Goal: Task Accomplishment & Management: Manage account settings

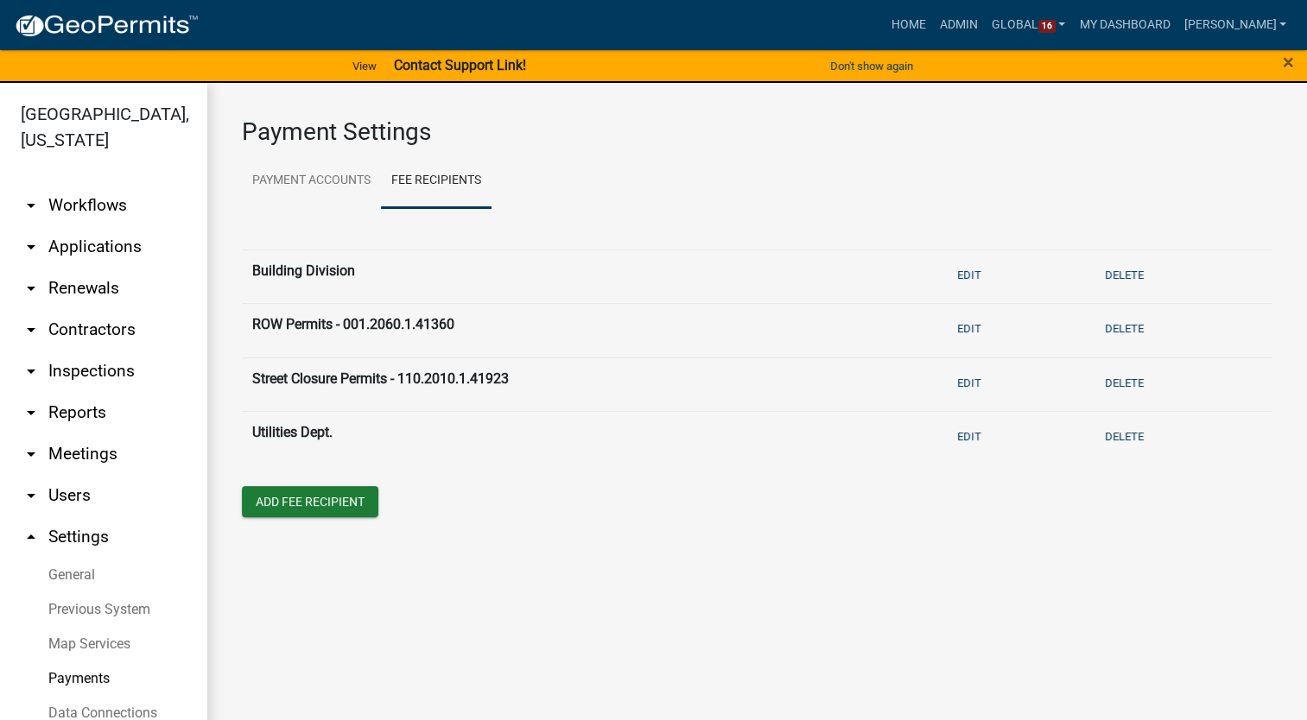
scroll to position [184, 0]
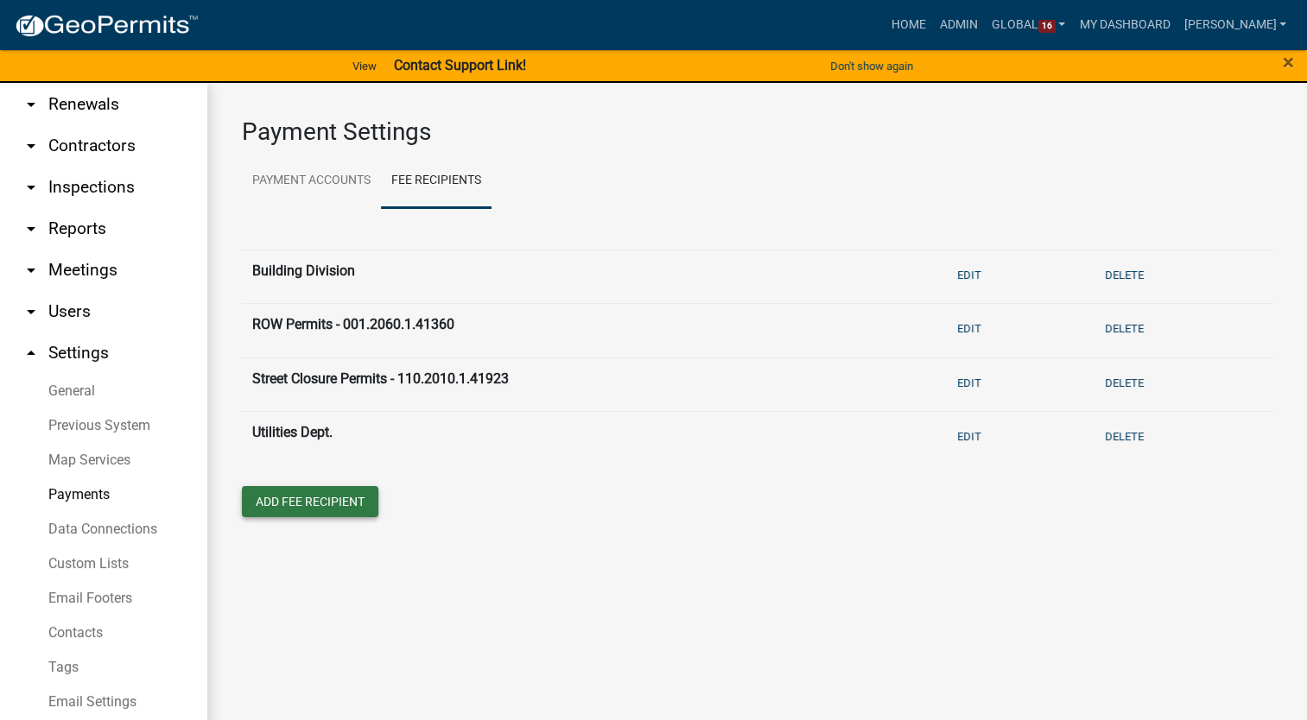
click at [328, 502] on button "Add Fee Recipient" at bounding box center [310, 501] width 136 height 31
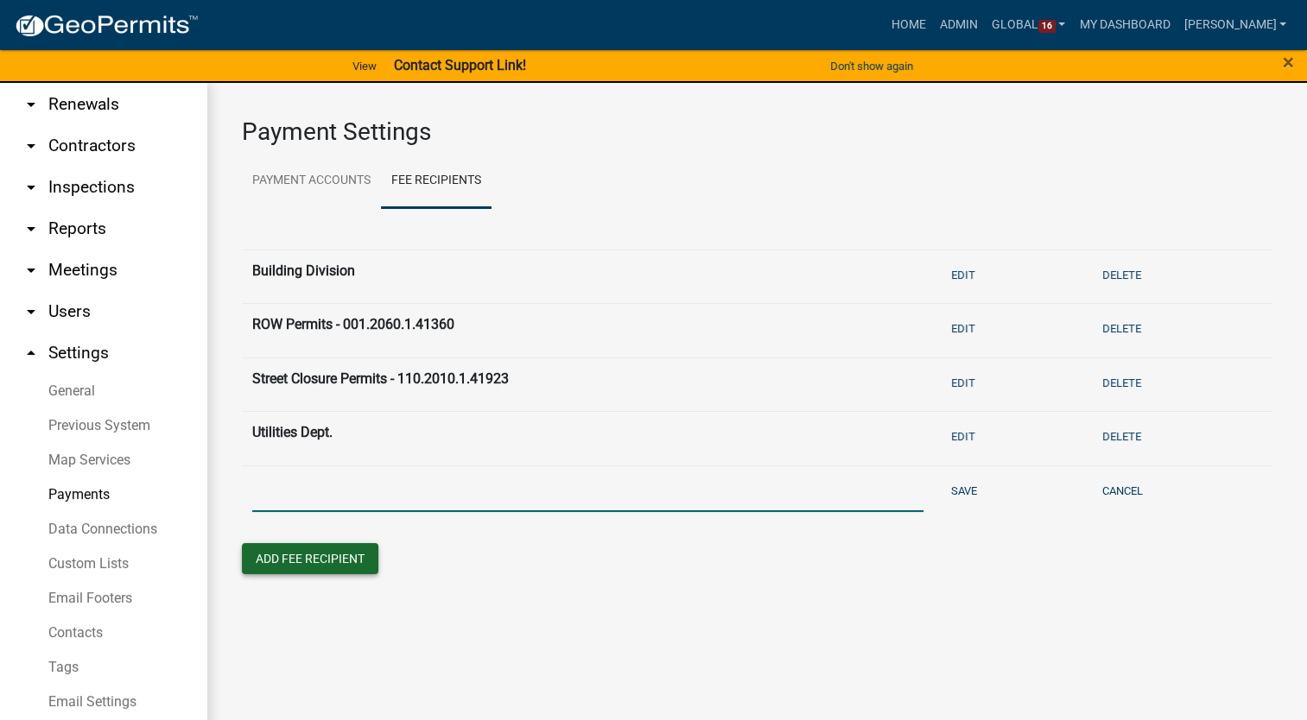
click at [328, 502] on input "text" at bounding box center [587, 494] width 671 height 35
type input "Building Permits - 001.1070.1.41220"
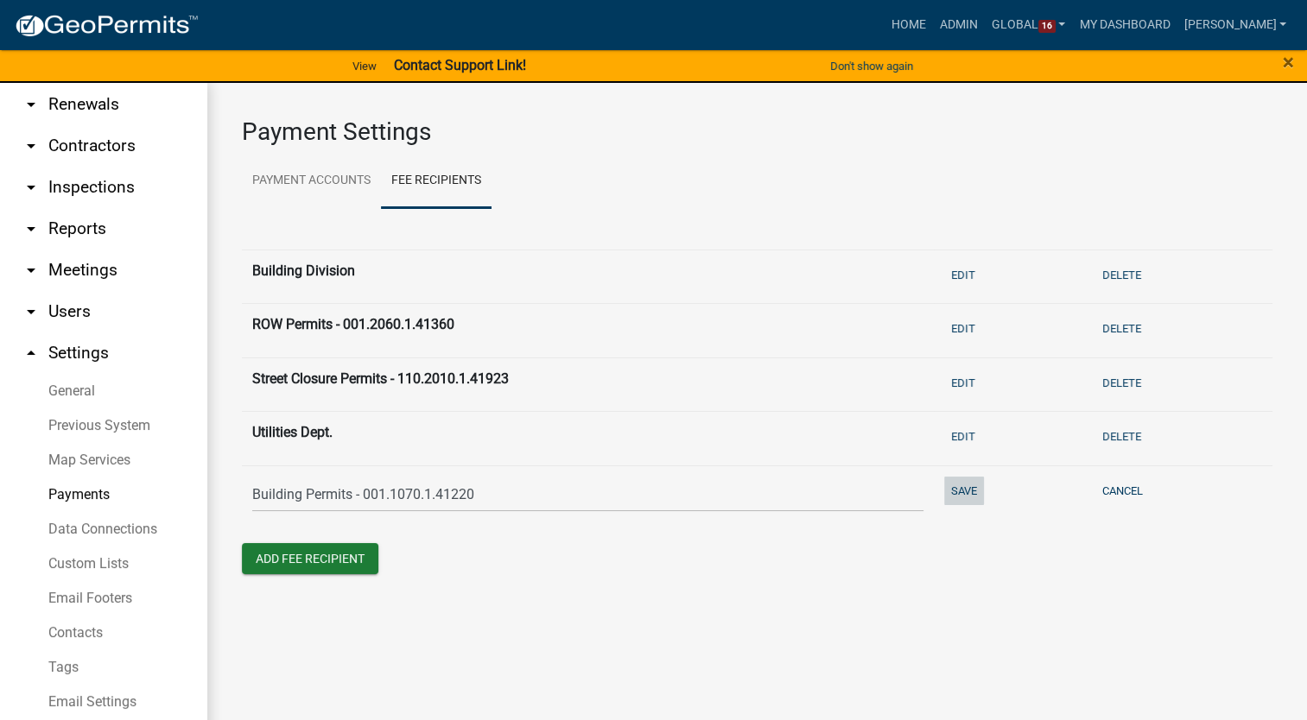
click at [963, 491] on button "Save" at bounding box center [964, 491] width 40 height 29
click at [289, 555] on button "Add Fee Recipient" at bounding box center [310, 555] width 136 height 31
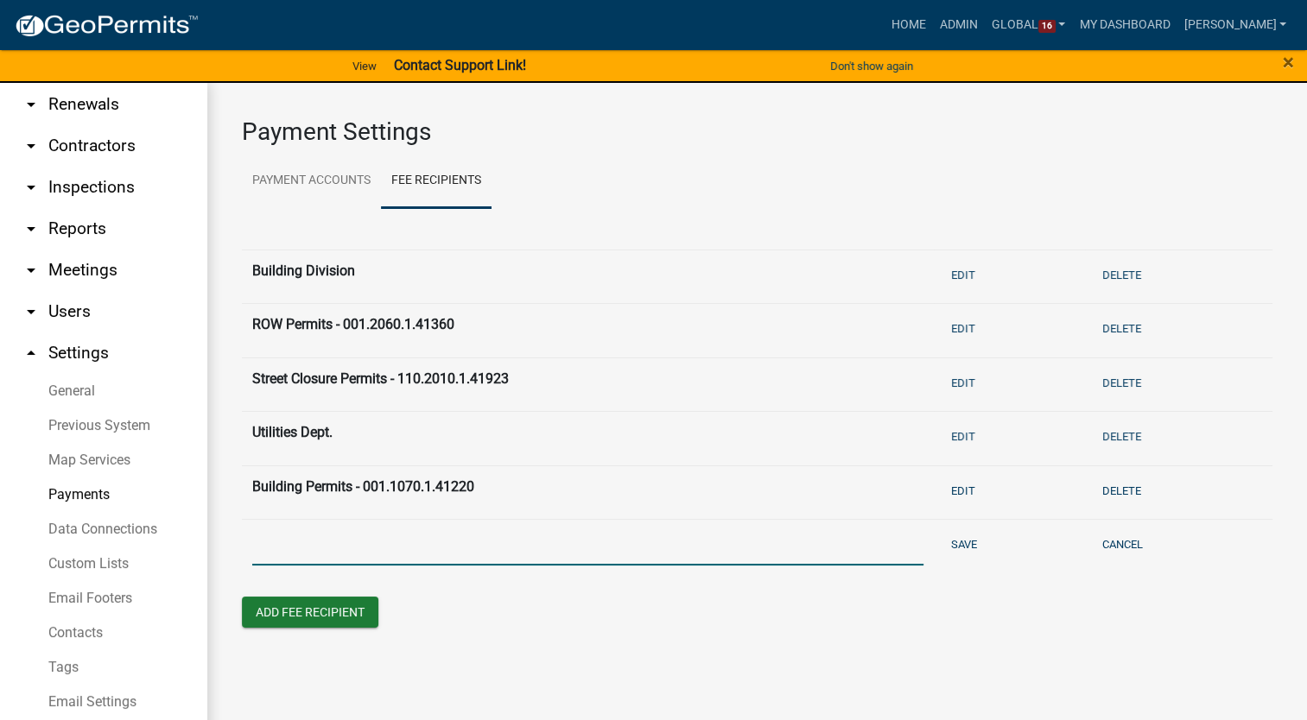
click at [292, 554] on input "text" at bounding box center [587, 547] width 671 height 35
type input "Electrical Permits - 001.1070.1.41240"
click at [951, 540] on button "Save" at bounding box center [964, 544] width 40 height 29
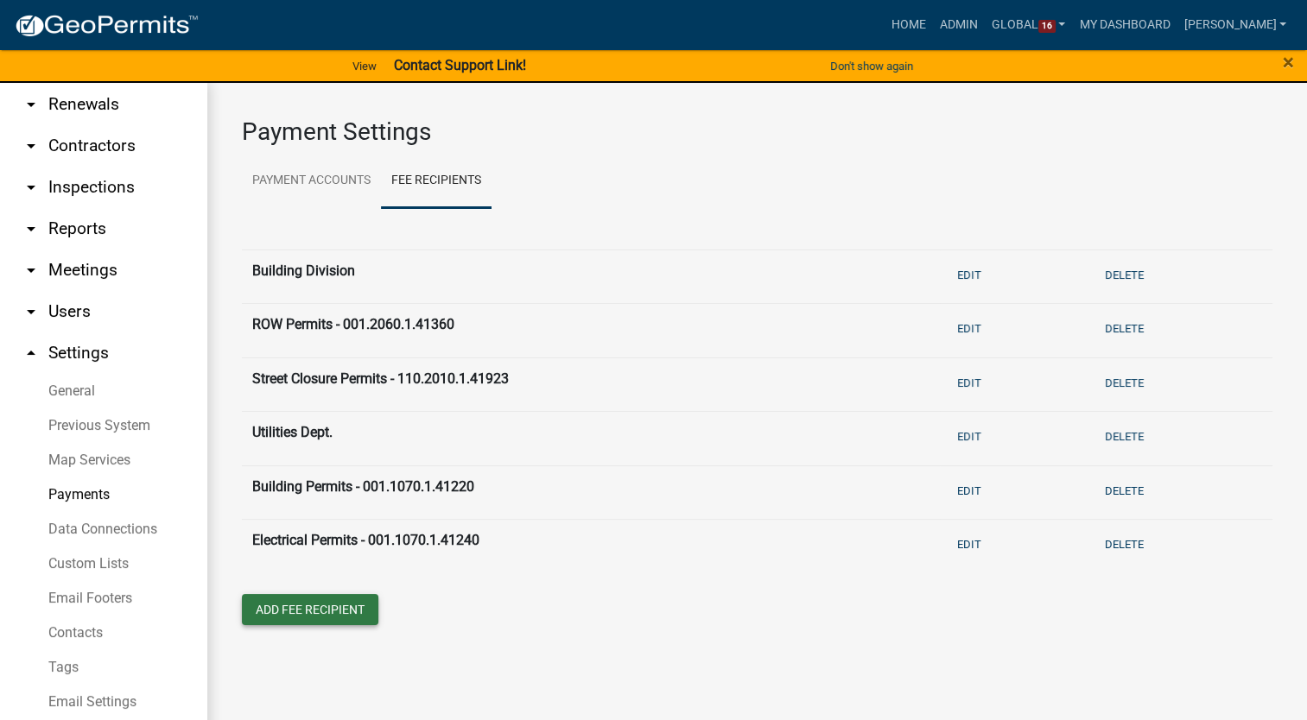
click at [304, 605] on button "Add Fee Recipient" at bounding box center [310, 609] width 136 height 31
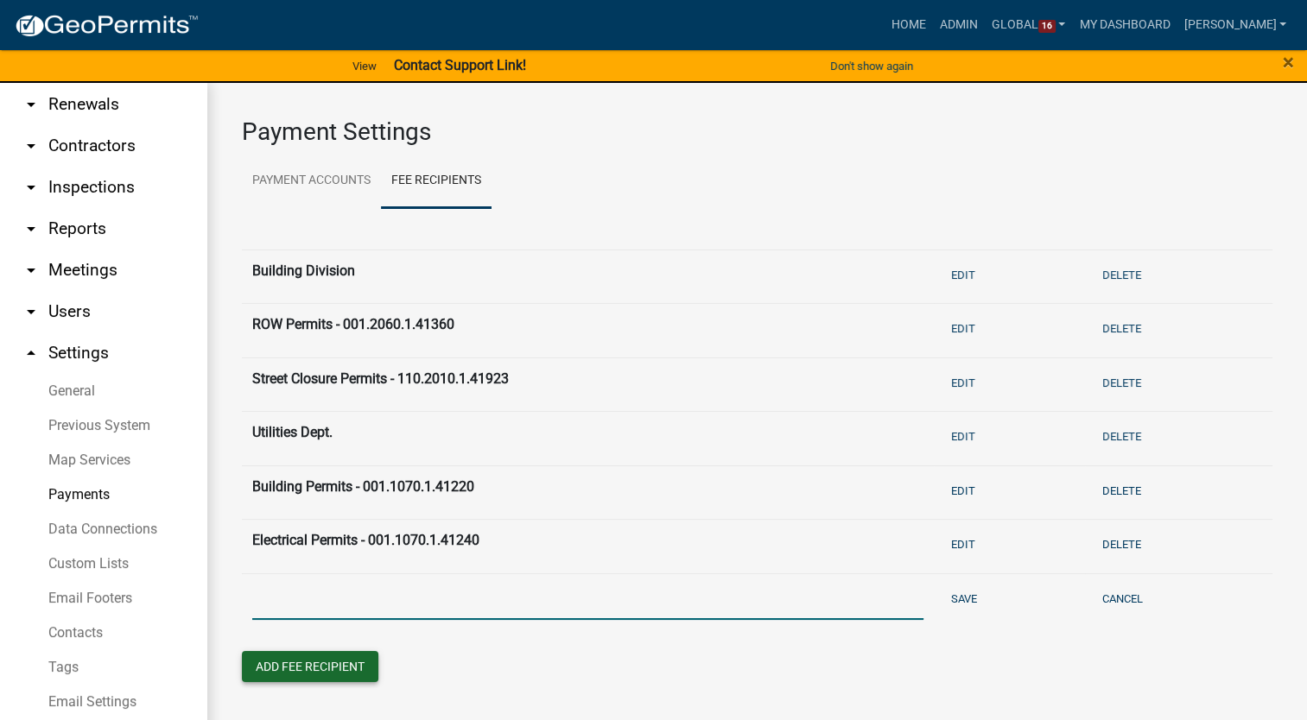
click at [304, 605] on input "text" at bounding box center [587, 602] width 671 height 35
type input "Mechanical Permits - 001.1070.1.41280"
click at [968, 596] on button "Save" at bounding box center [964, 599] width 40 height 29
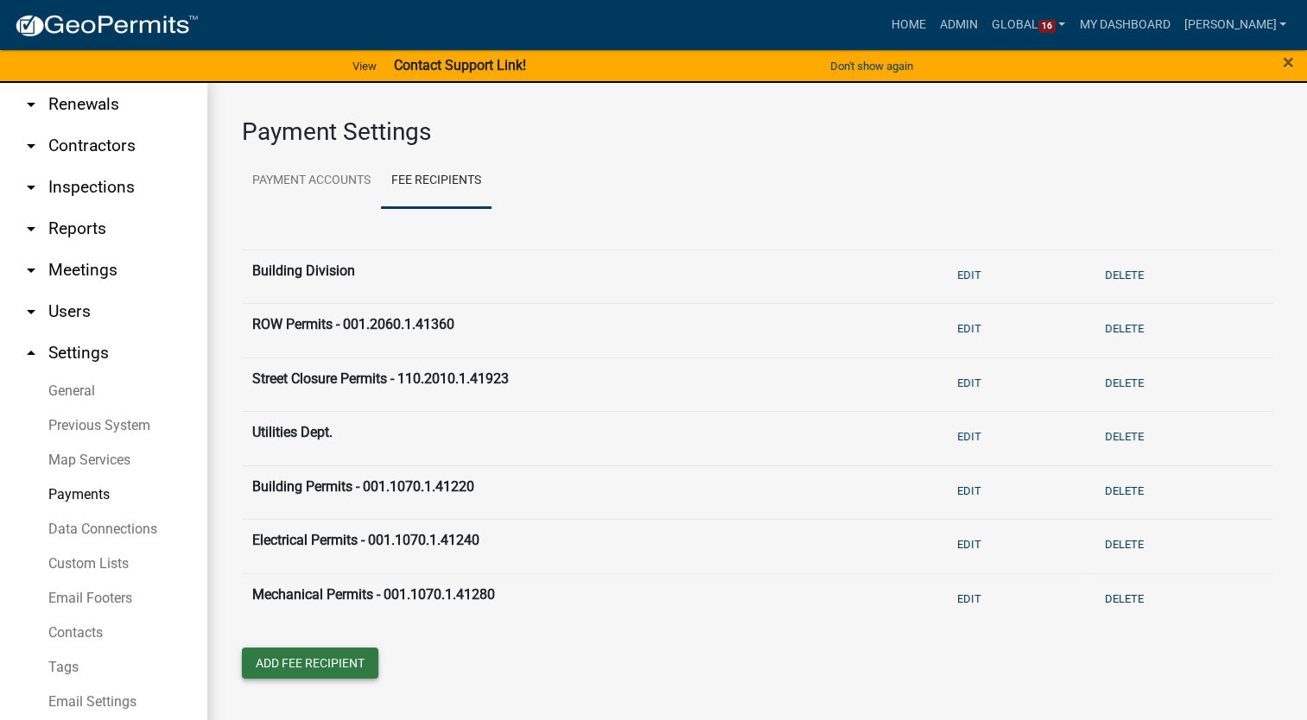
click at [298, 668] on button "Add Fee Recipient" at bounding box center [310, 663] width 136 height 31
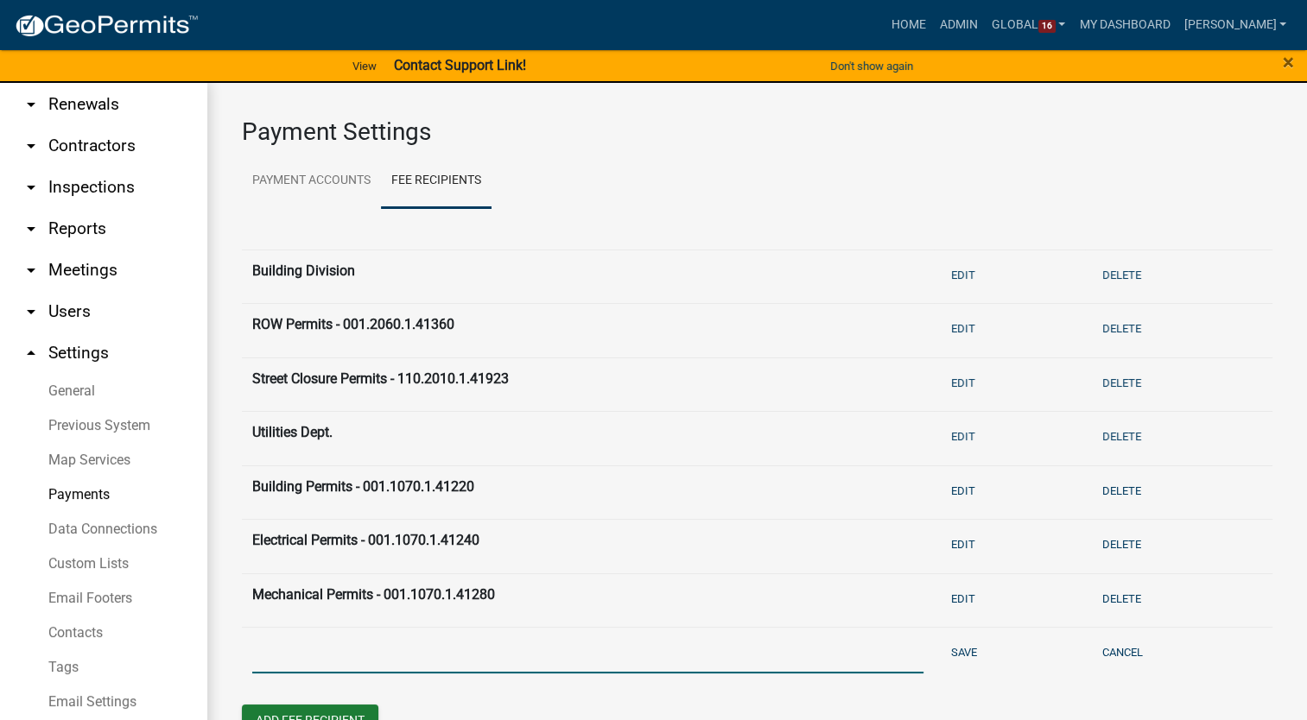
click at [298, 658] on input "text" at bounding box center [587, 655] width 671 height 35
type input "Plumbing Permits - 001.1070.1.41300"
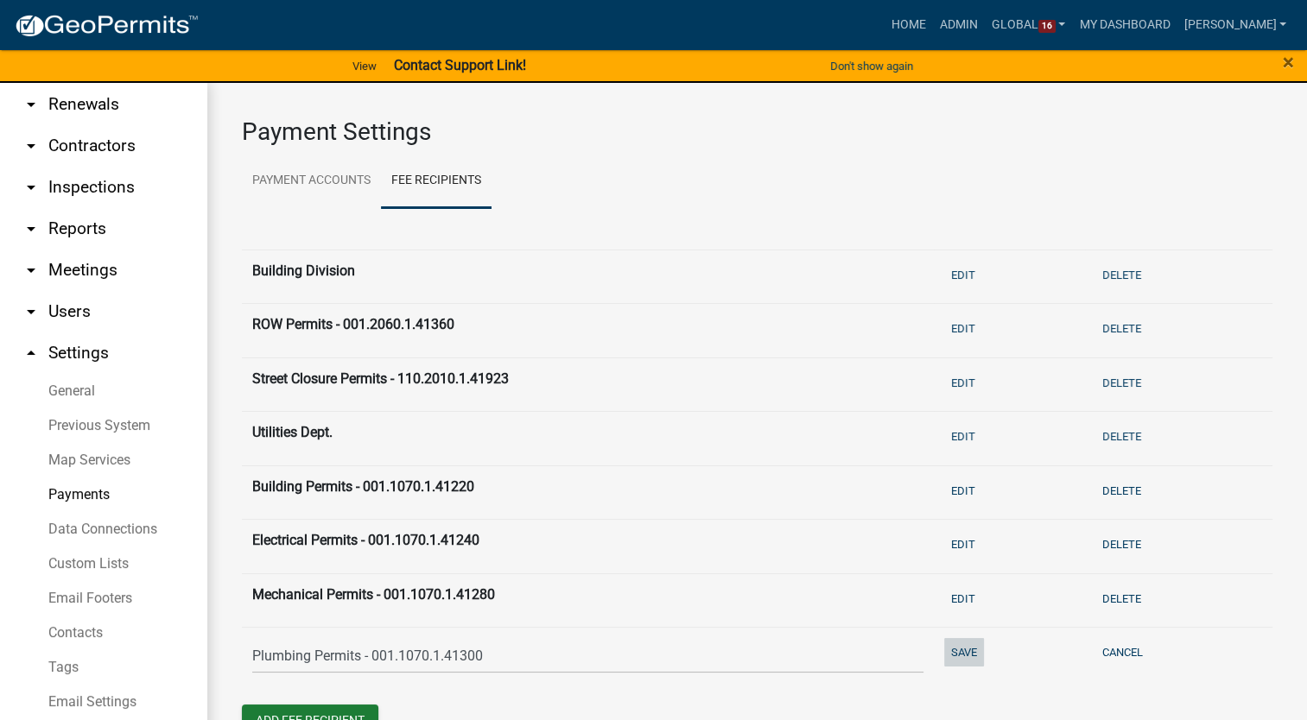
click at [965, 652] on button "Save" at bounding box center [964, 652] width 40 height 29
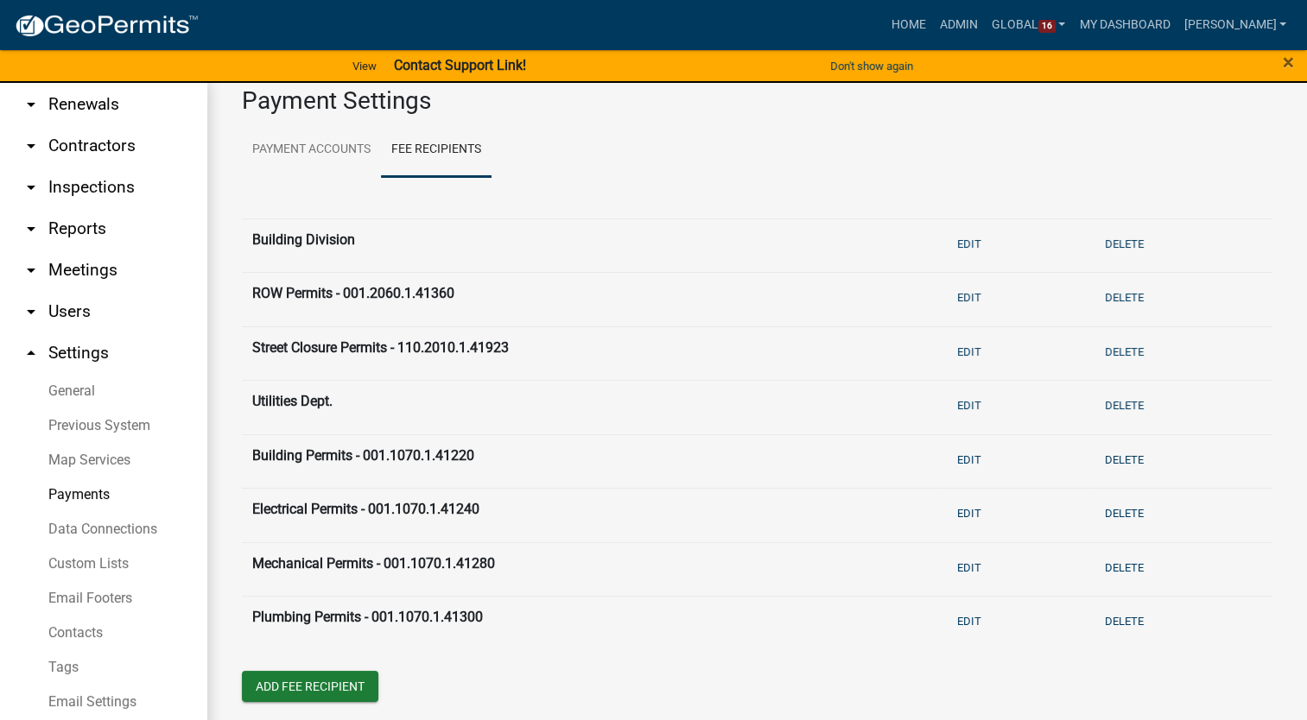
scroll to position [49, 0]
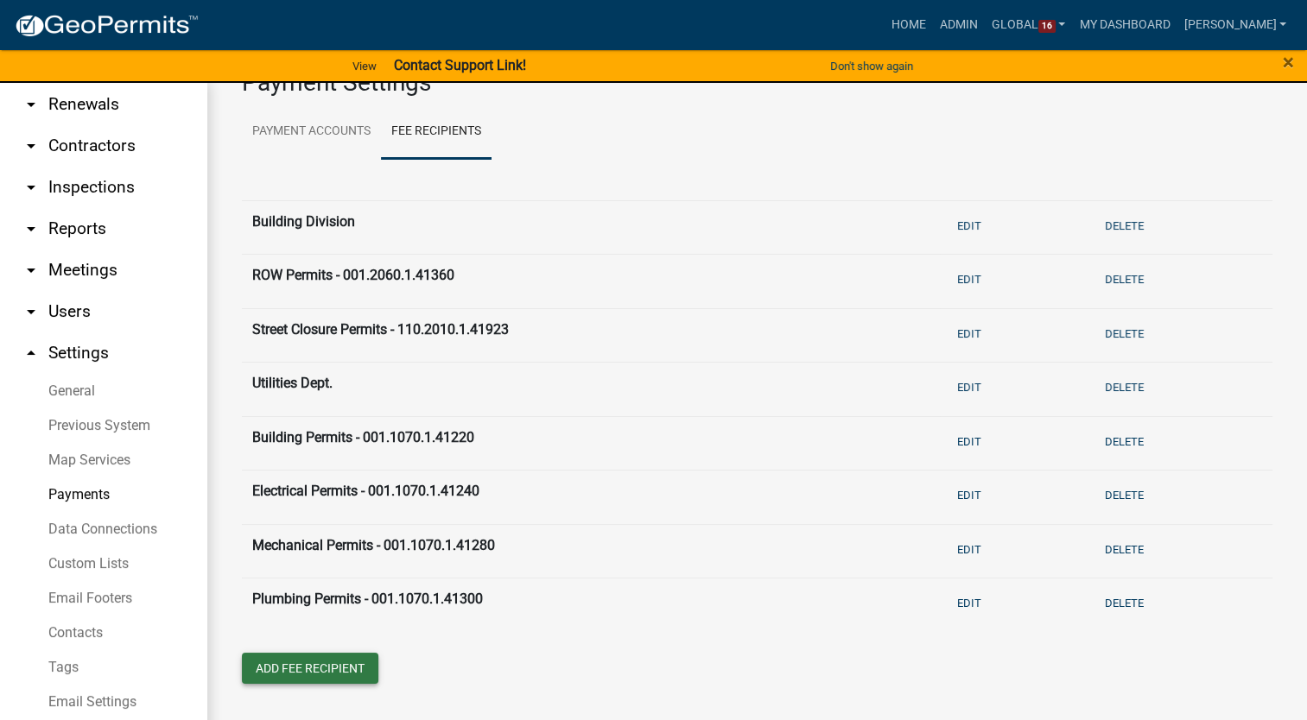
click at [321, 662] on button "Add Fee Recipient" at bounding box center [310, 668] width 136 height 31
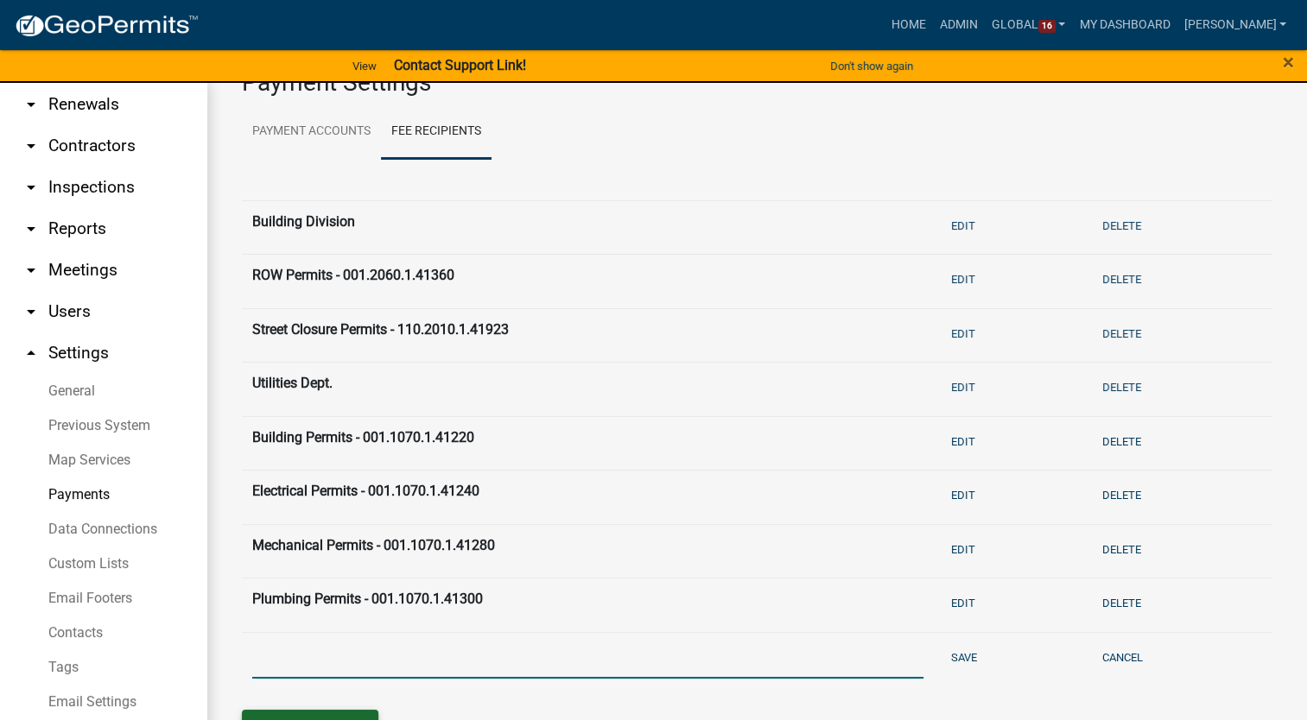
click at [321, 662] on input "text" at bounding box center [587, 660] width 671 height 35
type input "Demo Permit - 001.1070.1.41900"
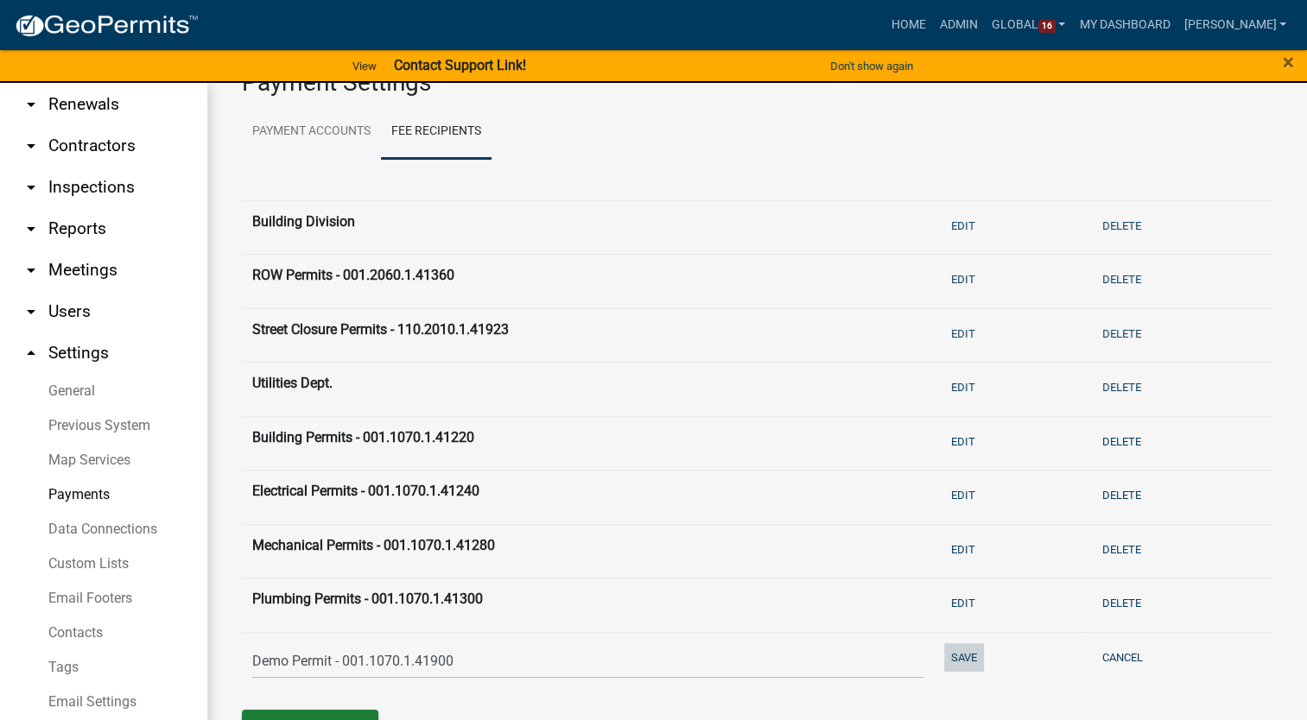
click at [945, 662] on button "Save" at bounding box center [964, 657] width 40 height 29
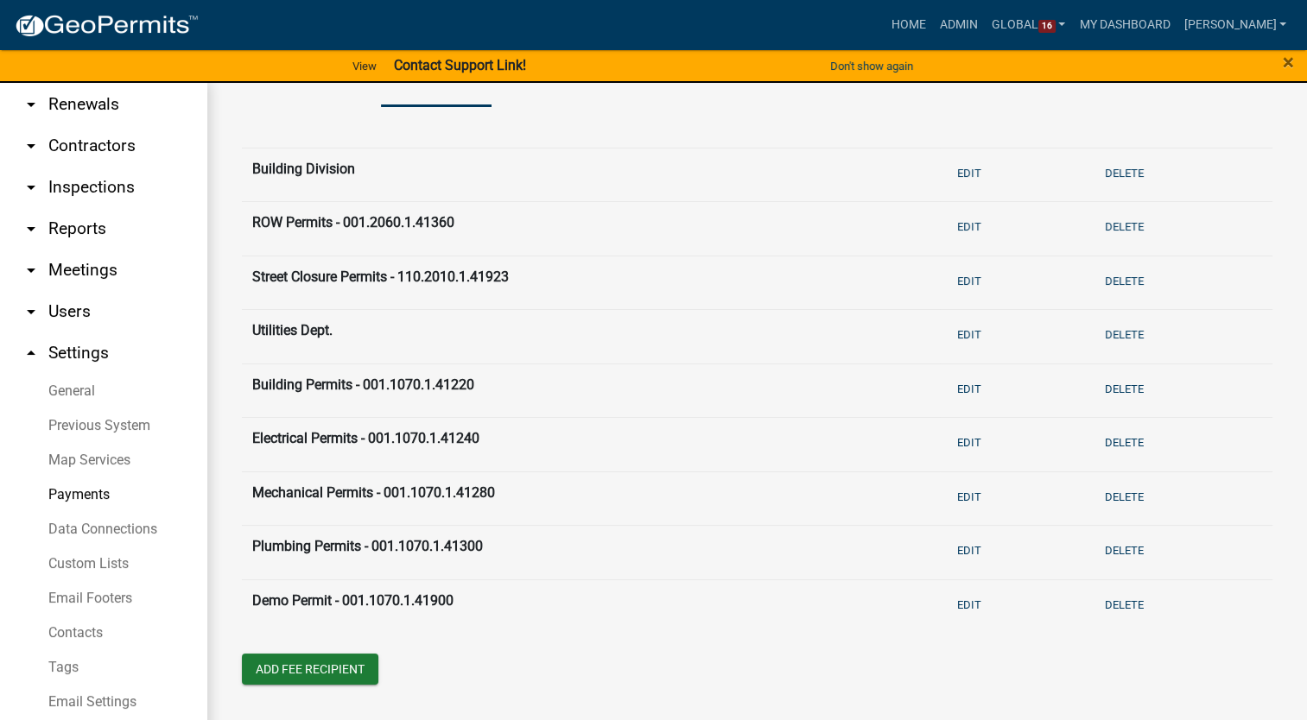
scroll to position [104, 0]
click at [294, 658] on button "Add Fee Recipient" at bounding box center [310, 667] width 136 height 31
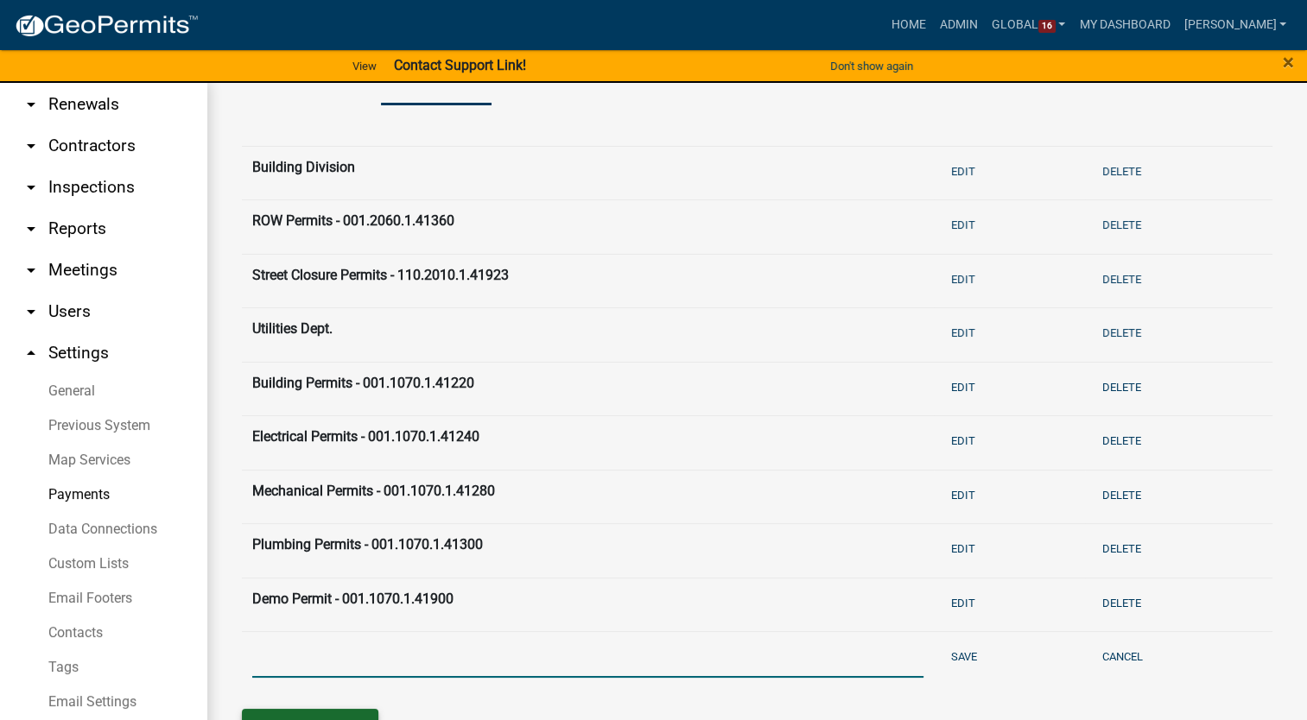
click at [294, 658] on input "text" at bounding box center [587, 660] width 671 height 35
type input "Moving Permit - 001.1070.1.41900"
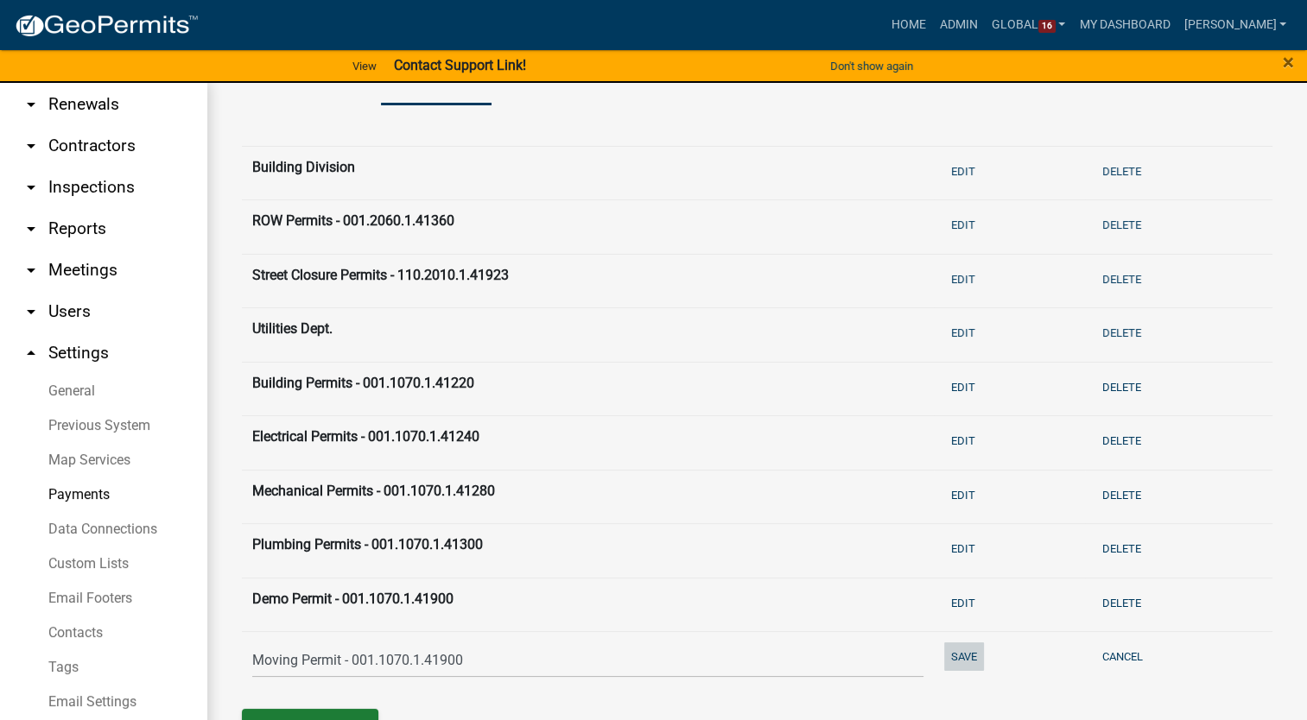
click at [967, 651] on button "Save" at bounding box center [964, 657] width 40 height 29
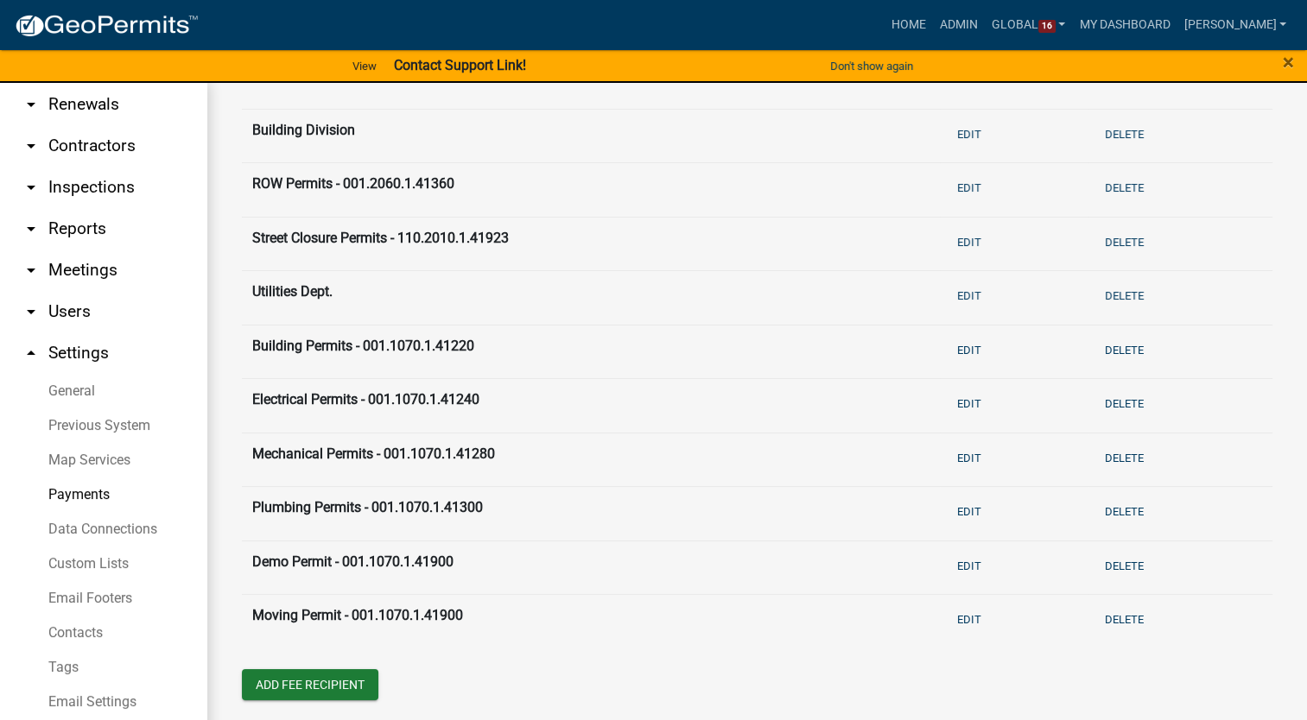
scroll to position [157, 0]
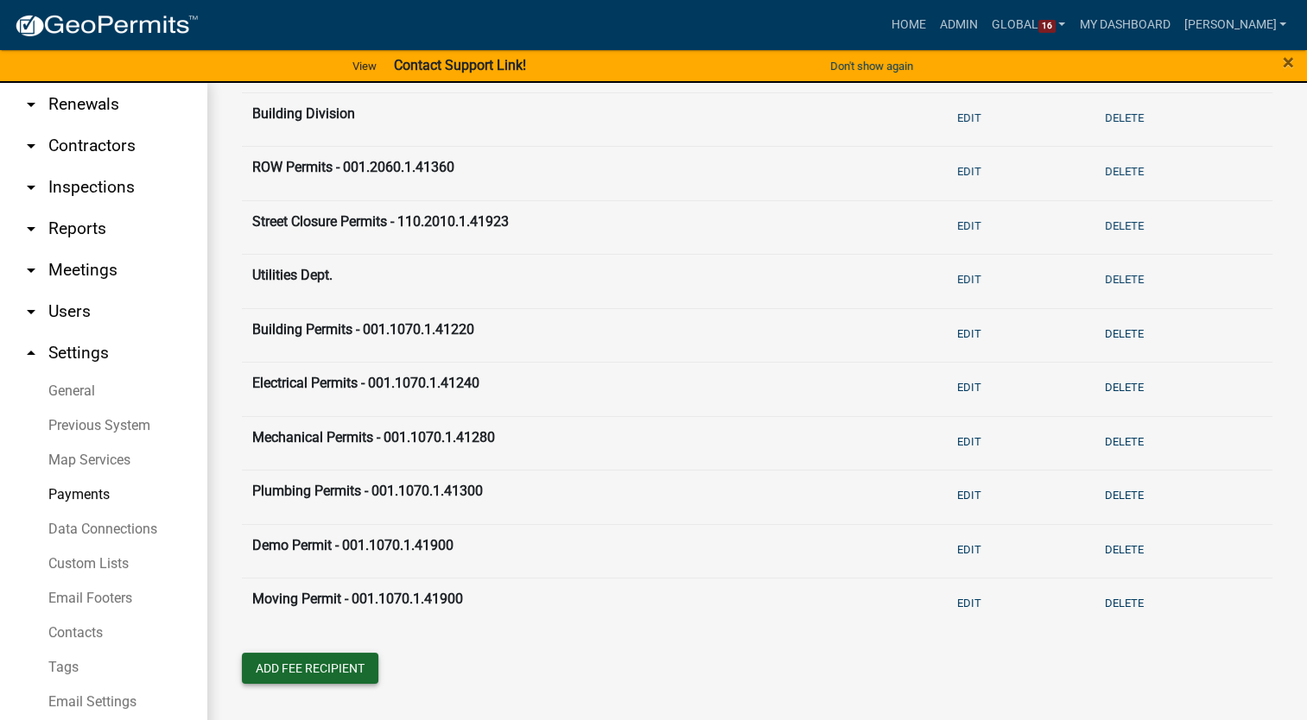
click at [313, 660] on button "Add Fee Recipient" at bounding box center [310, 668] width 136 height 31
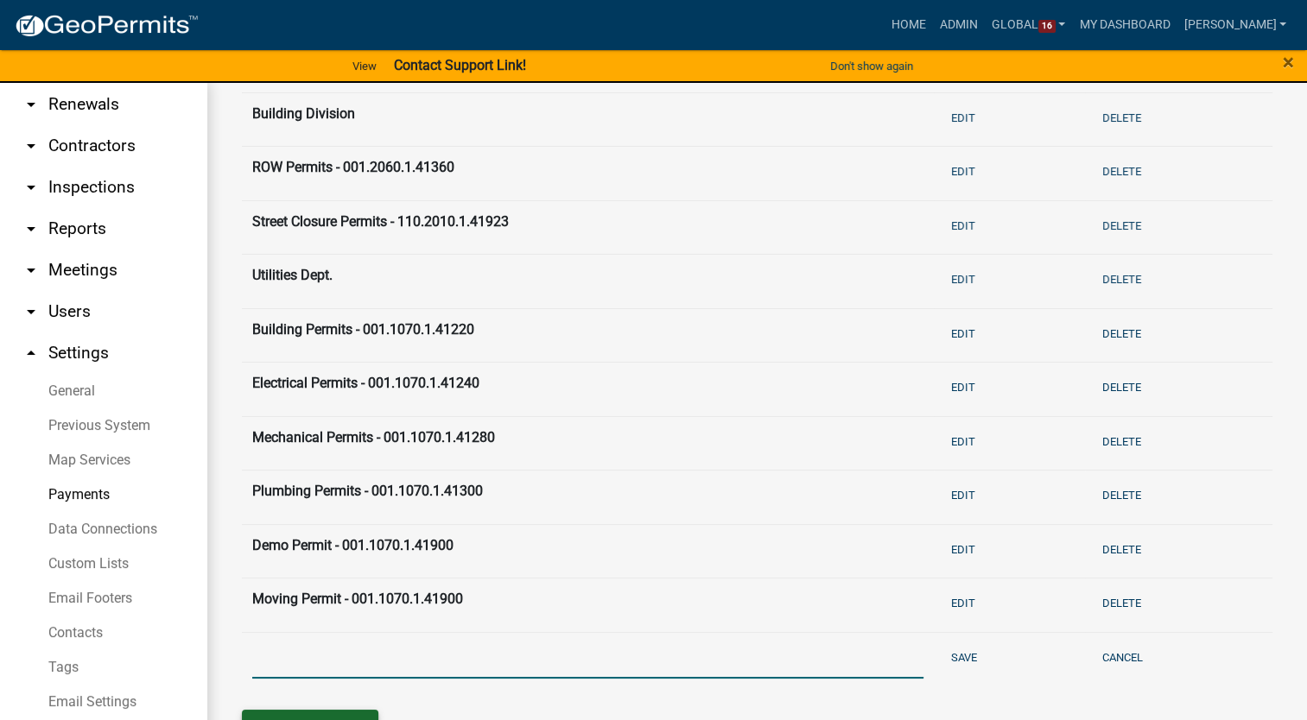
click at [313, 660] on input "text" at bounding box center [587, 660] width 671 height 35
type input "Vacant Building Permit - 001.1070.1.41900"
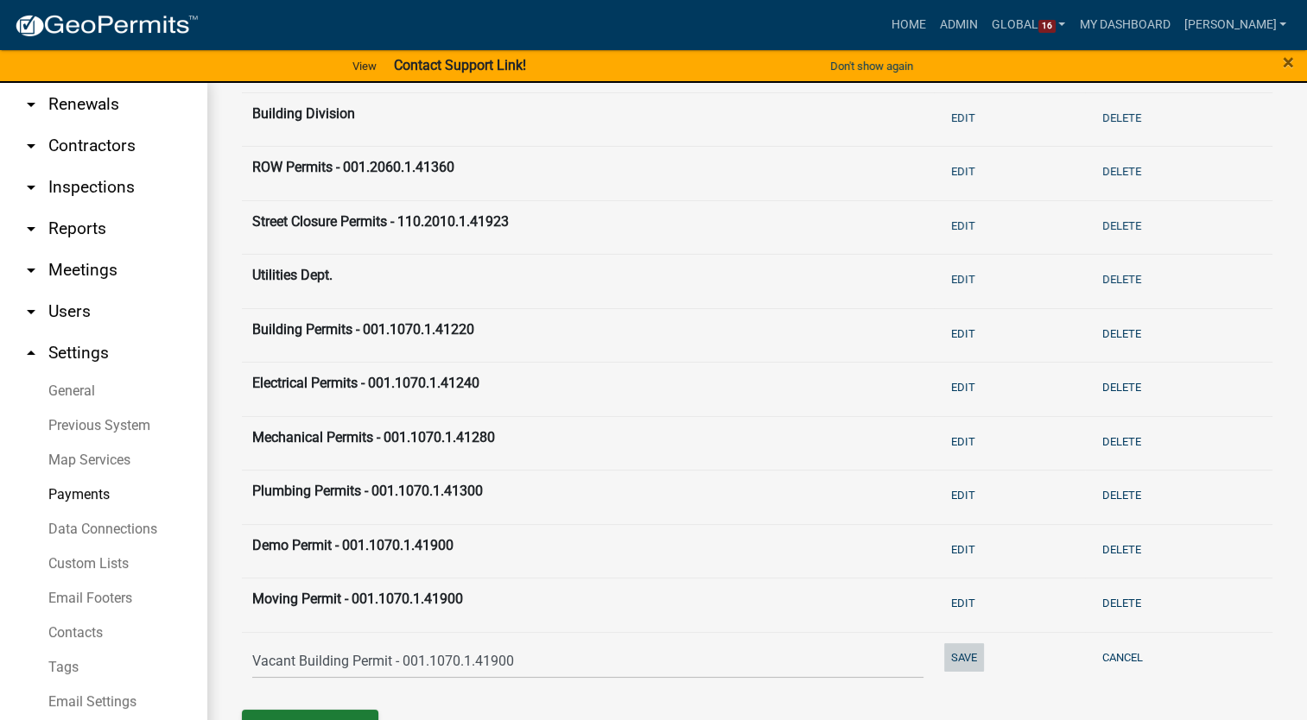
click at [954, 655] on button "Save" at bounding box center [964, 657] width 40 height 29
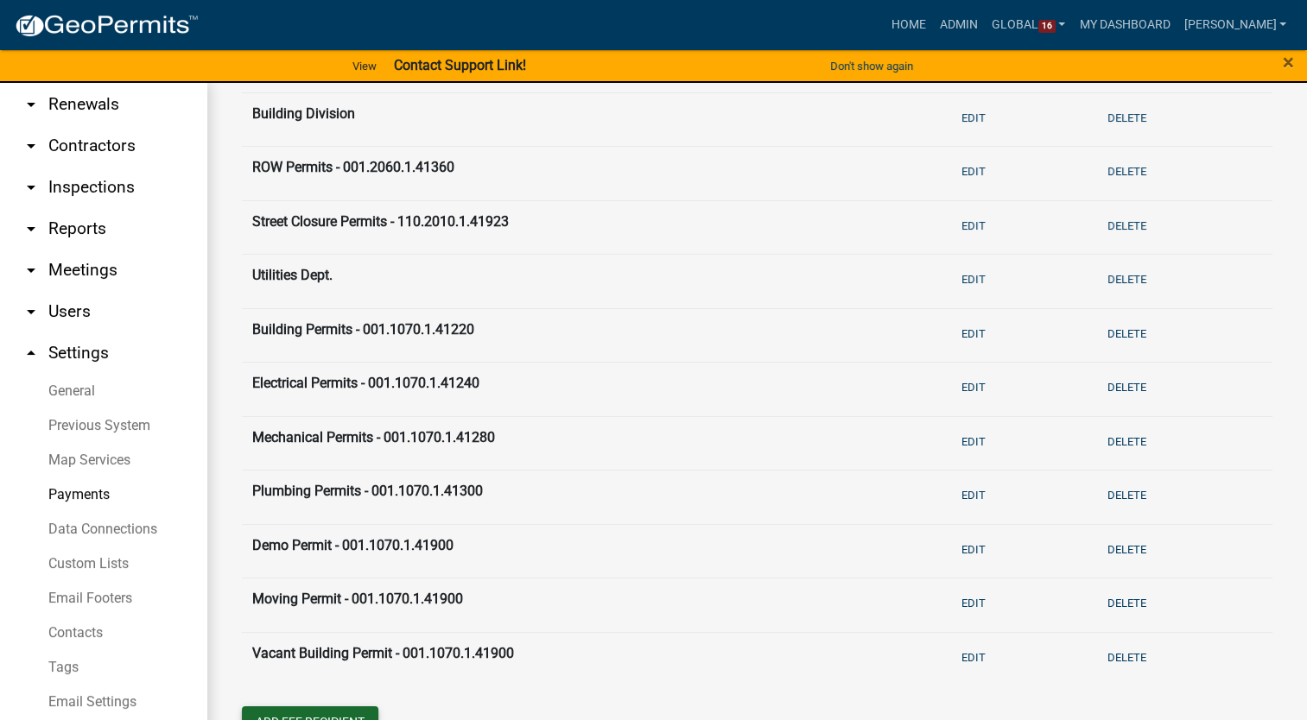
click at [283, 713] on button "Add Fee Recipient" at bounding box center [310, 721] width 136 height 31
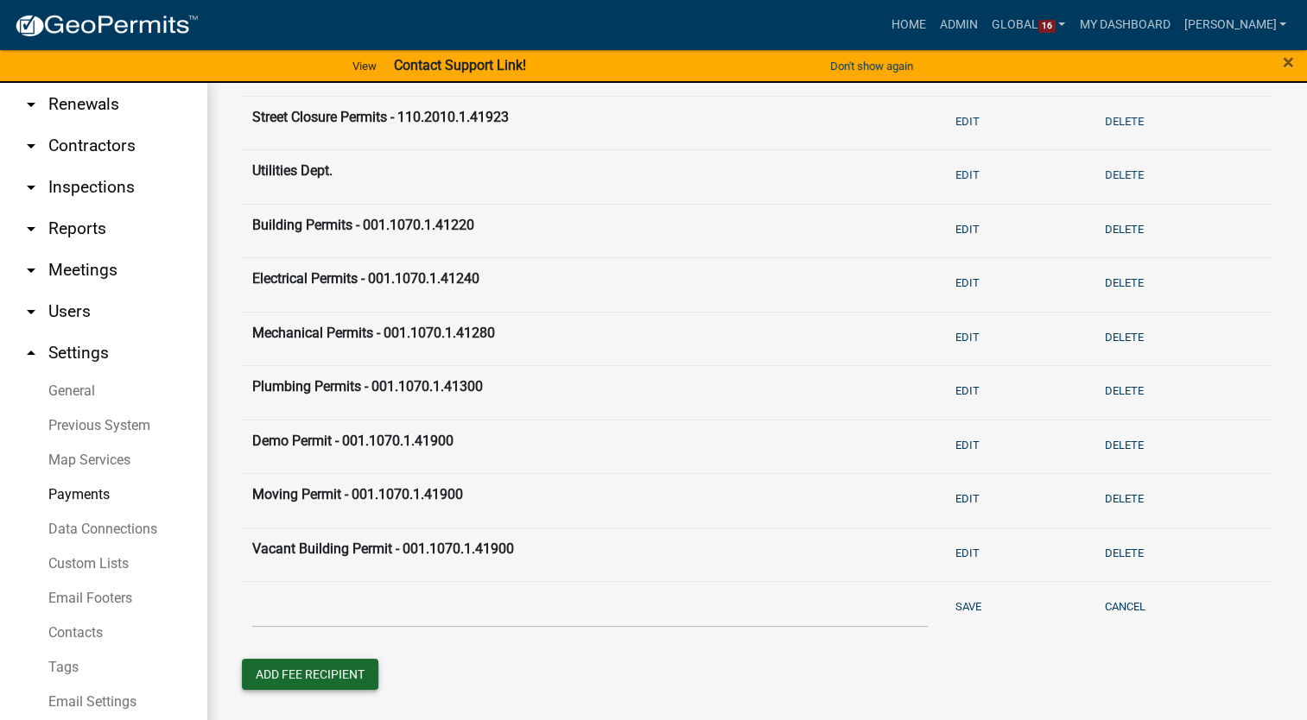
scroll to position [268, 0]
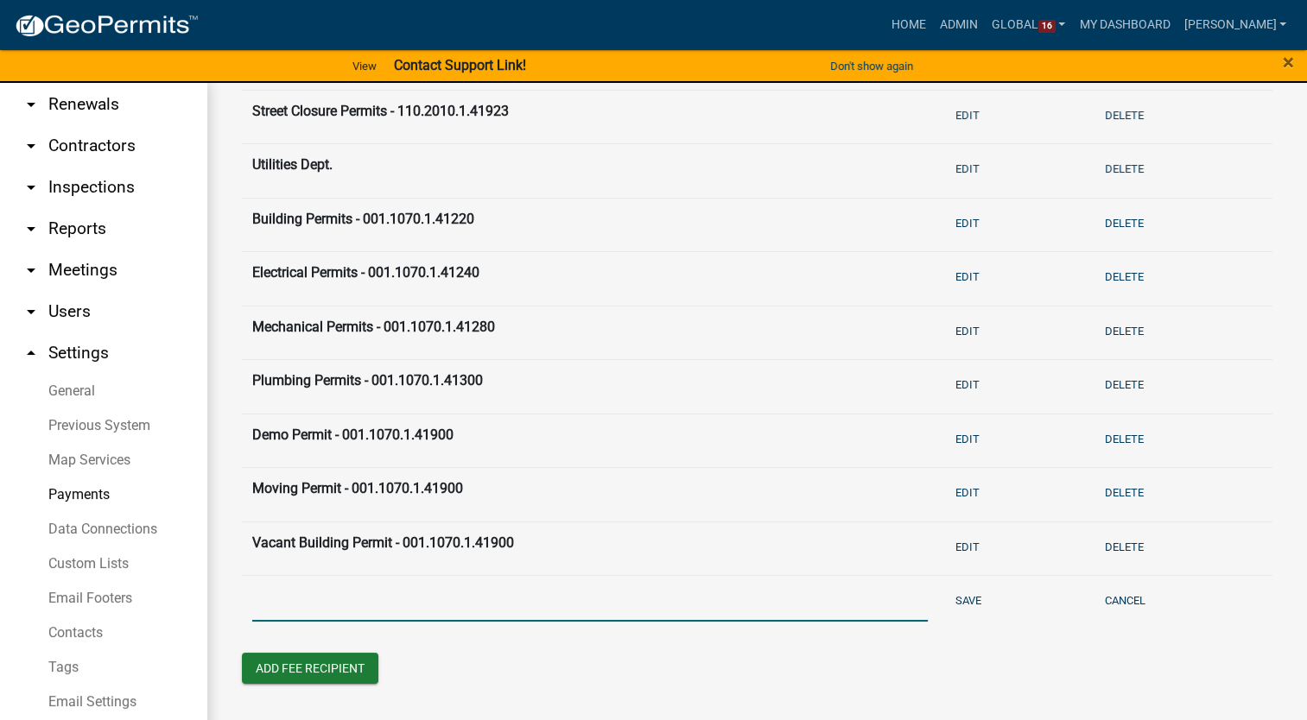
click at [303, 592] on input "text" at bounding box center [589, 603] width 675 height 35
type input "Streets Sale of Salvage - 001.2010.1.48105"
click at [962, 597] on button "Save" at bounding box center [968, 600] width 40 height 29
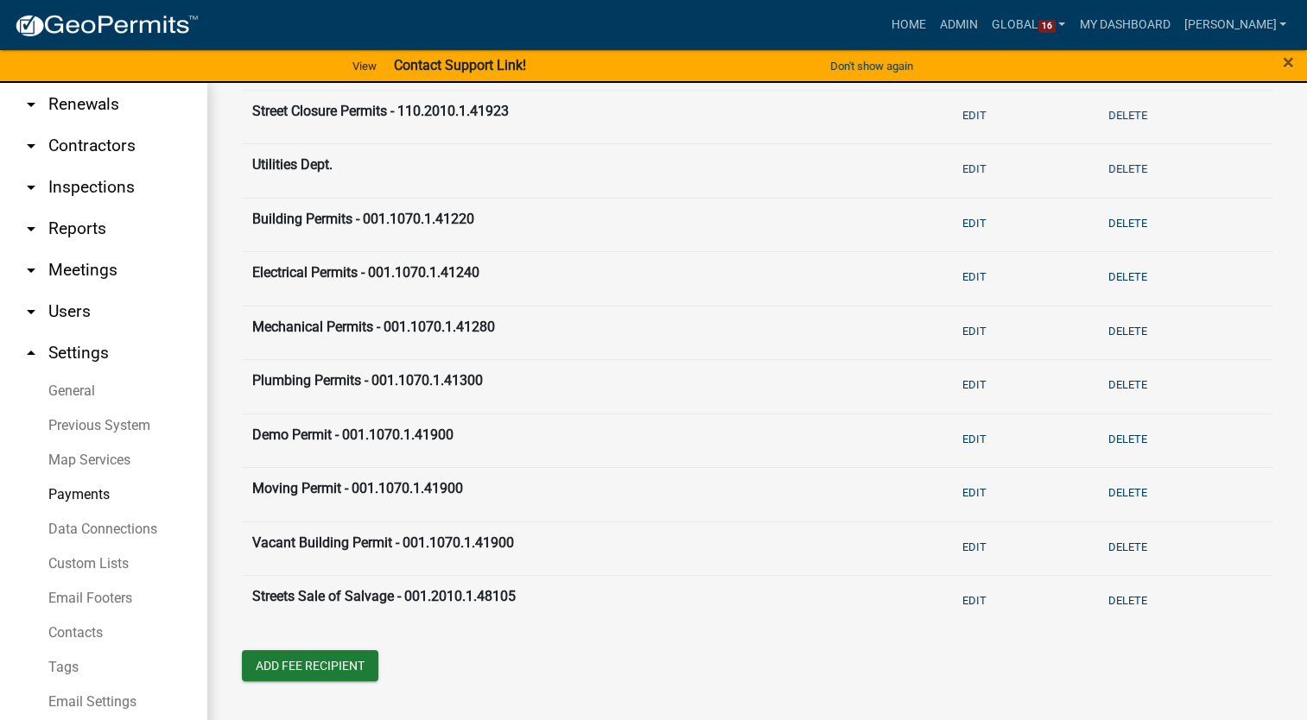
scroll to position [265, 0]
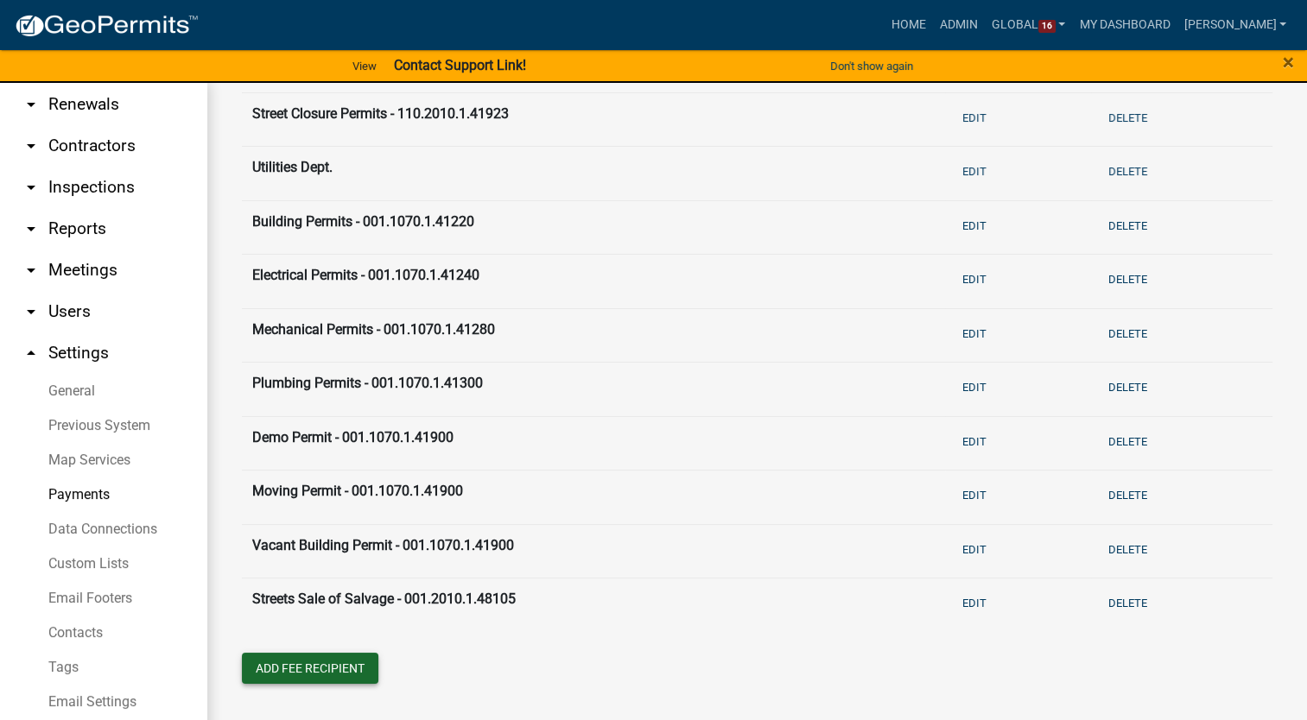
click at [297, 674] on button "Add Fee Recipient" at bounding box center [310, 668] width 136 height 31
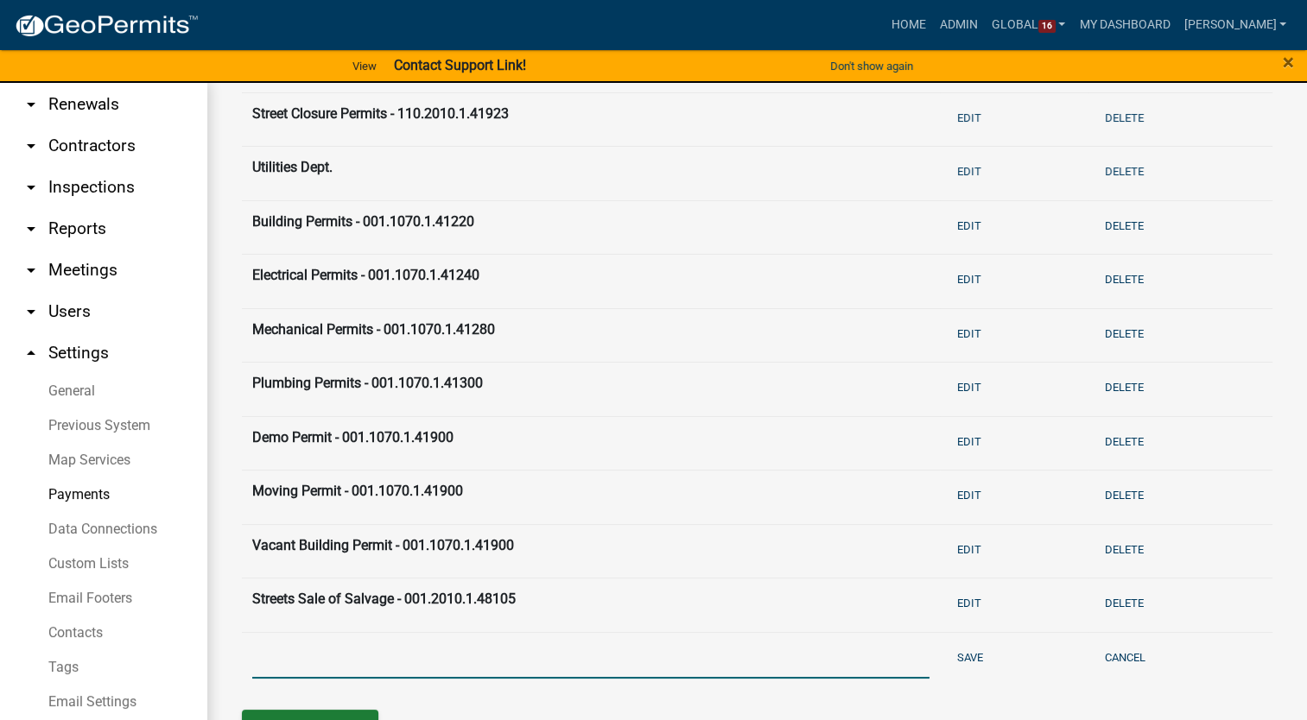
click at [298, 668] on input "text" at bounding box center [590, 660] width 677 height 35
type input "Streets Sale of Used Equipment - 001.2010.1.48100"
click at [957, 652] on button "Save" at bounding box center [970, 657] width 40 height 29
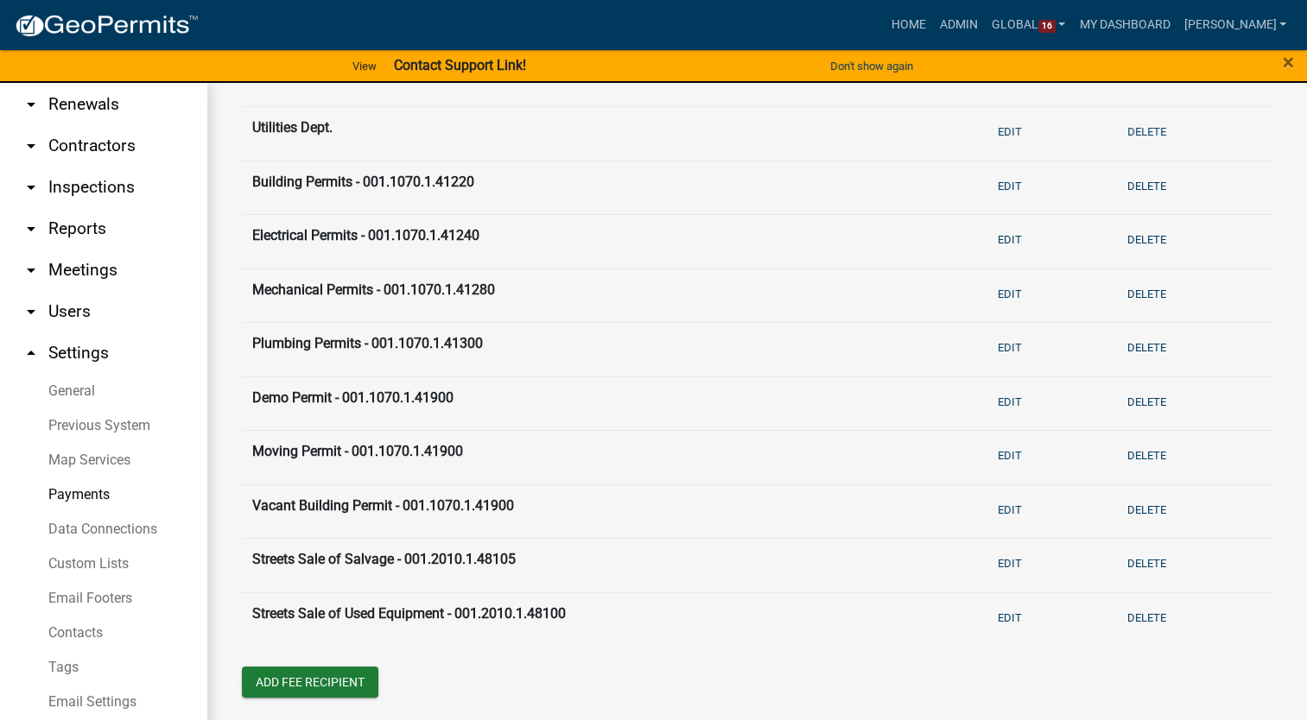
scroll to position [319, 0]
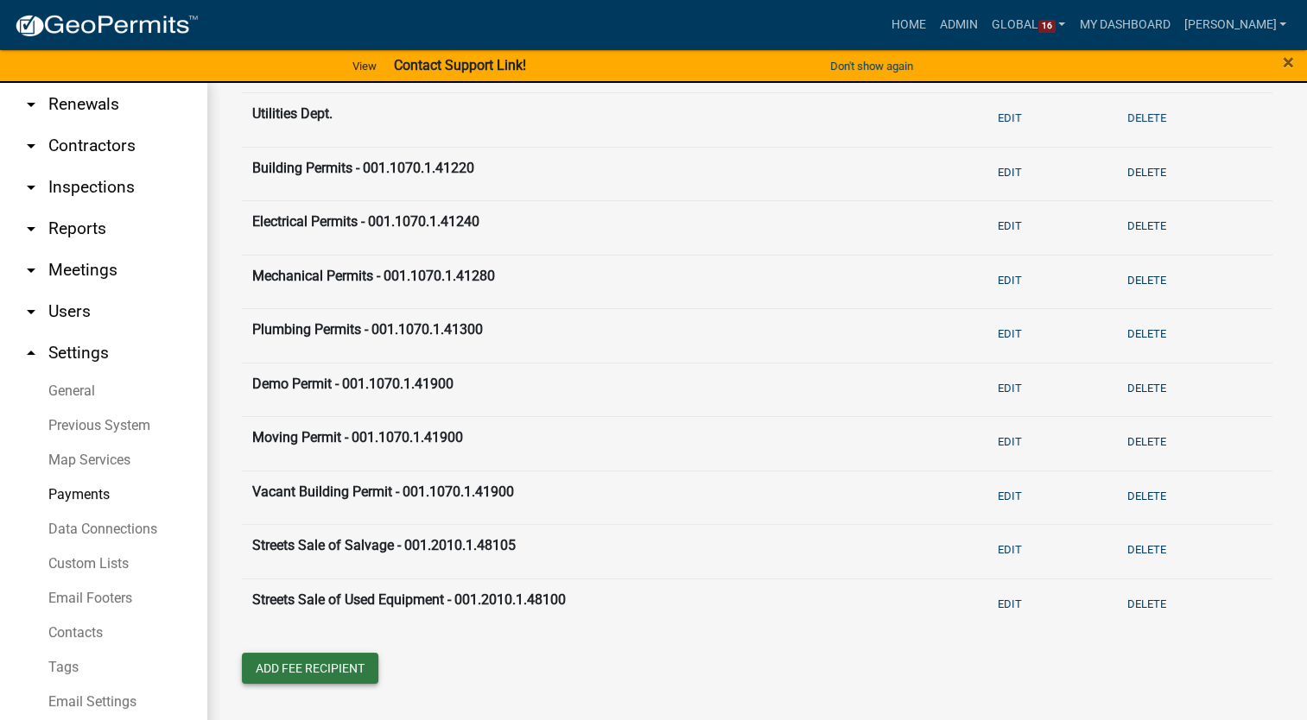
click at [297, 668] on button "Add Fee Recipient" at bounding box center [310, 668] width 136 height 31
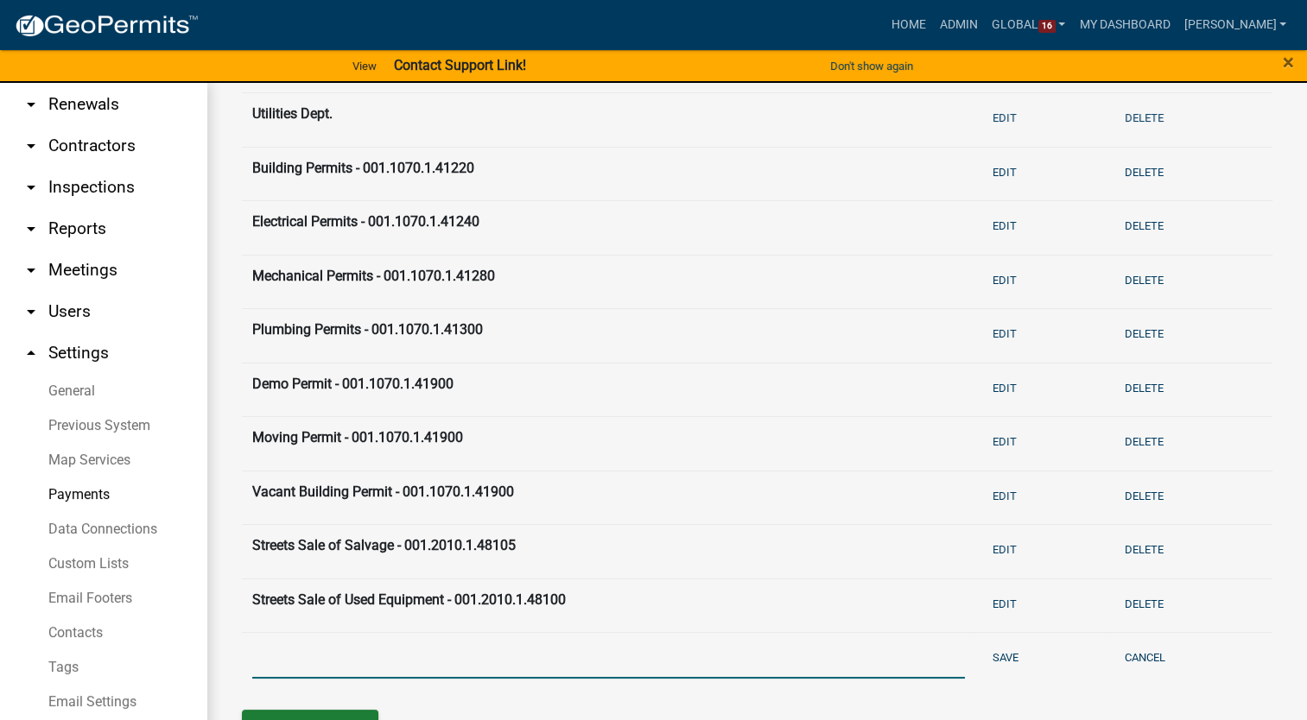
click at [295, 654] on input "text" at bounding box center [608, 660] width 713 height 35
type input "ROW Permits and License - 001.2060.1.41360"
click at [992, 660] on button "Save" at bounding box center [1005, 657] width 40 height 29
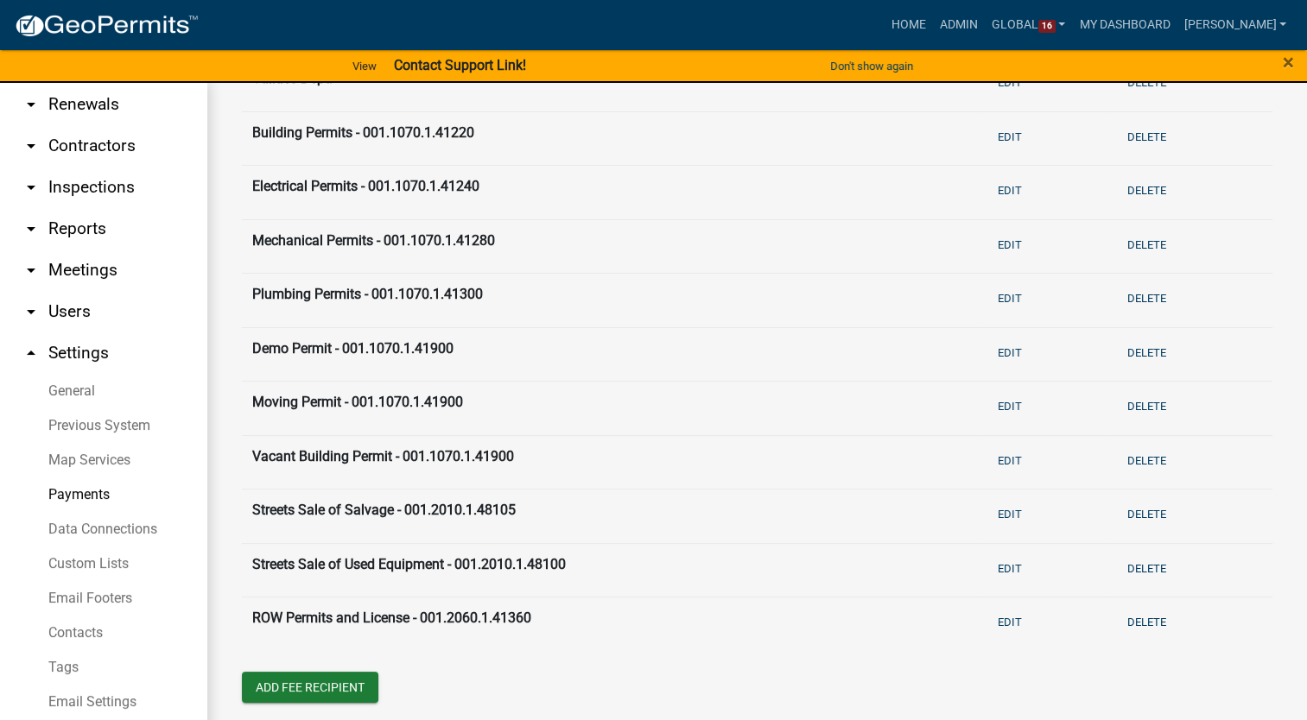
scroll to position [373, 0]
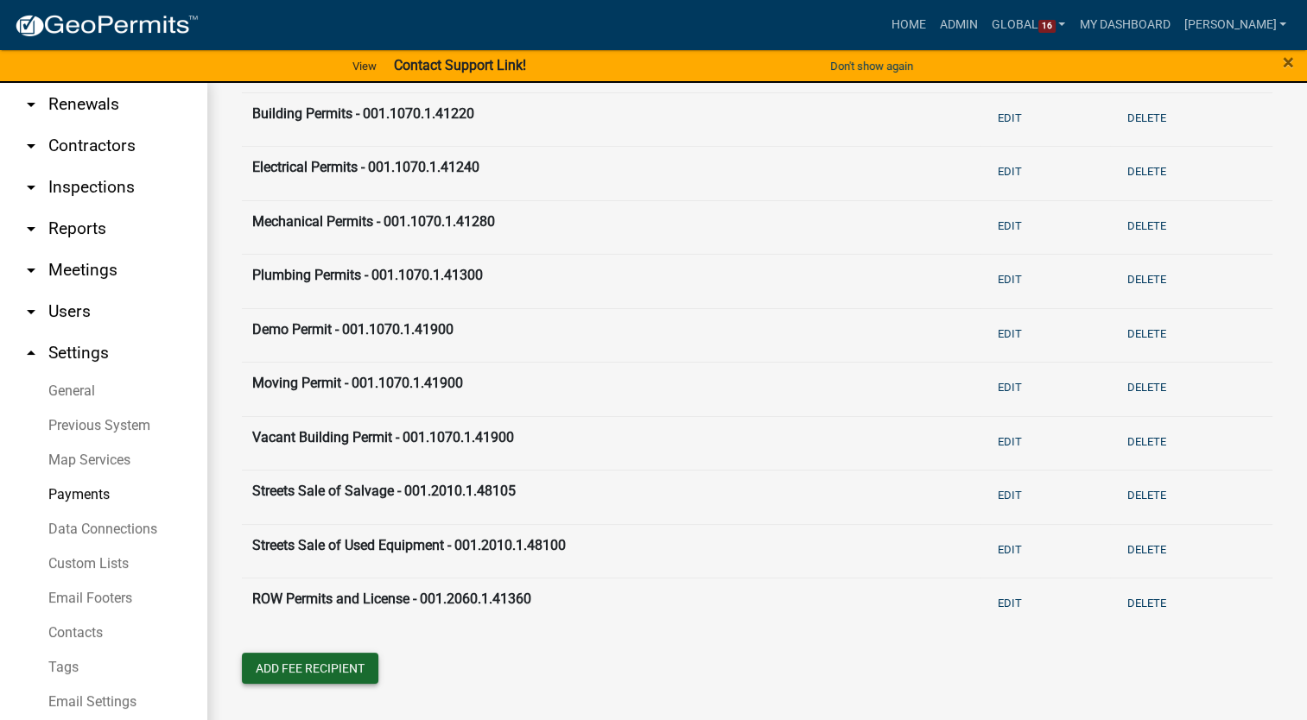
click at [318, 668] on button "Add Fee Recipient" at bounding box center [310, 668] width 136 height 31
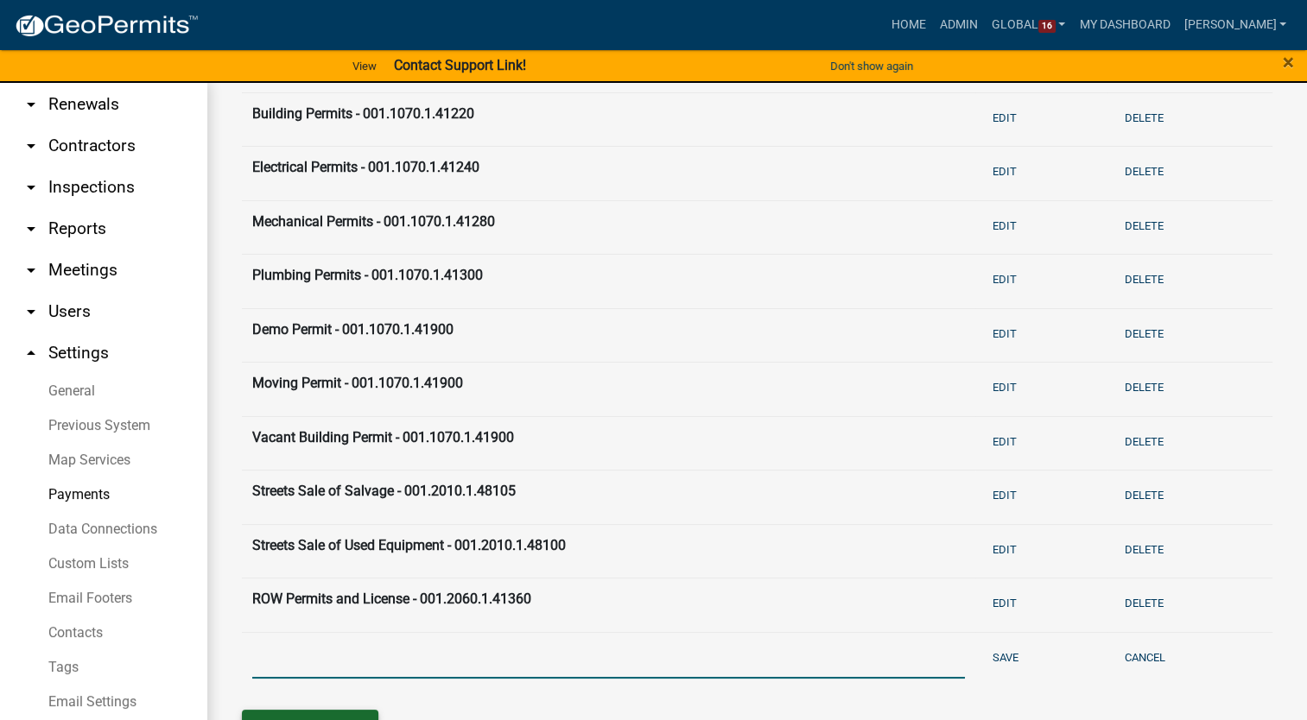
click at [318, 668] on input "text" at bounding box center [608, 660] width 713 height 35
type input "Trash Tags Revenue - 001.2090.1.45508"
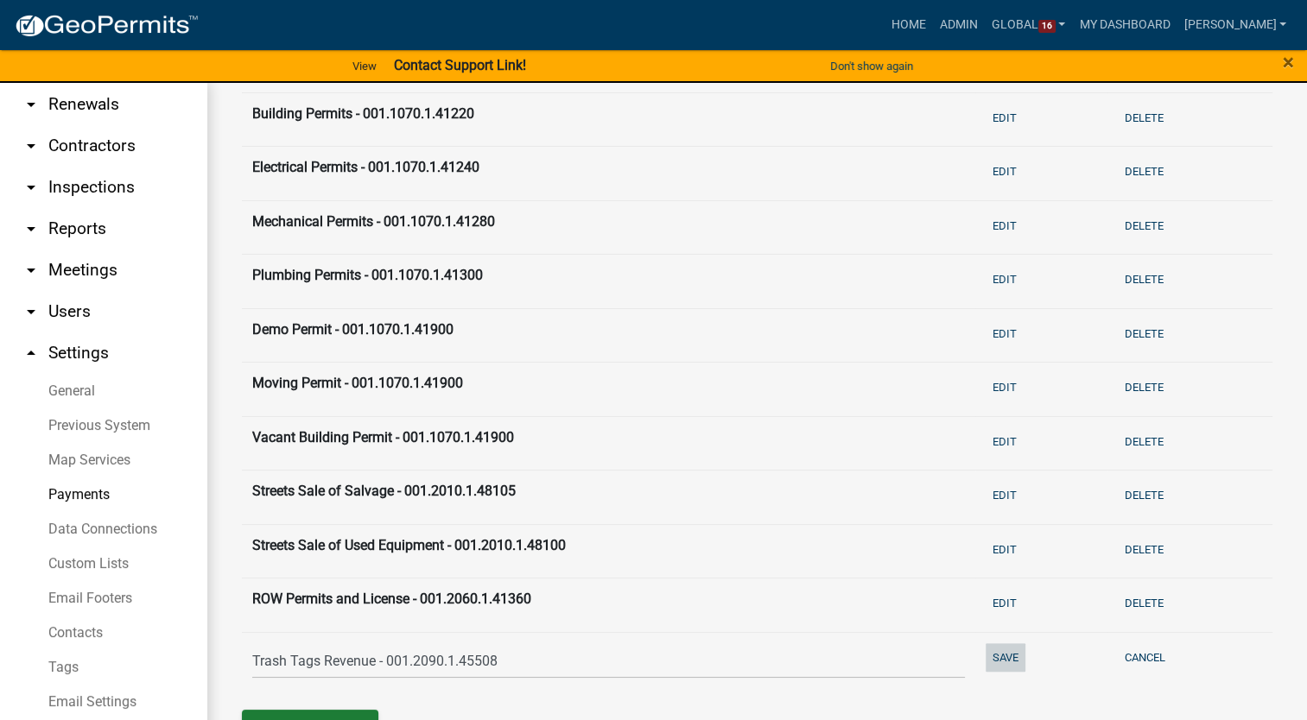
click at [985, 651] on button "Save" at bounding box center [1005, 657] width 40 height 29
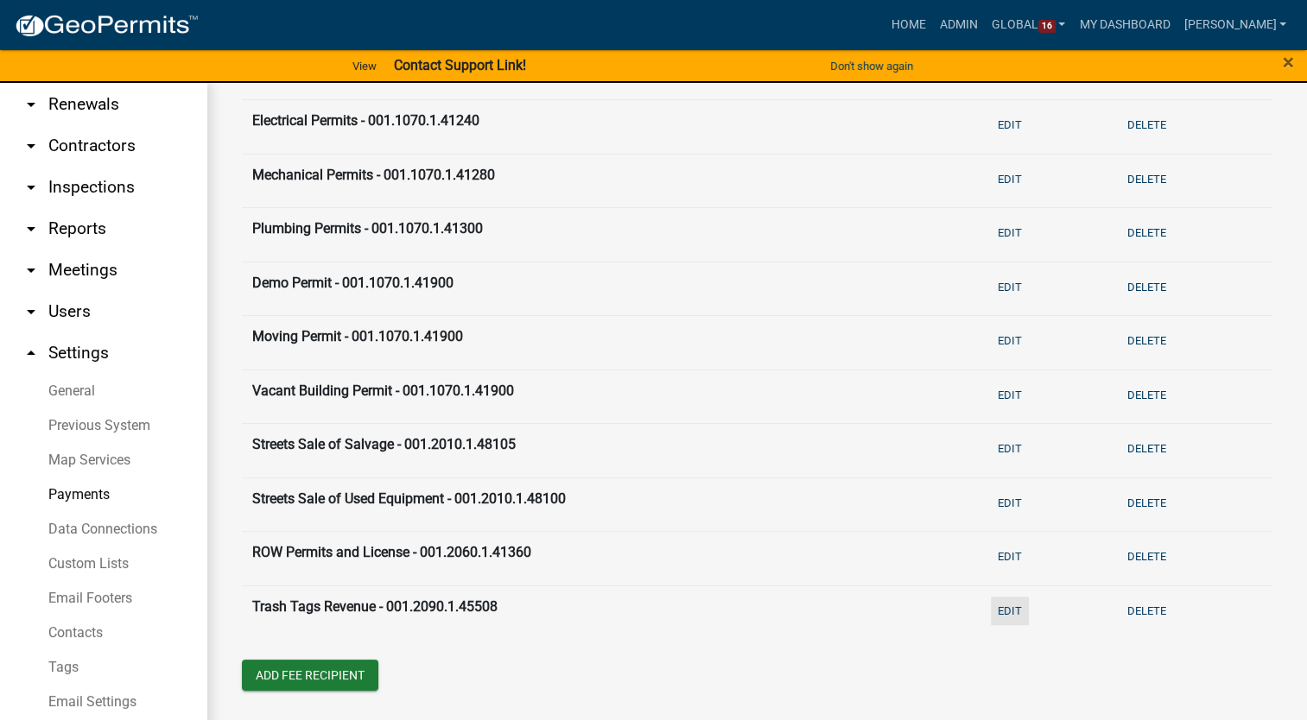
scroll to position [426, 0]
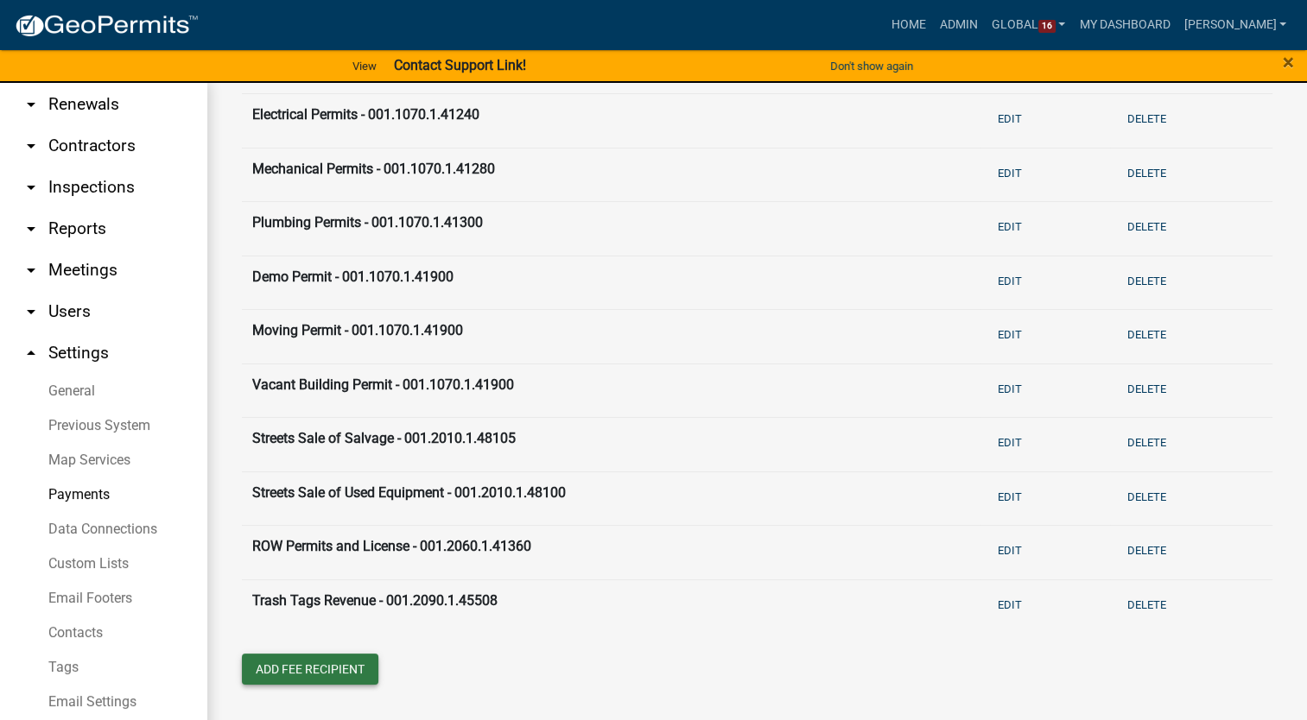
click at [273, 679] on button "Add Fee Recipient" at bounding box center [310, 669] width 136 height 31
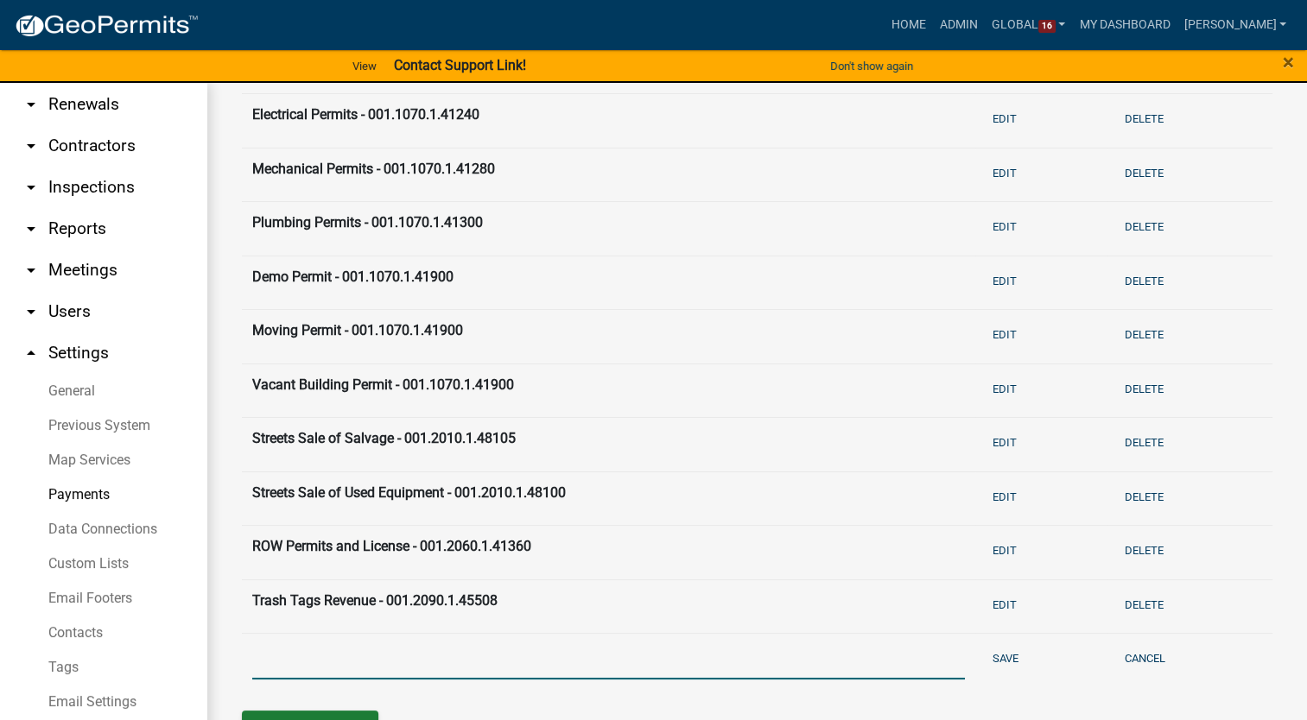
click at [273, 671] on input "text" at bounding box center [608, 661] width 713 height 35
type input "Leaf Bags Revenue - 001.2090.1.45509"
click at [1002, 656] on button "Save" at bounding box center [1005, 658] width 40 height 29
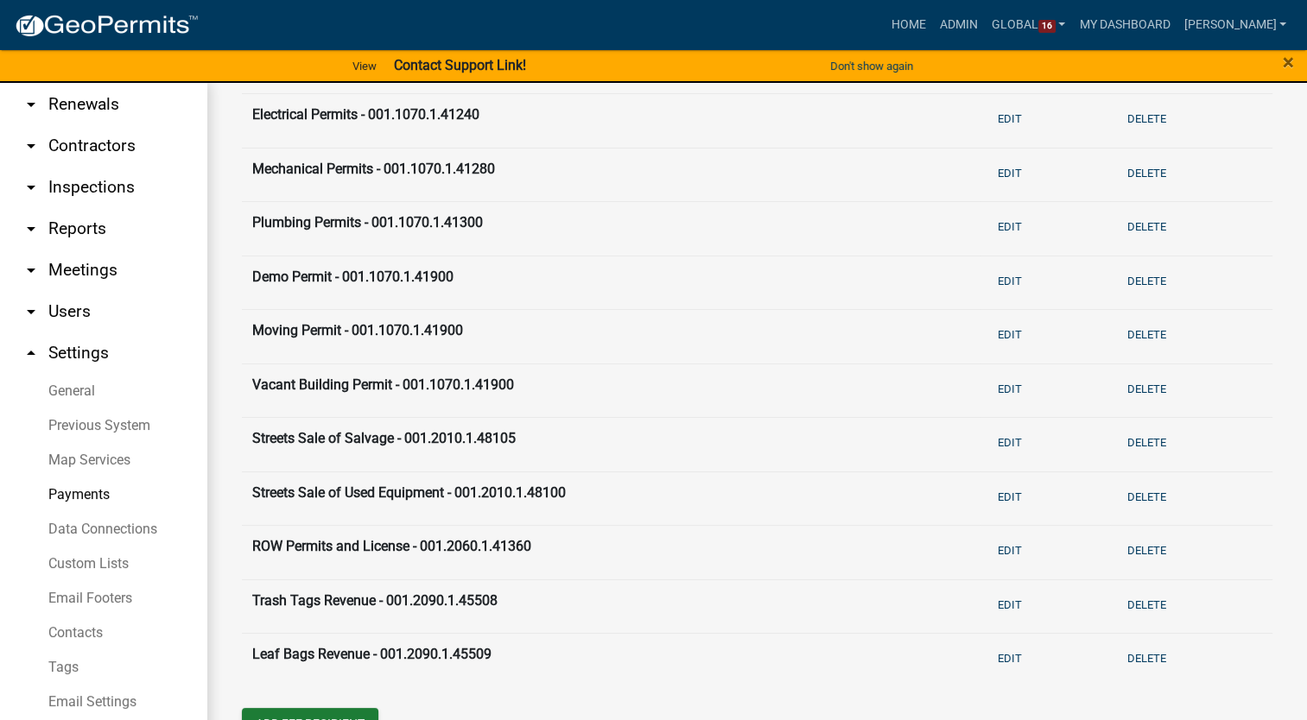
scroll to position [480, 0]
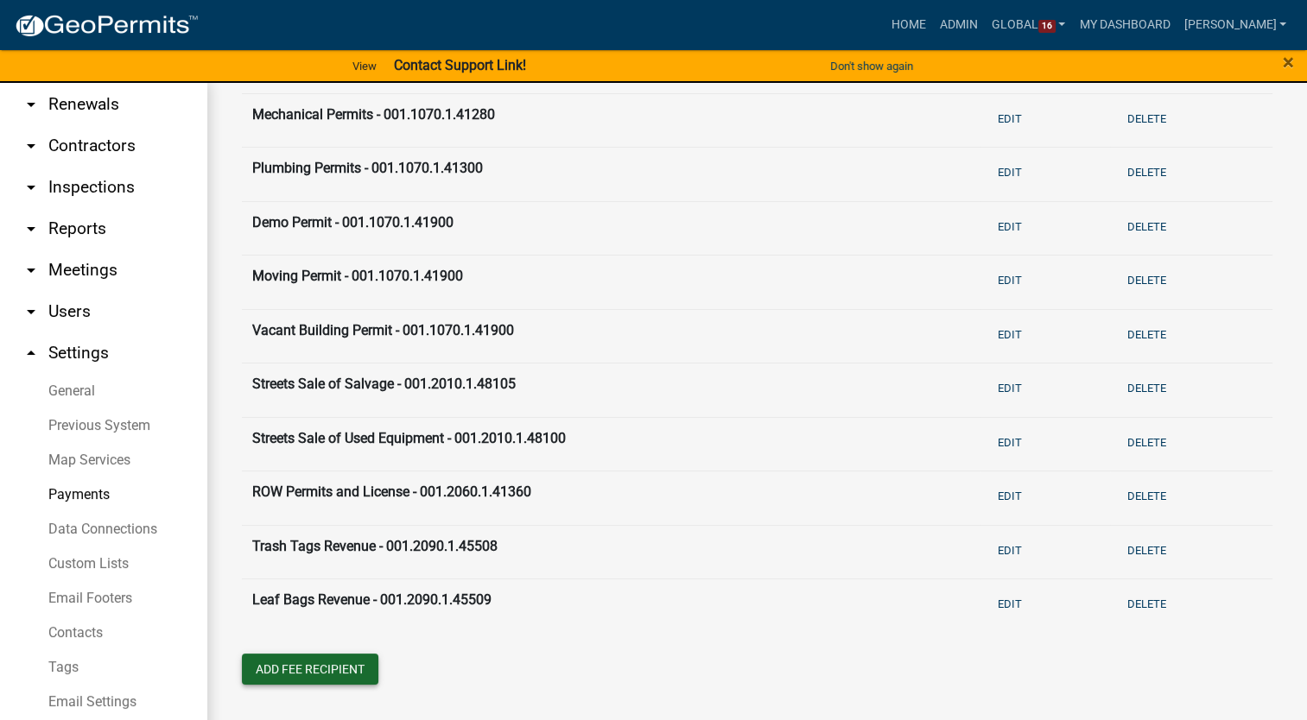
click at [335, 675] on button "Add Fee Recipient" at bounding box center [310, 669] width 136 height 31
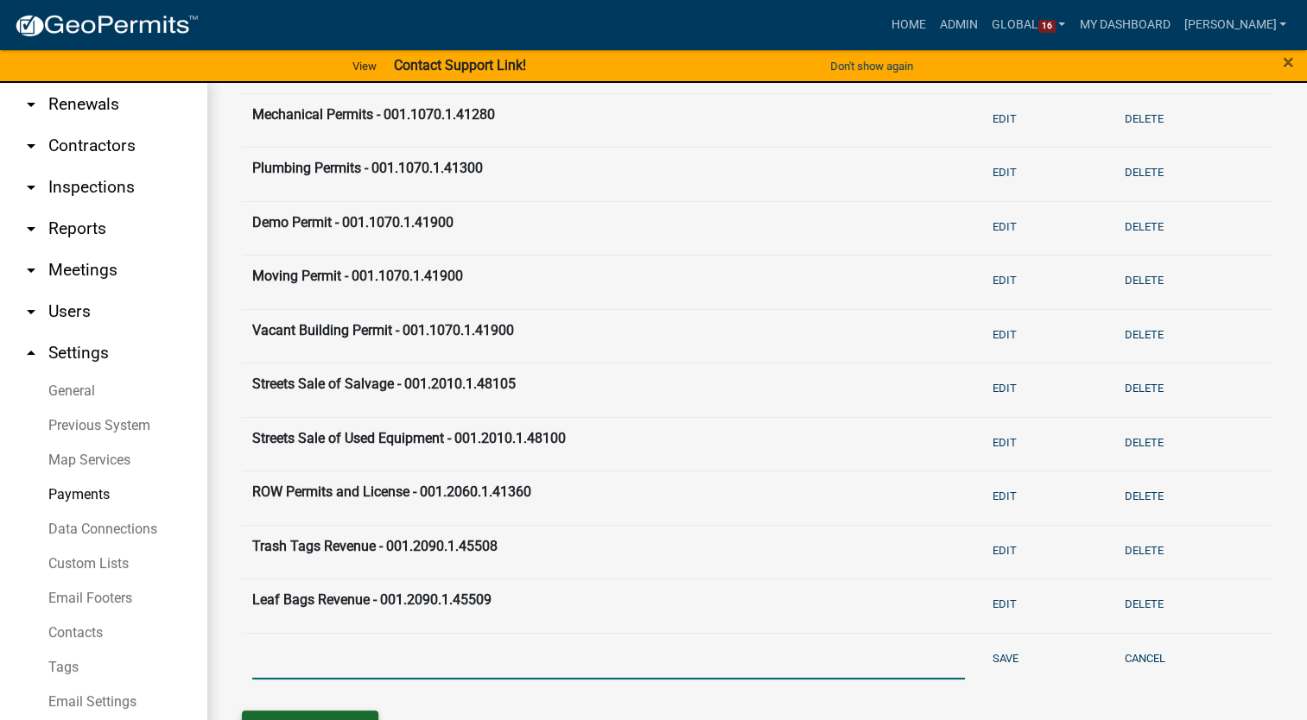
click at [335, 675] on input "text" at bounding box center [608, 661] width 713 height 35
type input "Solid Waste Recycling Income - 001.2090.1.47405"
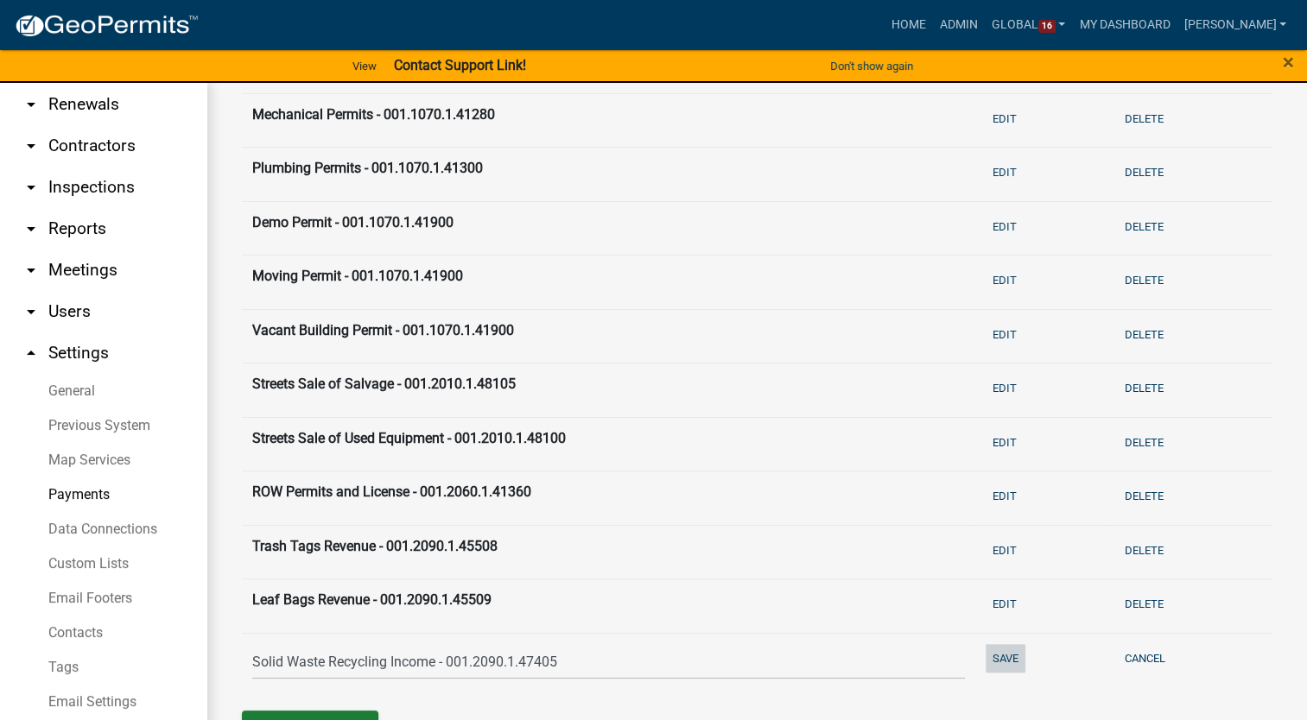
click at [985, 656] on button "Save" at bounding box center [1005, 658] width 40 height 29
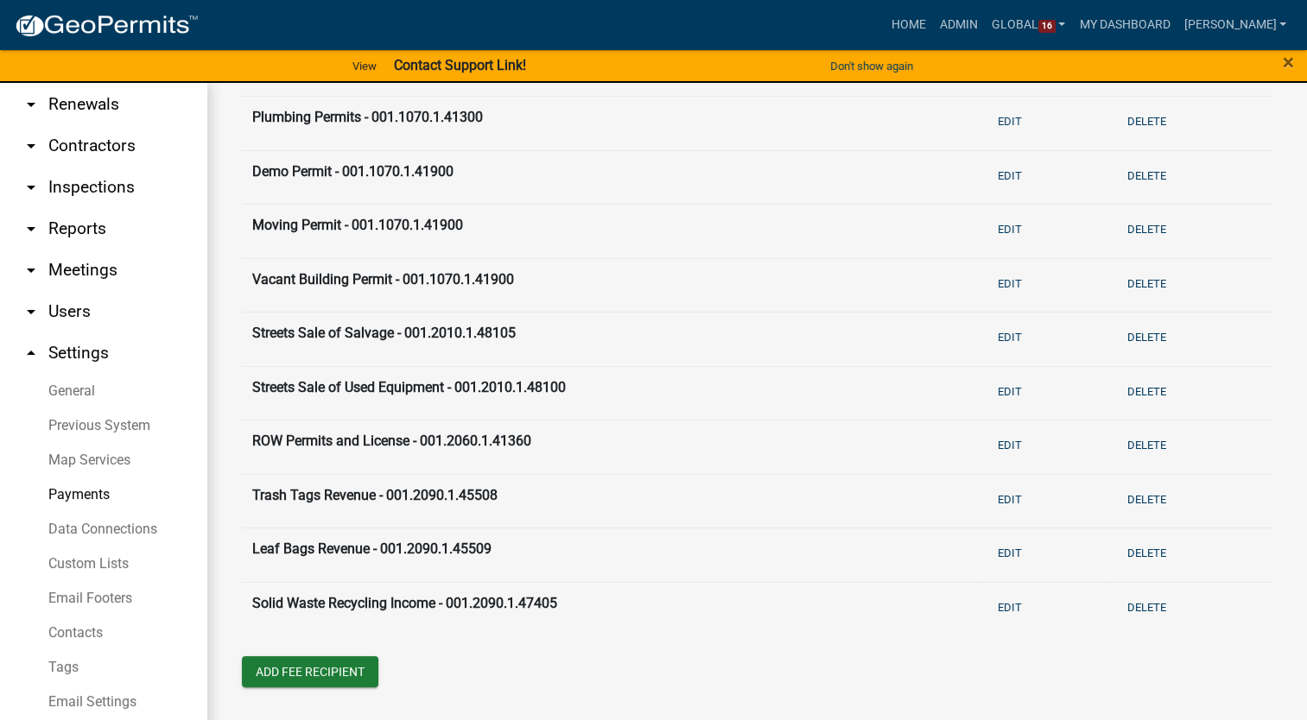
scroll to position [534, 0]
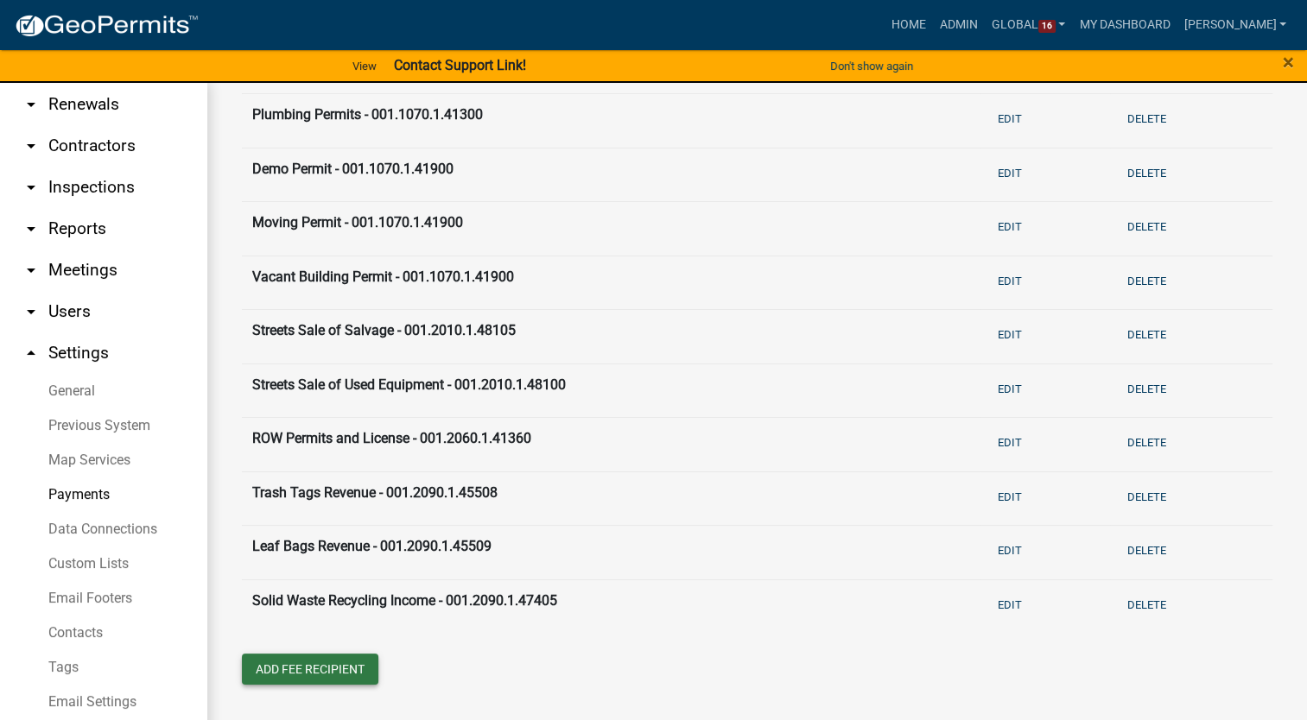
click at [287, 674] on button "Add Fee Recipient" at bounding box center [310, 669] width 136 height 31
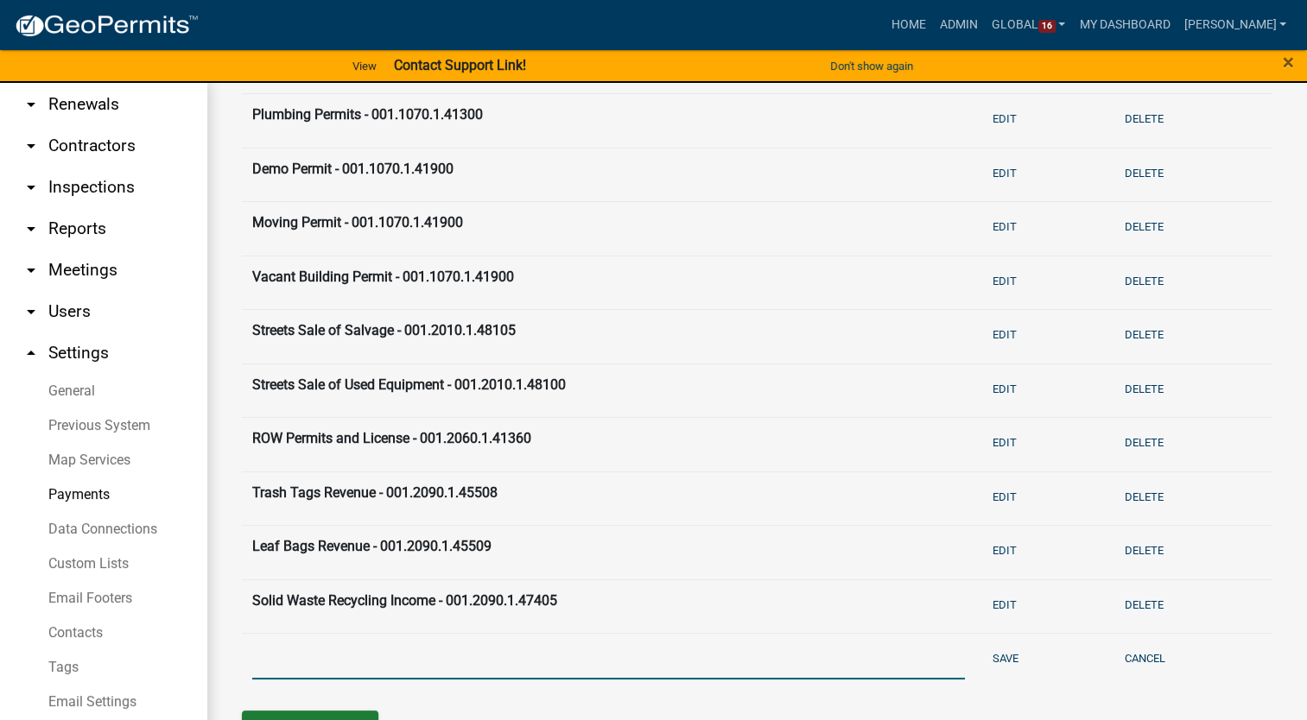
click at [295, 650] on input "text" at bounding box center [608, 661] width 713 height 35
type input "Public Works Misc Revenue - 001.2090.1.47405"
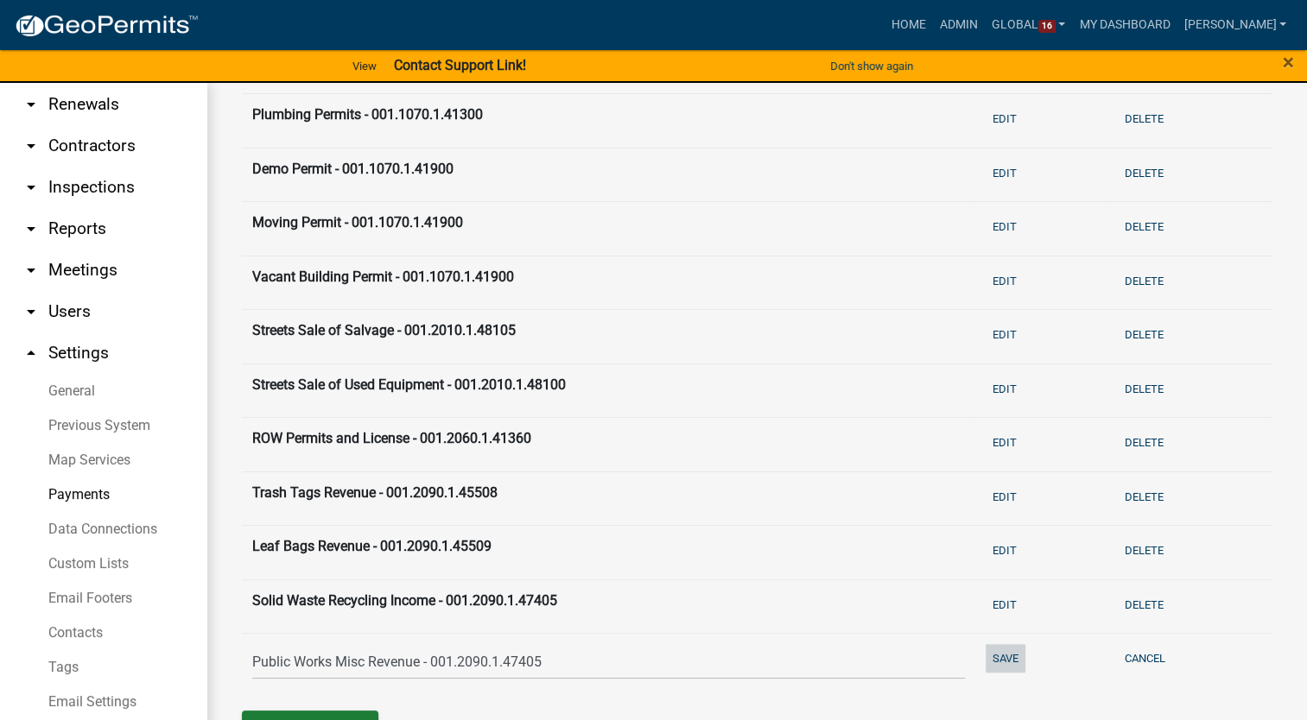
click at [992, 644] on button "Save" at bounding box center [1005, 658] width 40 height 29
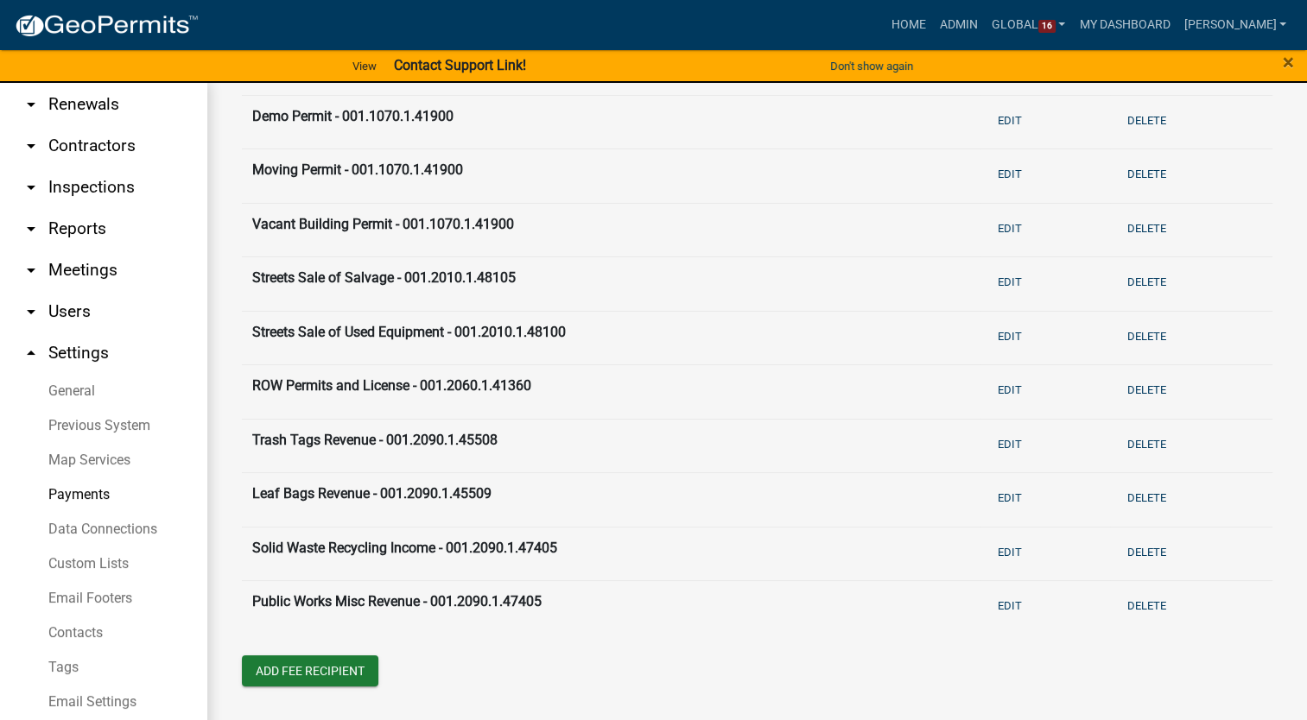
scroll to position [587, 0]
click at [363, 666] on button "Add Fee Recipient" at bounding box center [310, 670] width 136 height 31
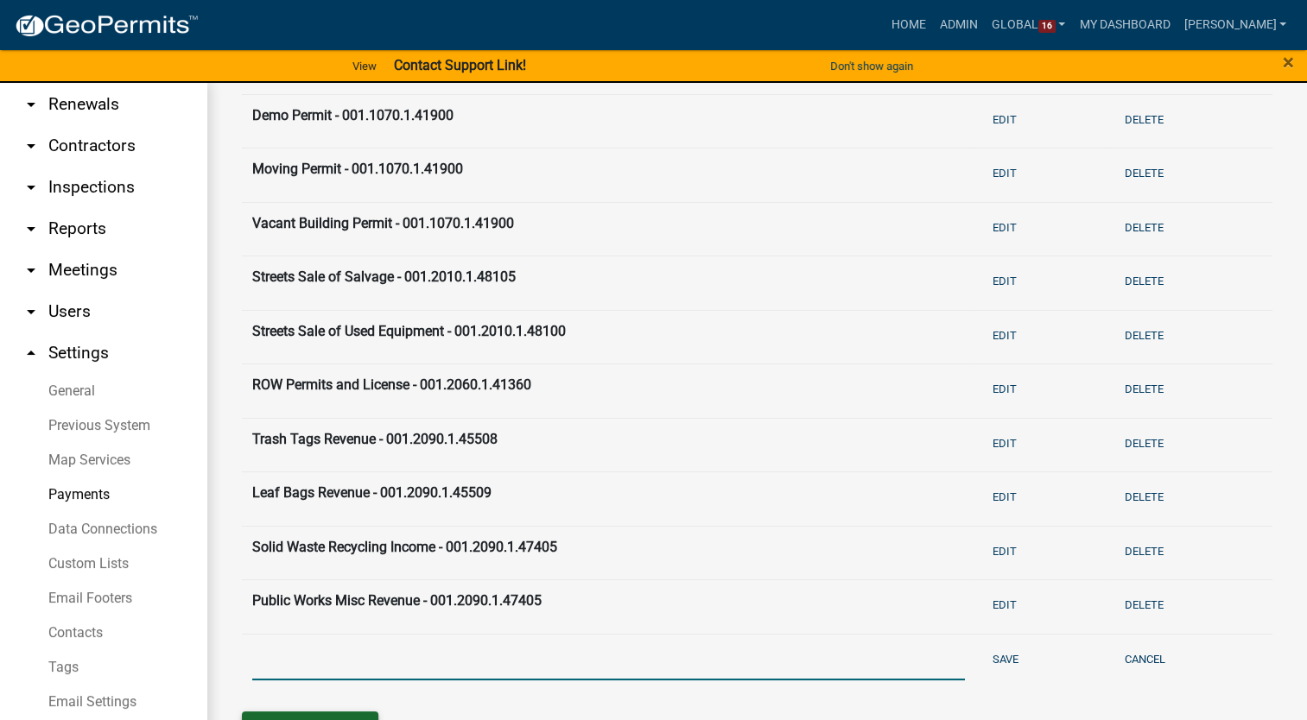
click at [363, 666] on input "text" at bounding box center [608, 662] width 713 height 35
type input "Agnes Patterson Farmland Rent - 001.4030.2.43100"
click at [995, 646] on button "Save" at bounding box center [1005, 659] width 40 height 29
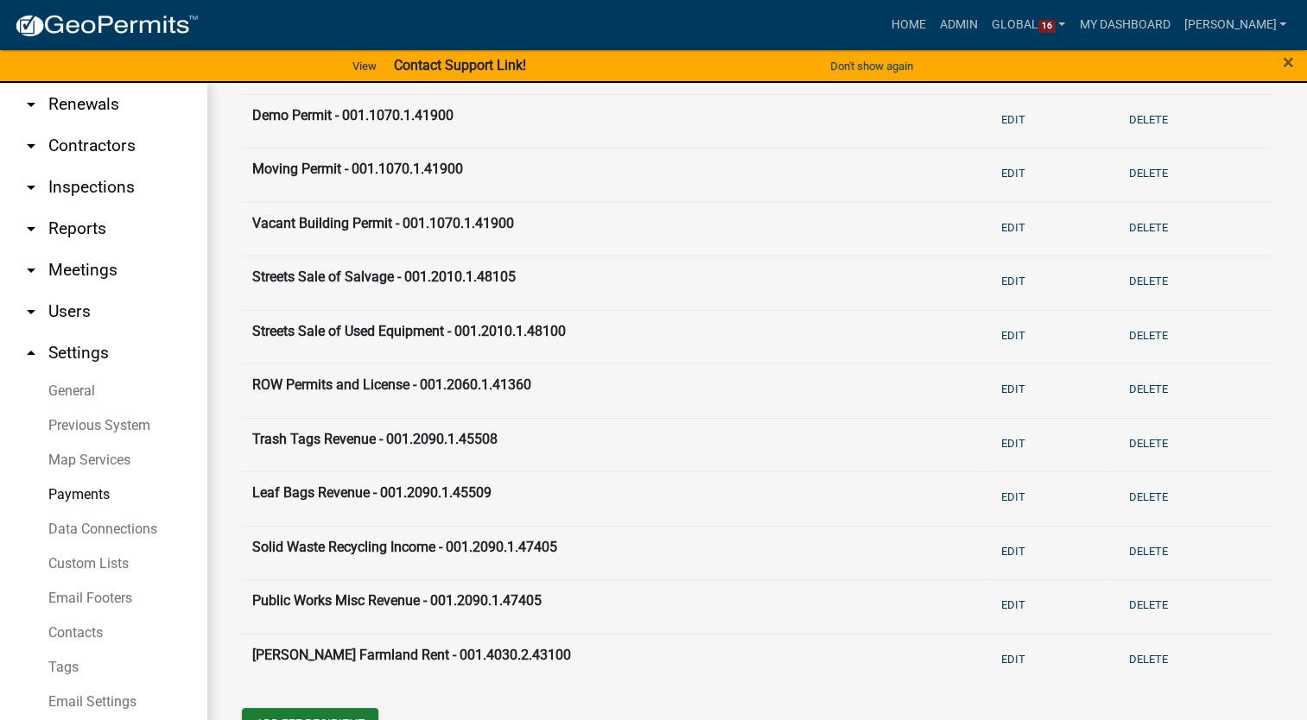
scroll to position [642, 0]
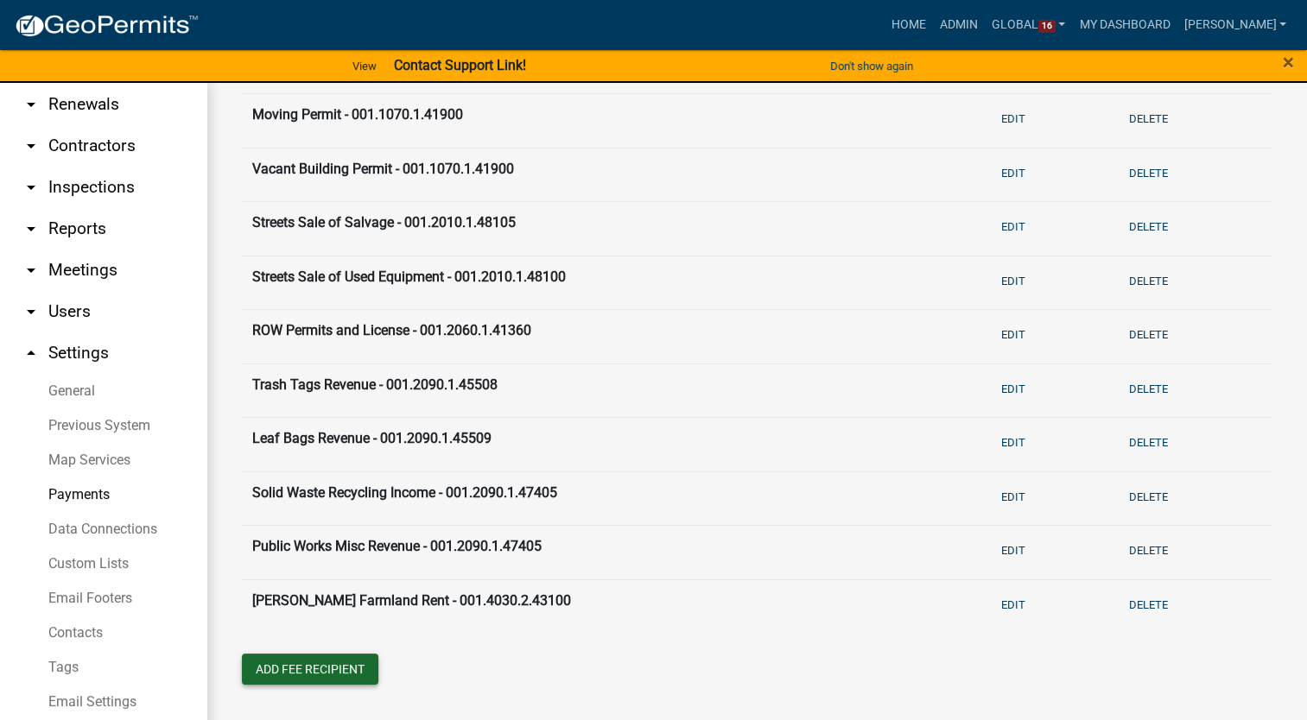
click at [269, 675] on button "Add Fee Recipient" at bounding box center [310, 669] width 136 height 31
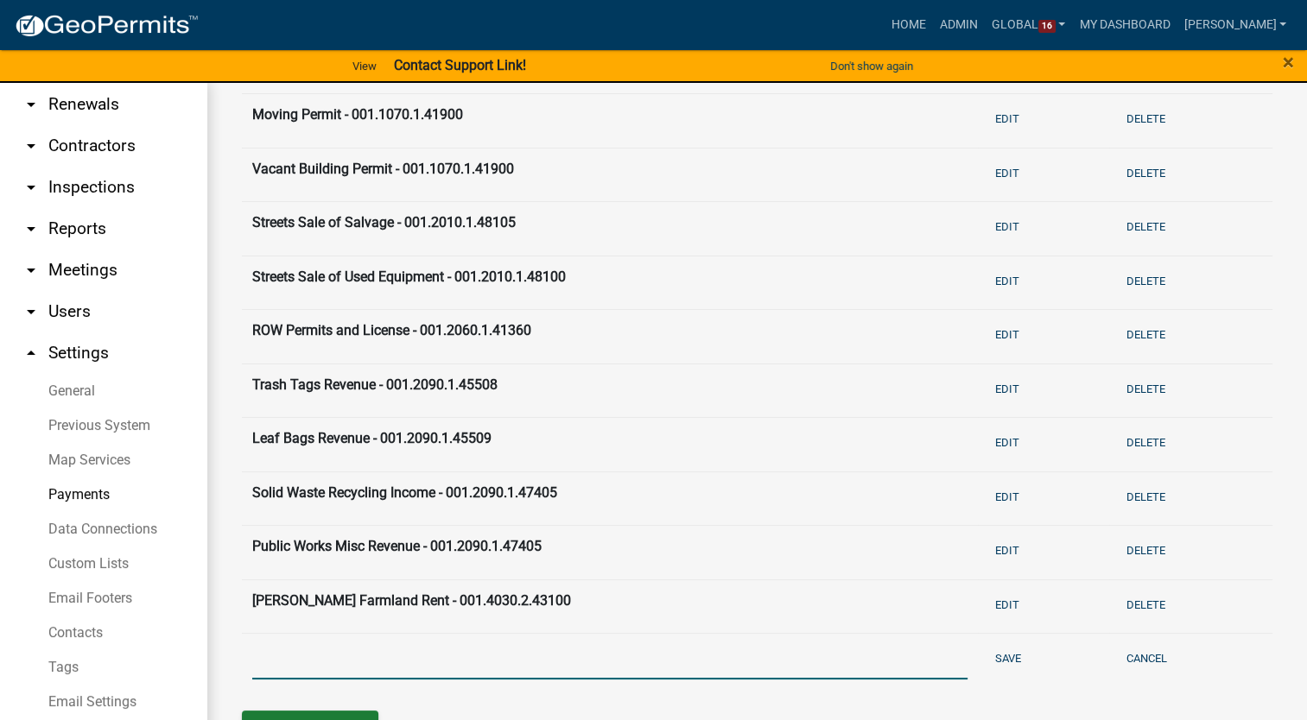
click at [269, 665] on input "text" at bounding box center [609, 661] width 715 height 35
type input "Sign Permits - 001.5040.1.41915"
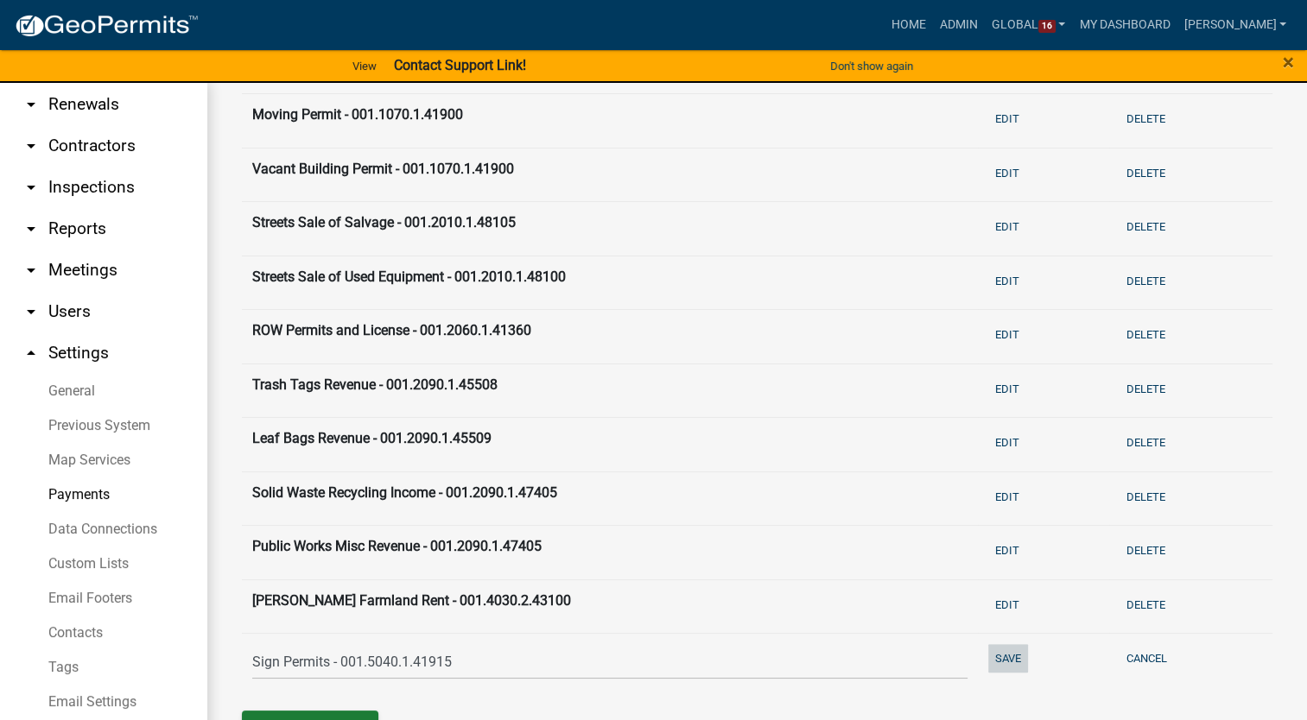
click at [998, 655] on button "Save" at bounding box center [1008, 658] width 40 height 29
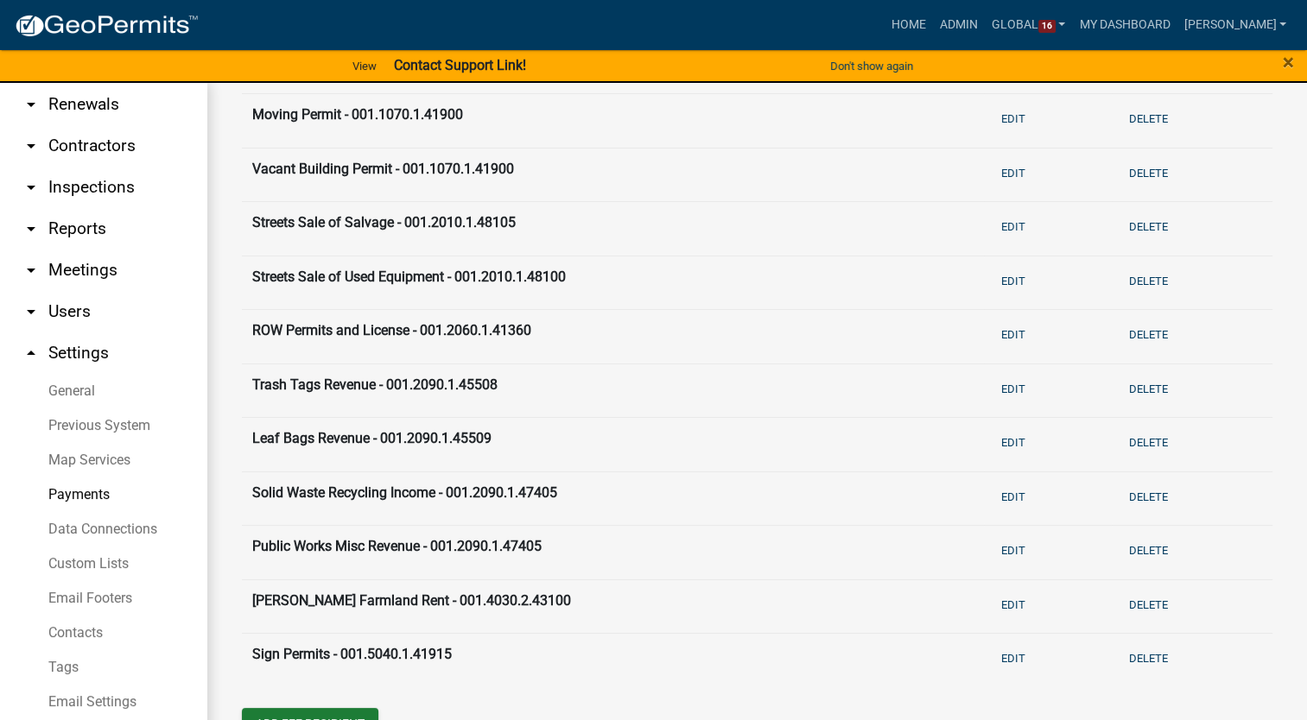
scroll to position [695, 0]
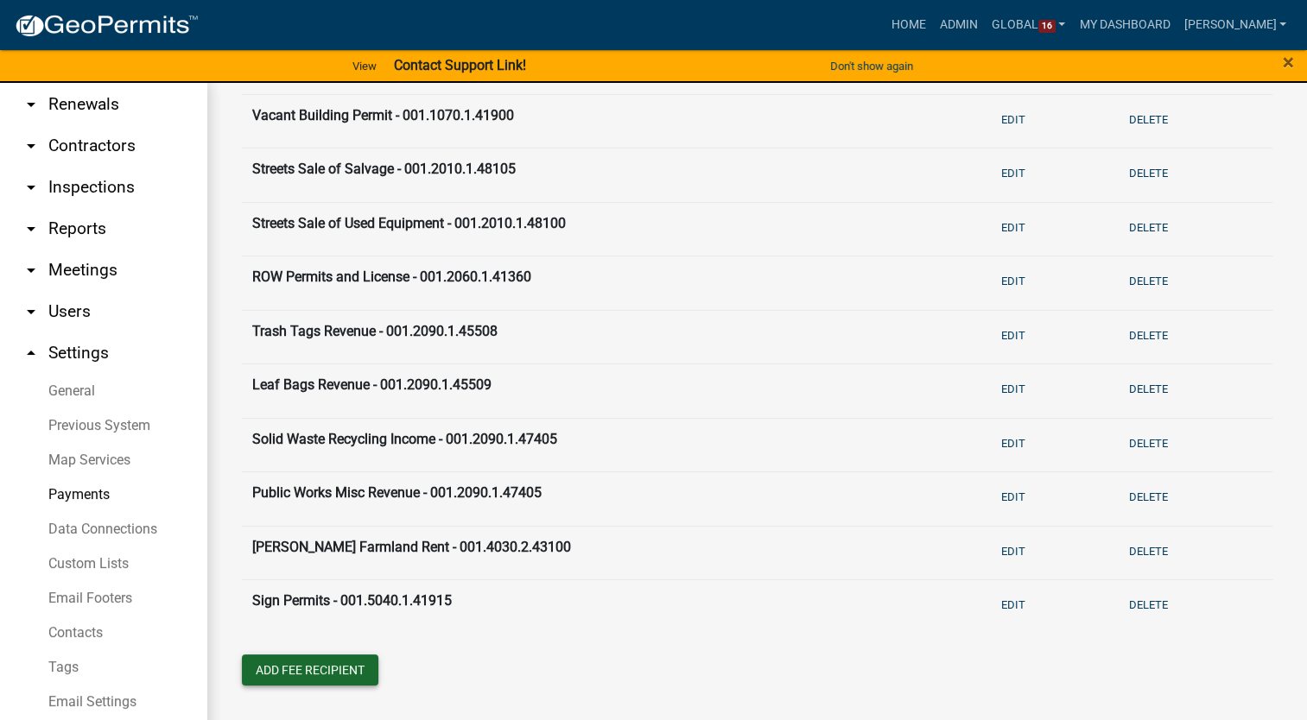
click at [277, 668] on button "Add Fee Recipient" at bounding box center [310, 670] width 136 height 31
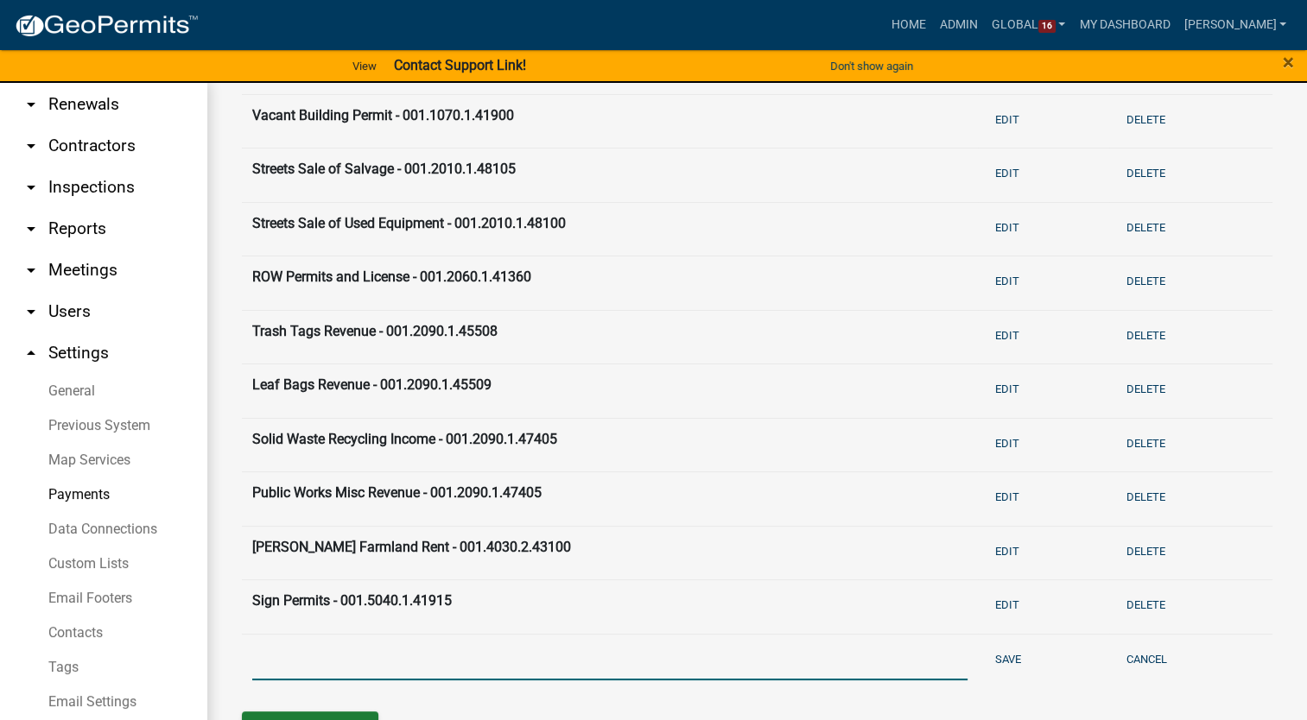
click at [290, 662] on input "text" at bounding box center [609, 662] width 715 height 35
click at [459, 659] on input "Sign Contractors License" at bounding box center [609, 662] width 715 height 35
type input "Sign Contractors License - 001.5040.1.41916"
click at [996, 651] on button "Save" at bounding box center [1008, 659] width 40 height 29
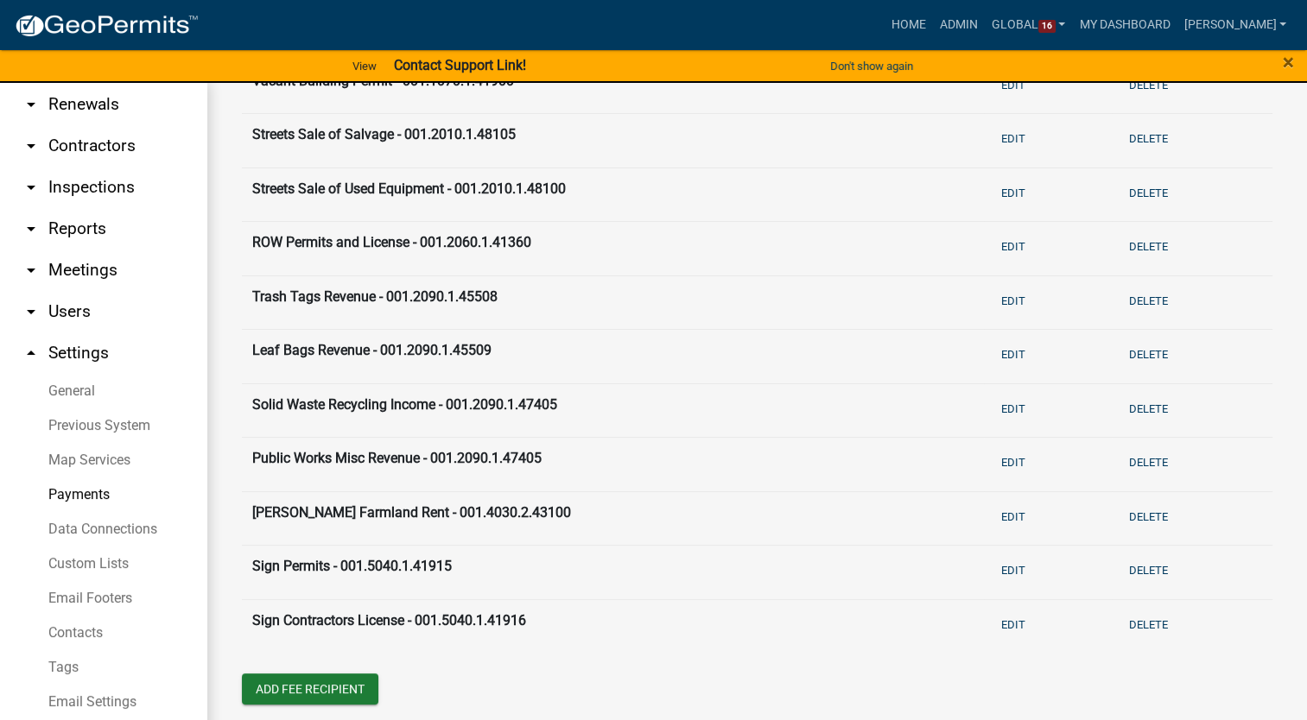
scroll to position [750, 0]
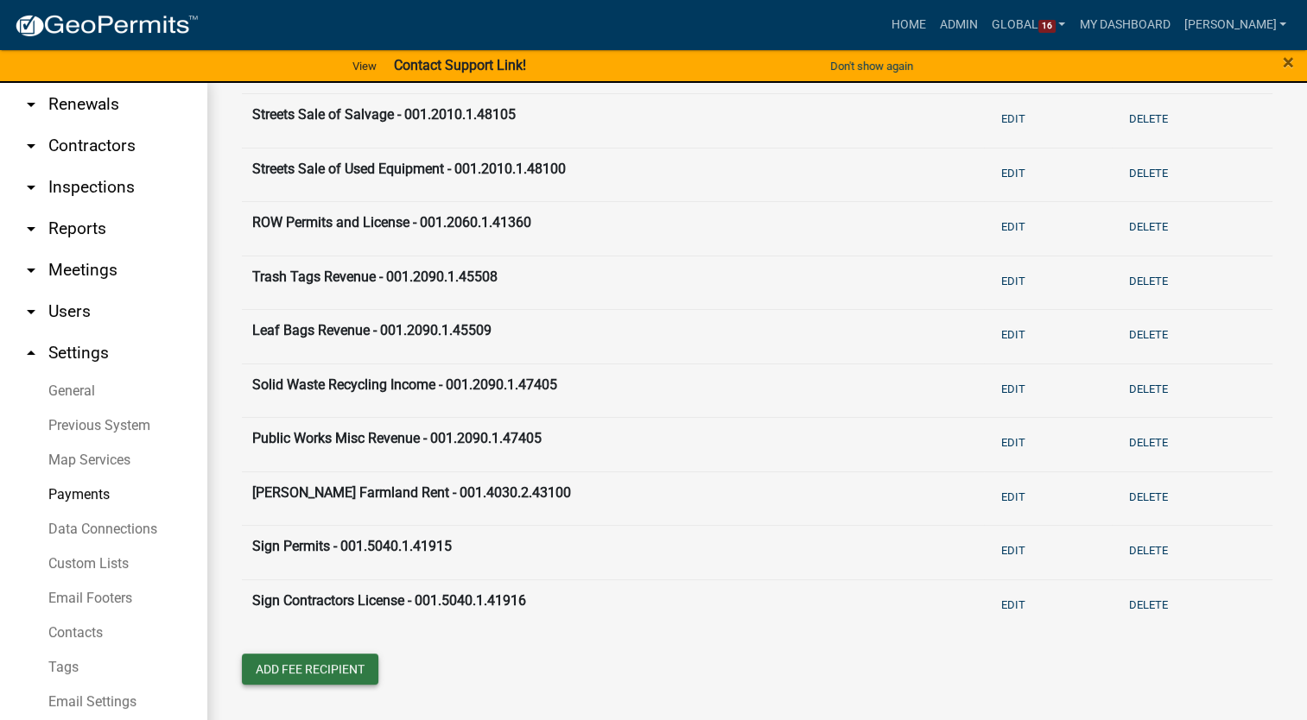
click at [295, 668] on button "Add Fee Recipient" at bounding box center [310, 669] width 136 height 31
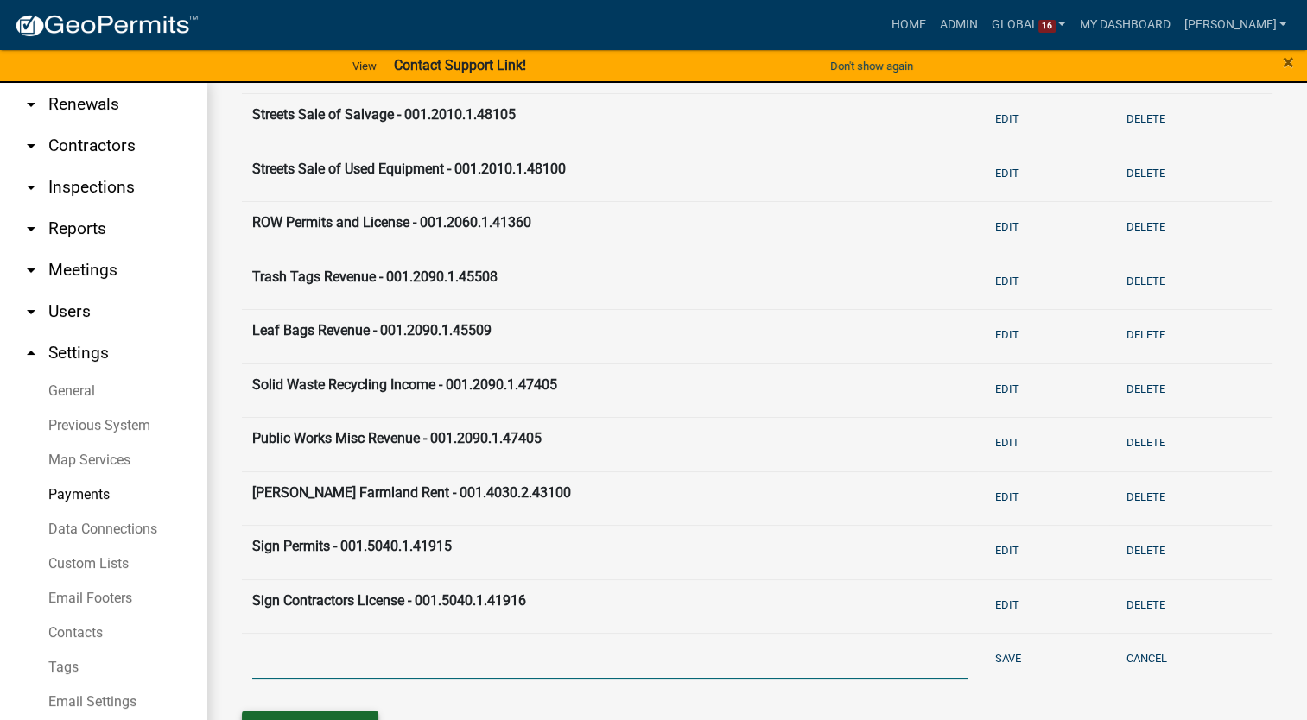
click at [295, 668] on input "text" at bounding box center [609, 661] width 715 height 35
type input "Rezoning Applications (including text) - 001.5040.1.041917"
click at [988, 649] on button "Save" at bounding box center [1008, 658] width 40 height 29
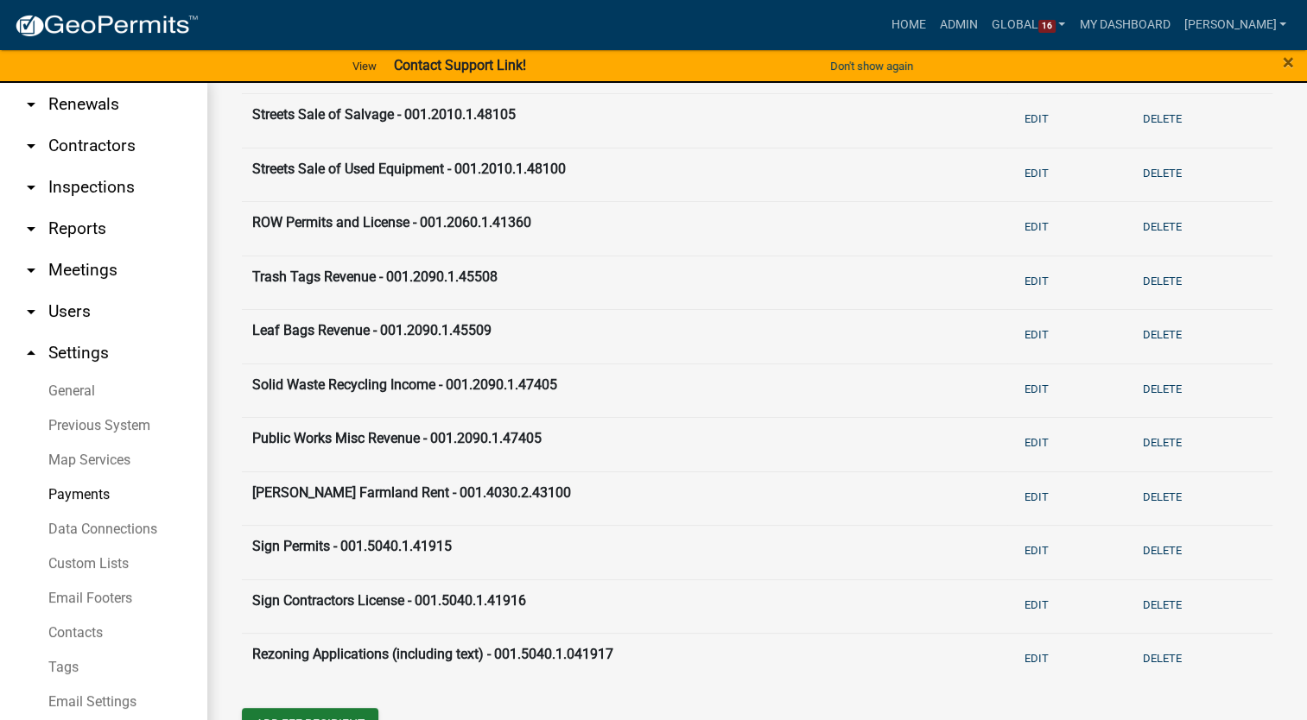
scroll to position [803, 0]
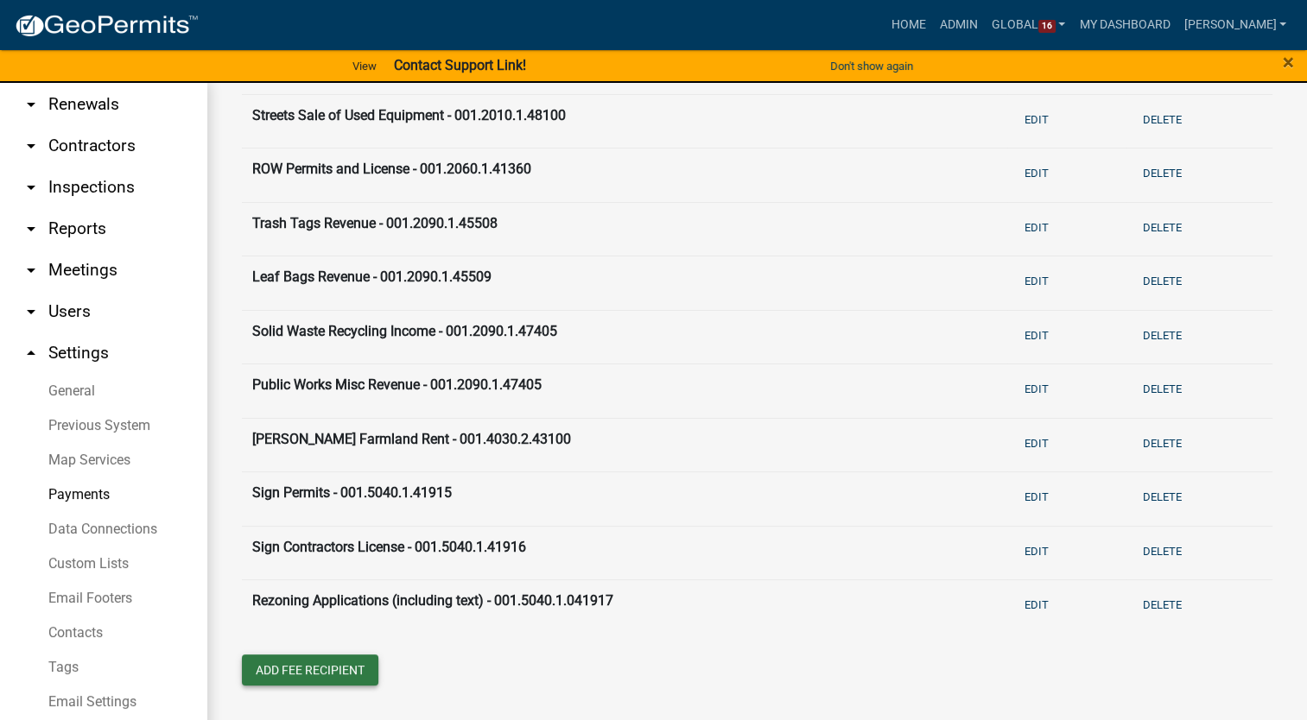
click at [313, 667] on button "Add Fee Recipient" at bounding box center [310, 670] width 136 height 31
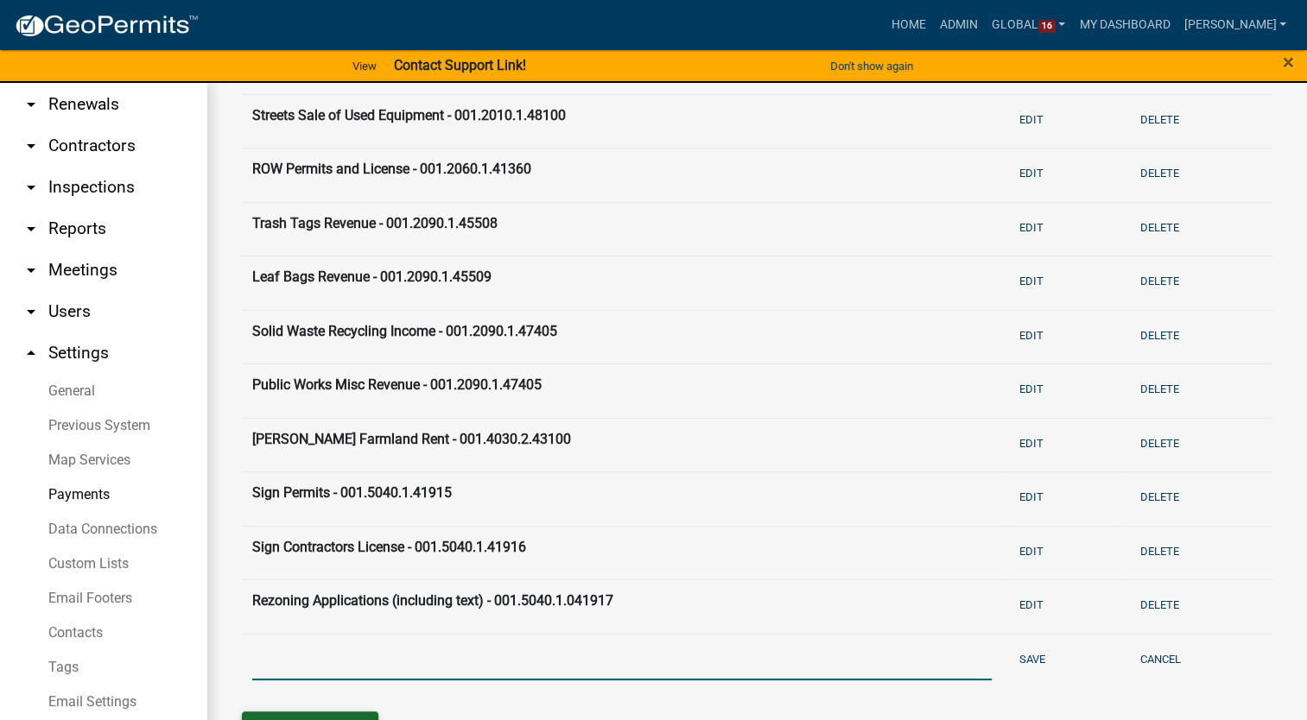
click at [313, 667] on input "text" at bounding box center [621, 662] width 739 height 35
type input "Plat Applications (All) - 001.5040.1.41918"
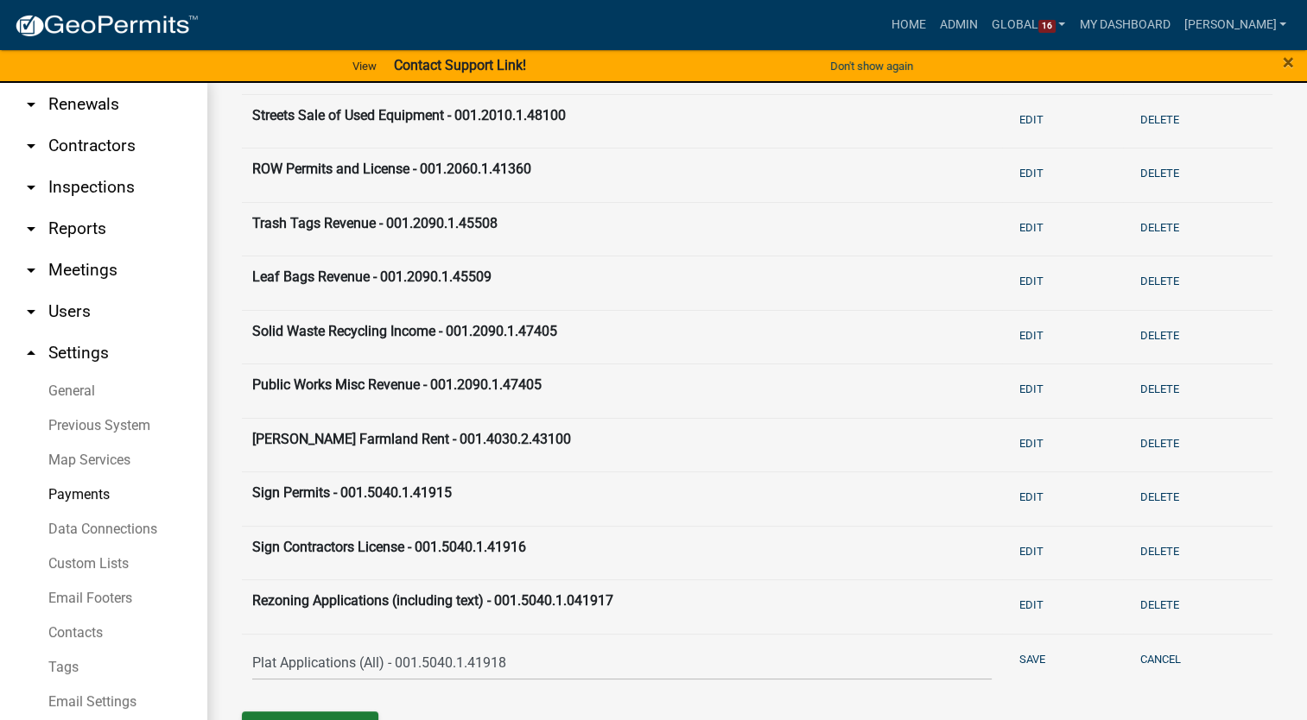
click at [1002, 652] on td "Save" at bounding box center [1062, 662] width 120 height 57
click at [1012, 658] on button "Save" at bounding box center [1032, 659] width 40 height 29
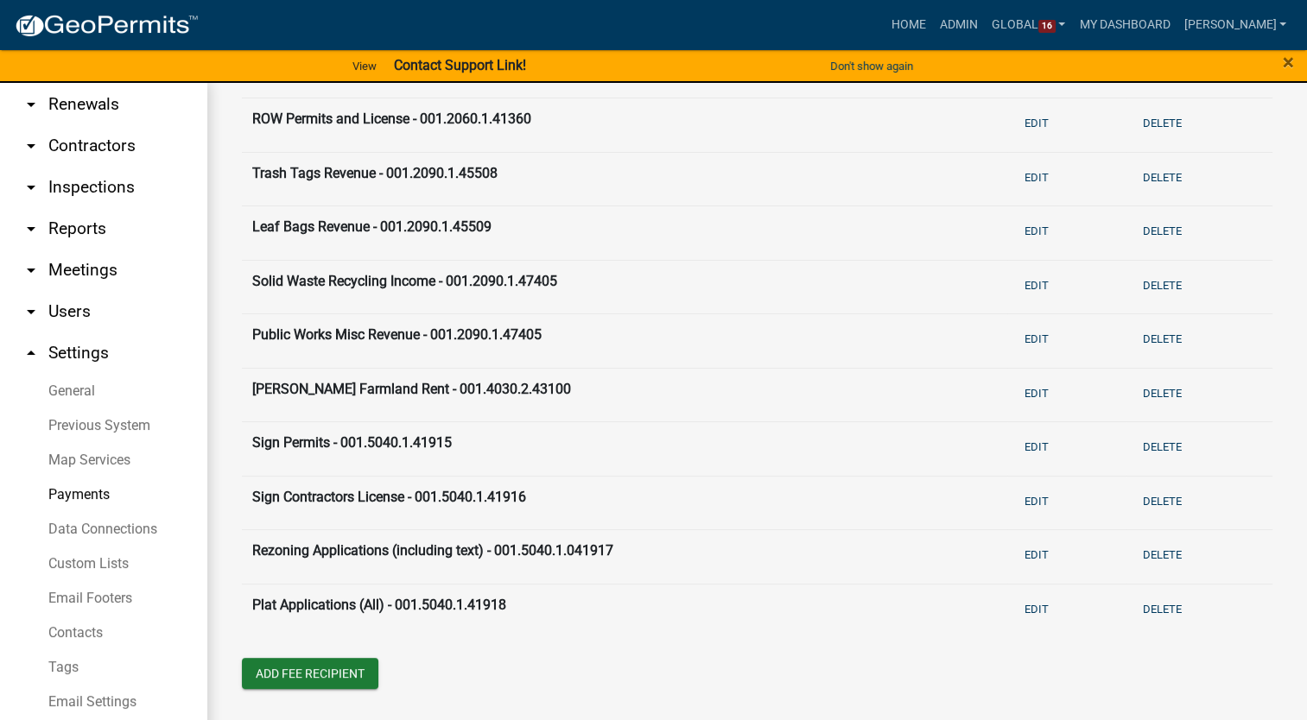
scroll to position [857, 0]
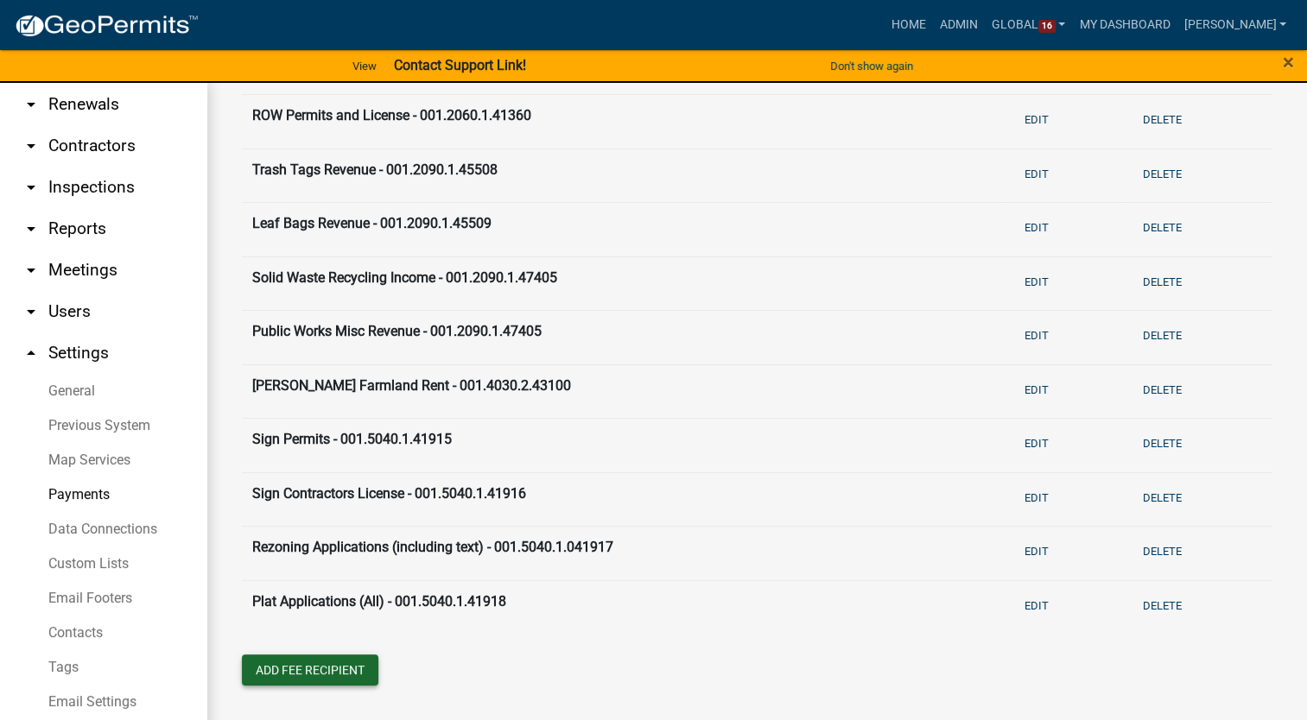
click at [298, 673] on button "Add Fee Recipient" at bounding box center [310, 670] width 136 height 31
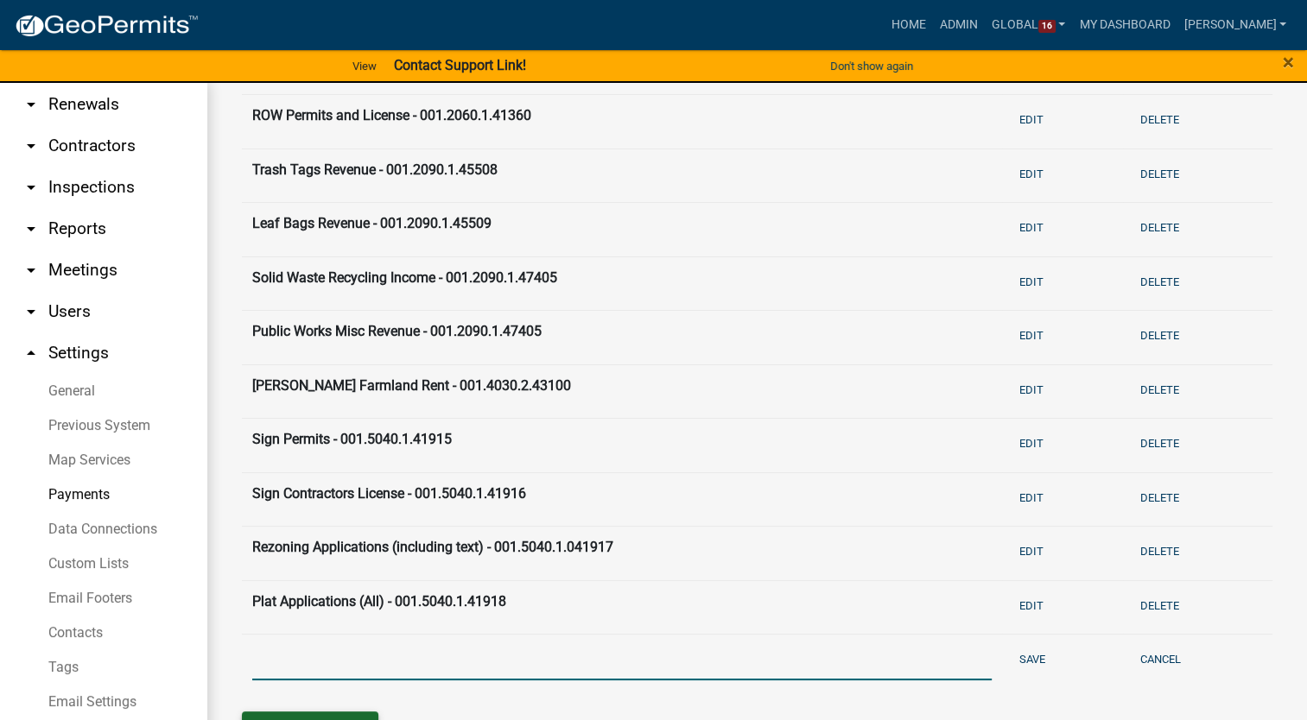
click at [298, 673] on input "text" at bounding box center [621, 662] width 739 height 35
type input "Site Plan Application - 001.5040.1.41919"
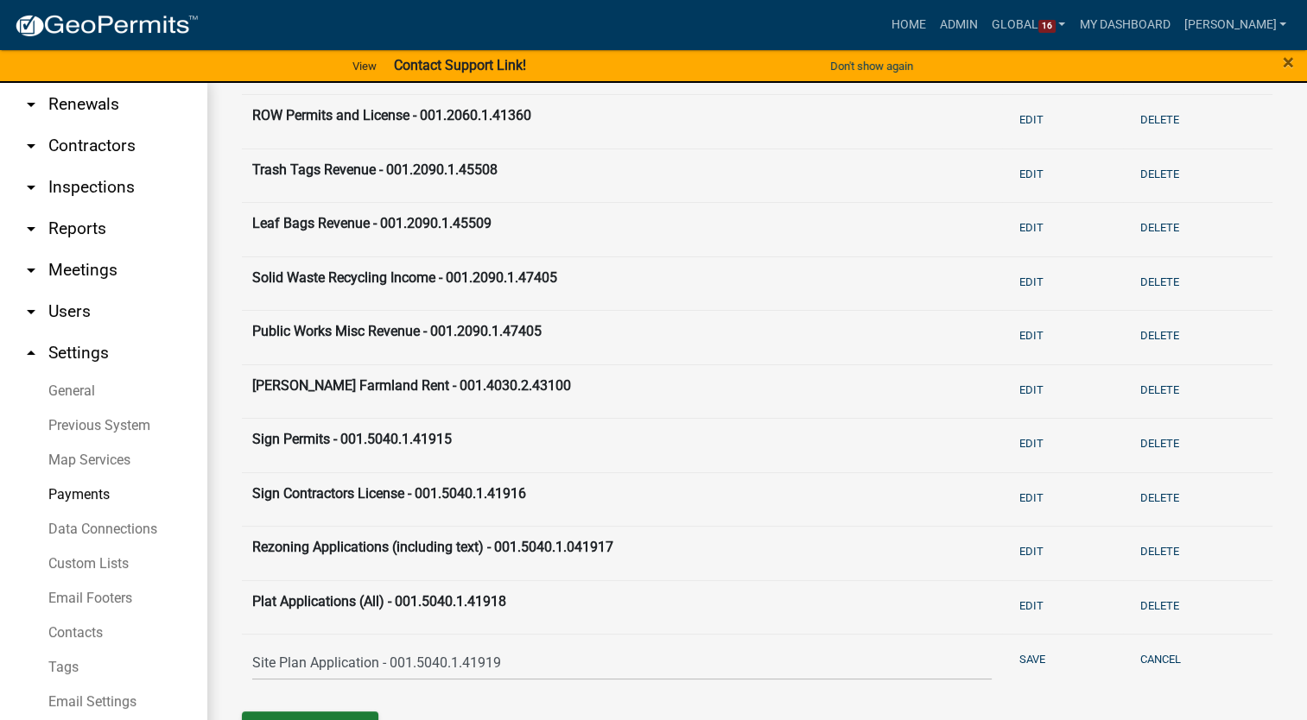
click at [1017, 638] on td "Save" at bounding box center [1062, 663] width 120 height 57
click at [1018, 648] on button "Save" at bounding box center [1032, 659] width 40 height 29
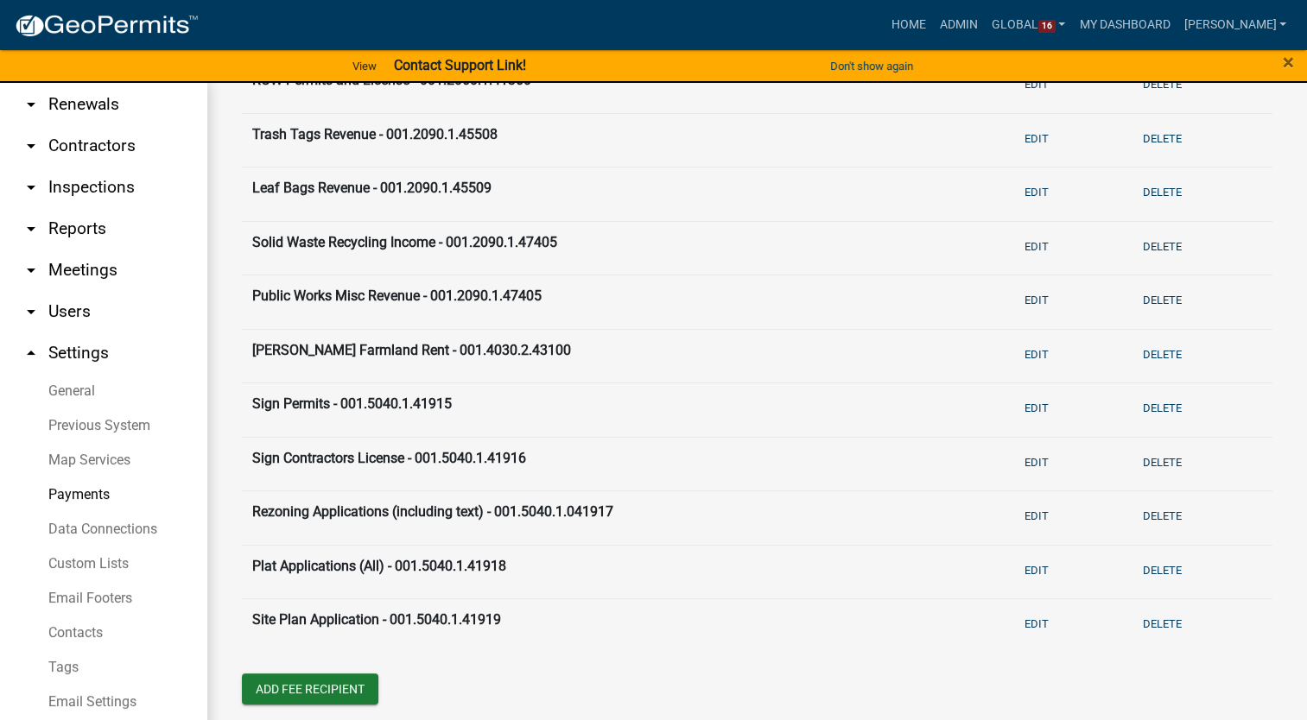
scroll to position [910, 0]
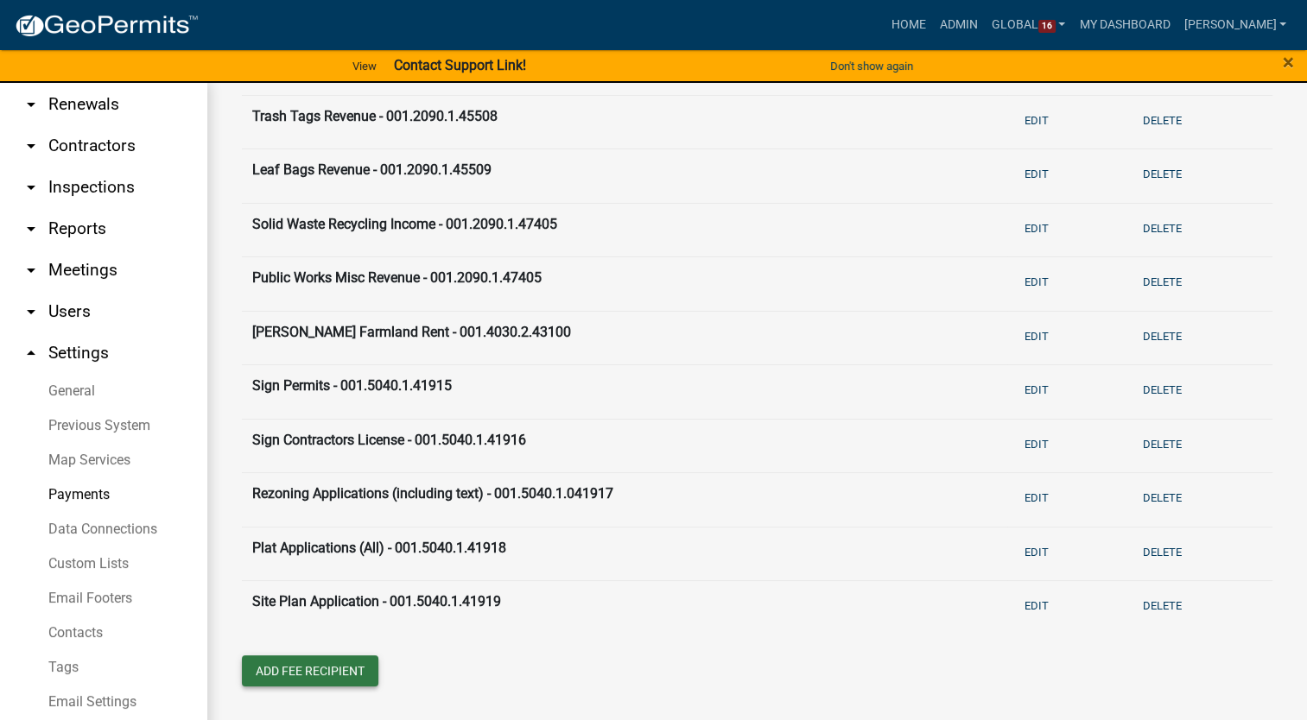
click at [302, 672] on button "Add Fee Recipient" at bounding box center [310, 671] width 136 height 31
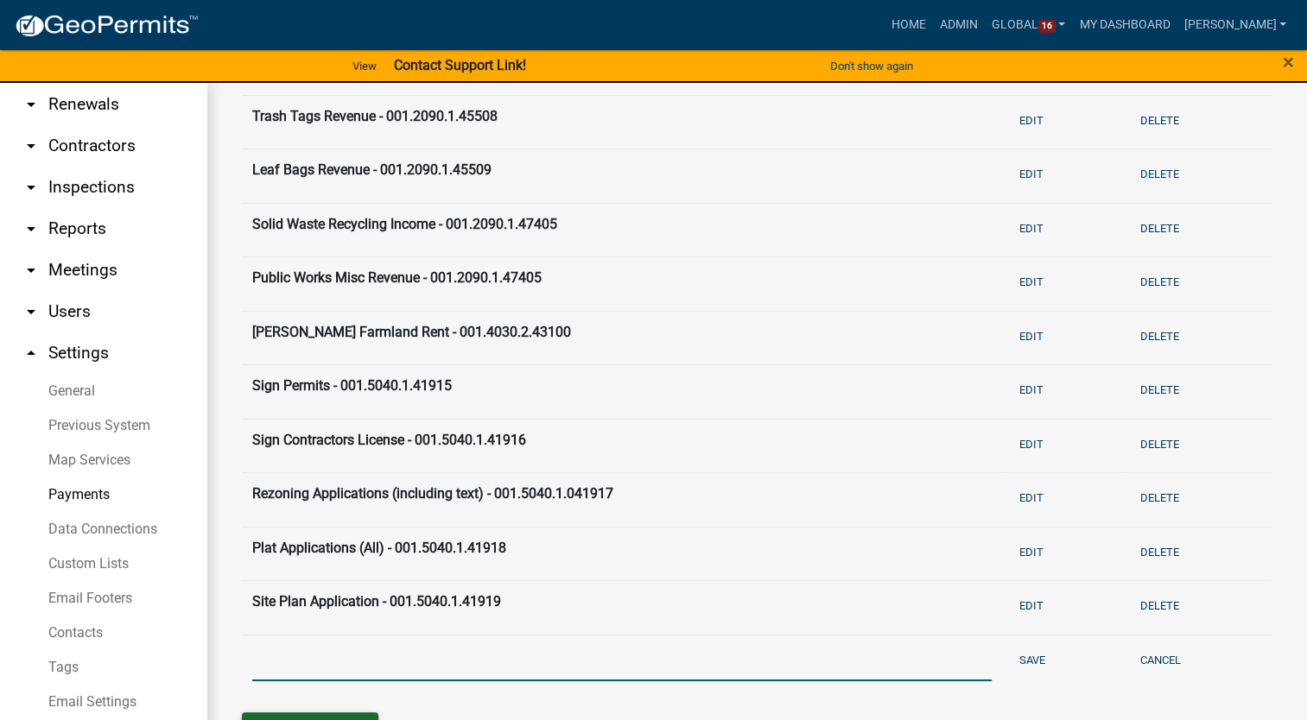
click at [302, 672] on input "text" at bounding box center [621, 663] width 739 height 35
type input "ROW Alley Vacation Application - 001.5040.1.41921"
click at [1022, 649] on button "Save" at bounding box center [1032, 660] width 40 height 29
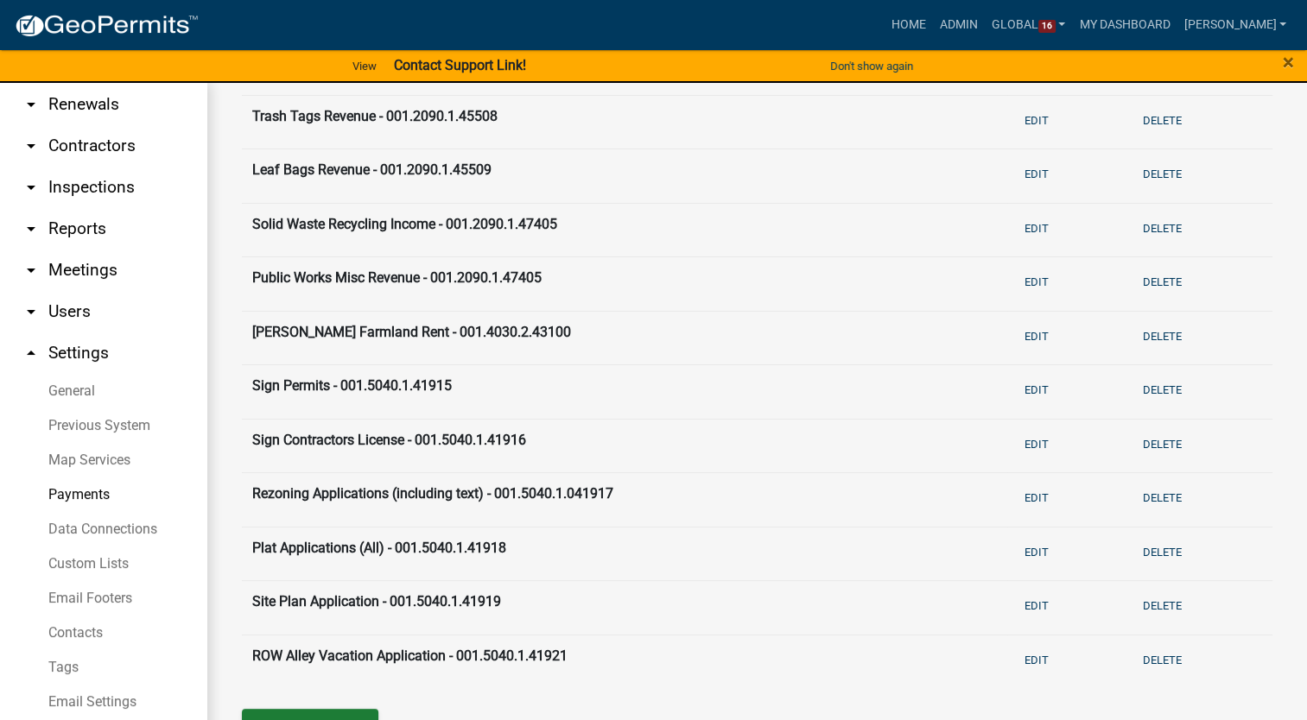
scroll to position [964, 0]
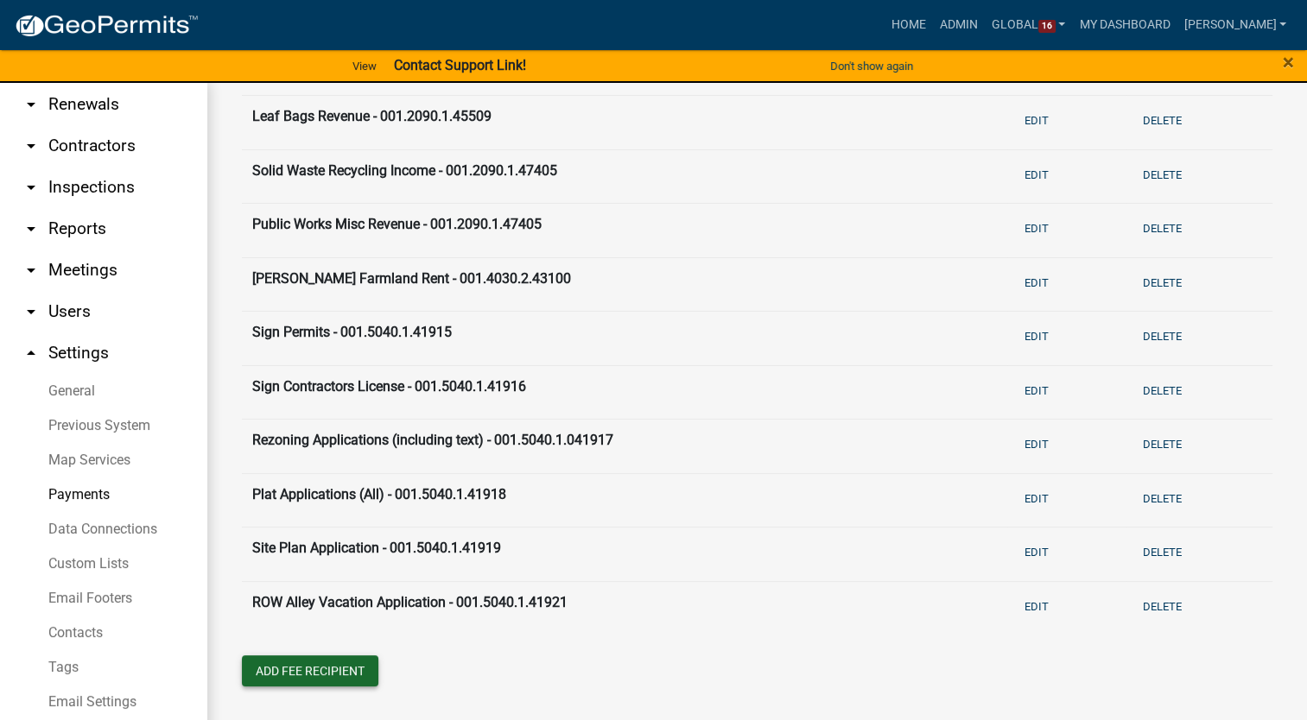
click at [295, 674] on button "Add Fee Recipient" at bounding box center [310, 671] width 136 height 31
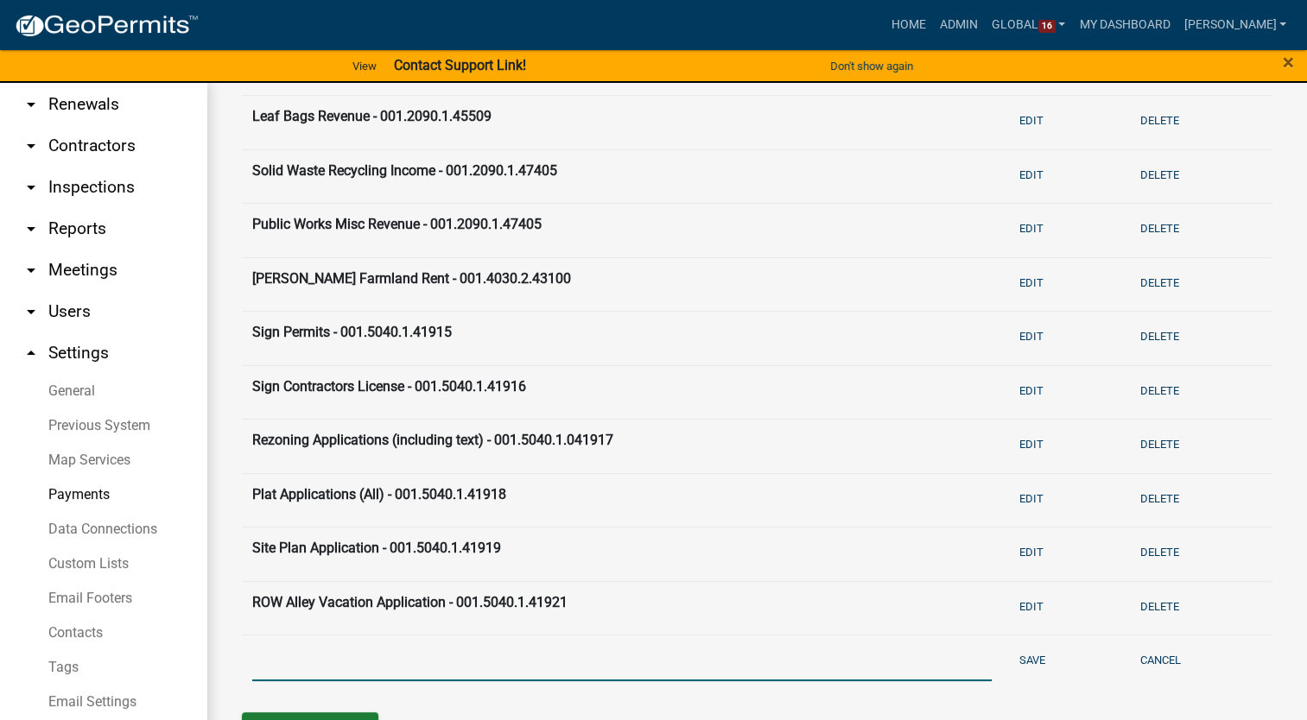
click at [316, 663] on input "text" at bounding box center [621, 663] width 739 height 35
type input "Conditional Use Permit Application - 001.5040.1.41922"
click at [1030, 659] on button "Save" at bounding box center [1032, 660] width 40 height 29
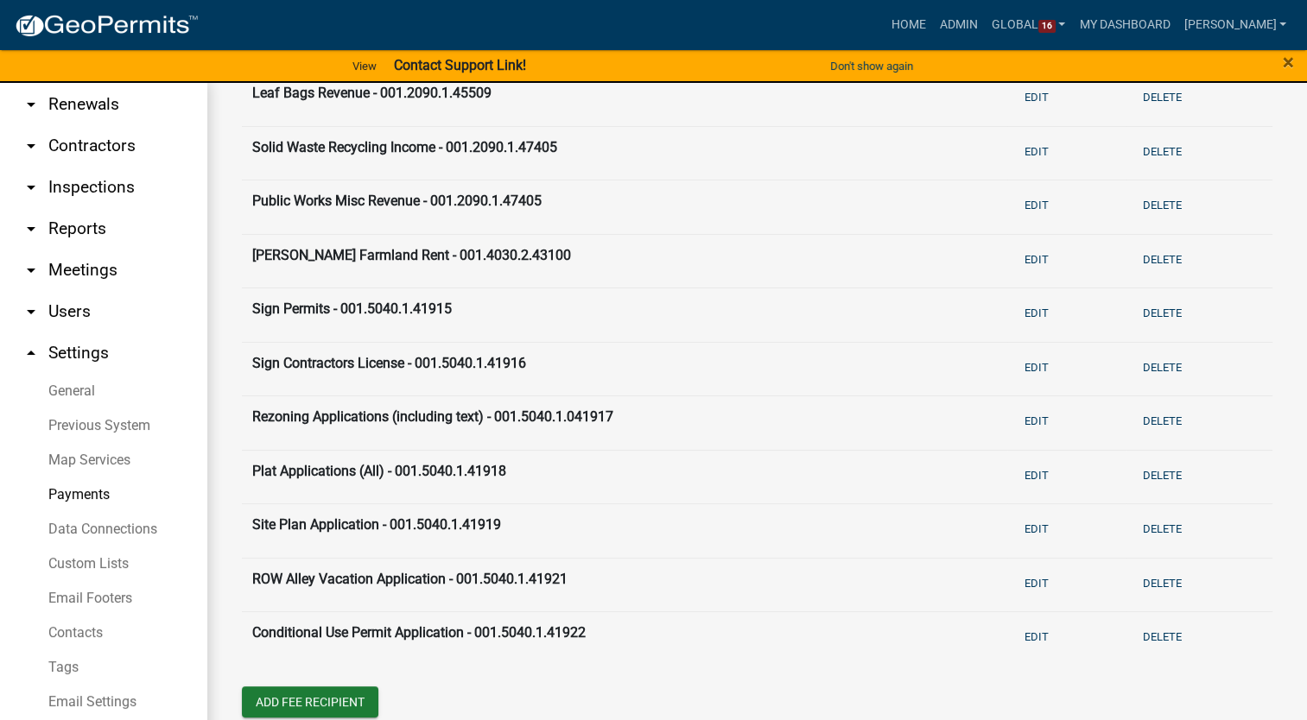
scroll to position [1018, 0]
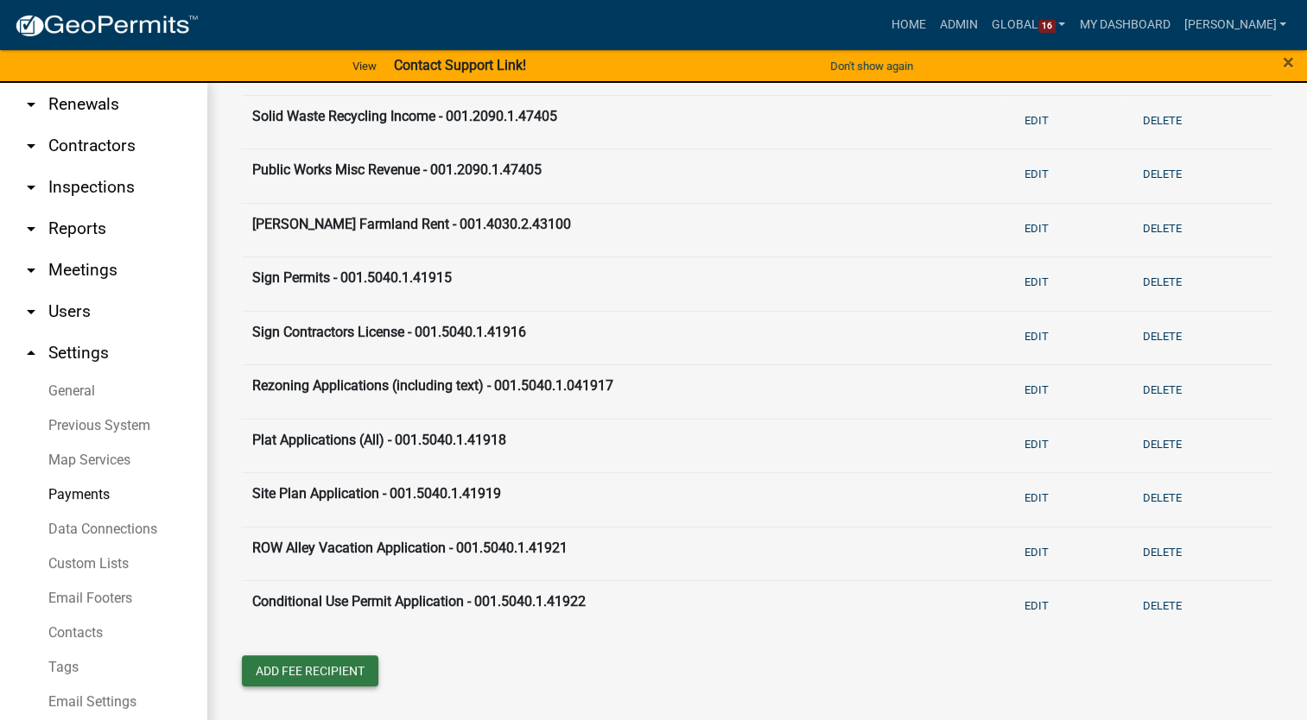
click at [364, 661] on button "Add Fee Recipient" at bounding box center [310, 671] width 136 height 31
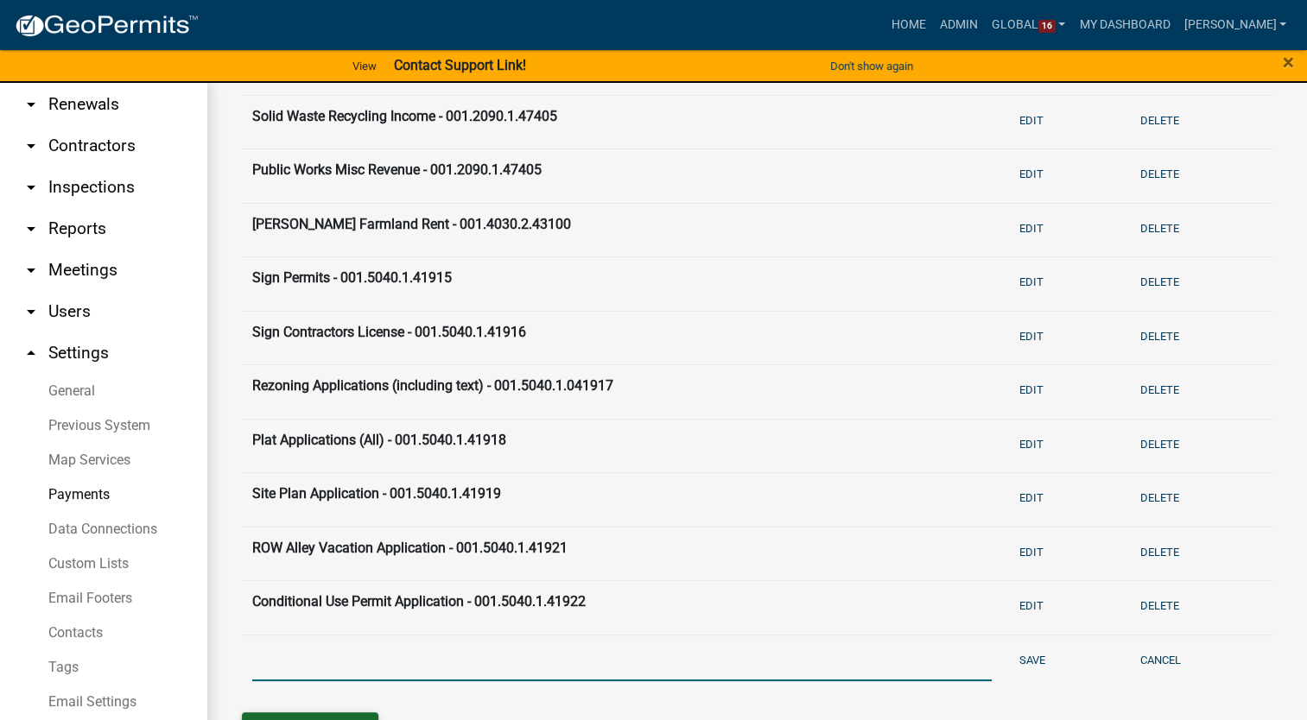
click at [364, 661] on input "text" at bounding box center [621, 663] width 739 height 35
type input "Variance Application - 001.504.1.41922"
click at [1021, 652] on button "Save" at bounding box center [1032, 660] width 40 height 29
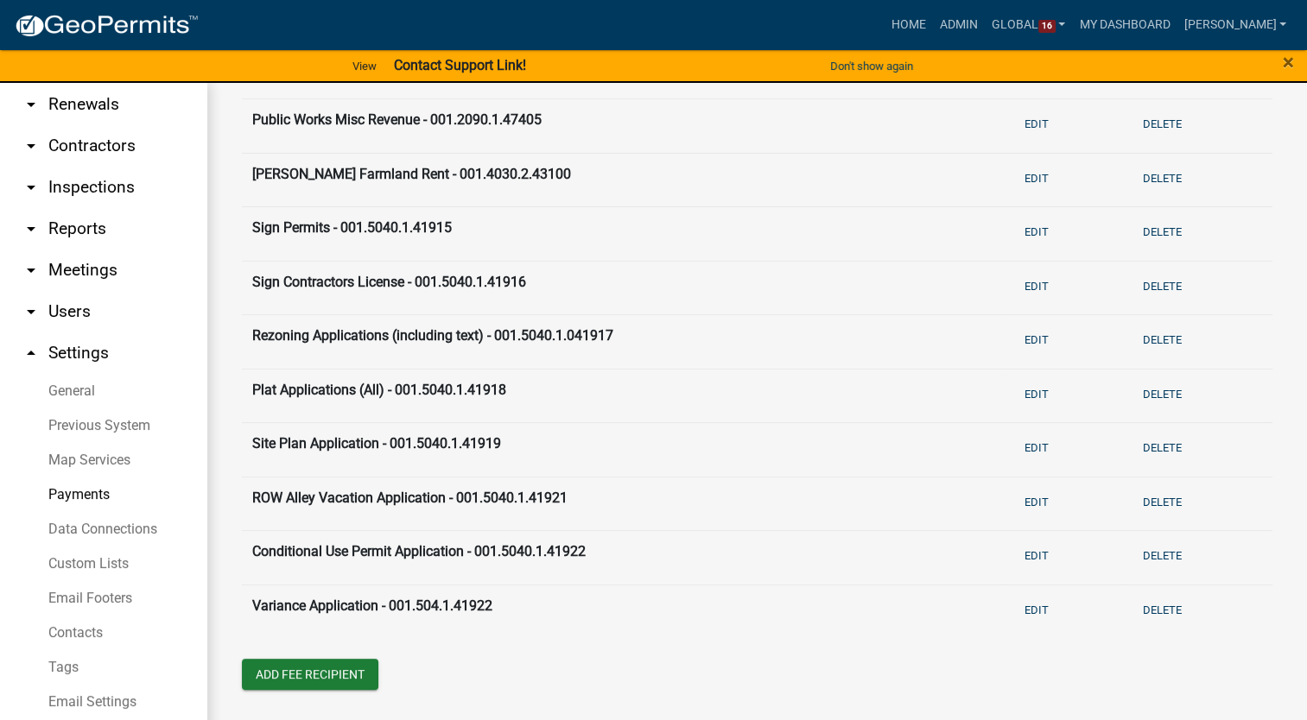
scroll to position [1072, 0]
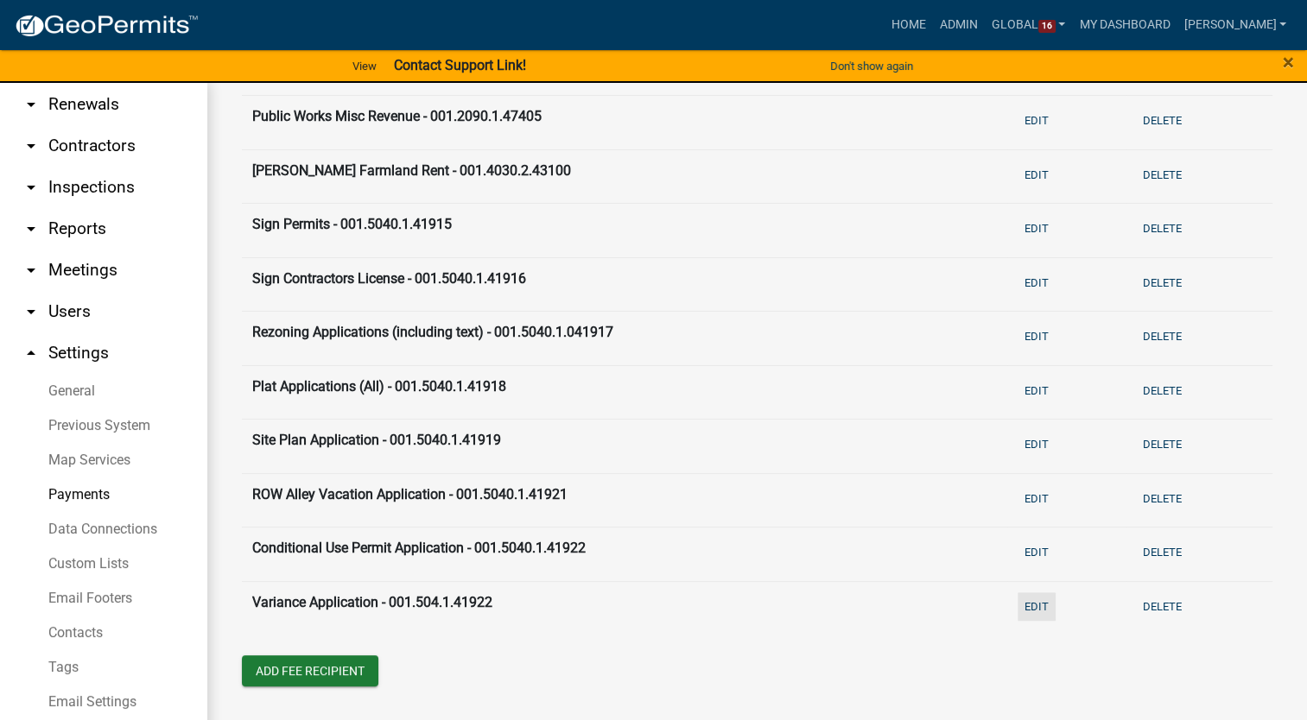
click at [1033, 607] on button "Edit" at bounding box center [1036, 606] width 38 height 29
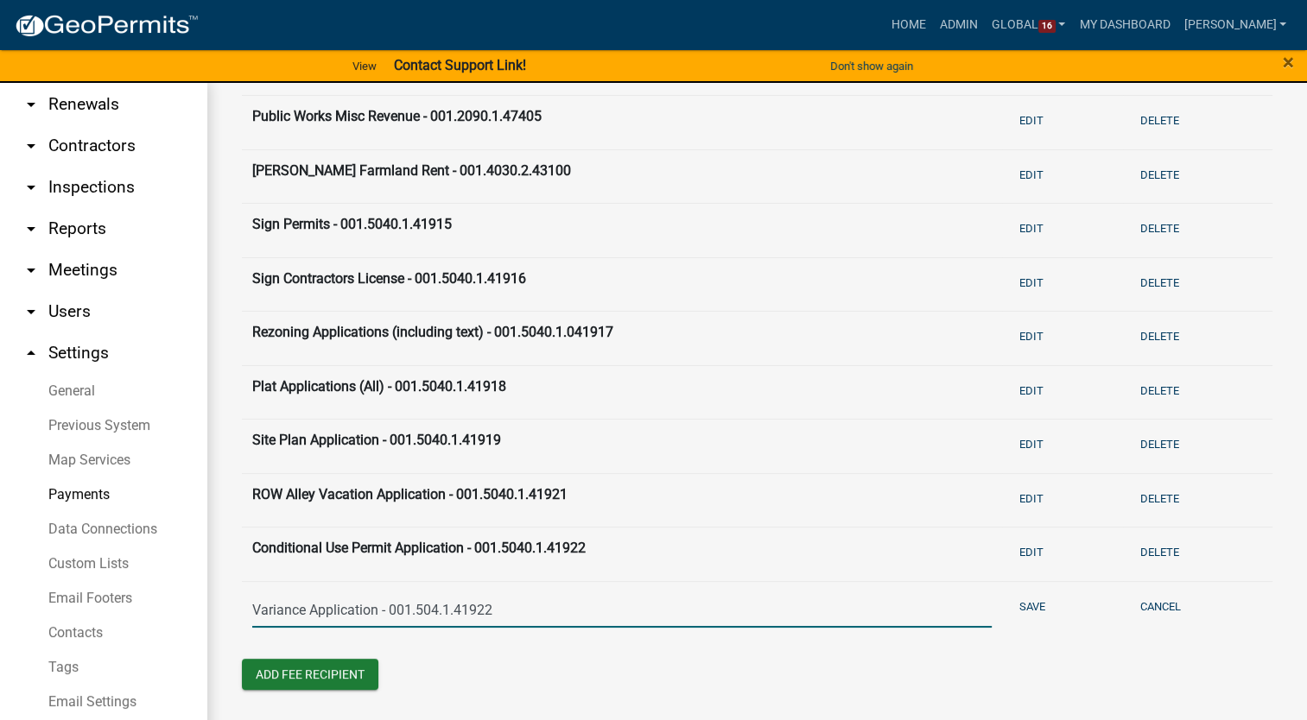
click at [447, 609] on input "Variance Application - 001.504.1.41922" at bounding box center [621, 609] width 739 height 35
type input "Variance Application - 001.5040.1.41922"
click at [1033, 606] on button "Save" at bounding box center [1032, 606] width 40 height 29
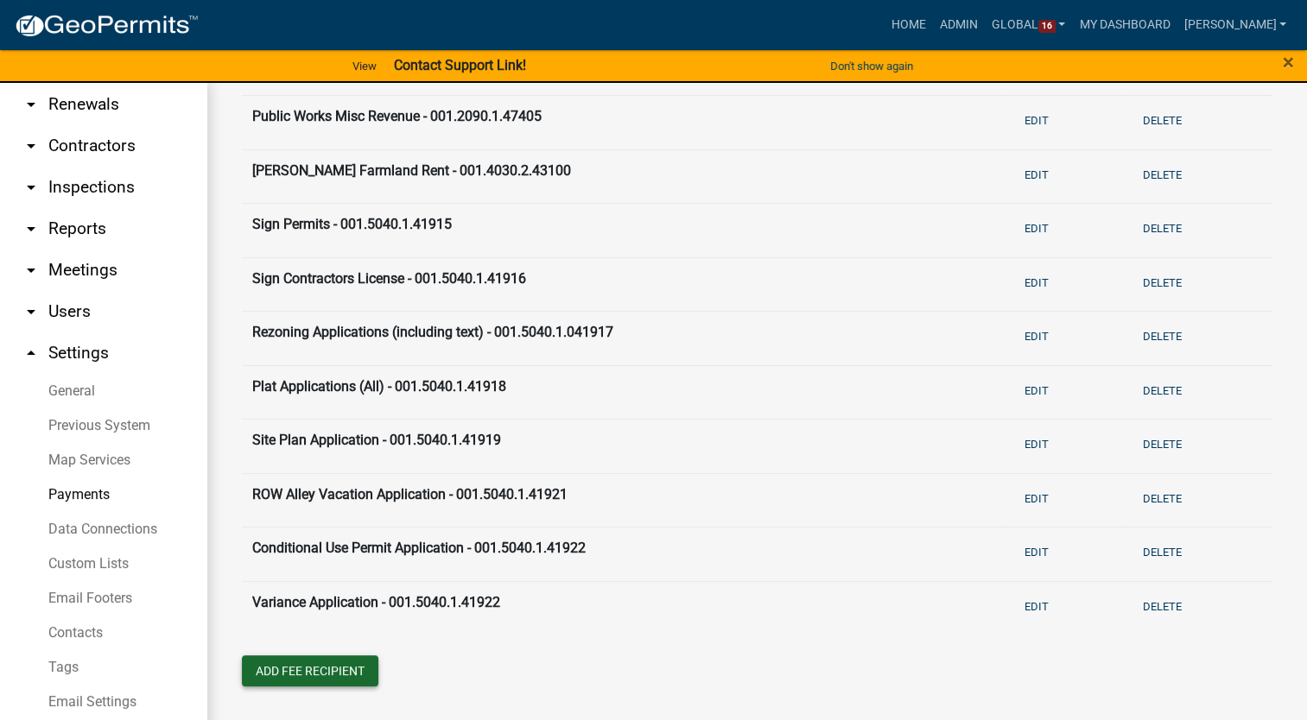
click at [302, 675] on button "Add Fee Recipient" at bounding box center [310, 671] width 136 height 31
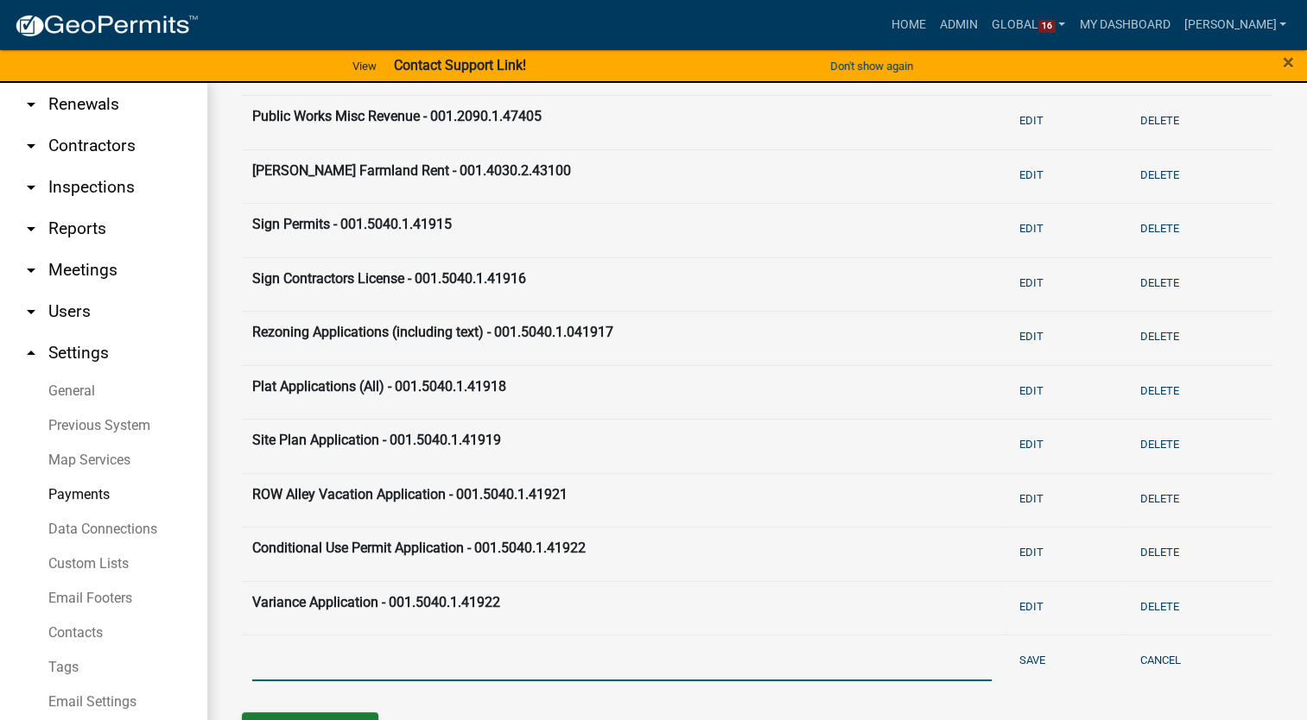
click at [305, 665] on input "text" at bounding box center [621, 663] width 739 height 35
type input "P&Z Sale of Materials & HPC Donations - 001.5040.2.47054"
click at [1014, 652] on button "Save" at bounding box center [1032, 660] width 40 height 29
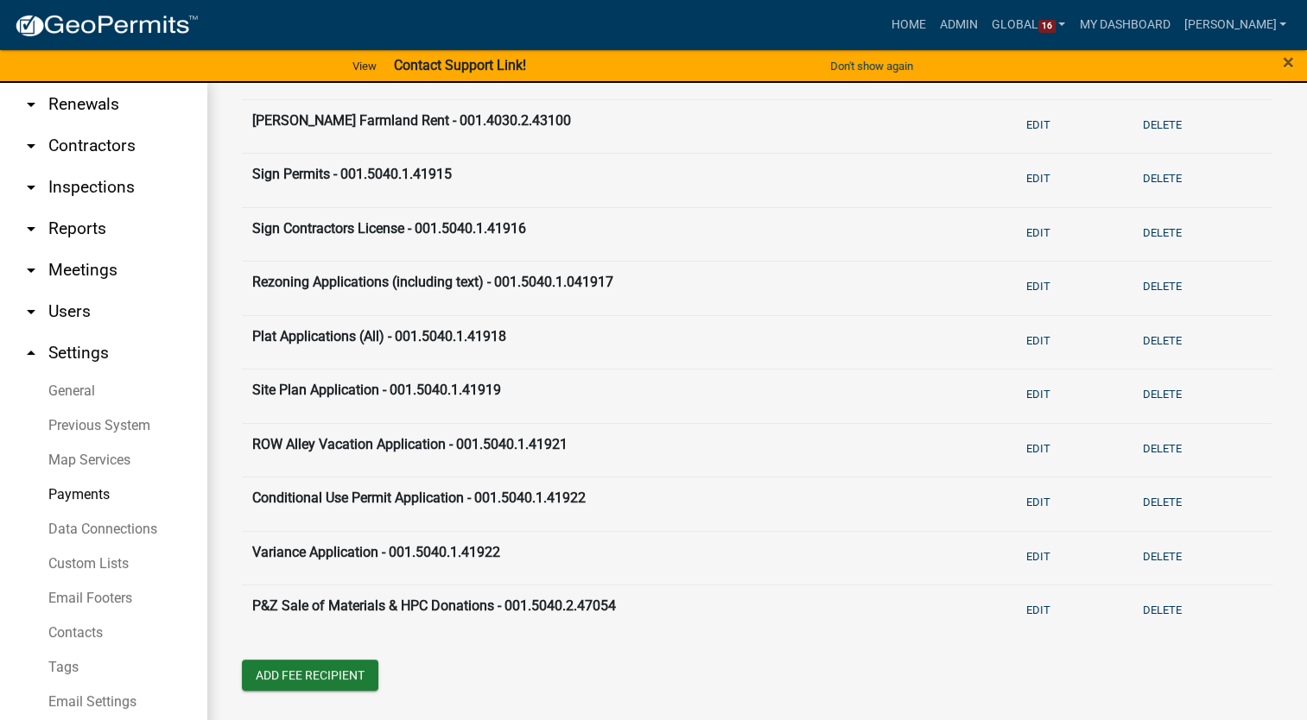
scroll to position [1126, 0]
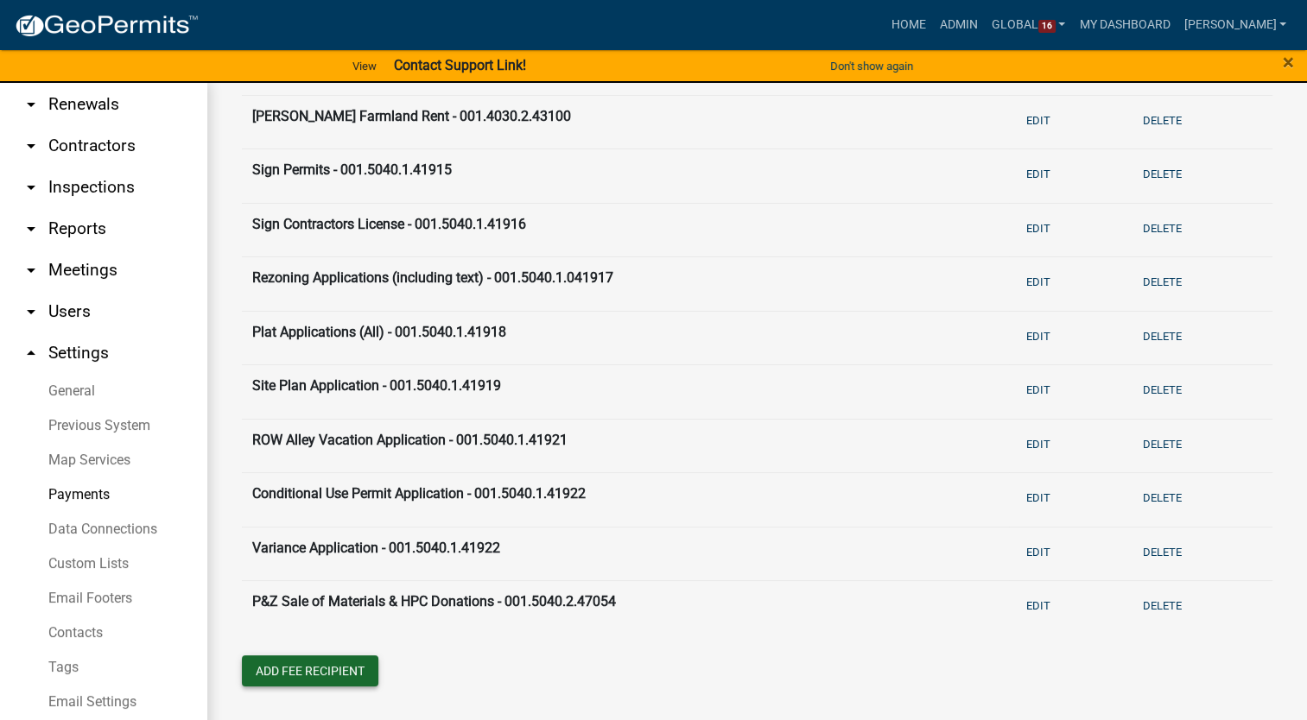
click at [317, 656] on button "Add Fee Recipient" at bounding box center [310, 671] width 136 height 31
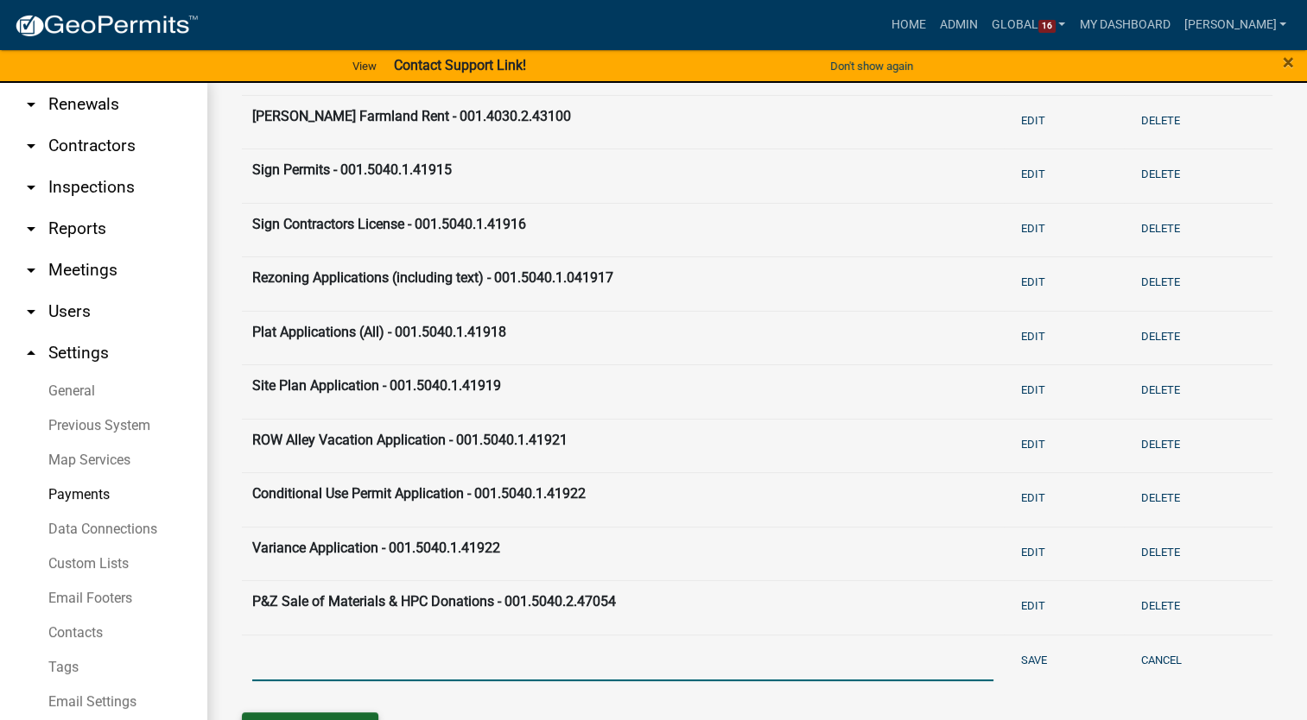
click at [317, 655] on input "text" at bounding box center [622, 663] width 741 height 35
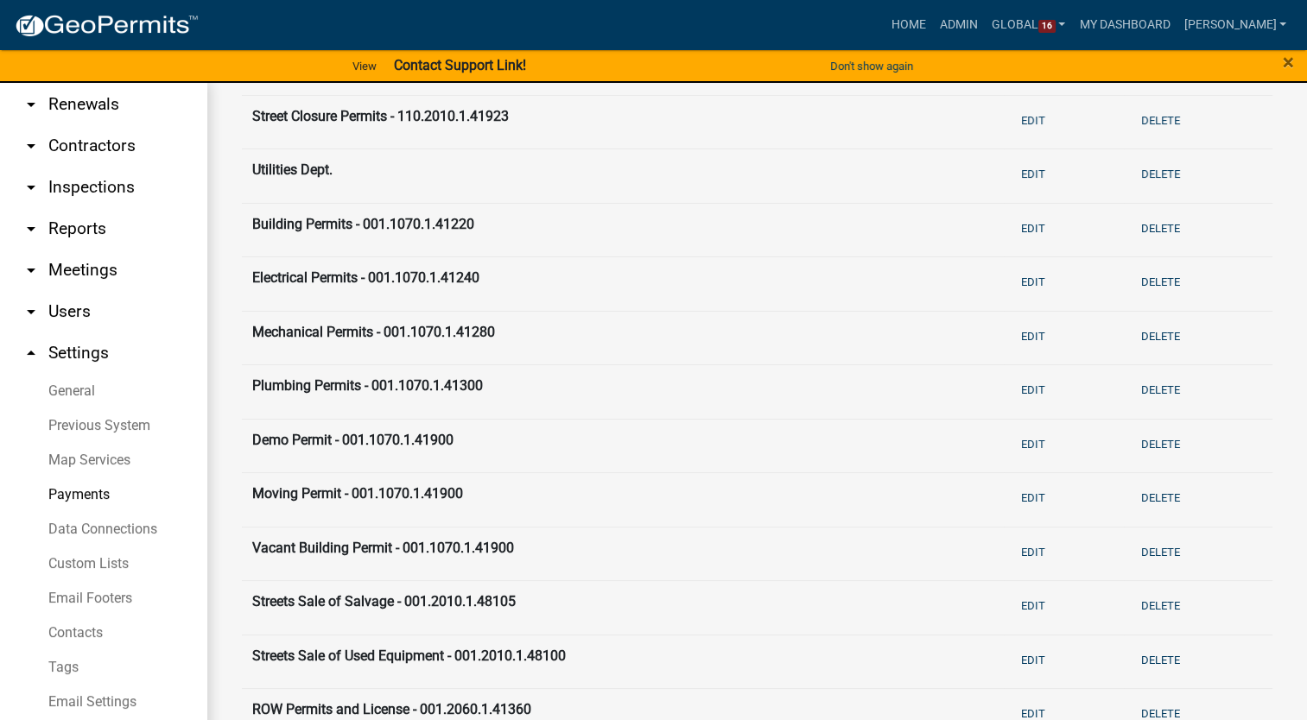
scroll to position [90, 0]
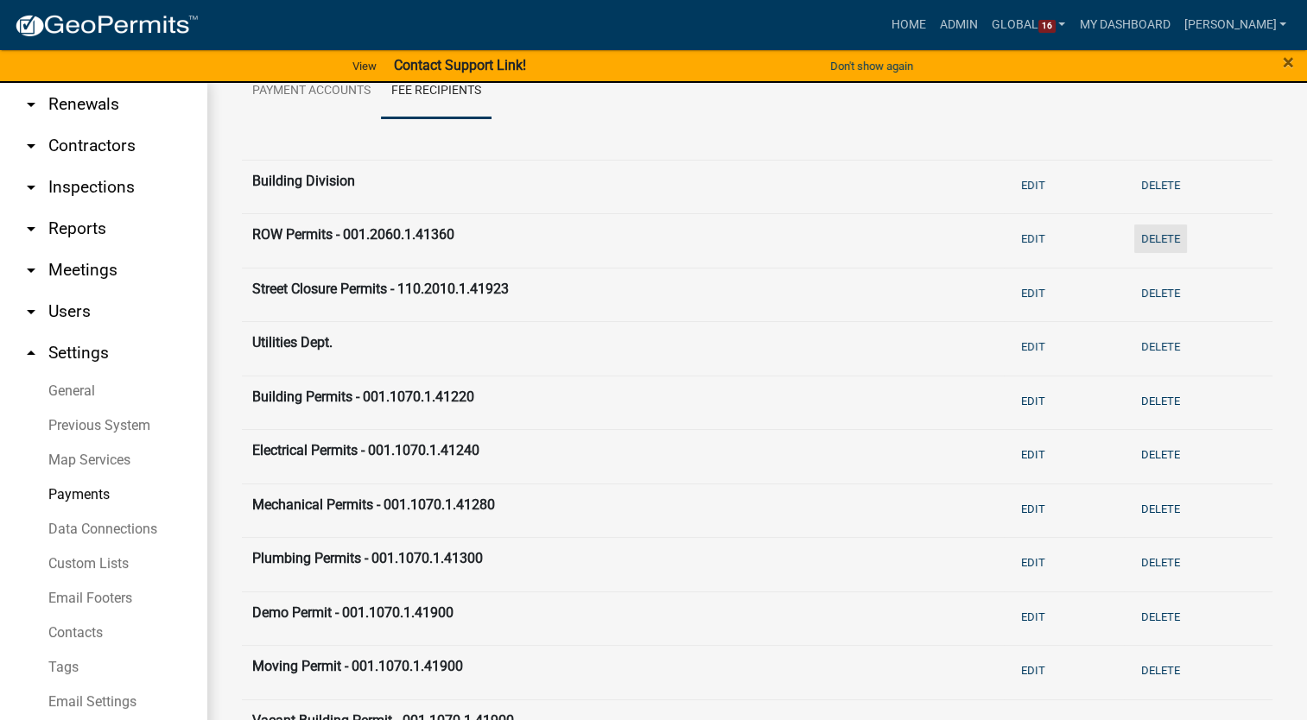
type input "Street Clo"
click at [1140, 233] on button "Delete" at bounding box center [1160, 239] width 53 height 29
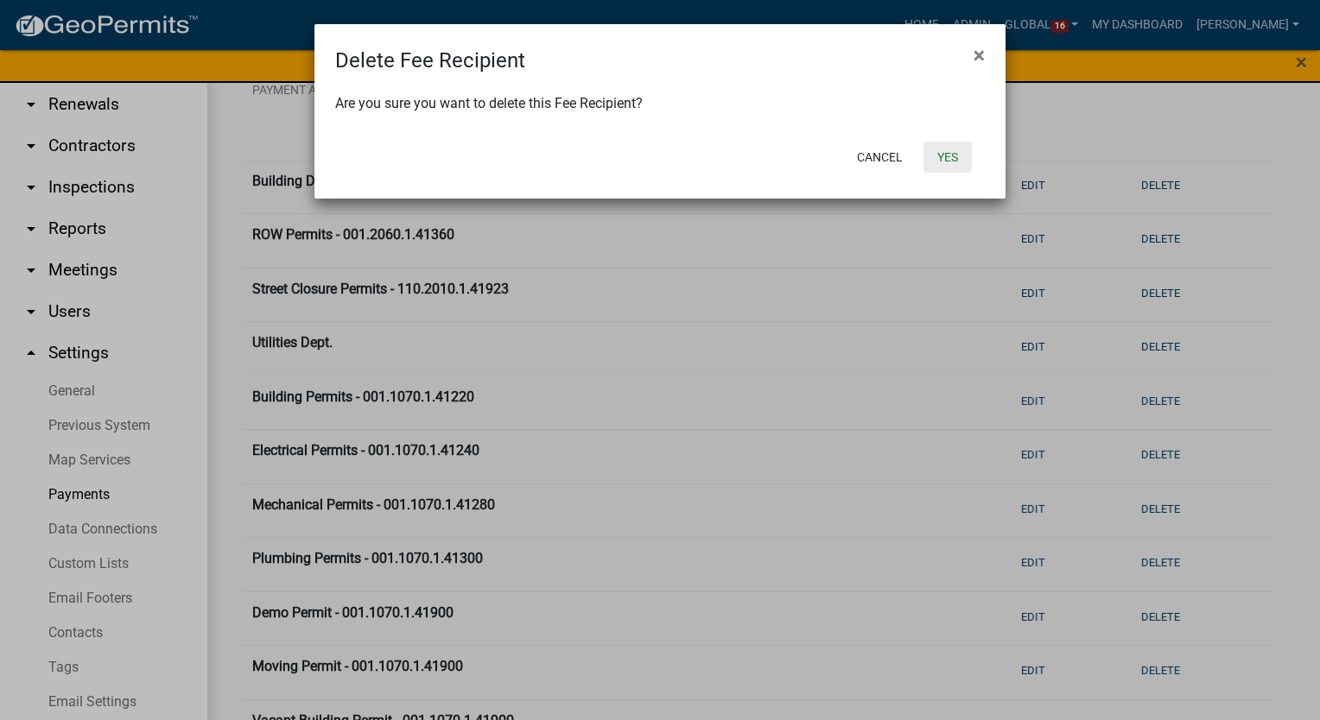
click at [954, 151] on button "Yes" at bounding box center [947, 157] width 48 height 31
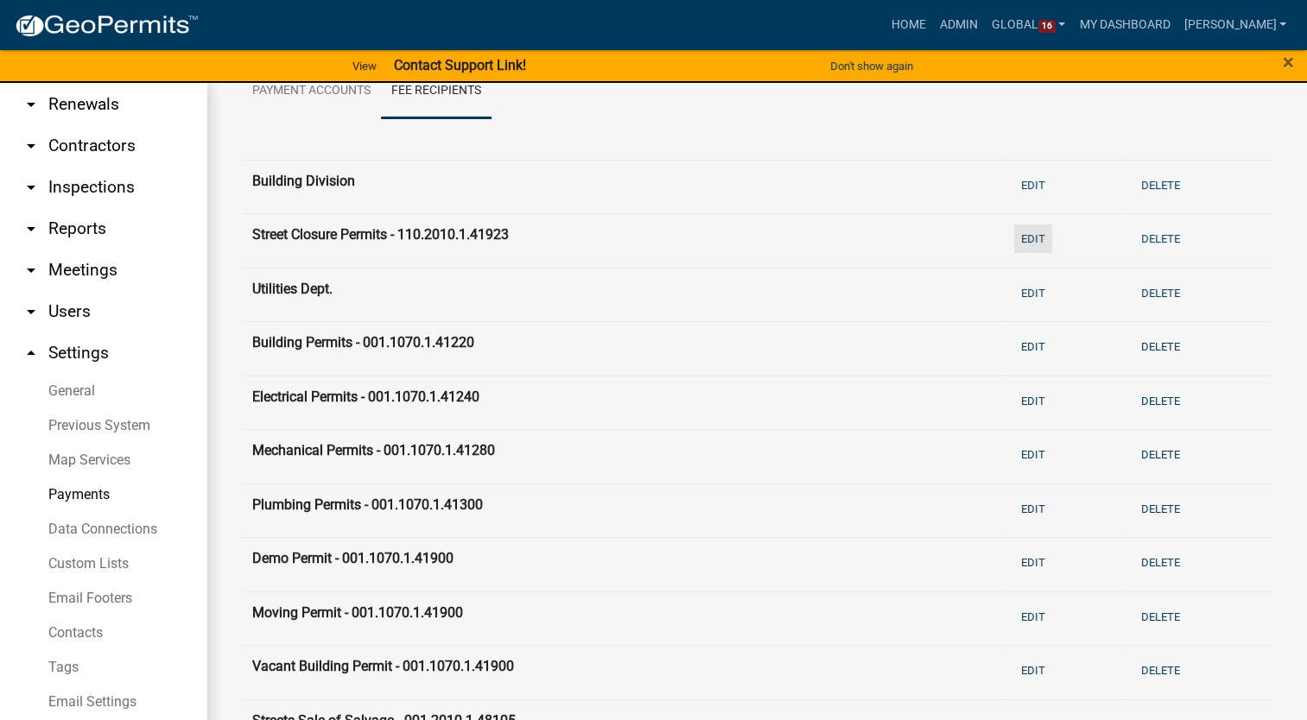
click at [1026, 244] on button "Edit" at bounding box center [1033, 239] width 38 height 29
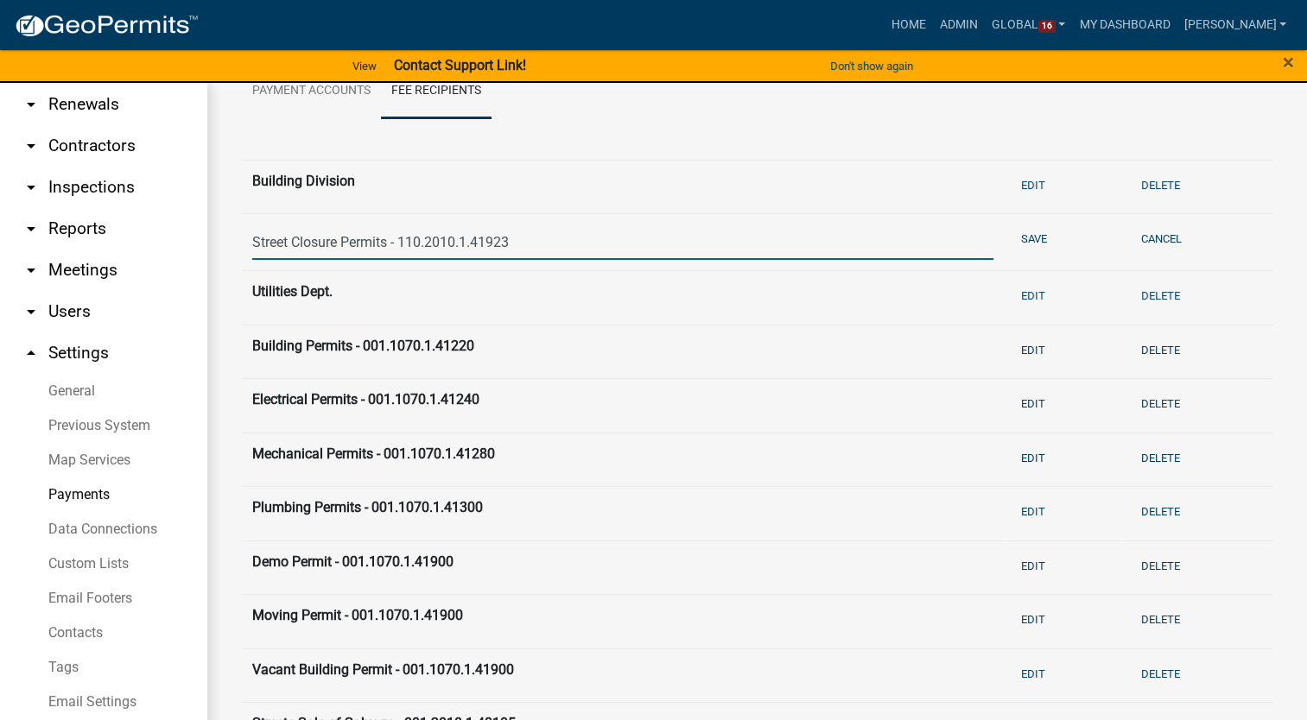
click at [337, 240] on input "Street Closure Permits - 110.2010.1.41923" at bounding box center [622, 242] width 741 height 35
type input "Street Closing Permits - 110.2010.1.41923"
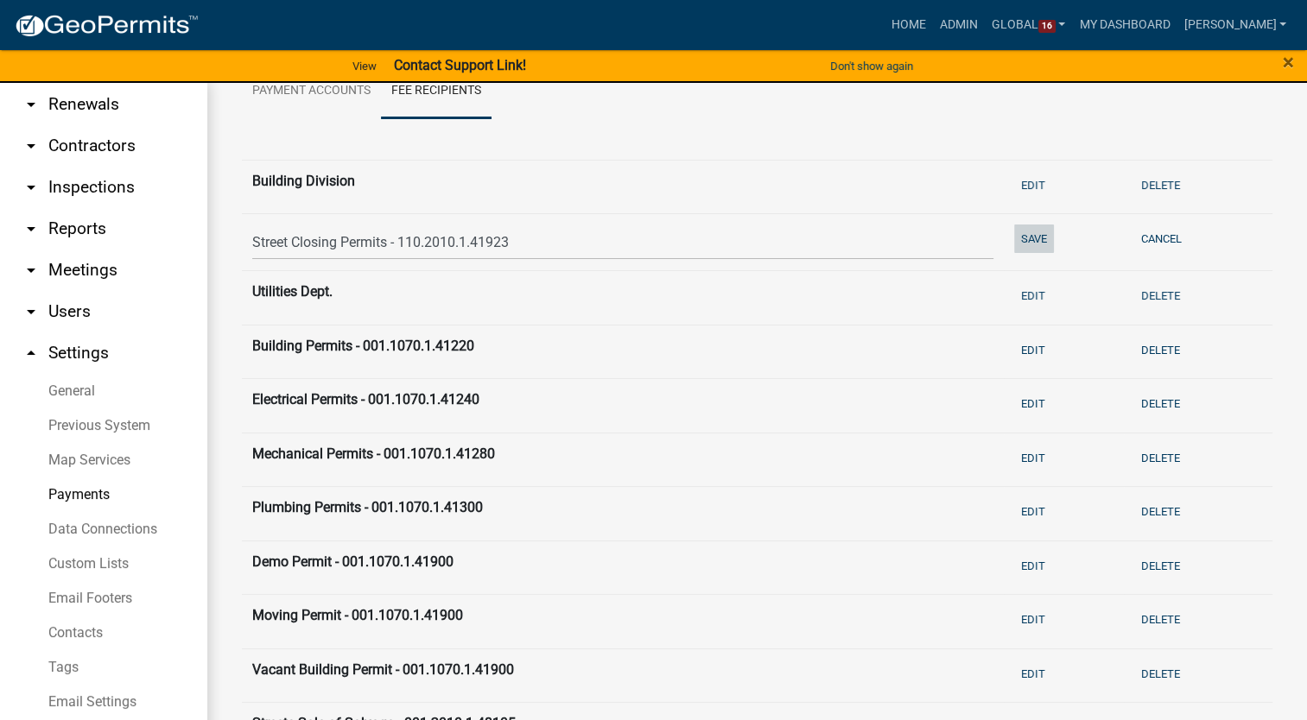
click at [1023, 226] on button "Save" at bounding box center [1034, 239] width 40 height 29
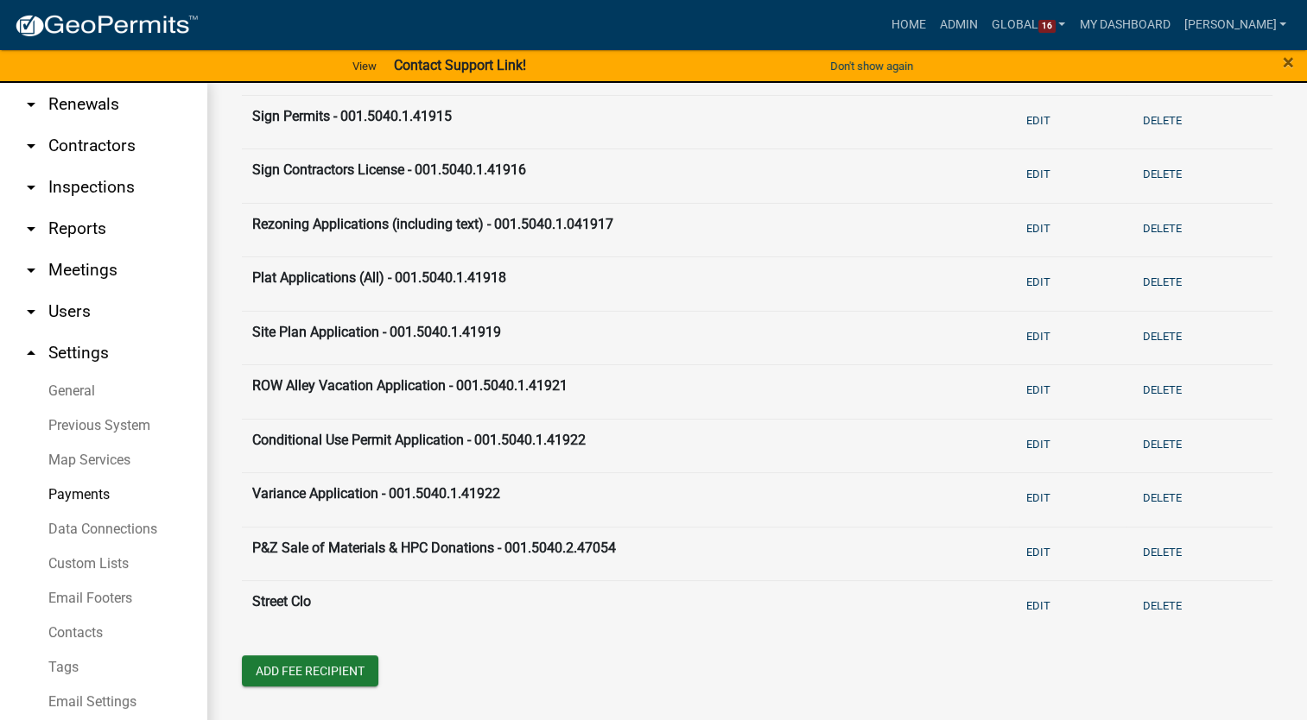
scroll to position [1040, 0]
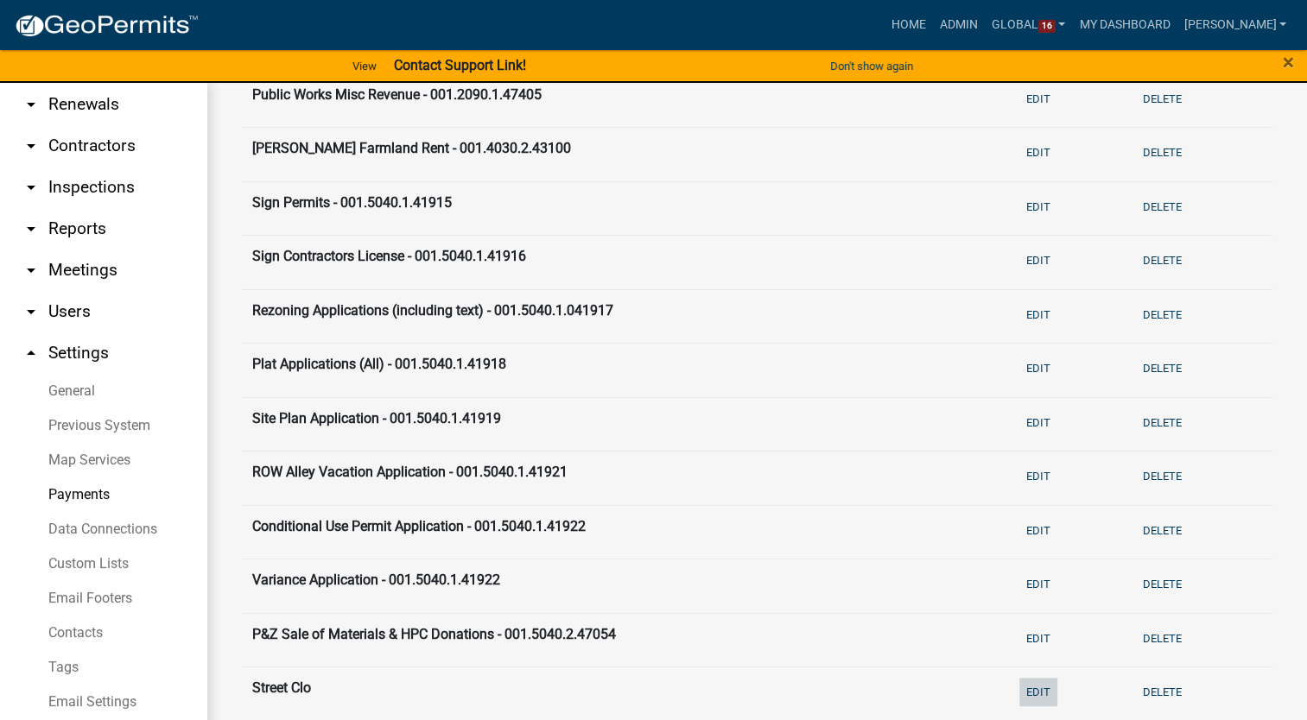
click at [1023, 690] on button "Edit" at bounding box center [1038, 692] width 38 height 29
click at [320, 700] on input "Street Clo" at bounding box center [622, 695] width 741 height 35
type input "S"
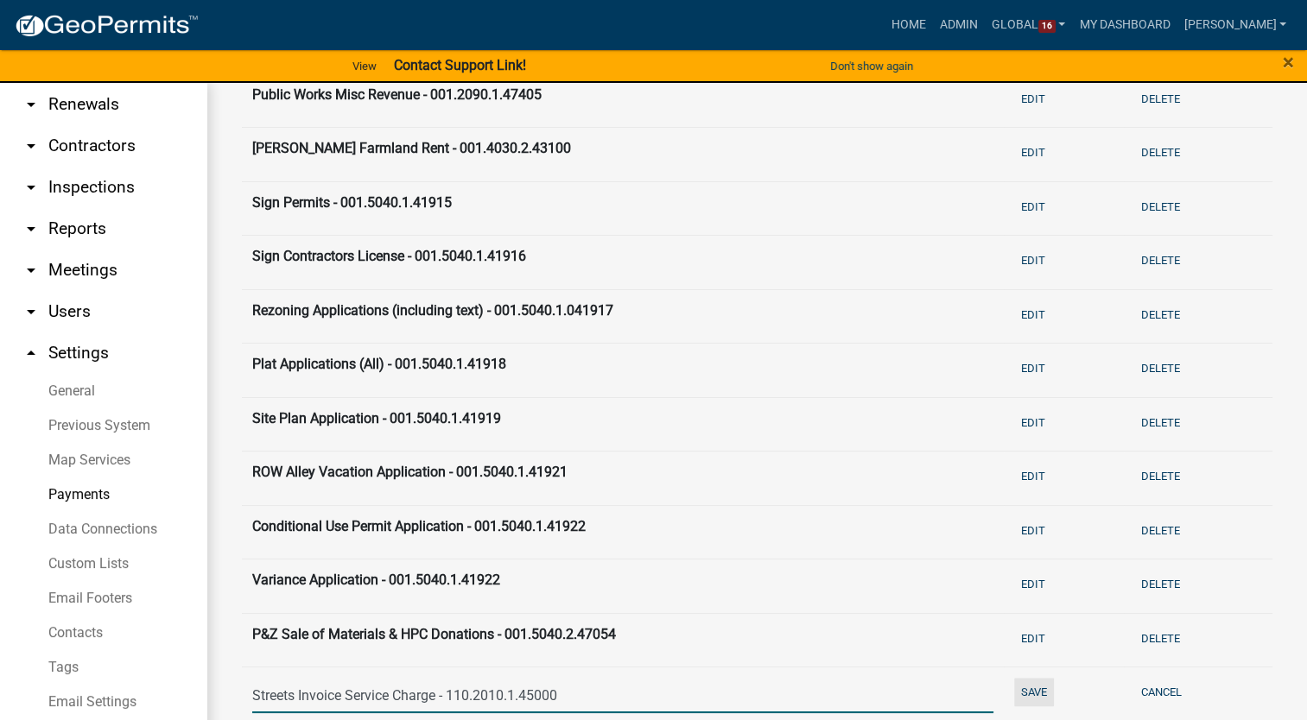
type input "Streets Invoice Service Charge - 110.2010.1.45000"
click at [1026, 697] on button "Save" at bounding box center [1034, 692] width 40 height 29
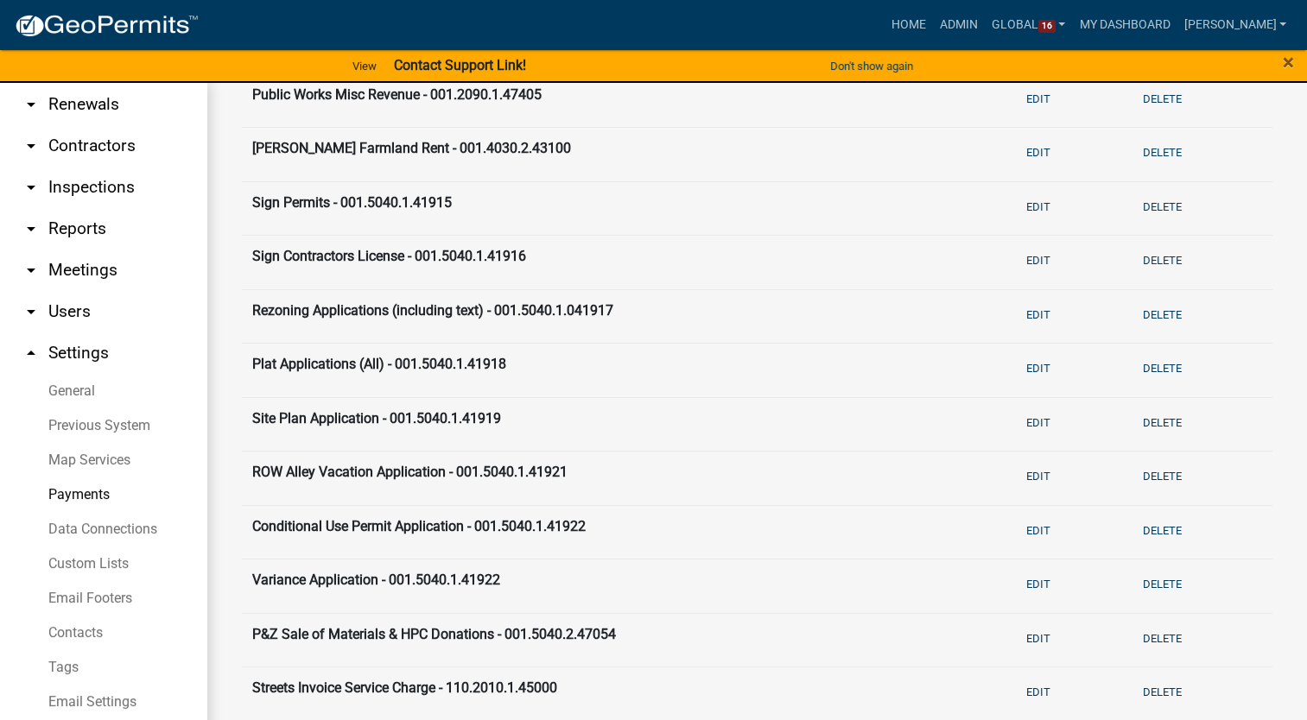
scroll to position [1126, 0]
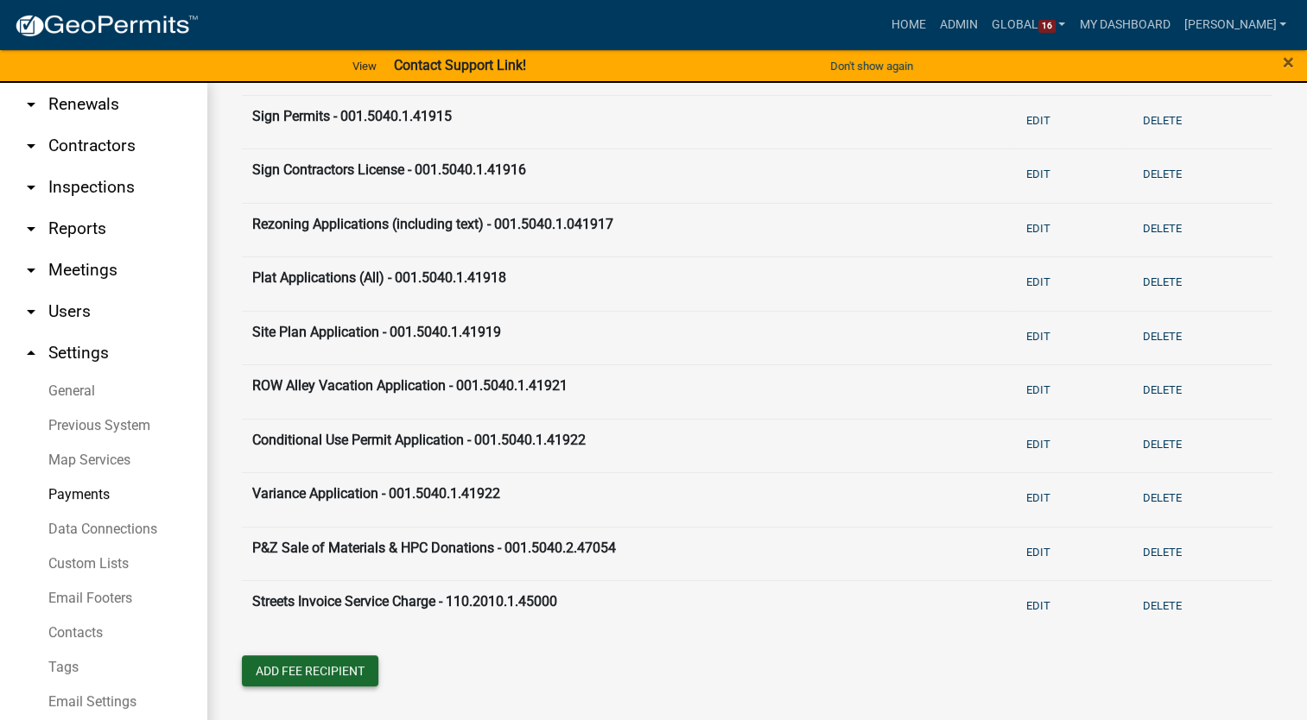
click at [323, 668] on button "Add Fee Recipient" at bounding box center [310, 671] width 136 height 31
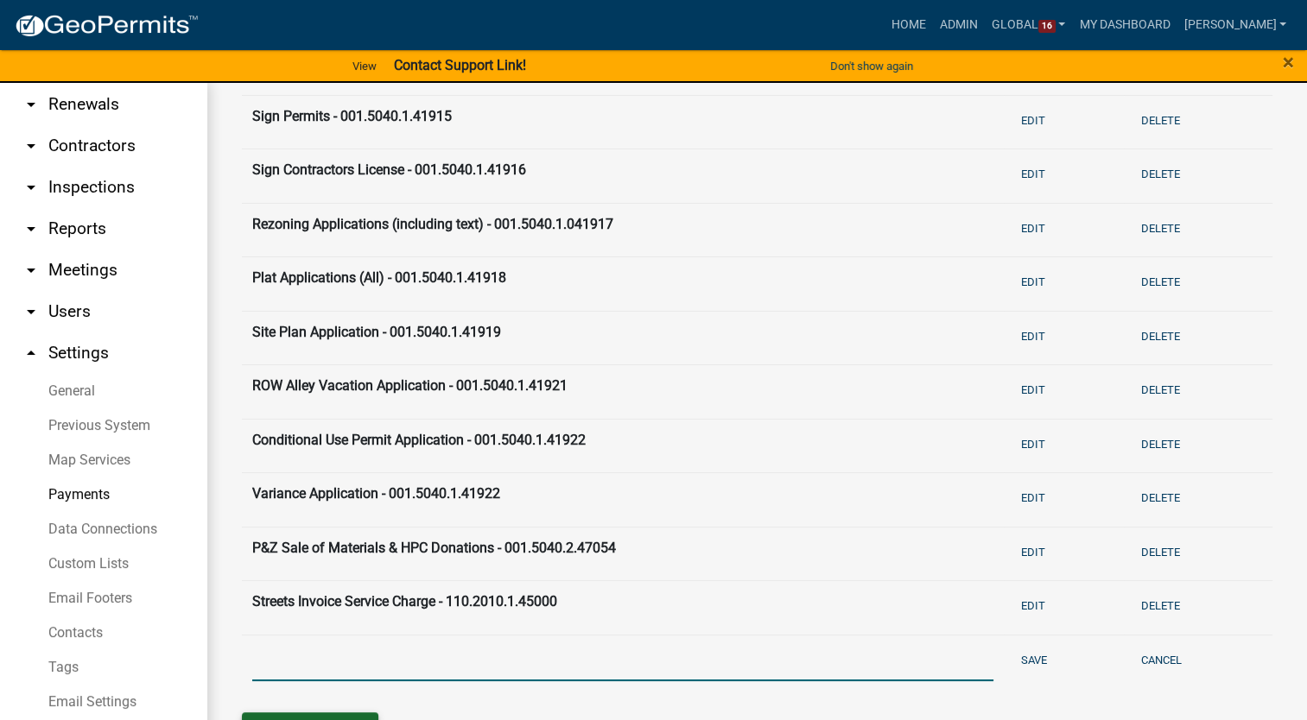
click at [323, 668] on input "text" at bounding box center [622, 663] width 741 height 35
type input "Sewer Connection Fee - 610.8015.1.45400"
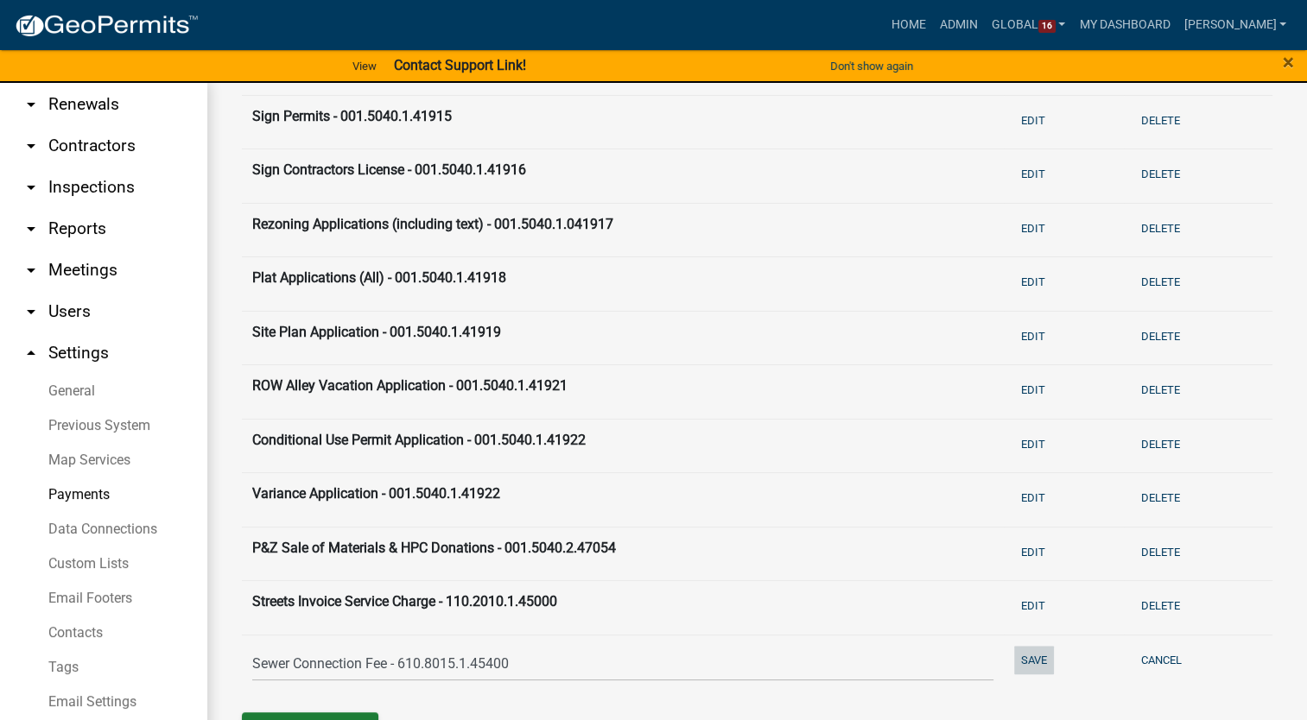
click at [1030, 658] on button "Save" at bounding box center [1034, 660] width 40 height 29
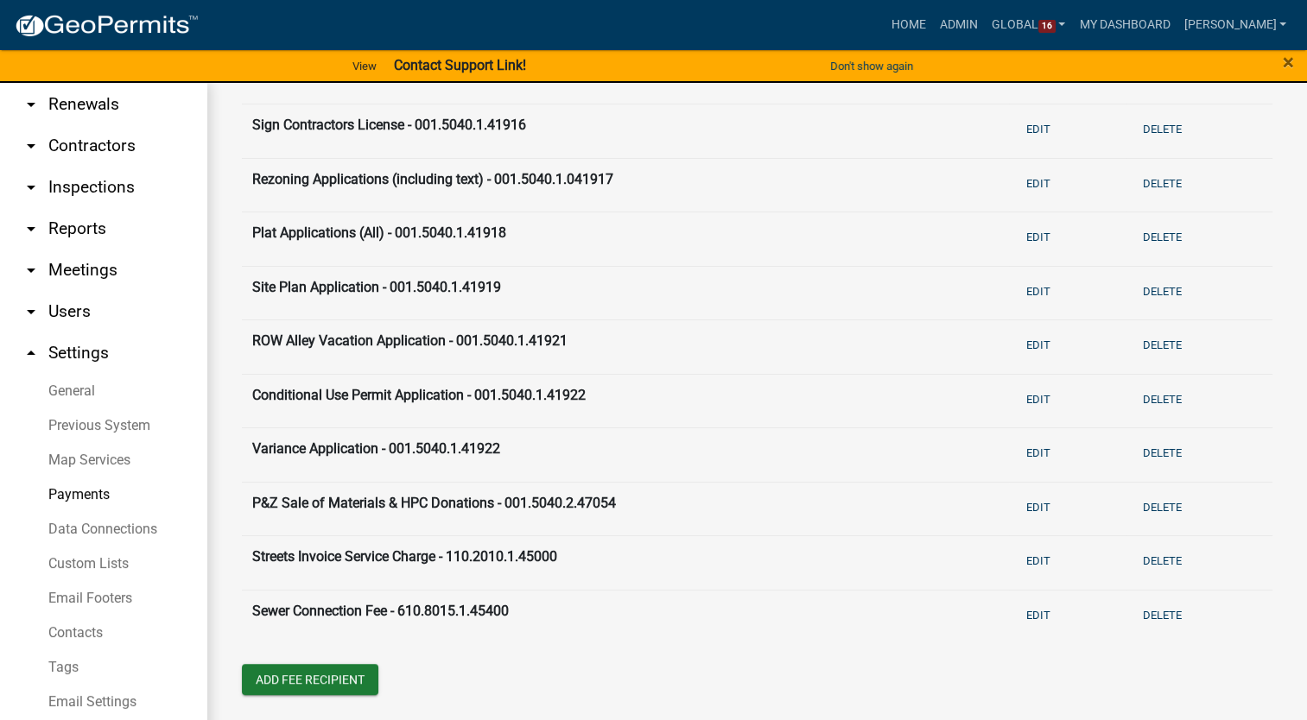
scroll to position [1180, 0]
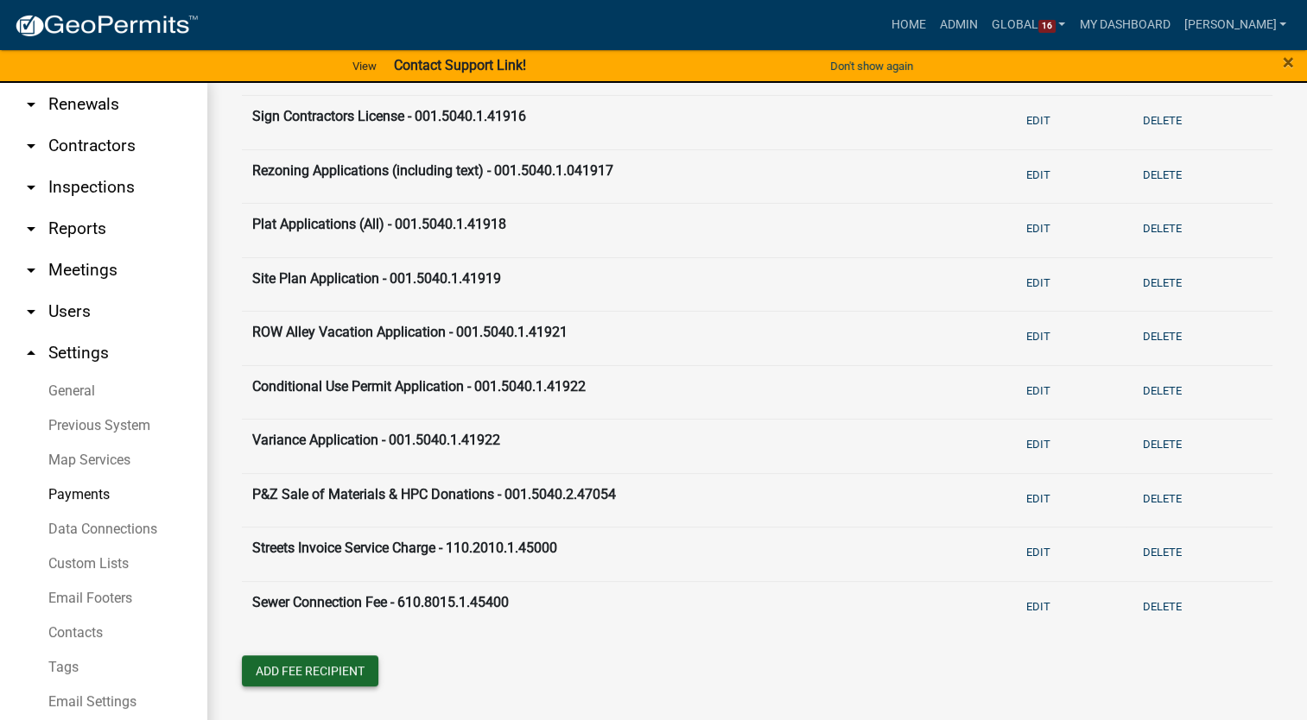
click at [334, 674] on button "Add Fee Recipient" at bounding box center [310, 671] width 136 height 31
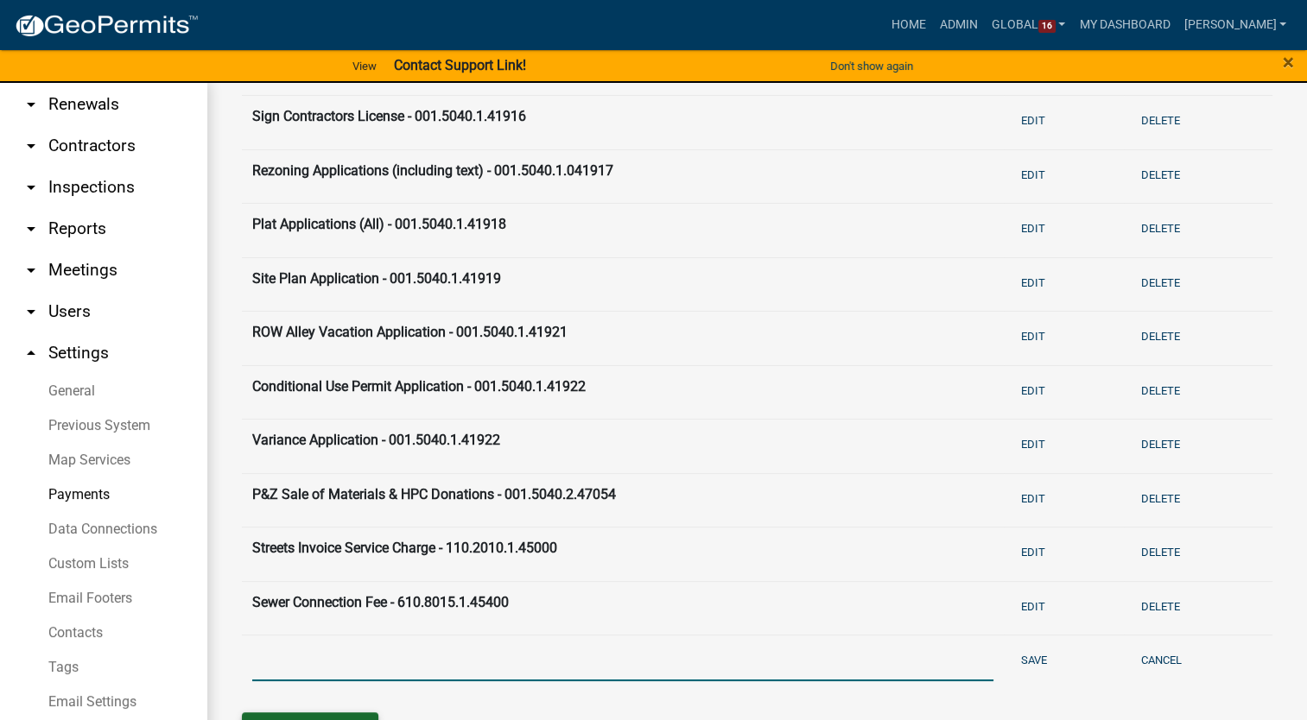
click at [334, 674] on input "text" at bounding box center [622, 663] width 741 height 35
type input "WPCP Misc Revenue - 610.8015.1.47405"
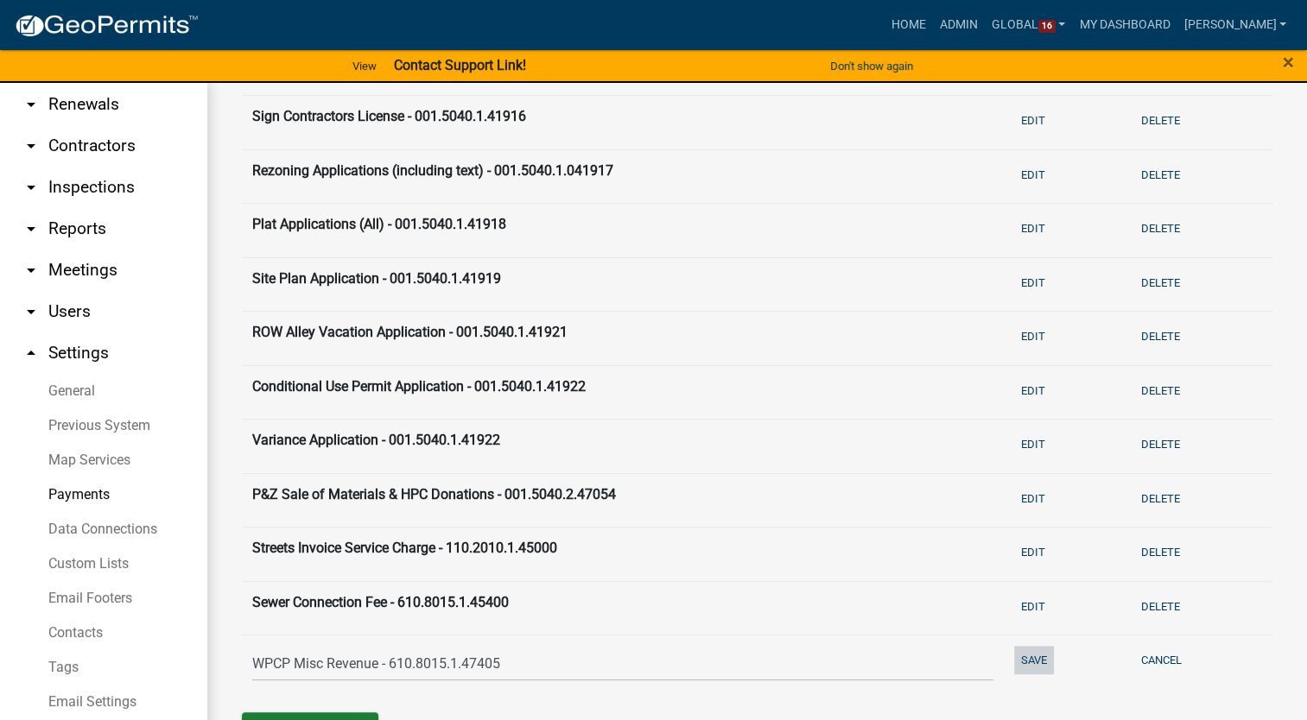
click at [1030, 646] on button "Save" at bounding box center [1034, 660] width 40 height 29
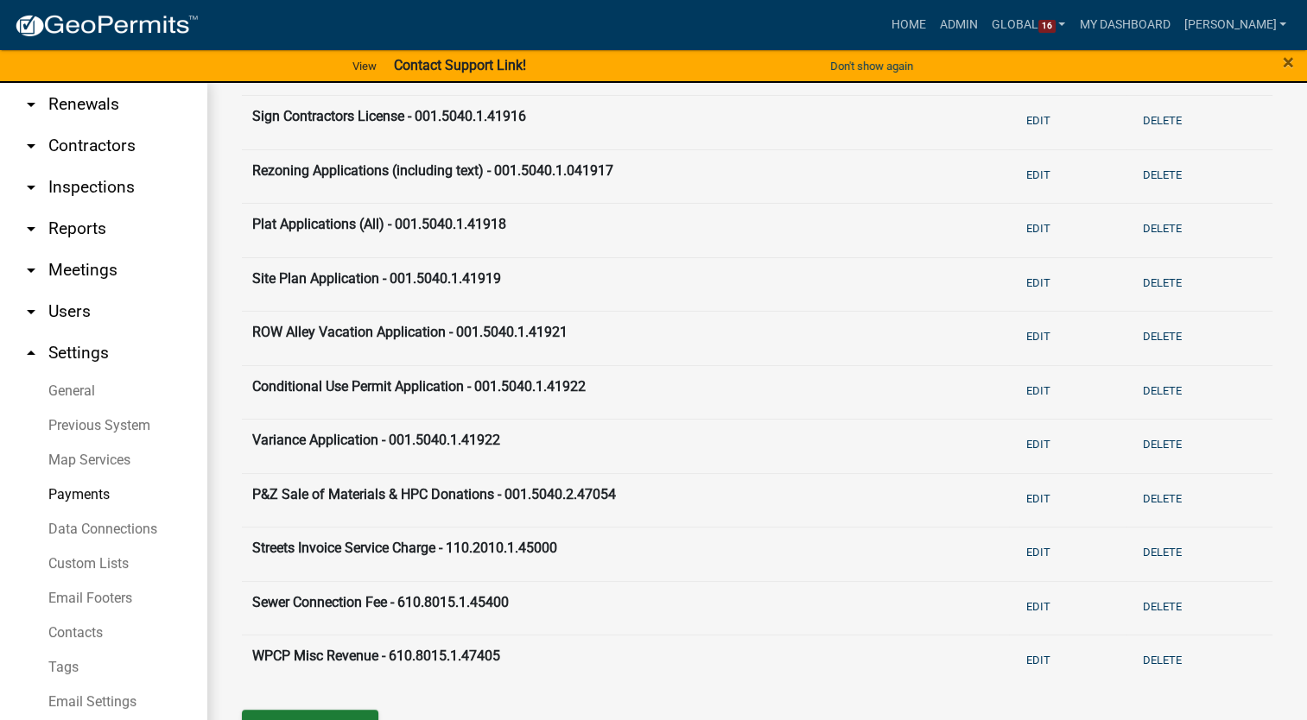
scroll to position [1233, 0]
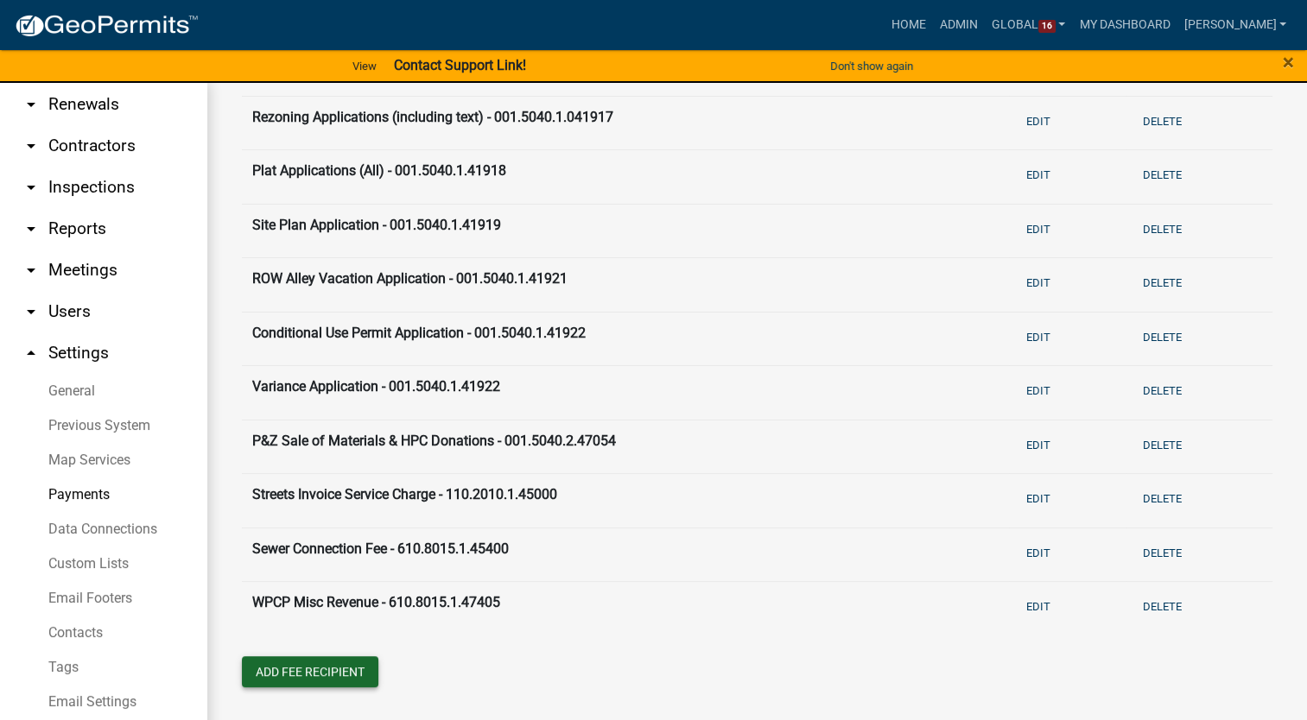
click at [277, 672] on button "Add Fee Recipient" at bounding box center [310, 671] width 136 height 31
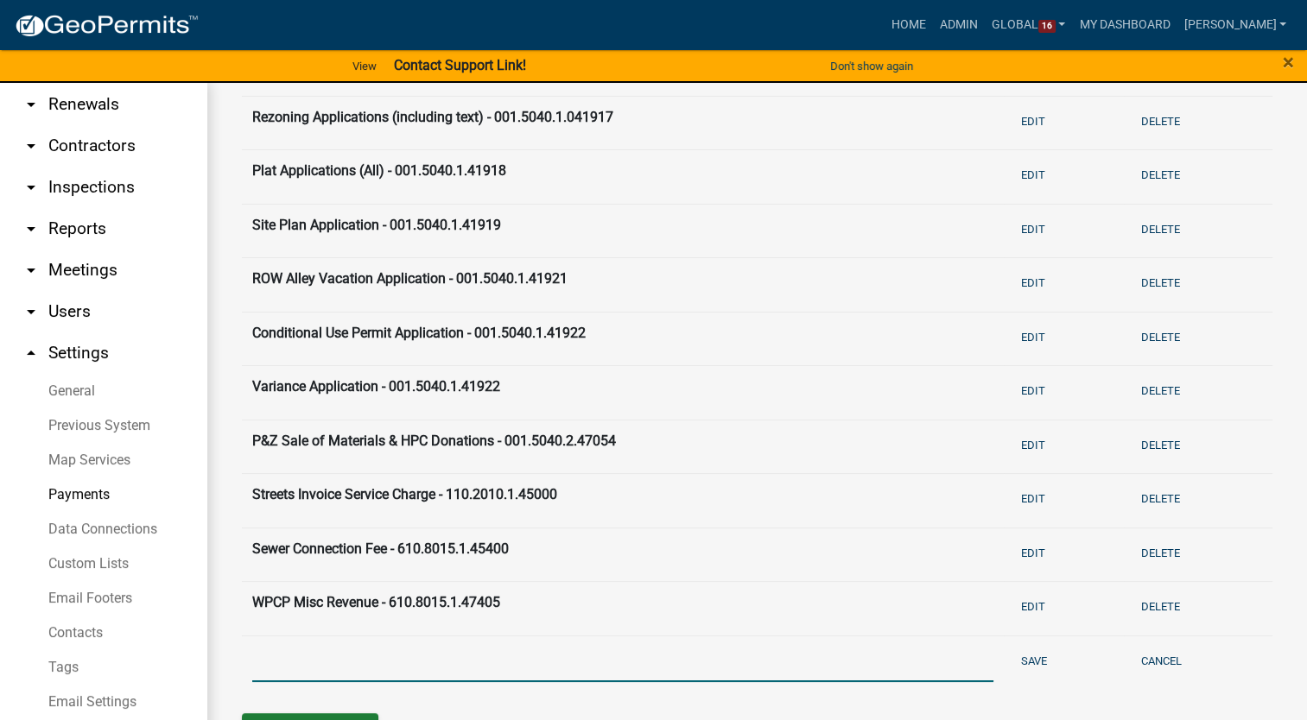
click at [290, 662] on input "text" at bounding box center [622, 664] width 741 height 35
type input "WPCP User/Surcharge Inv - 610.8015.4.45015"
click at [1026, 651] on button "Save" at bounding box center [1034, 661] width 40 height 29
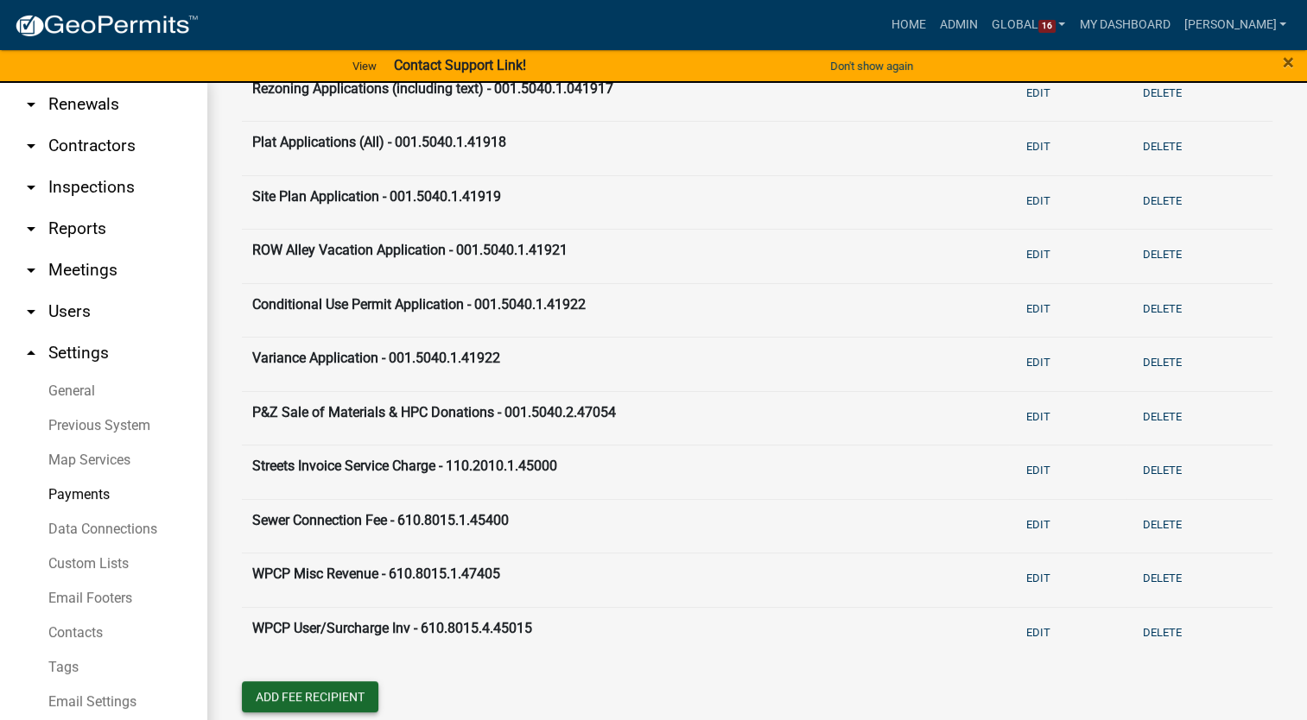
scroll to position [1287, 0]
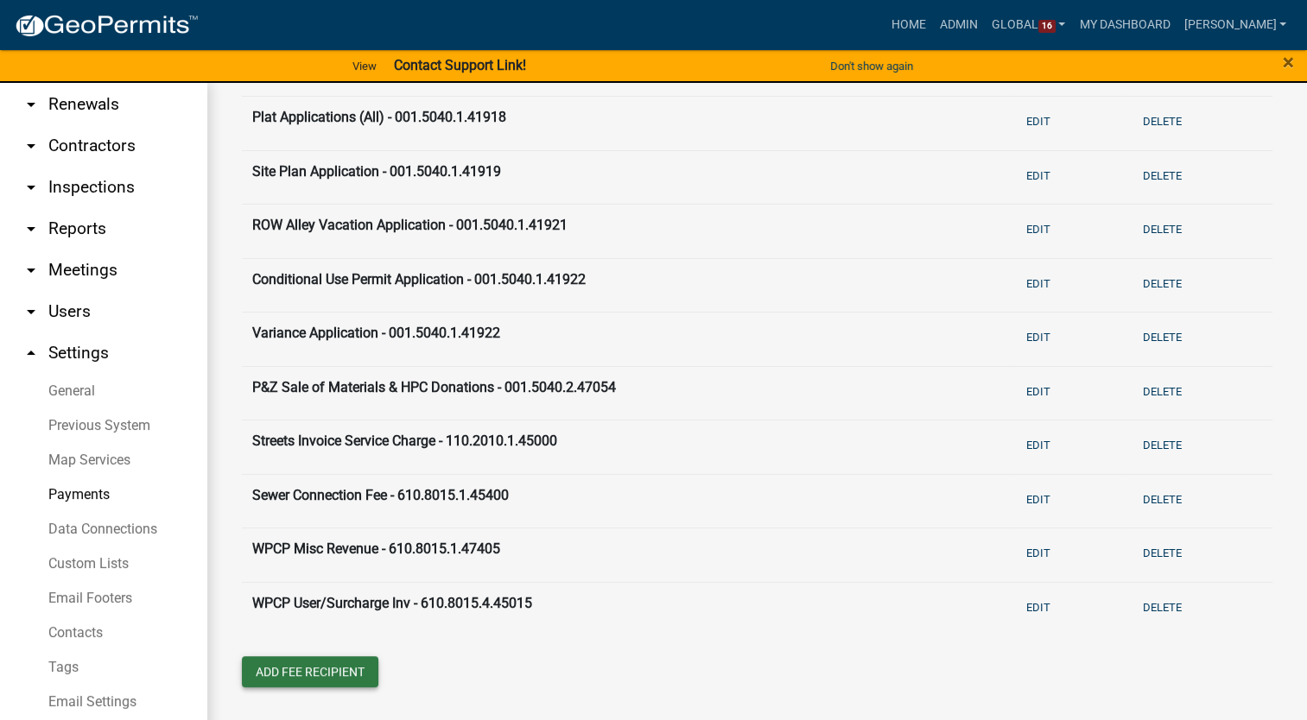
click at [294, 665] on button "Add Fee Recipient" at bounding box center [310, 671] width 136 height 31
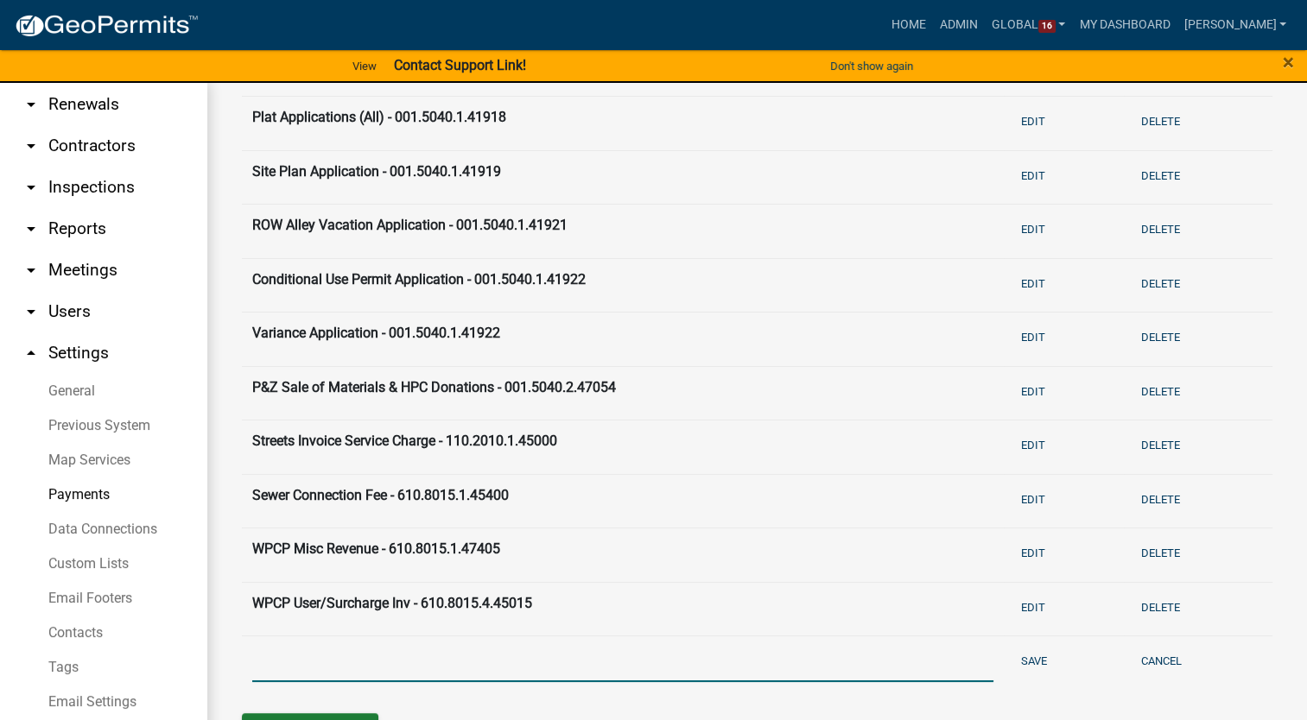
click at [296, 658] on input "text" at bounding box center [622, 664] width 741 height 35
type input "Landfill Misc Revenue - 670.8040.1.47405"
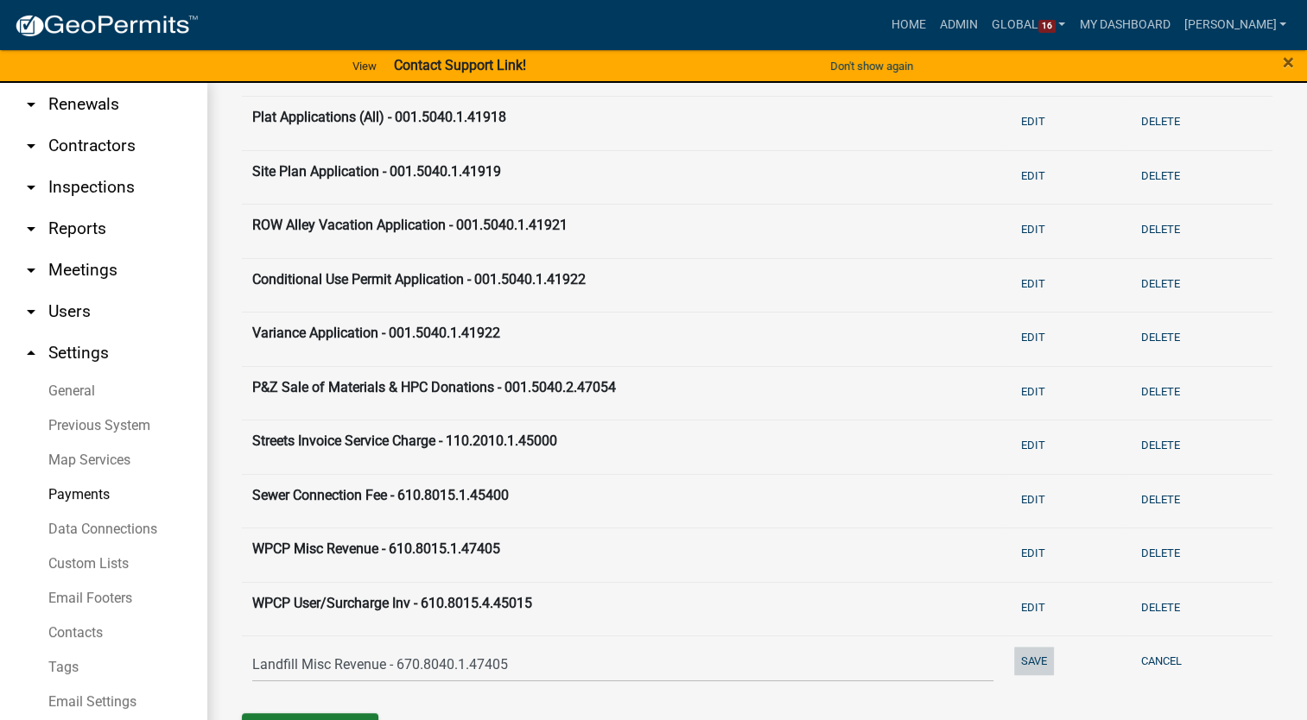
click at [1017, 647] on button "Save" at bounding box center [1034, 661] width 40 height 29
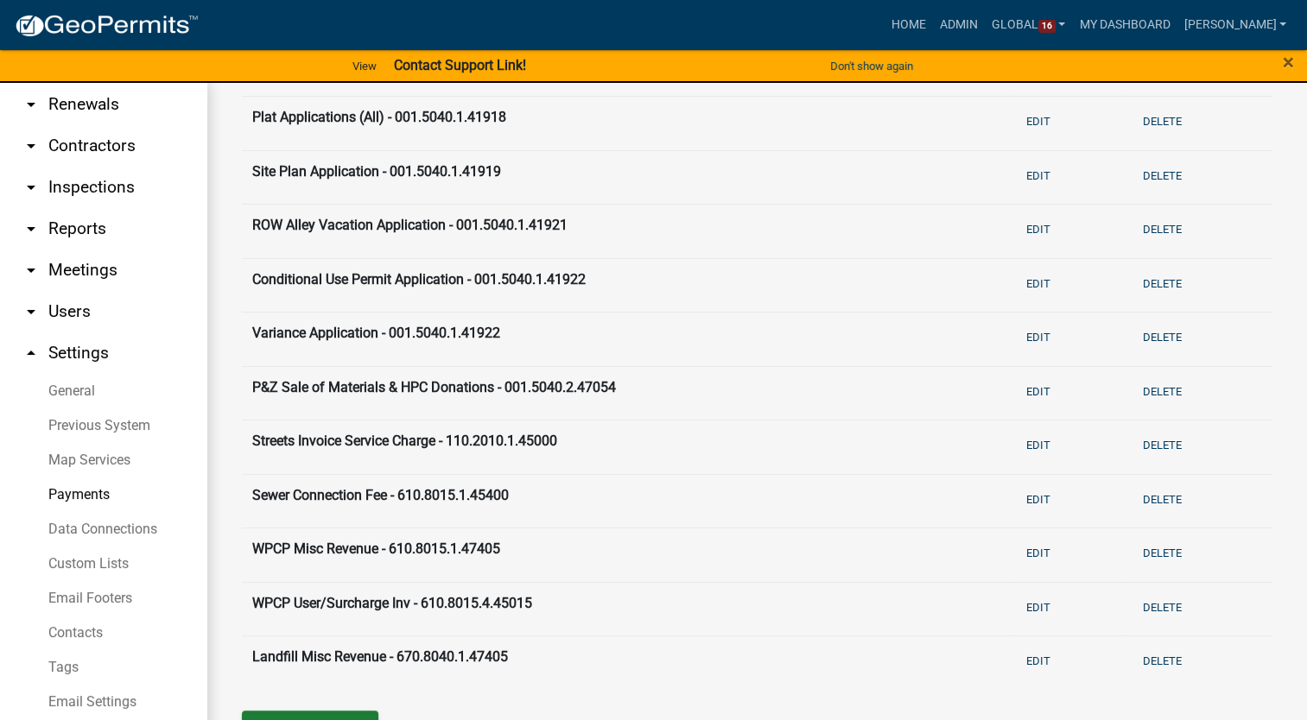
scroll to position [1340, 0]
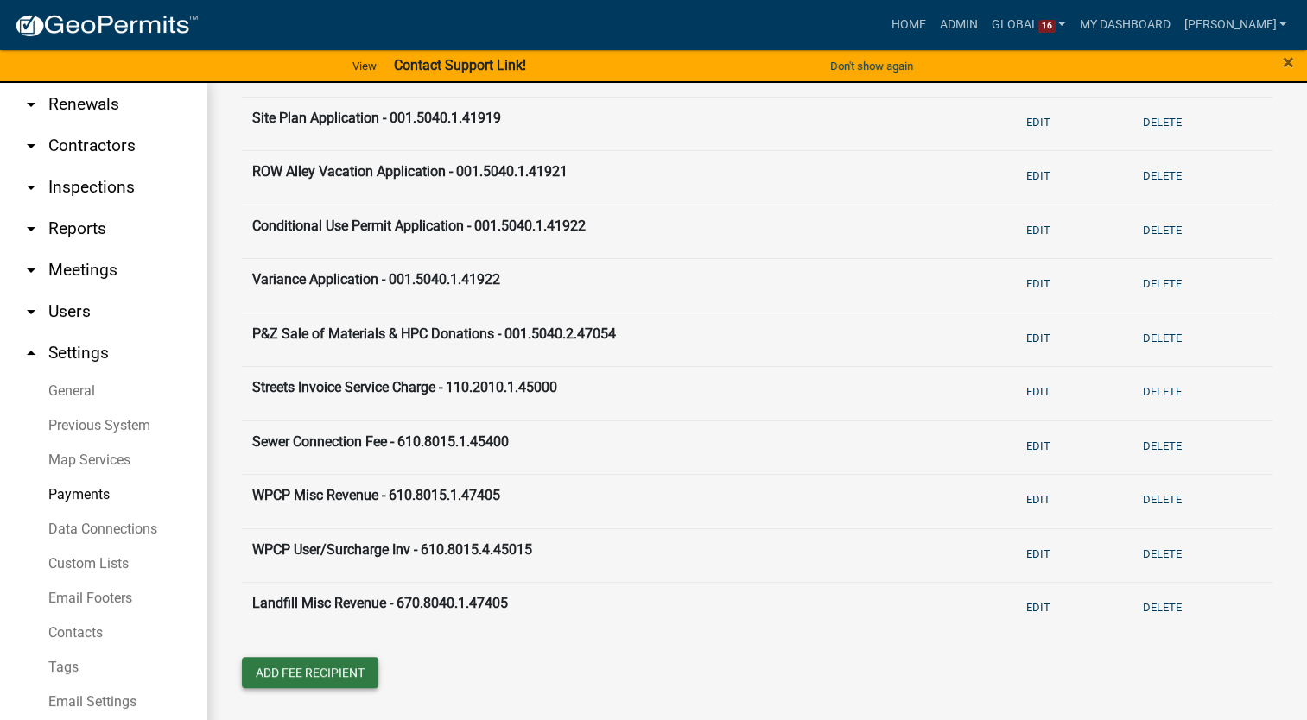
click at [322, 666] on button "Add Fee Recipient" at bounding box center [310, 672] width 136 height 31
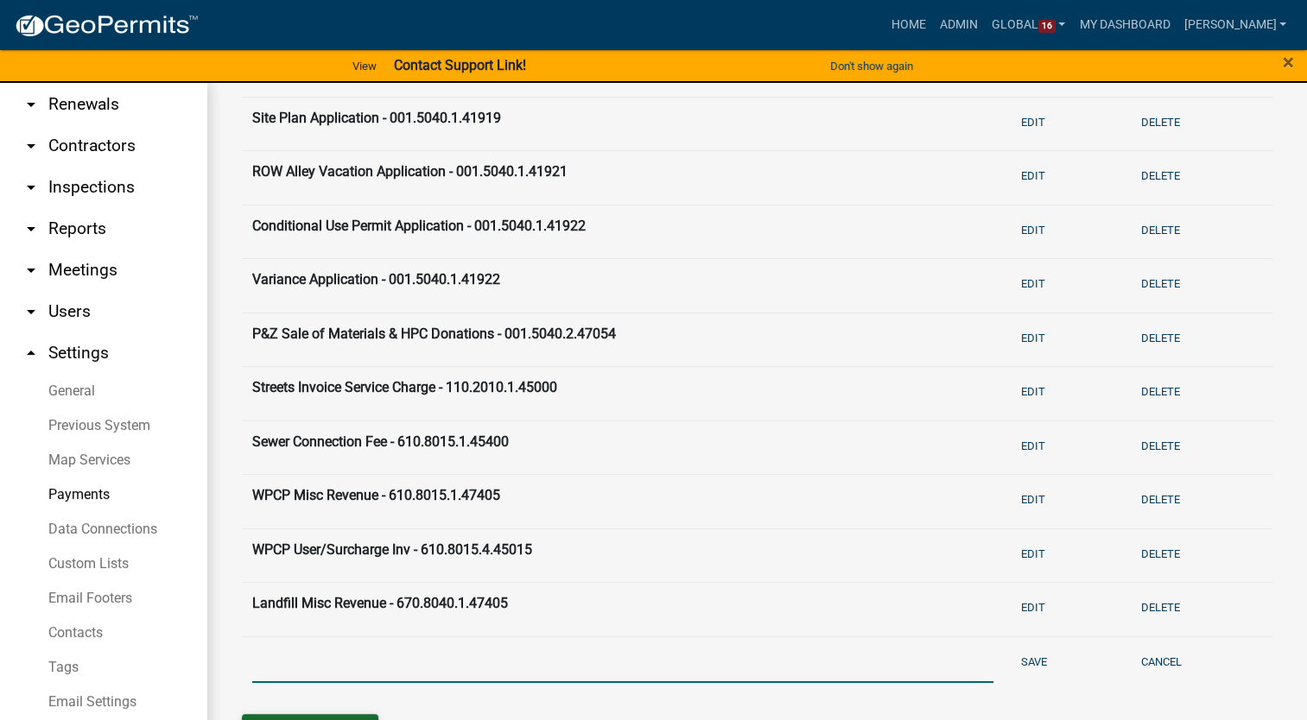
click at [322, 666] on input "text" at bounding box center [622, 665] width 741 height 35
type input "Landfill Farmland Rent - 670.8040.4.43105"
click at [1014, 655] on button "Save" at bounding box center [1034, 662] width 40 height 29
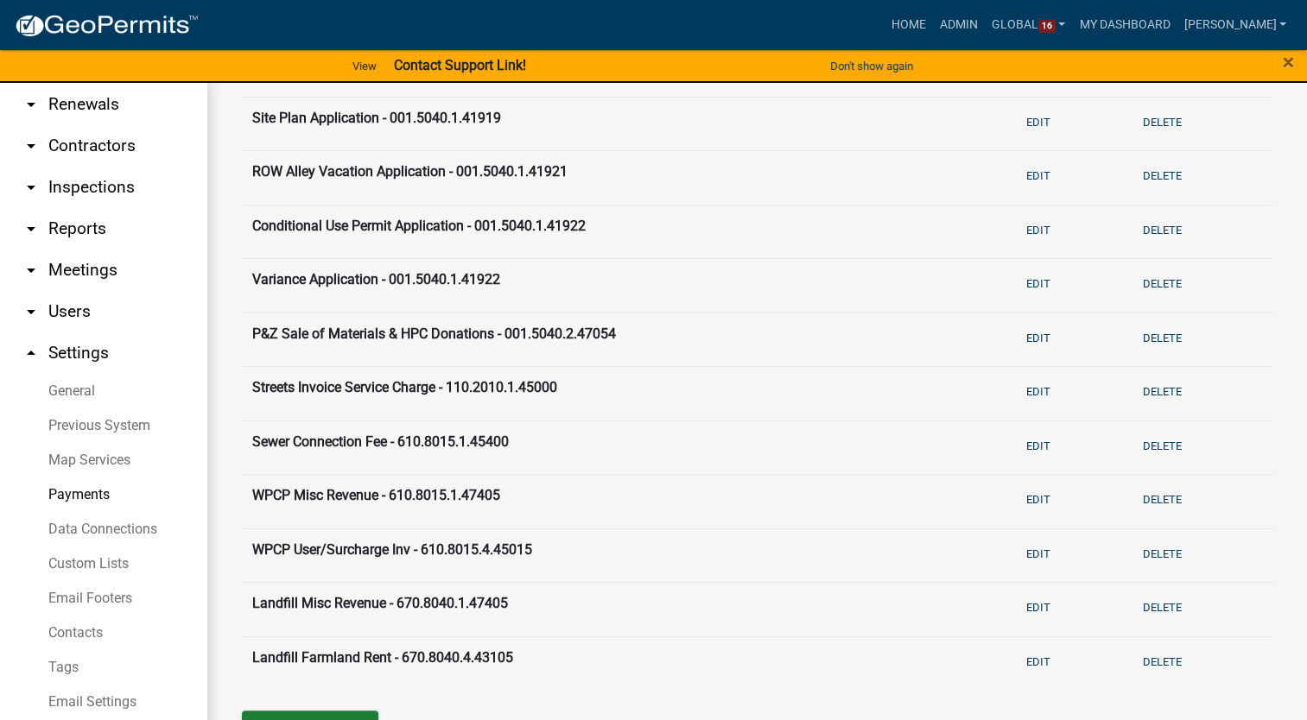
scroll to position [1395, 0]
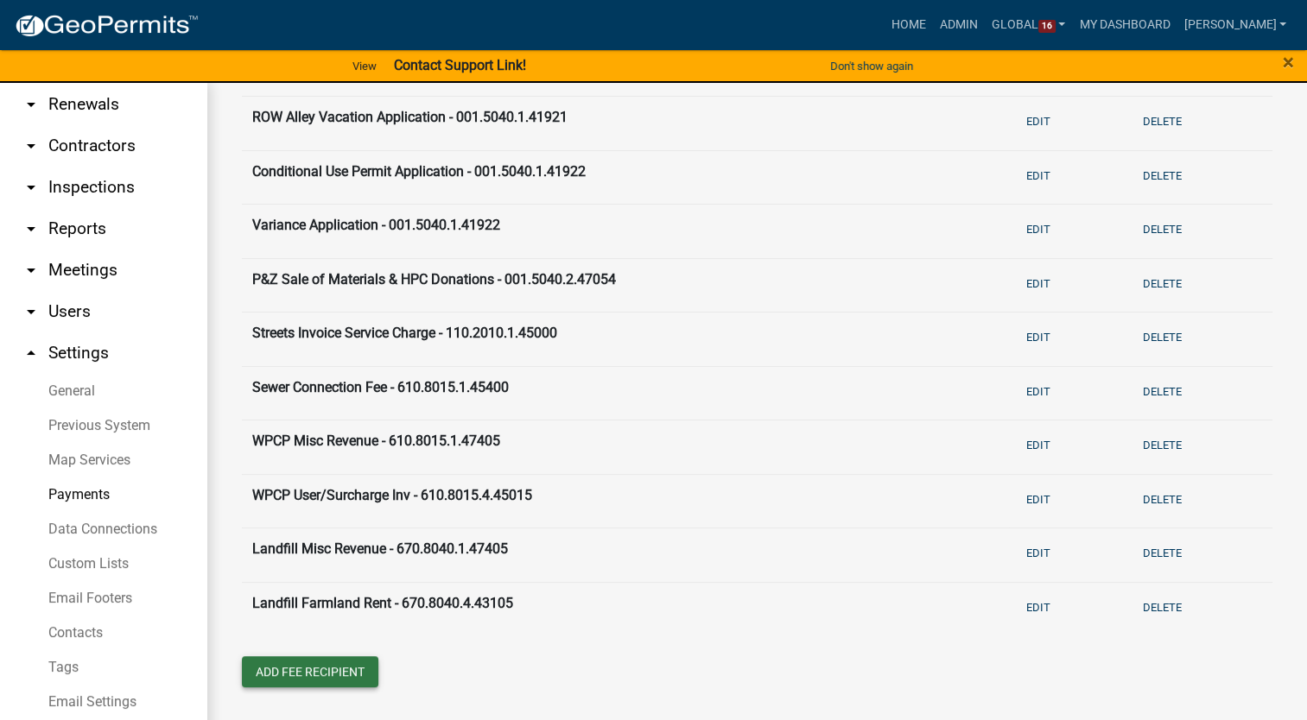
click at [284, 659] on button "Add Fee Recipient" at bounding box center [310, 671] width 136 height 31
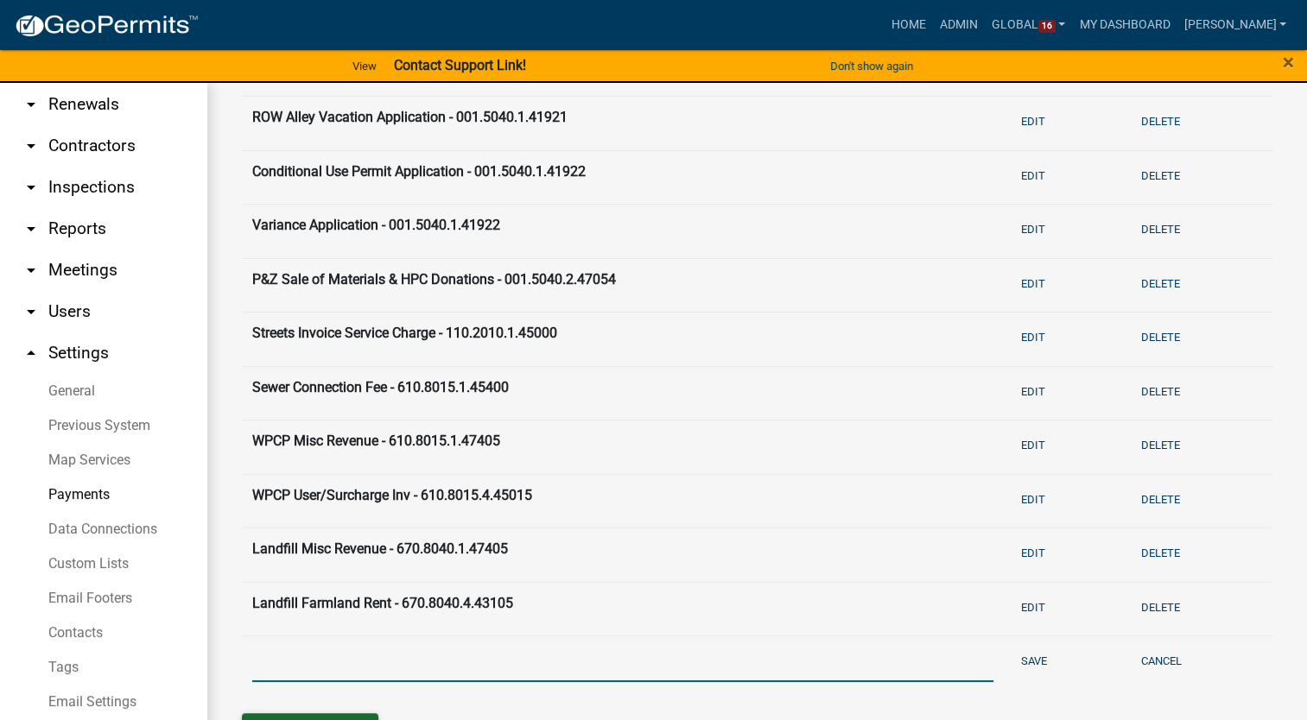
click at [284, 659] on input "text" at bounding box center [622, 664] width 741 height 35
type input "Stormwater Charges/Fees for Service - 740.8065.1.45000"
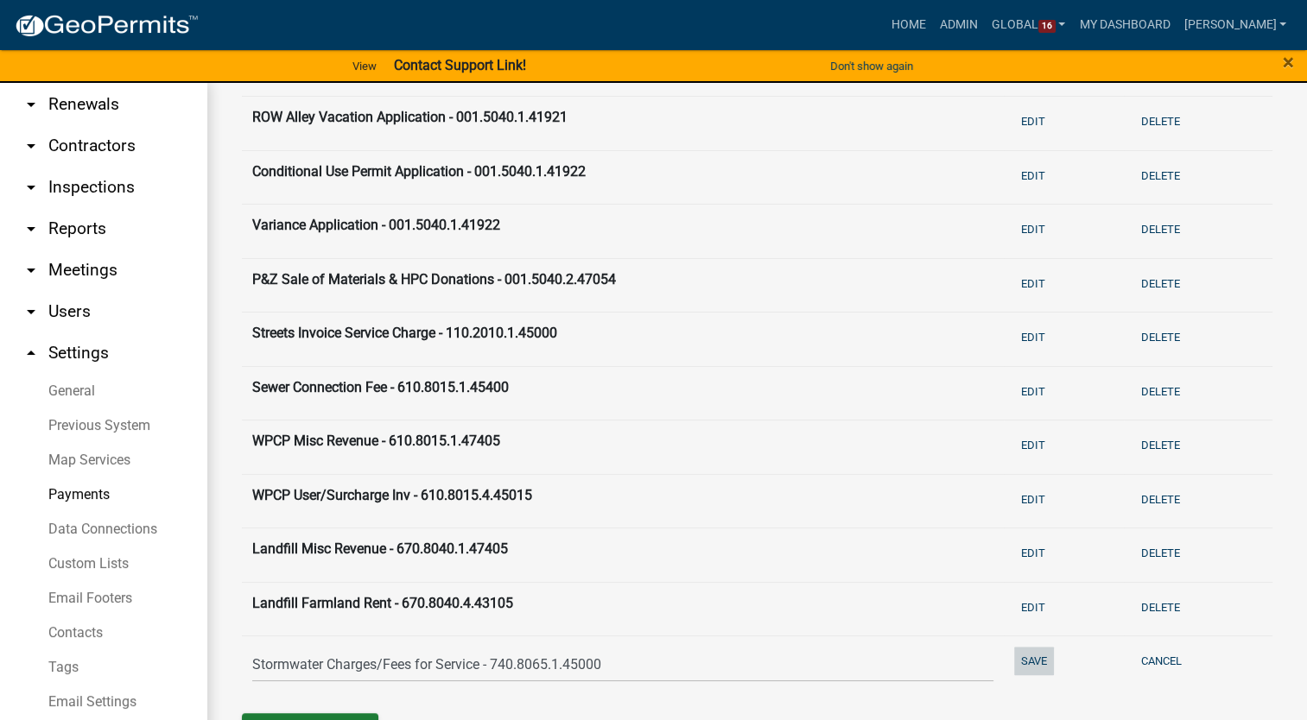
click at [1019, 659] on button "Save" at bounding box center [1034, 661] width 40 height 29
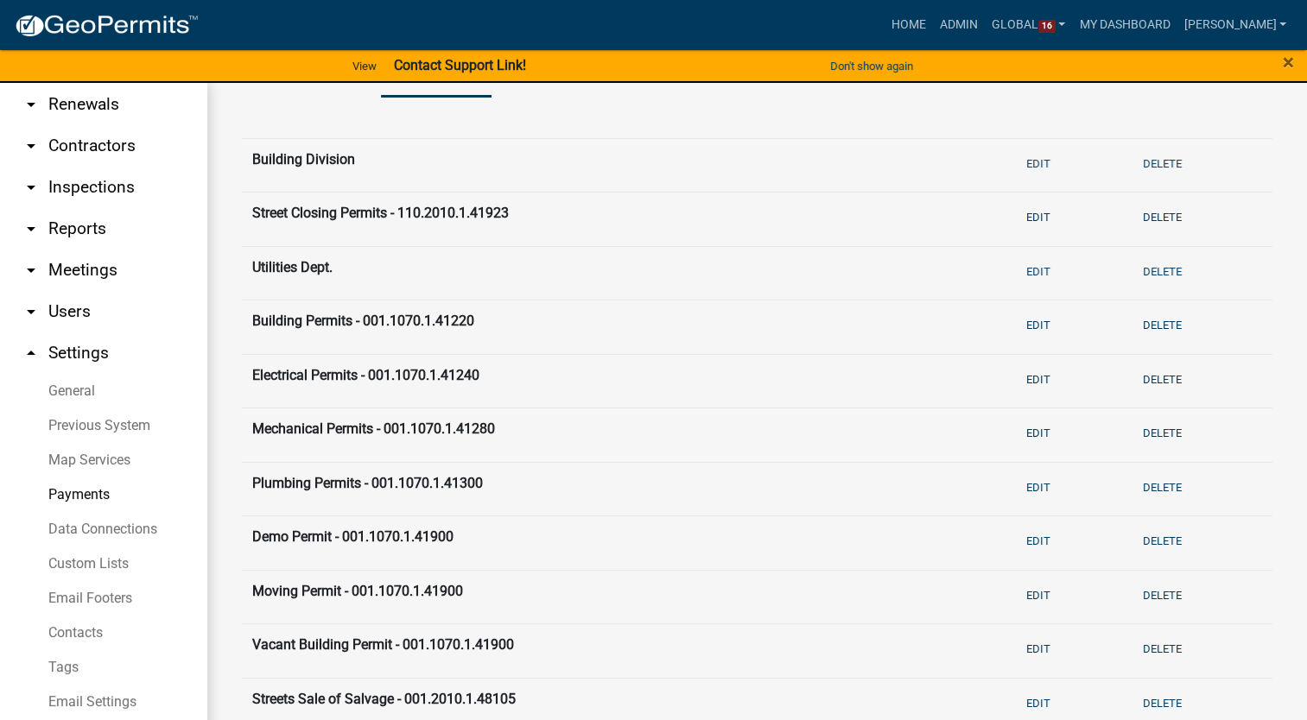
scroll to position [0, 0]
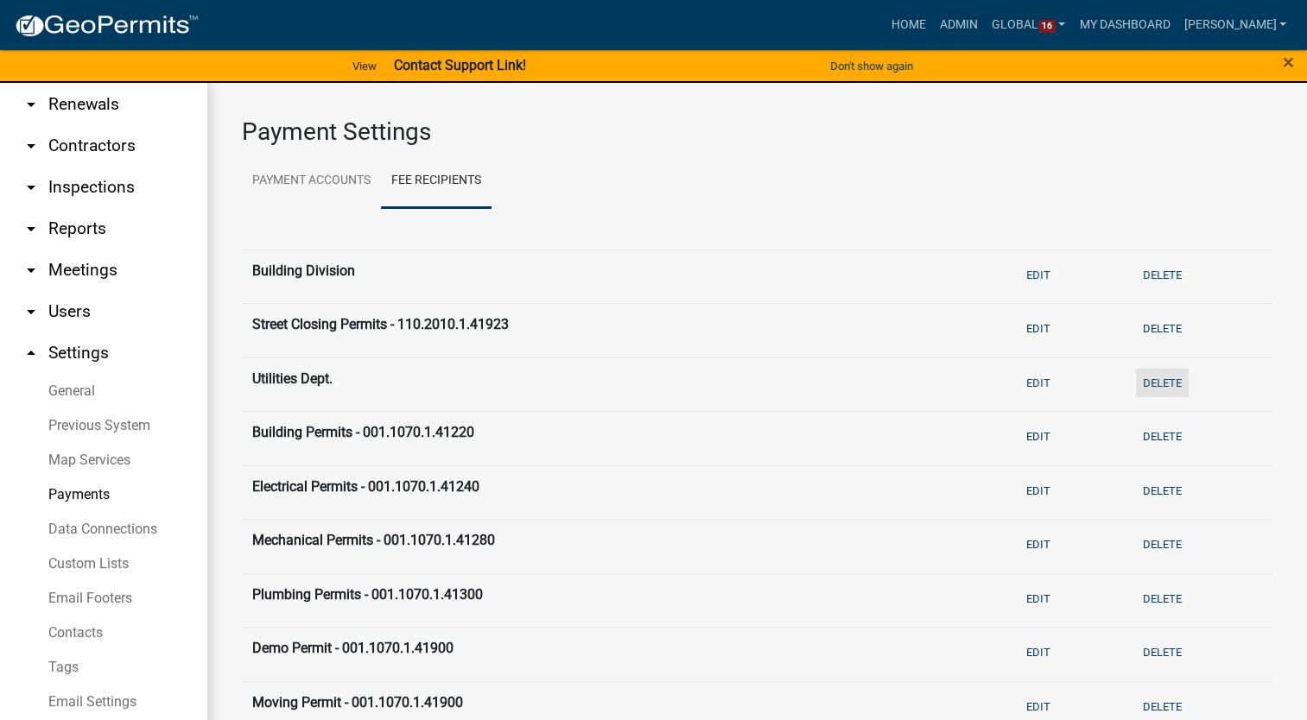
click at [1171, 374] on button "Delete" at bounding box center [1162, 383] width 53 height 29
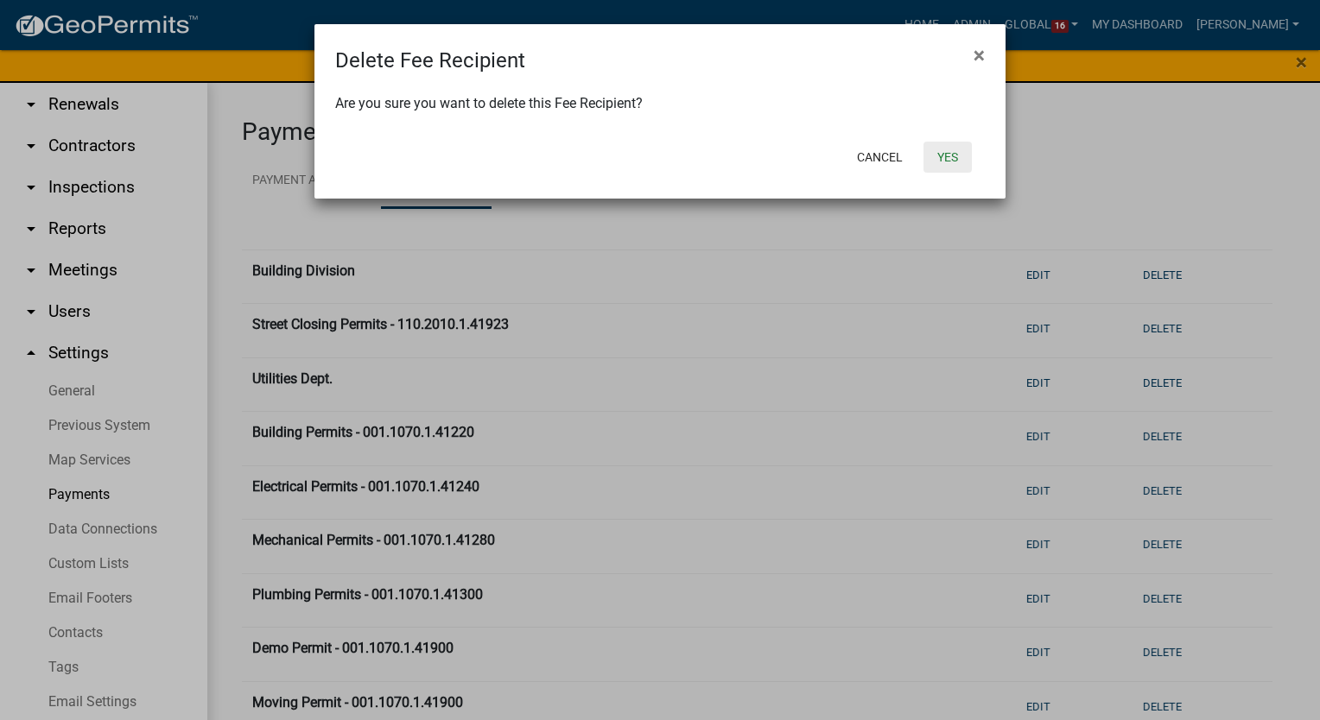
click at [933, 153] on button "Yes" at bounding box center [947, 157] width 48 height 31
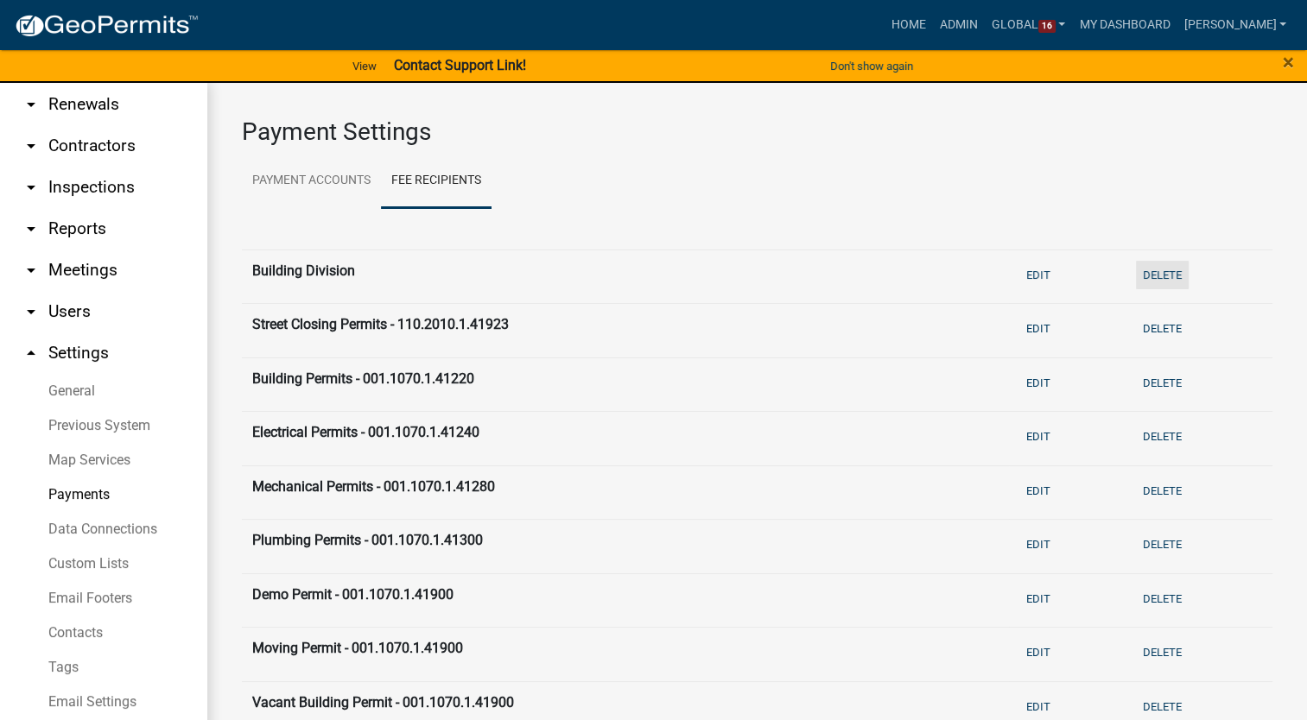
click at [1136, 272] on button "Delete" at bounding box center [1162, 275] width 53 height 29
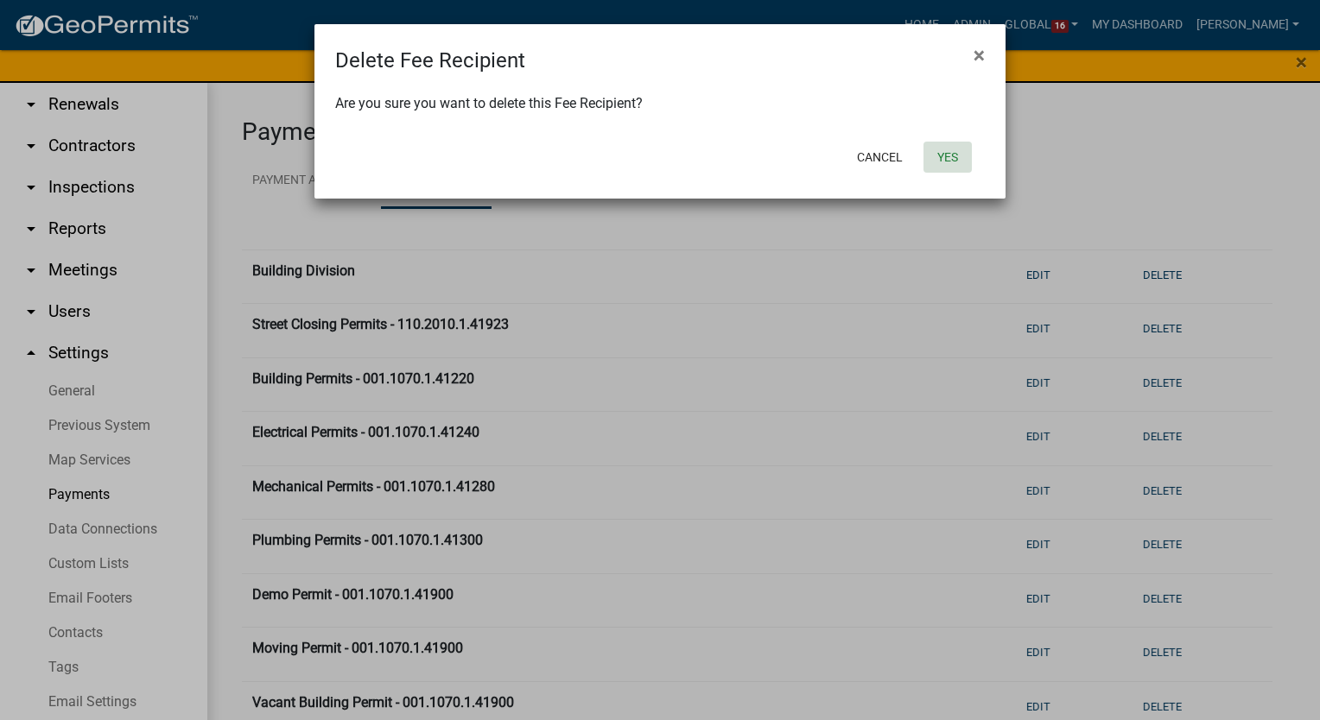
click at [954, 157] on button "Yes" at bounding box center [947, 157] width 48 height 31
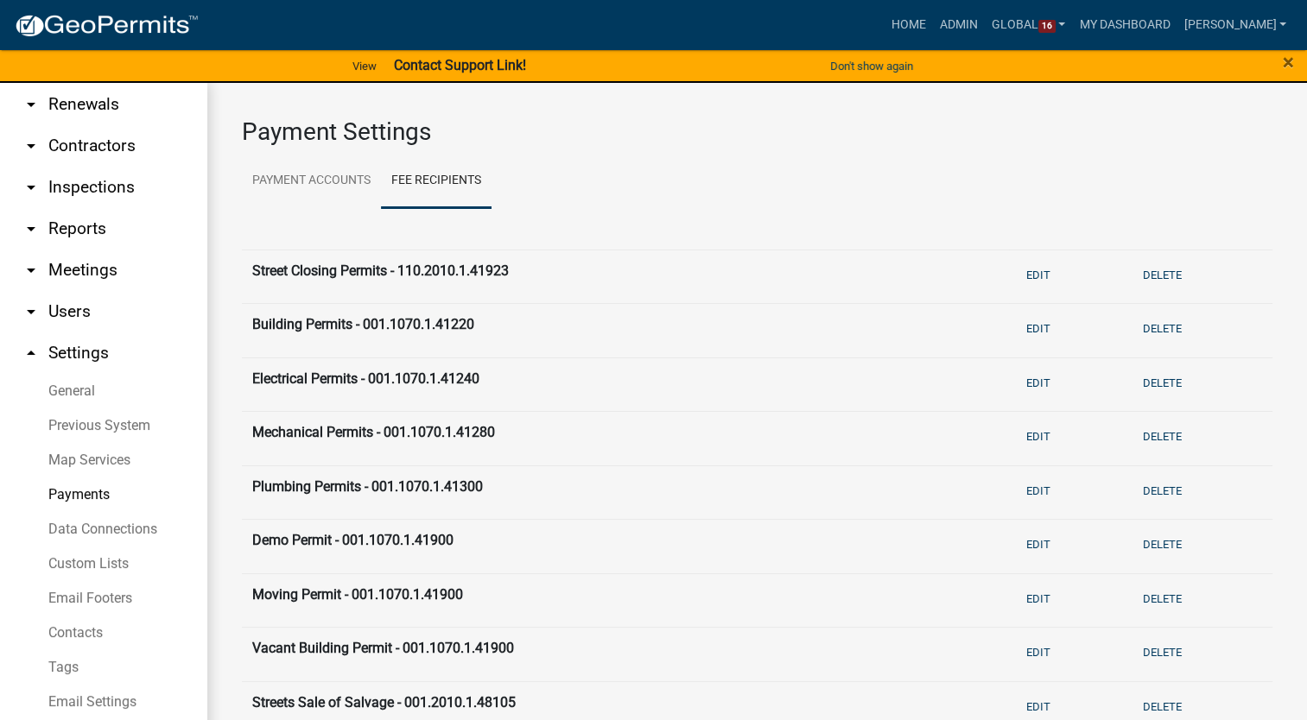
click at [86, 125] on link "arrow_drop_down Contractors" at bounding box center [103, 145] width 207 height 41
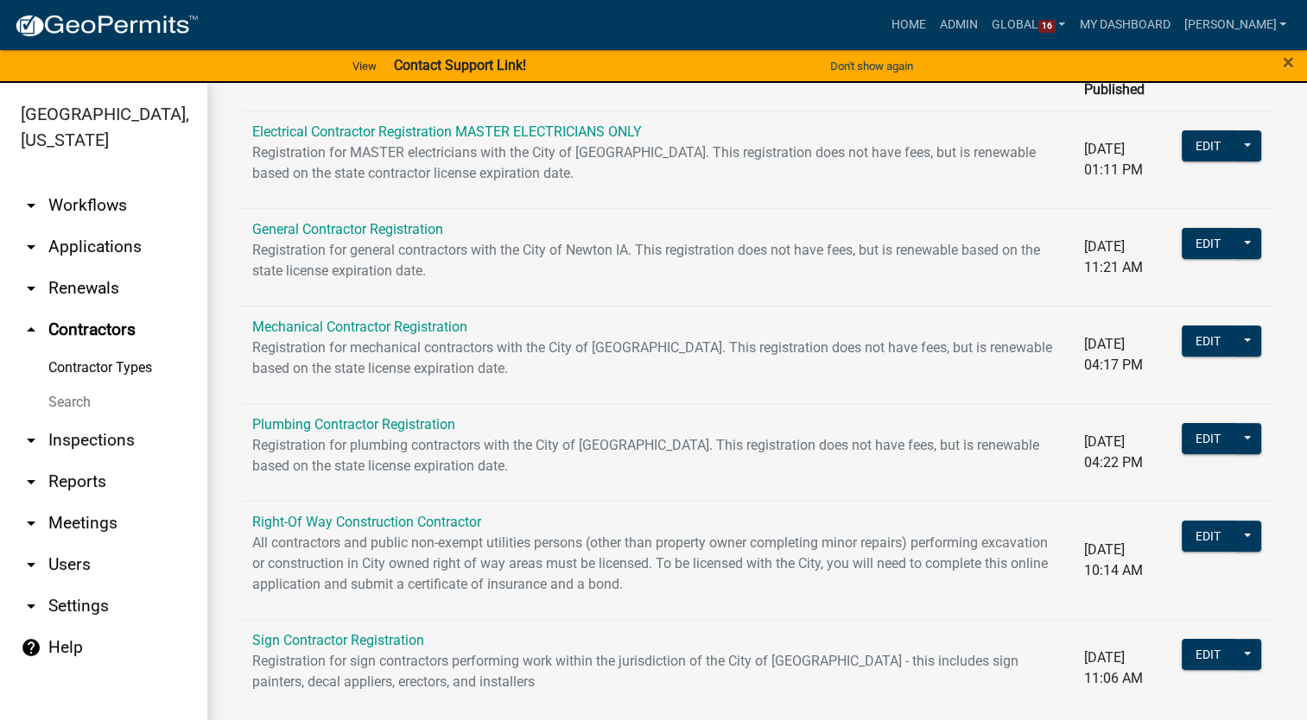
scroll to position [107, 0]
click at [1233, 520] on button at bounding box center [1247, 535] width 28 height 31
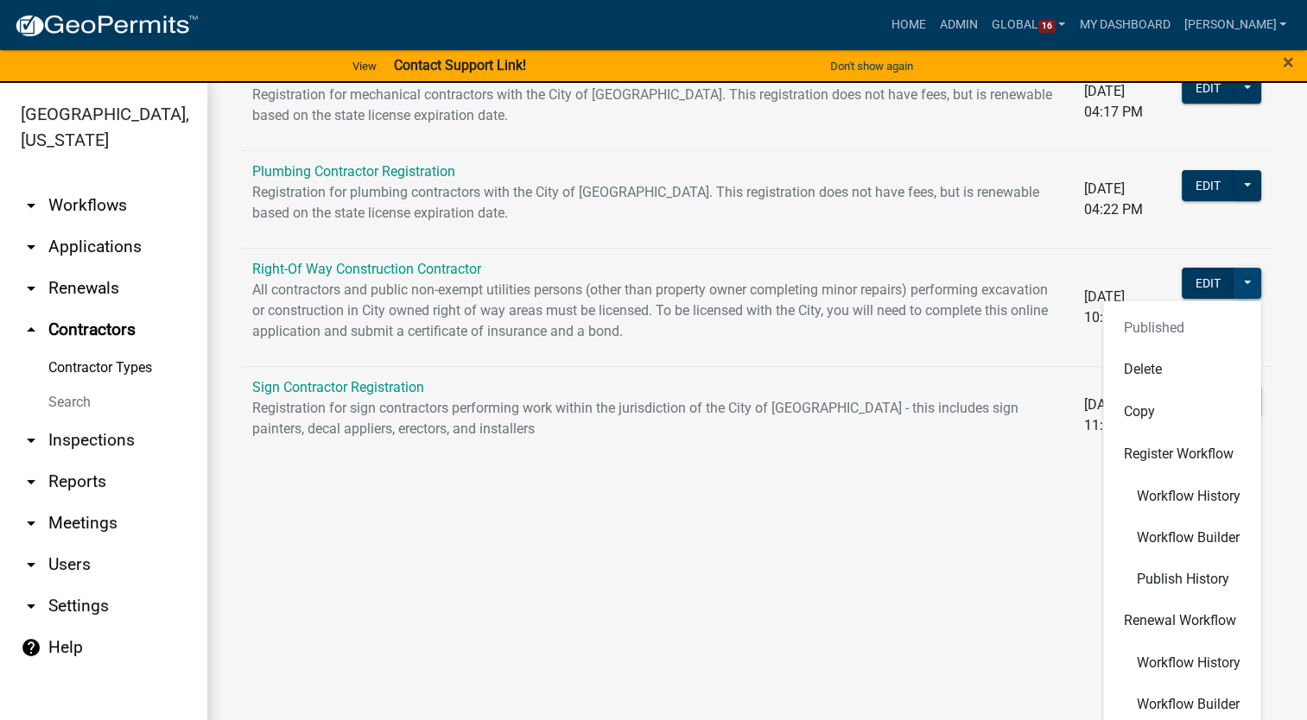
scroll to position [366, 0]
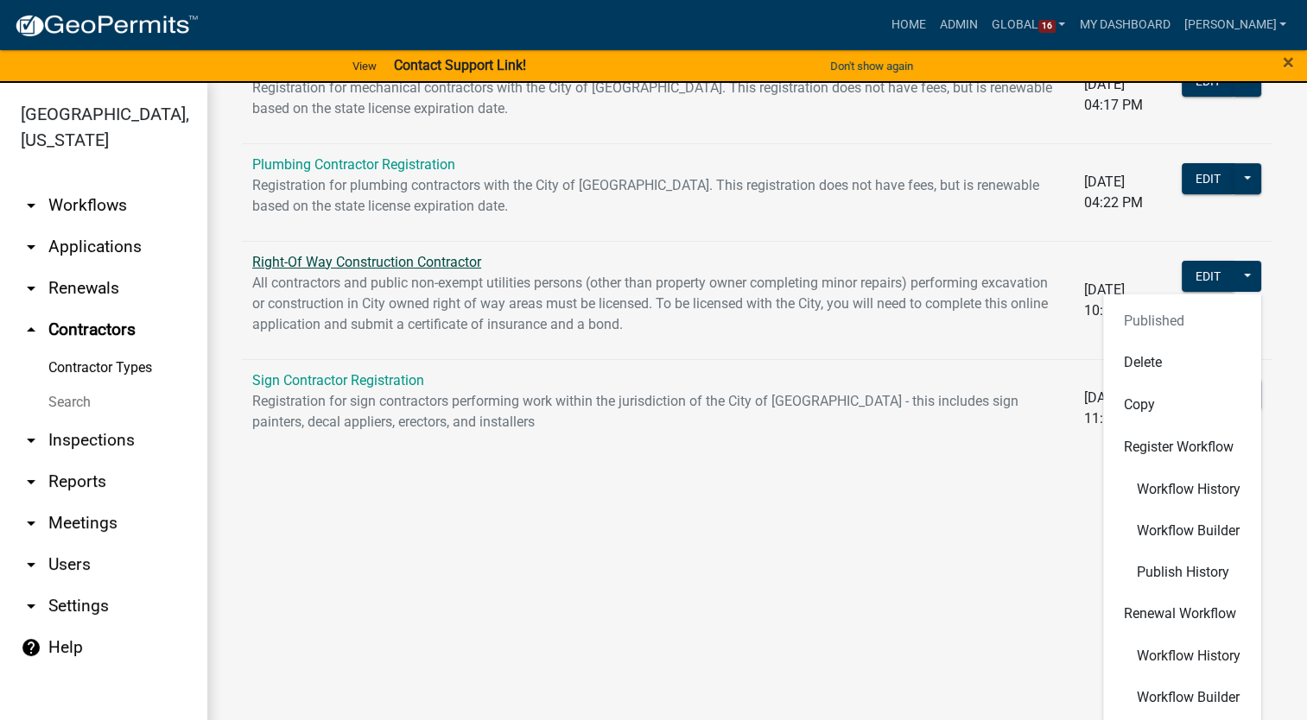
click at [438, 254] on link "Right-Of Way Construction Contractor" at bounding box center [366, 262] width 229 height 16
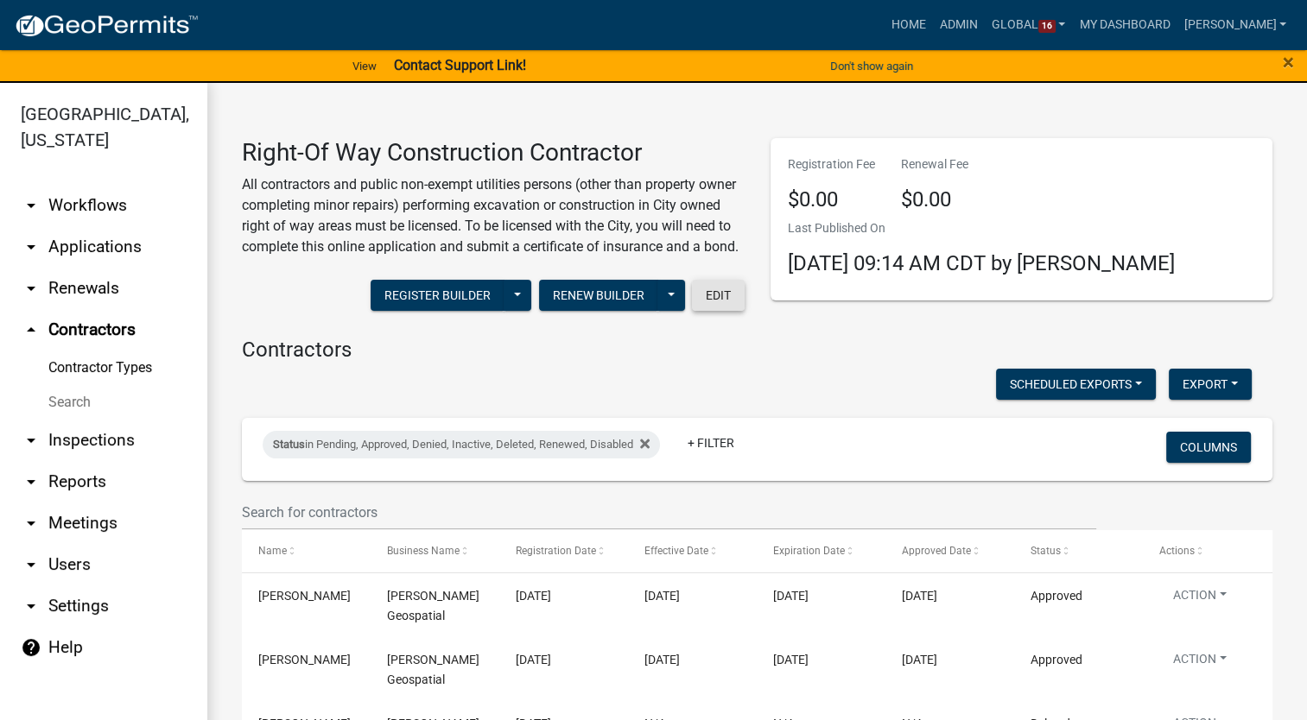
click at [722, 311] on button "Edit" at bounding box center [718, 295] width 53 height 31
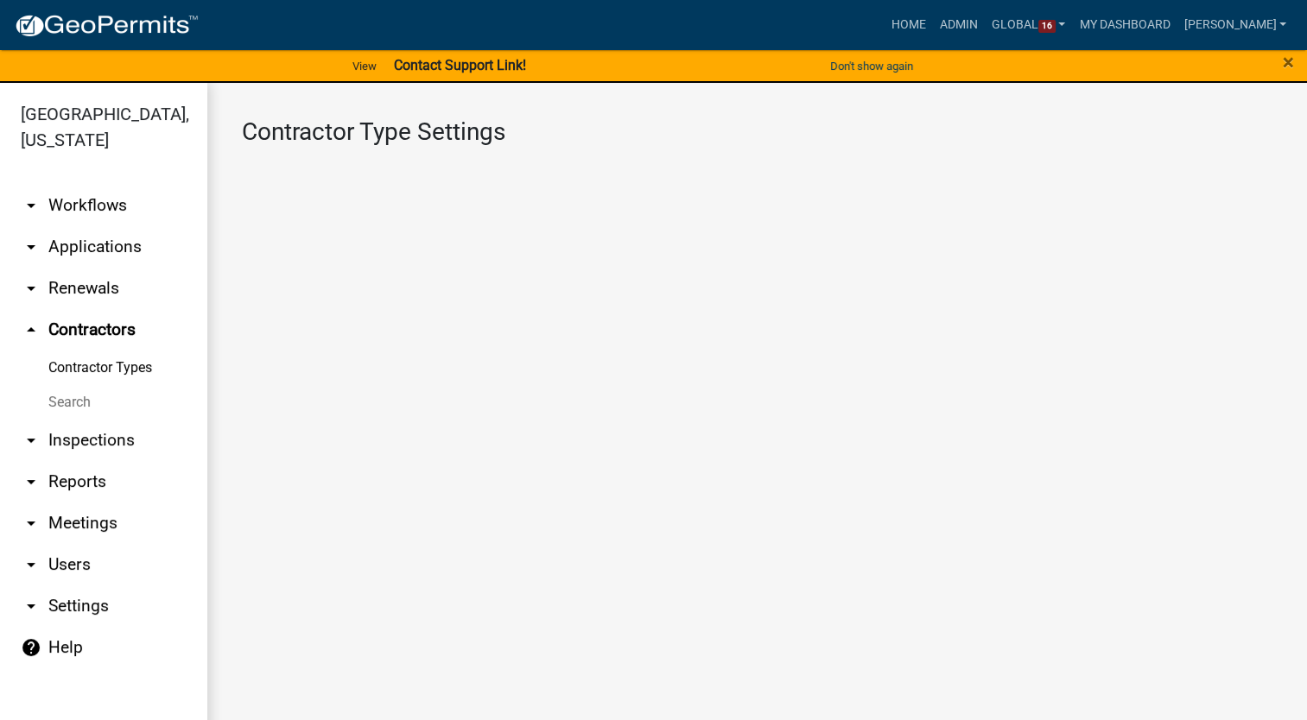
select select "4: b748f019-82c2-45bc-8874-d2e8f736f314"
select select "1: b798264d-217c-4581-98de-27d3ae90d6db"
select select "1: Object"
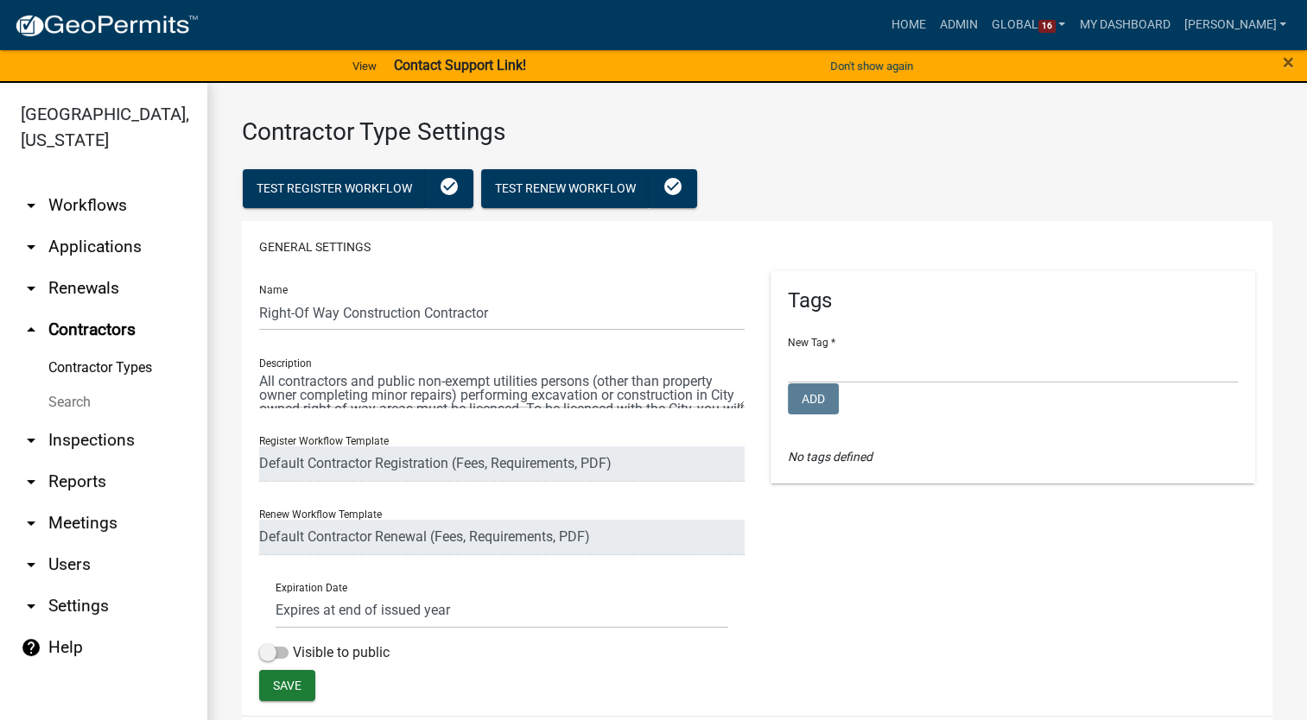
select select
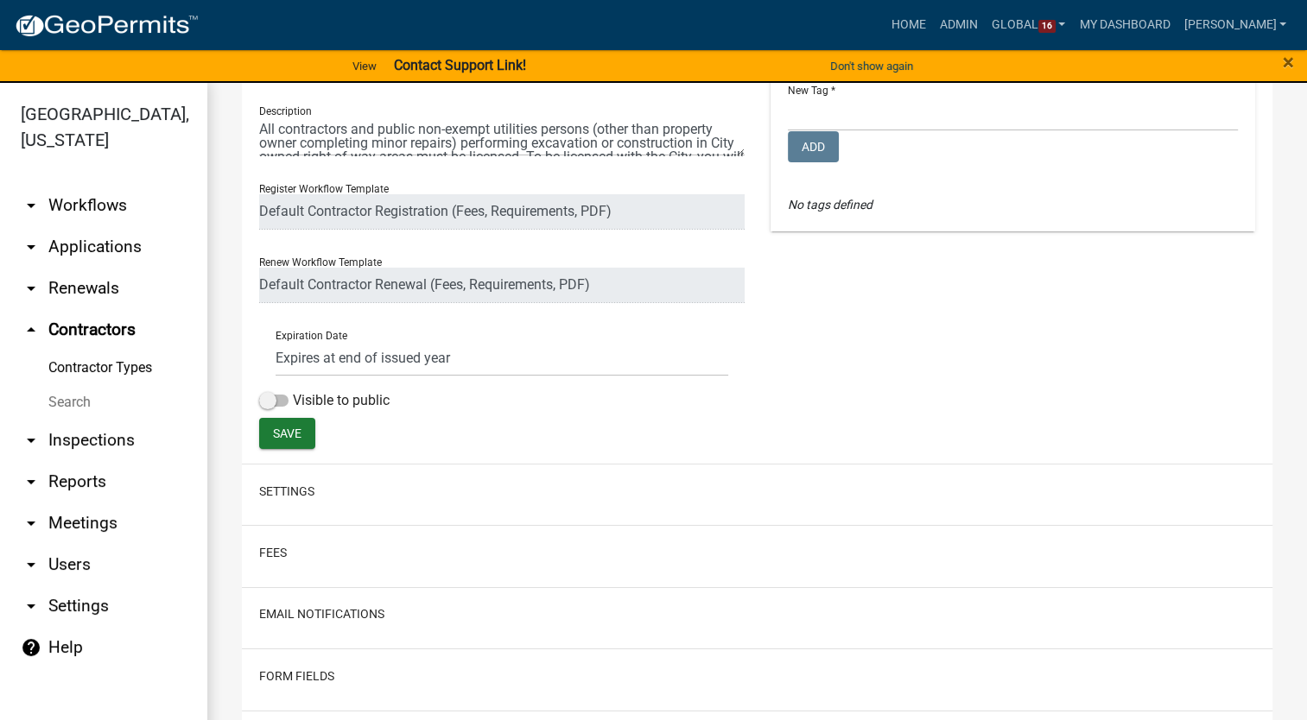
scroll to position [259, 0]
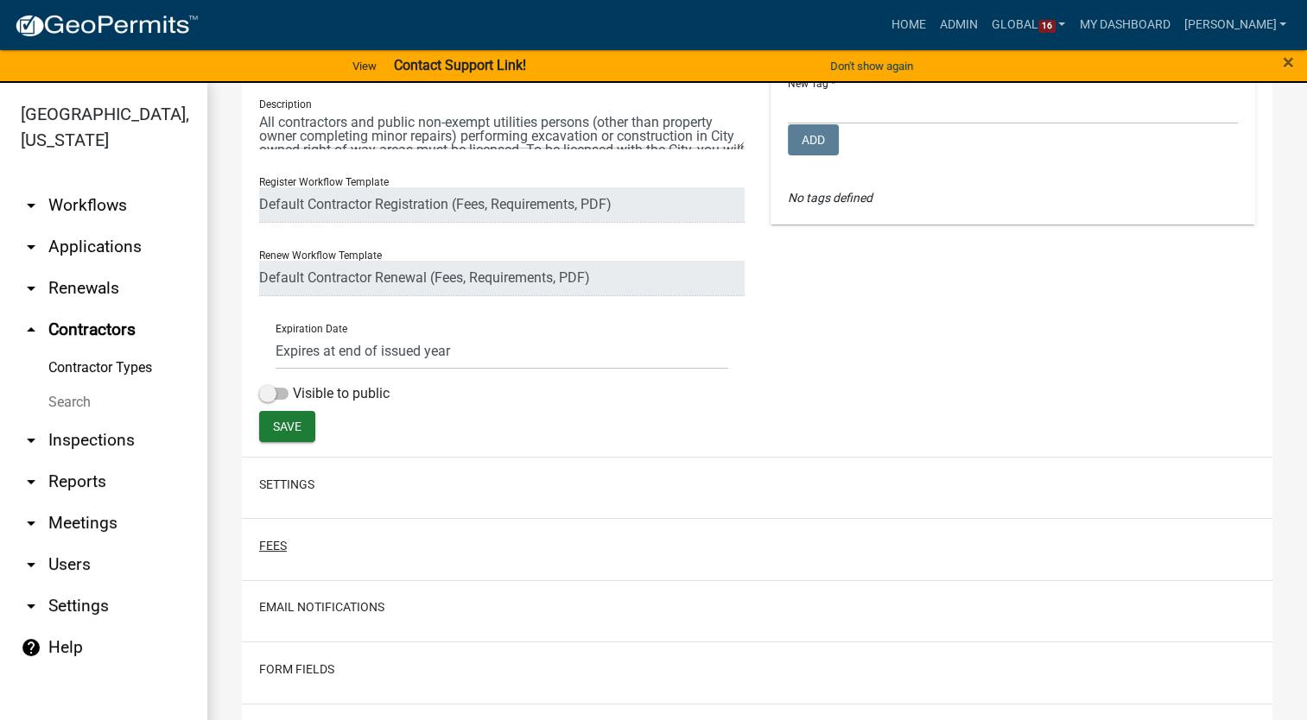
click at [279, 549] on button "Fees" at bounding box center [273, 546] width 28 height 18
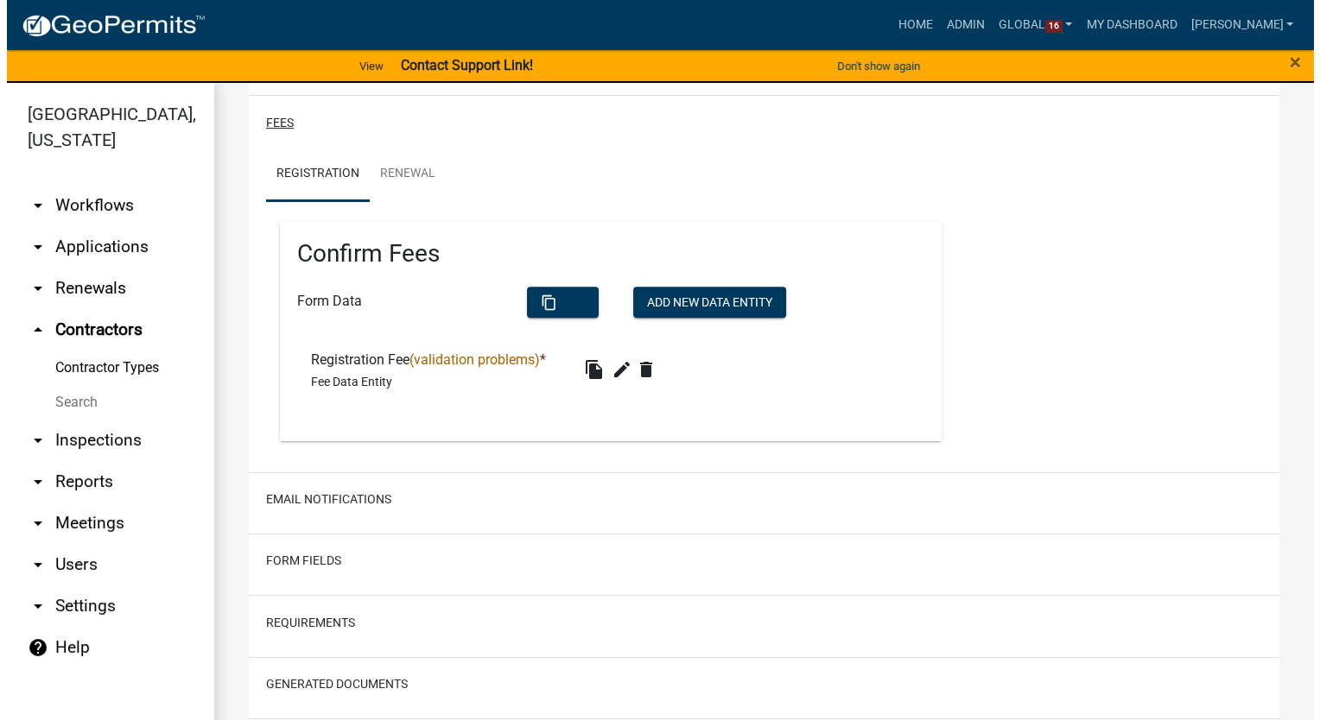
scroll to position [770, 0]
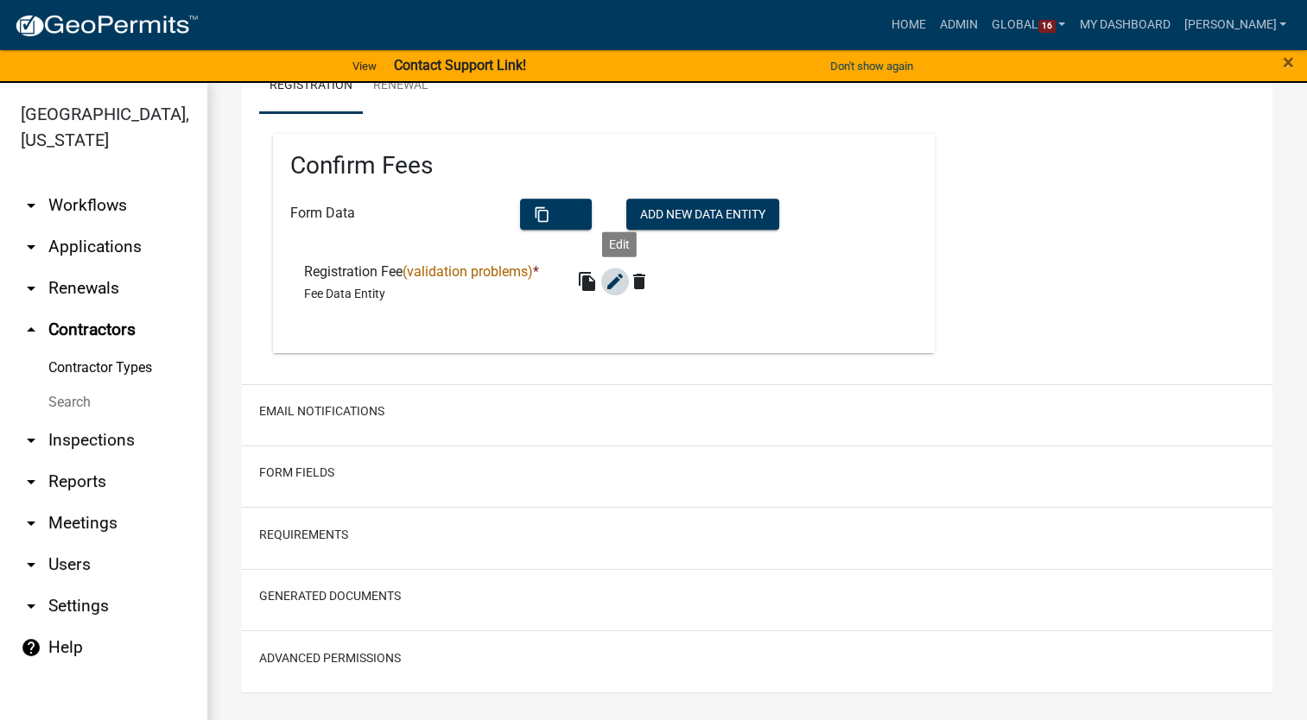
click at [625, 278] on icon "edit" at bounding box center [615, 281] width 21 height 21
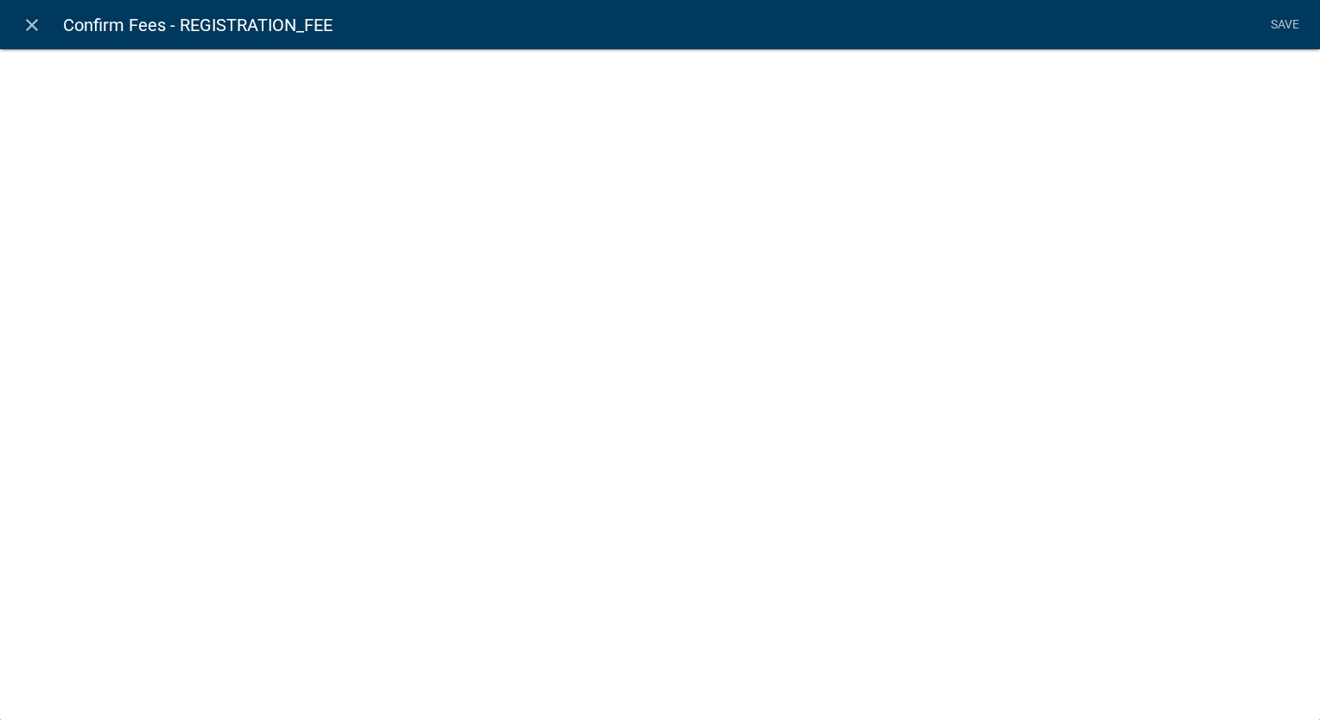
select select "fee"
select select "4878f9a1-c785-466c-a124-d35ee7d960eb"
select select "2: d771ebd9-2ecf-4ddf-9f95-d237eaf6b0b1"
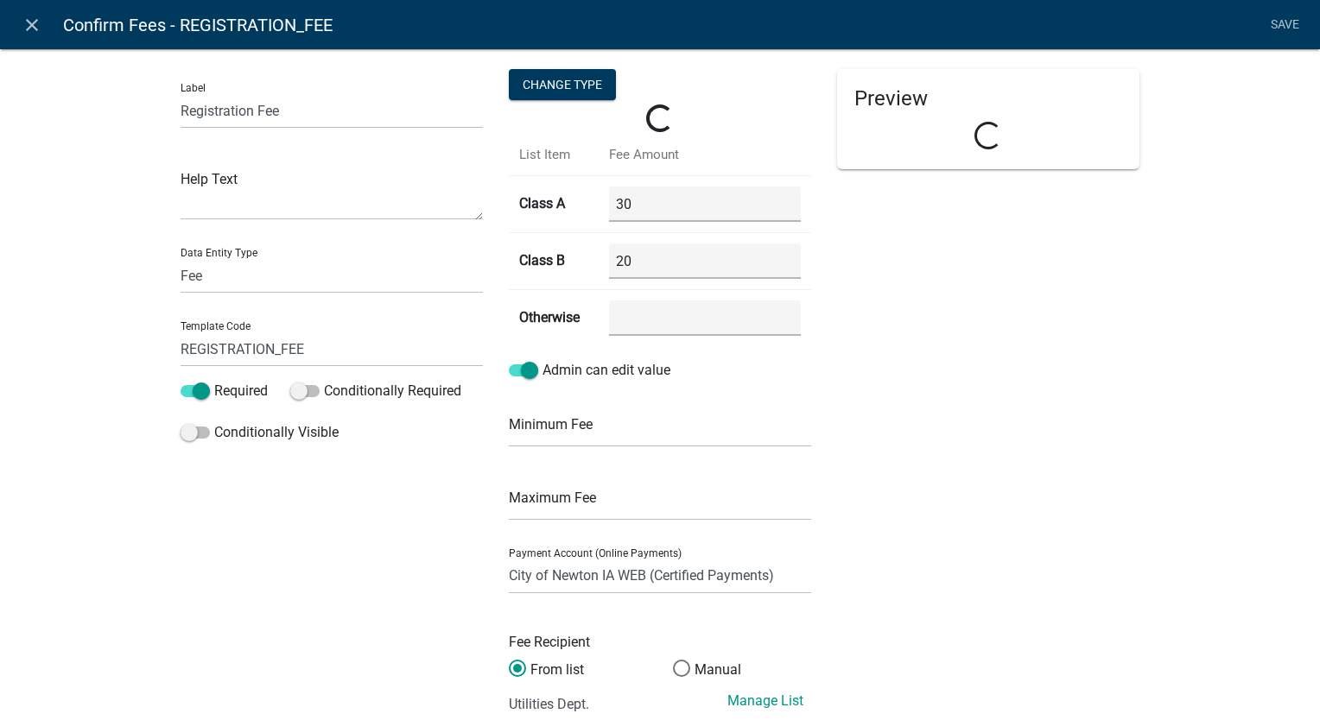
select select "LicenseClass"
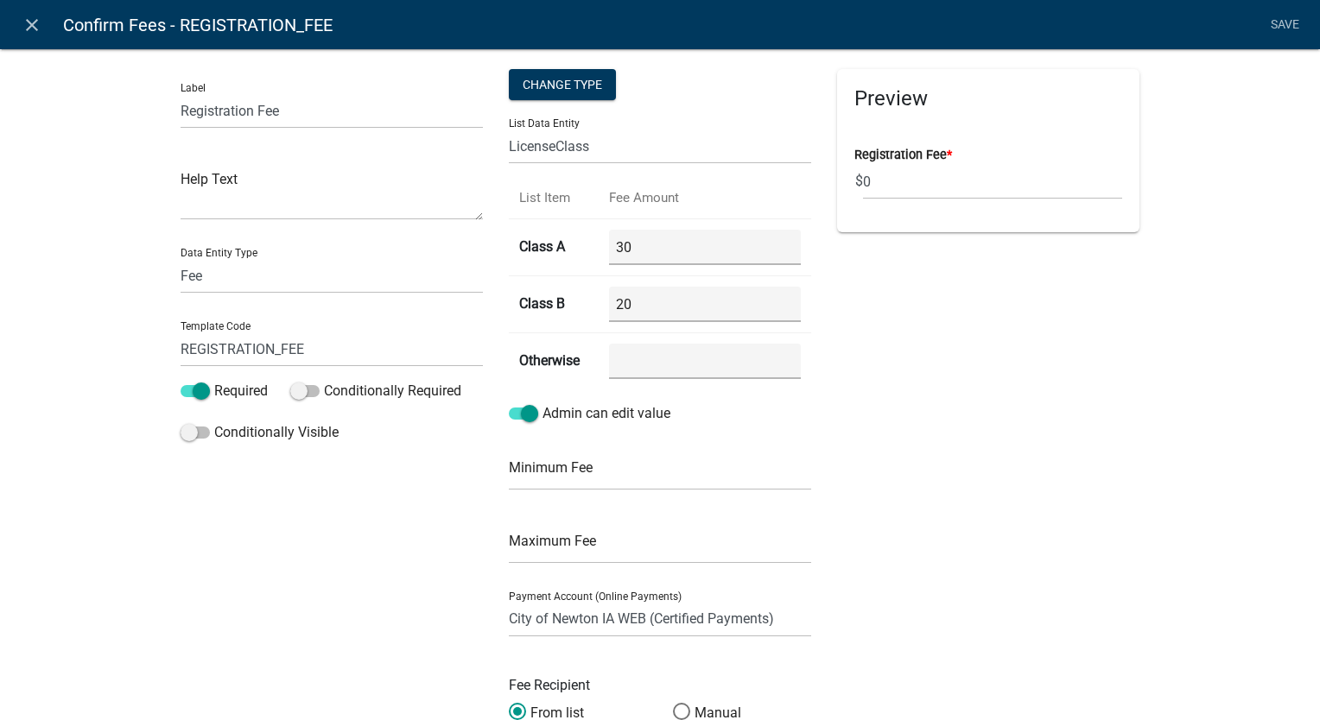
scroll to position [181, 0]
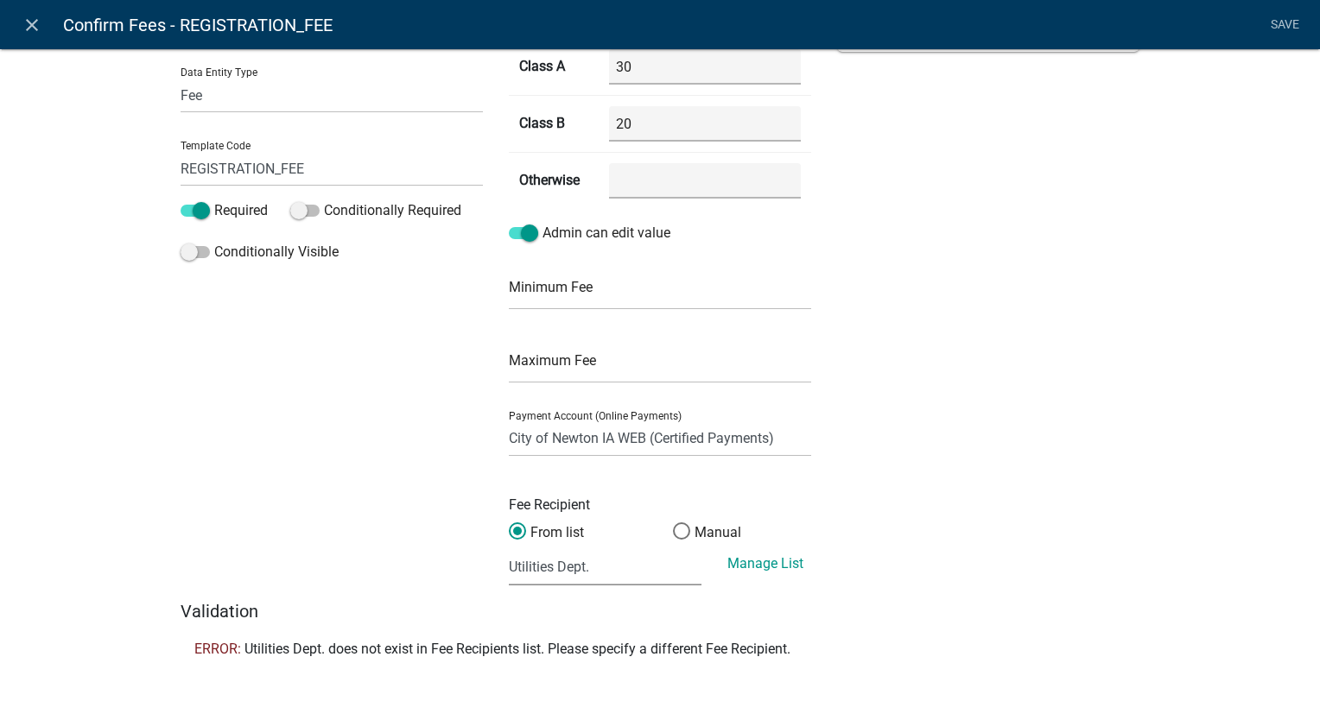
click at [599, 567] on select "(None selected) Building Division Utilities Dept." at bounding box center [605, 567] width 193 height 35
click at [735, 567] on link "Manage List" at bounding box center [765, 563] width 76 height 16
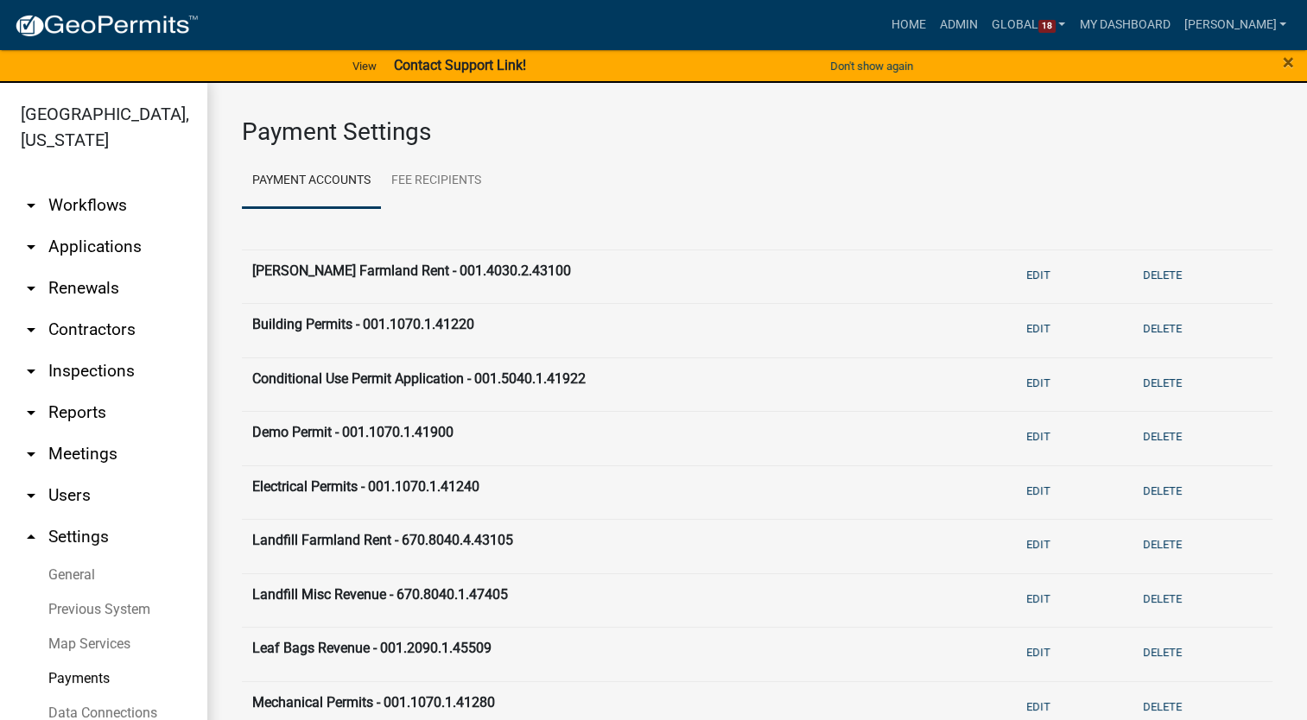
click at [86, 185] on link "arrow_drop_down Workflows" at bounding box center [103, 205] width 207 height 41
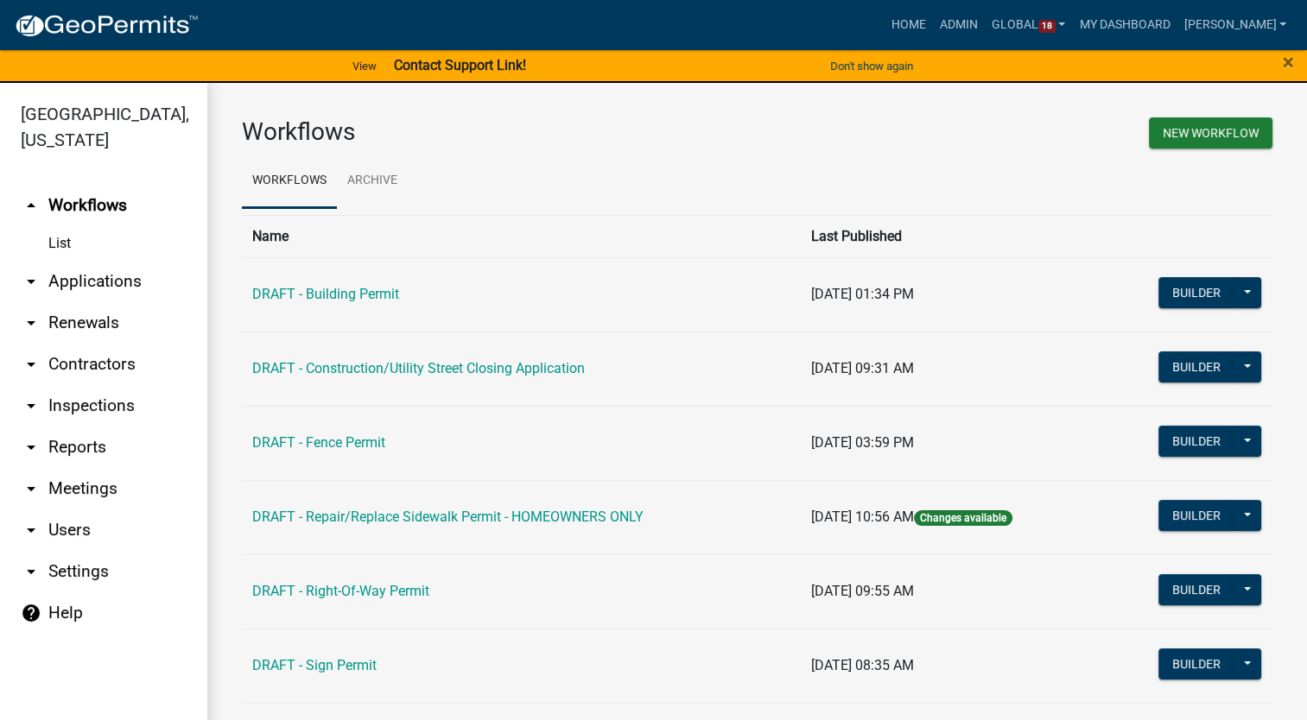
click at [59, 344] on link "arrow_drop_down Contractors" at bounding box center [103, 364] width 207 height 41
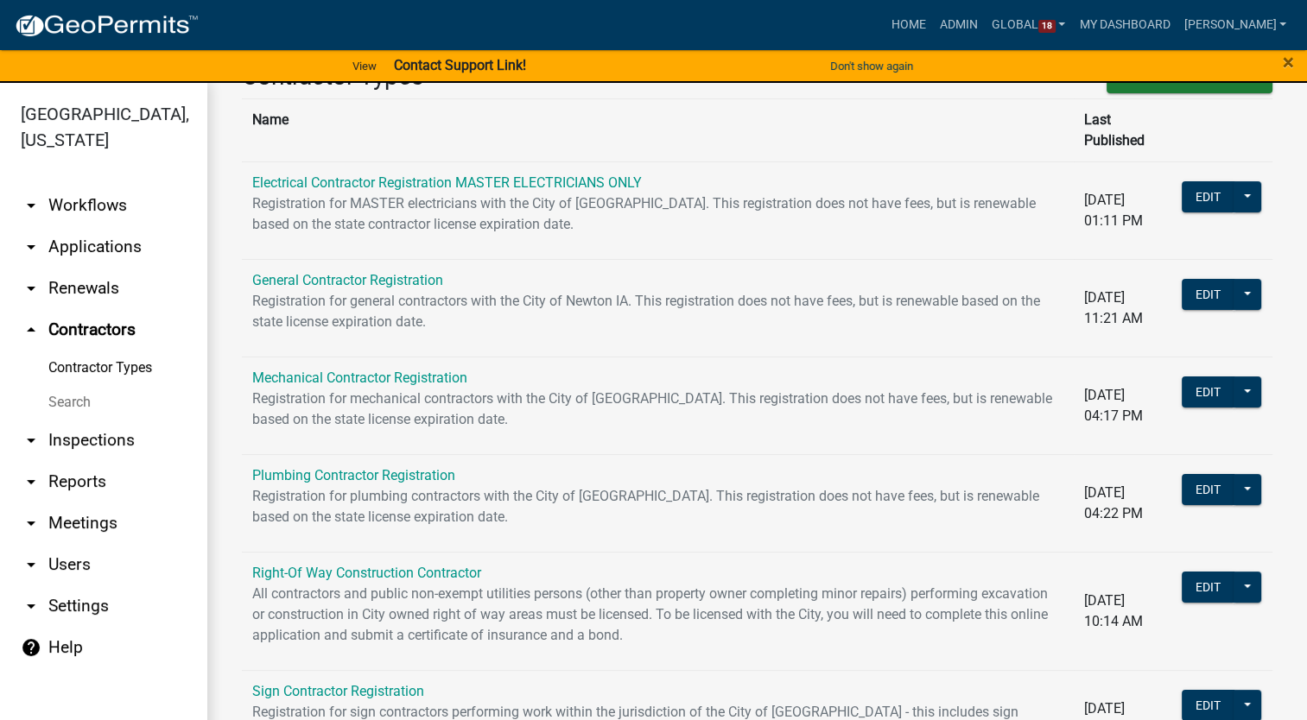
scroll to position [107, 0]
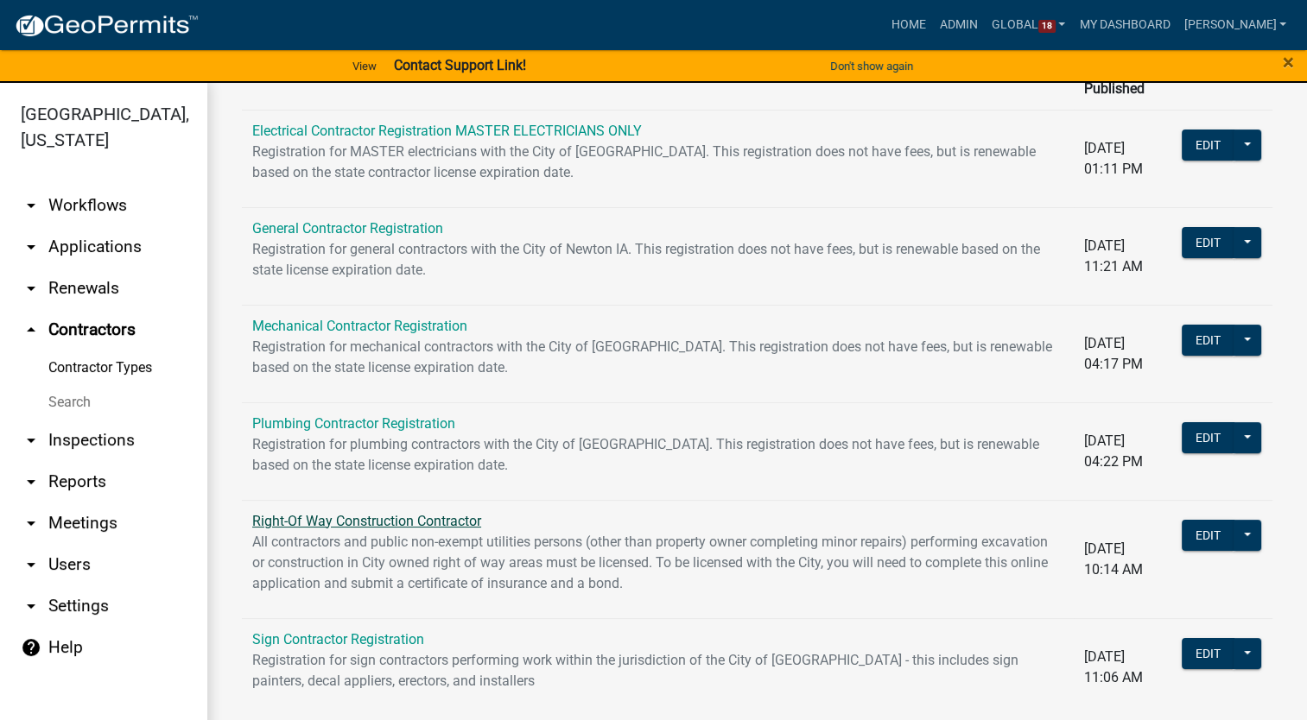
click at [368, 513] on link "Right-Of Way Construction Contractor" at bounding box center [366, 521] width 229 height 16
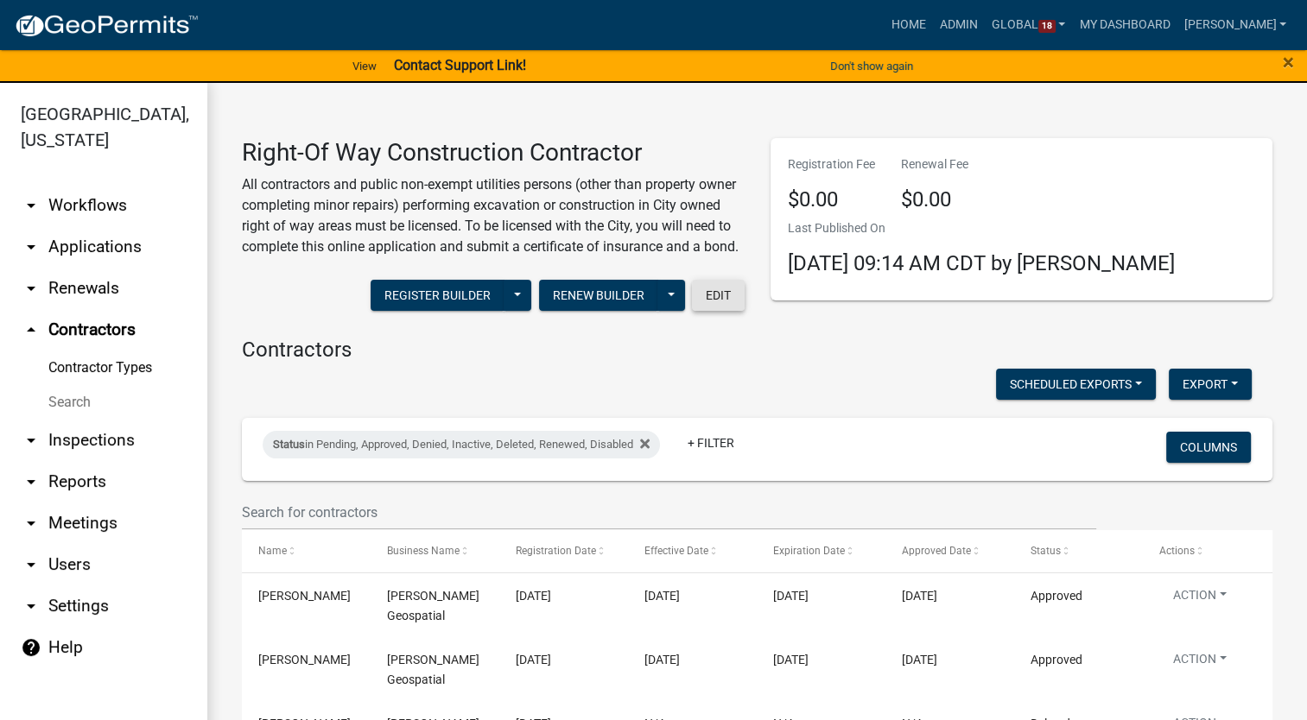
click at [719, 311] on button "Edit" at bounding box center [718, 295] width 53 height 31
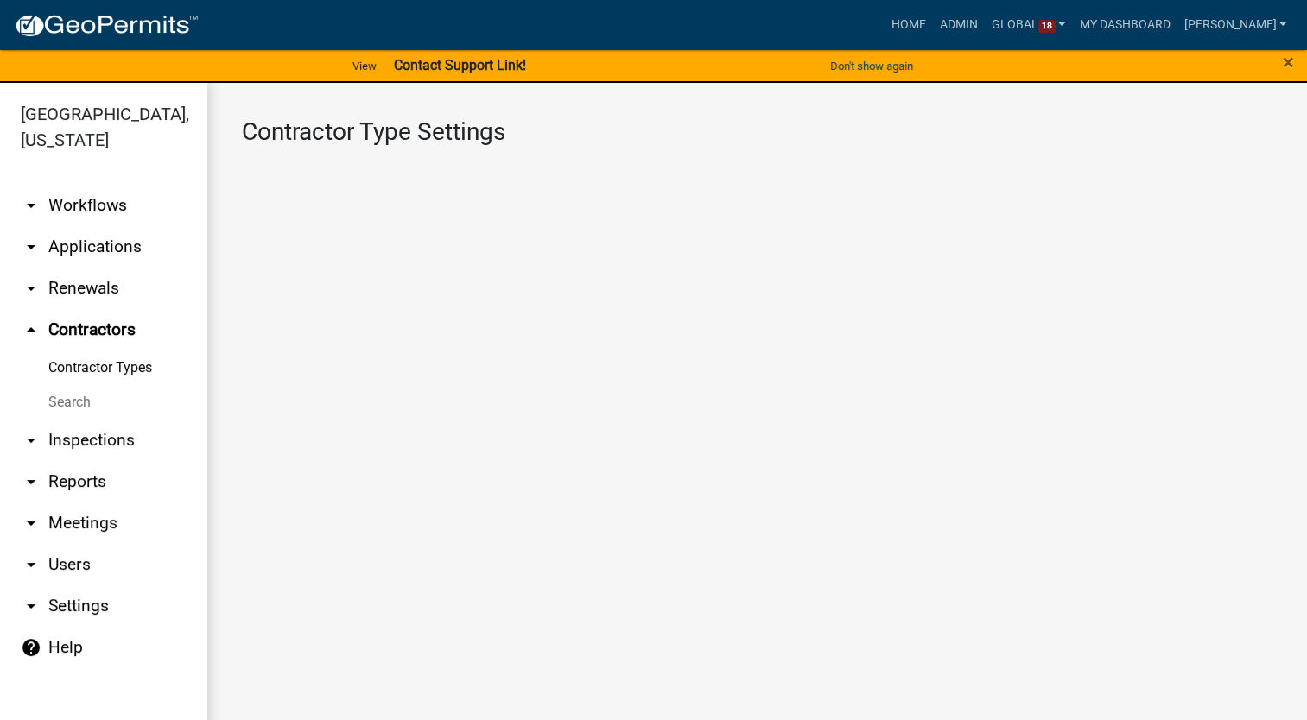
select select "4: b748f019-82c2-45bc-8874-d2e8f736f314"
select select "1: b798264d-217c-4581-98de-27d3ae90d6db"
select select "1: Object"
select select
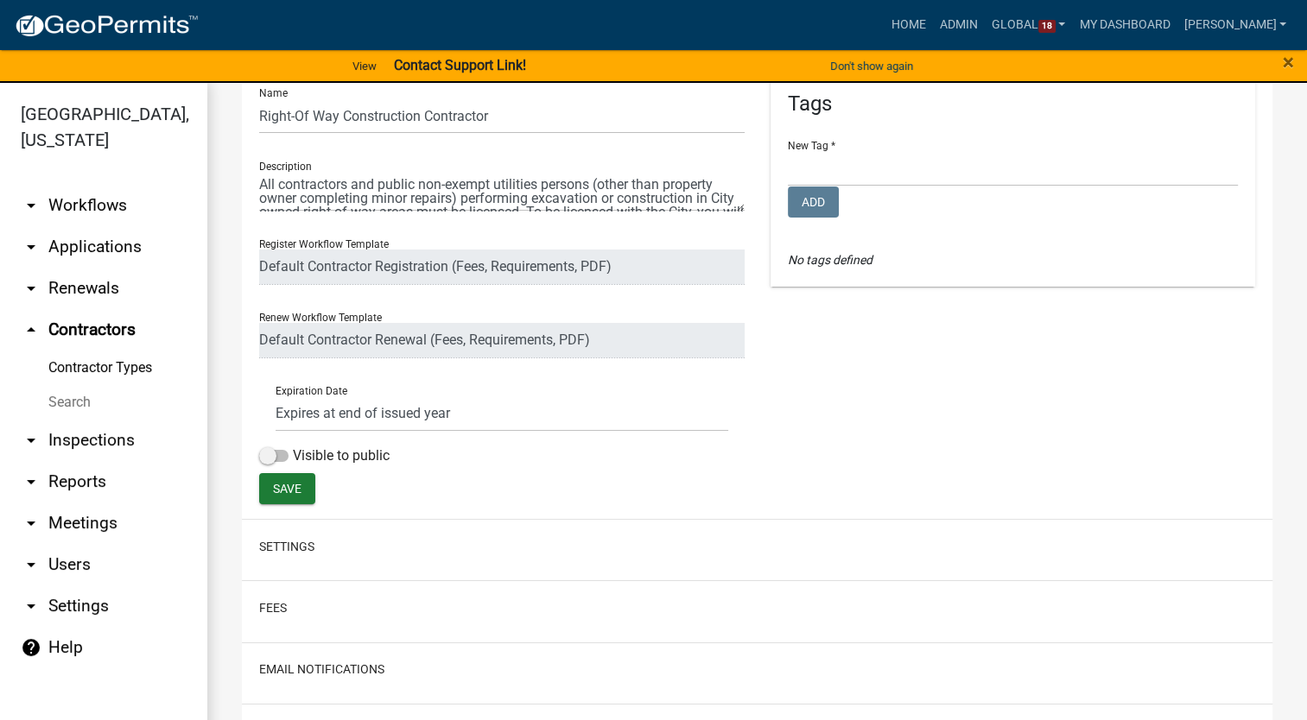
scroll to position [345, 0]
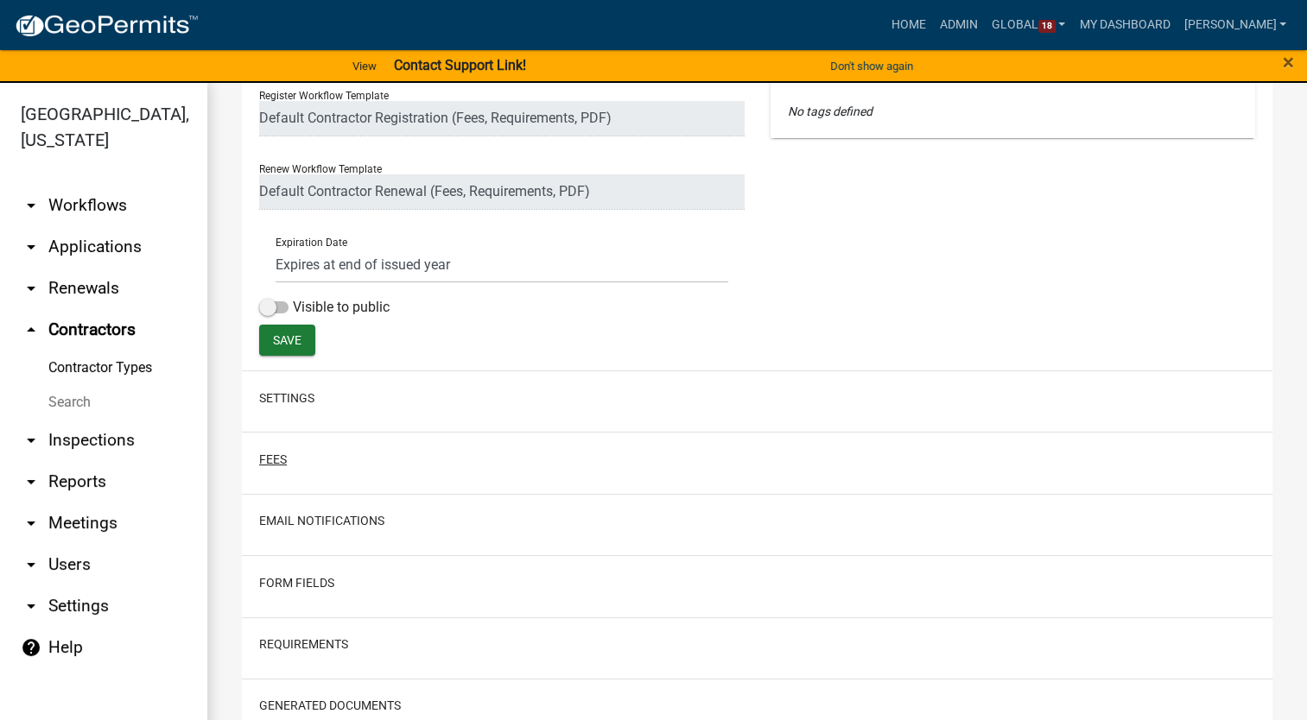
click at [267, 459] on button "Fees" at bounding box center [273, 460] width 28 height 18
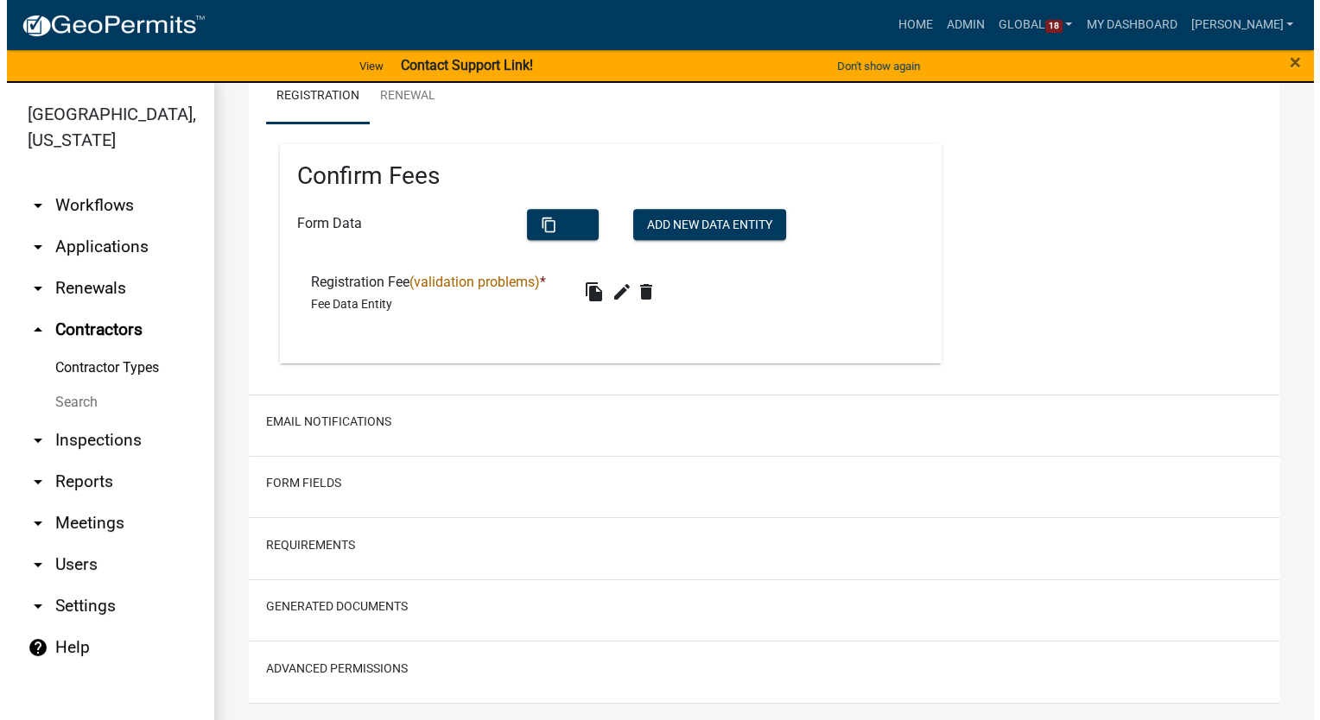
scroll to position [770, 0]
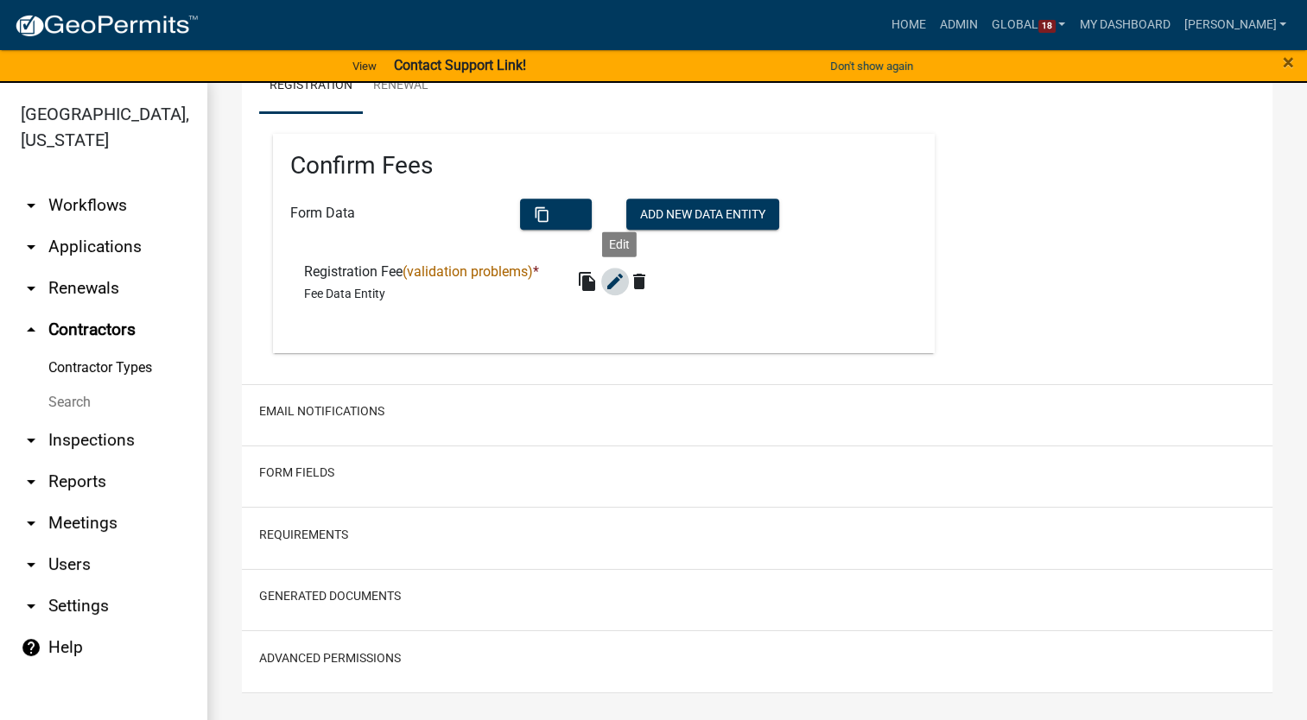
click at [608, 282] on button "edit" at bounding box center [615, 282] width 28 height 28
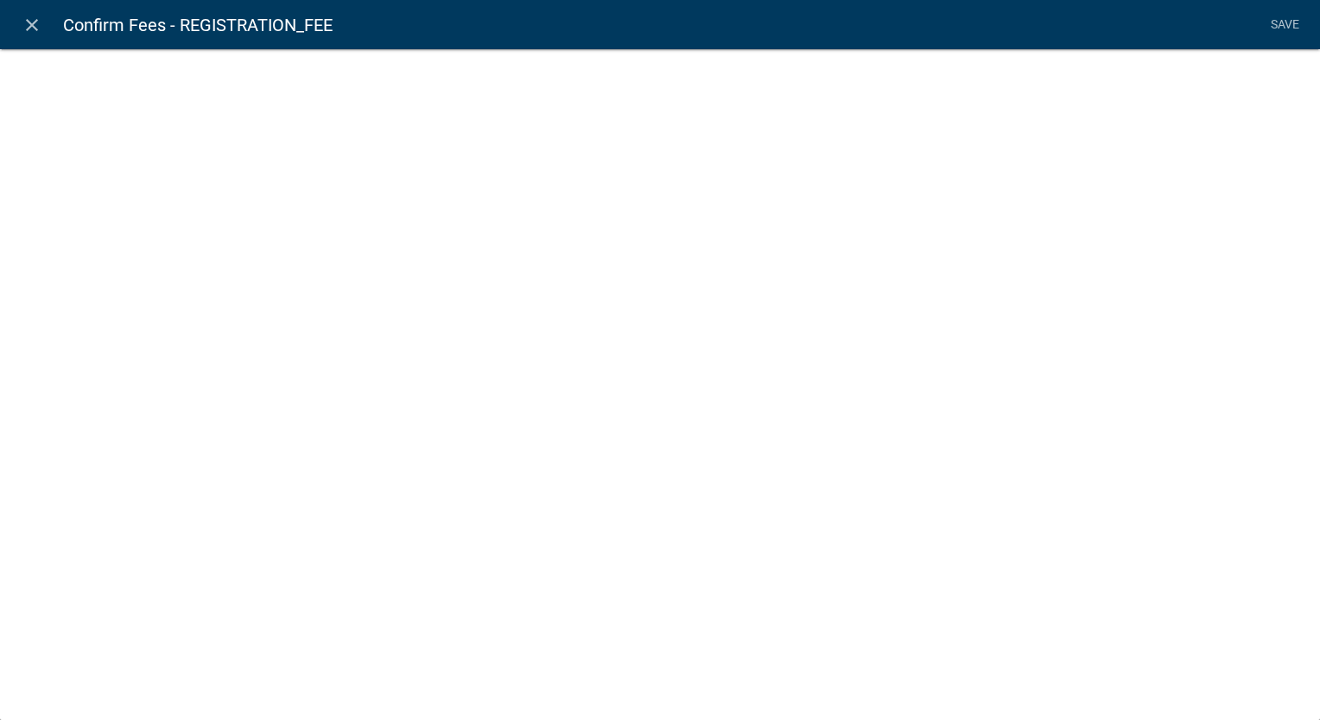
select select "fee"
select select "2: d771ebd9-2ecf-4ddf-9f95-d237eaf6b0b1"
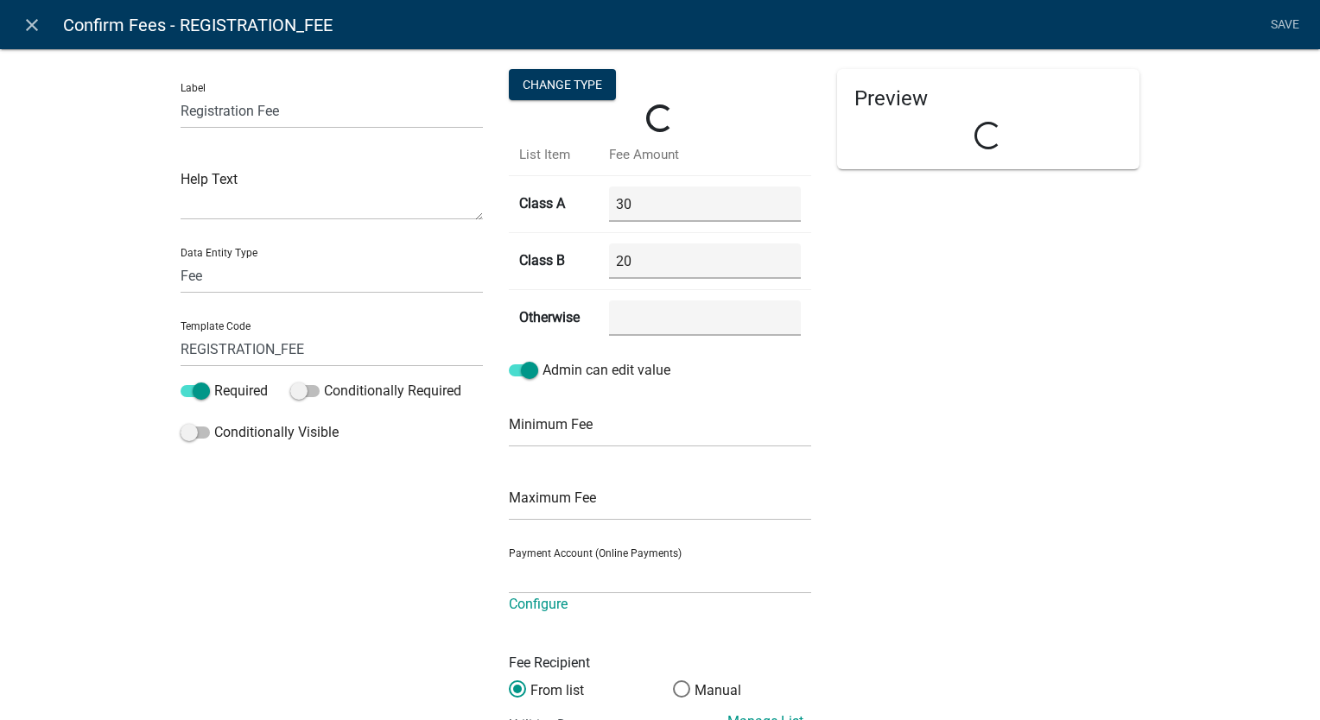
select select "4878f9a1-c785-466c-a124-d35ee7d960eb"
select select "LicenseClass"
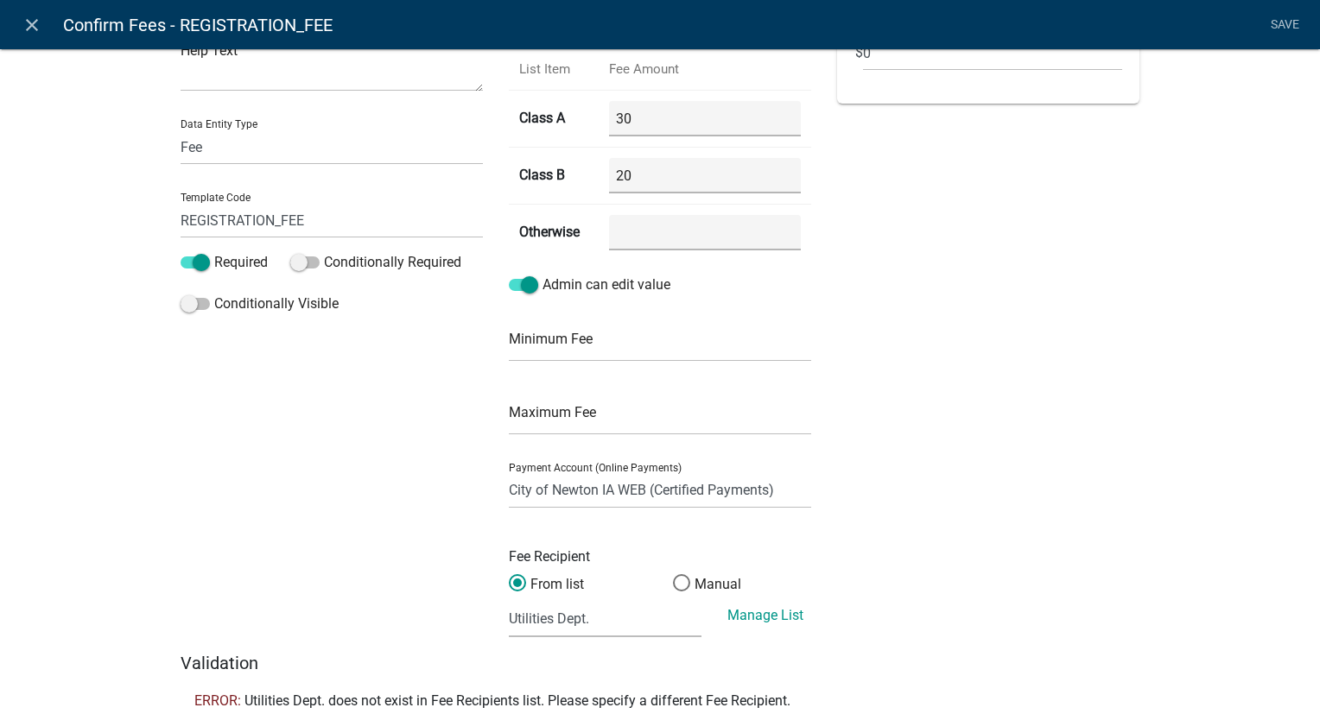
scroll to position [181, 0]
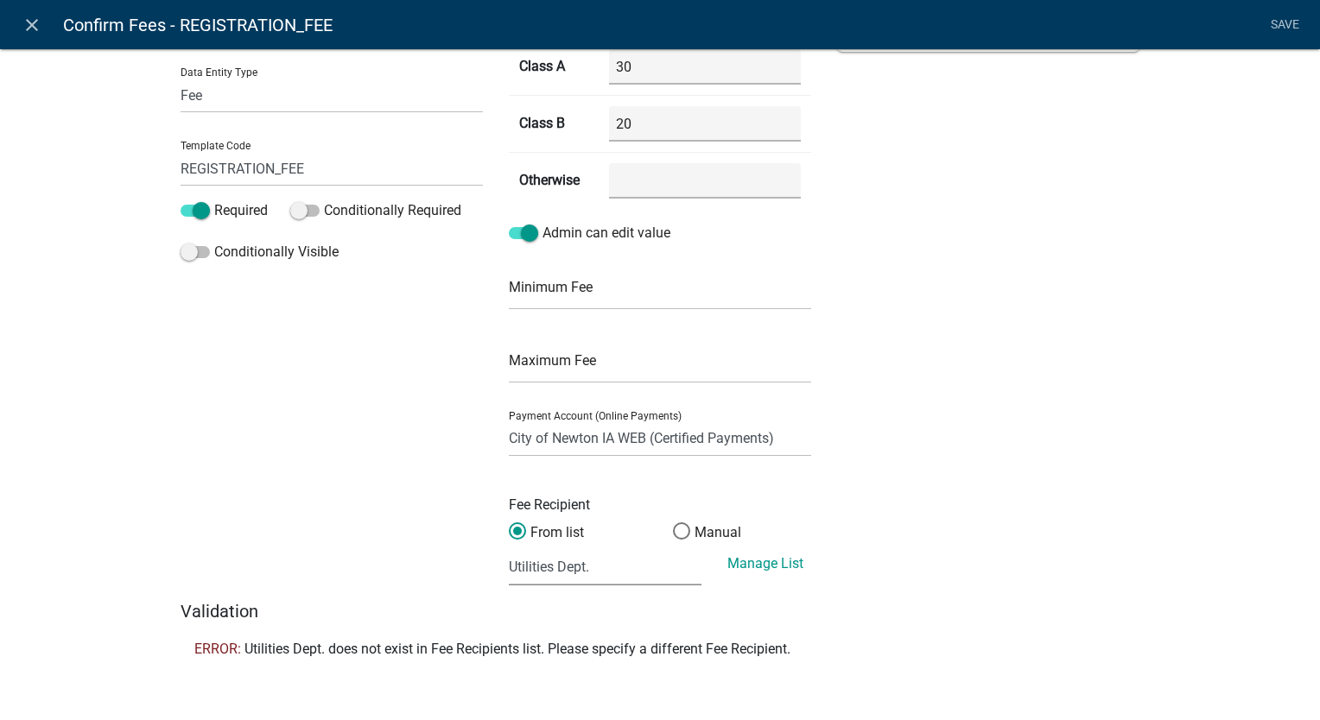
click at [592, 555] on select "(None selected) Building Division Utilities Dept." at bounding box center [605, 567] width 193 height 35
click at [592, 557] on select "(None selected) Building Division Utilities Dept." at bounding box center [605, 567] width 193 height 35
drag, startPoint x: 591, startPoint y: 570, endPoint x: 449, endPoint y: 561, distance: 142.0
click at [449, 561] on div "Label Registration Fee Help Text Data Entity Type Free Form Text Display Entity…" at bounding box center [660, 245] width 985 height 713
click at [29, 21] on icon "close" at bounding box center [32, 25] width 21 height 21
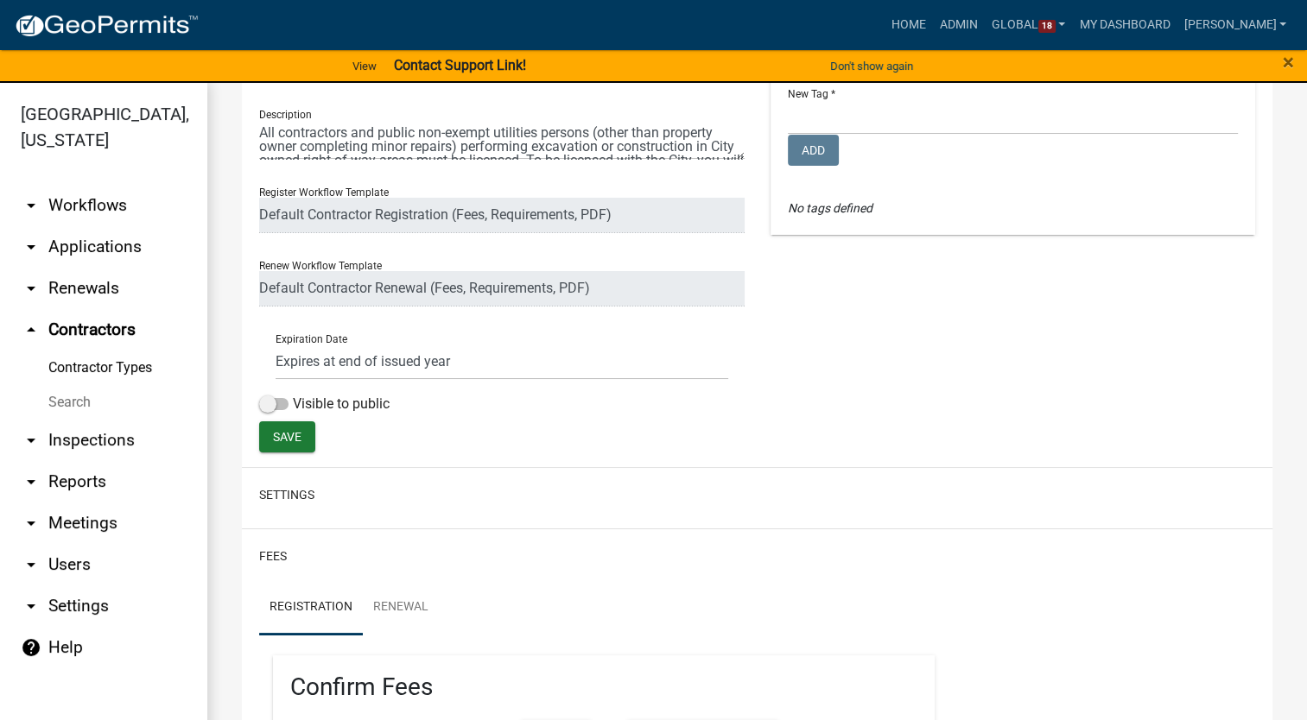
scroll to position [0, 0]
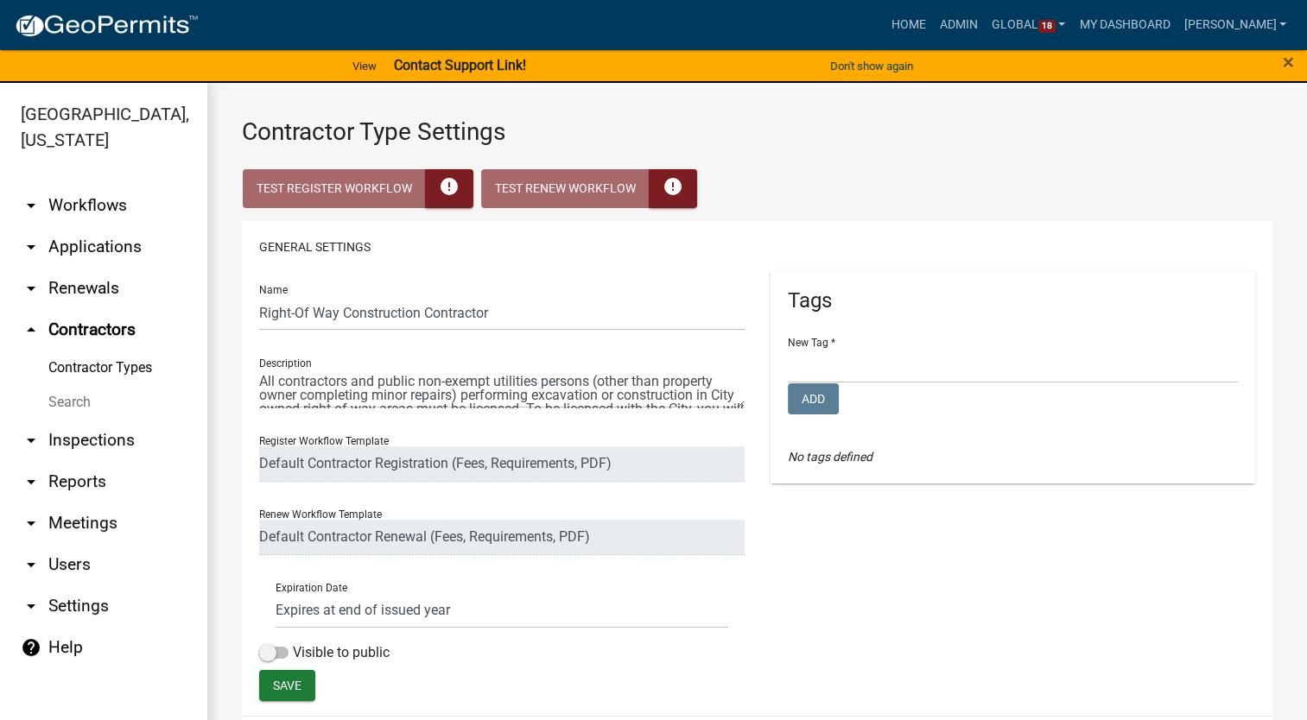
click at [81, 351] on link "Contractor Types" at bounding box center [103, 368] width 207 height 35
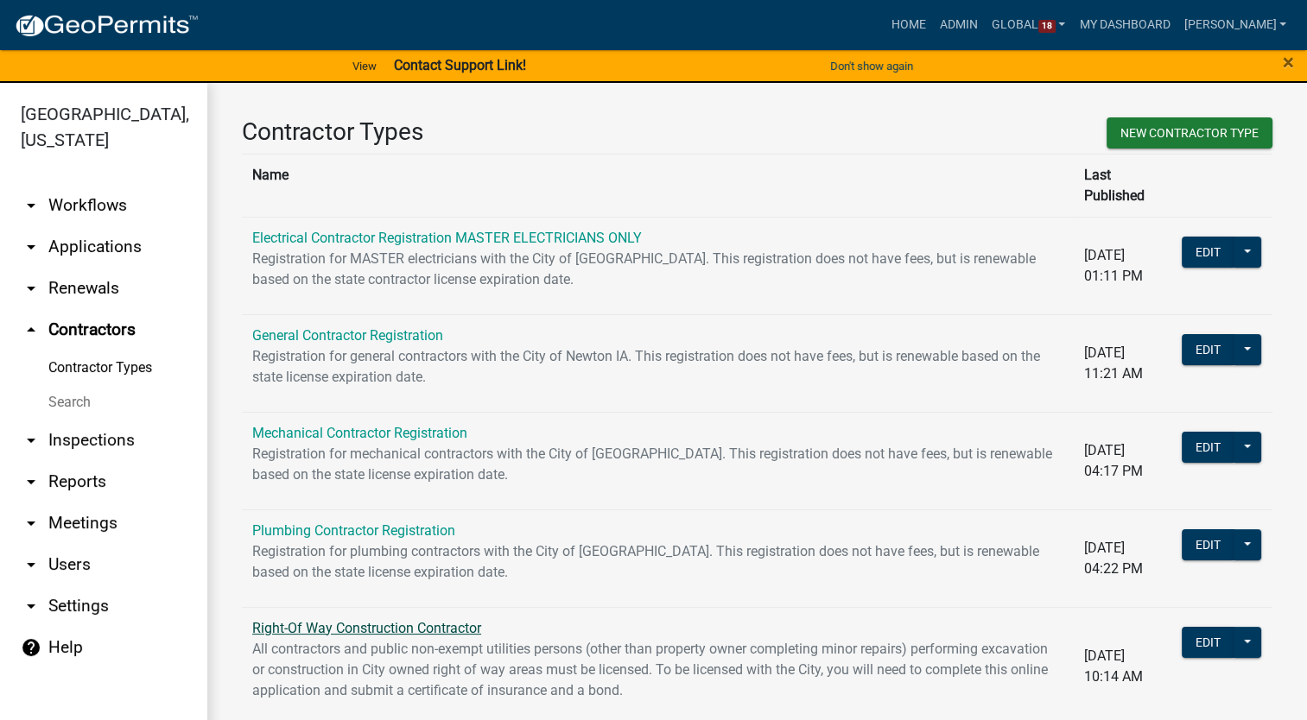
scroll to position [107, 0]
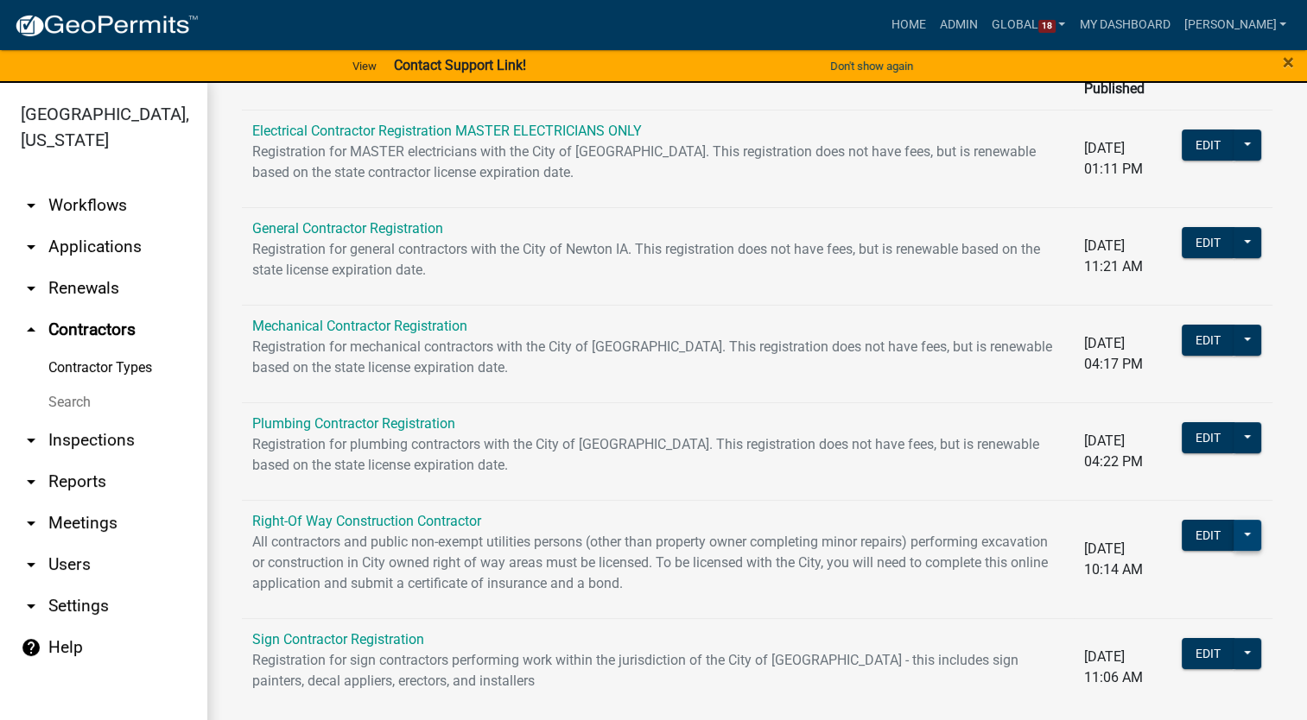
click at [1237, 520] on button at bounding box center [1247, 535] width 28 height 31
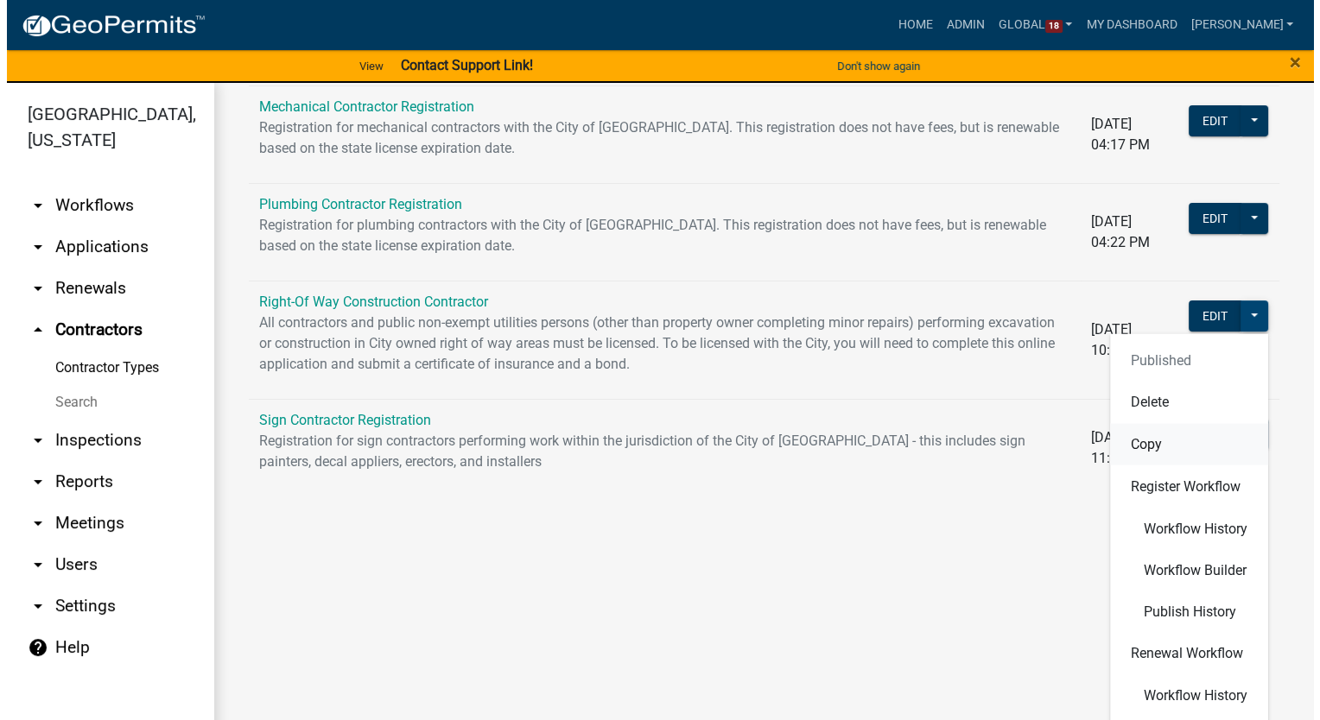
scroll to position [370, 0]
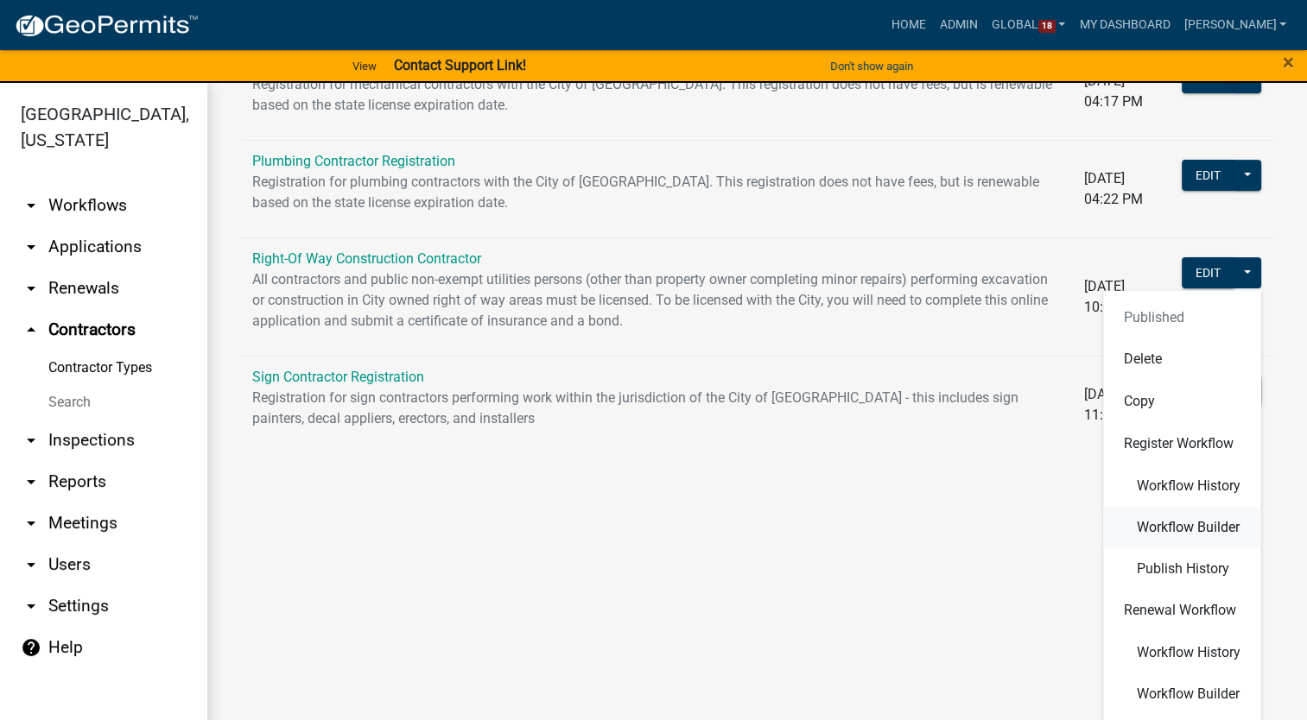
click at [1174, 520] on span "Workflow Builder" at bounding box center [1188, 527] width 103 height 14
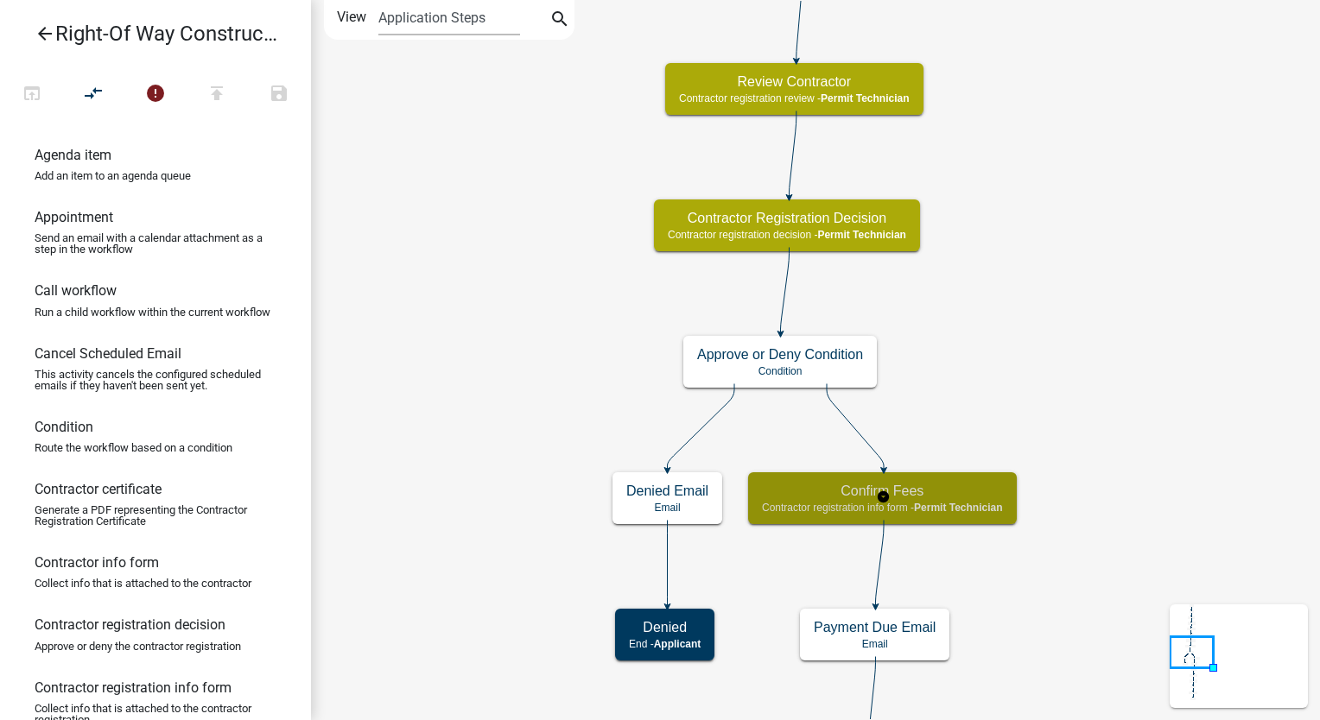
click at [846, 513] on div "Confirm Fees Contractor registration info form - Permit Technician" at bounding box center [882, 498] width 269 height 52
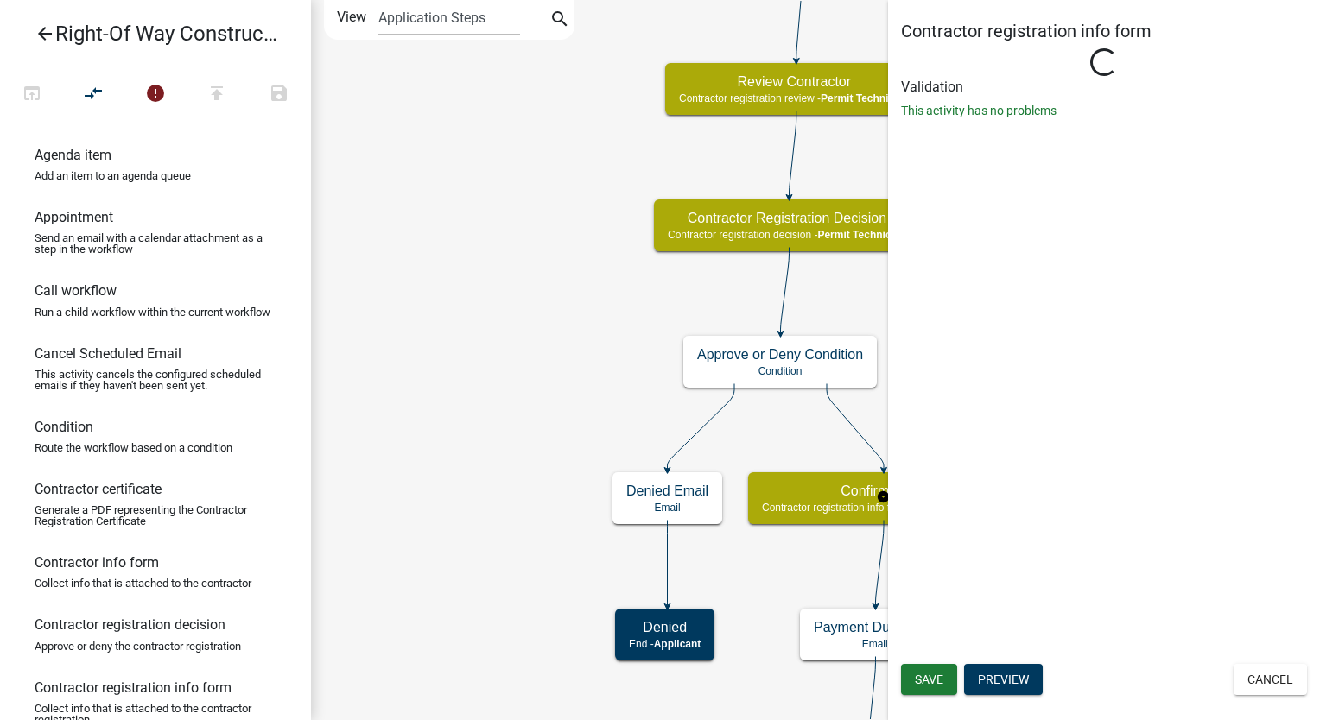
select select "5805852F-8761-4B18-8554-11011EE0AEBD"
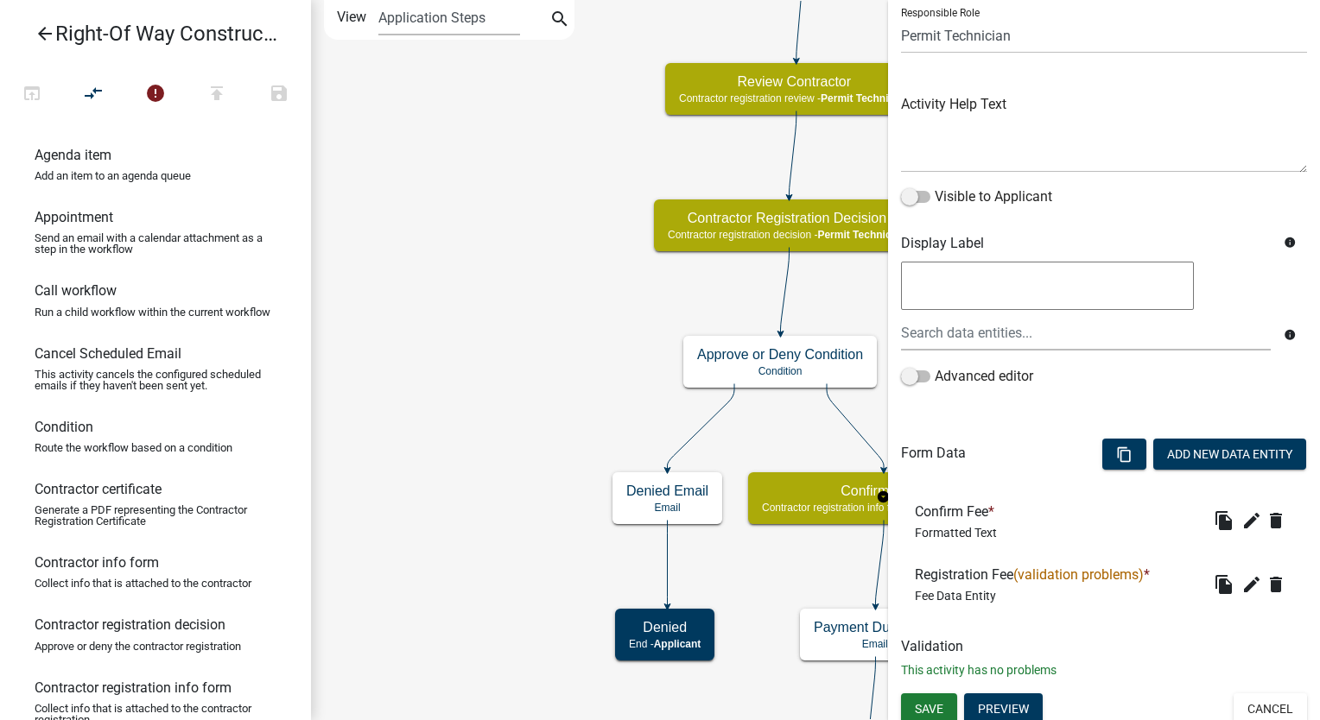
scroll to position [136, 0]
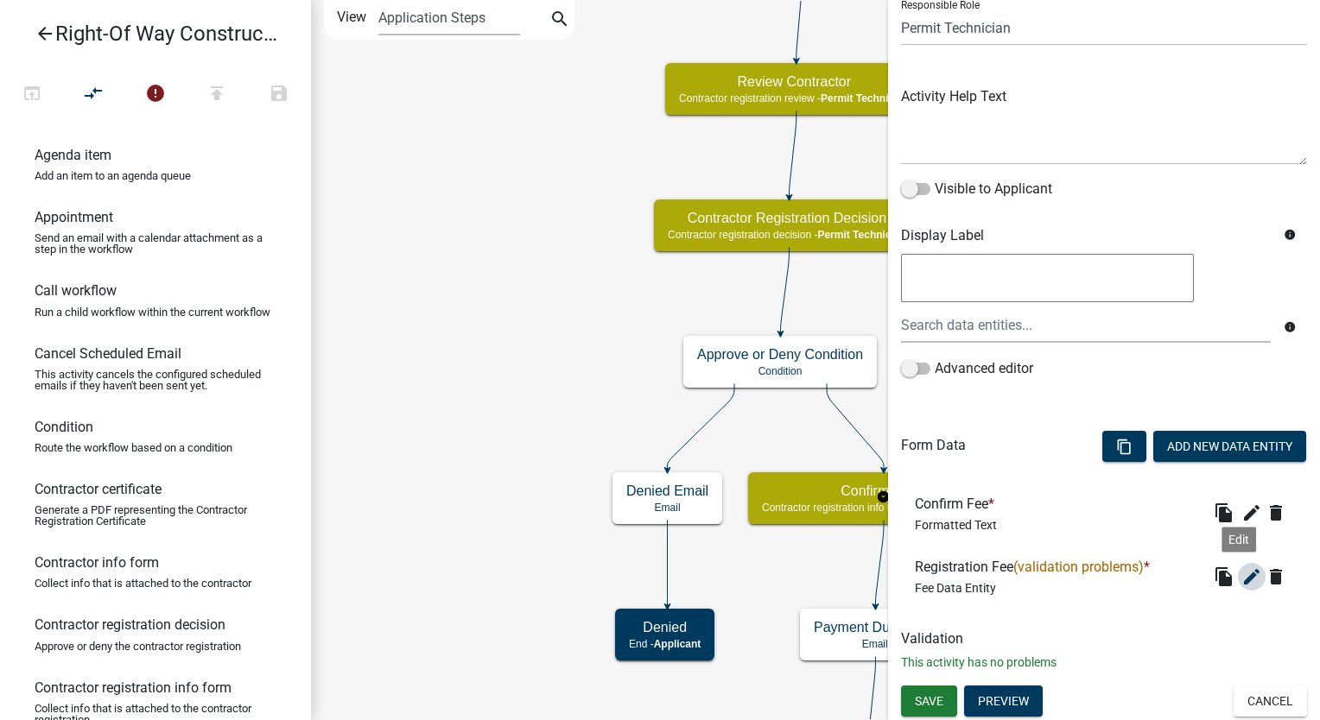
click at [1241, 580] on icon "edit" at bounding box center [1251, 577] width 21 height 21
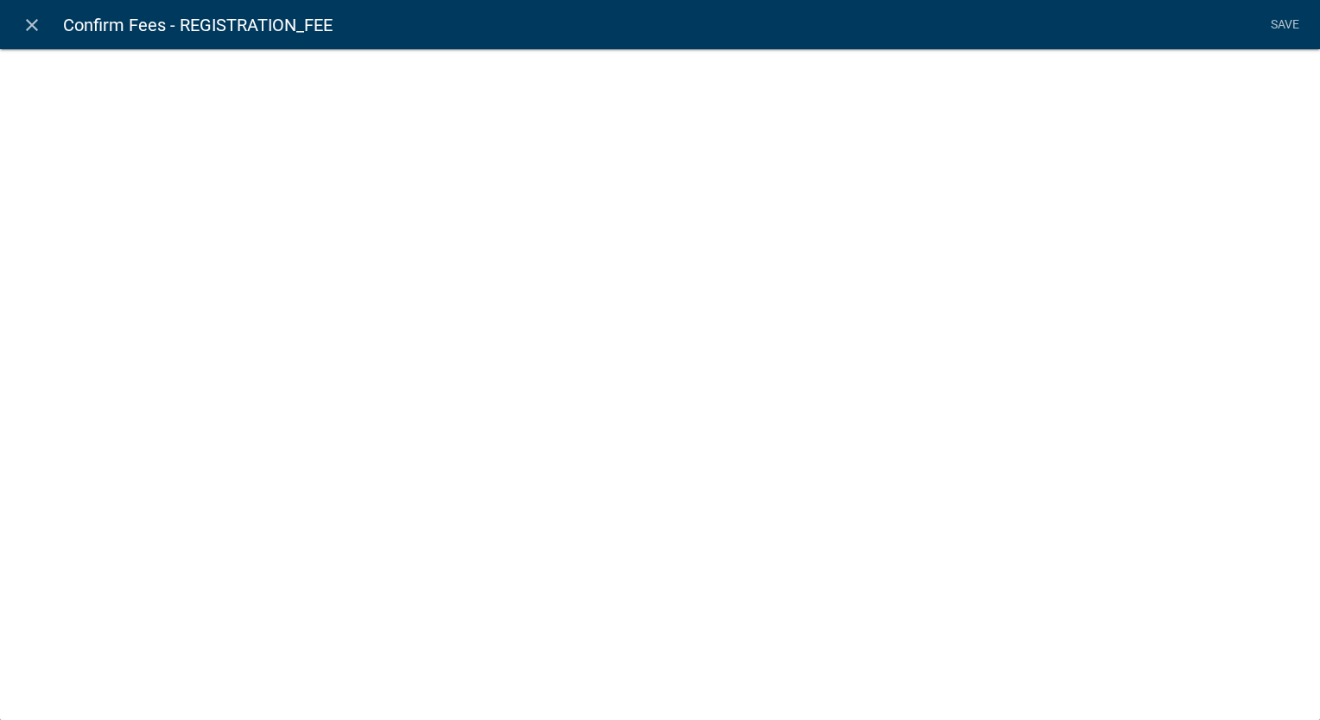
select select "fee"
select select "LicenseClass"
select select "33: d771ebd9-2ecf-4ddf-9f95-d237eaf6b0b1"
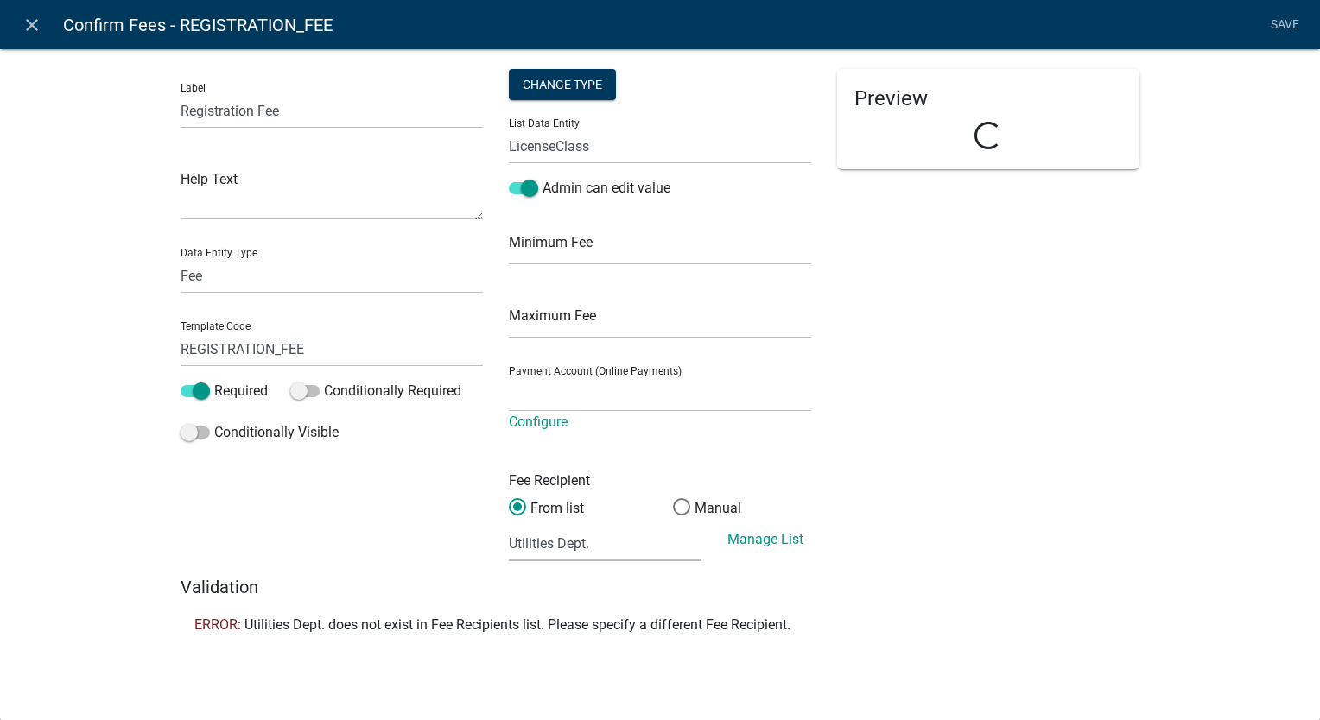
select select "4878f9a1-c785-466c-a124-d35ee7d960eb"
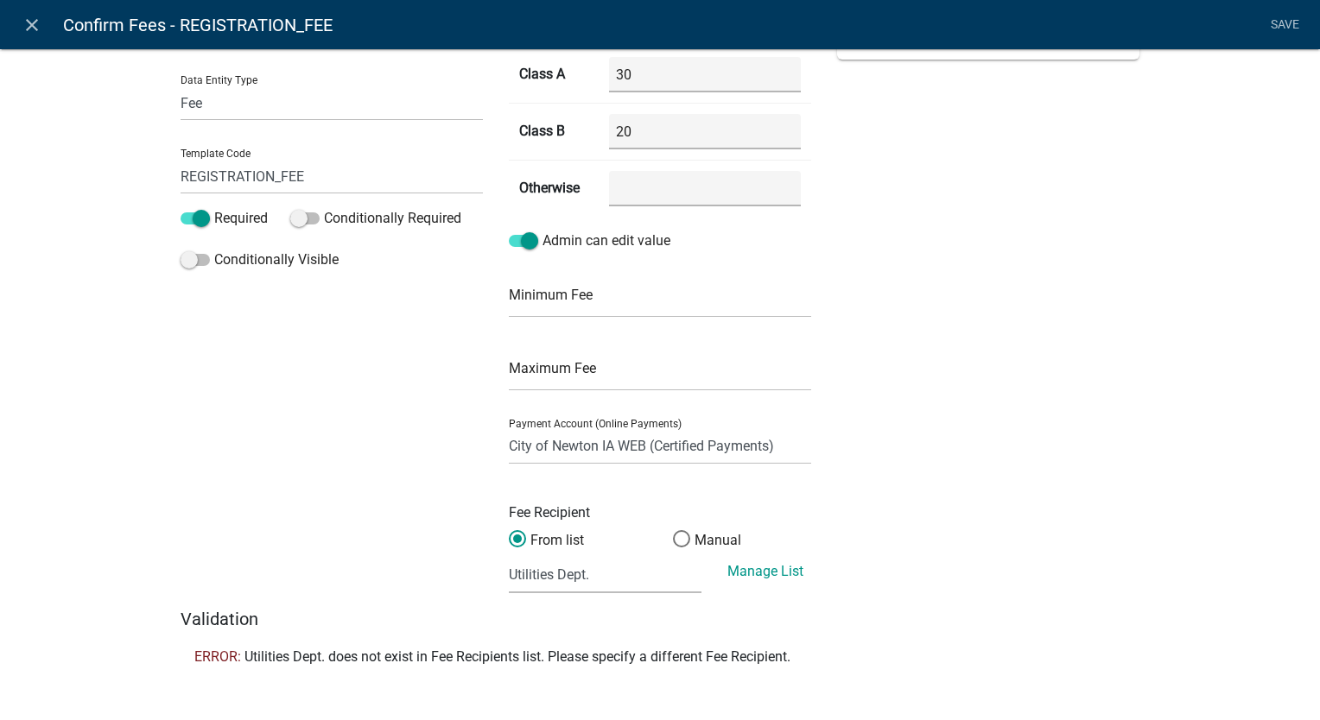
scroll to position [181, 0]
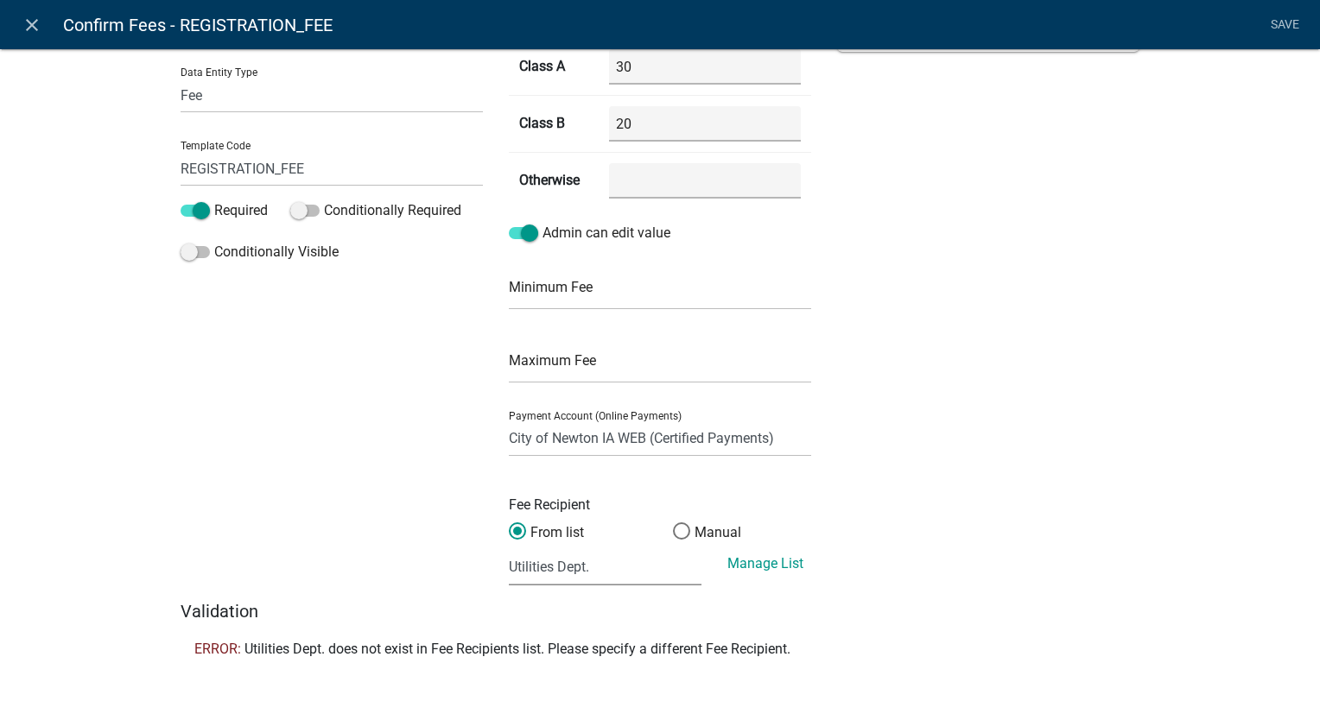
click at [605, 576] on select "(None selected) Agnes Patterson Farmland Rent - 001.4030.2.43100 Building Permi…" at bounding box center [605, 567] width 193 height 35
select select "17: 8b17510b-449b-439d-82bc-391cc9abd40e"
click at [509, 550] on select "(None selected) Agnes Patterson Farmland Rent - 001.4030.2.43100 Building Permi…" at bounding box center [605, 567] width 193 height 35
click at [1294, 29] on link "Save" at bounding box center [1284, 25] width 43 height 33
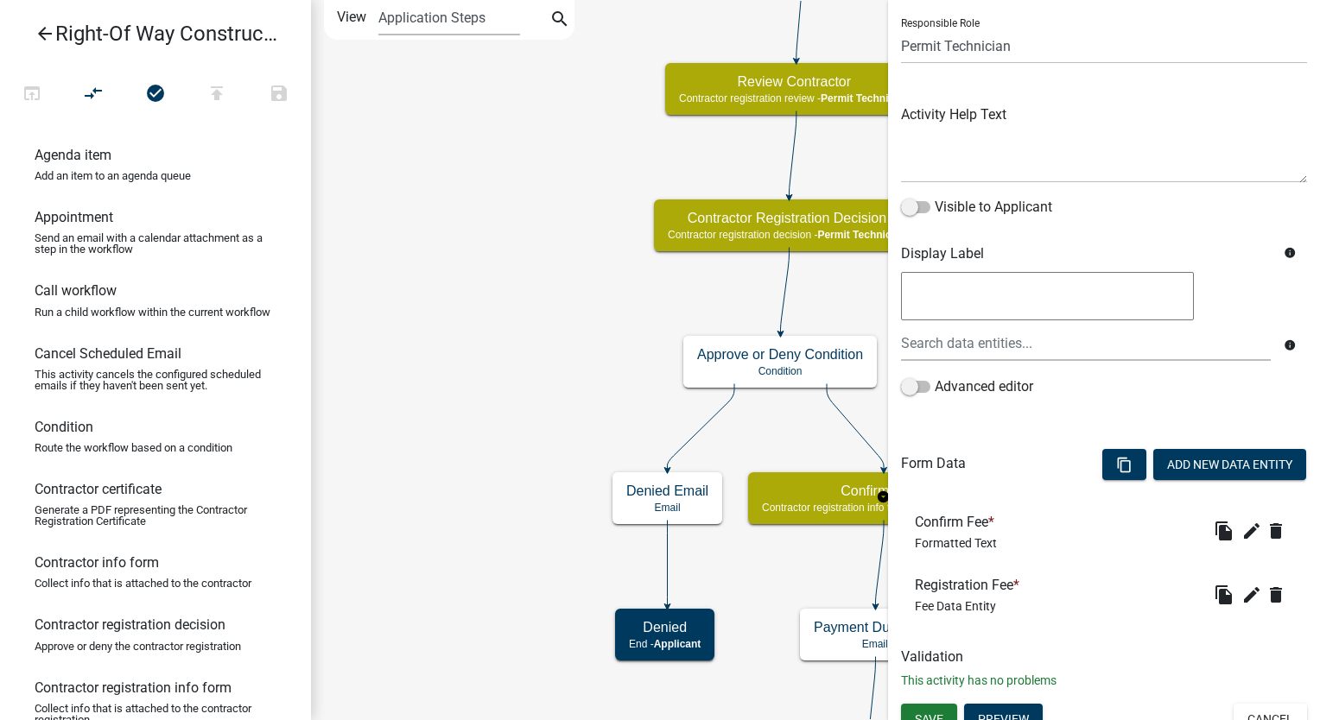
scroll to position [136, 0]
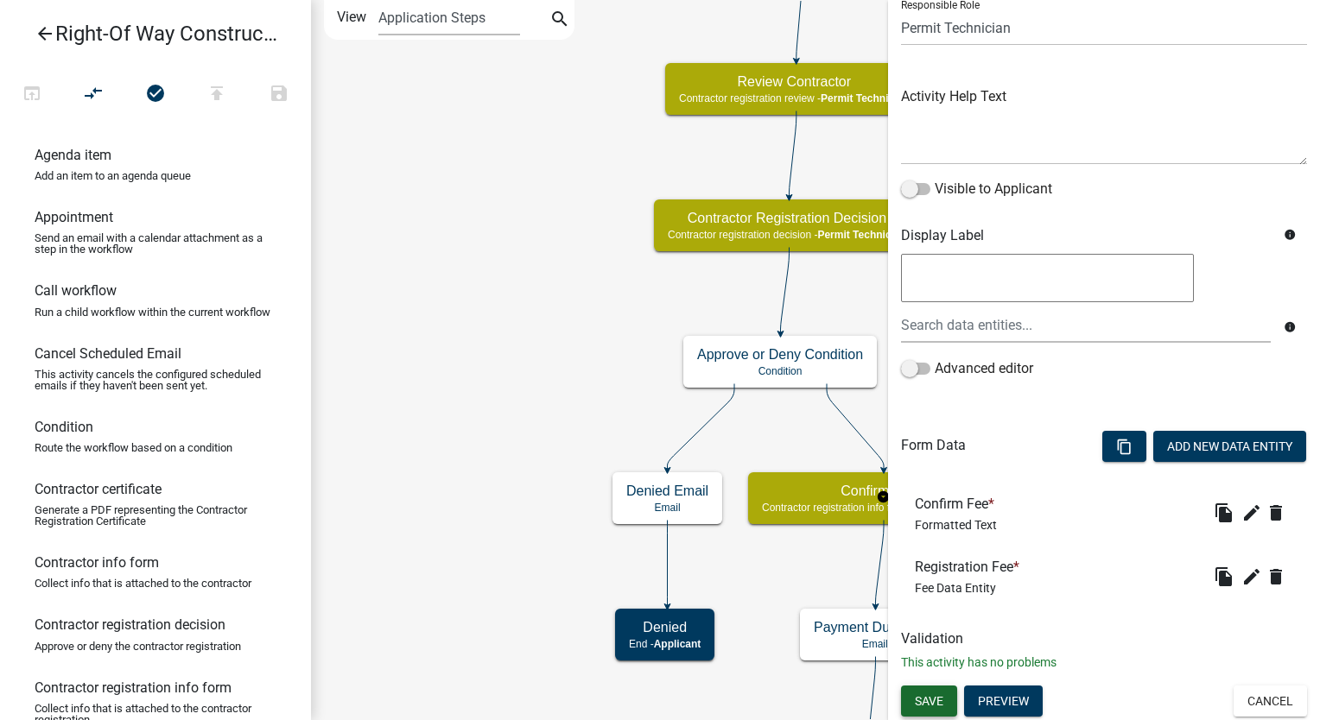
click at [911, 700] on button "Save" at bounding box center [929, 701] width 56 height 31
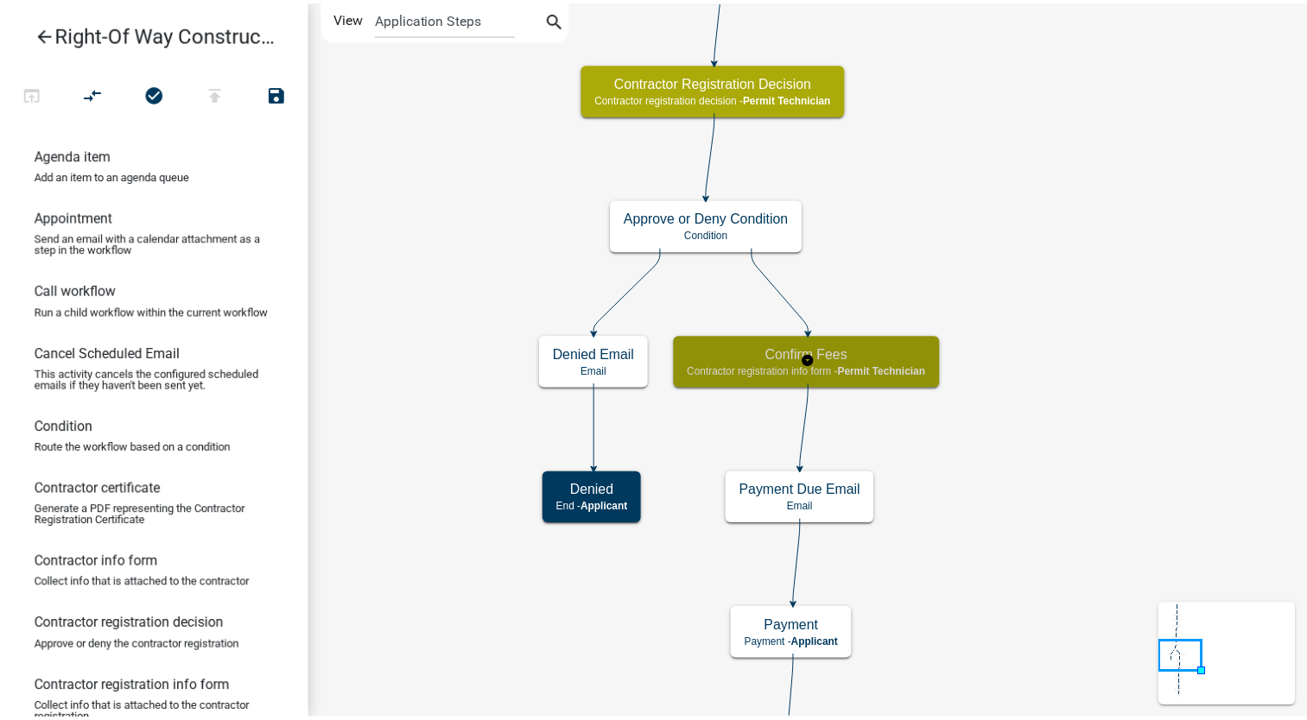
scroll to position [0, 0]
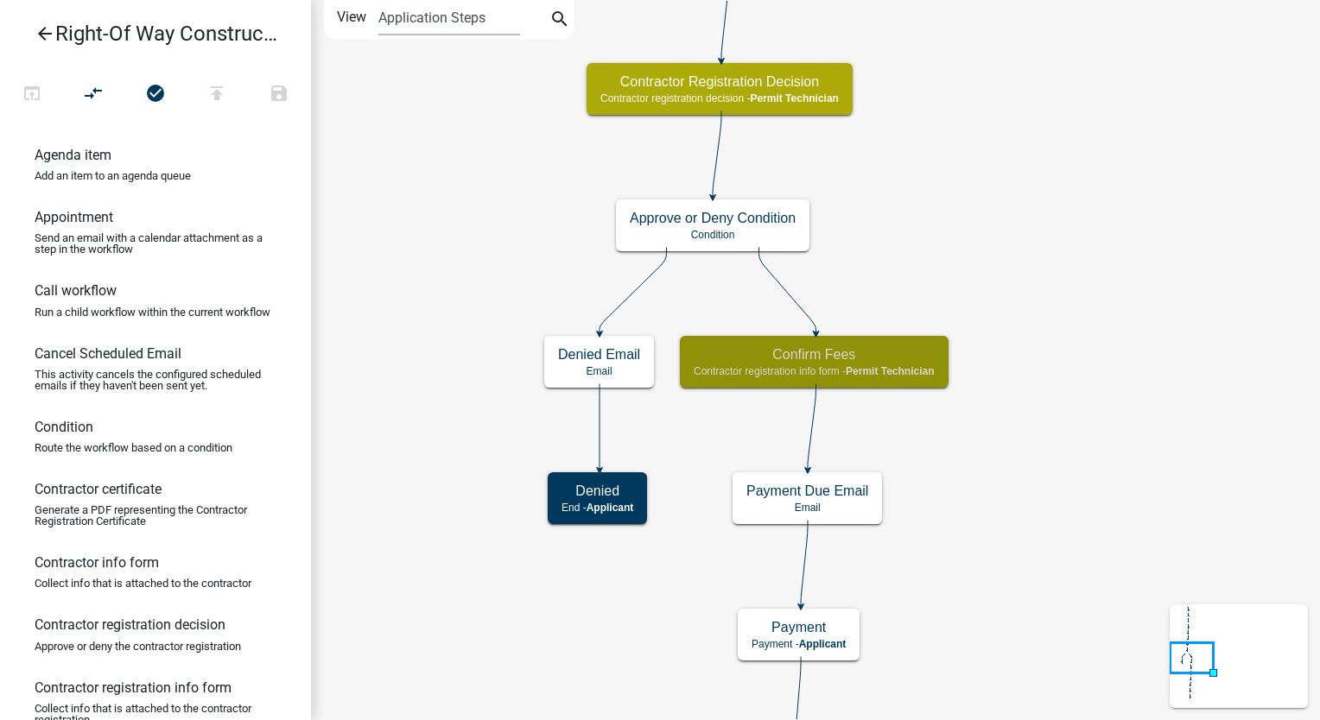
click at [38, 27] on icon "arrow_back" at bounding box center [45, 35] width 21 height 24
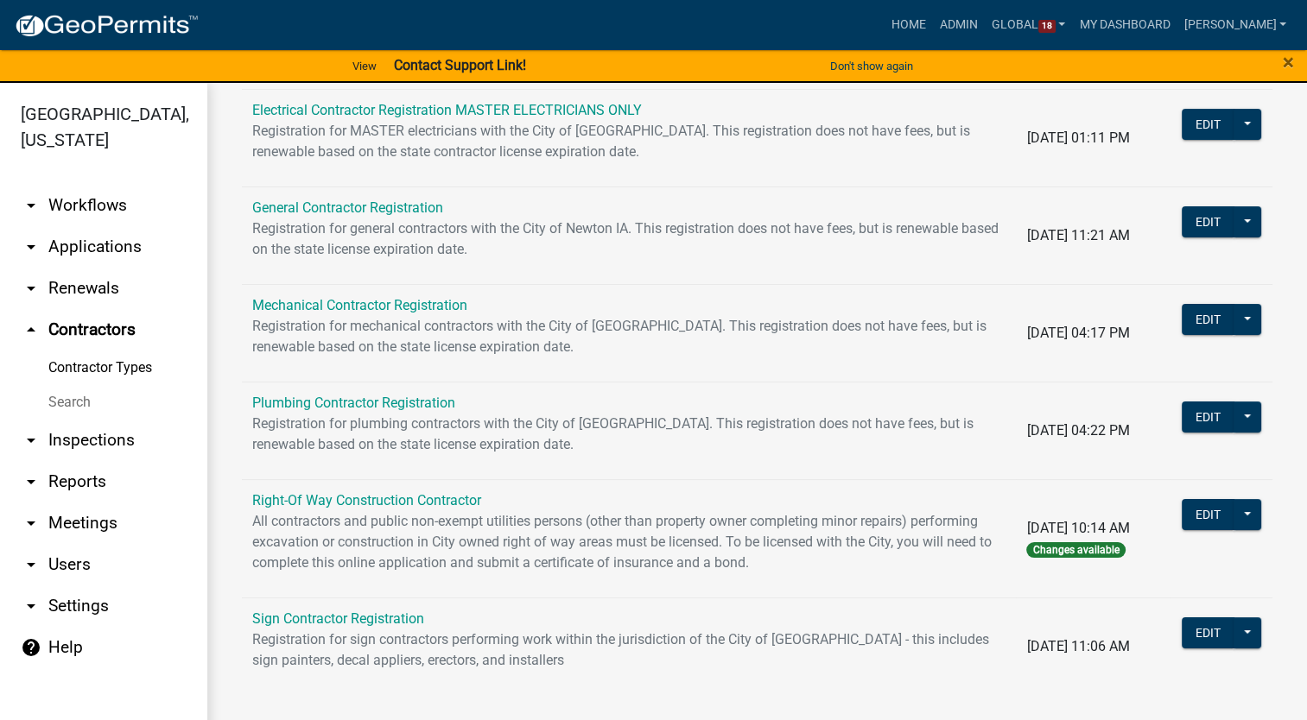
scroll to position [107, 0]
click at [1233, 510] on button at bounding box center [1247, 514] width 28 height 31
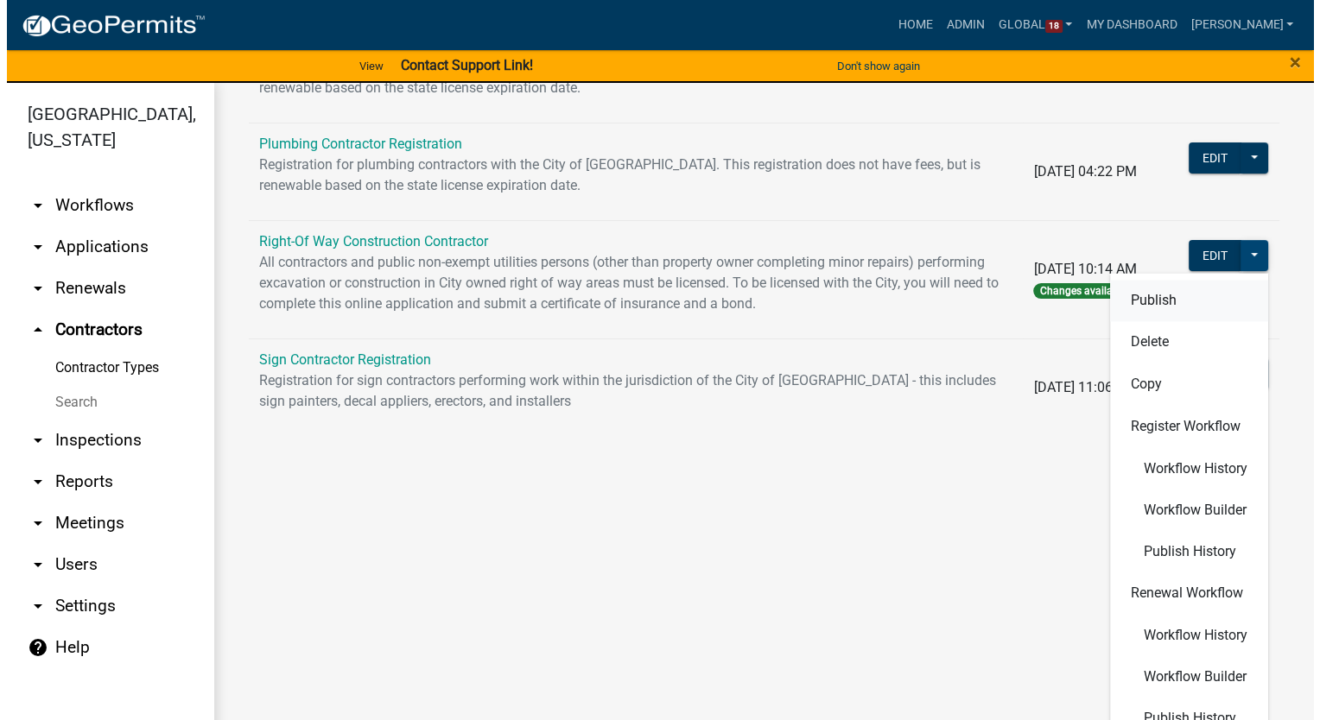
scroll to position [370, 0]
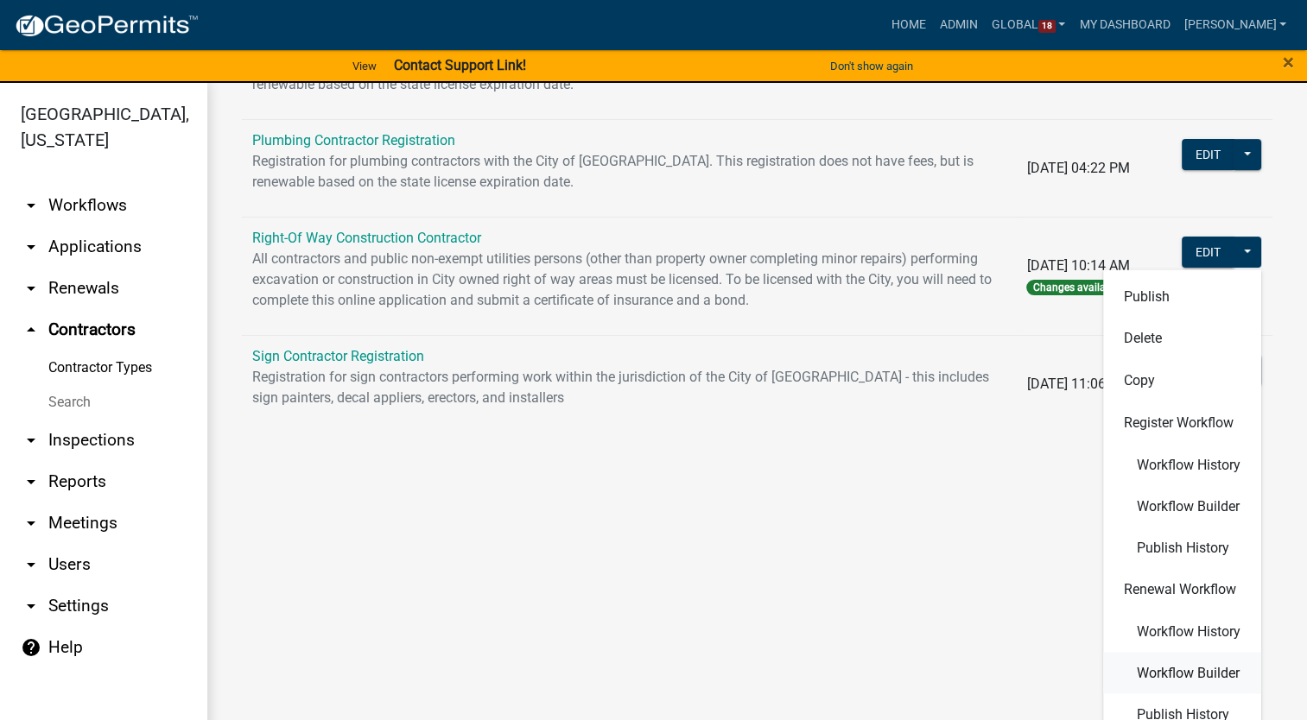
click at [1189, 662] on button "Workflow Builder" at bounding box center [1182, 672] width 158 height 41
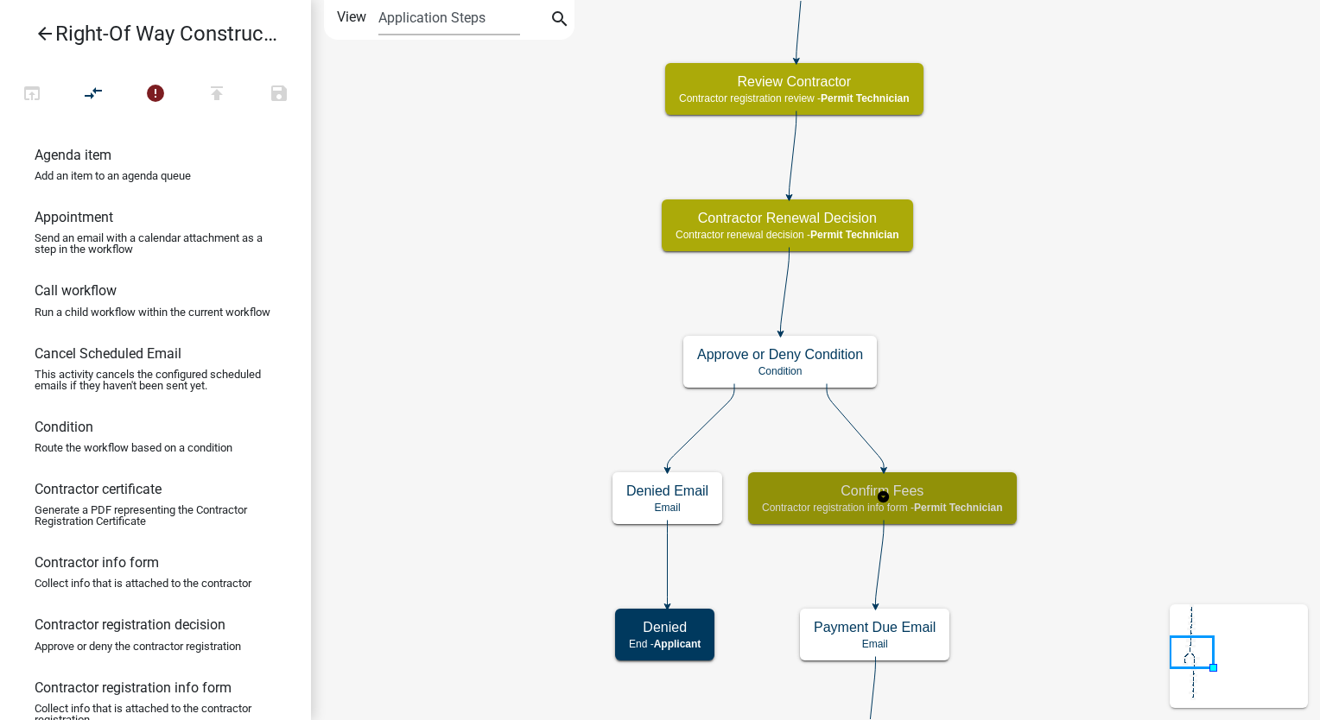
click at [1002, 509] on span "Permit Technician" at bounding box center [958, 508] width 88 height 12
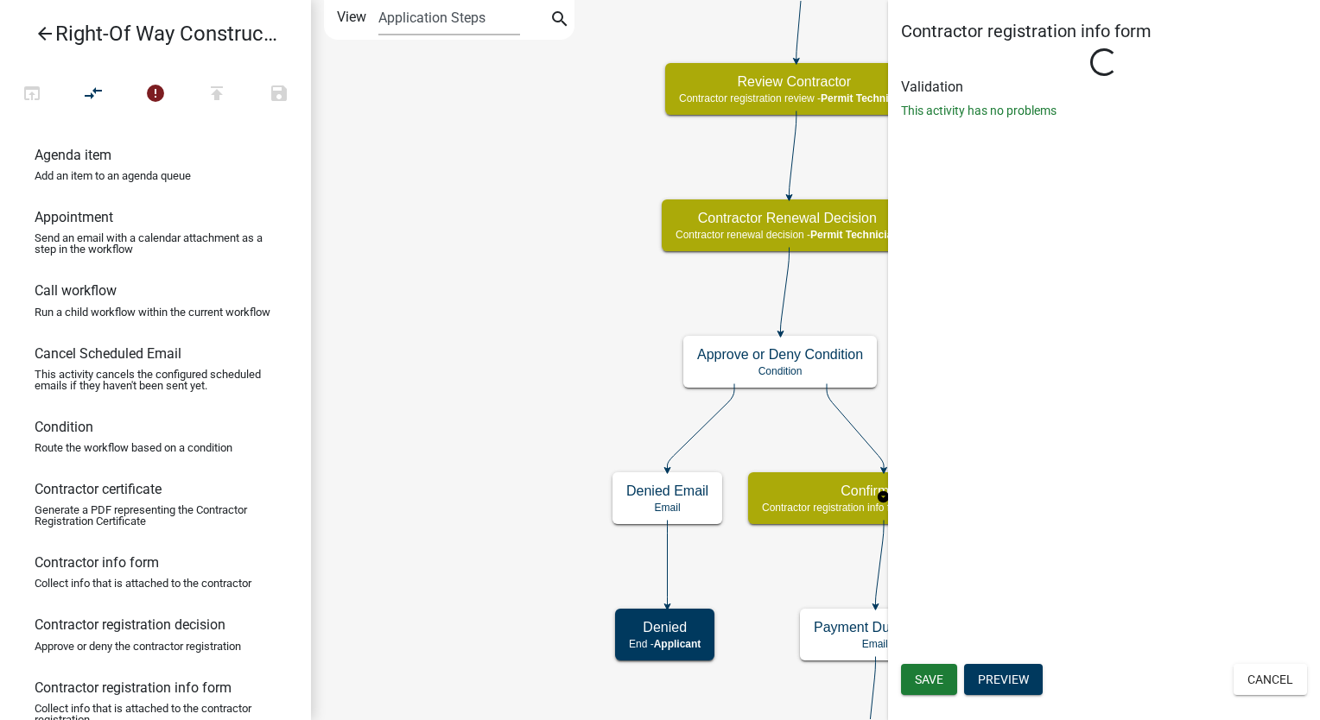
select select "5805852F-8761-4B18-8554-11011EE0AEBD"
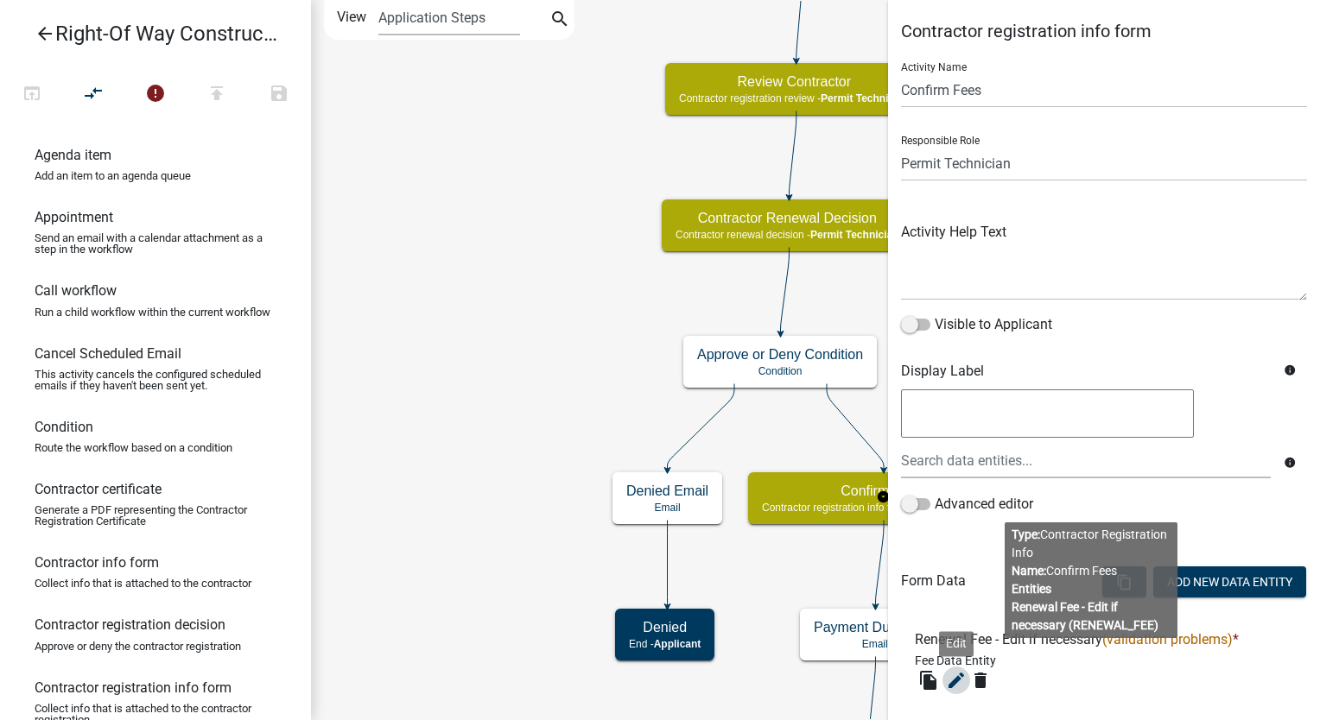
click at [960, 680] on icon "edit" at bounding box center [956, 680] width 21 height 21
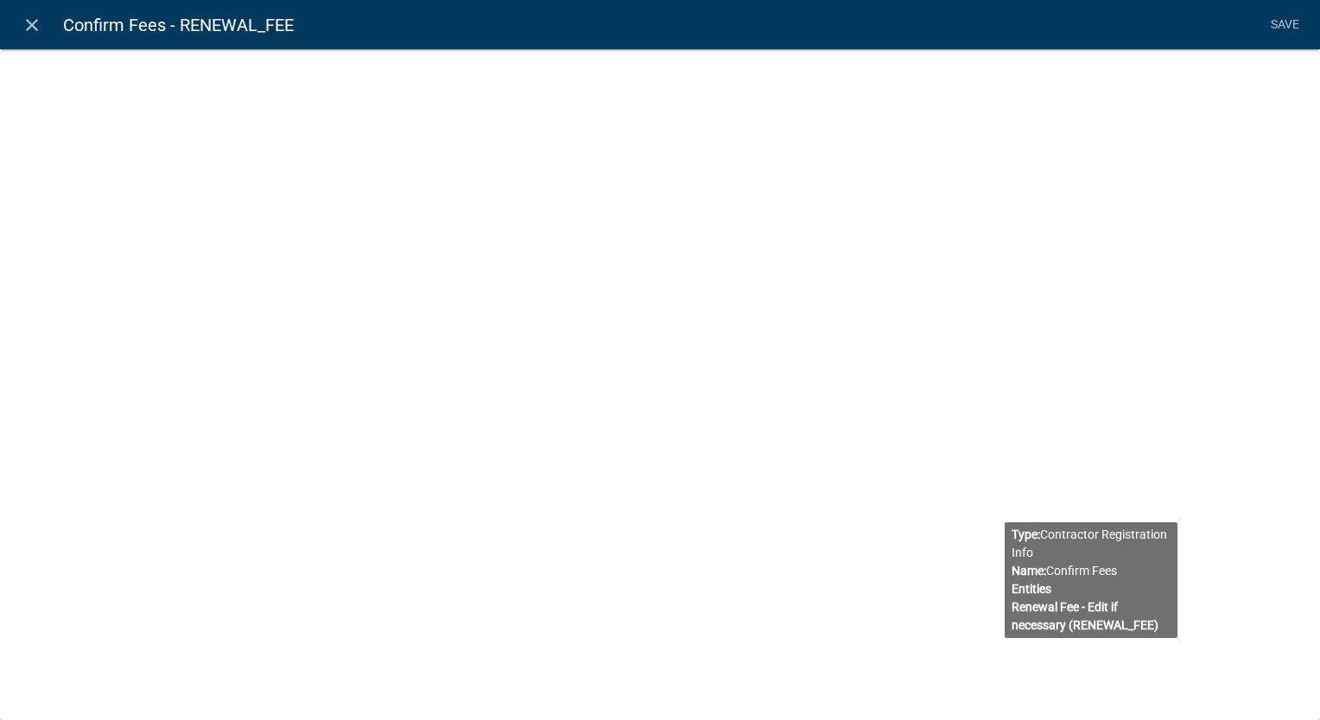
select select "fee"
select select "LicenseClass"
select select "4878f9a1-c785-466c-a124-d35ee7d960eb"
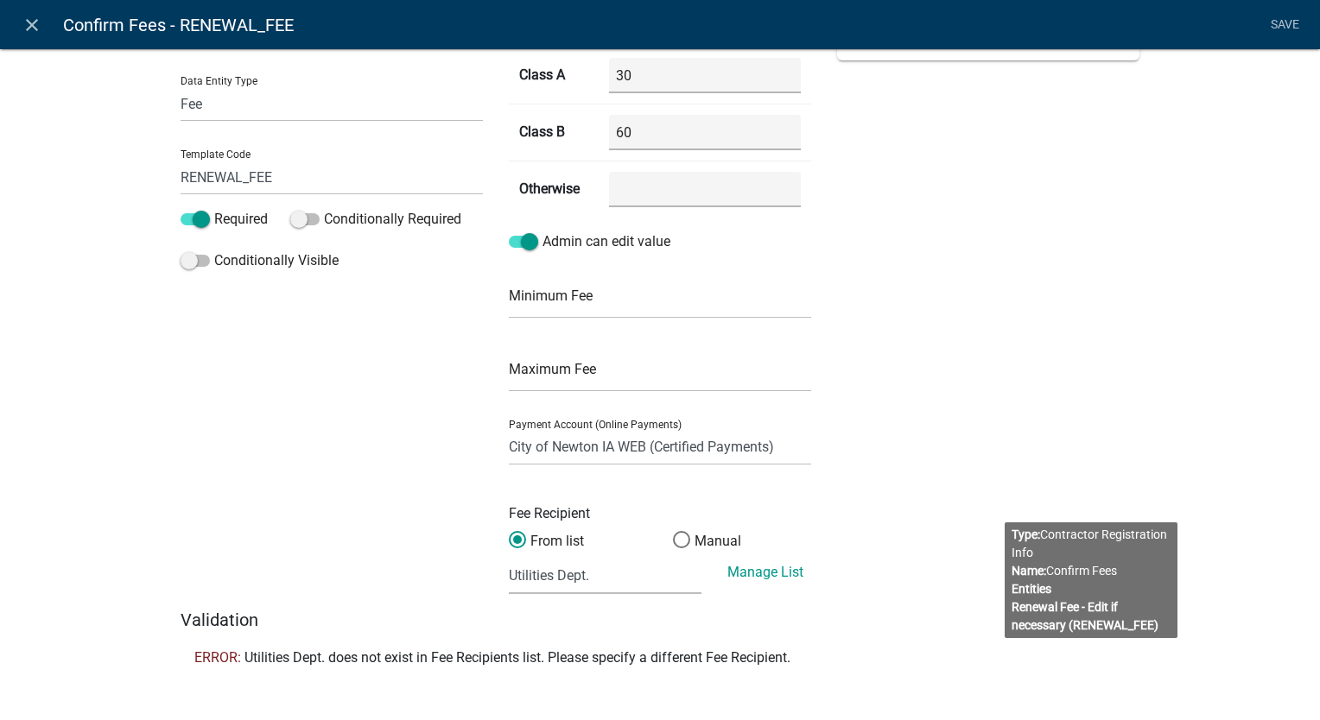
scroll to position [181, 0]
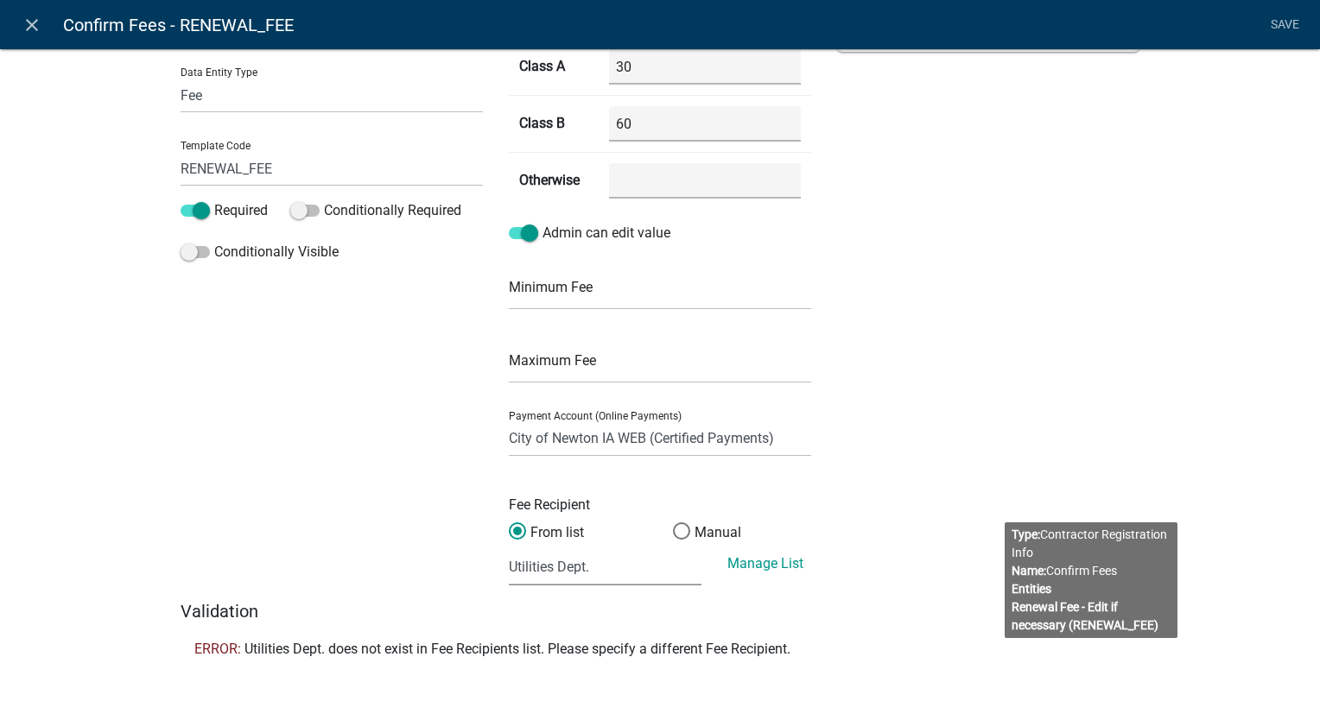
click at [632, 568] on select "(None selected) Agnes Patterson Farmland Rent - 001.4030.2.43100 Building Permi…" at bounding box center [605, 567] width 193 height 35
select select "17: 8b17510b-449b-439d-82bc-391cc9abd40e"
click at [509, 550] on select "(None selected) Agnes Patterson Farmland Rent - 001.4030.2.43100 Building Permi…" at bounding box center [605, 567] width 193 height 35
click at [1277, 16] on link "Save" at bounding box center [1284, 25] width 43 height 33
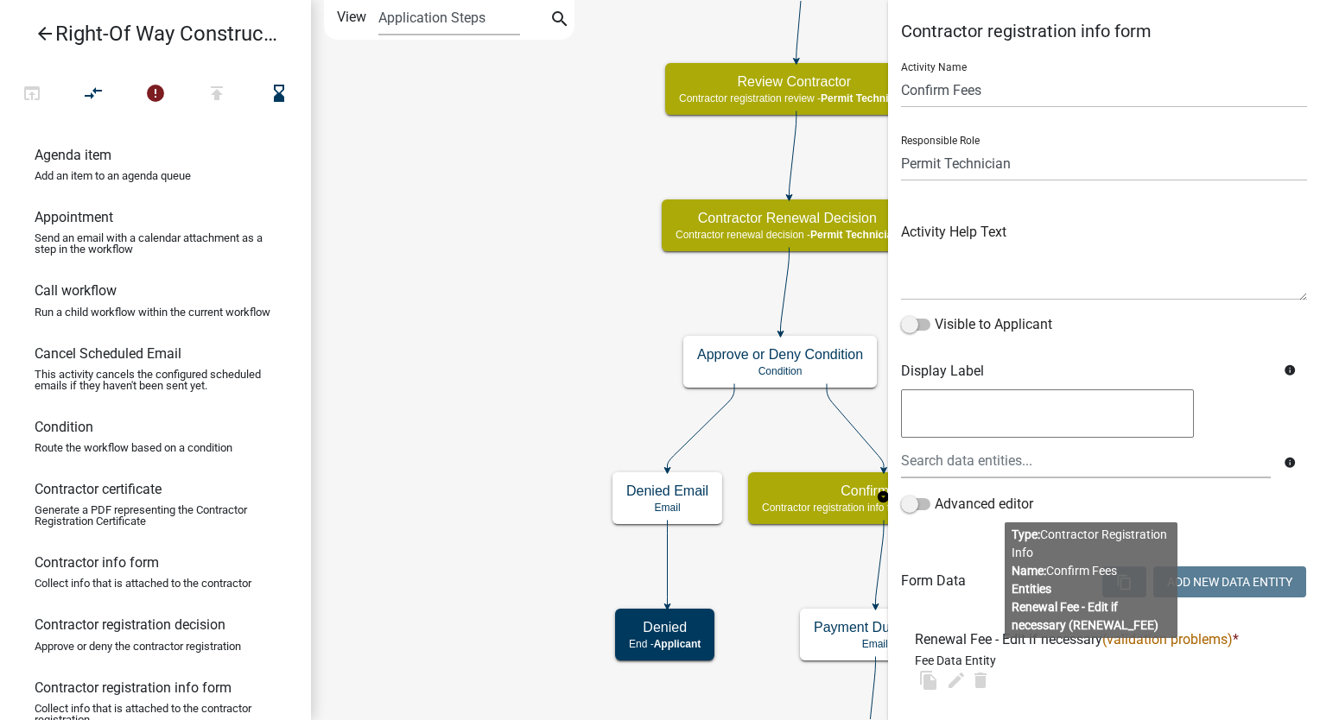
scroll to position [0, 0]
select select "5805852F-8761-4B18-8554-11011EE0AEBD"
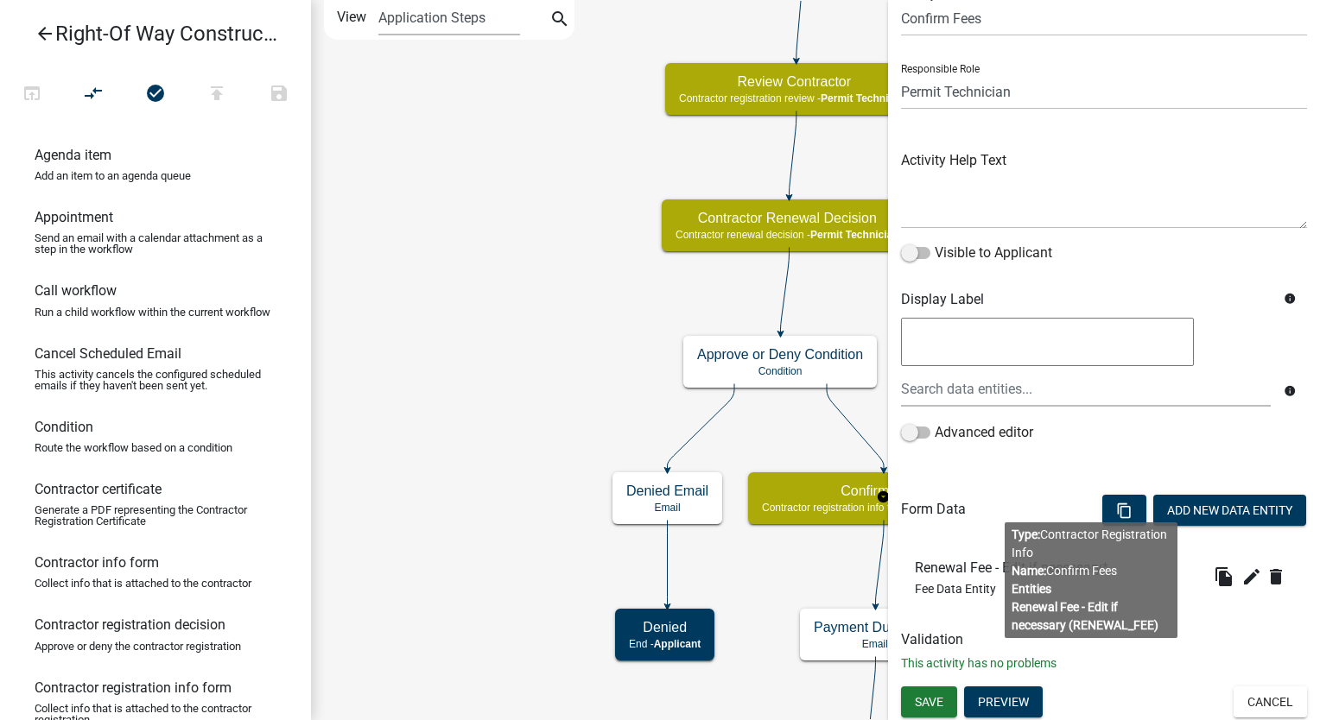
scroll to position [73, 0]
click at [936, 711] on button "Save" at bounding box center [929, 701] width 56 height 31
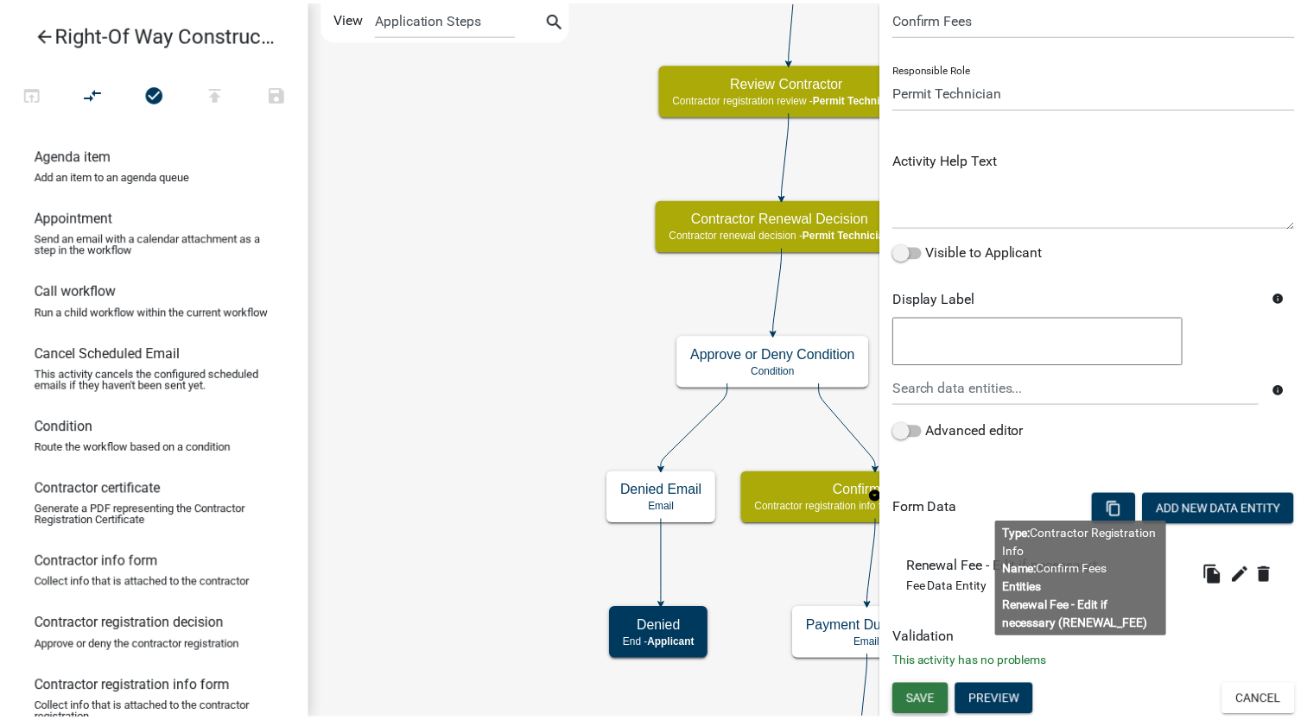
scroll to position [0, 0]
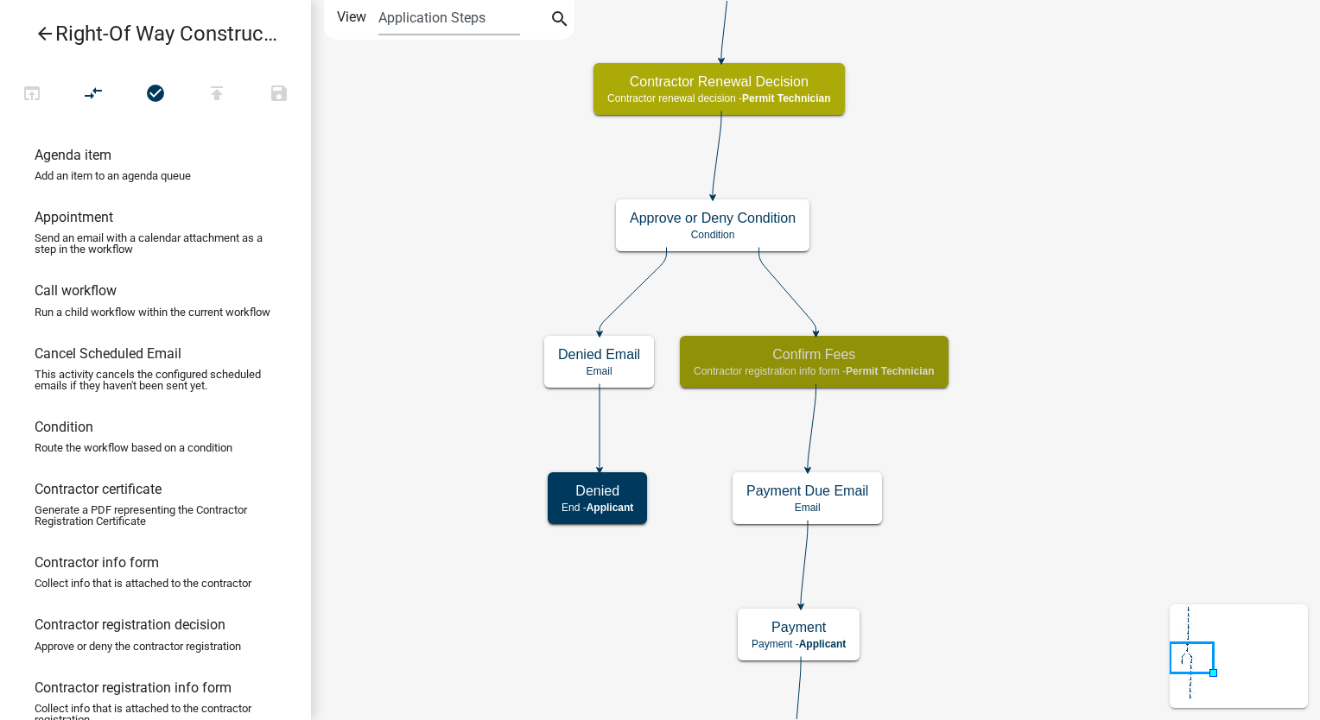
click at [52, 36] on icon "arrow_back" at bounding box center [45, 35] width 21 height 24
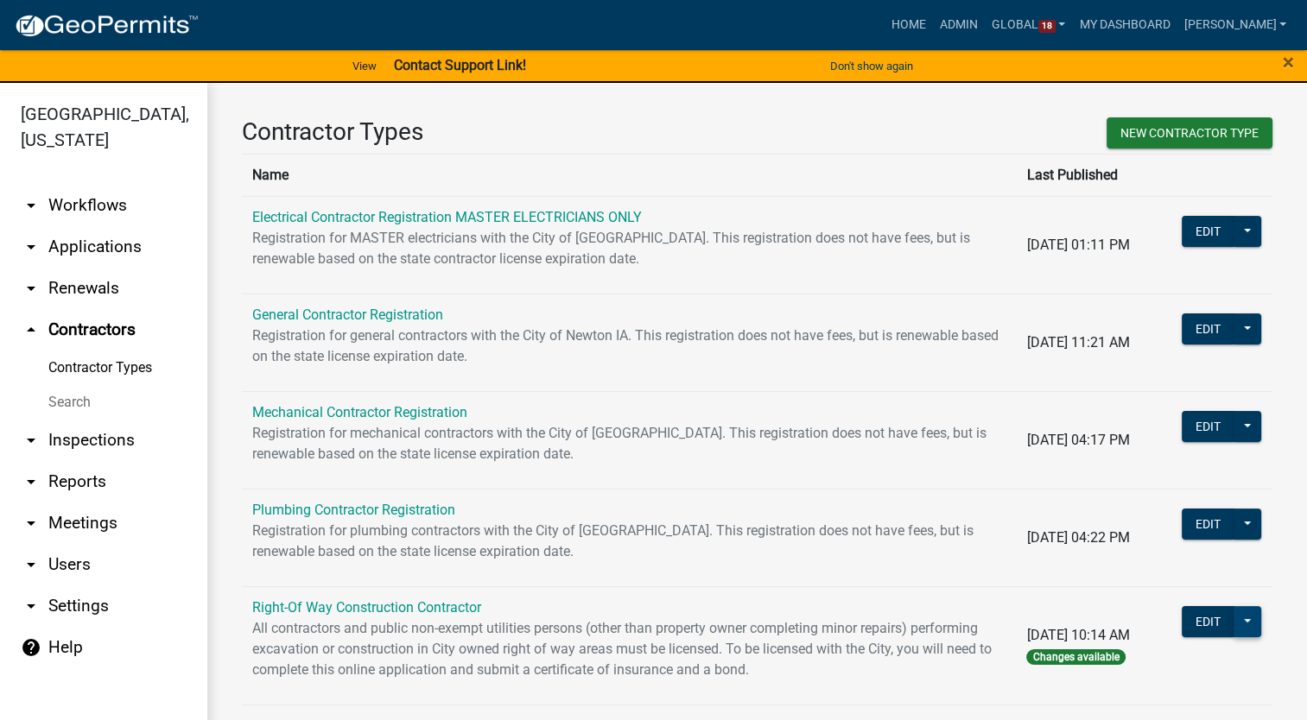
click at [1235, 617] on button at bounding box center [1247, 621] width 28 height 31
click at [1137, 665] on button "Publish" at bounding box center [1182, 666] width 158 height 41
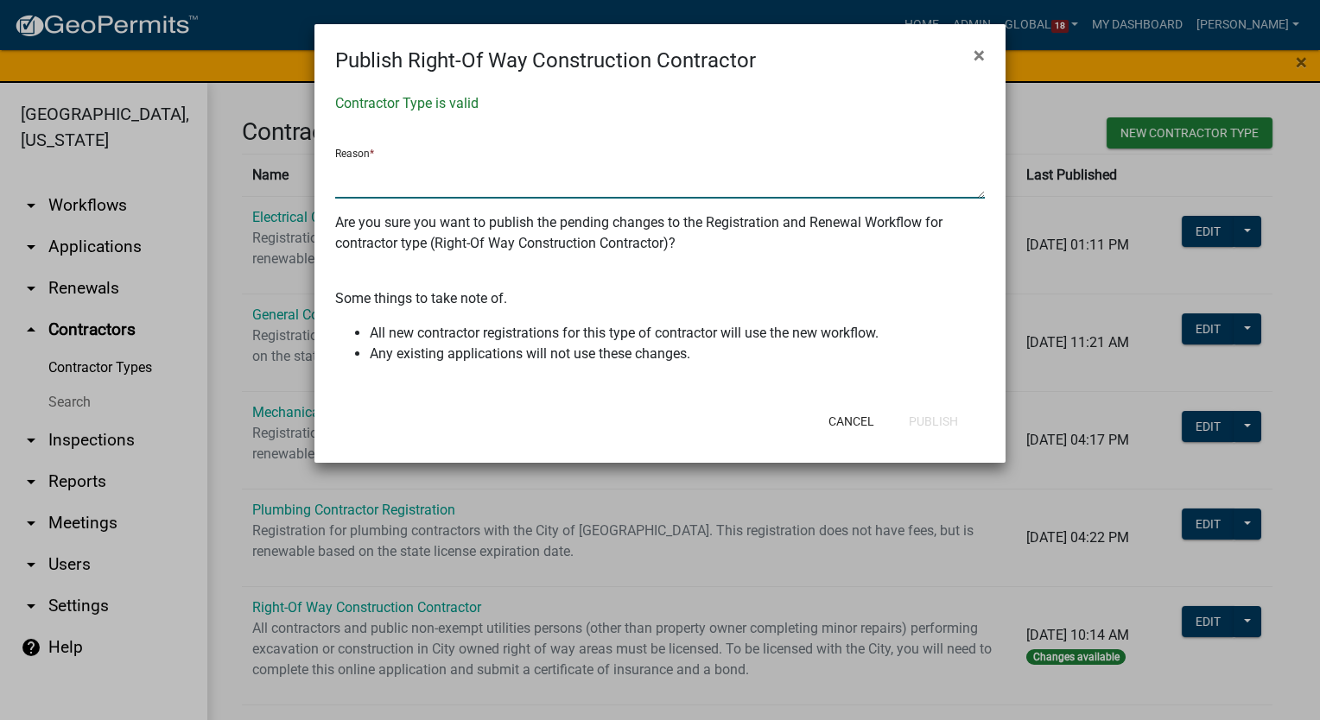
click at [432, 168] on textarea at bounding box center [659, 179] width 649 height 40
type textarea "Changed fee recipient"
click at [910, 423] on button "Publish" at bounding box center [933, 421] width 77 height 31
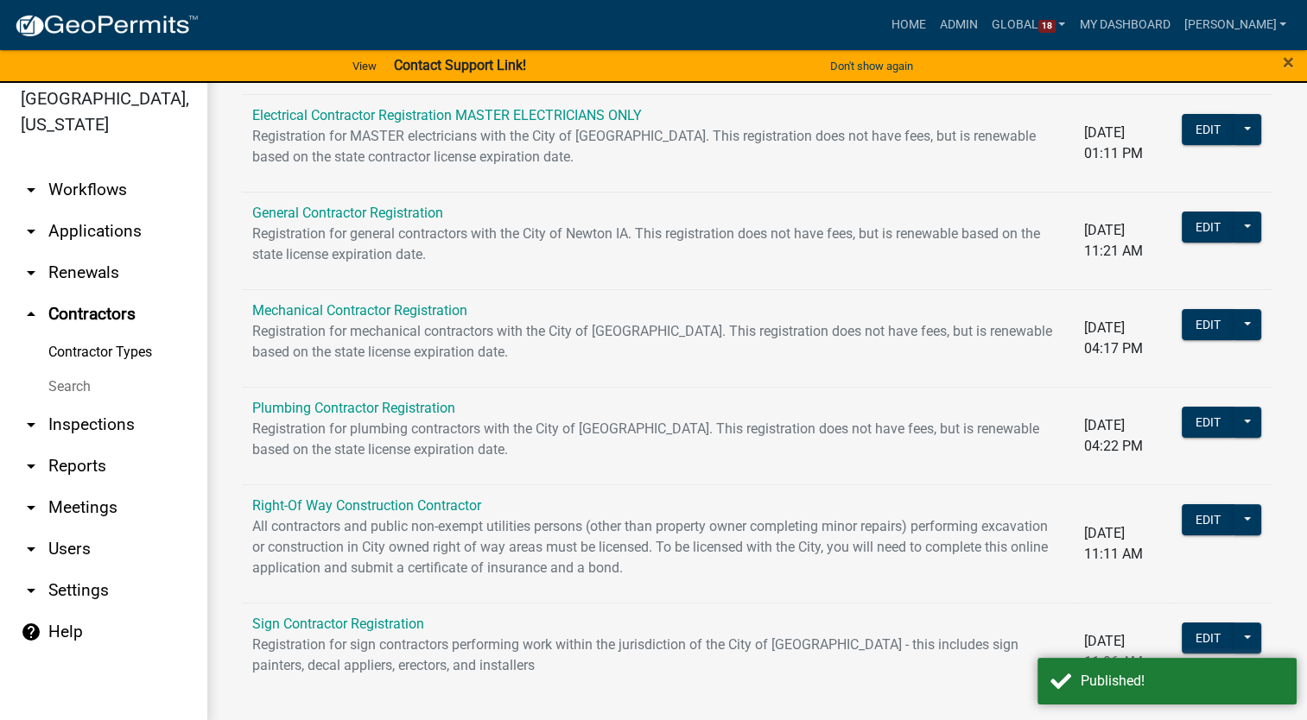
scroll to position [21, 0]
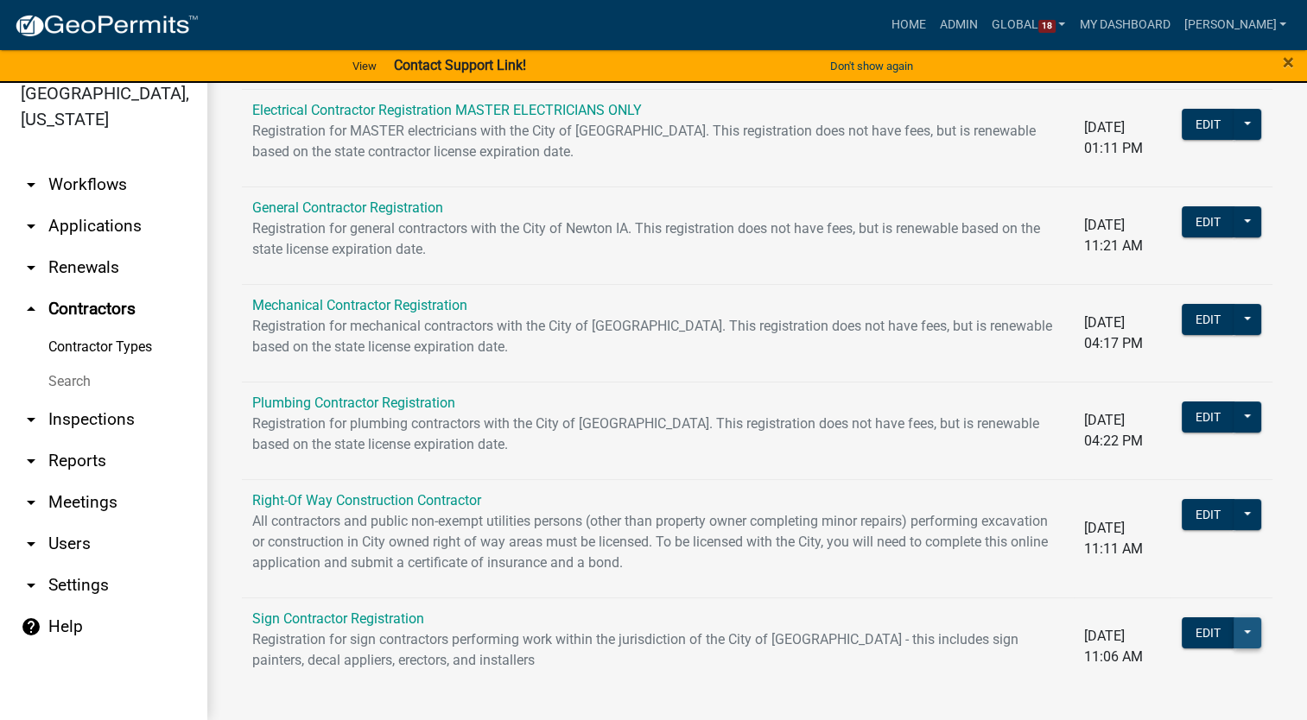
click at [1233, 618] on button at bounding box center [1247, 633] width 28 height 31
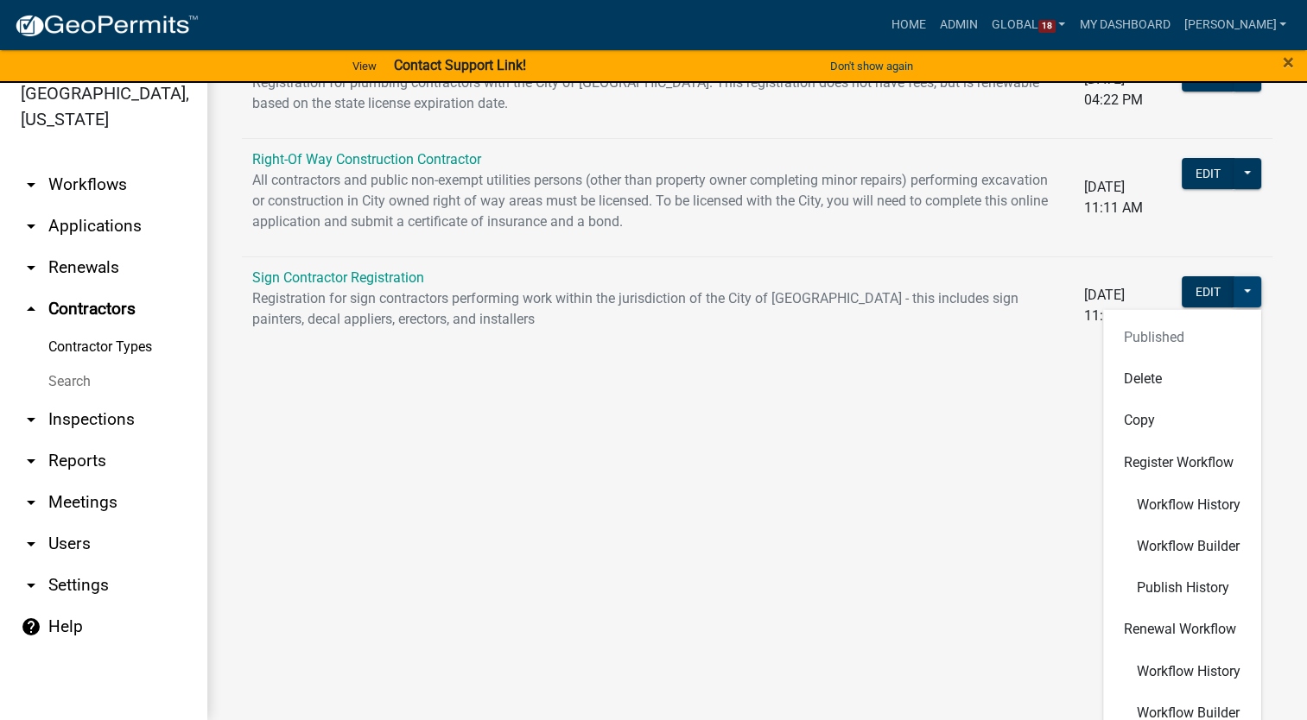
scroll to position [487, 0]
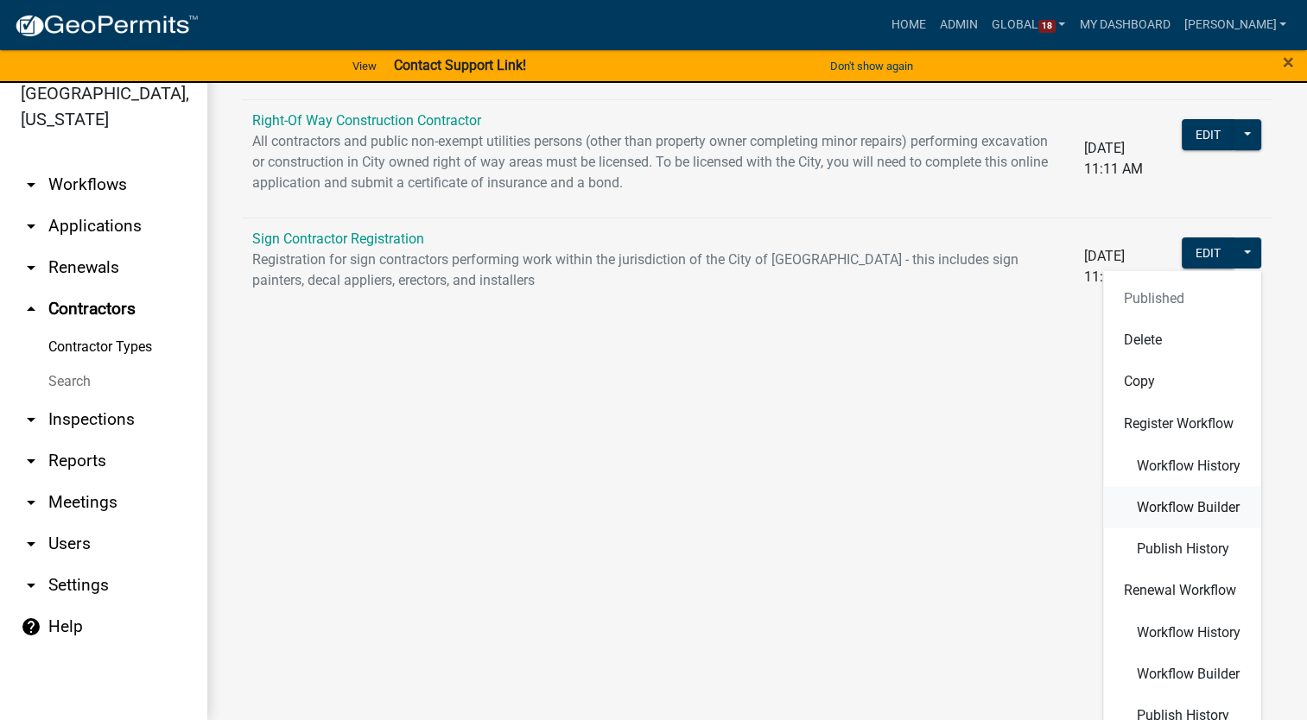
click at [1151, 500] on span "Workflow Builder" at bounding box center [1188, 507] width 103 height 14
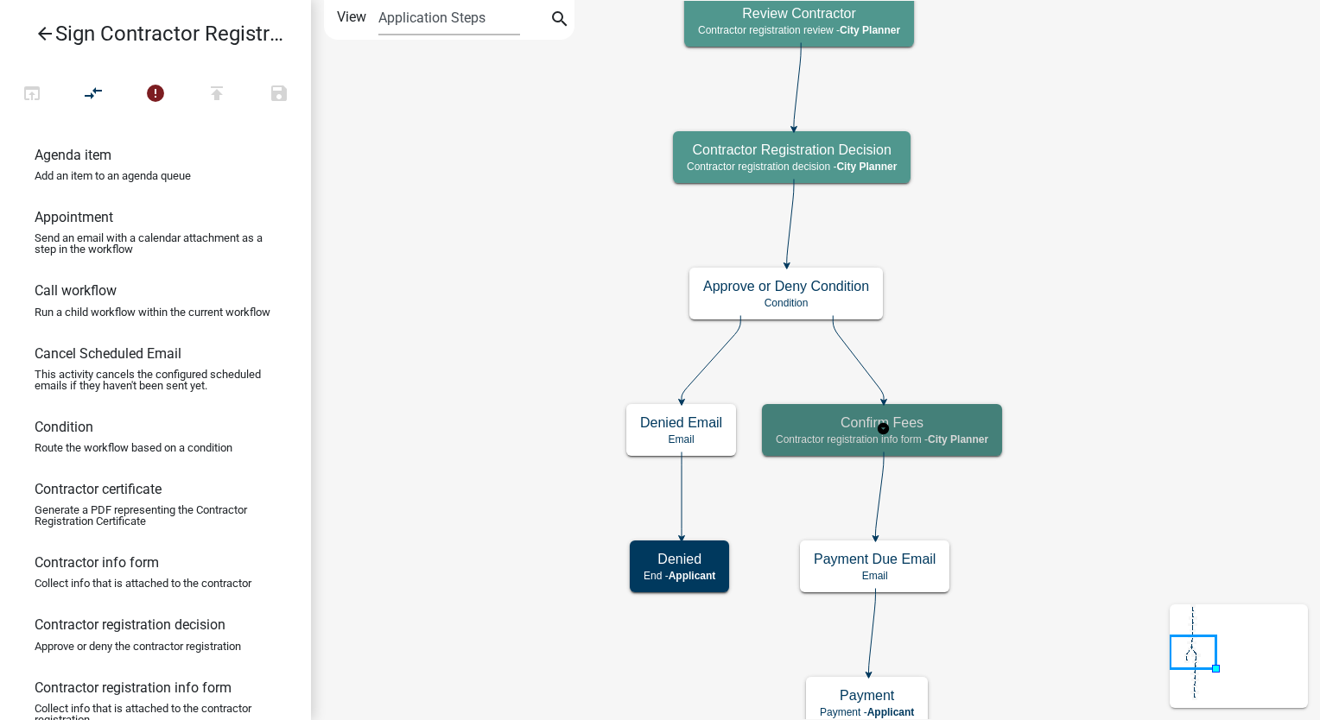
click at [924, 445] on p "Contractor registration info form - City Planner" at bounding box center [882, 440] width 212 height 12
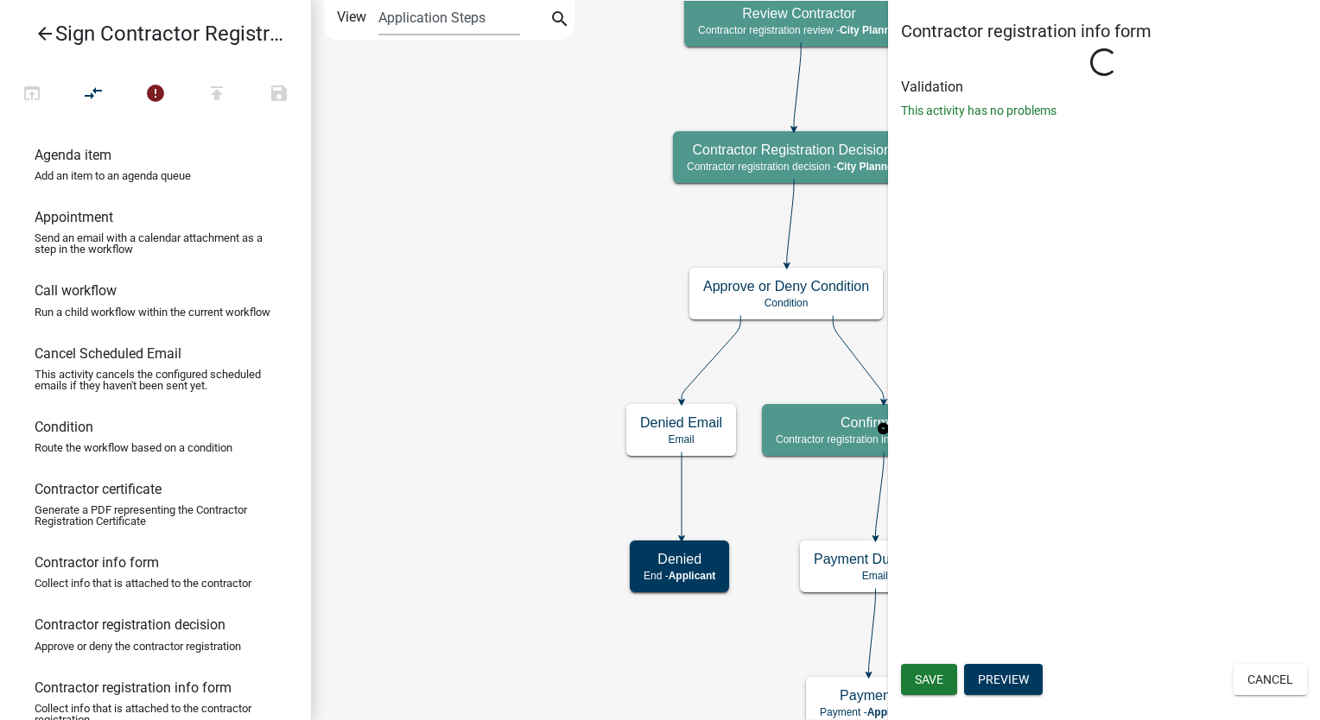
select select "B0EC8D28-4564-4FAC-BE8F-7037D338EE00"
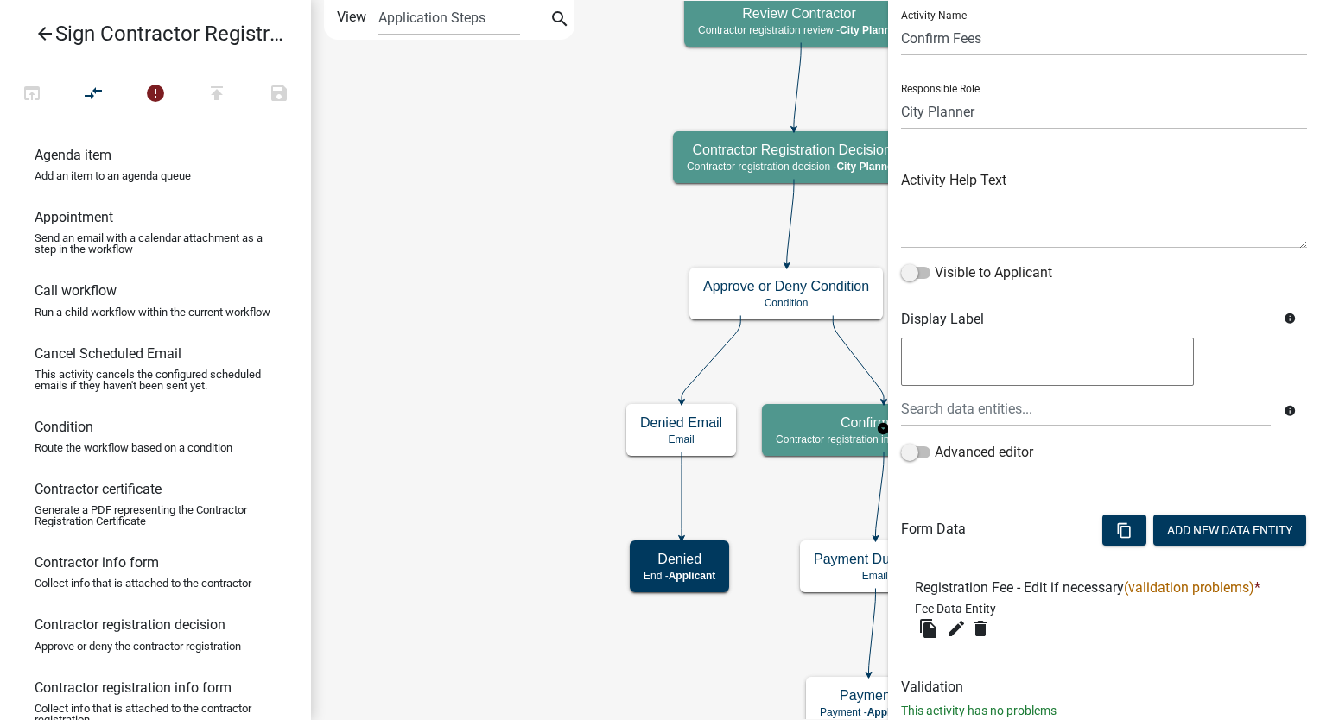
scroll to position [100, 0]
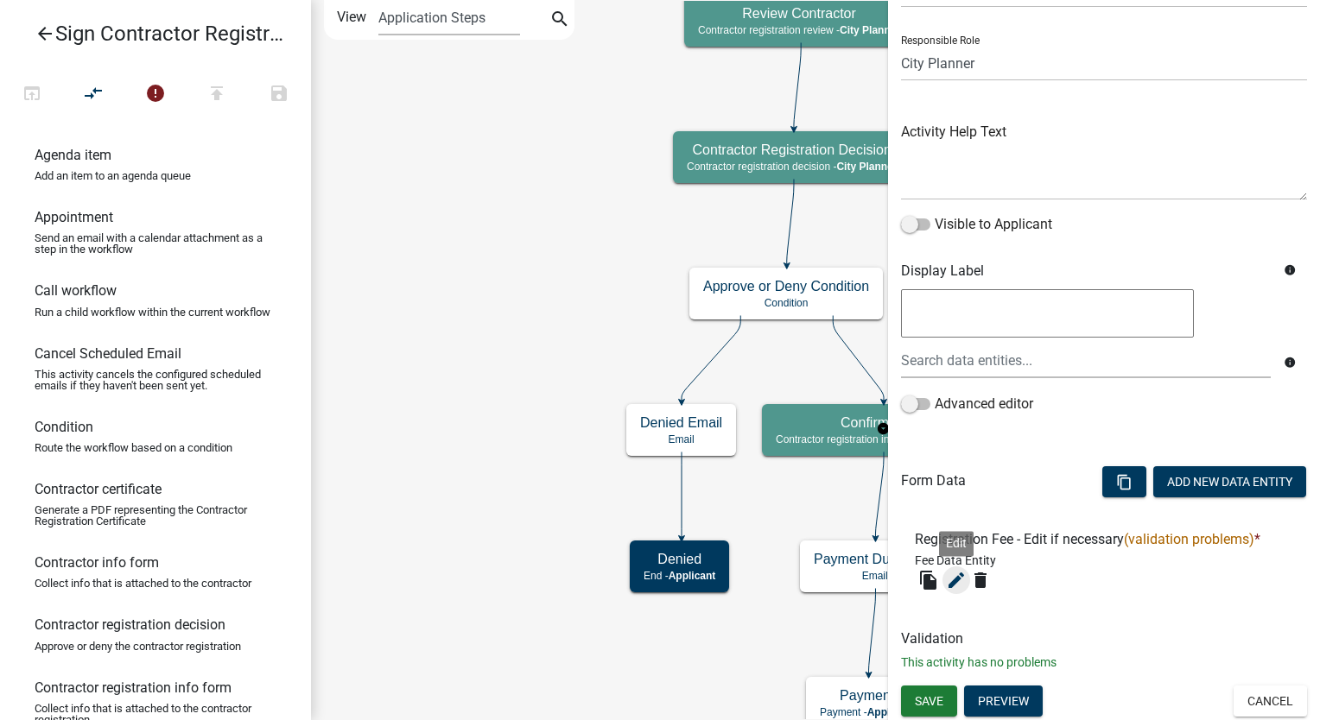
click at [964, 576] on icon "edit" at bounding box center [956, 580] width 21 height 21
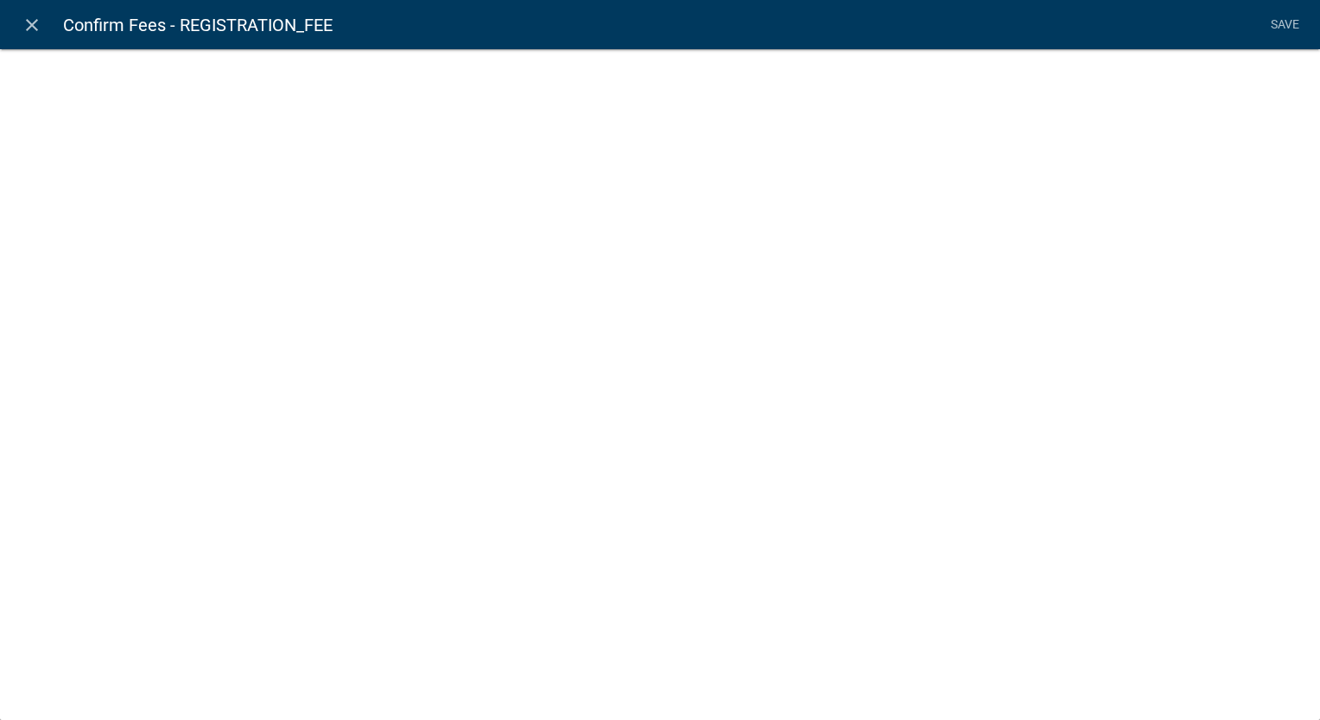
select select "fee"
select select "RegistrationType"
select select "4878f9a1-c785-466c-a124-d35ee7d960eb"
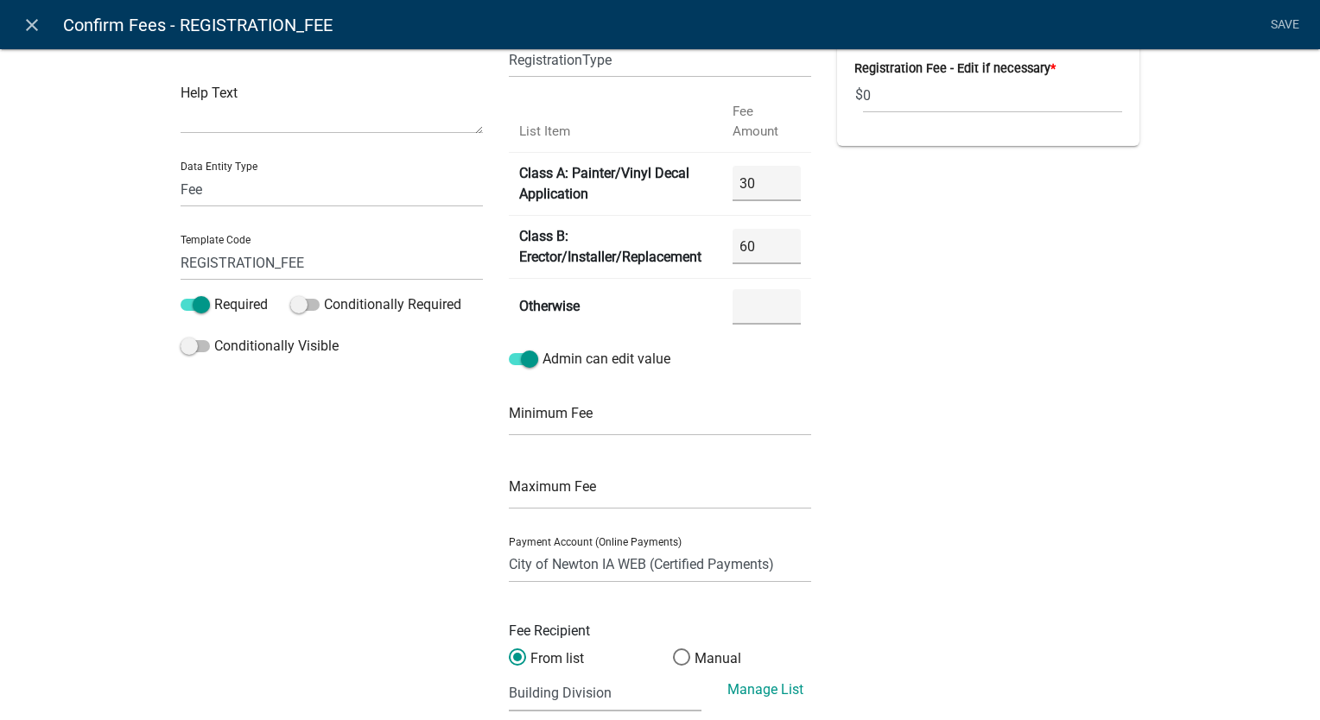
scroll to position [212, 0]
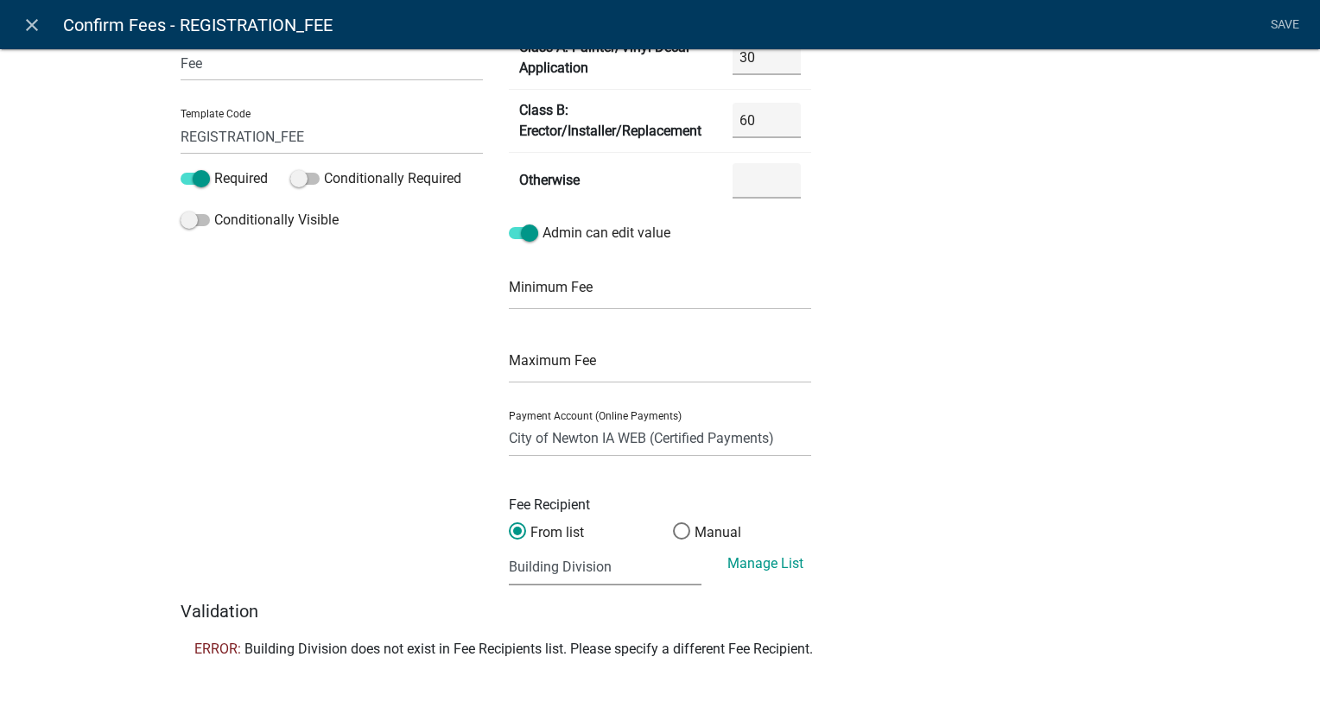
click at [610, 572] on select "(None selected) Agnes Patterson Farmland Rent - 001.4030.2.43100 Building Permi…" at bounding box center [605, 567] width 193 height 35
select select "19: 2f9d318b-b010-4a54-8fc0-c68c73d01fd6"
click at [509, 550] on select "(None selected) Agnes Patterson Farmland Rent - 001.4030.2.43100 Building Permi…" at bounding box center [605, 567] width 193 height 35
click at [1299, 25] on link "Save" at bounding box center [1284, 25] width 43 height 33
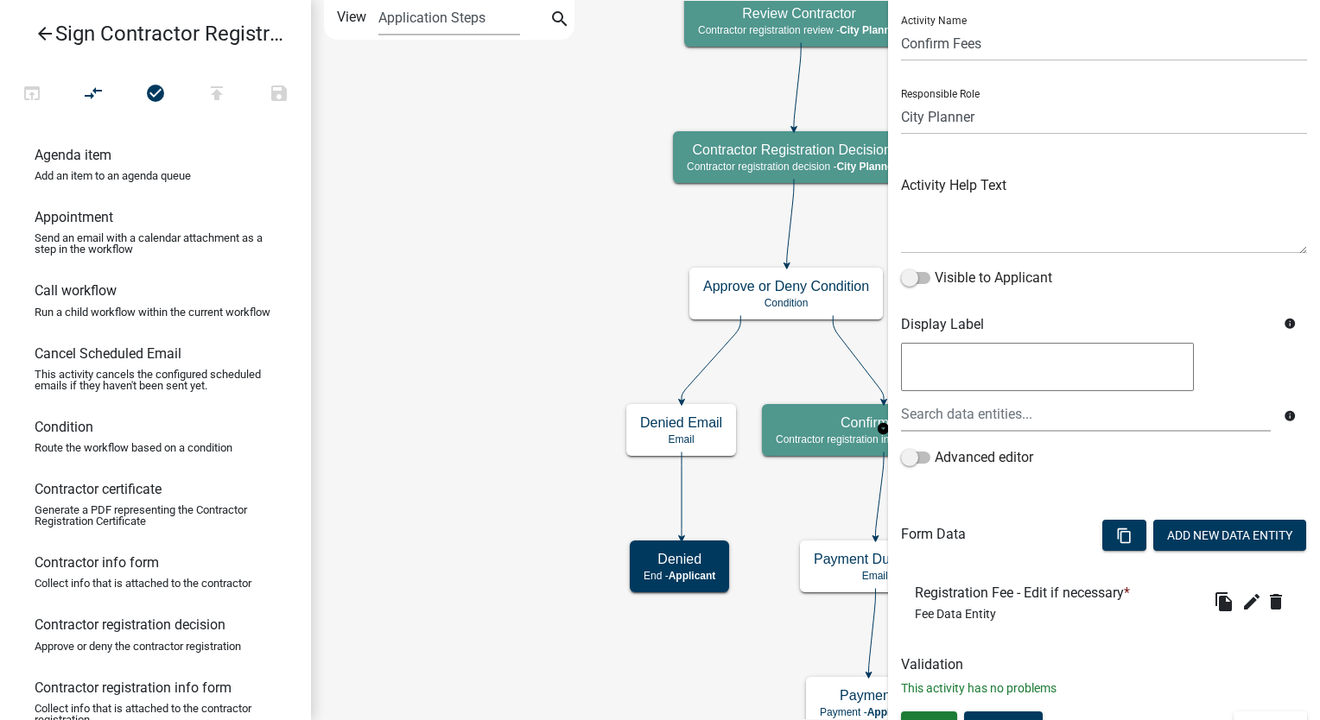
scroll to position [73, 0]
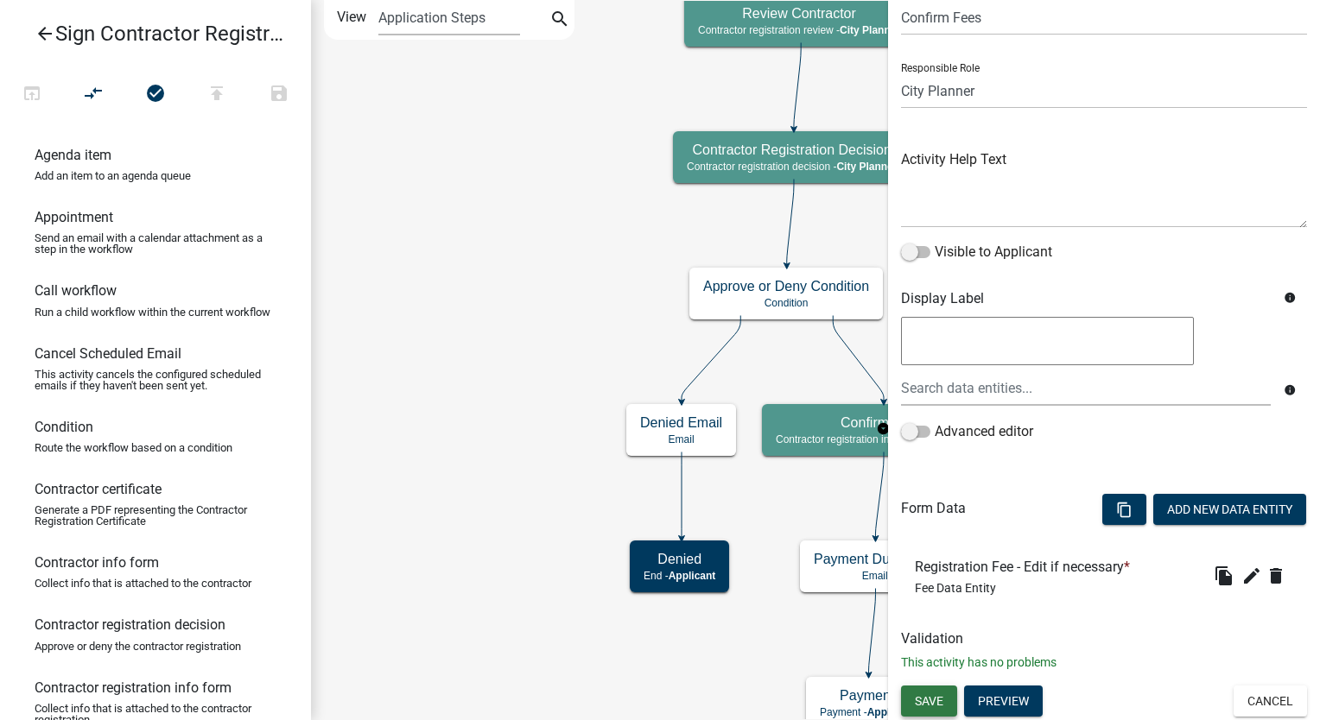
click at [929, 703] on span "Save" at bounding box center [929, 701] width 29 height 14
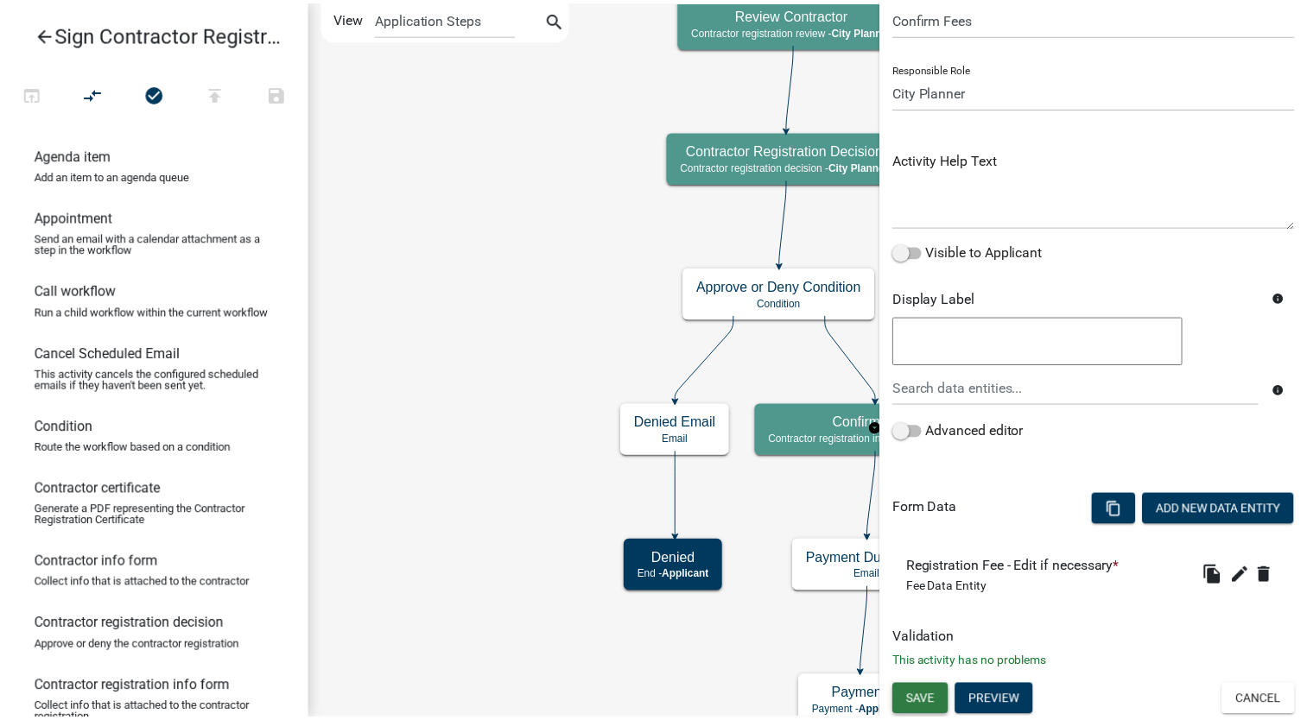
scroll to position [0, 0]
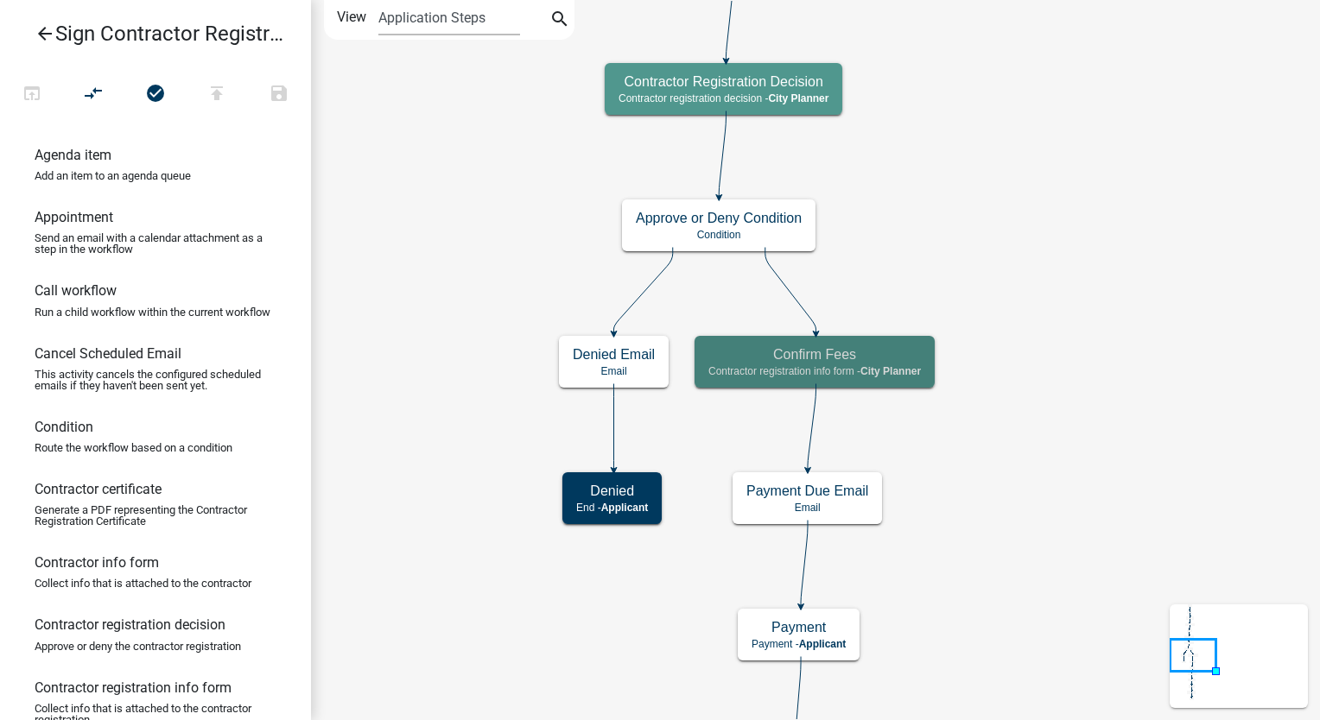
click at [38, 29] on icon "arrow_back" at bounding box center [45, 35] width 21 height 24
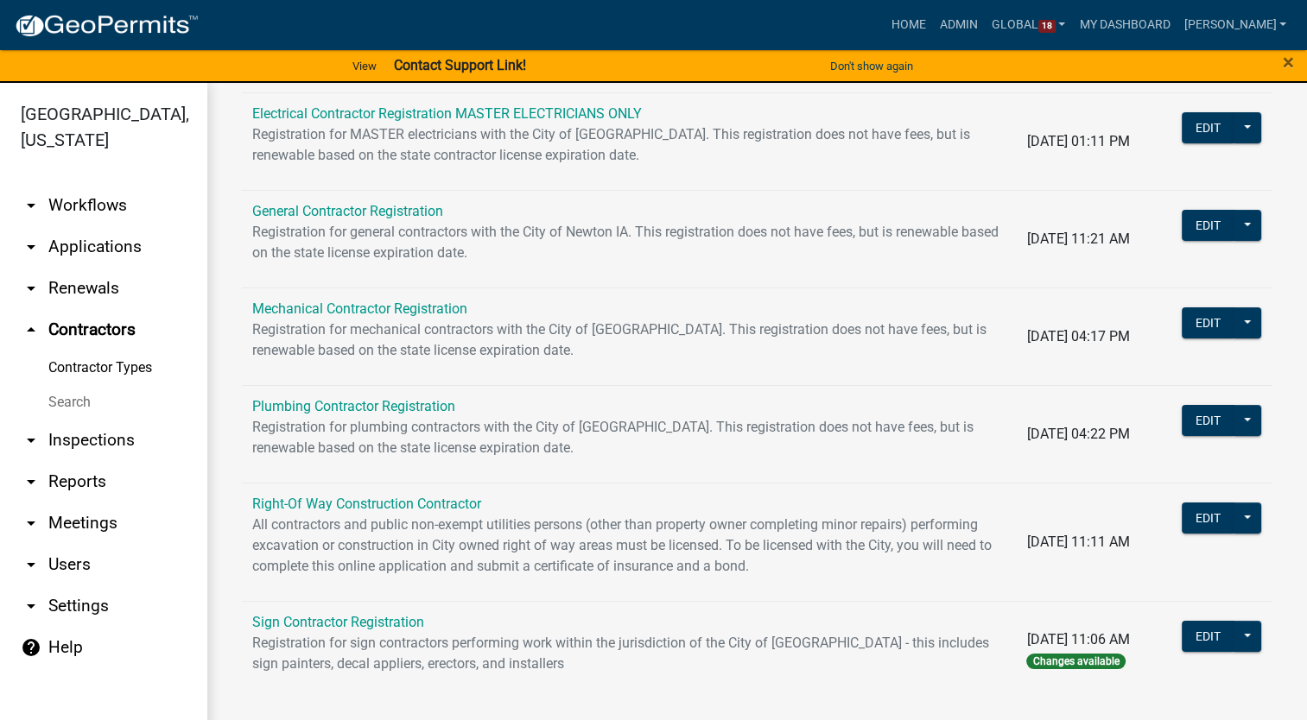
scroll to position [107, 0]
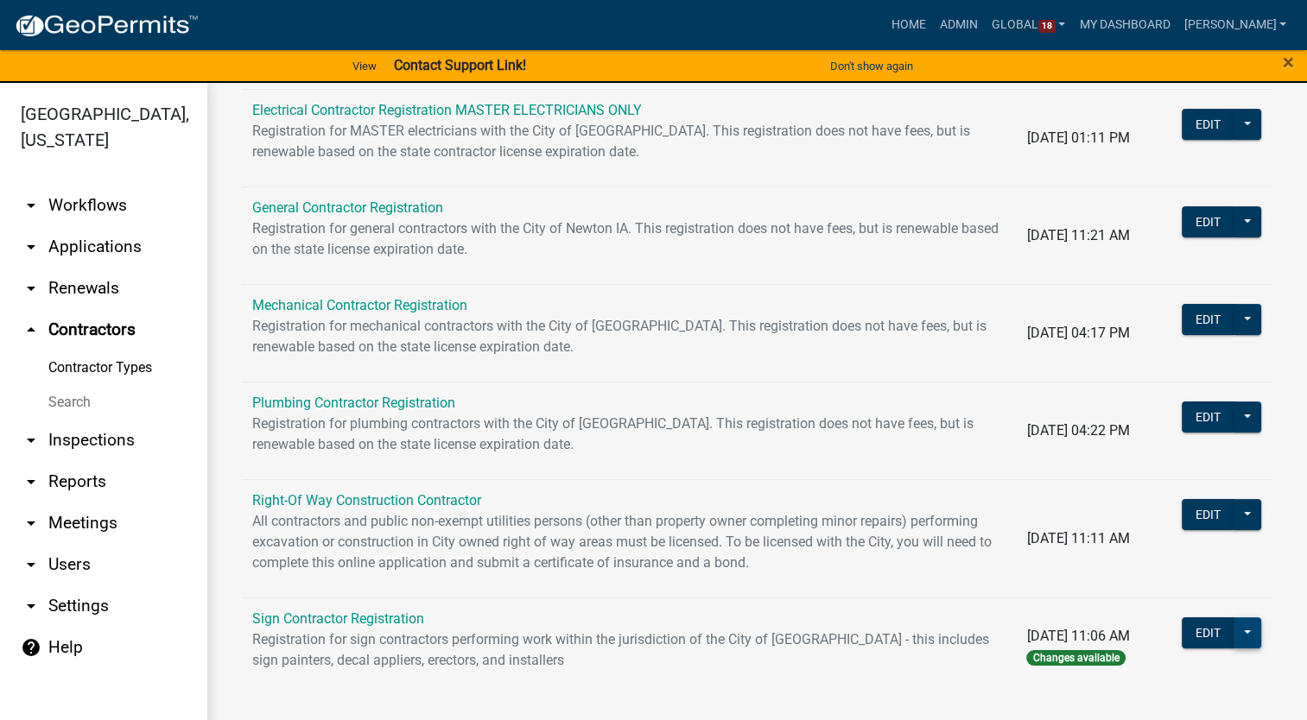
click at [1233, 632] on button at bounding box center [1247, 633] width 28 height 31
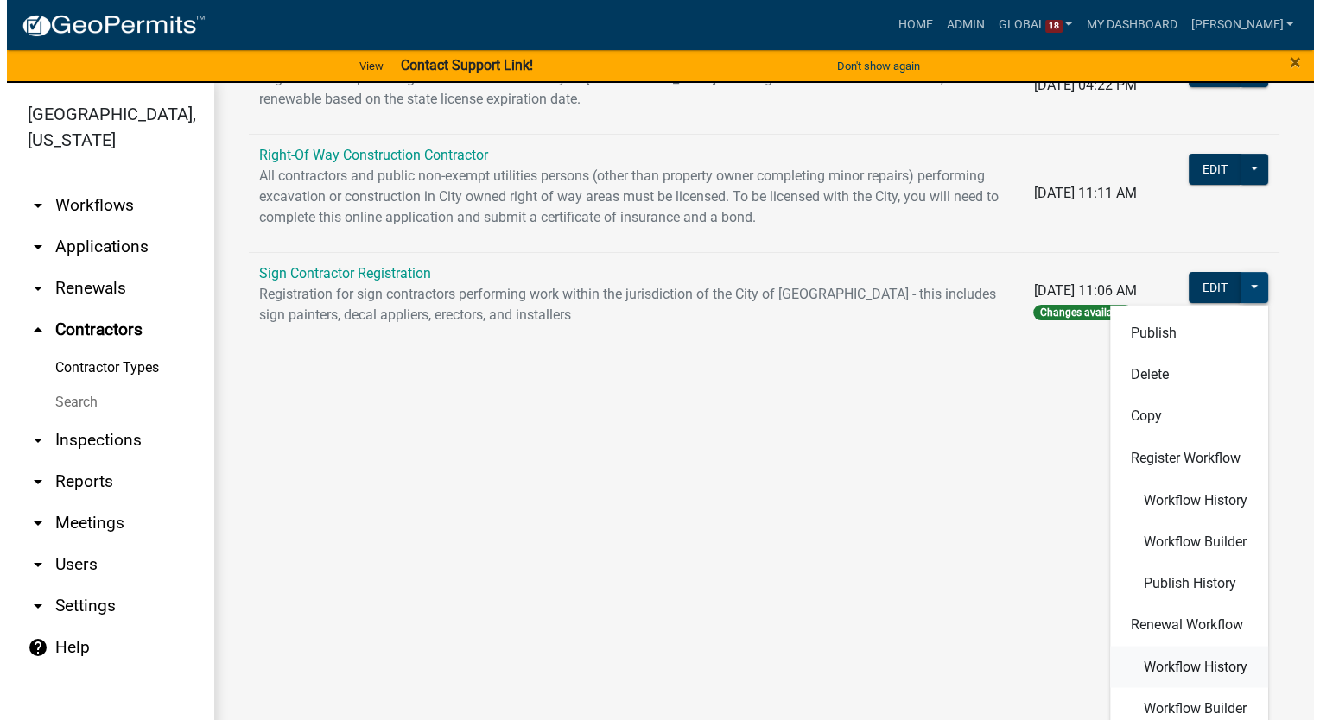
scroll to position [487, 0]
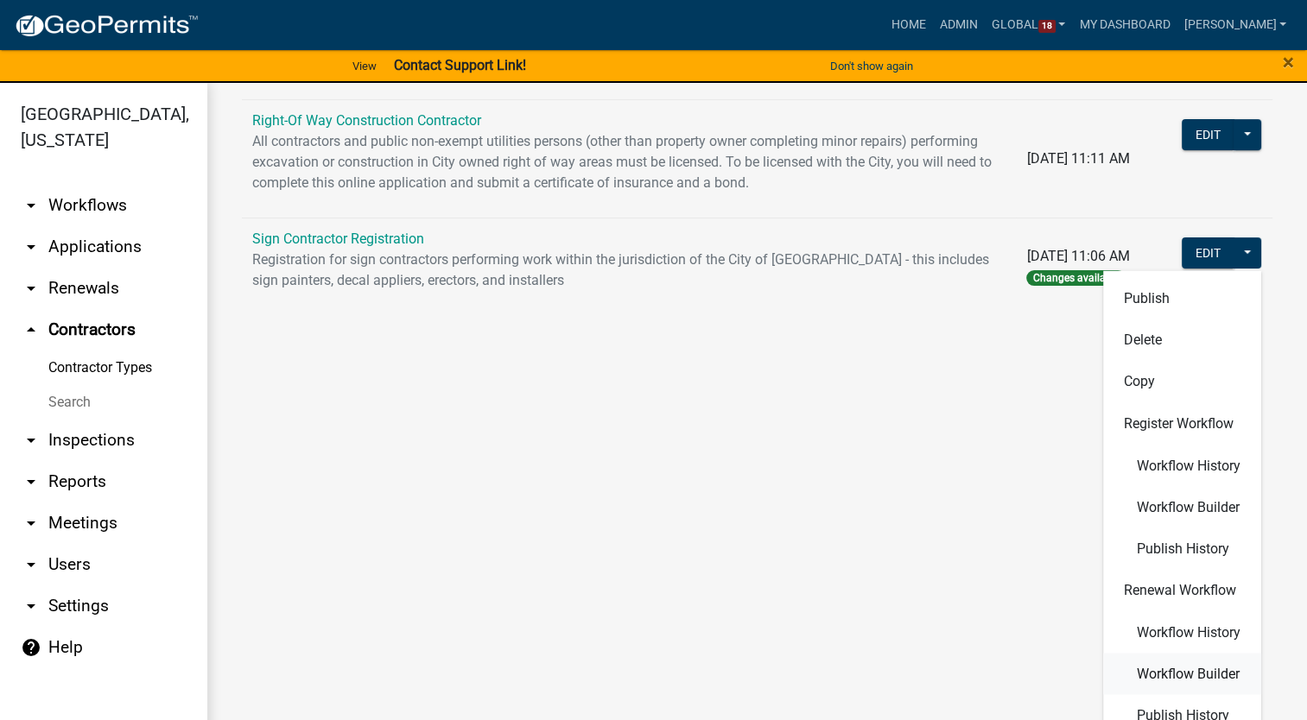
click at [1168, 667] on span "Workflow Builder" at bounding box center [1188, 674] width 103 height 14
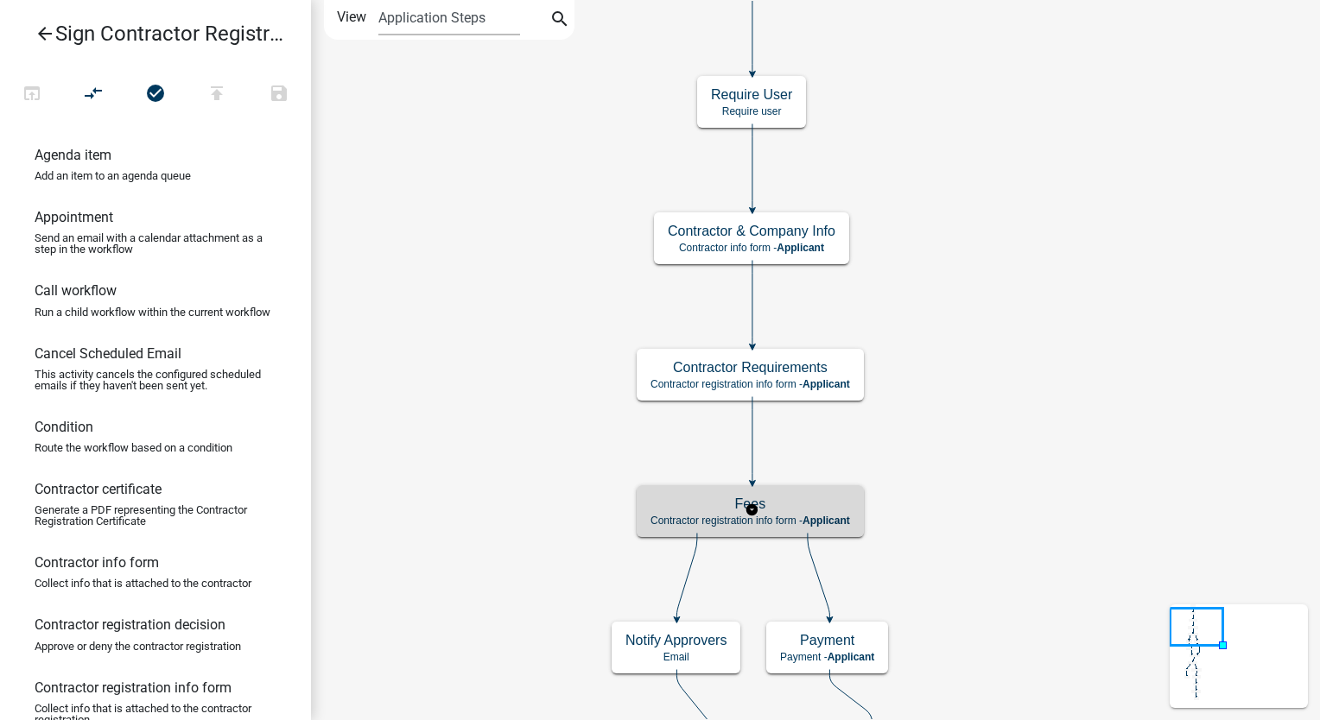
click at [795, 496] on h5 "Fees" at bounding box center [750, 504] width 200 height 16
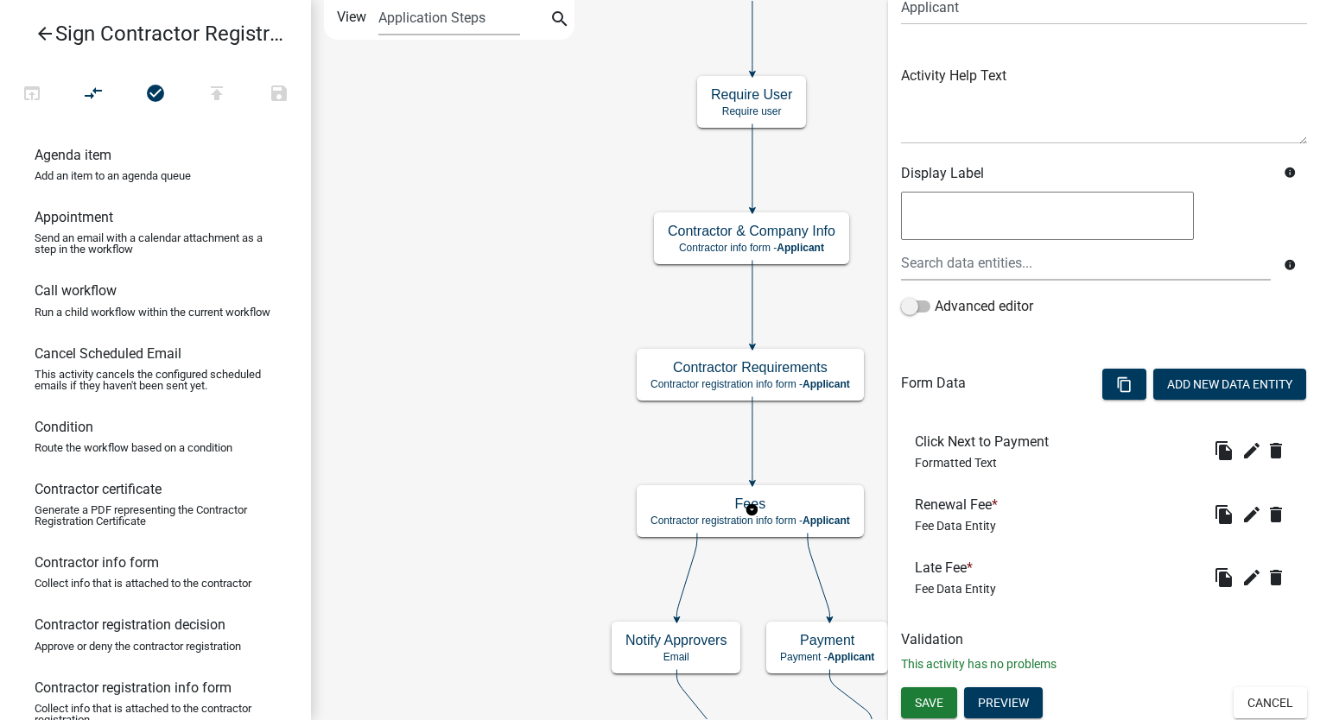
scroll to position [157, 0]
click at [1241, 504] on icon "edit" at bounding box center [1251, 514] width 21 height 21
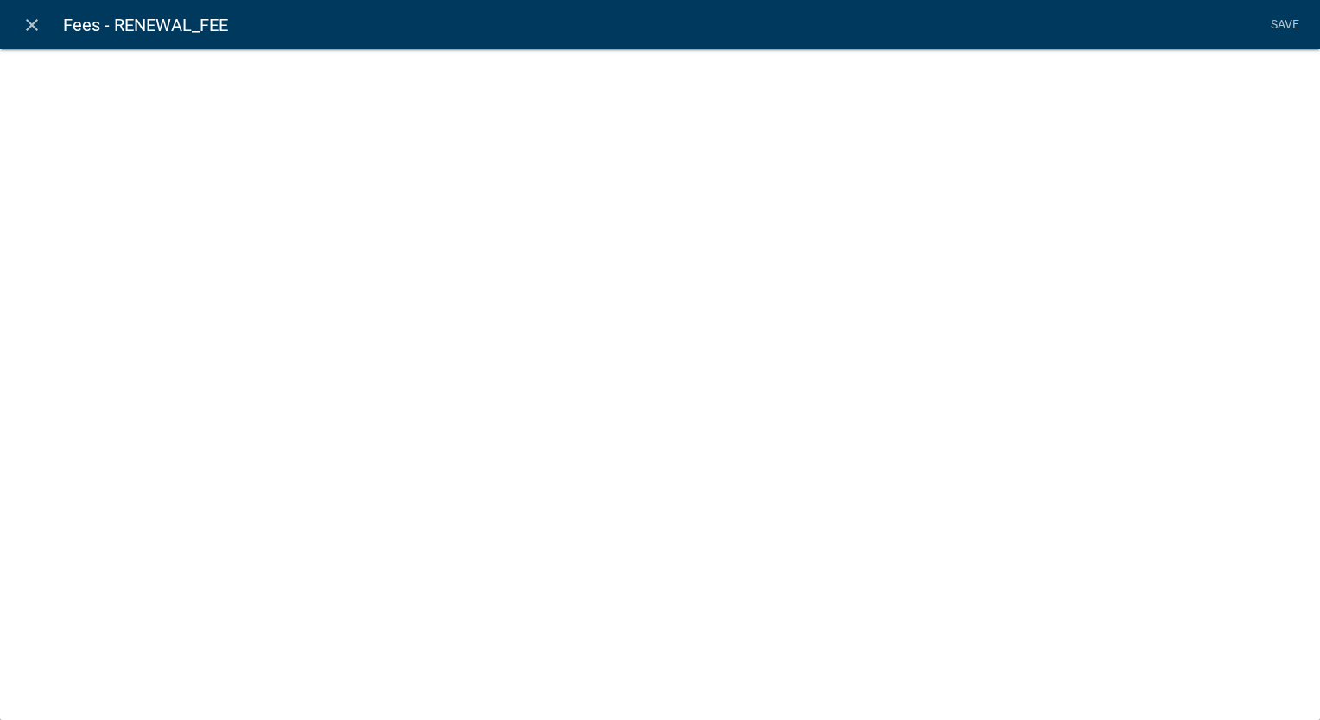
select select "fee"
select select "RenewalType"
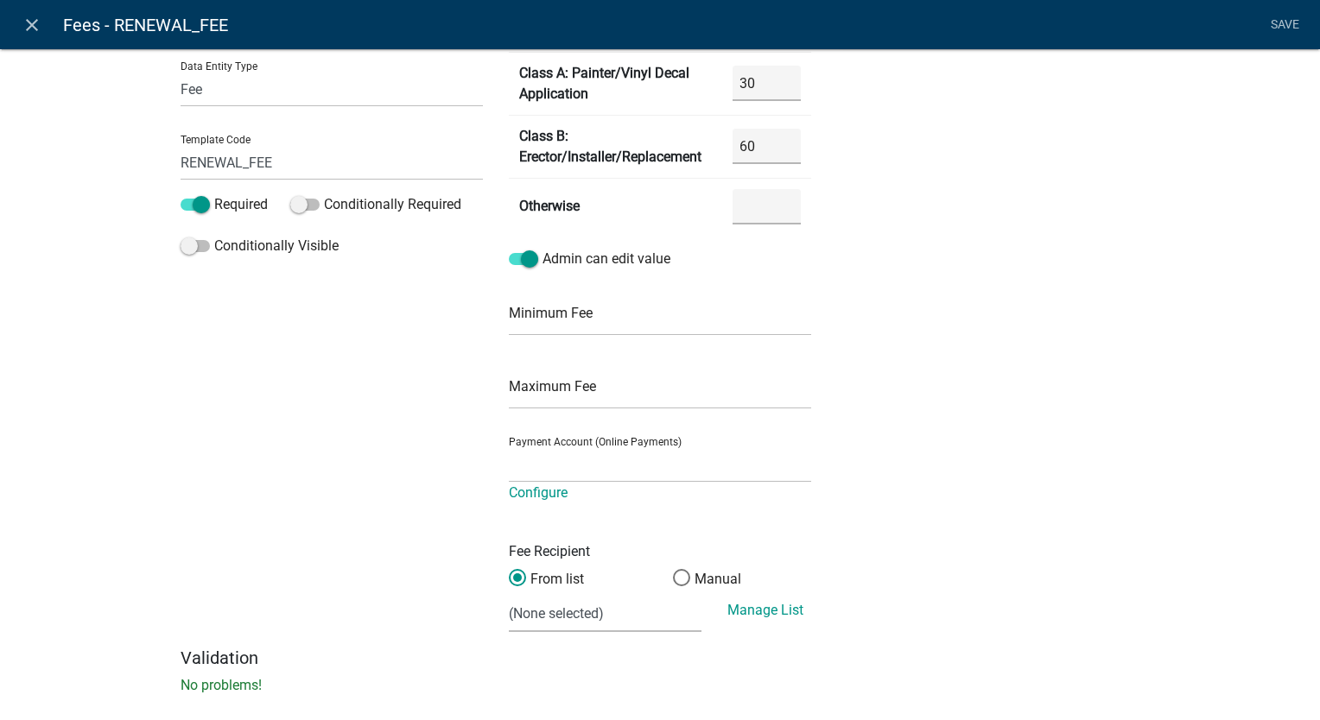
scroll to position [212, 0]
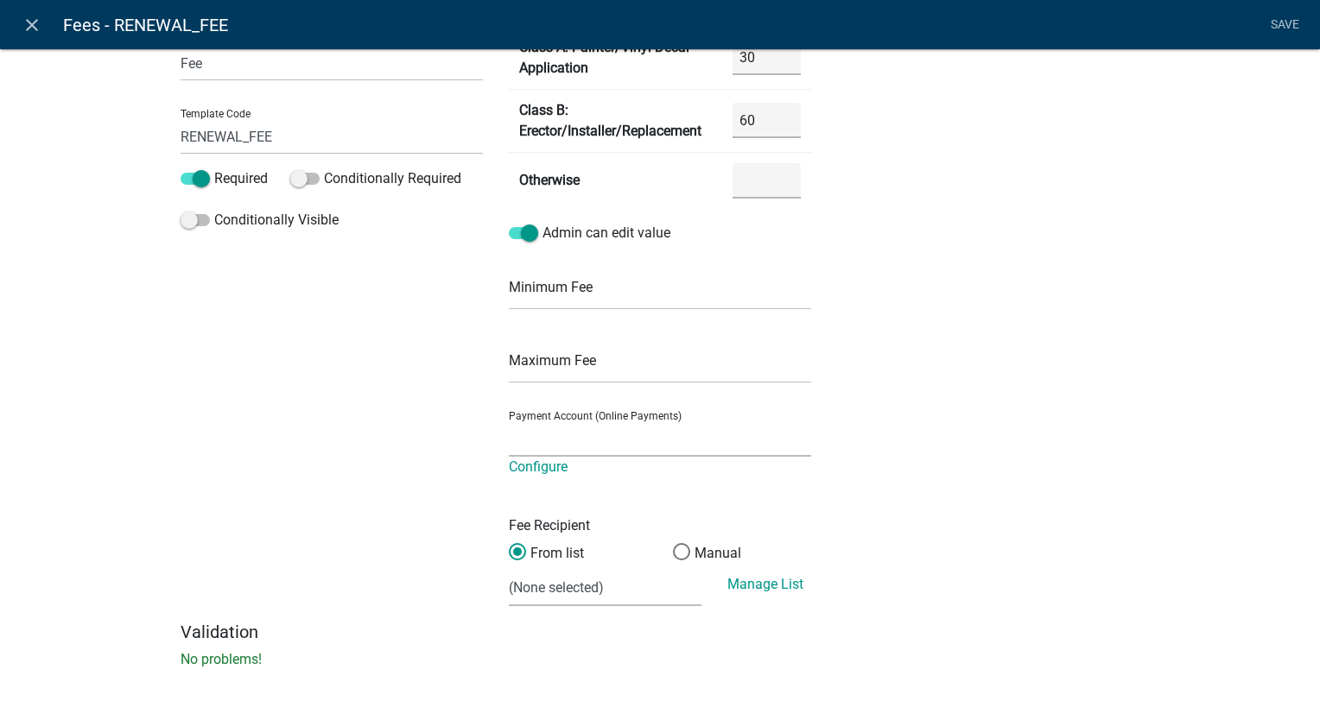
click at [574, 433] on select "City of Newton IA WEB (Certified Payments)" at bounding box center [660, 438] width 302 height 35
select select "4878f9a1-c785-466c-a124-d35ee7d960eb"
click at [509, 440] on select "City of Newton IA WEB (Certified Payments)" at bounding box center [660, 438] width 302 height 35
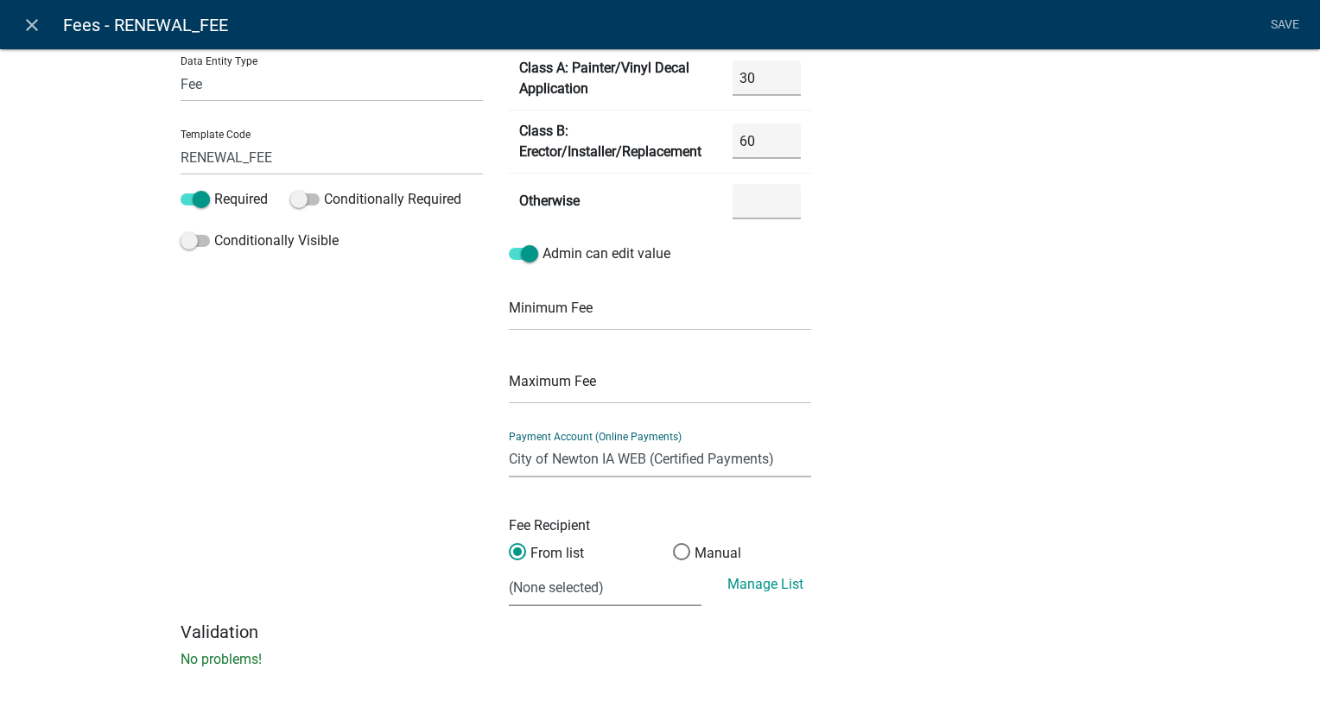
click at [557, 589] on select "(None selected) Agnes Patterson Farmland Rent - 001.4030.2.43100 Building Permi…" at bounding box center [605, 588] width 193 height 35
select select "19: 2f9d318b-b010-4a54-8fc0-c68c73d01fd6"
click at [509, 571] on select "(None selected) Agnes Patterson Farmland Rent - 001.4030.2.43100 Building Permi…" at bounding box center [605, 588] width 193 height 35
click at [1276, 16] on link "Save" at bounding box center [1284, 25] width 43 height 33
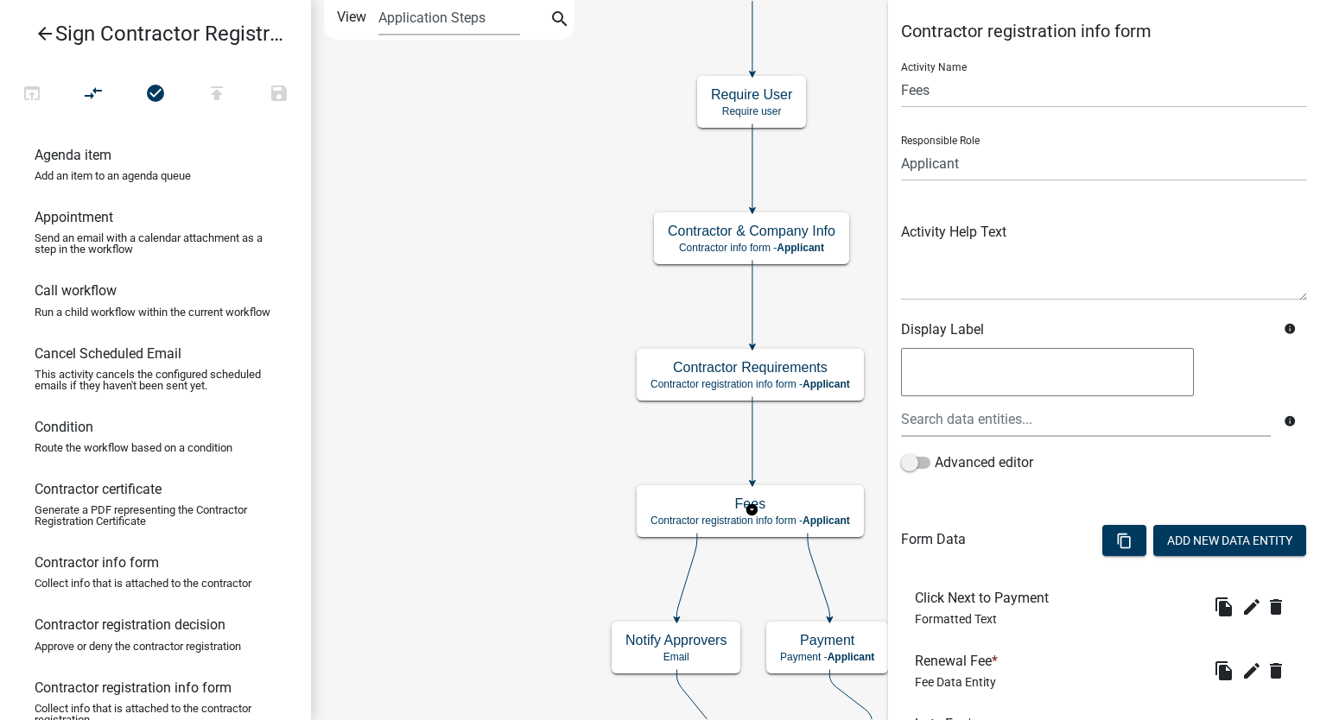
scroll to position [157, 0]
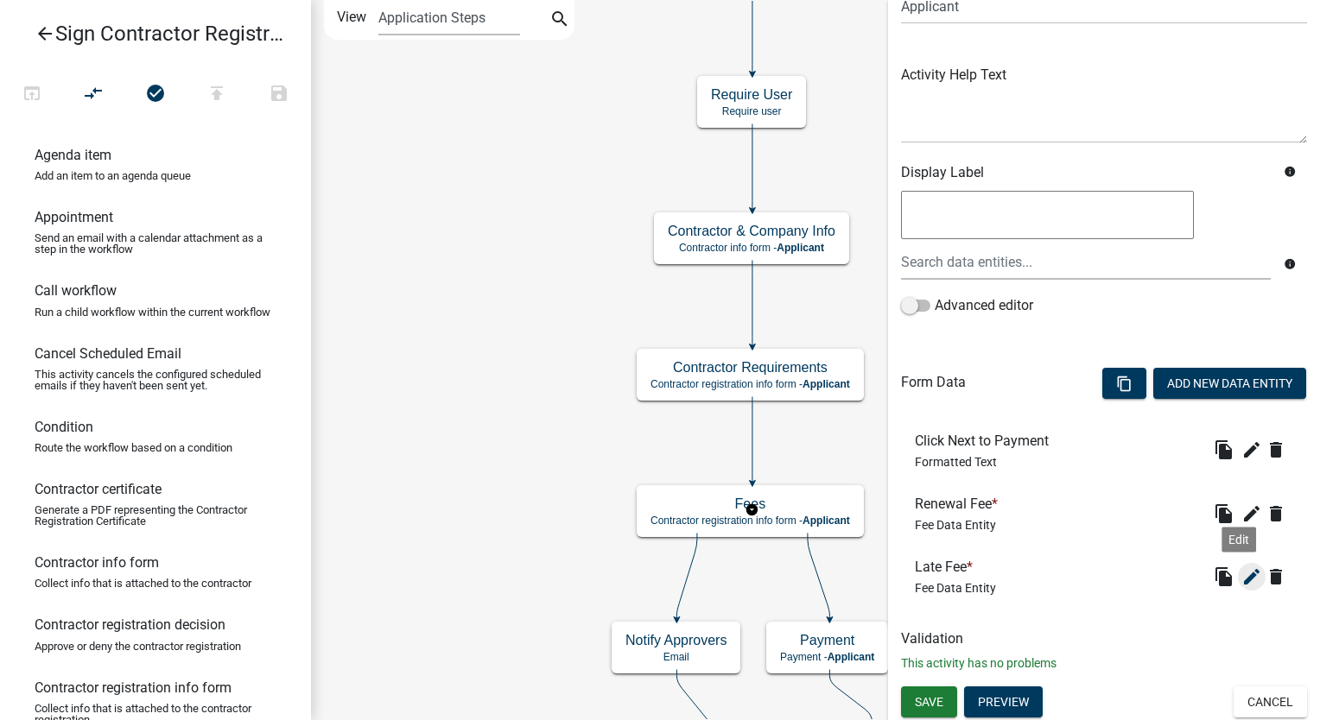
click at [1241, 574] on icon "edit" at bounding box center [1251, 577] width 21 height 21
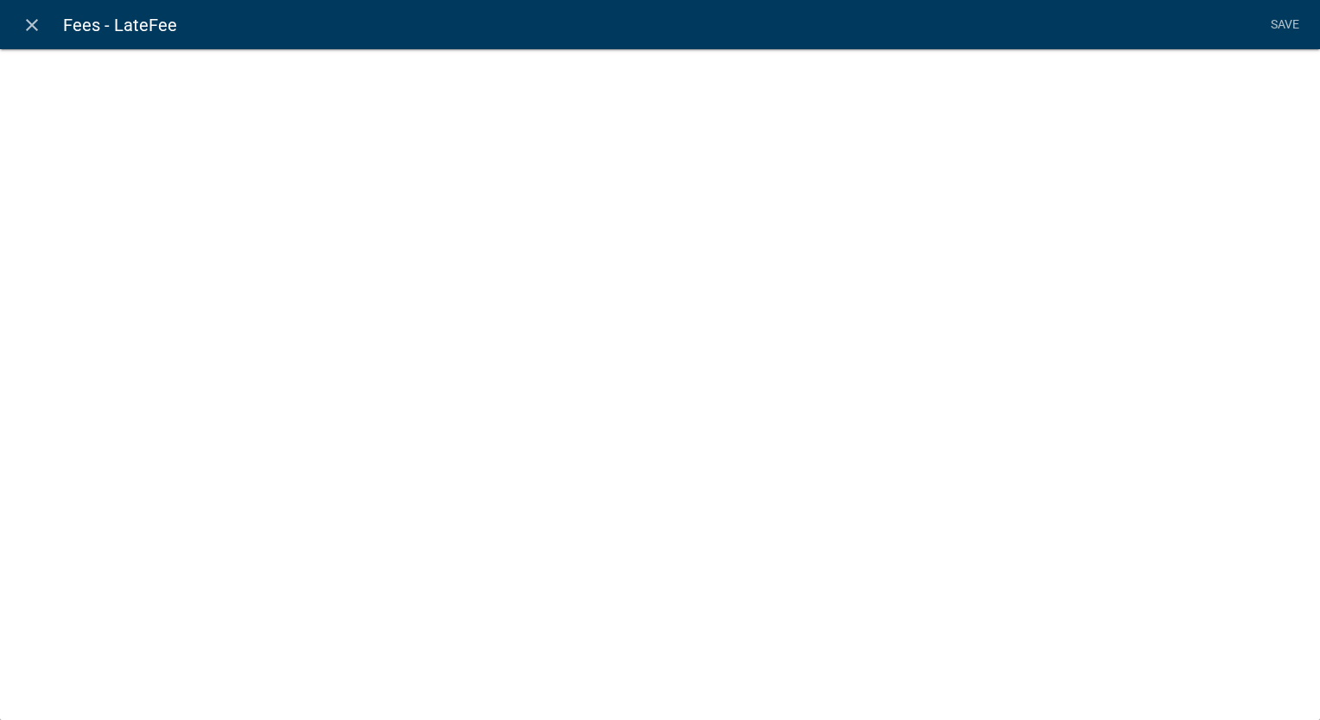
select select "fee"
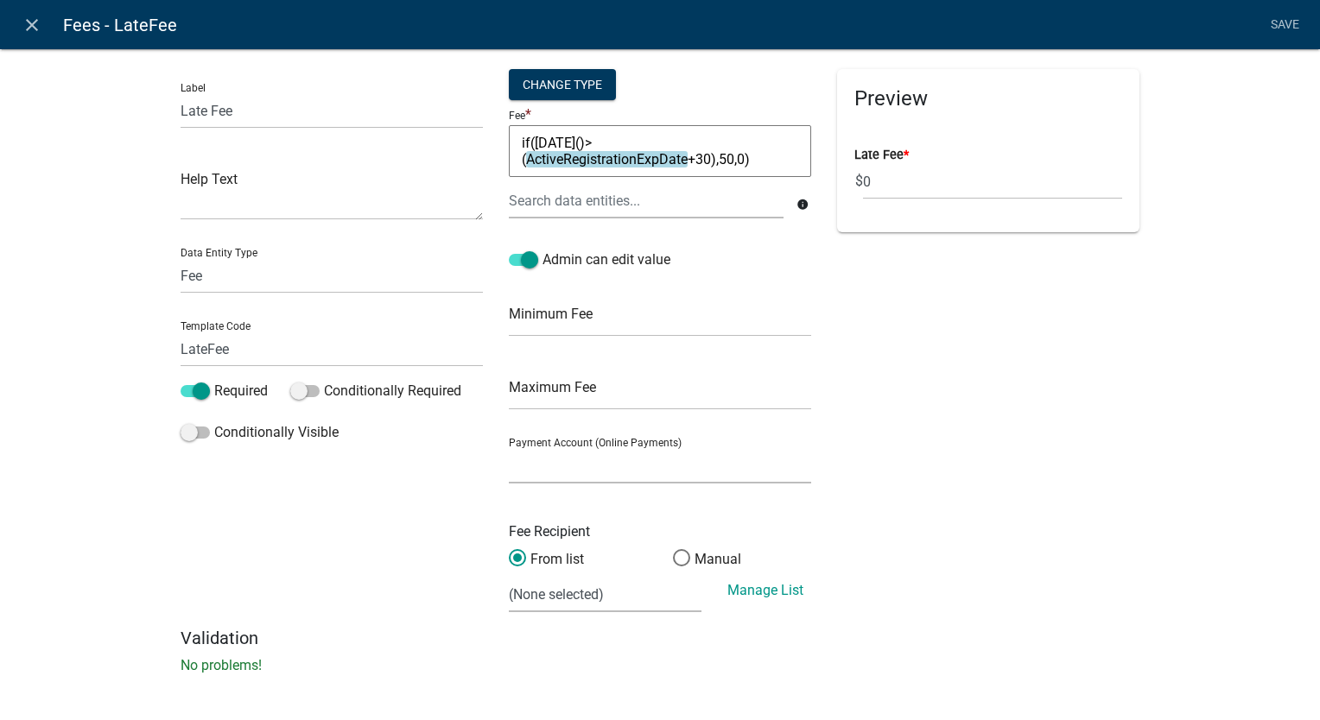
click at [526, 477] on select "City of Newton IA WEB (Certified Payments)" at bounding box center [660, 465] width 302 height 35
select select "4878f9a1-c785-466c-a124-d35ee7d960eb"
click at [509, 448] on select "City of Newton IA WEB (Certified Payments)" at bounding box center [660, 465] width 302 height 35
click at [561, 600] on select "(None selected) Agnes Patterson Farmland Rent - 001.4030.2.43100 Building Permi…" at bounding box center [605, 594] width 193 height 35
select select "19: 2f9d318b-b010-4a54-8fc0-c68c73d01fd6"
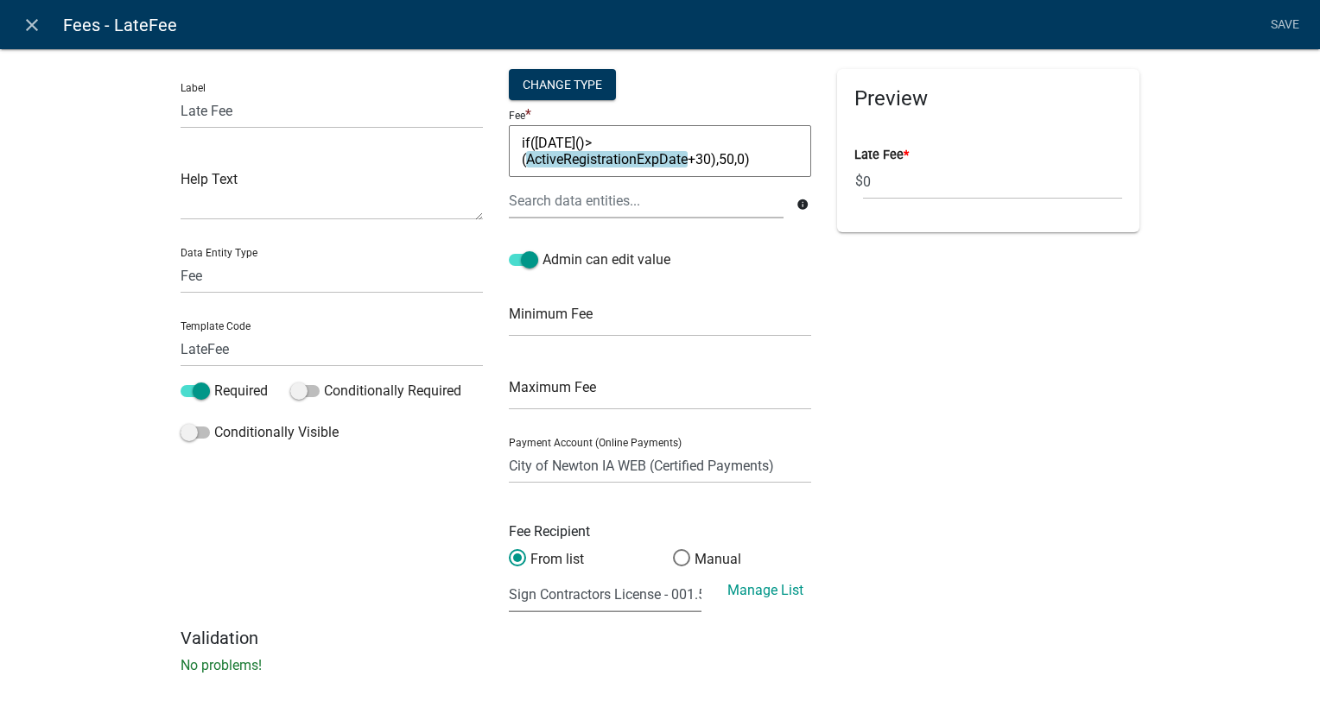
click at [509, 577] on select "(None selected) Agnes Patterson Farmland Rent - 001.4030.2.43100 Building Permi…" at bounding box center [605, 594] width 193 height 35
click at [1279, 28] on link "Save" at bounding box center [1284, 25] width 43 height 33
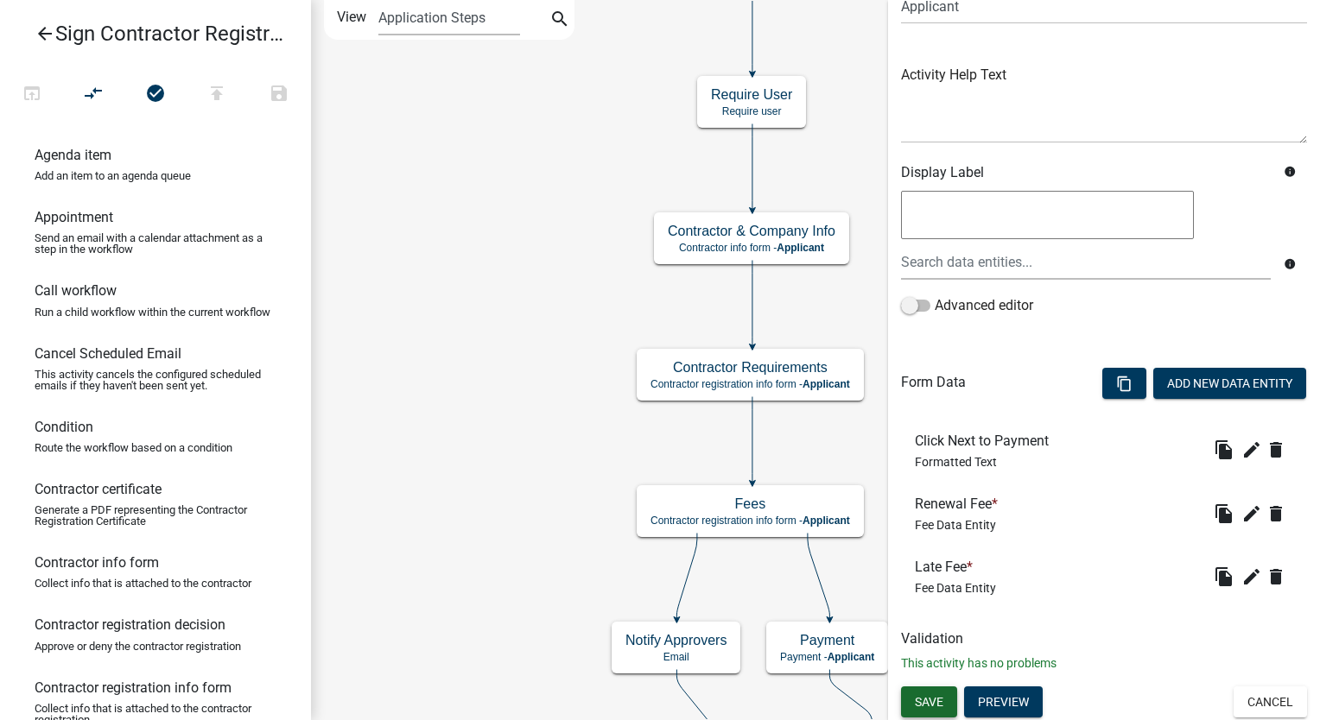
click at [935, 703] on span "Save" at bounding box center [929, 701] width 29 height 14
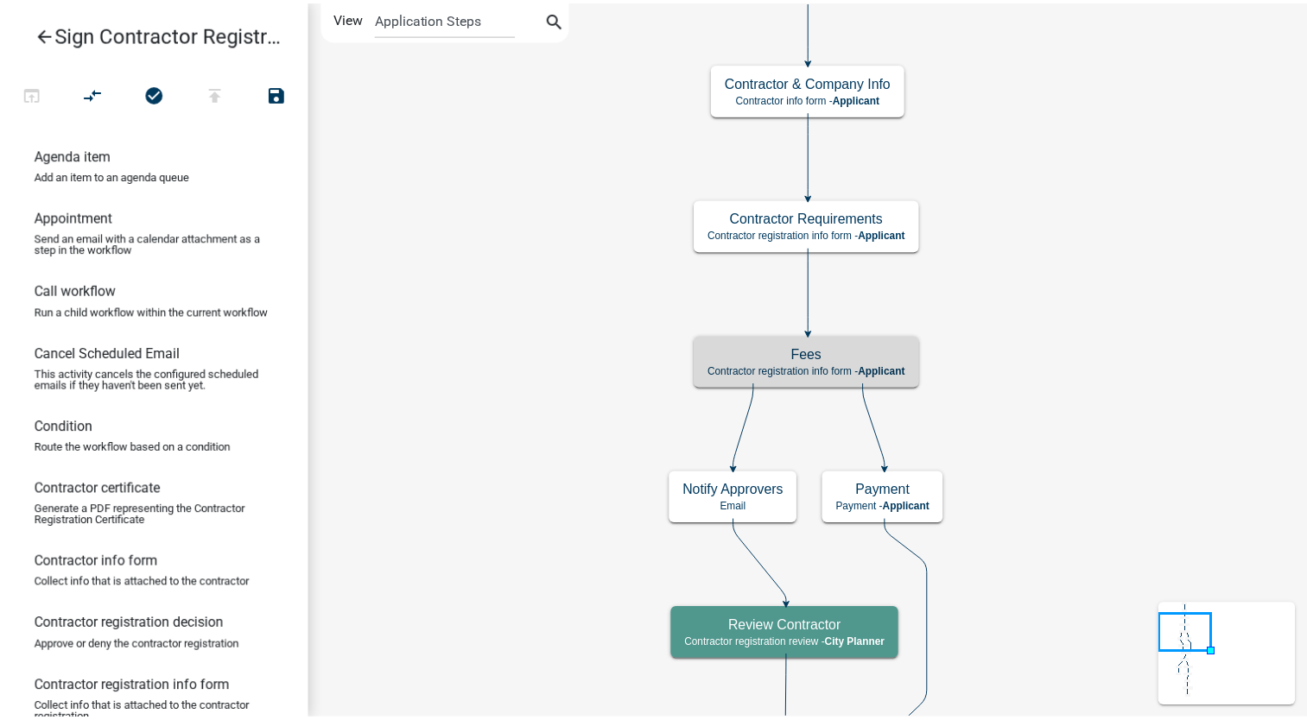
scroll to position [0, 0]
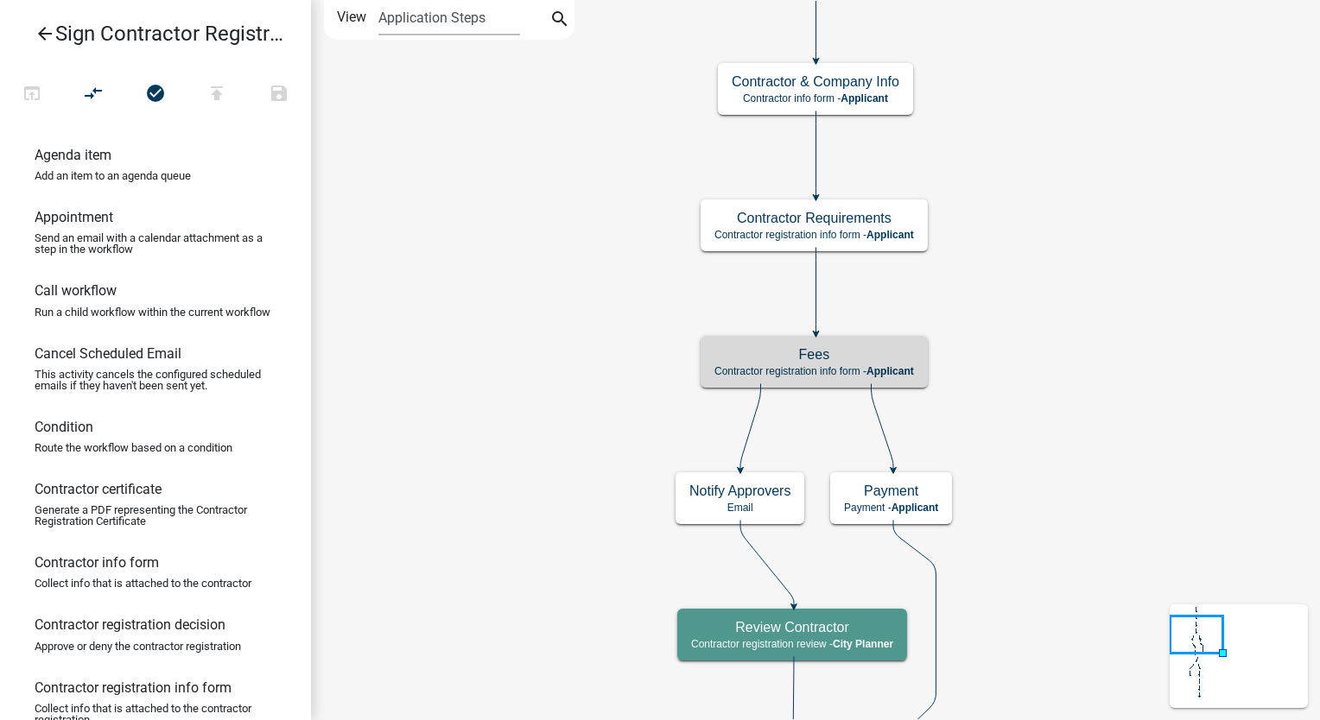
click at [39, 33] on icon "arrow_back" at bounding box center [45, 35] width 21 height 24
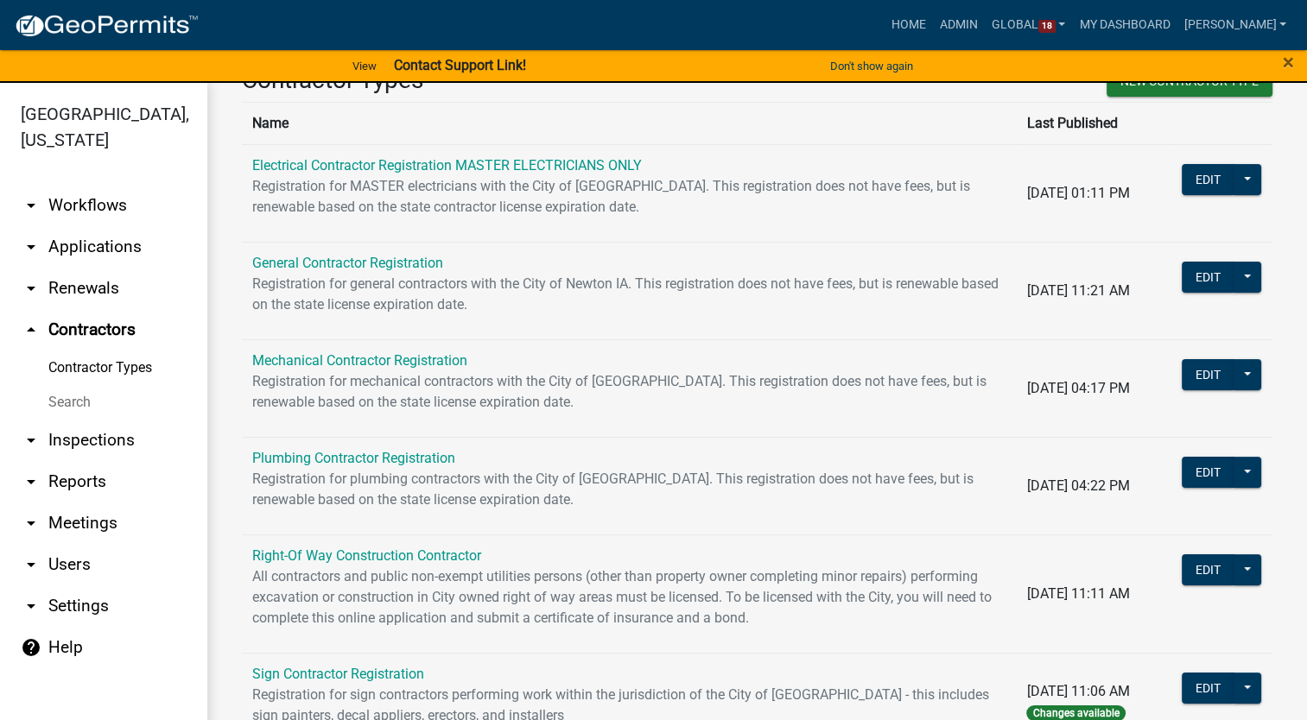
scroll to position [107, 0]
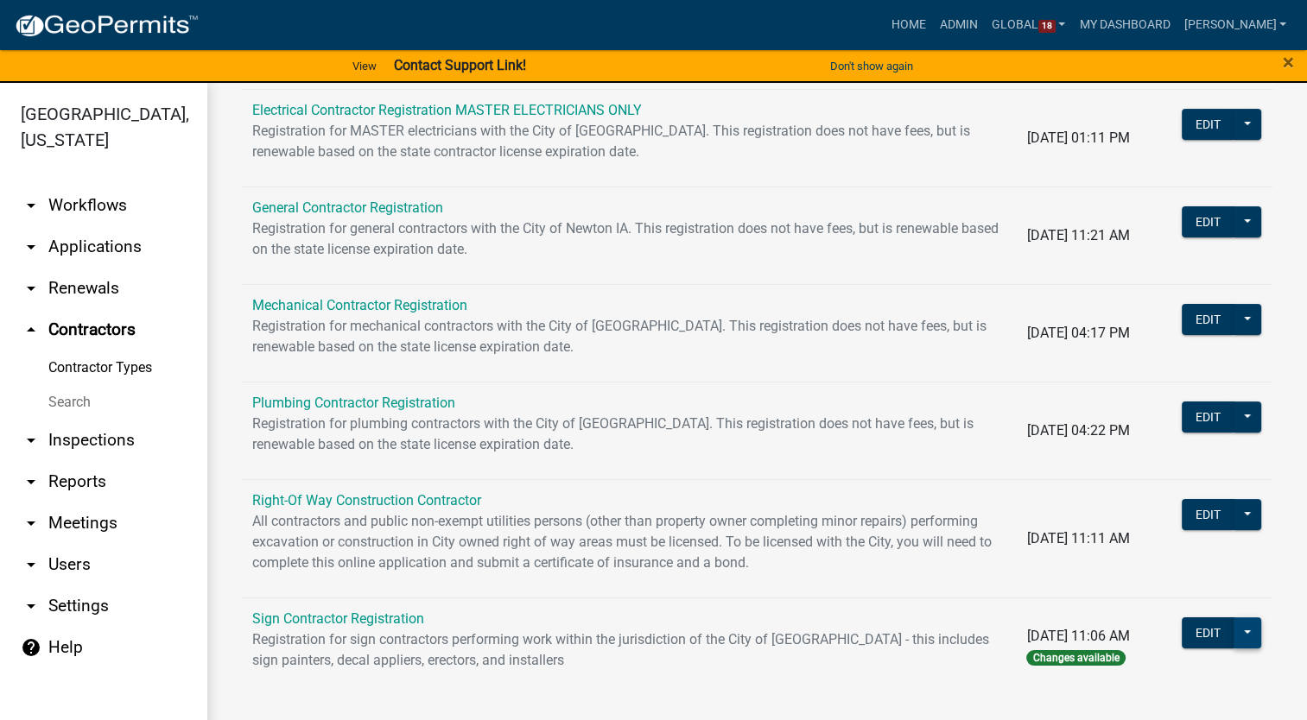
click at [1238, 630] on button at bounding box center [1247, 633] width 28 height 31
click at [1131, 681] on button "Publish" at bounding box center [1182, 677] width 158 height 41
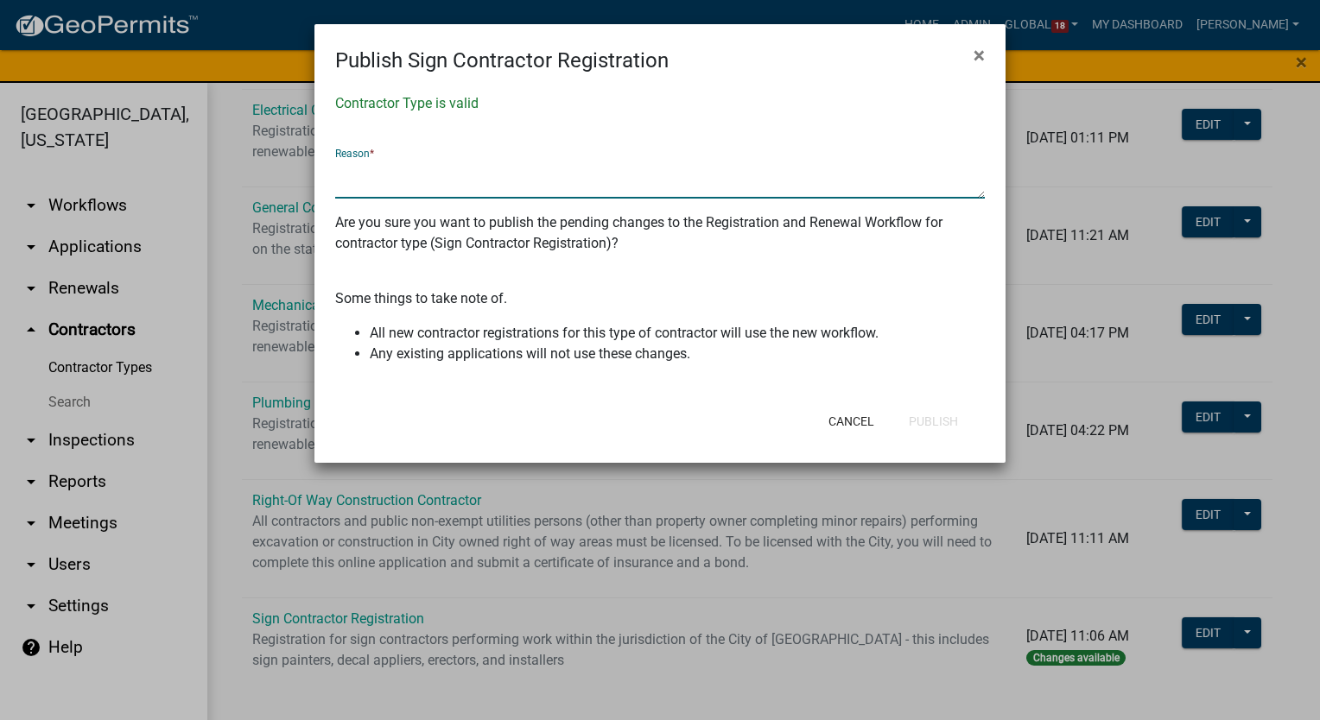
click at [398, 174] on textarea at bounding box center [659, 179] width 649 height 40
type textarea "Changed fee recipient"
click at [949, 417] on button "Publish" at bounding box center [933, 421] width 77 height 31
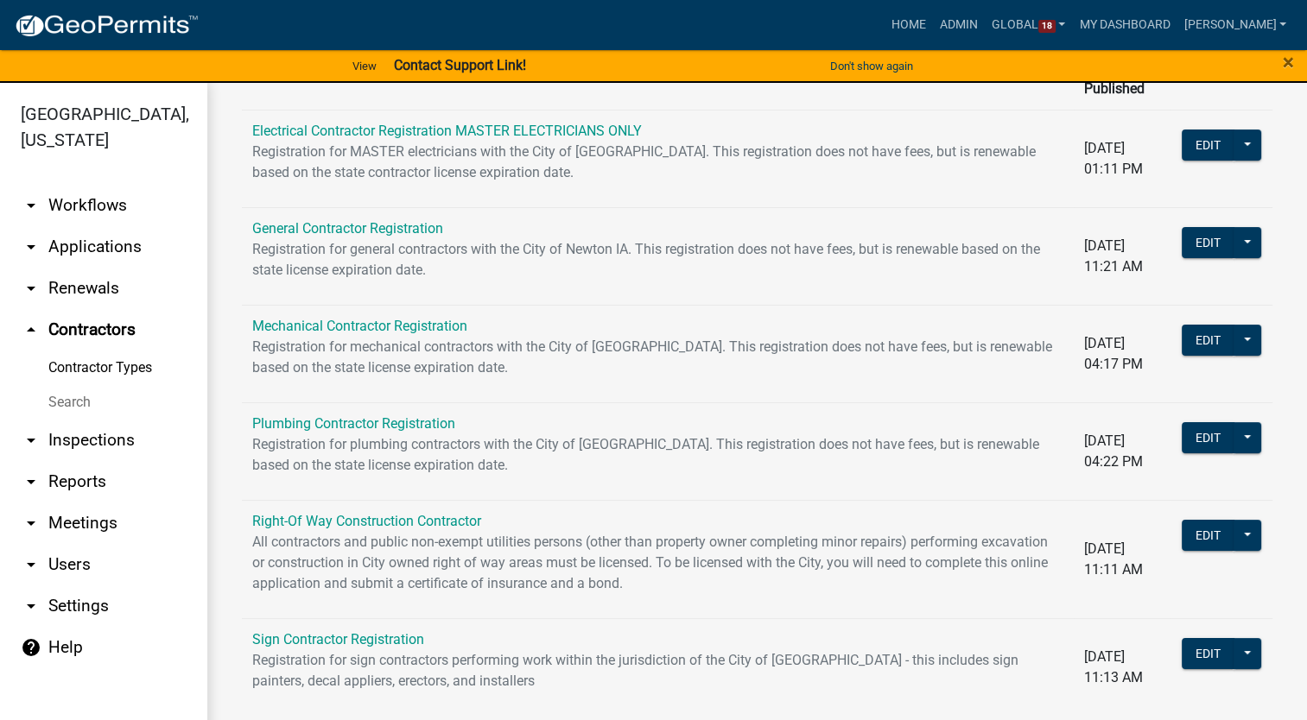
click at [79, 185] on link "arrow_drop_down Workflows" at bounding box center [103, 205] width 207 height 41
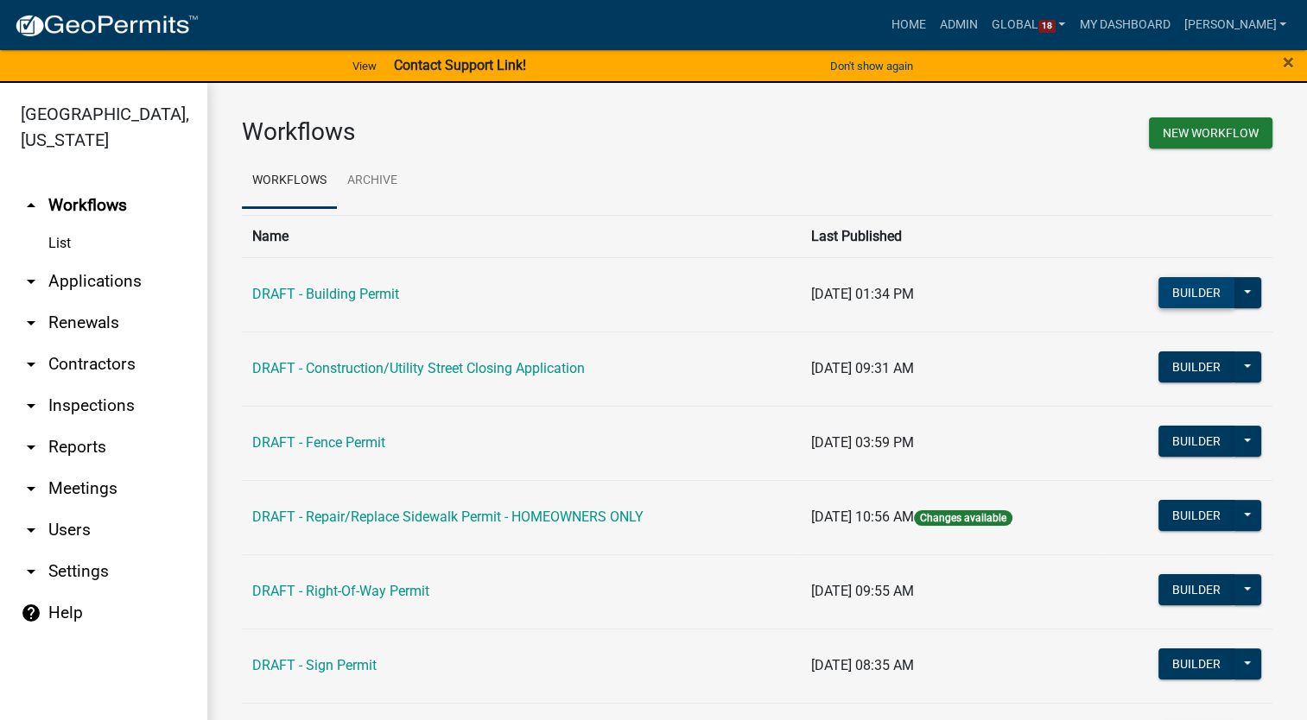
click at [1200, 277] on button "Builder" at bounding box center [1196, 292] width 76 height 31
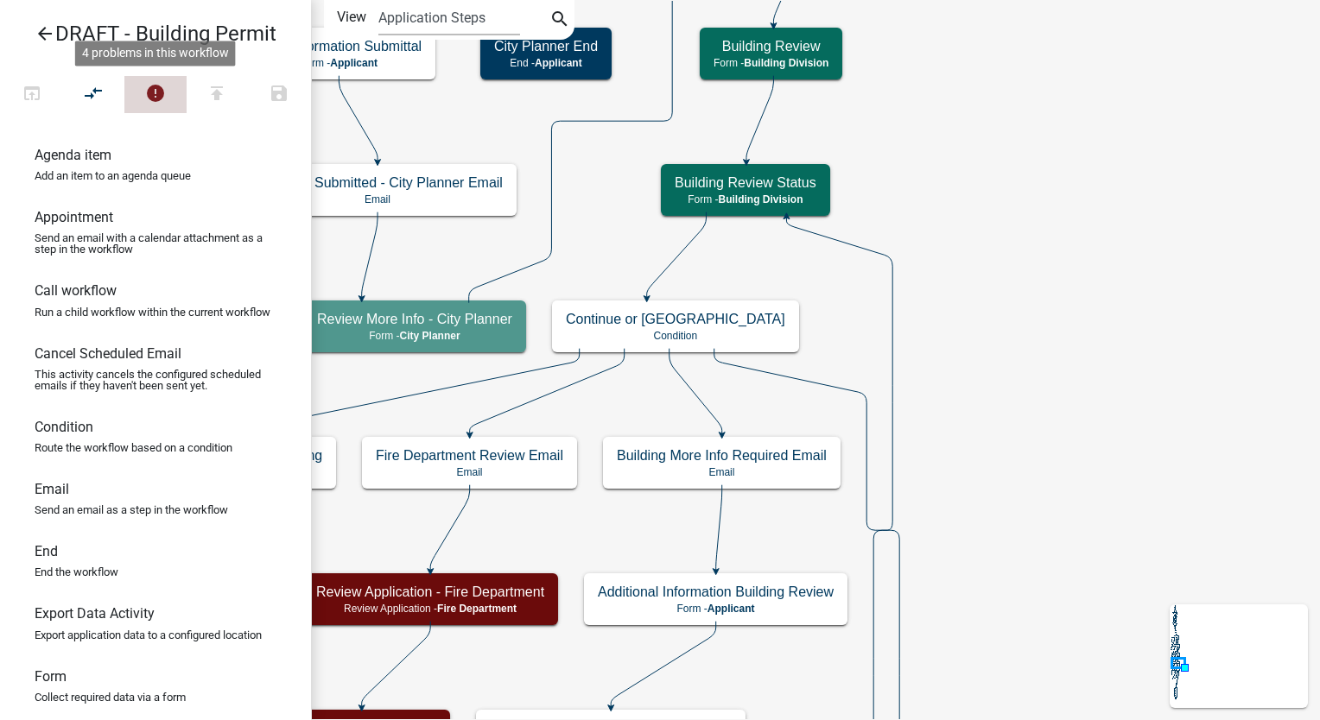
click at [145, 98] on icon "error" at bounding box center [155, 95] width 21 height 24
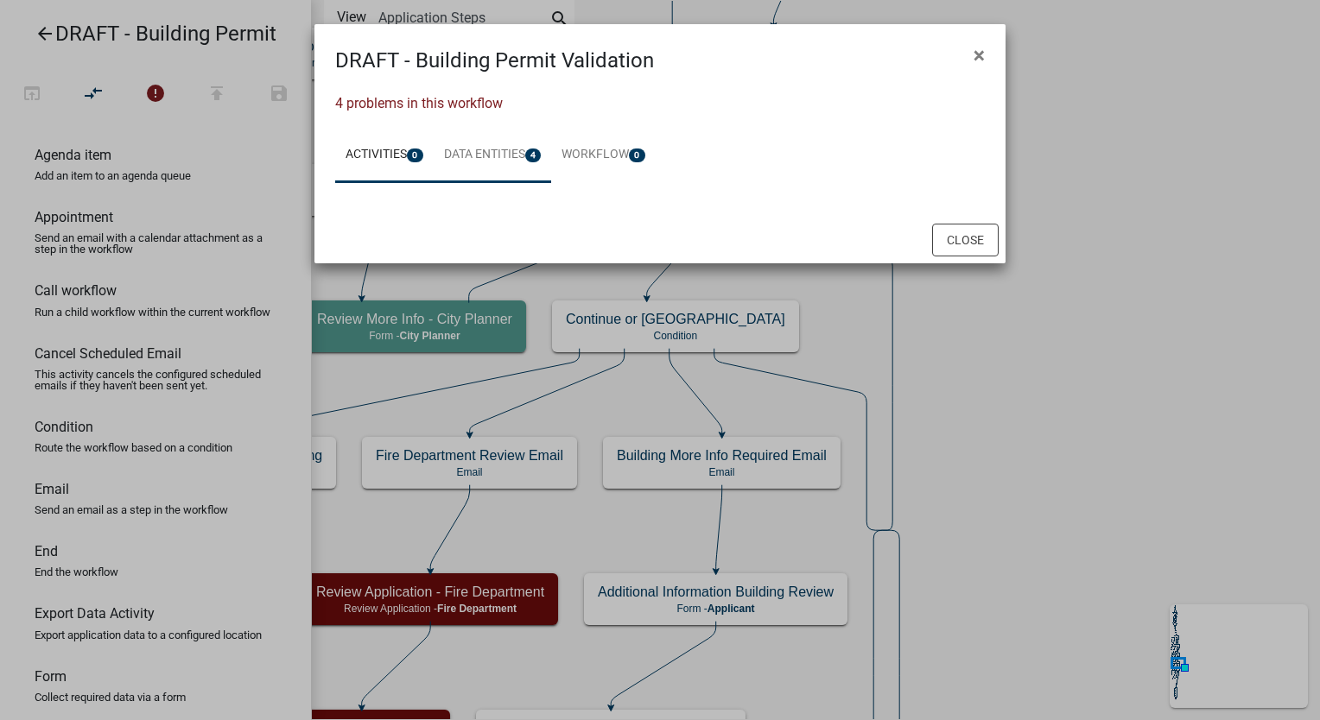
click at [518, 157] on link "Data Entities 4" at bounding box center [493, 155] width 118 height 55
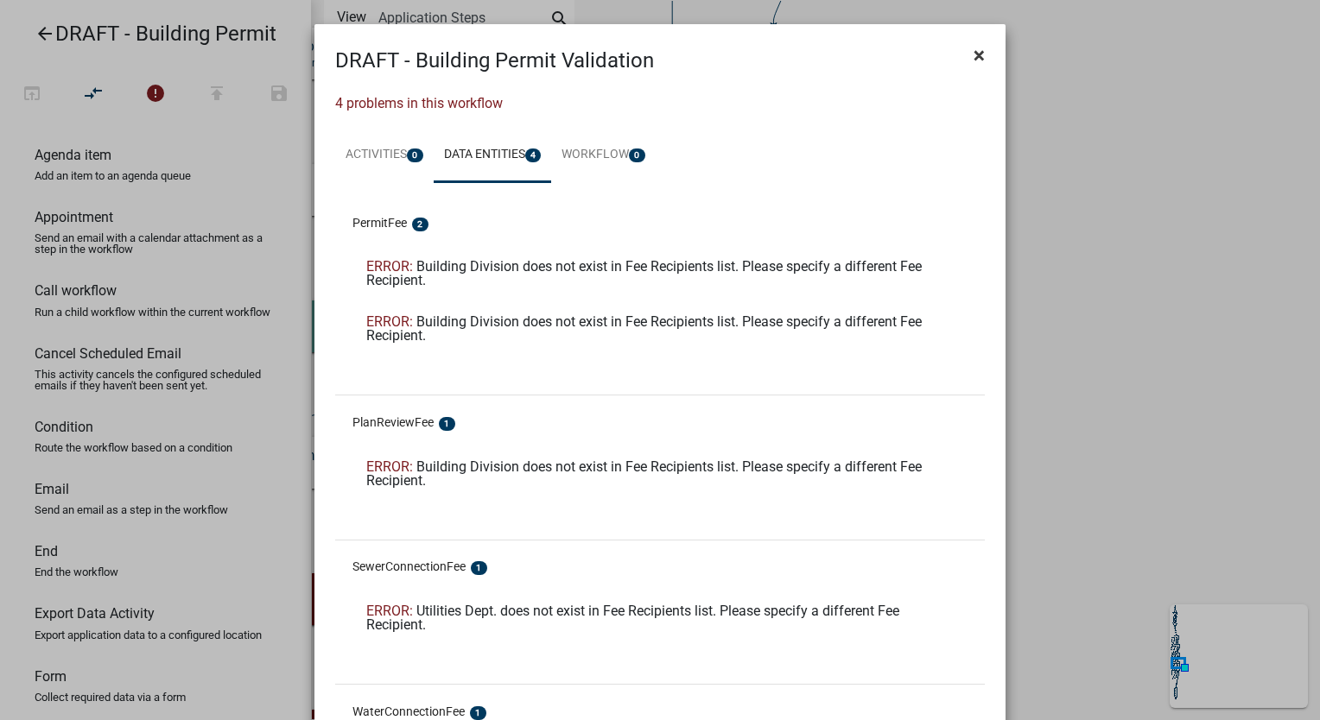
click at [975, 55] on span "×" at bounding box center [978, 55] width 11 height 24
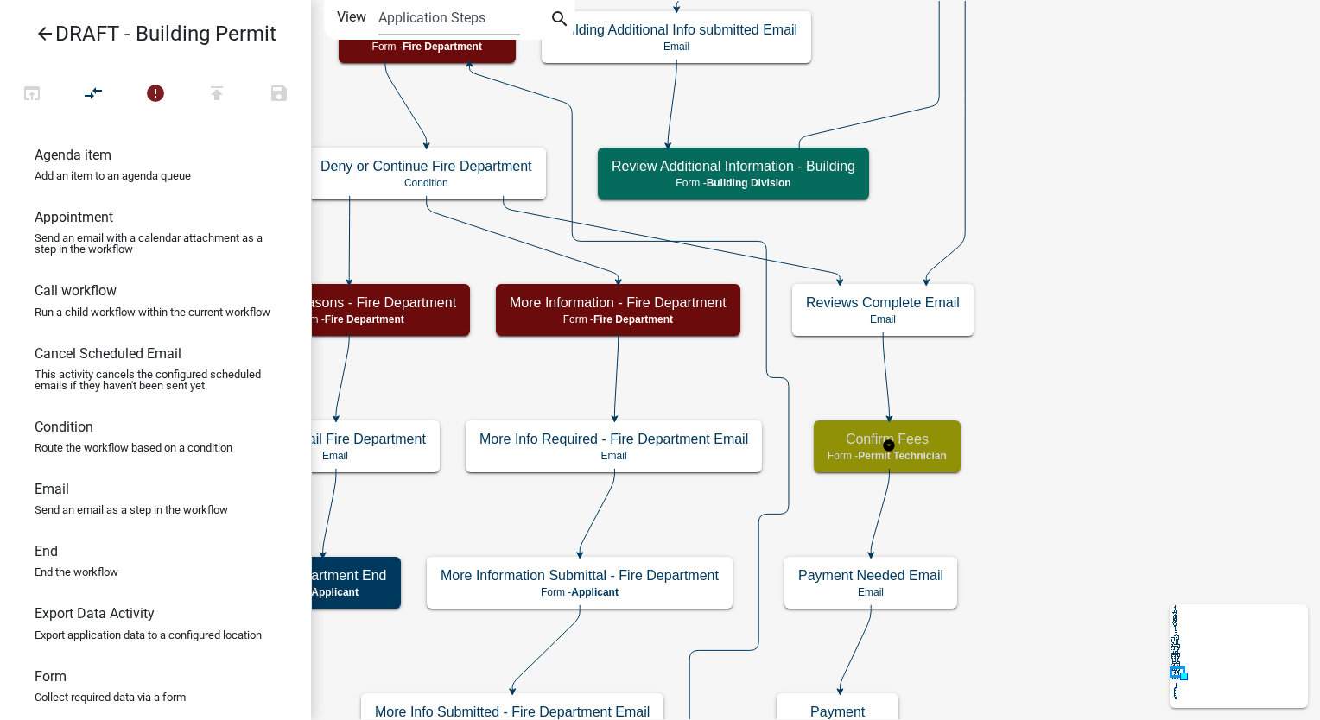
click at [937, 453] on span "Permit Technician" at bounding box center [902, 456] width 88 height 12
select select "5805852F-8761-4B18-8554-11011EE0AEBD"
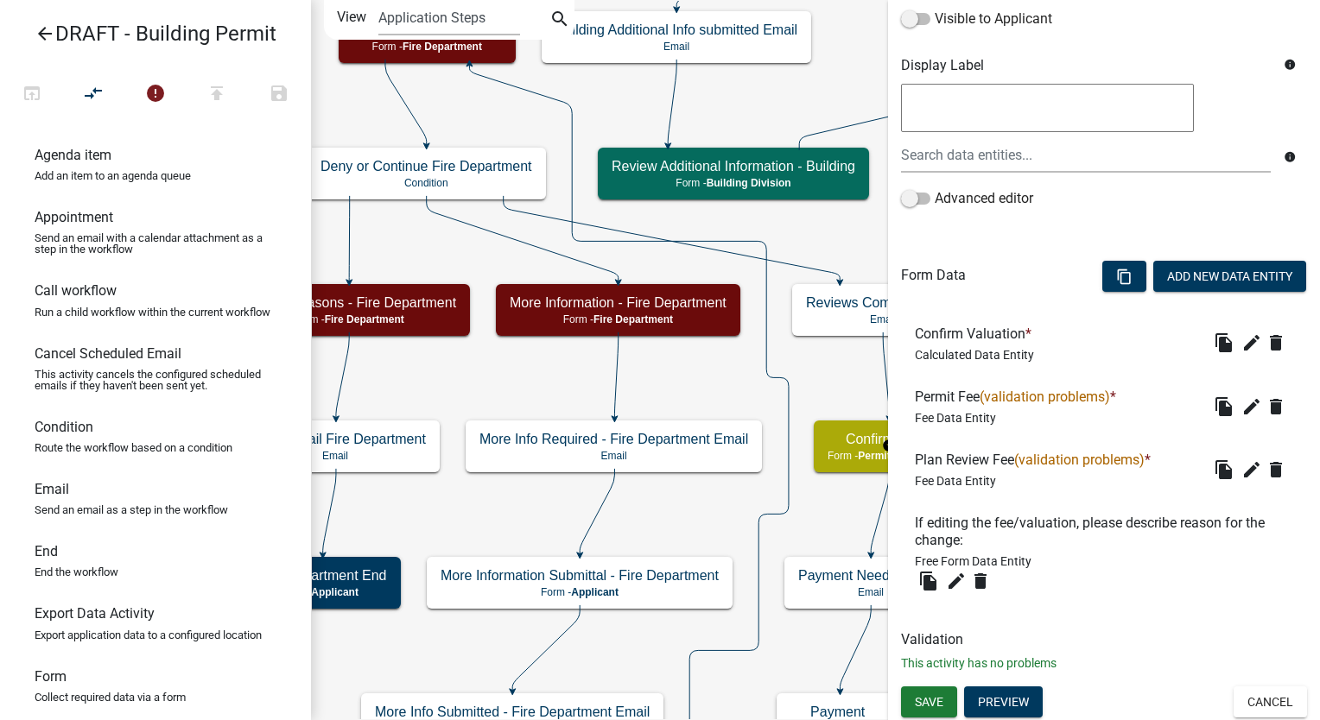
scroll to position [307, 0]
click at [1245, 400] on icon "edit" at bounding box center [1251, 406] width 21 height 21
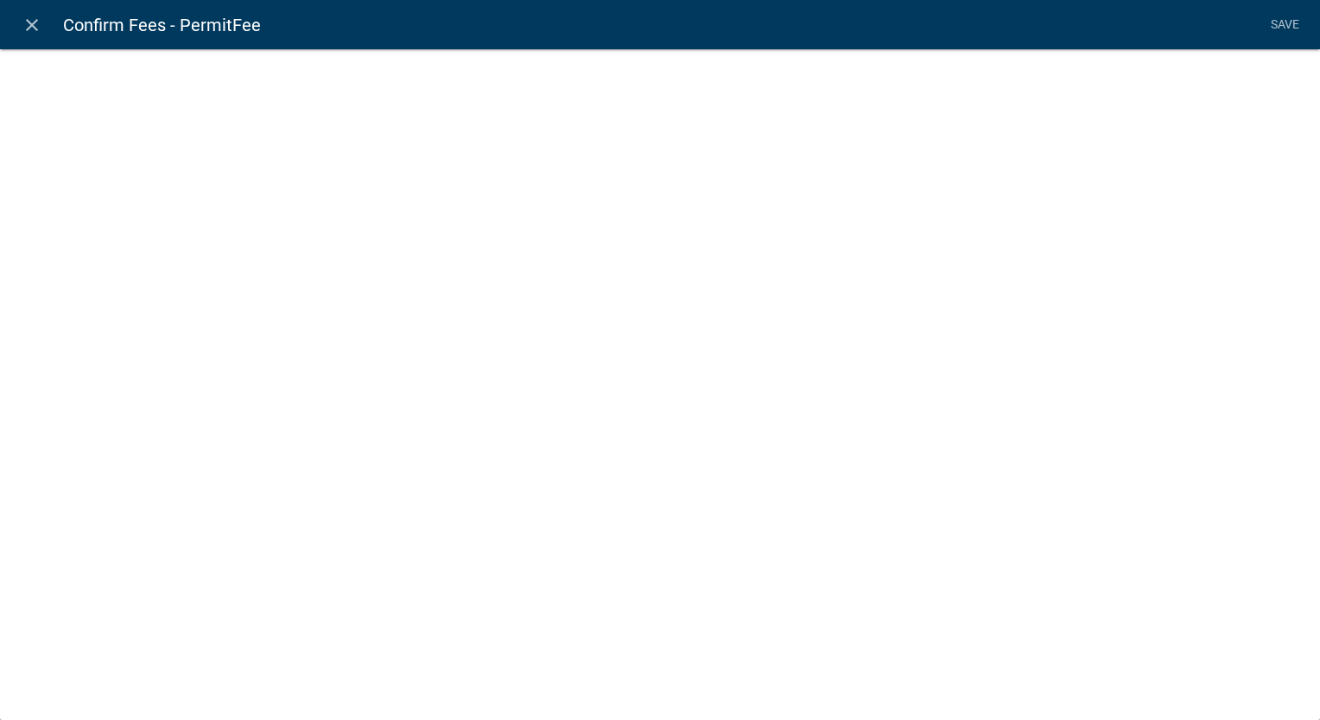
select select "fee"
select select "33: faed6382-aed0-4614-8d4a-2bf2c810f16e"
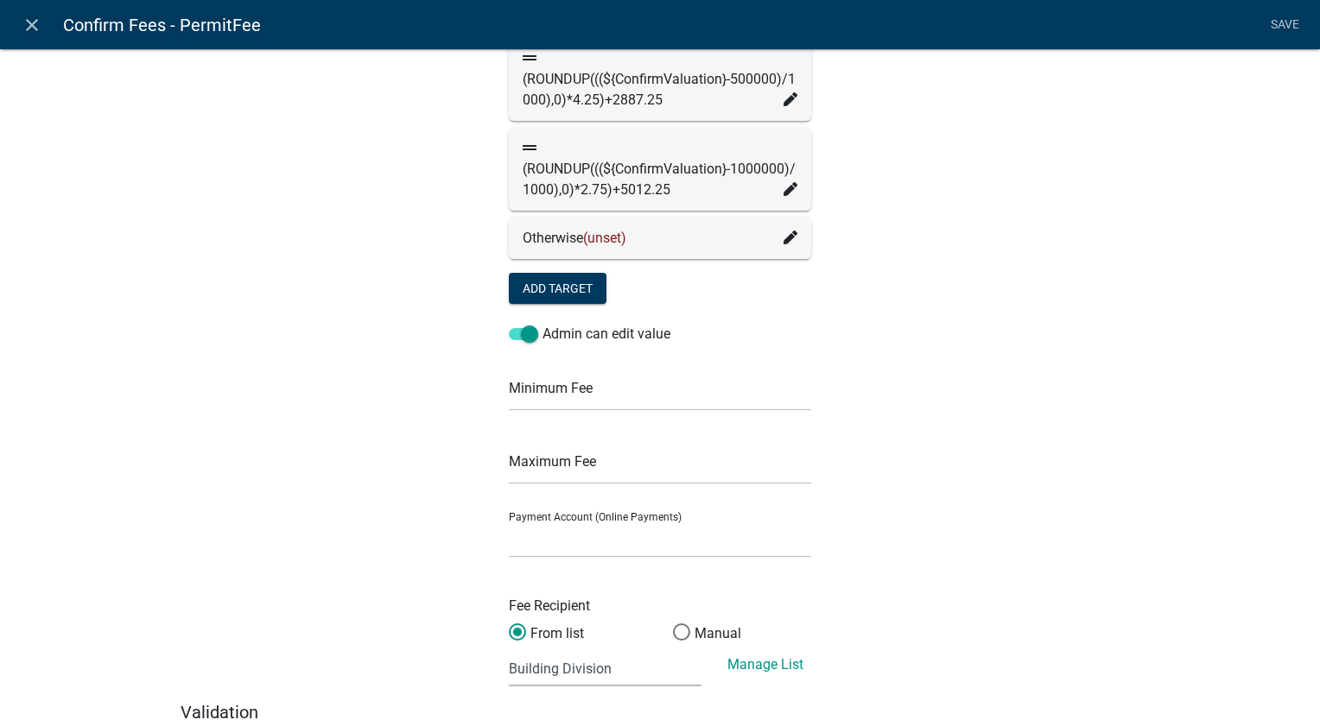
scroll to position [605, 0]
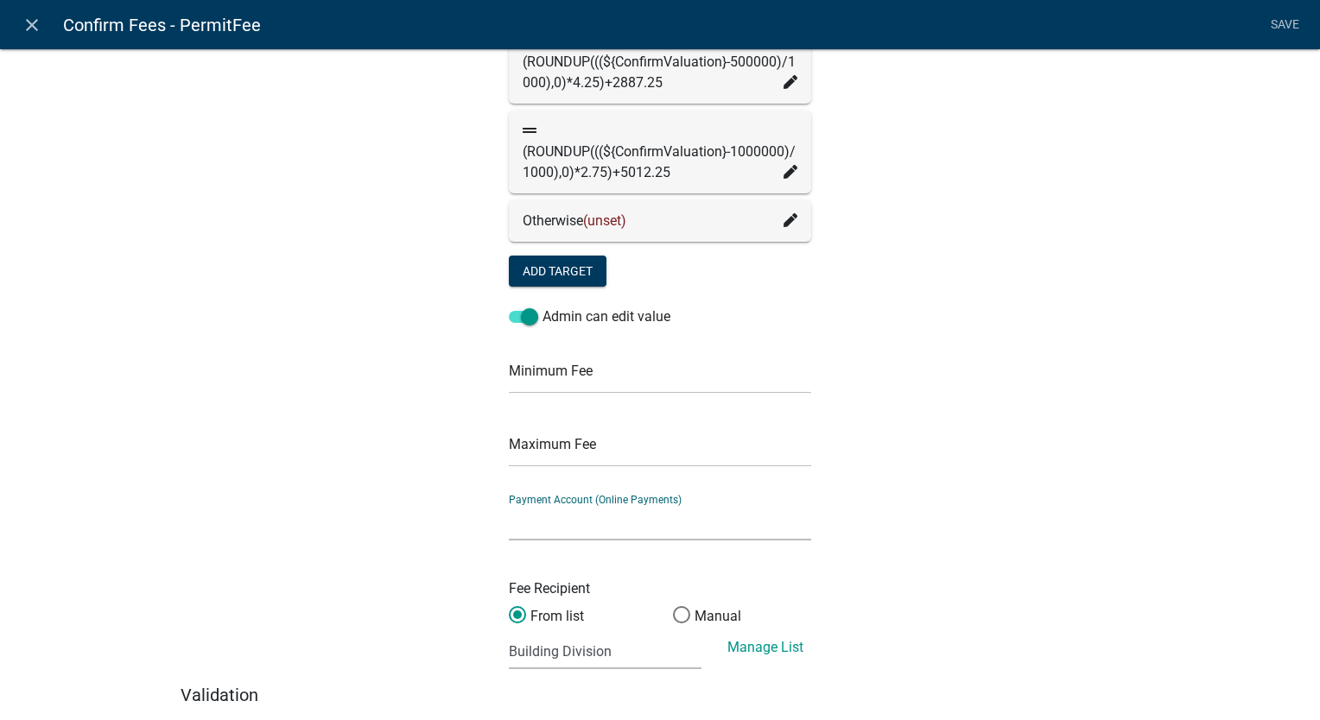
click at [551, 520] on select "City of Newton IA WEB (Certified Payments)" at bounding box center [660, 522] width 302 height 35
select select "4878f9a1-c785-466c-a124-d35ee7d960eb"
click at [509, 505] on select "City of Newton IA WEB (Certified Payments)" at bounding box center [660, 522] width 302 height 35
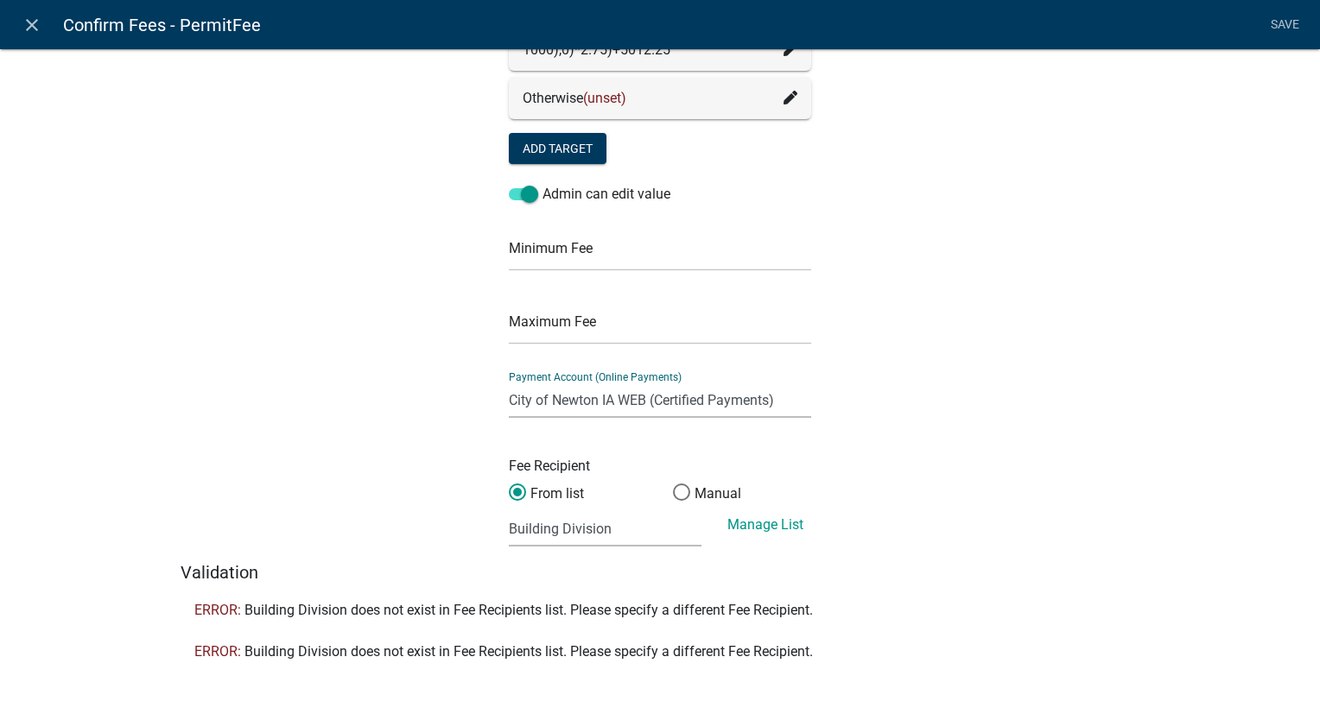
scroll to position [732, 0]
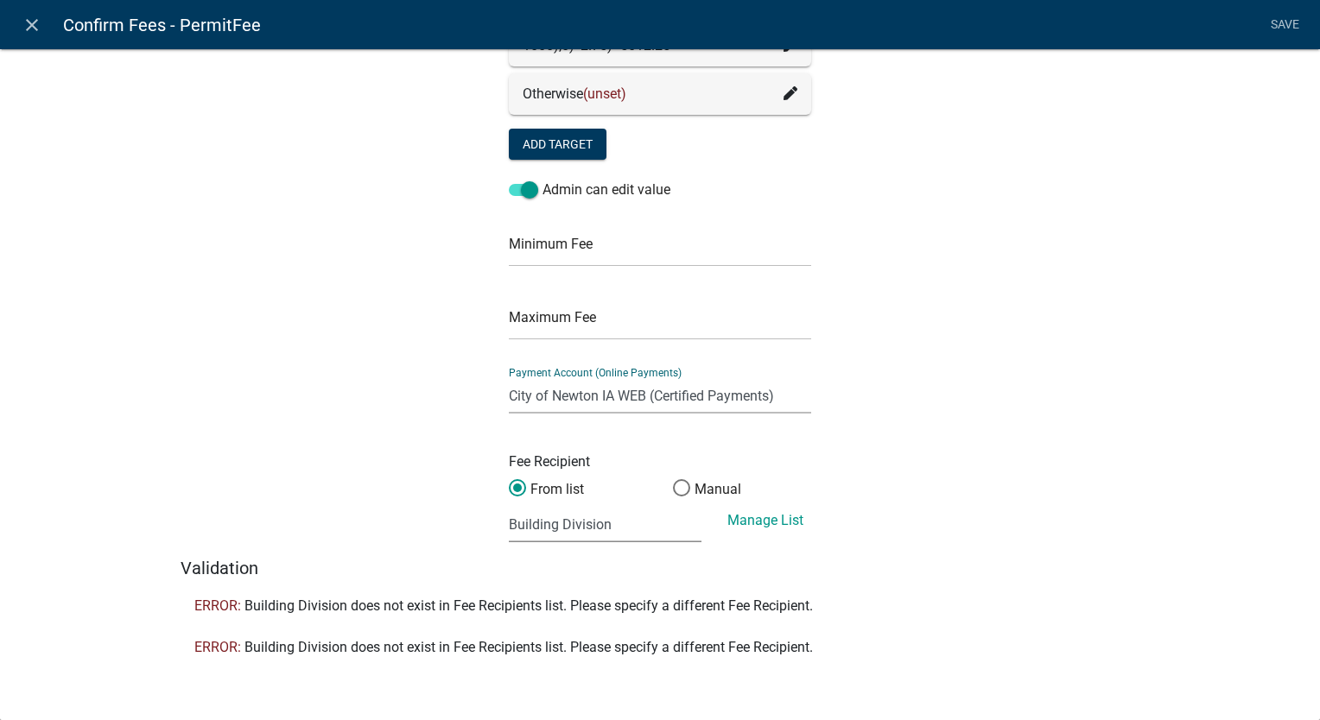
click at [656, 537] on select "(None selected) Agnes Patterson Farmland Rent - 001.4030.2.43100 Building Permi…" at bounding box center [605, 524] width 193 height 35
select select "2: 637a4581-ef18-48c8-8db5-6d045163a7f8"
click at [509, 507] on select "(None selected) Agnes Patterson Farmland Rent - 001.4030.2.43100 Building Permi…" at bounding box center [605, 524] width 193 height 35
click at [1282, 24] on link "Save" at bounding box center [1284, 25] width 43 height 33
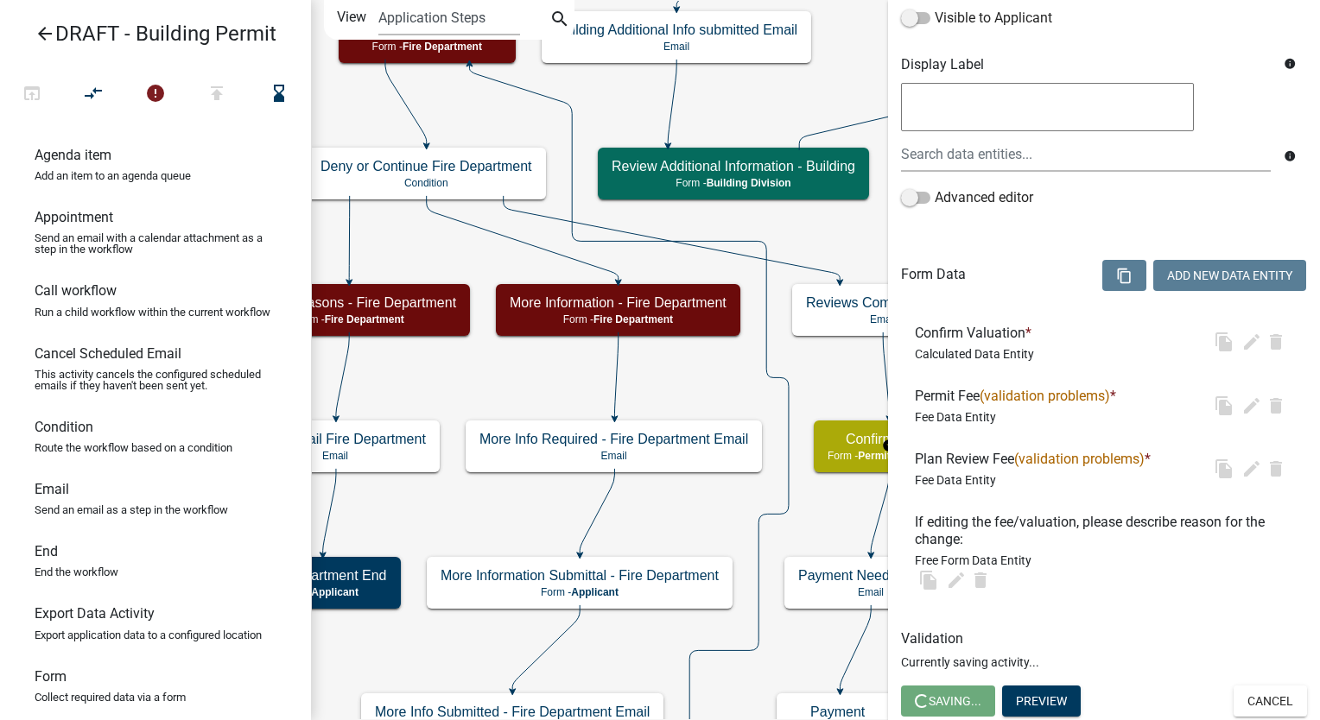
scroll to position [0, 0]
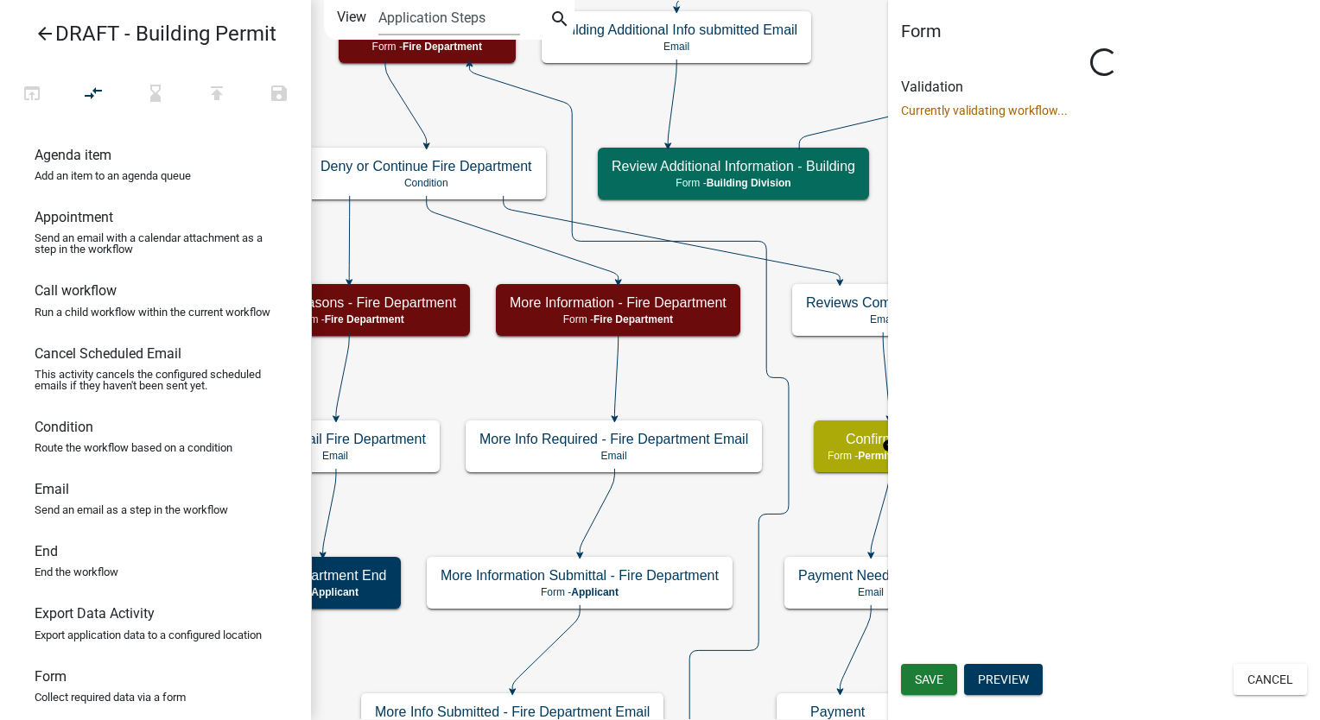
select select "5805852F-8761-4B18-8554-11011EE0AEBD"
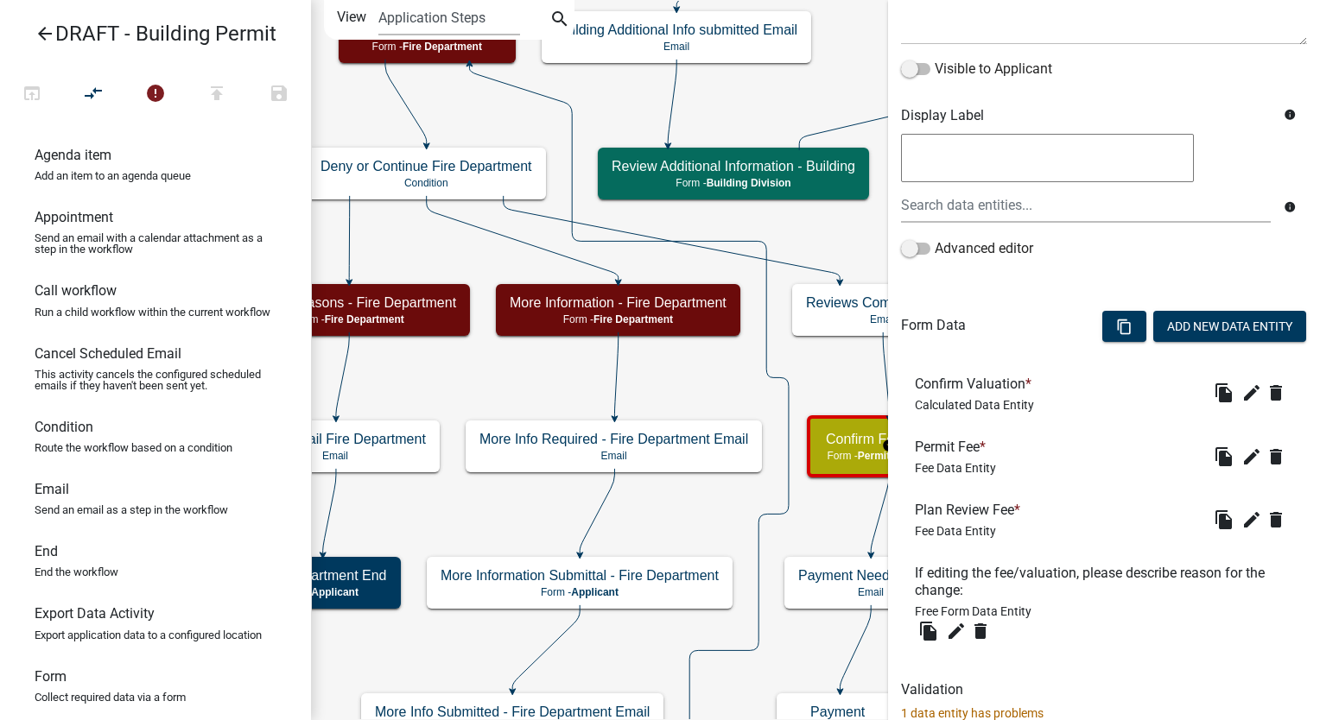
scroll to position [307, 0]
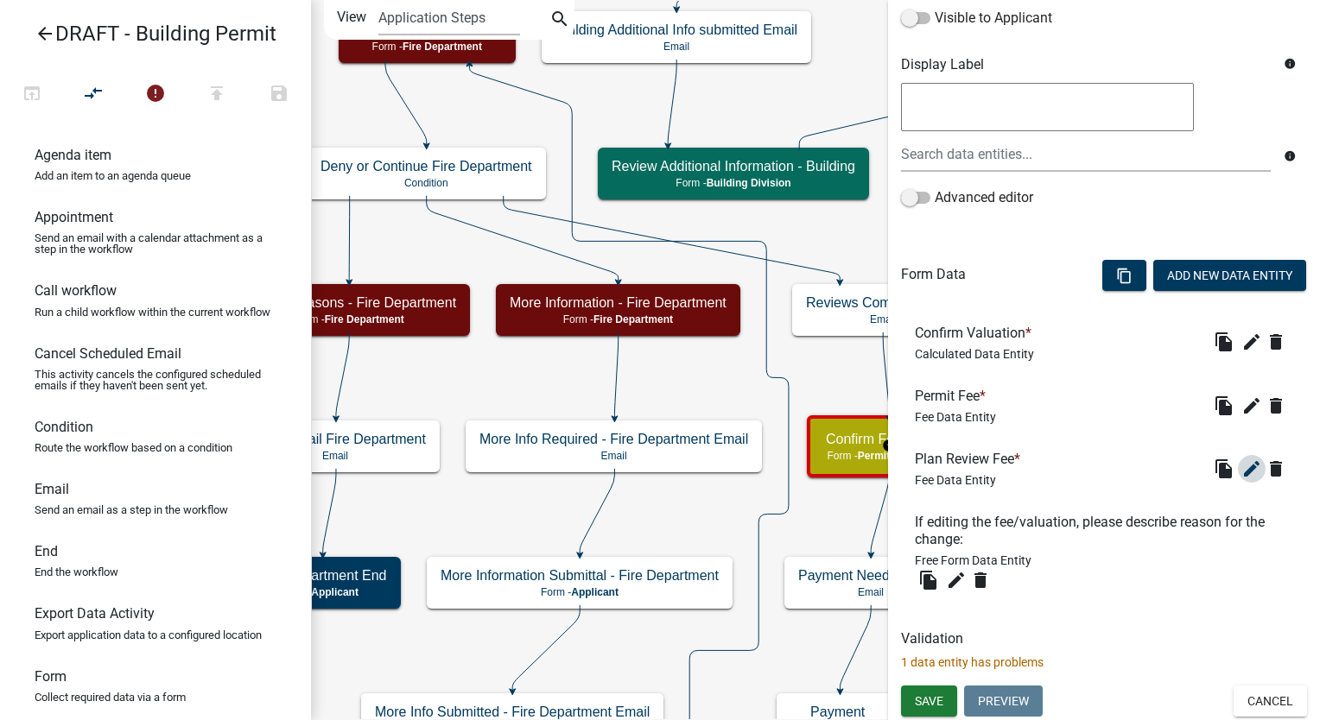
click at [1241, 459] on icon "edit" at bounding box center [1251, 469] width 21 height 21
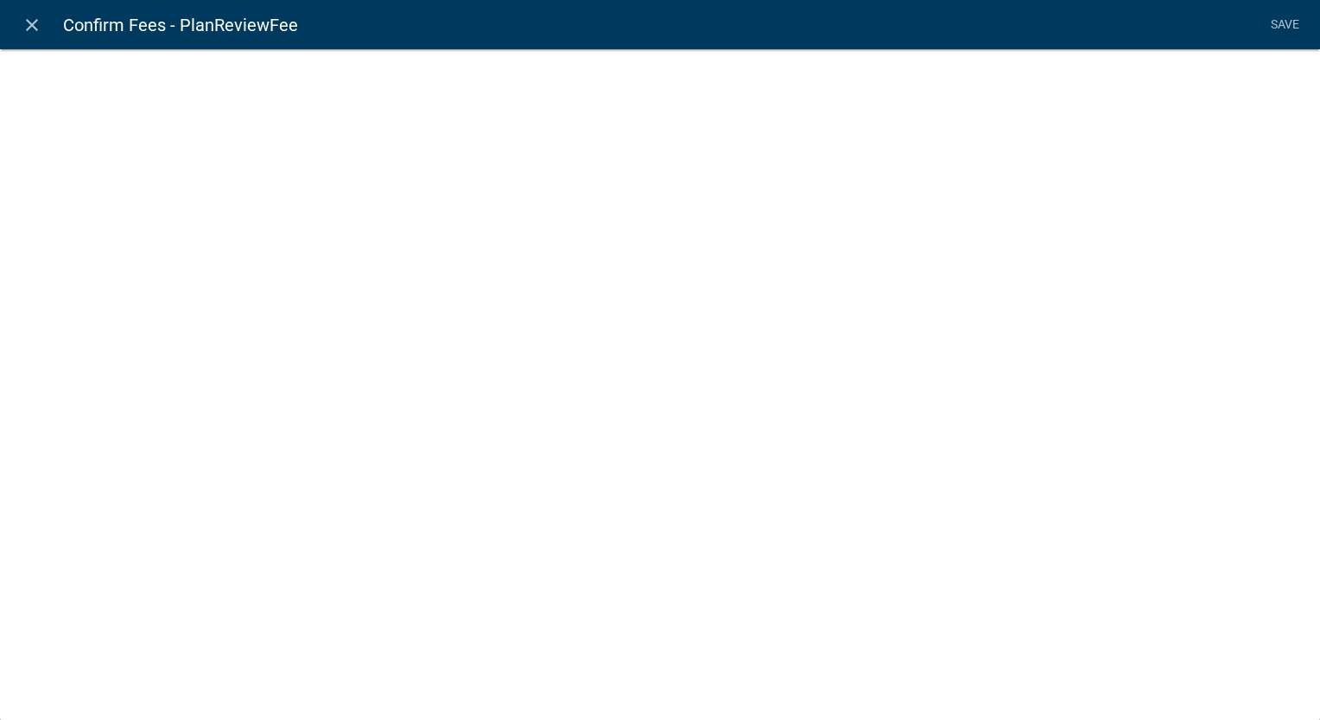
select select "fee"
select select "33: faed6382-aed0-4614-8d4a-2bf2c810f16e"
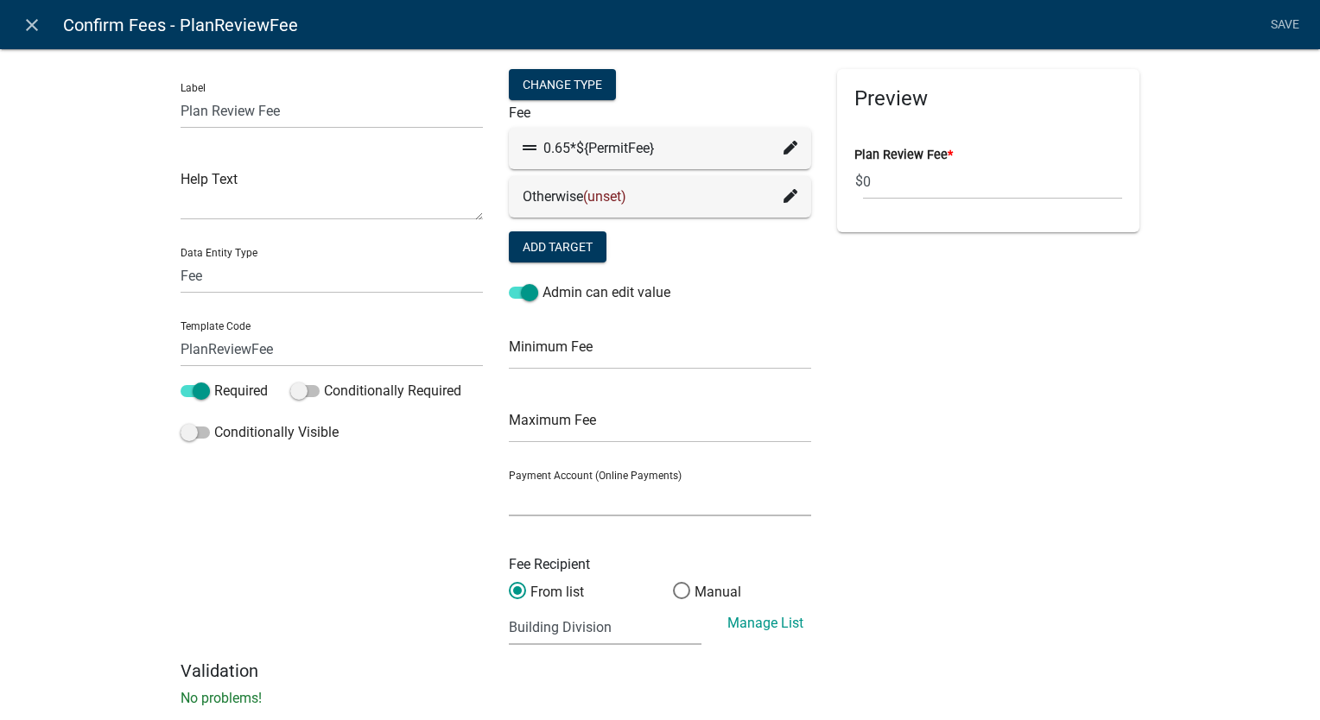
click at [567, 496] on select "City of Newton IA WEB (Certified Payments)" at bounding box center [660, 498] width 302 height 35
select select "4878f9a1-c785-466c-a124-d35ee7d960eb"
click at [509, 481] on select "City of Newton IA WEB (Certified Payments)" at bounding box center [660, 498] width 302 height 35
click at [654, 623] on select "(None selected) Agnes Patterson Farmland Rent - 001.4030.2.43100 Building Permi…" at bounding box center [605, 627] width 193 height 35
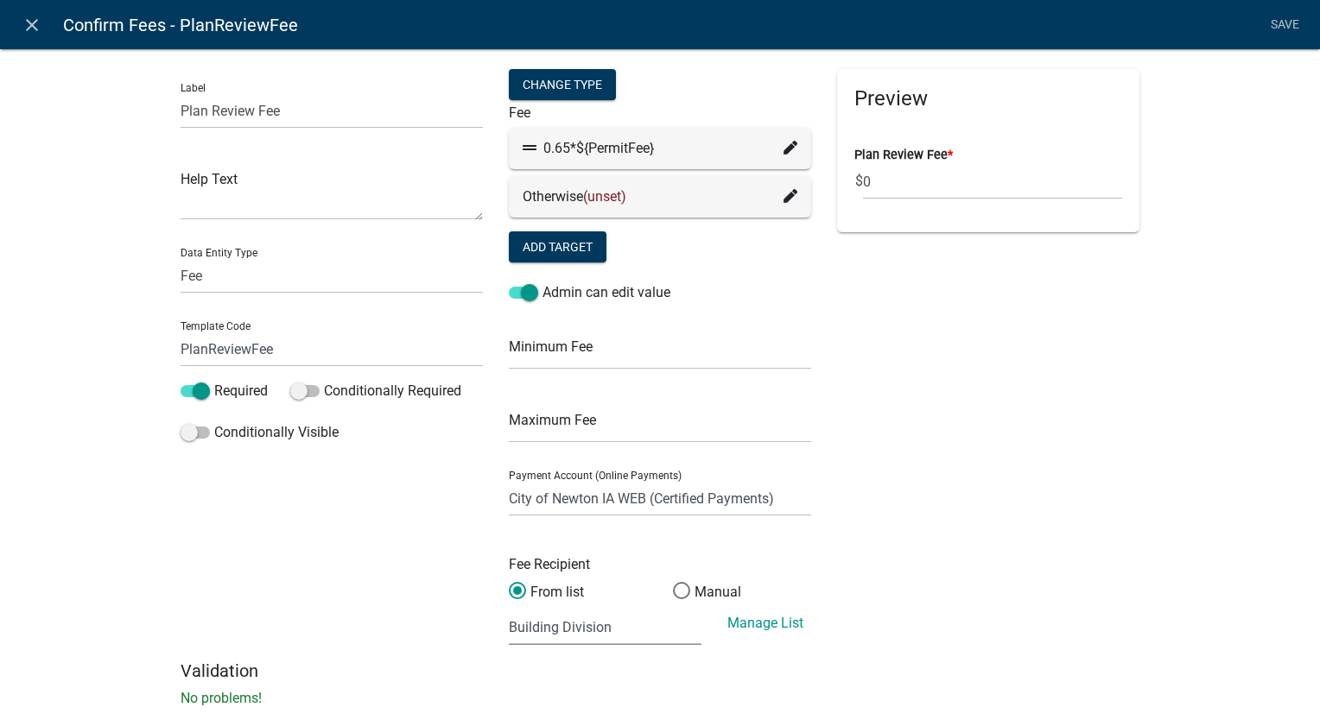
select select "2: 637a4581-ef18-48c8-8db5-6d045163a7f8"
click at [509, 610] on select "(None selected) Agnes Patterson Farmland Rent - 001.4030.2.43100 Building Permi…" at bounding box center [605, 627] width 193 height 35
click at [1298, 26] on link "Save" at bounding box center [1284, 25] width 43 height 33
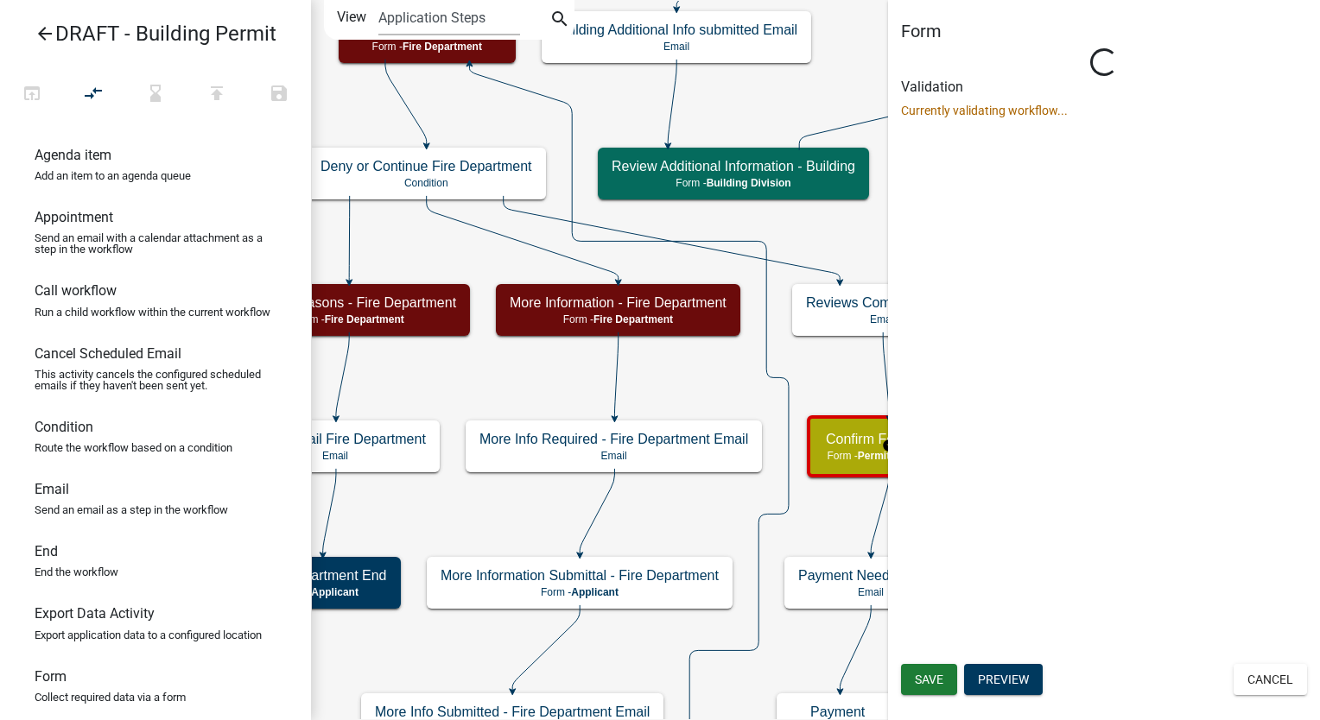
select select "5805852F-8761-4B18-8554-11011EE0AEBD"
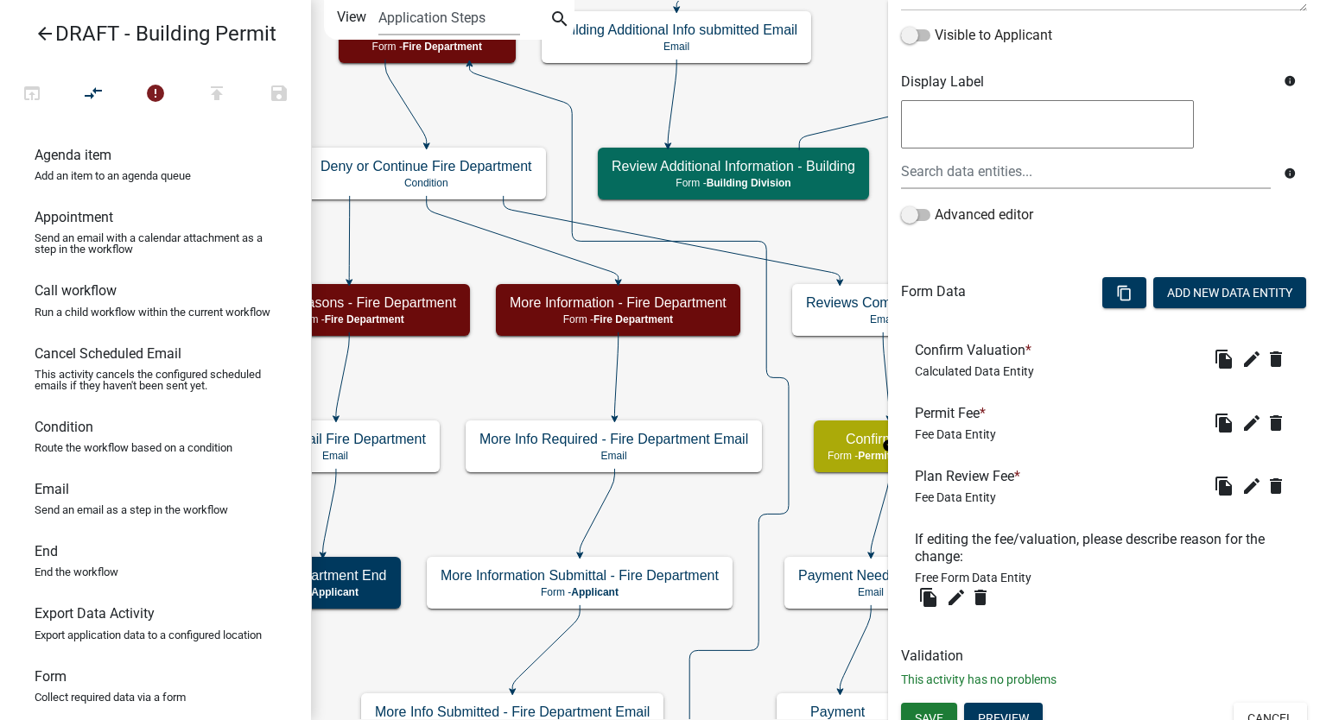
scroll to position [307, 0]
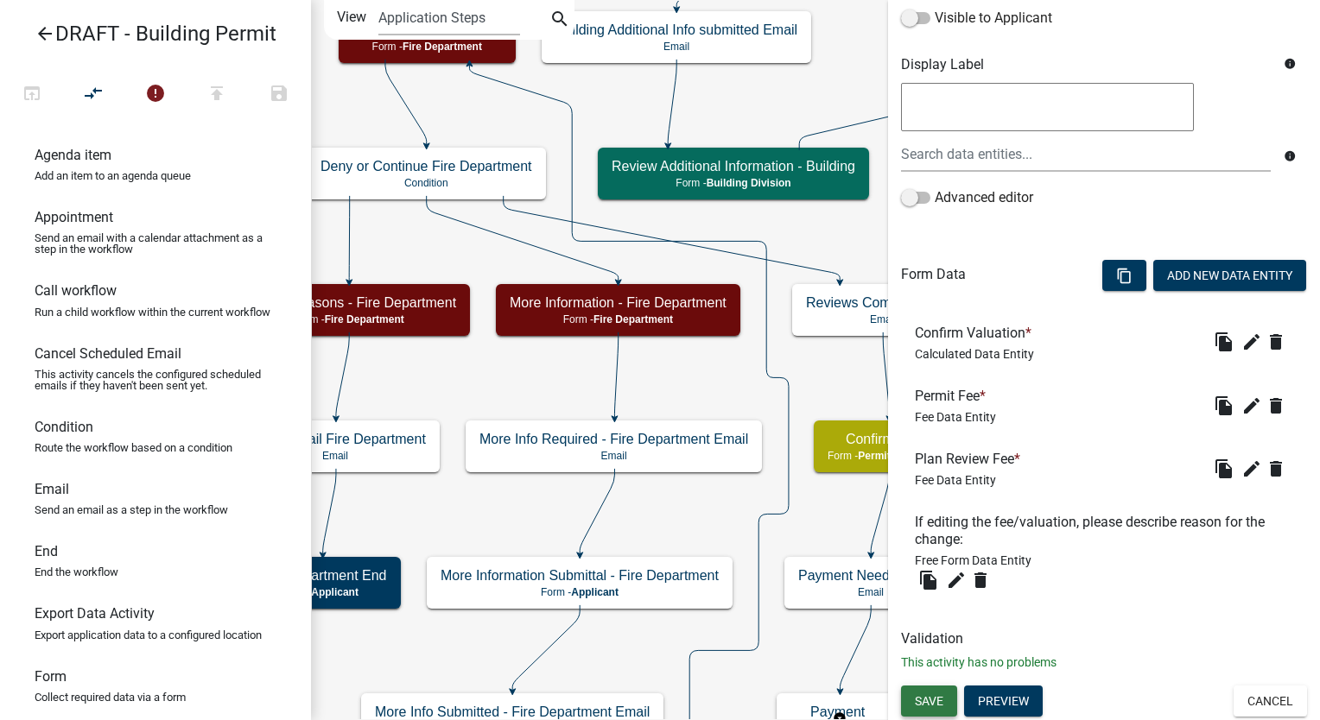
click at [940, 697] on span "Save" at bounding box center [929, 701] width 29 height 14
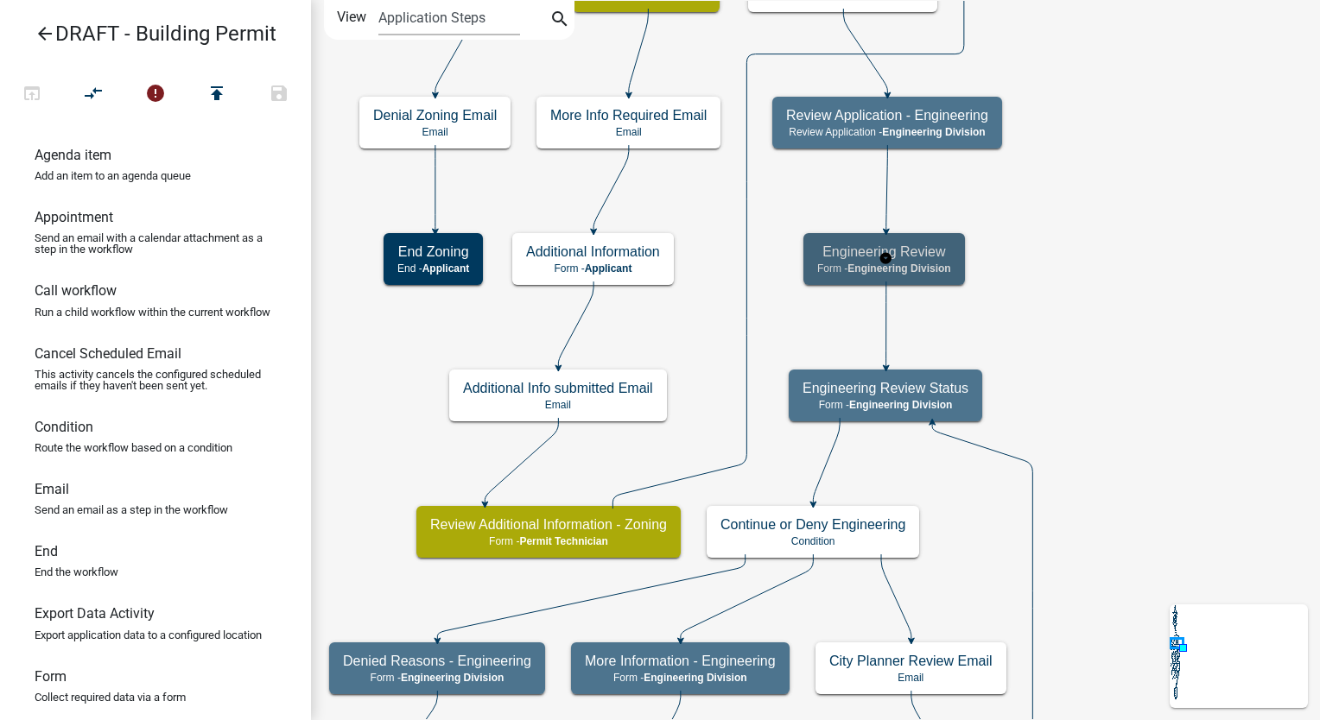
click at [936, 254] on h5 "Engineering Review" at bounding box center [884, 252] width 134 height 16
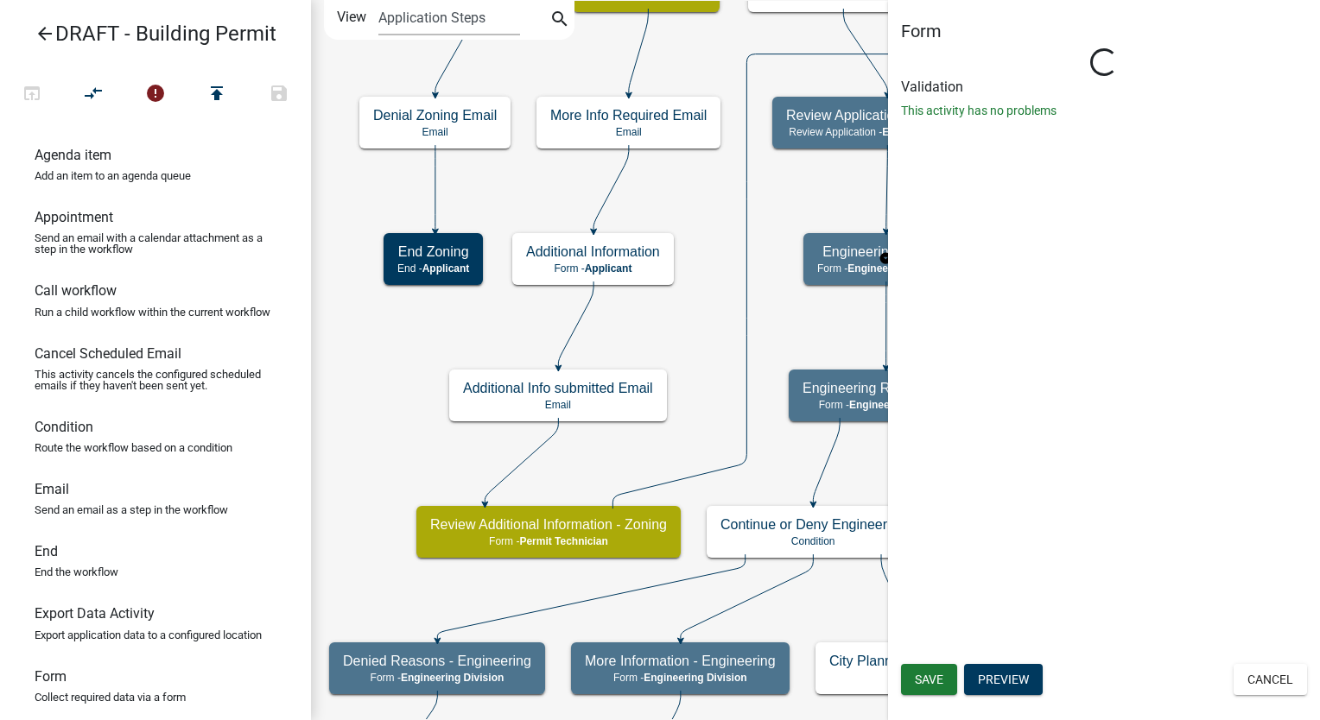
select select "2EABD35E-CE6D-461F-BA3B-875F04B0D107"
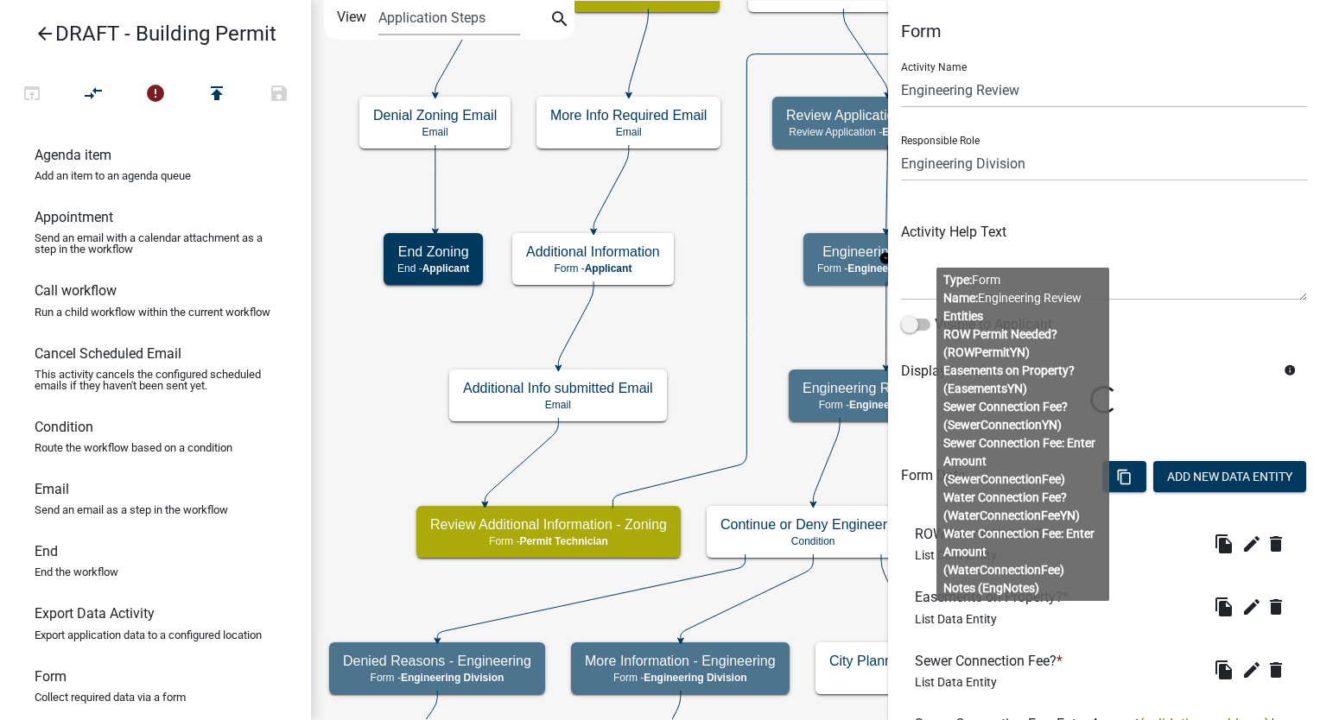
click at [1078, 402] on body "Internet Explorer does NOT work with GeoPermits. Get a new browser for more sec…" at bounding box center [660, 360] width 1320 height 720
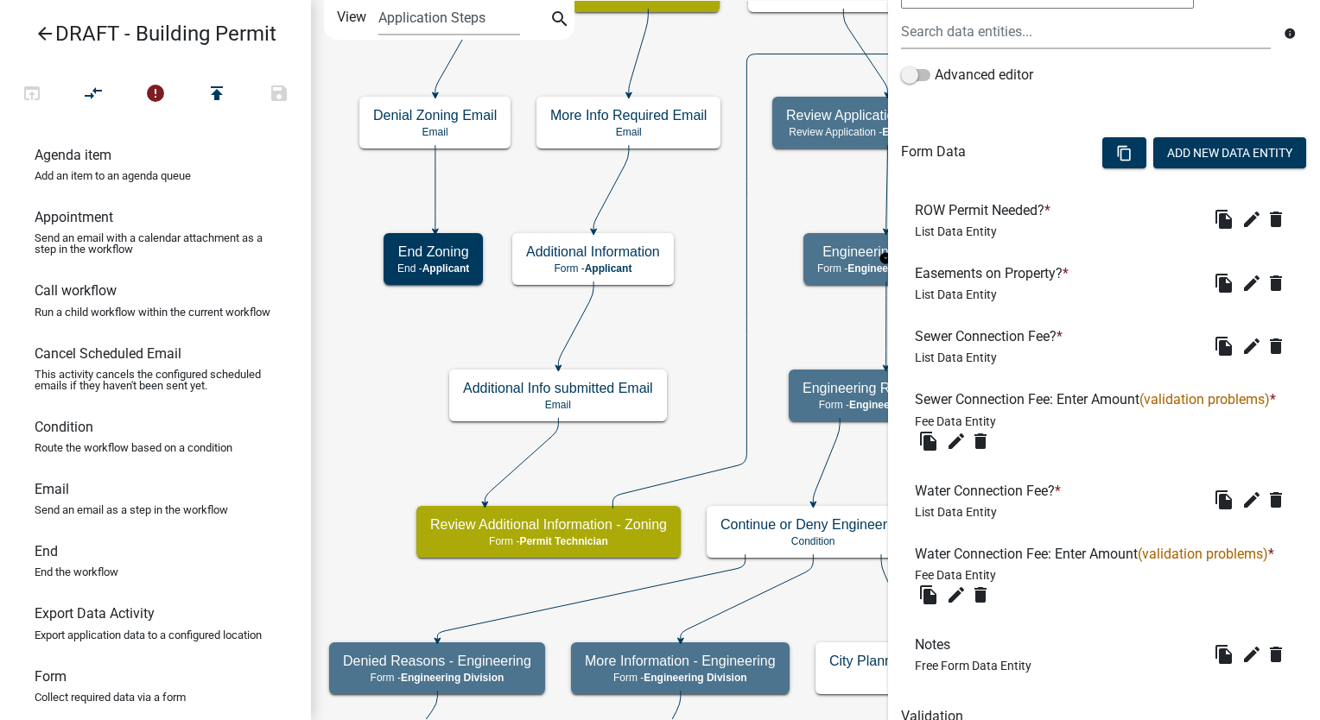
scroll to position [432, 0]
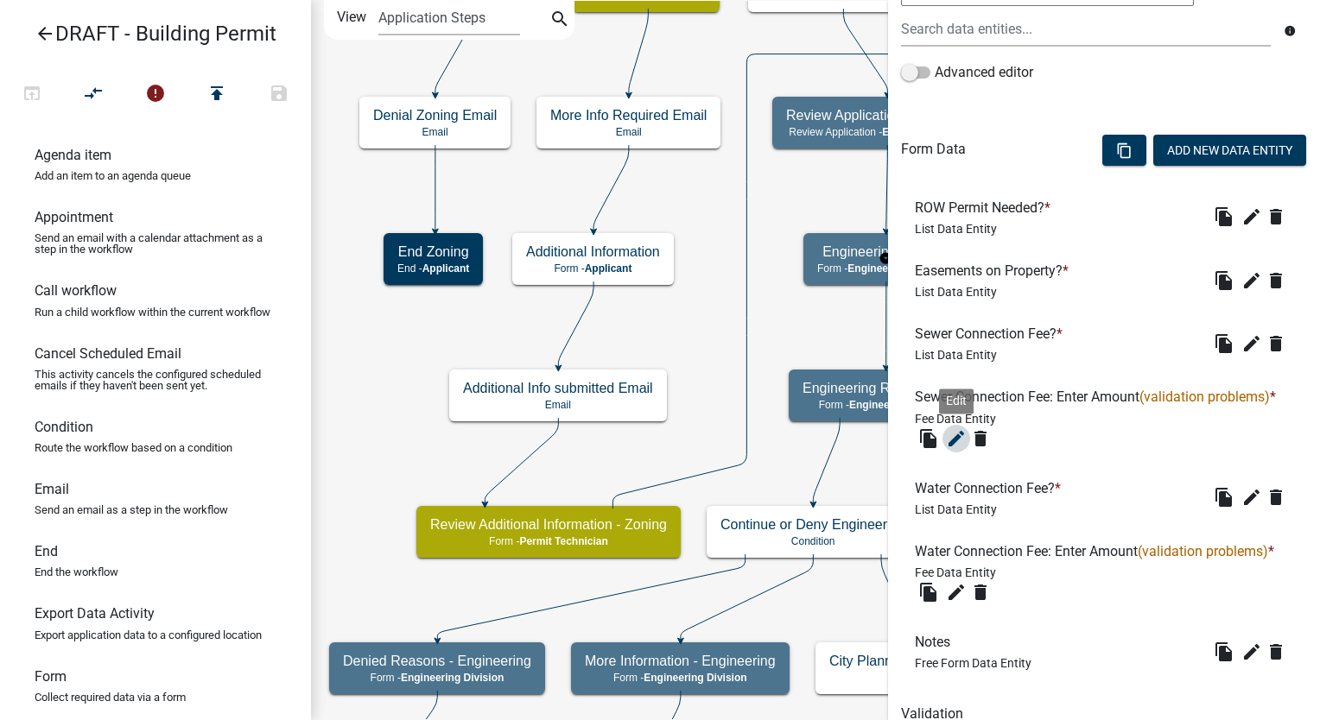
click at [960, 449] on icon "edit" at bounding box center [956, 438] width 21 height 21
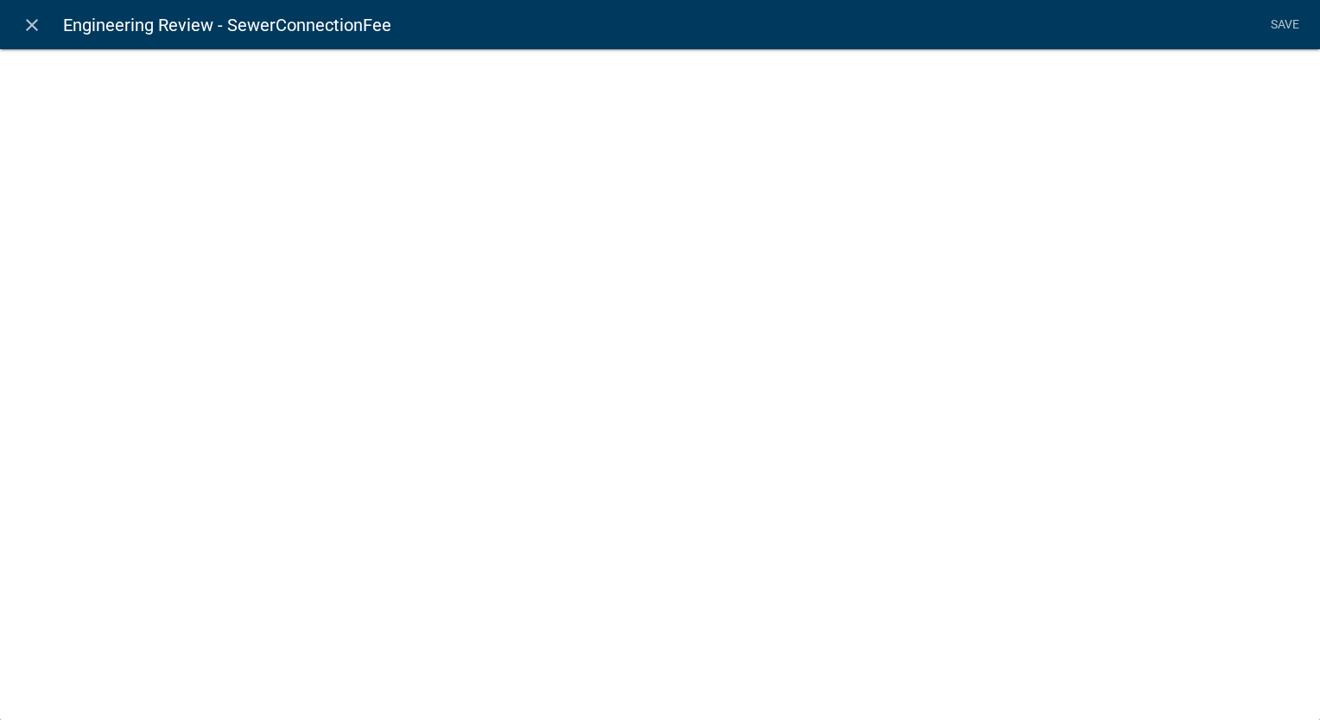
select select "fee"
select select "33: d771ebd9-2ecf-4ddf-9f95-d237eaf6b0b1"
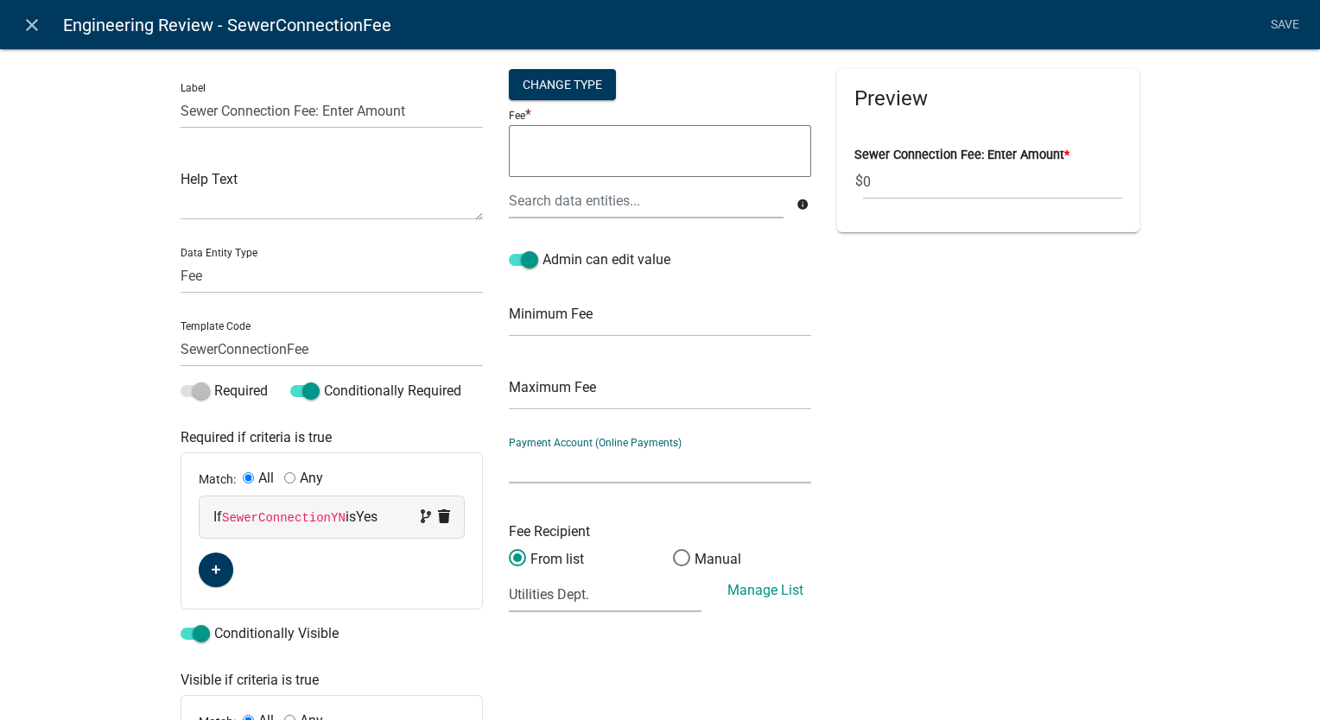
click at [643, 466] on select "City of Newton IA WEB (Certified Payments)" at bounding box center [660, 465] width 302 height 35
select select "4878f9a1-c785-466c-a124-d35ee7d960eb"
click at [509, 448] on select "City of Newton IA WEB (Certified Payments)" at bounding box center [660, 465] width 302 height 35
click at [586, 597] on select "(None selected) Agnes Patterson Farmland Rent - 001.4030.2.43100 Building Permi…" at bounding box center [605, 594] width 193 height 35
select select "18: d9434561-e507-4716-85b7-81276bf91e2f"
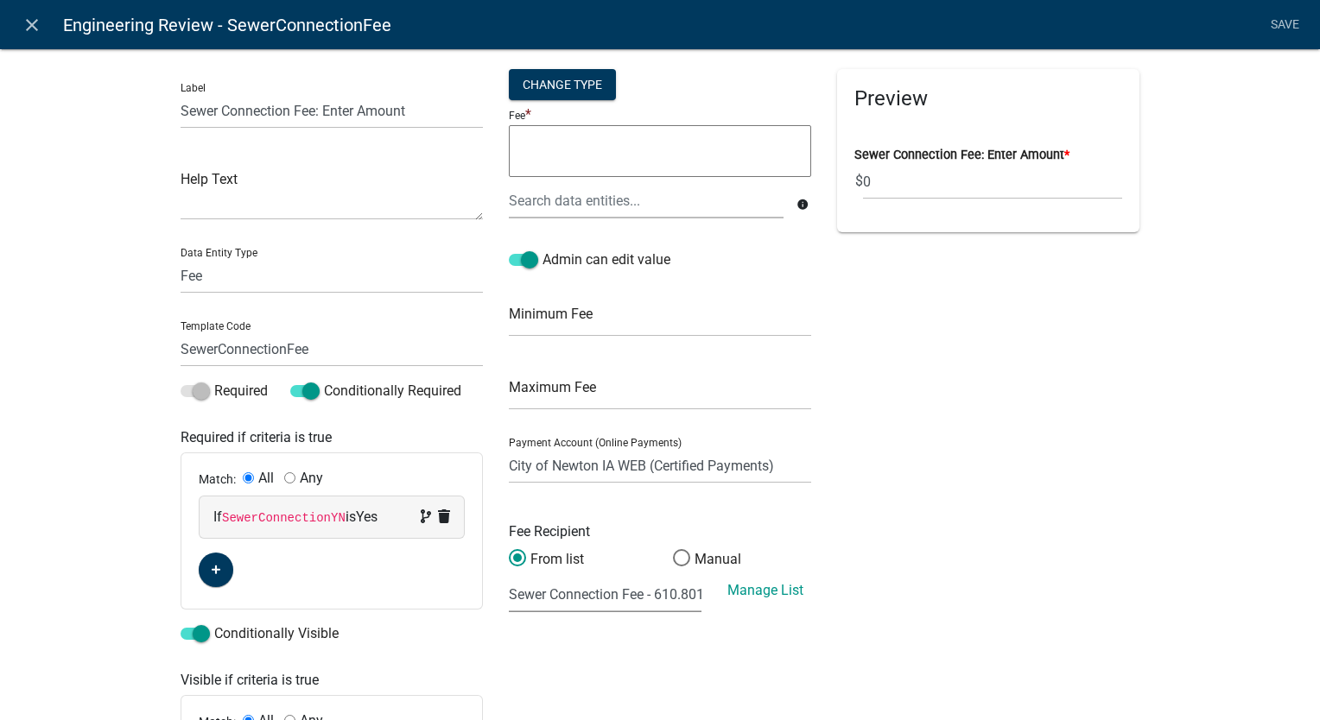
click at [509, 577] on select "(None selected) Agnes Patterson Farmland Rent - 001.4030.2.43100 Building Permi…" at bounding box center [605, 594] width 193 height 35
click at [1290, 22] on link "Save" at bounding box center [1284, 25] width 43 height 33
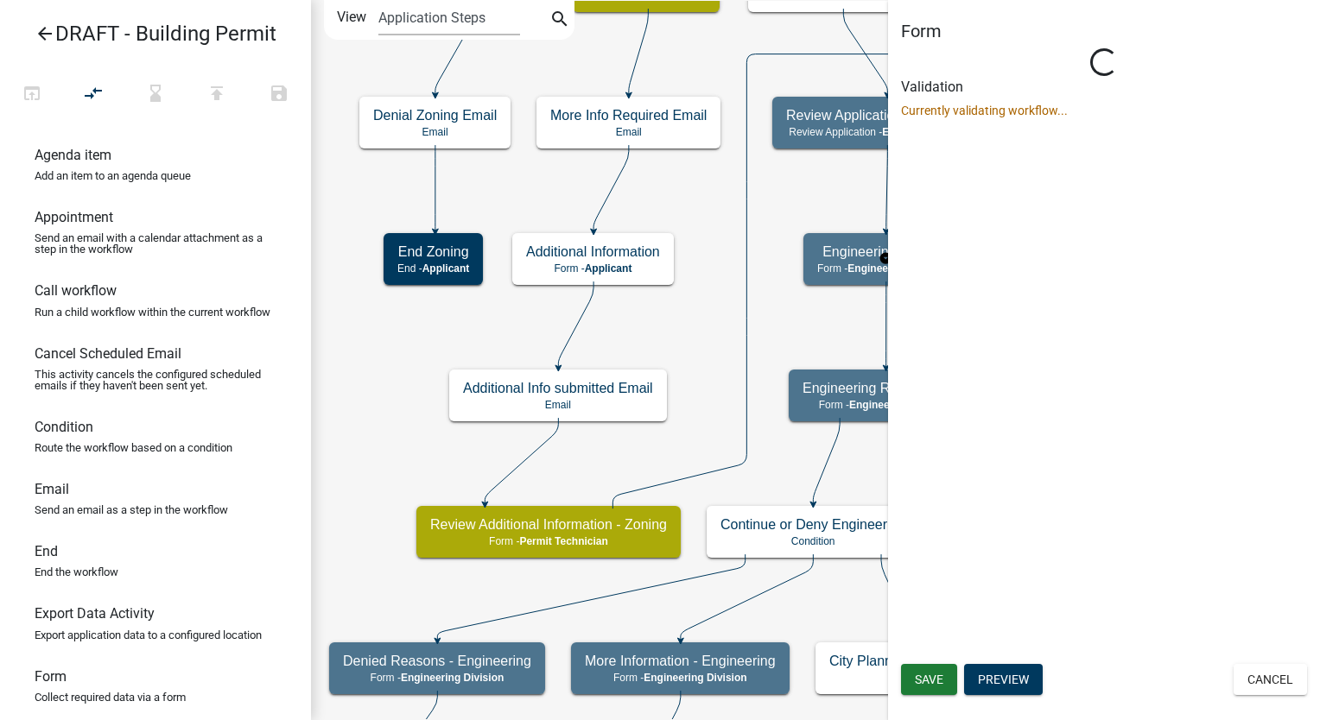
scroll to position [0, 0]
select select "2EABD35E-CE6D-461F-BA3B-875F04B0D107"
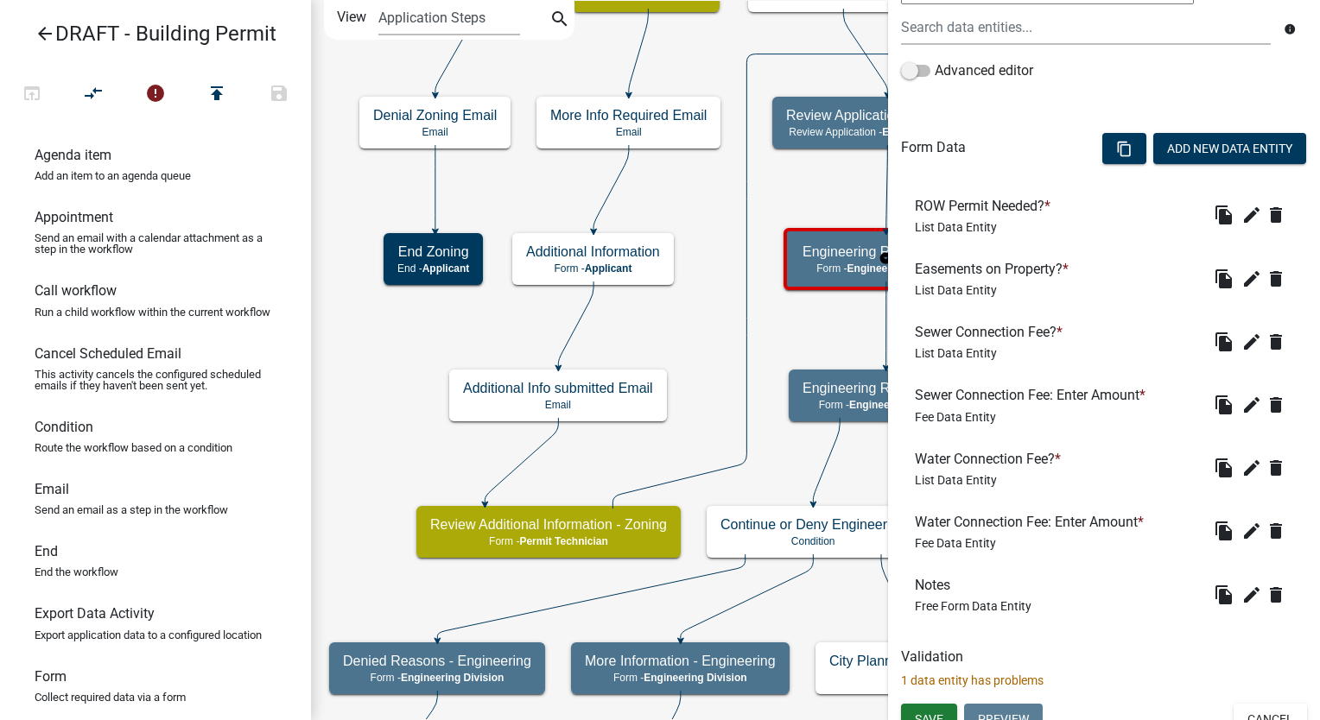
scroll to position [452, 0]
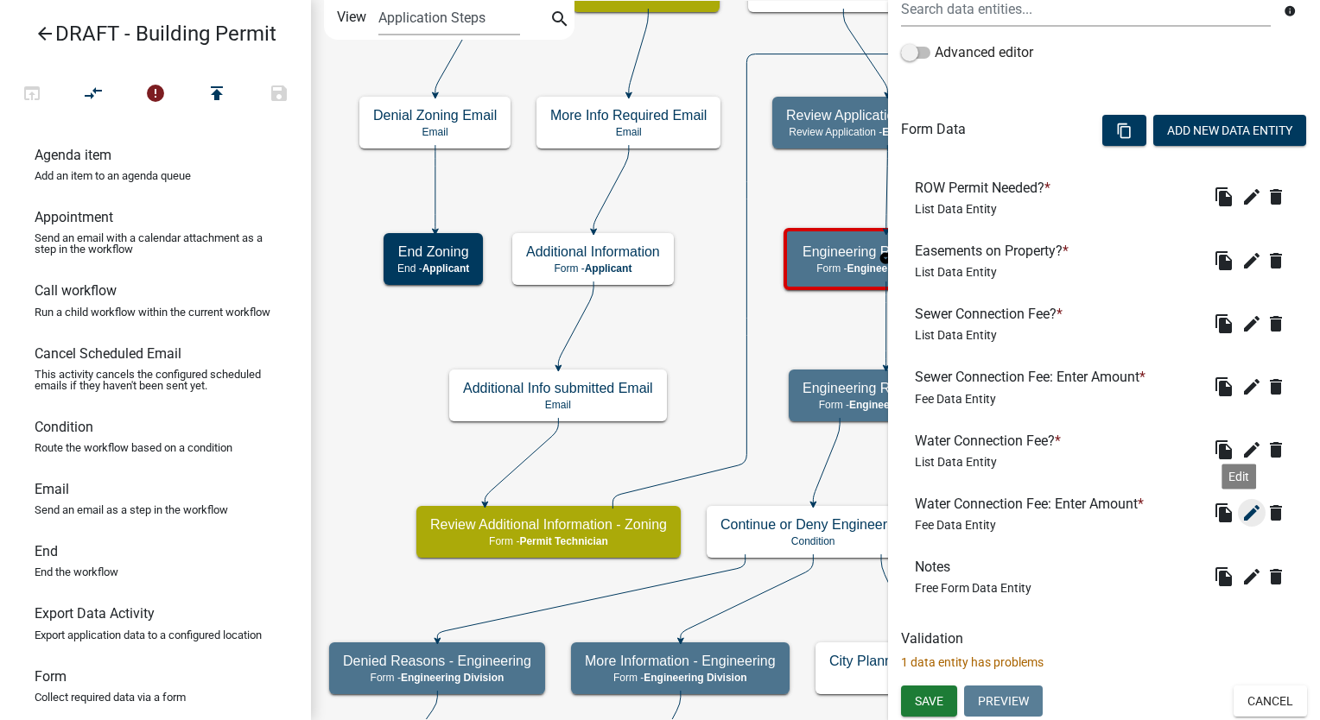
click at [1247, 510] on icon "edit" at bounding box center [1251, 513] width 21 height 21
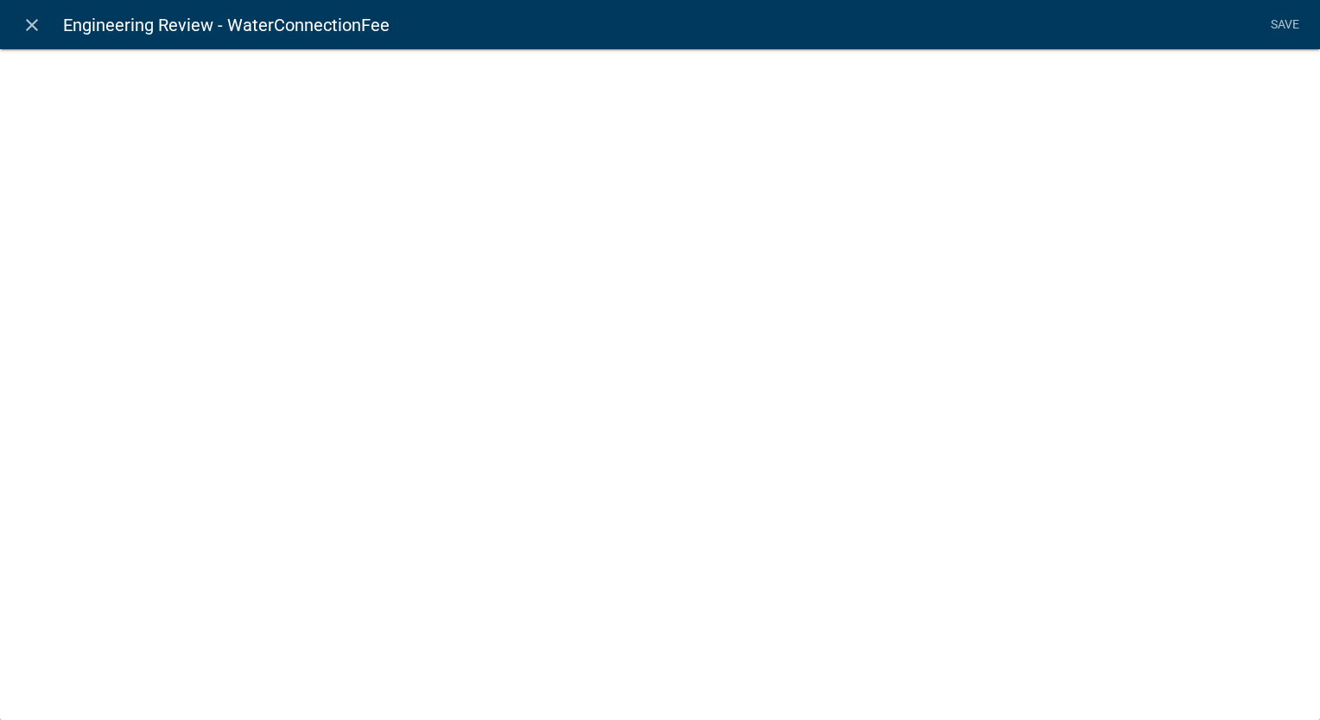
select select "fee"
select select "33: d771ebd9-2ecf-4ddf-9f95-d237eaf6b0b1"
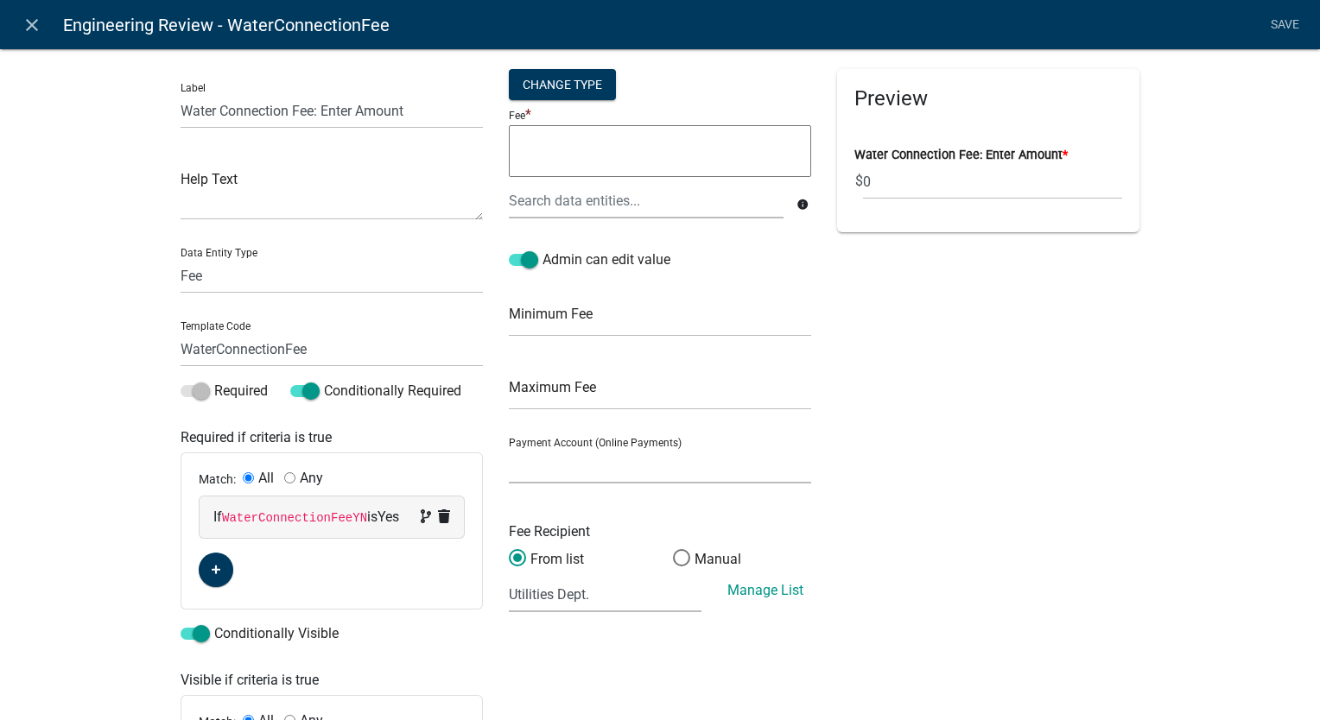
click at [542, 464] on select "City of Newton IA WEB (Certified Payments)" at bounding box center [660, 465] width 302 height 35
select select "4878f9a1-c785-466c-a124-d35ee7d960eb"
click at [509, 448] on select "City of Newton IA WEB (Certified Payments)" at bounding box center [660, 465] width 302 height 35
click at [535, 602] on select "(None selected) Agnes Patterson Farmland Rent - 001.4030.2.43100 Building Permi…" at bounding box center [605, 594] width 193 height 35
click at [573, 601] on select "(None selected) Agnes Patterson Farmland Rent - 001.4030.2.43100 Building Permi…" at bounding box center [605, 594] width 193 height 35
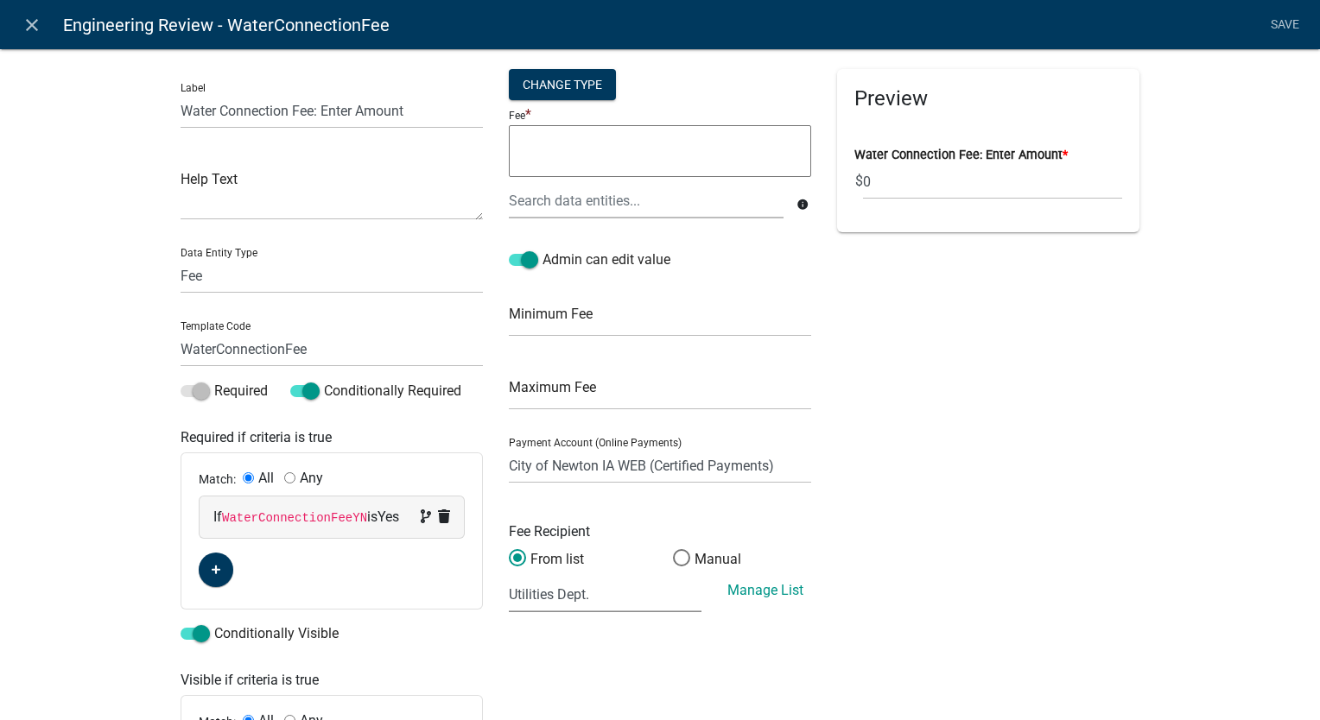
select select "32: 87802a3b-3f38-4ec7-85c9-c7680cd2c0b8"
click at [509, 577] on select "(None selected) Agnes Patterson Farmland Rent - 001.4030.2.43100 Building Permi…" at bounding box center [605, 594] width 193 height 35
click at [1283, 21] on link "Save" at bounding box center [1284, 25] width 43 height 33
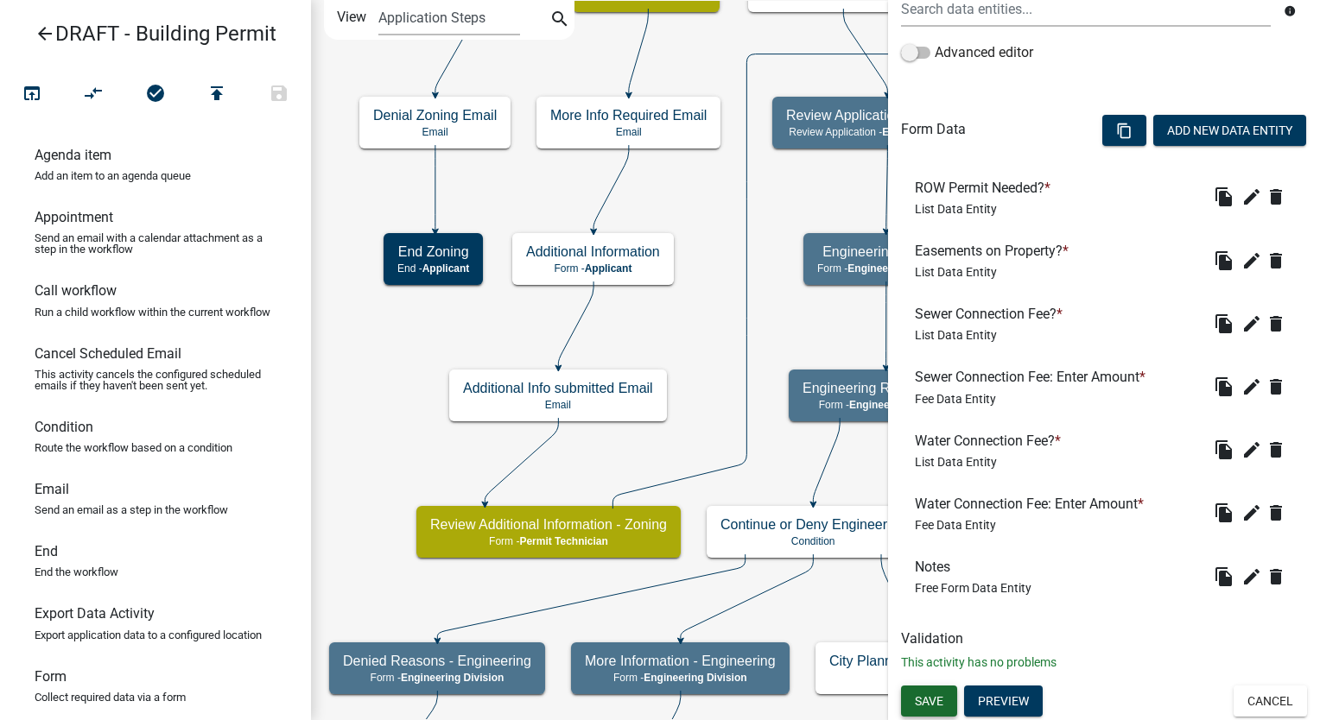
click at [940, 694] on span "Save" at bounding box center [929, 701] width 29 height 14
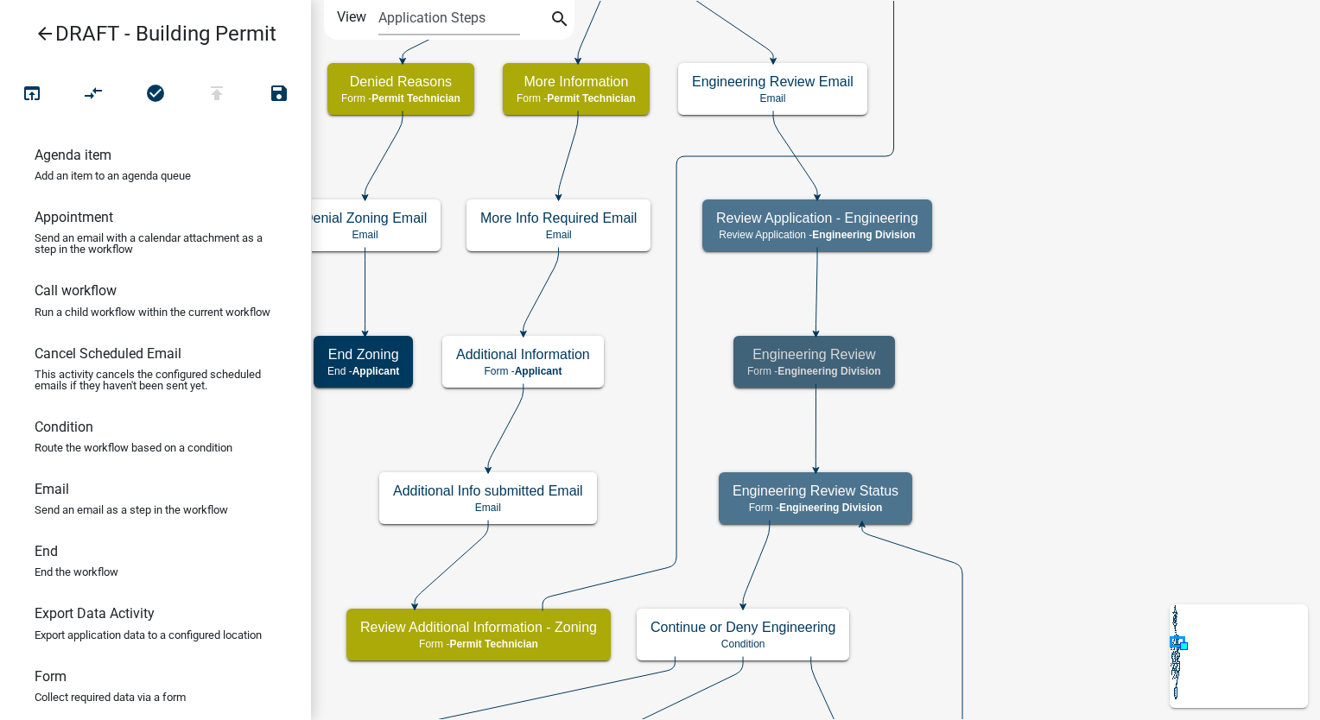
scroll to position [0, 0]
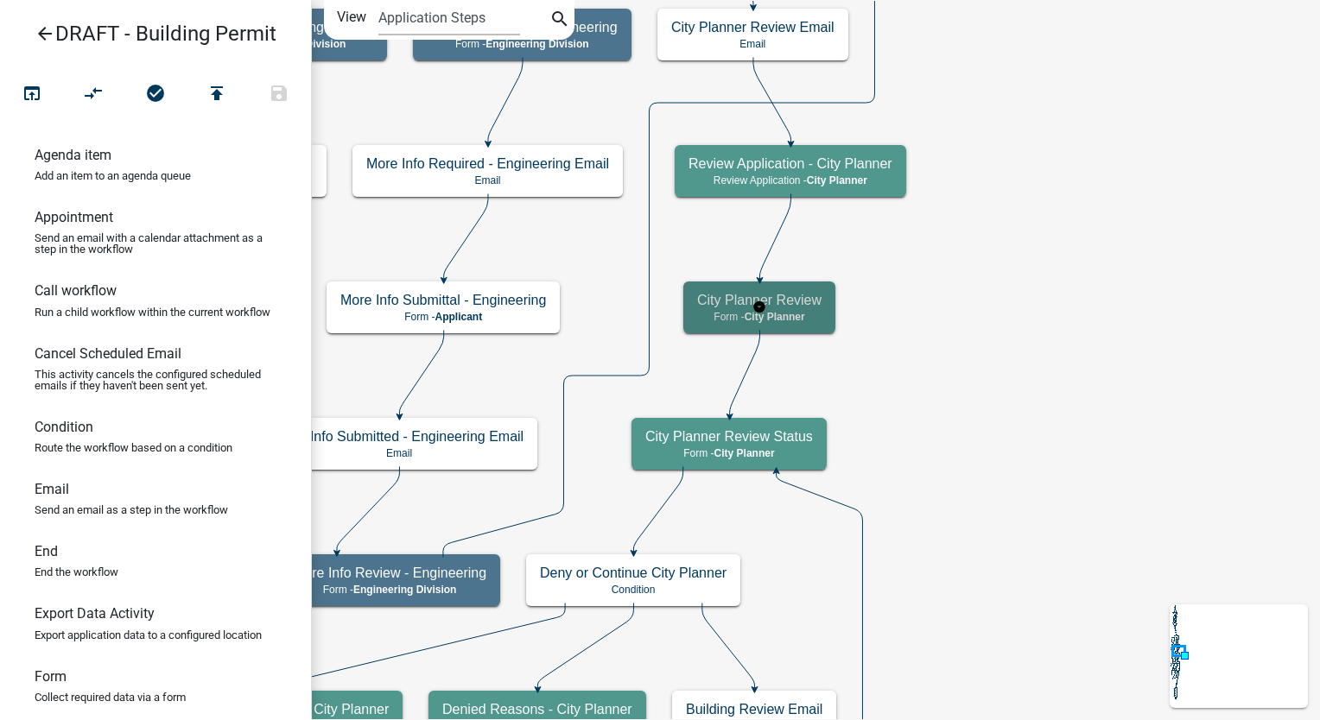
click at [831, 312] on div "City Planner Review Form - City Planner" at bounding box center [759, 308] width 152 height 52
select select "B0EC8D28-4564-4FAC-BE8F-7037D338EE00"
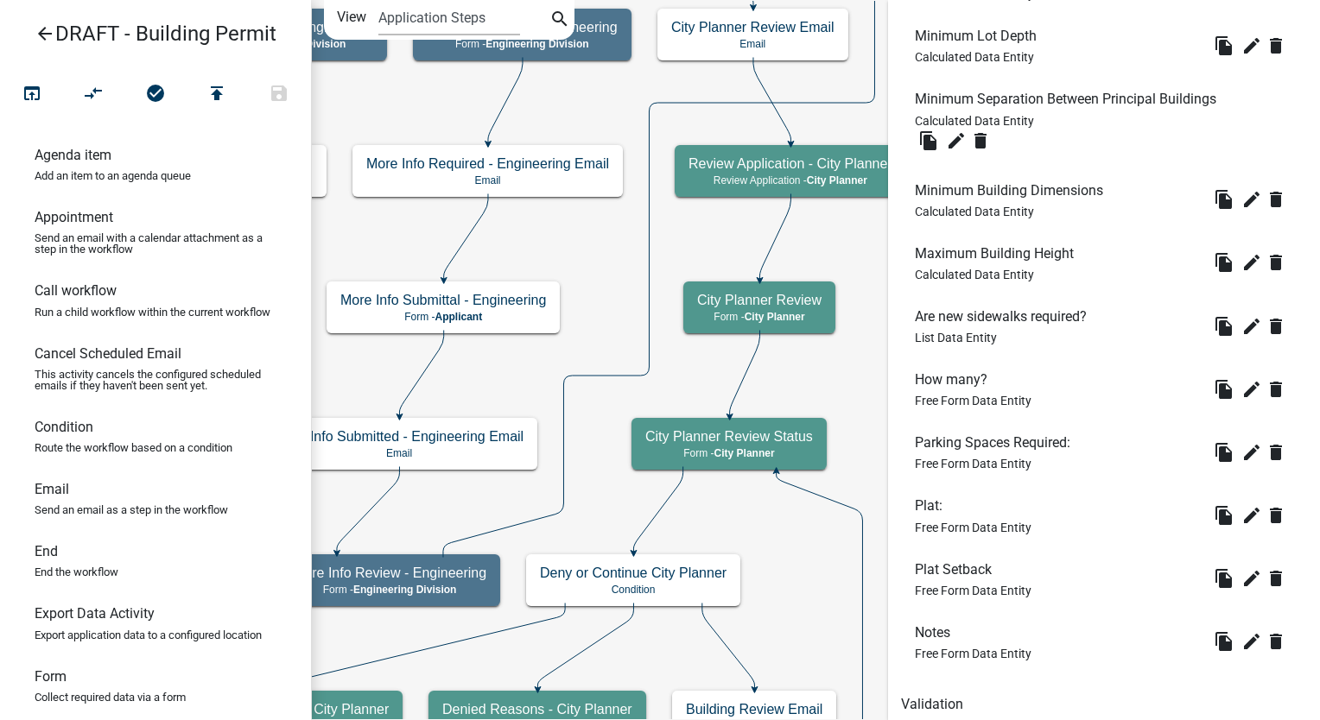
scroll to position [1815, 0]
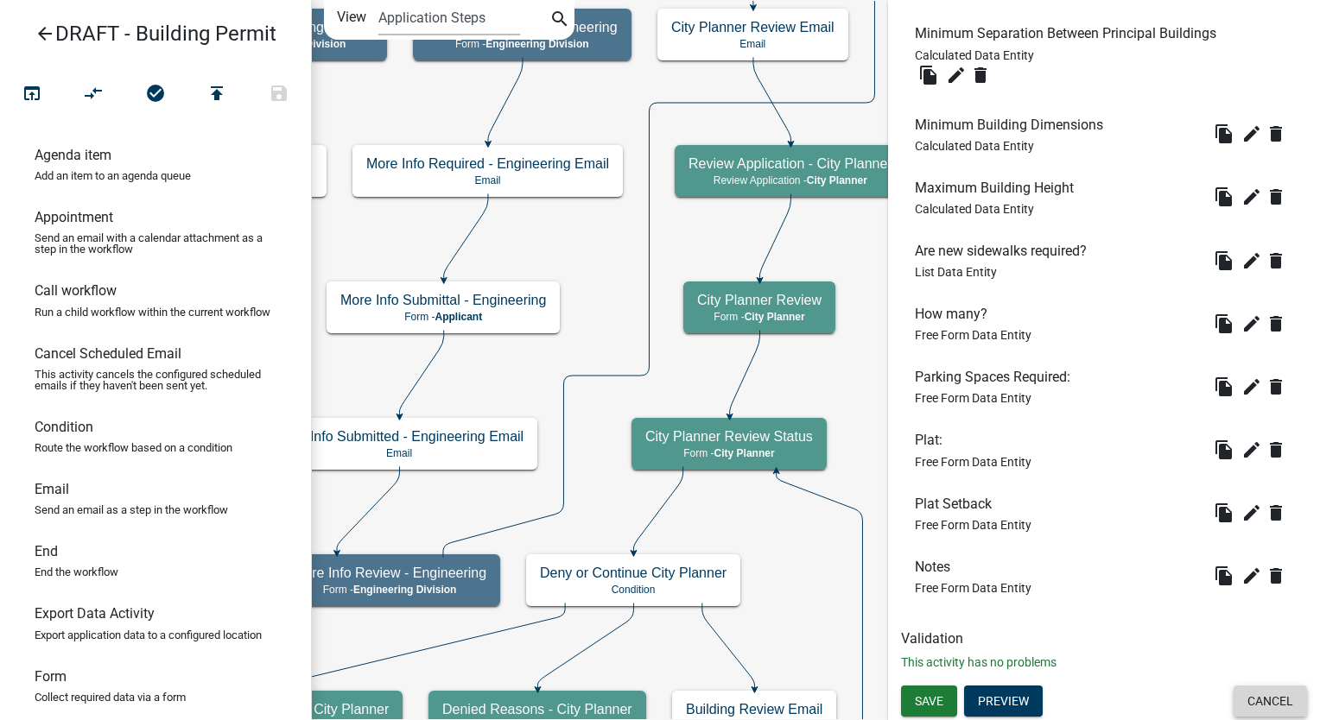
click at [1233, 699] on button "Cancel" at bounding box center [1269, 701] width 73 height 31
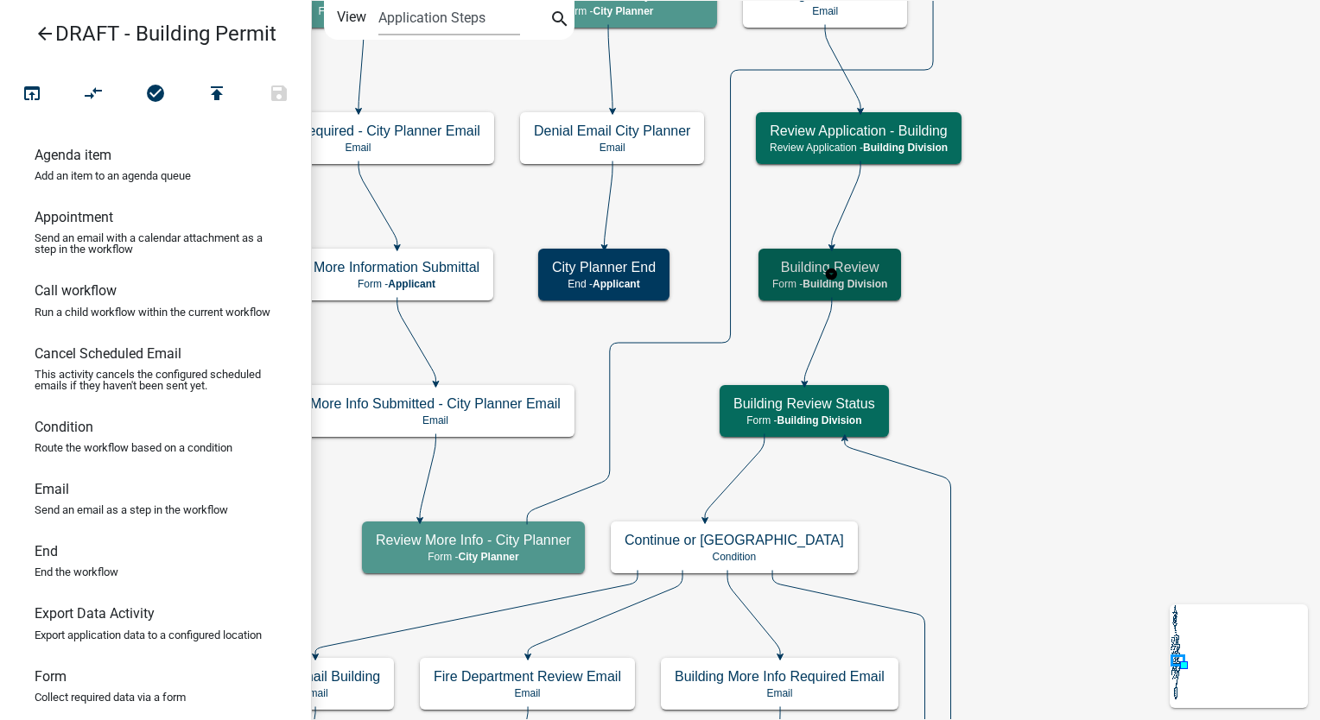
click at [868, 282] on span "Building Division" at bounding box center [844, 284] width 85 height 12
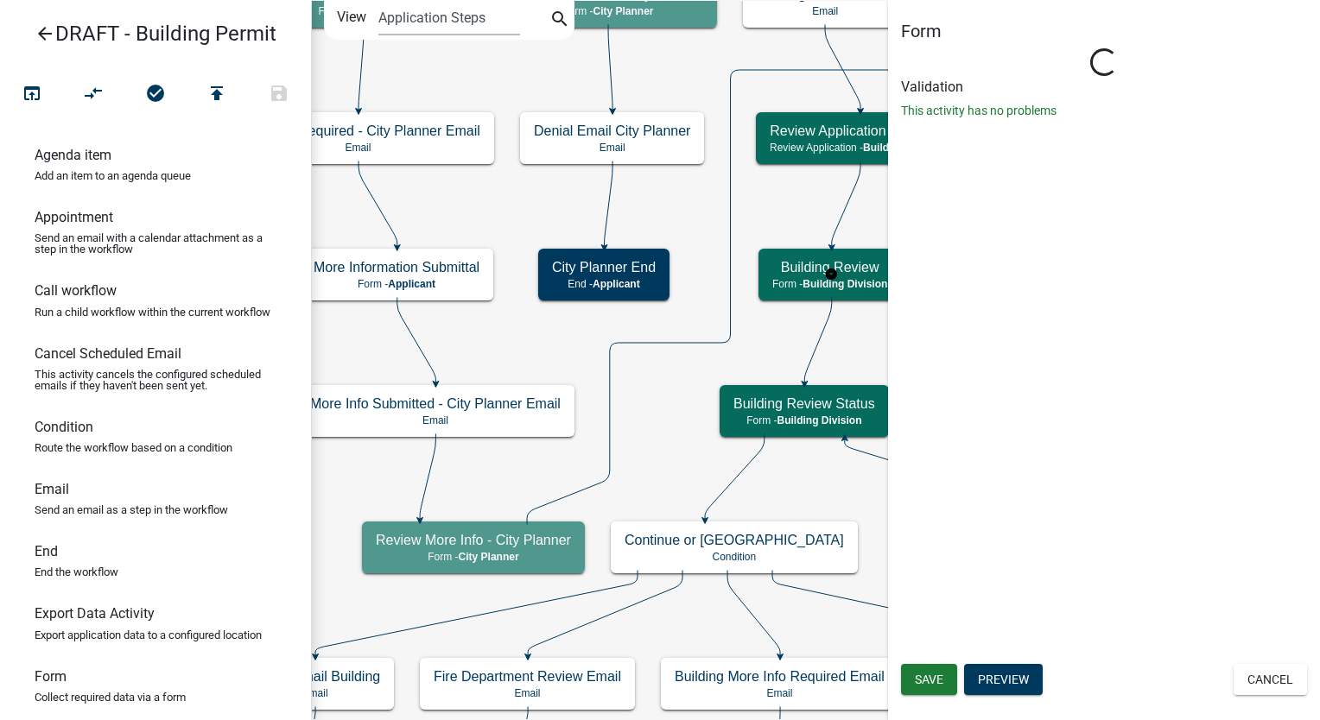
select select "09551A90-692A-48AA-A200-CF2336143E52"
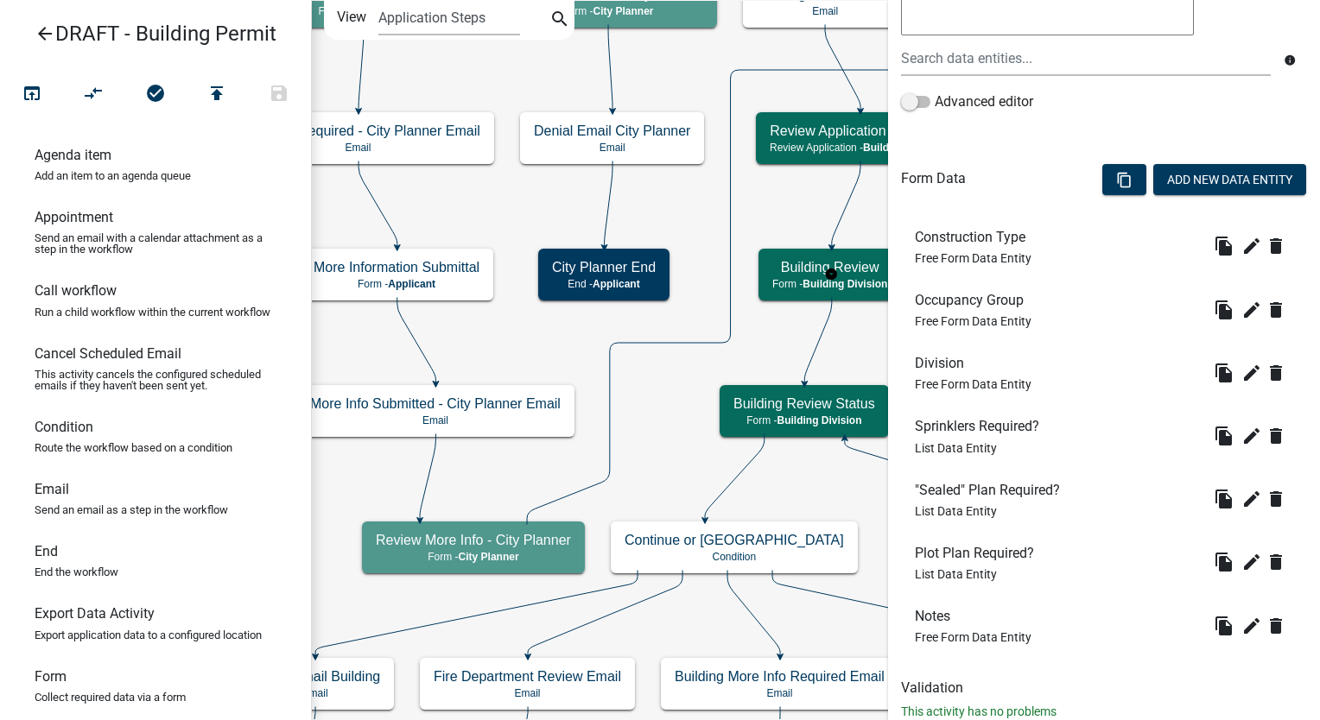
scroll to position [452, 0]
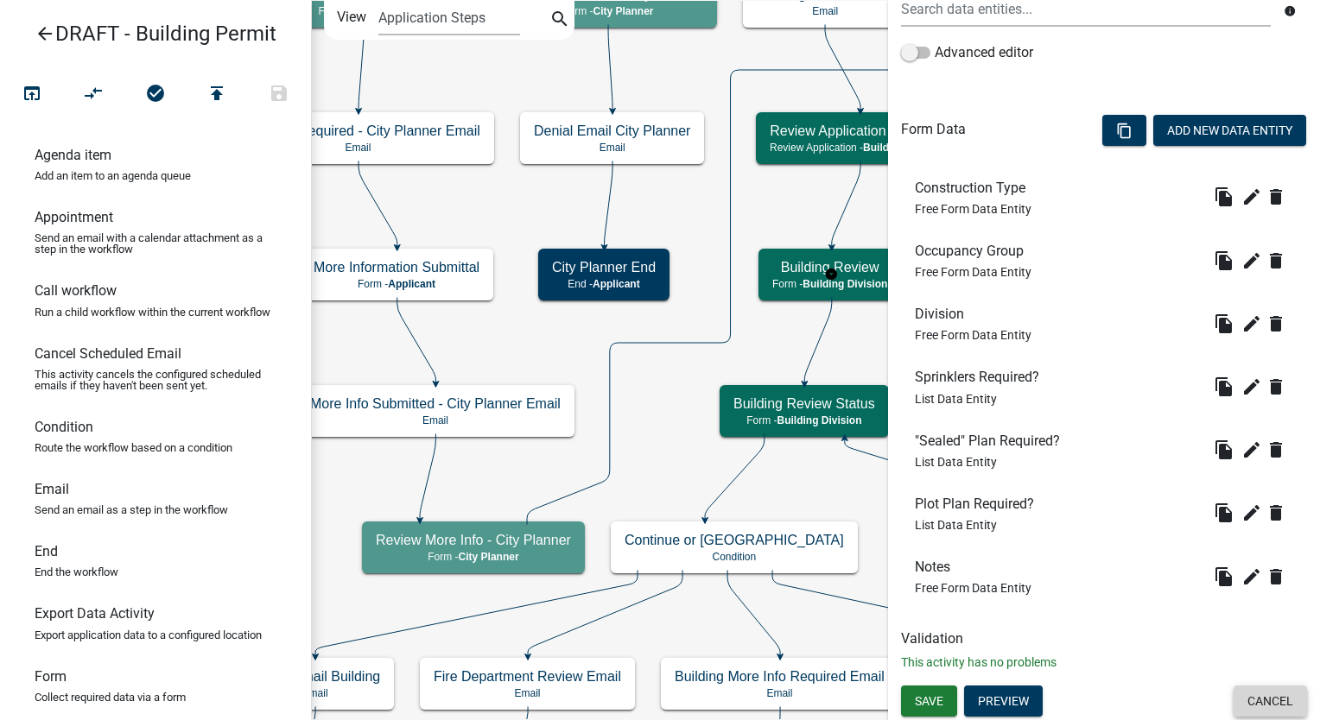
click at [1263, 707] on button "Cancel" at bounding box center [1269, 701] width 73 height 31
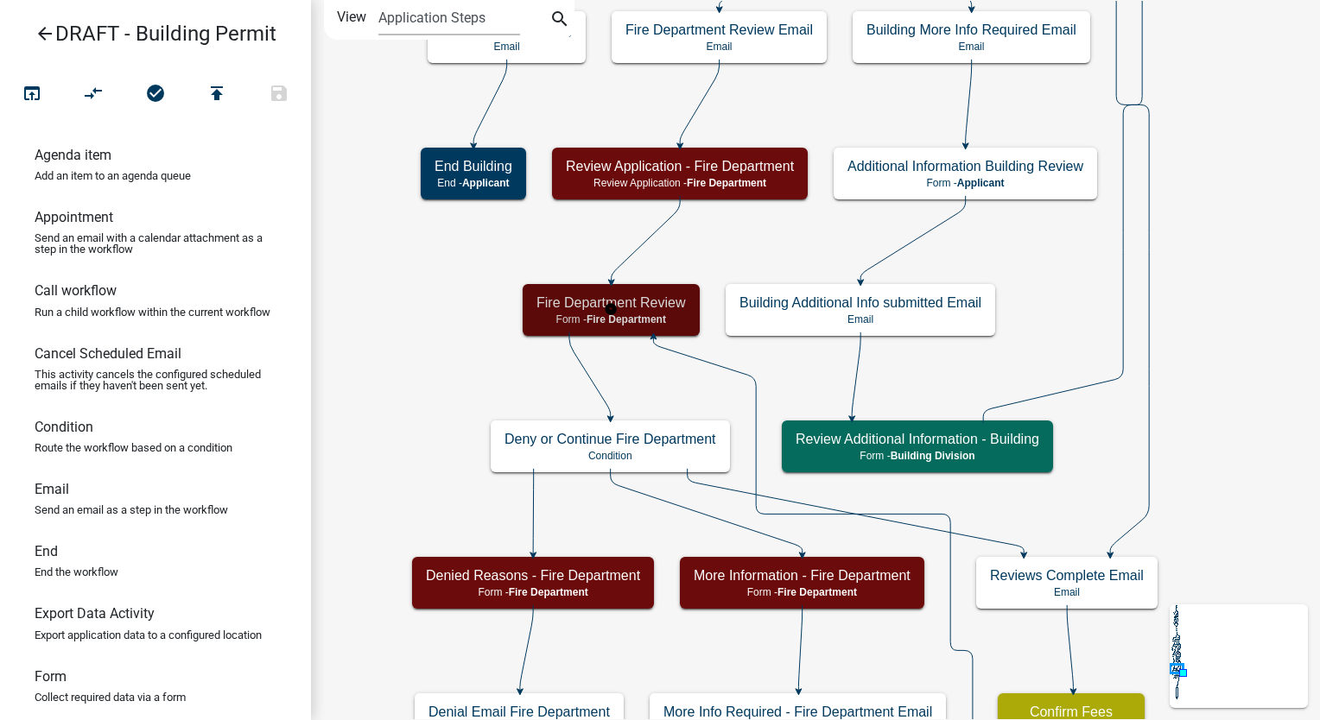
click at [666, 296] on h5 "Fire Department Review" at bounding box center [610, 303] width 149 height 16
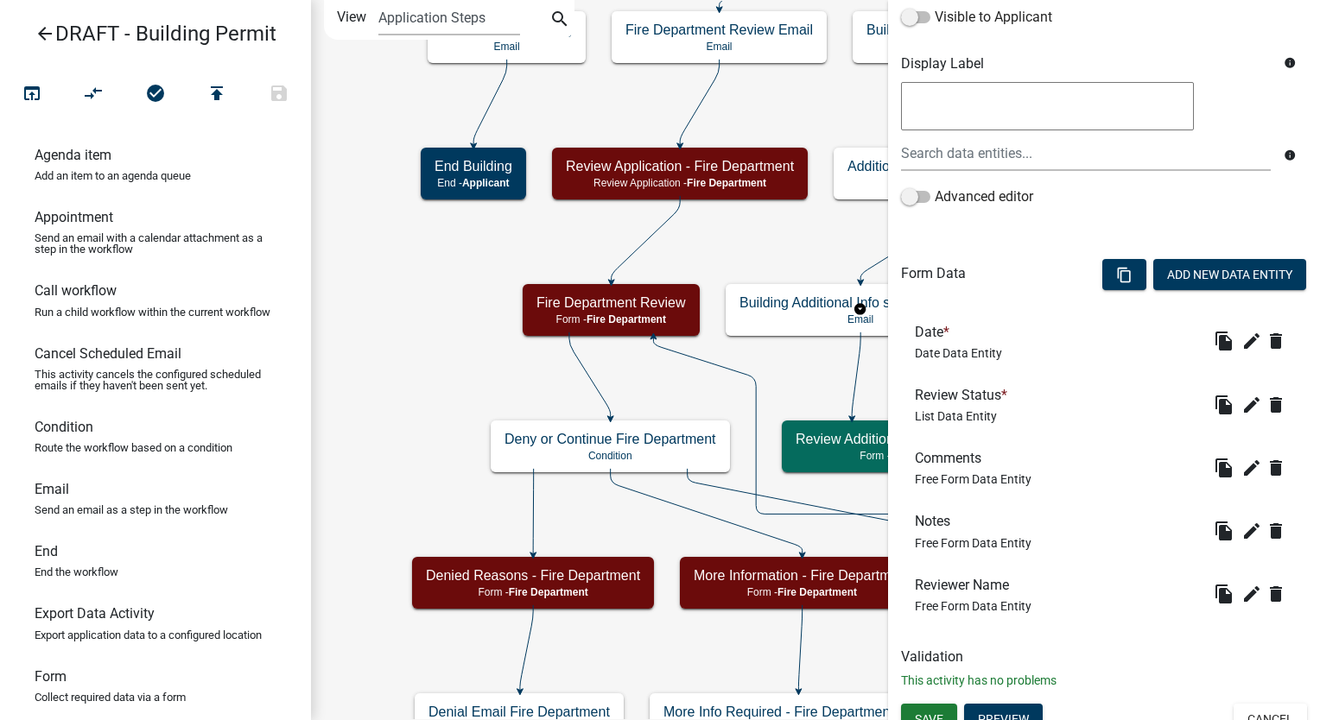
scroll to position [325, 0]
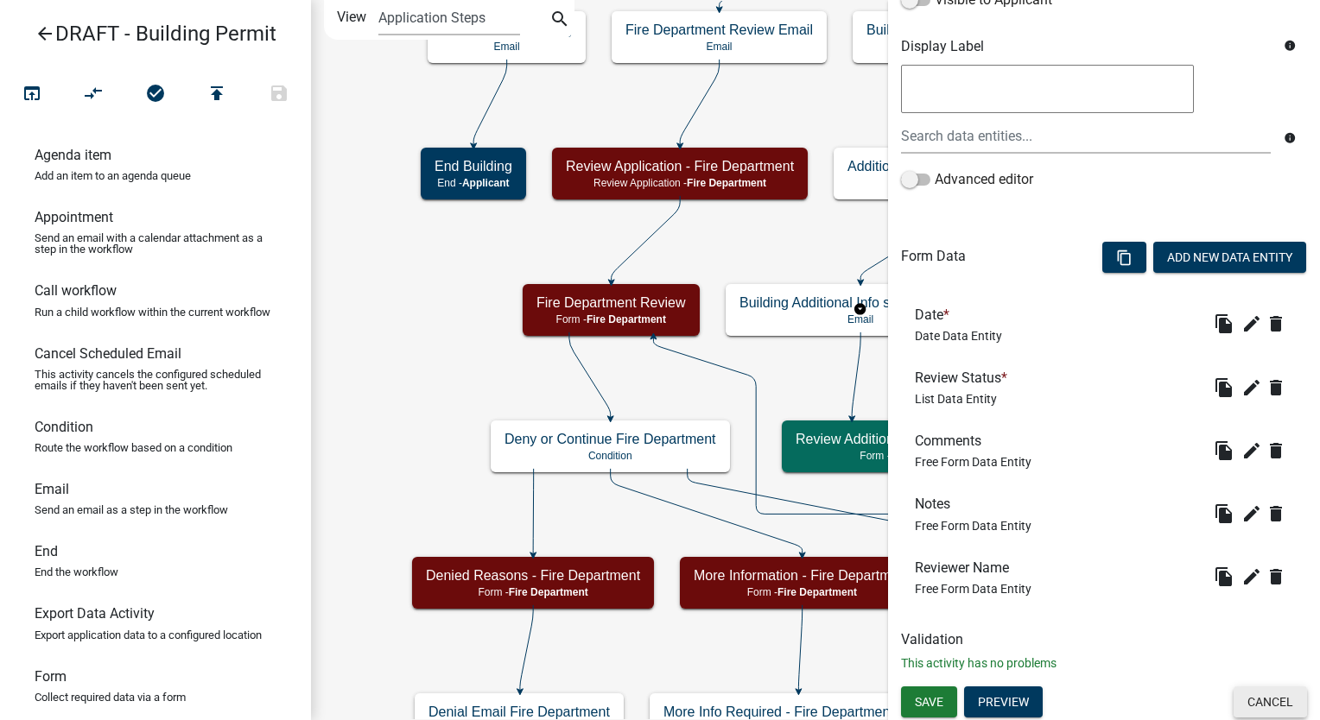
click at [1258, 704] on button "Cancel" at bounding box center [1269, 702] width 73 height 31
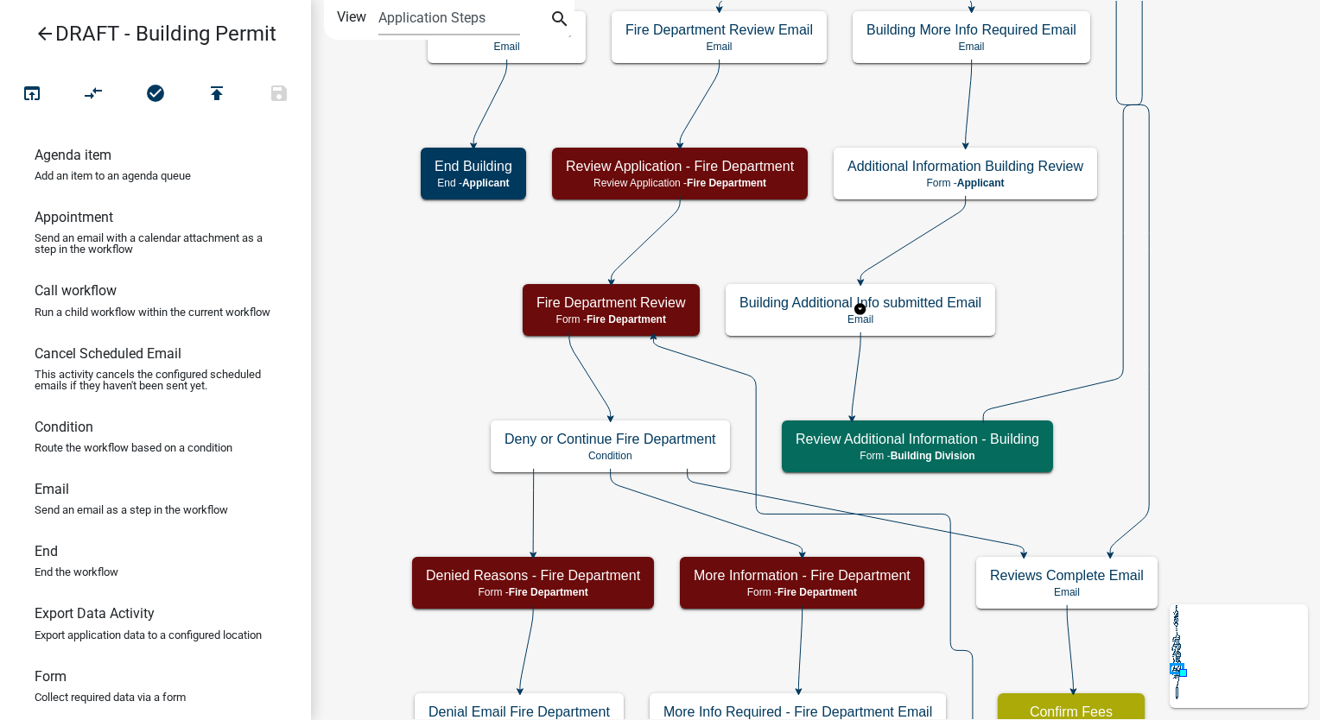
scroll to position [0, 0]
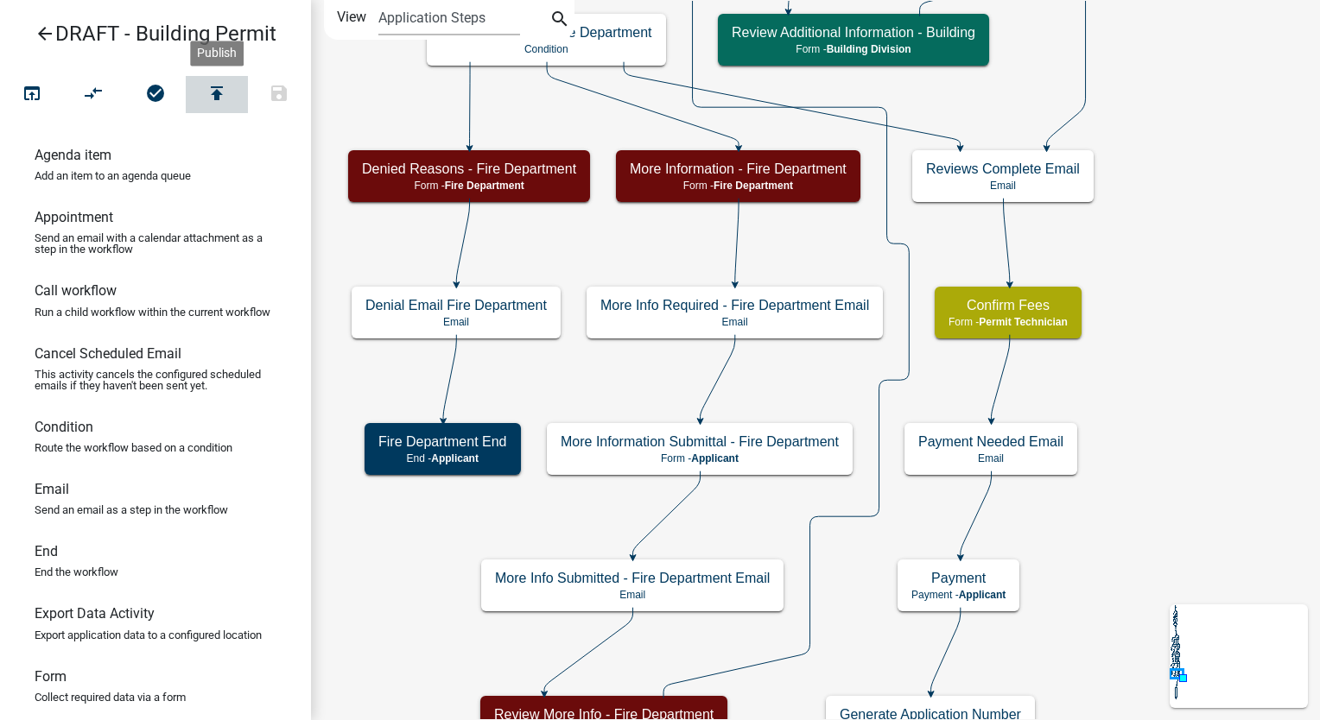
click at [213, 91] on icon "publish" at bounding box center [216, 95] width 21 height 24
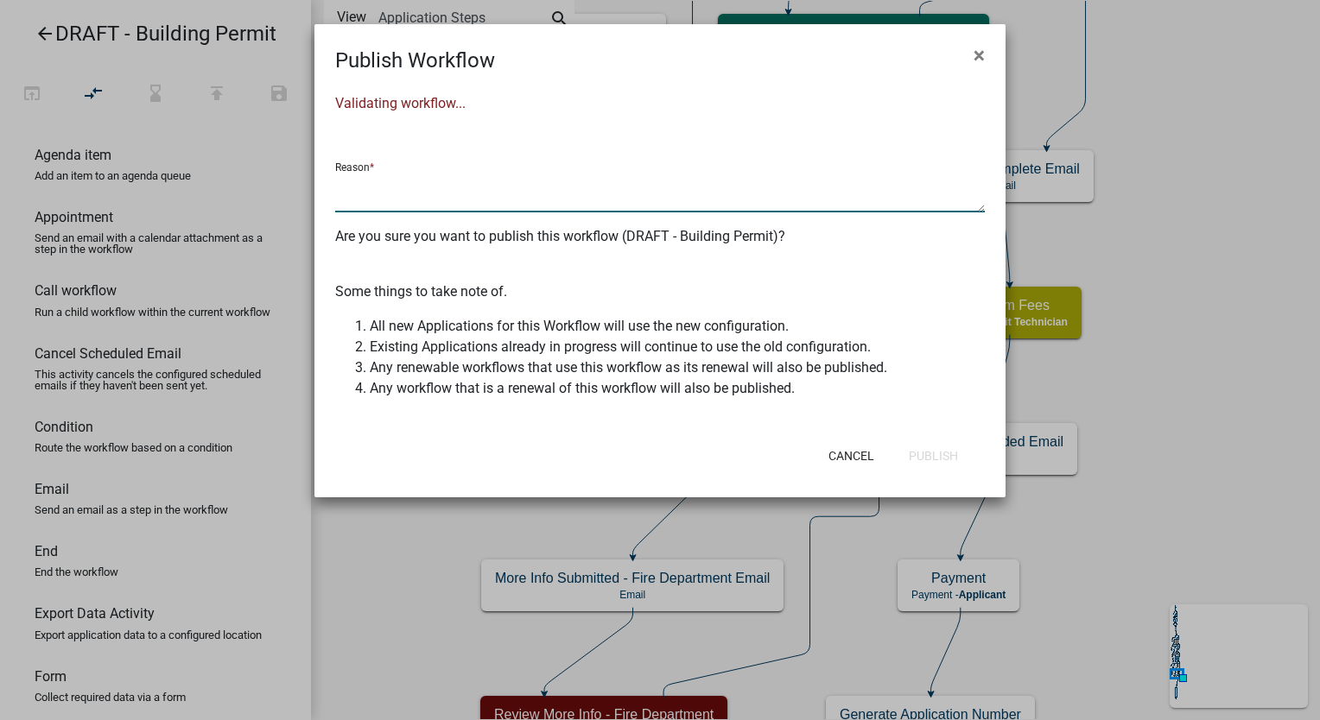
click at [395, 193] on textarea at bounding box center [659, 193] width 649 height 40
type textarea "changed fee recipients"
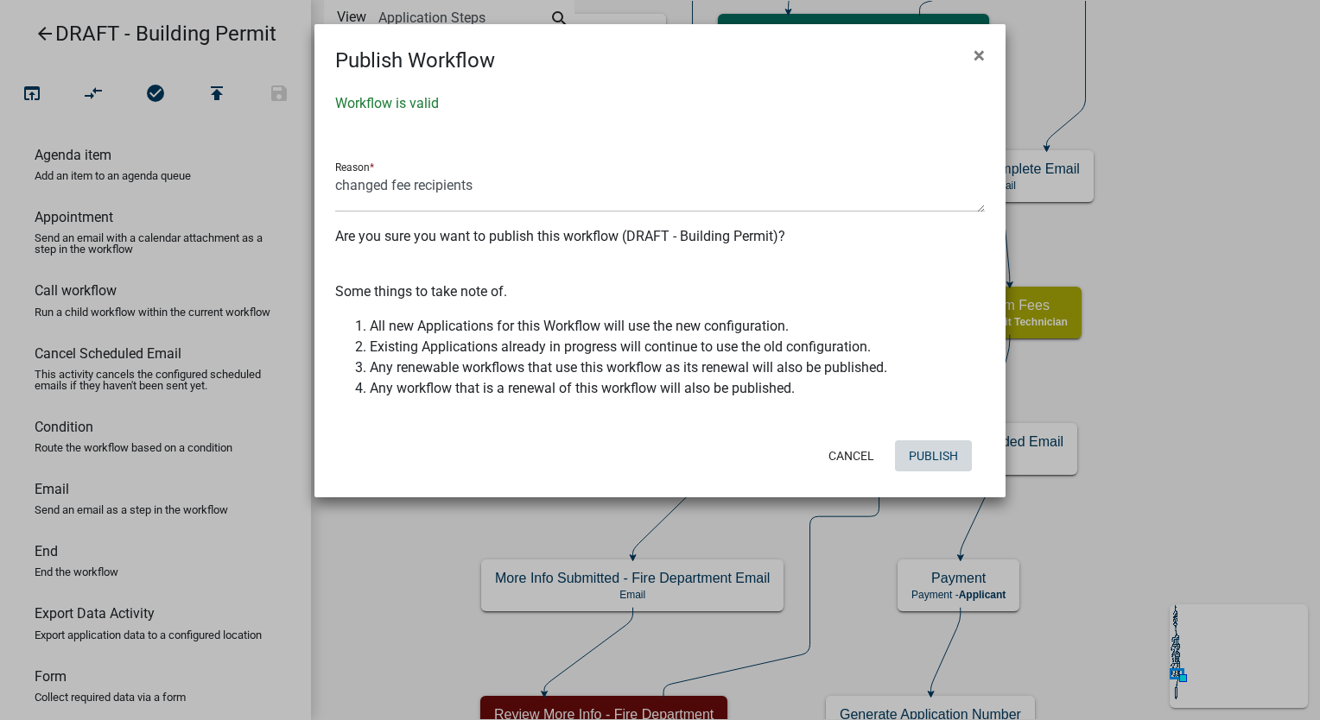
click at [940, 452] on button "Publish" at bounding box center [933, 455] width 77 height 31
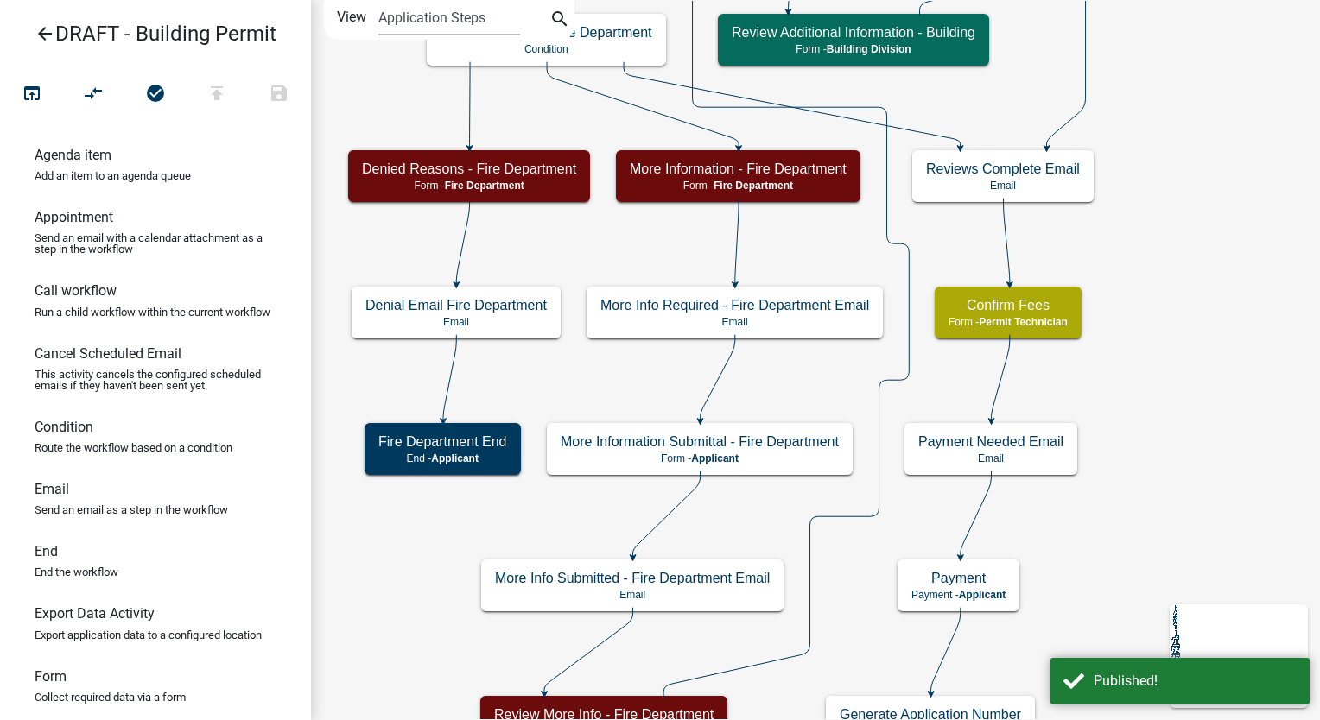
click at [41, 29] on icon "arrow_back" at bounding box center [45, 35] width 21 height 24
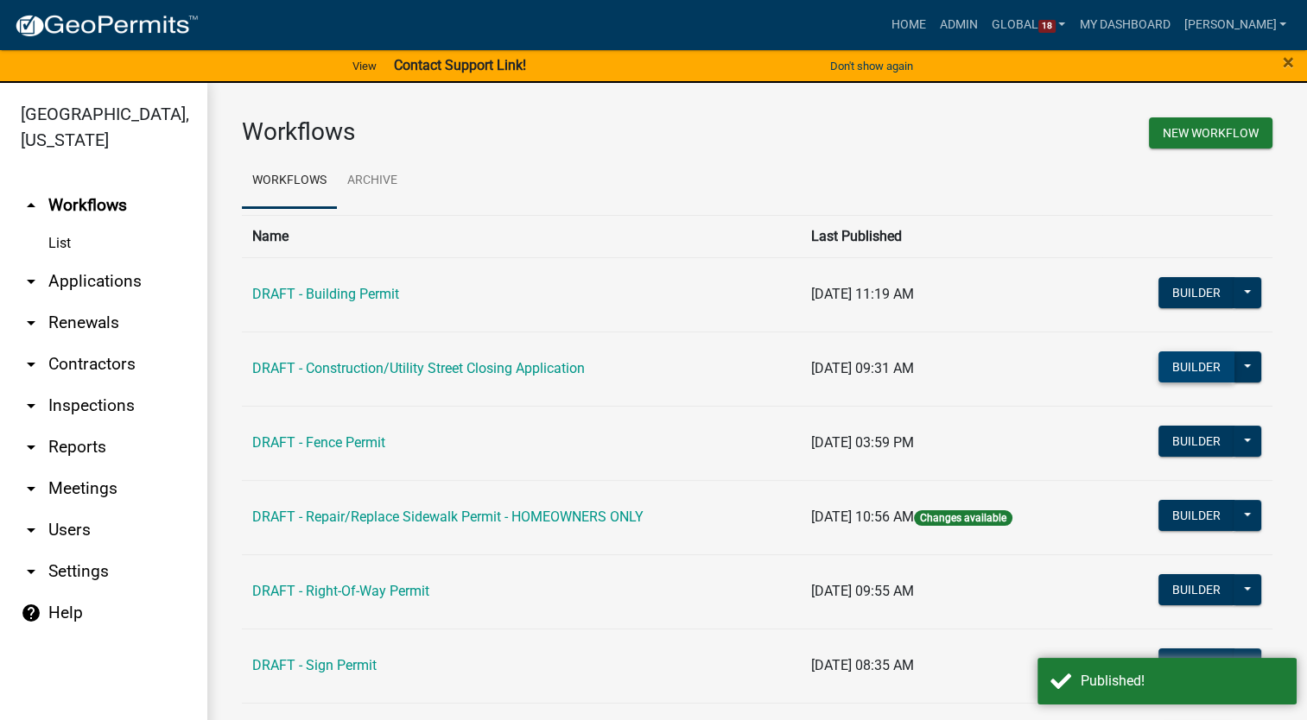
click at [1174, 368] on button "Builder" at bounding box center [1196, 367] width 76 height 31
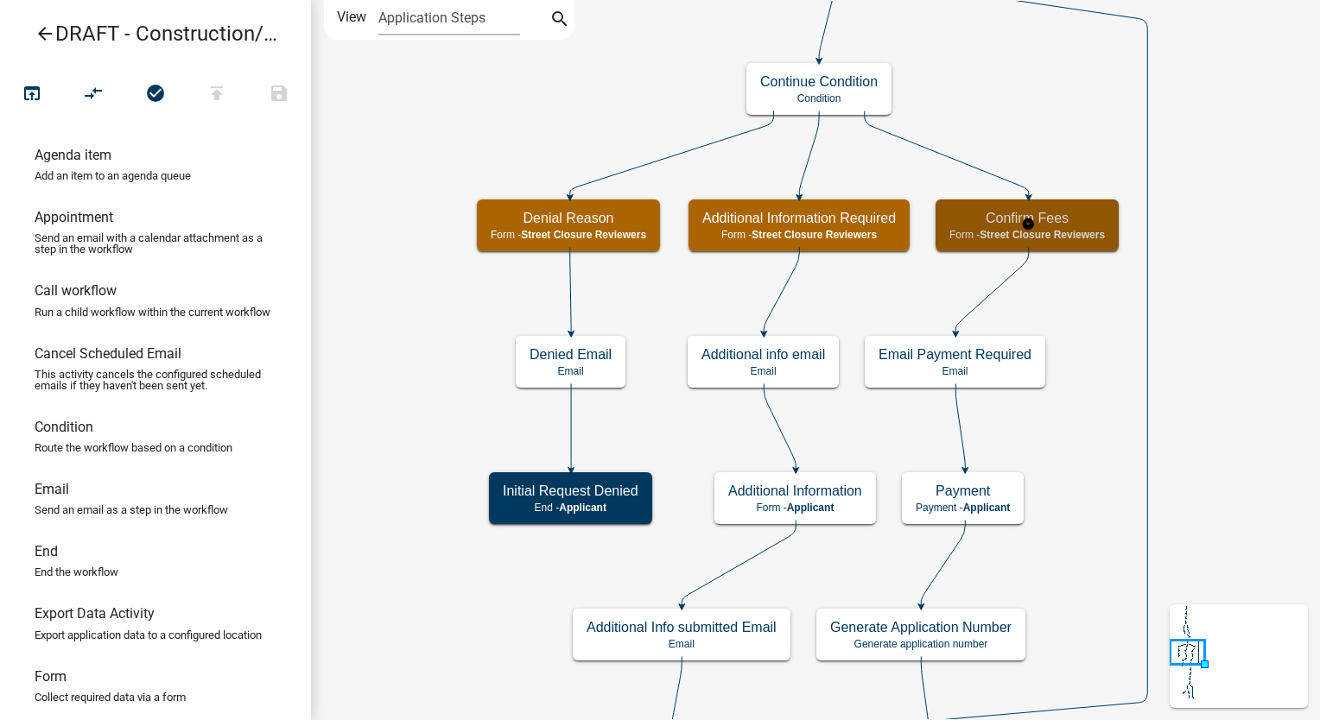
click at [1049, 235] on span "Street Closure Reviewers" at bounding box center [1041, 235] width 125 height 12
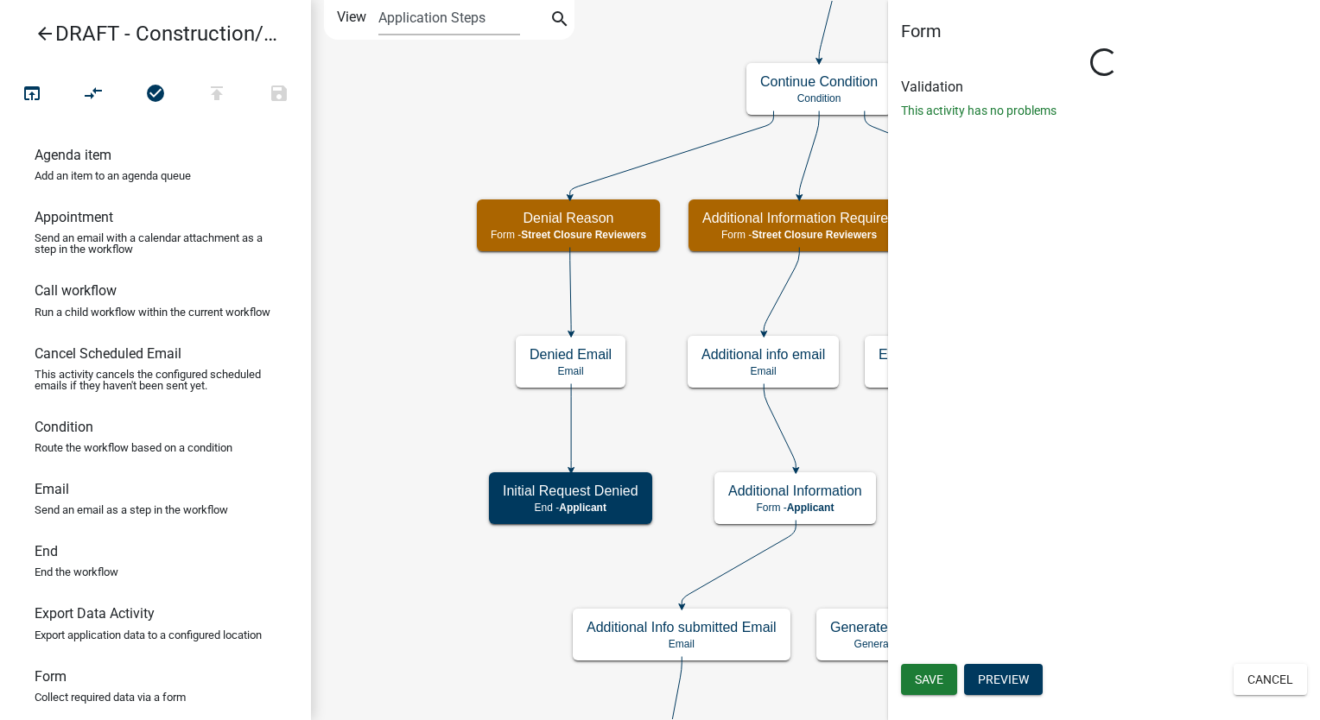
select select "855090EB-C4A8-4C8C-A5DC-9F2083B40E6B"
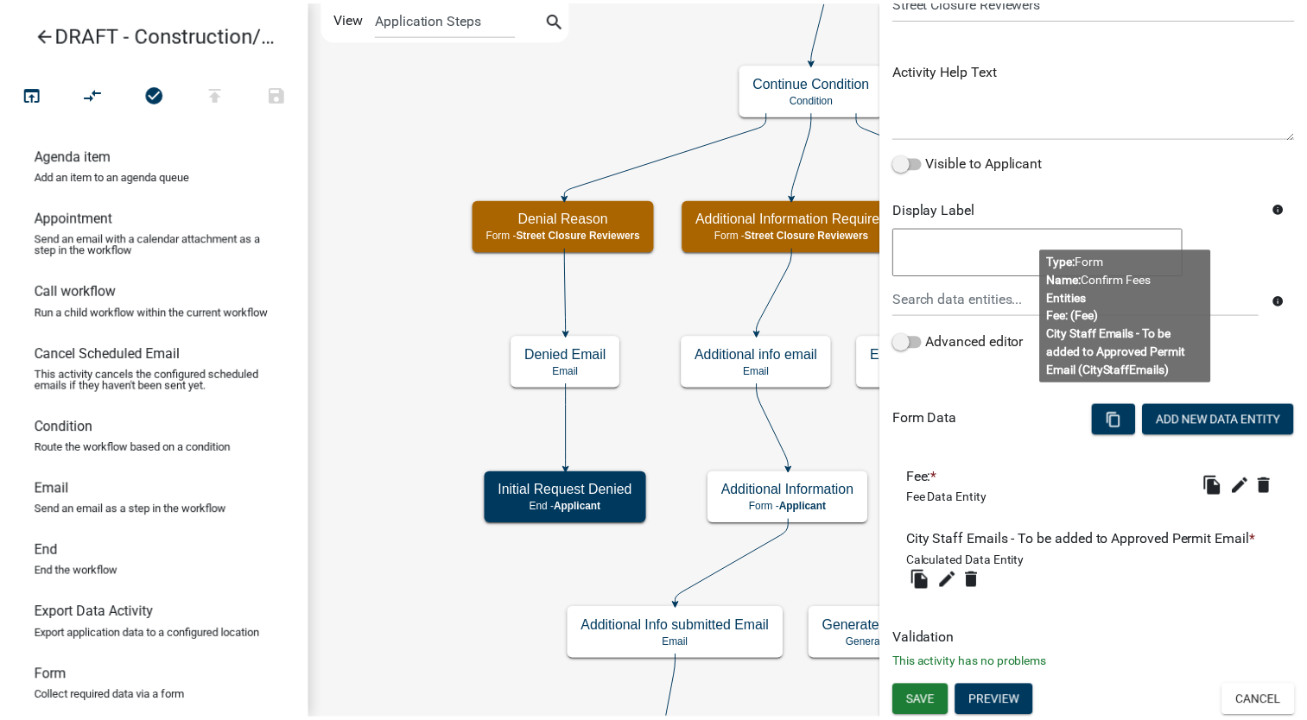
scroll to position [163, 0]
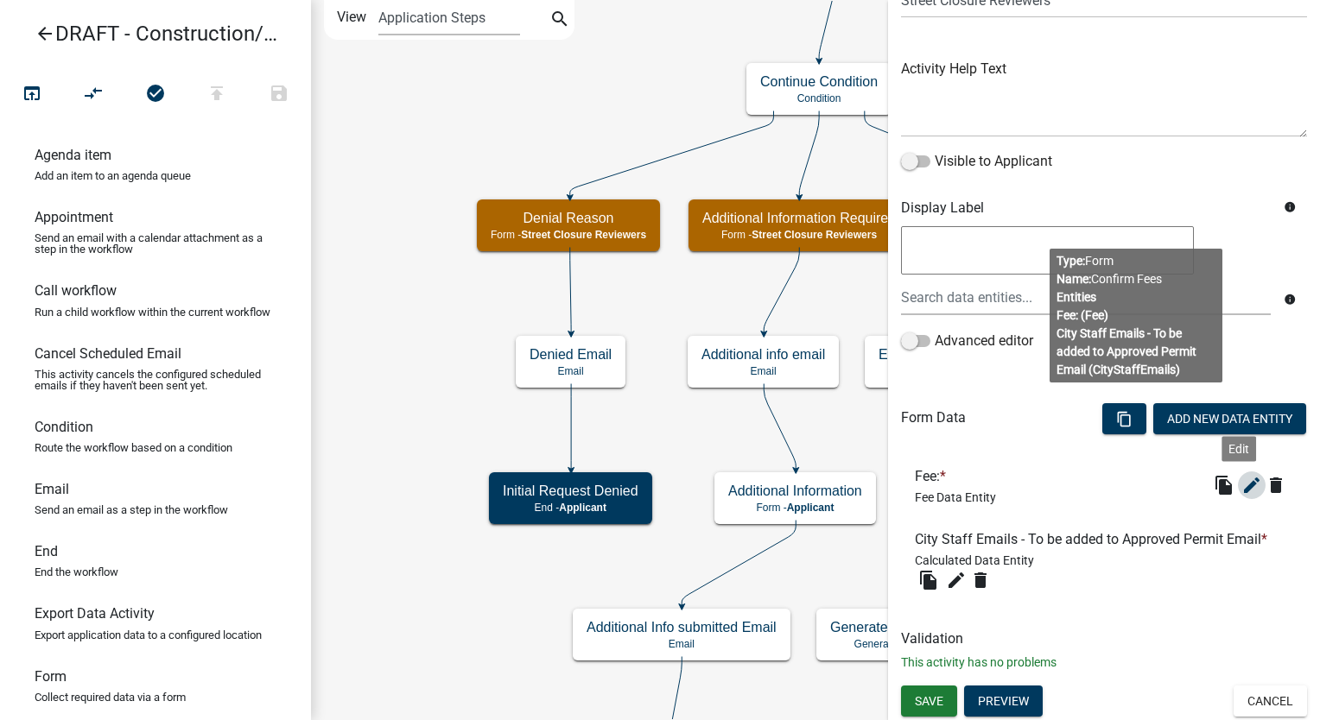
click at [1241, 481] on icon "edit" at bounding box center [1251, 485] width 21 height 21
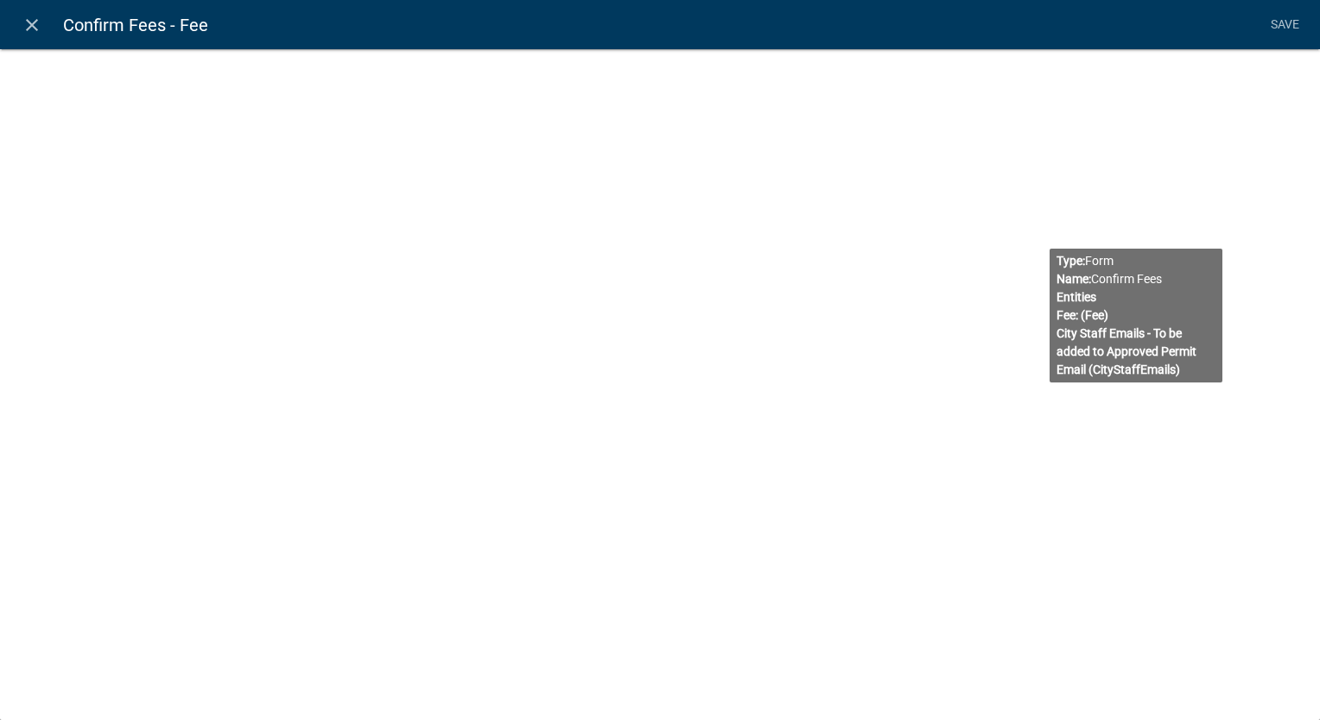
select select "fee"
select select "24: 5f8f01e2-b1ae-4db3-b830-089ab8675d1f"
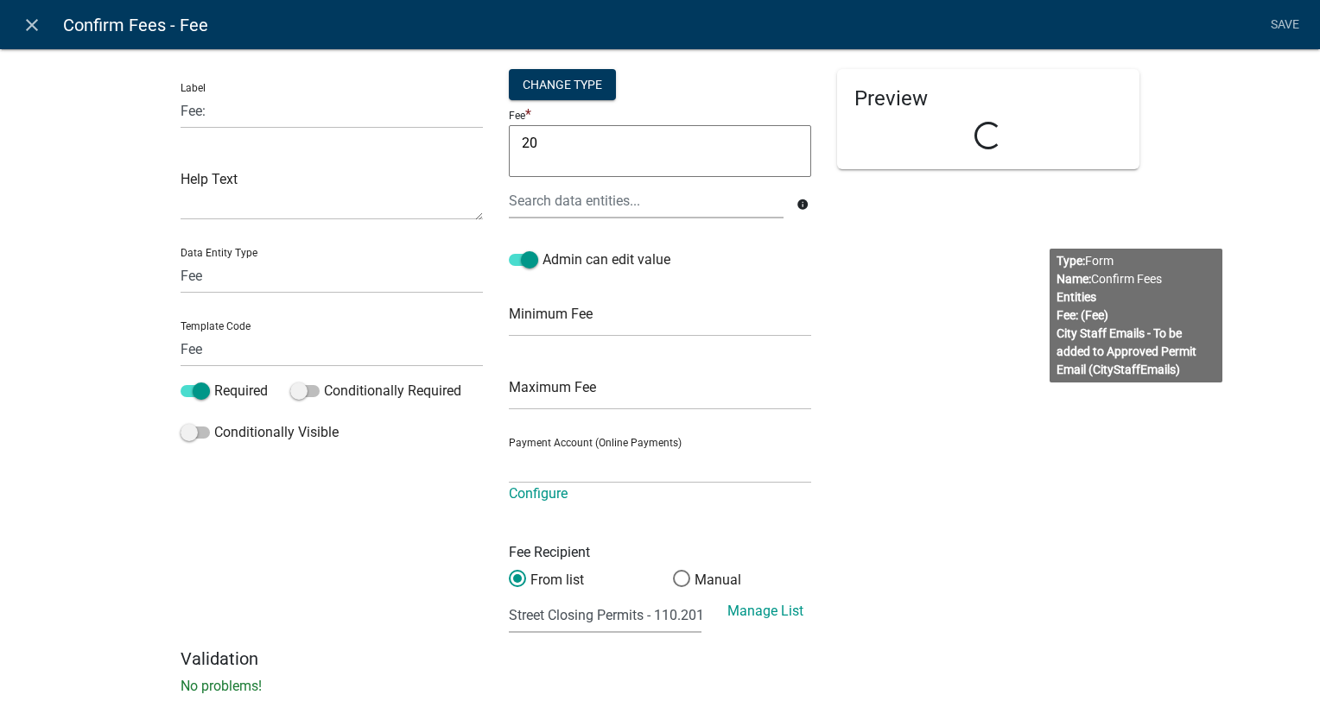
select select "4878f9a1-c785-466c-a124-d35ee7d960eb"
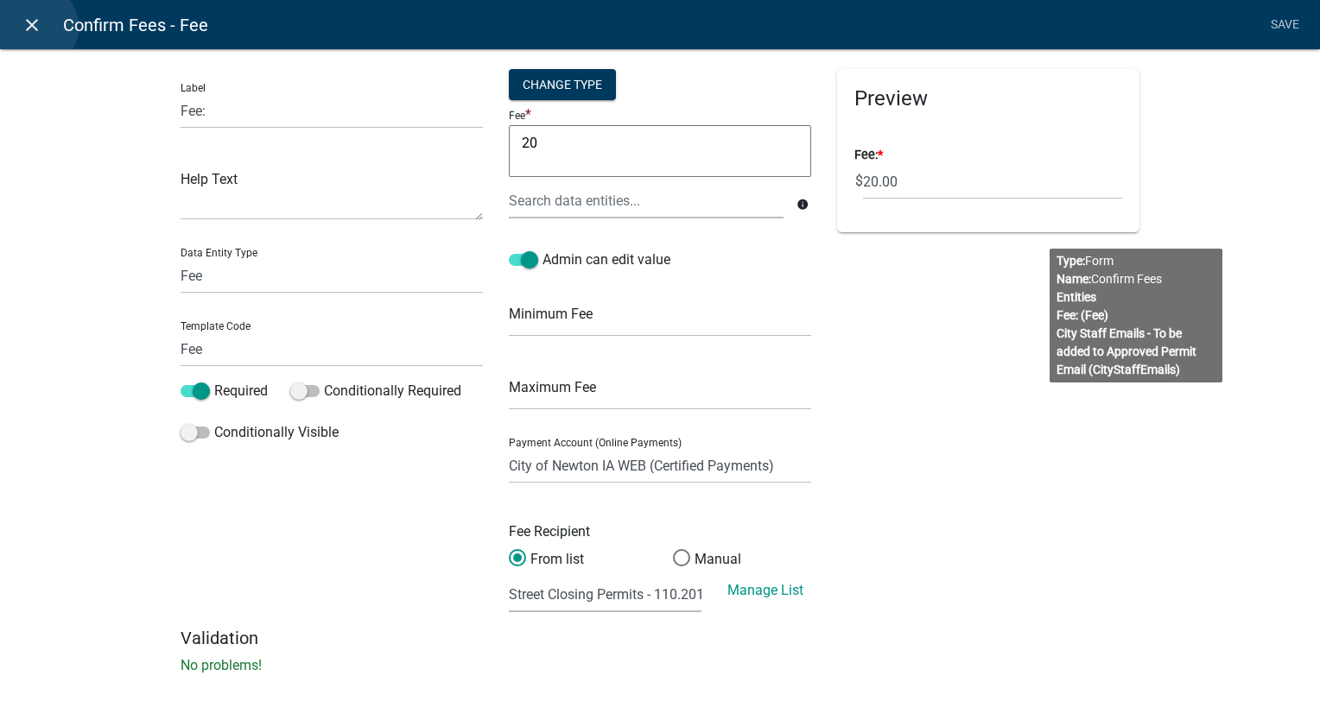
click at [35, 27] on icon "close" at bounding box center [32, 25] width 21 height 21
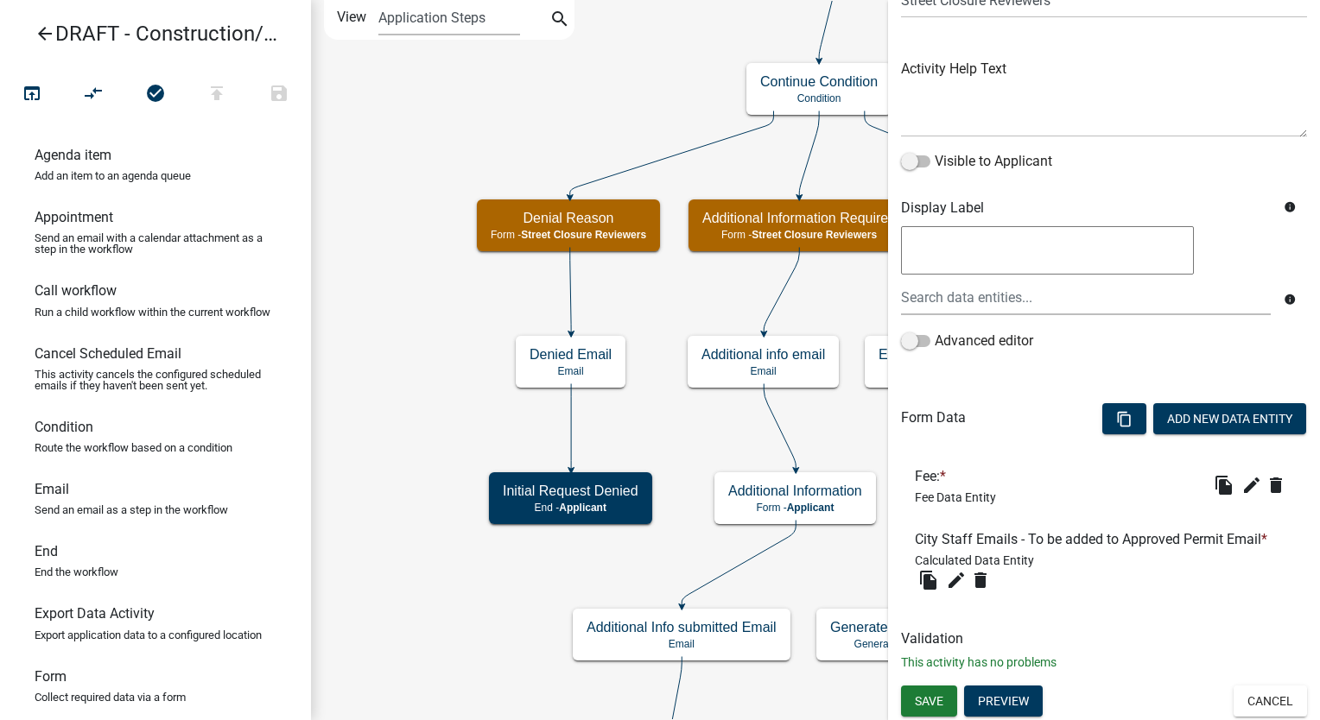
click at [38, 24] on icon "arrow_back" at bounding box center [45, 35] width 21 height 24
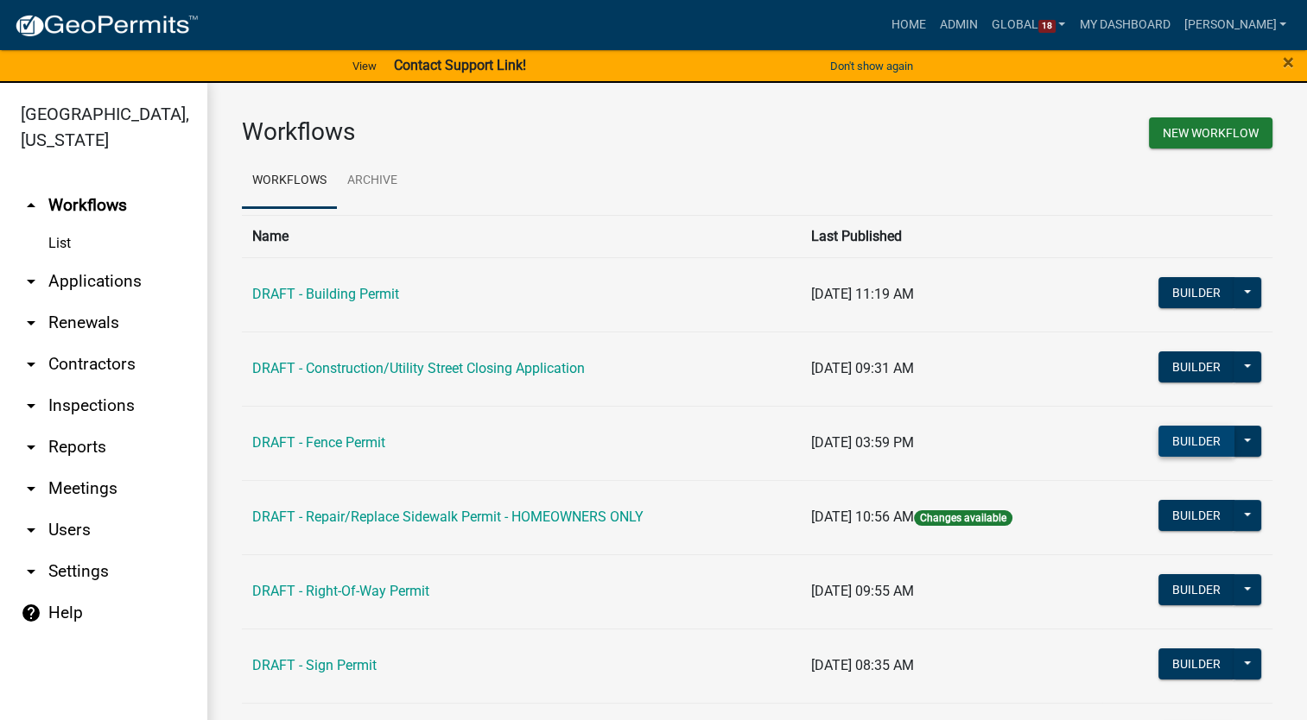
click at [1177, 438] on button "Builder" at bounding box center [1196, 441] width 76 height 31
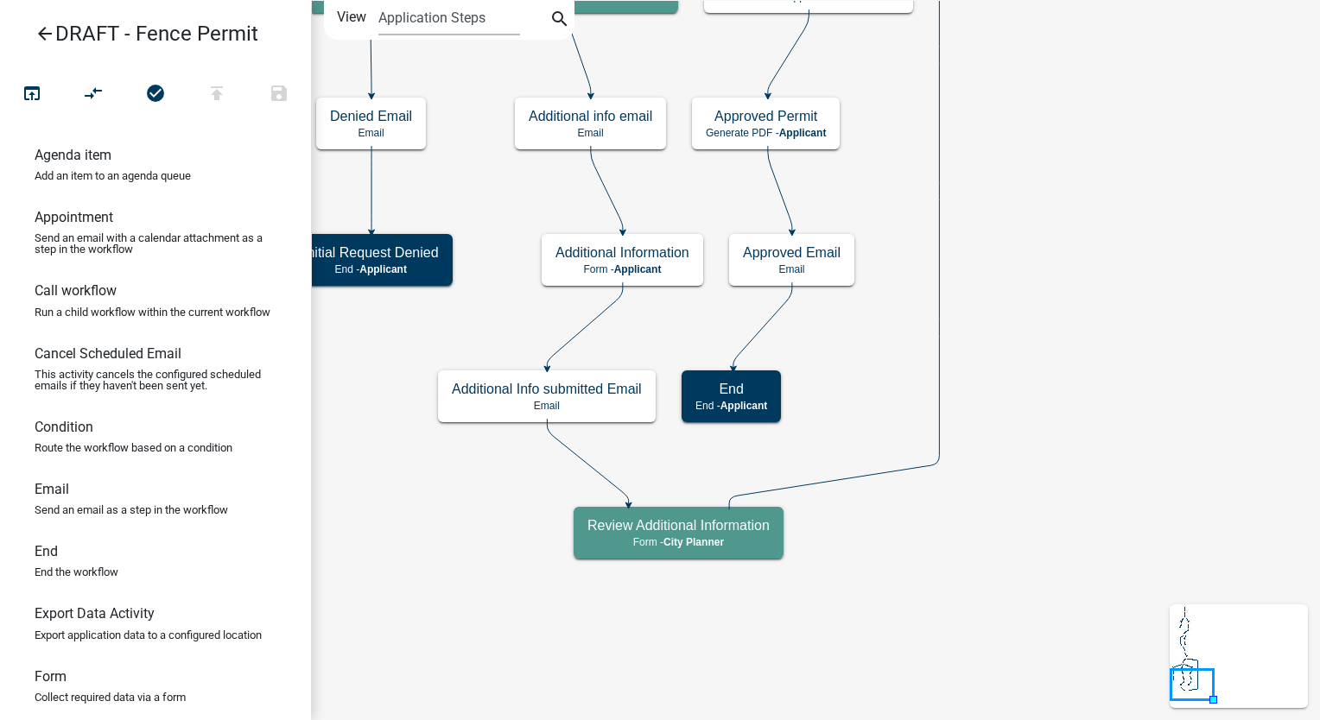
click at [35, 35] on icon "arrow_back" at bounding box center [45, 35] width 21 height 24
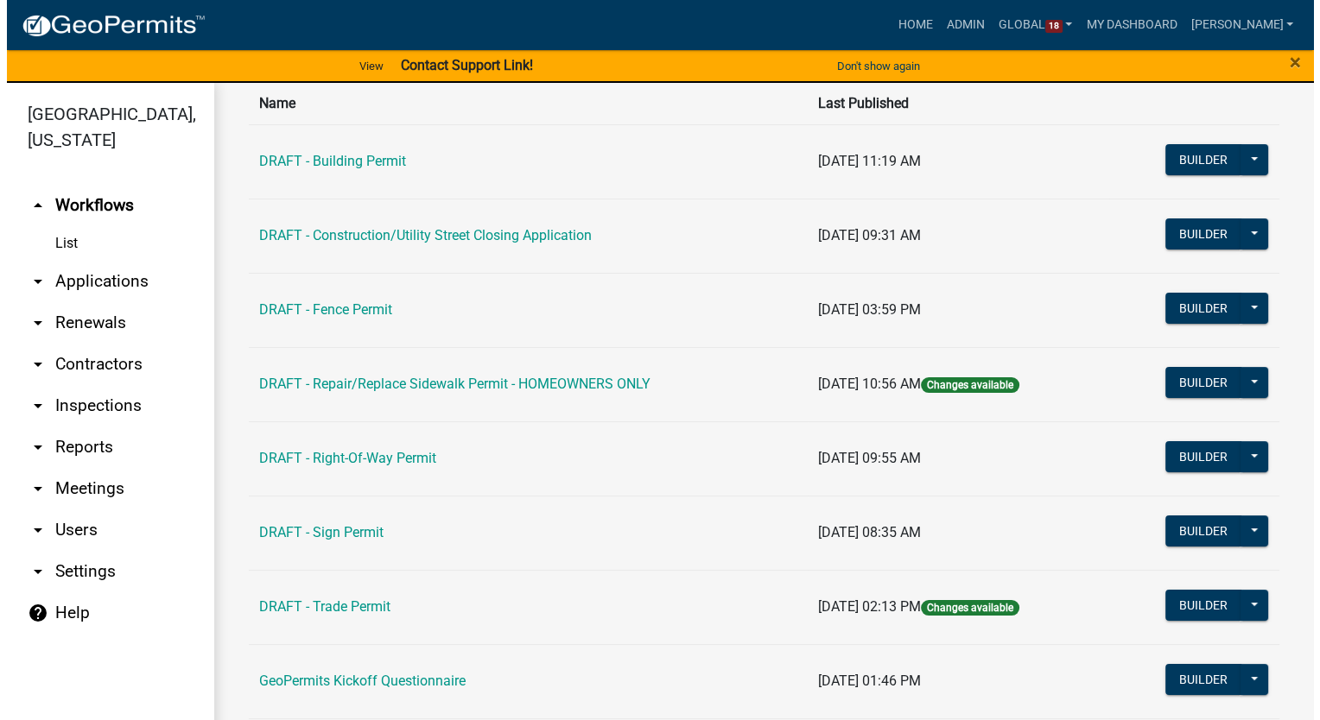
scroll to position [231, 0]
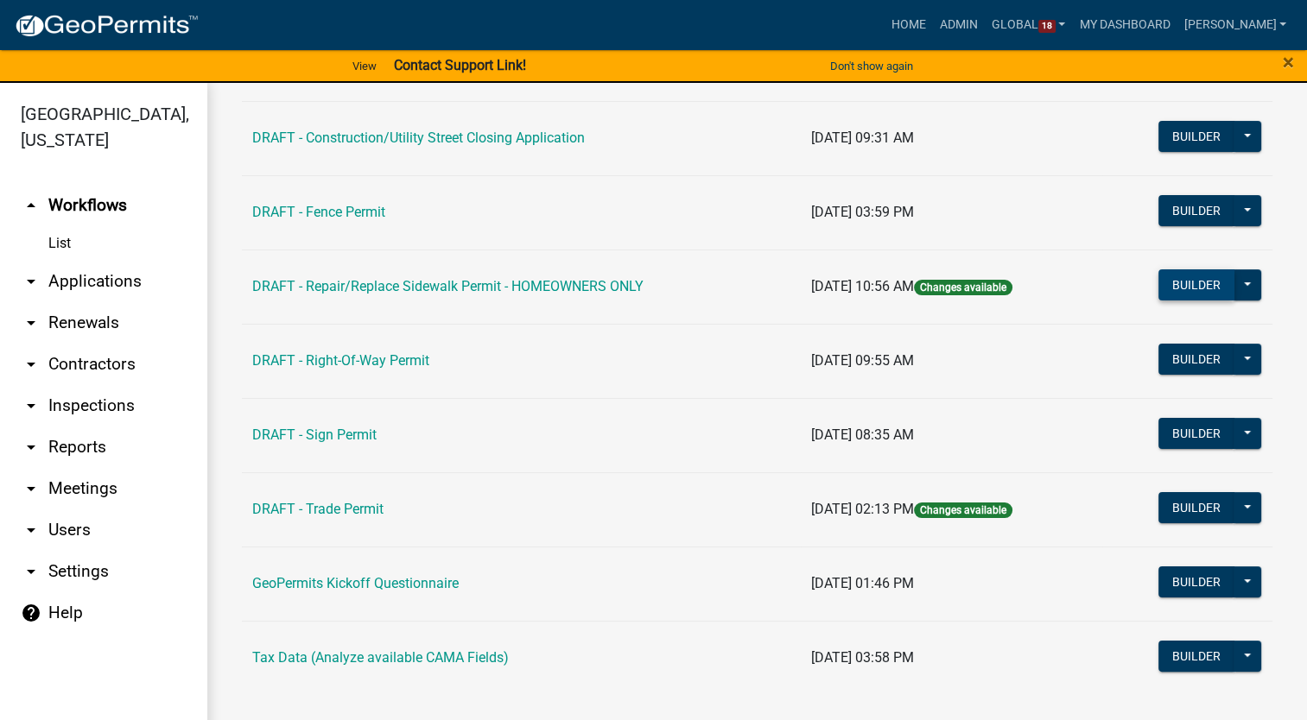
click at [1193, 285] on button "Builder" at bounding box center [1196, 284] width 76 height 31
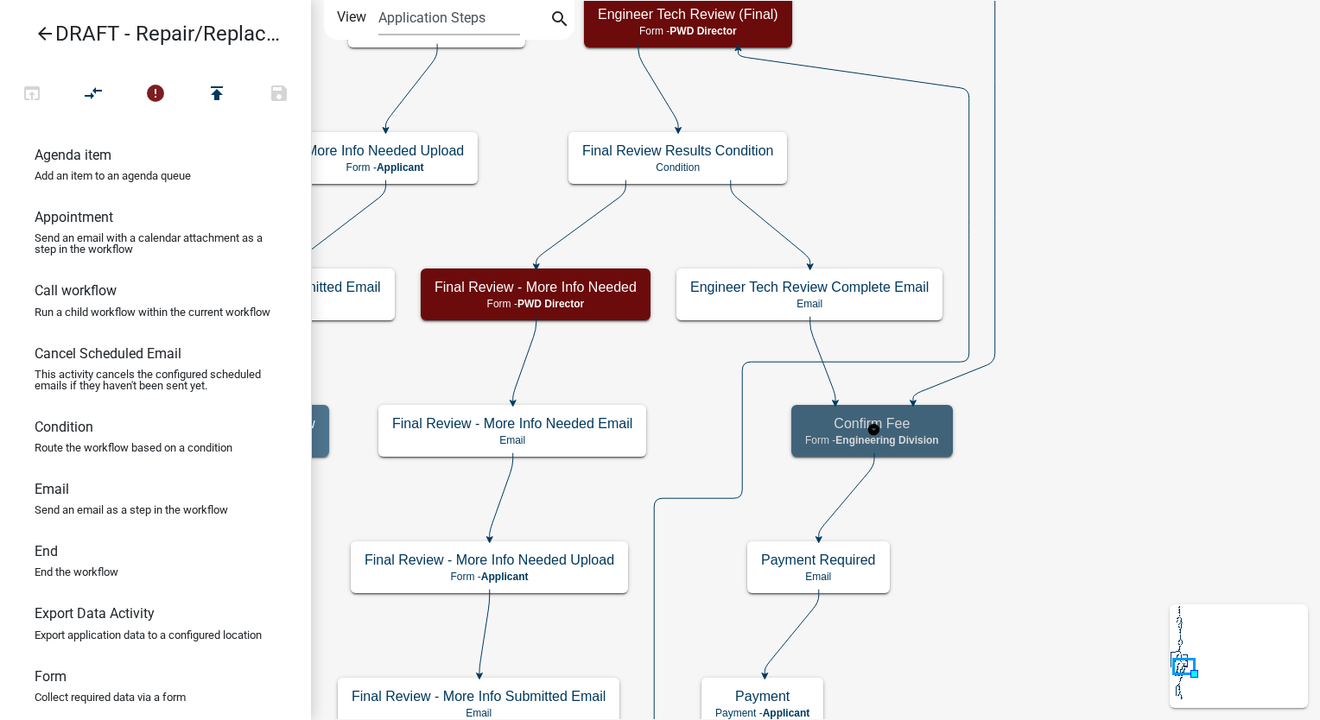
click at [898, 431] on h5 "Confirm Fee" at bounding box center [872, 423] width 134 height 16
select select "2EABD35E-CE6D-461F-BA3B-875F04B0D107"
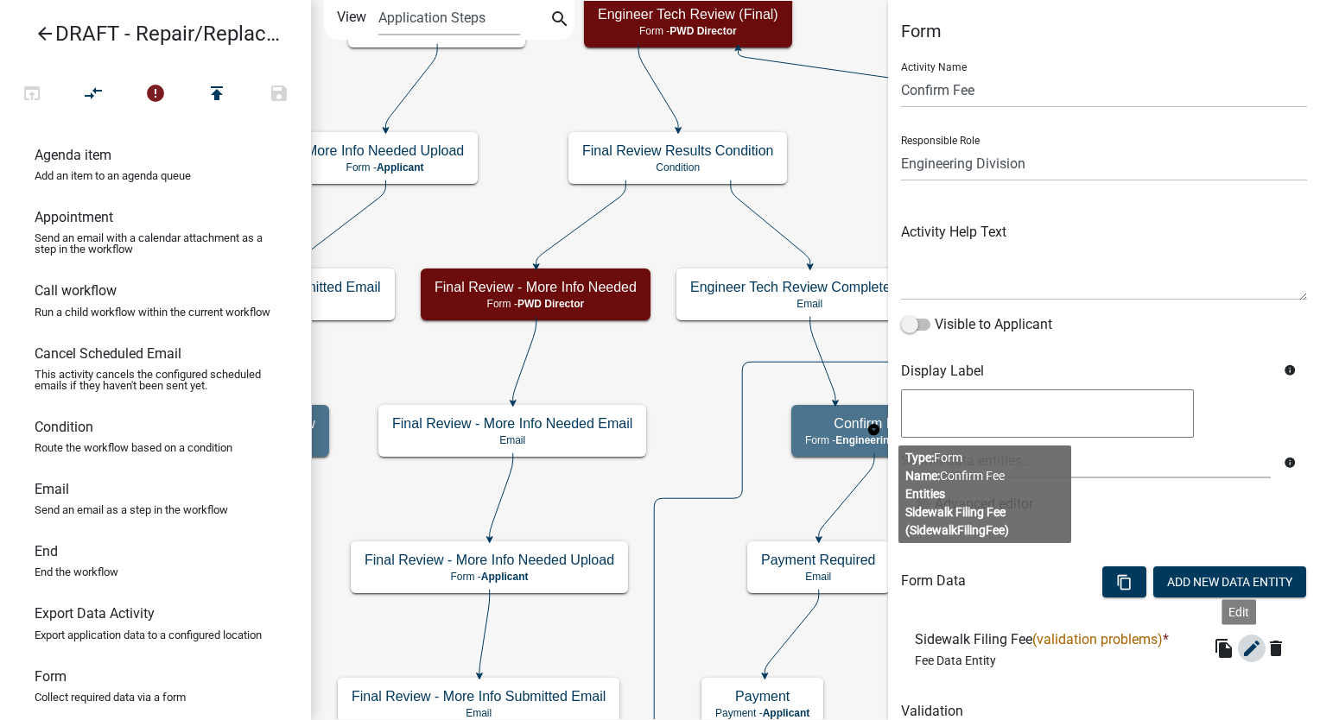
click at [1241, 651] on icon "edit" at bounding box center [1251, 648] width 21 height 21
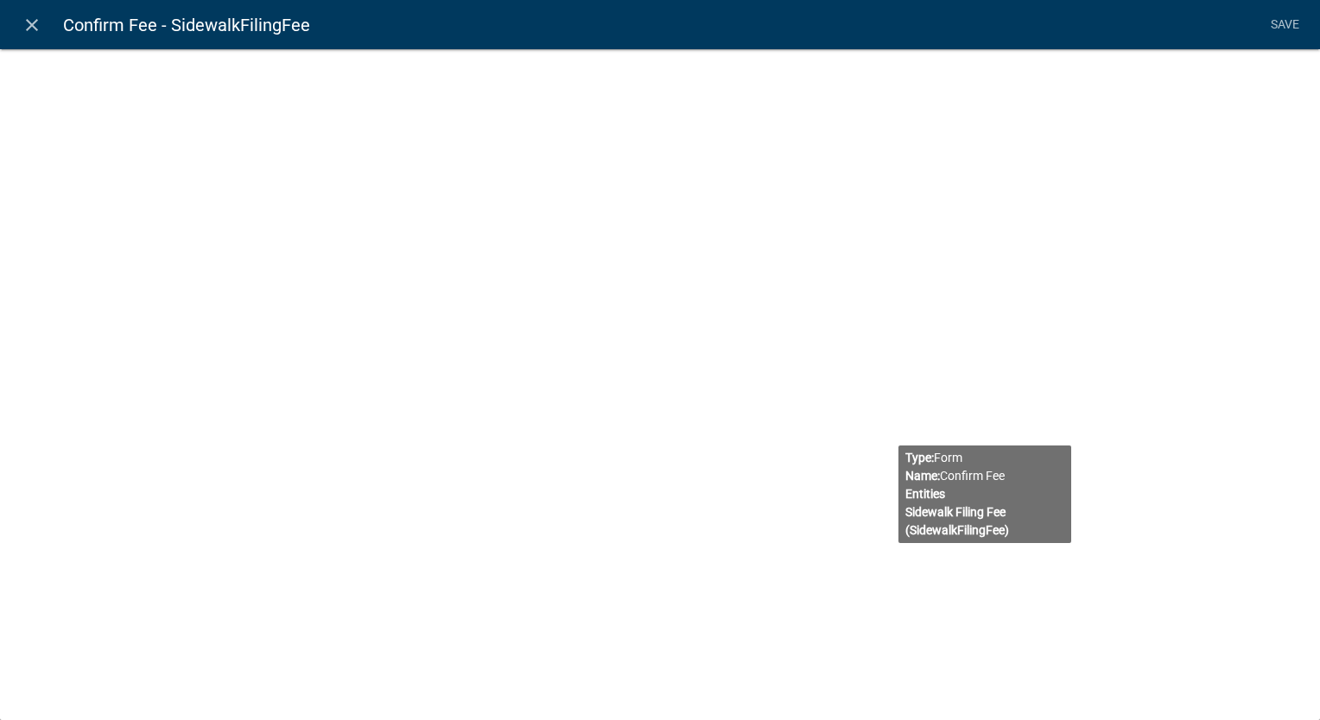
select select "fee"
select select "33: bd6b7d5a-0332-441a-882d-f7d4a91e2ab8"
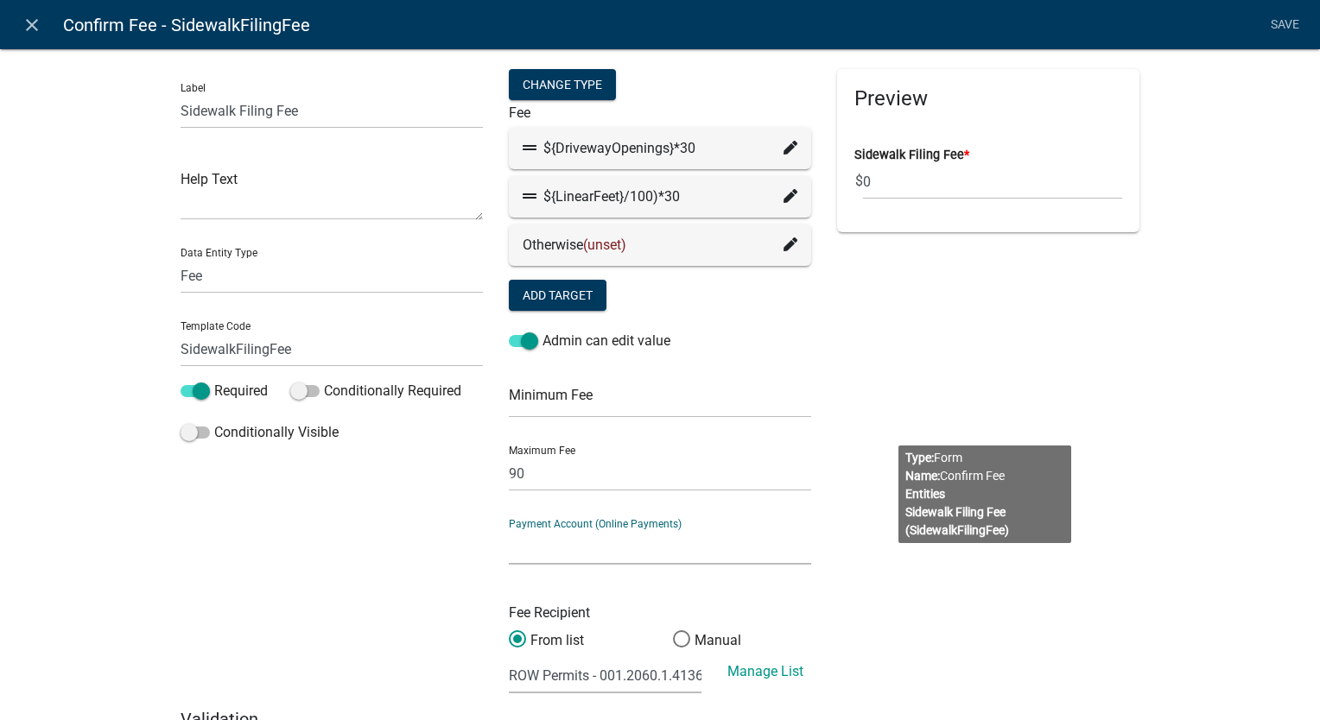
click at [597, 543] on select "City of Newton IA WEB (Certified Payments)" at bounding box center [660, 546] width 302 height 35
select select "4878f9a1-c785-466c-a124-d35ee7d960eb"
click at [509, 529] on select "City of Newton IA WEB (Certified Payments)" at bounding box center [660, 546] width 302 height 35
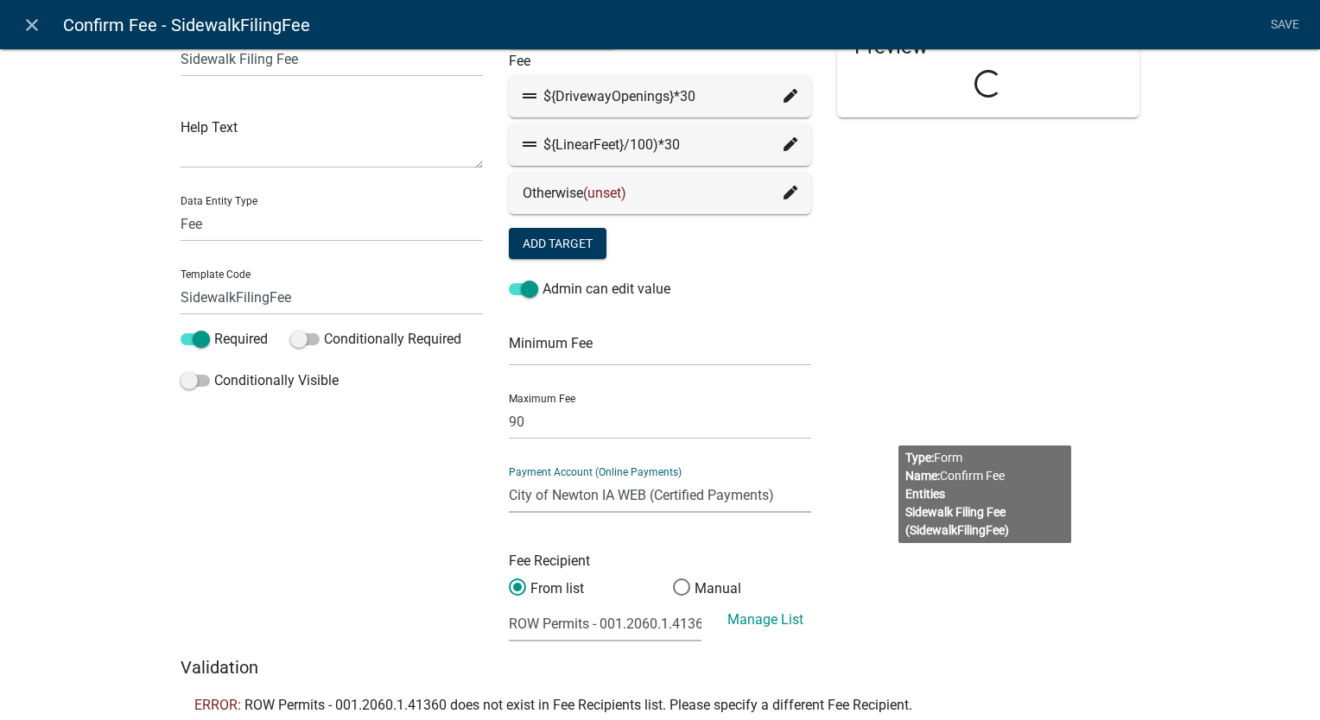
scroll to position [110, 0]
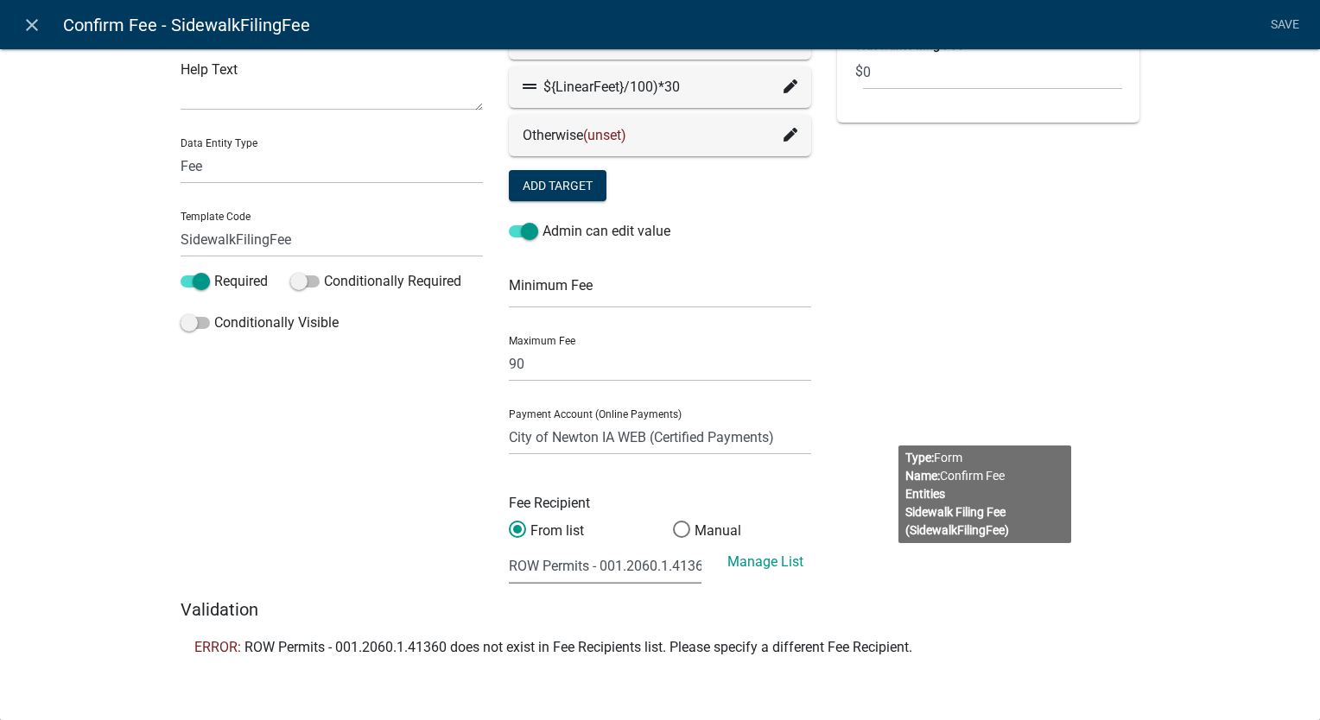
click at [594, 582] on select "(None selected) Agnes Patterson Farmland Rent - 001.4030.2.43100 Building Permi…" at bounding box center [605, 565] width 193 height 35
select select "17: 8b17510b-449b-439d-82bc-391cc9abd40e"
click at [509, 548] on select "(None selected) Agnes Patterson Farmland Rent - 001.4030.2.43100 Building Permi…" at bounding box center [605, 565] width 193 height 35
click at [1281, 22] on link "Save" at bounding box center [1284, 25] width 43 height 33
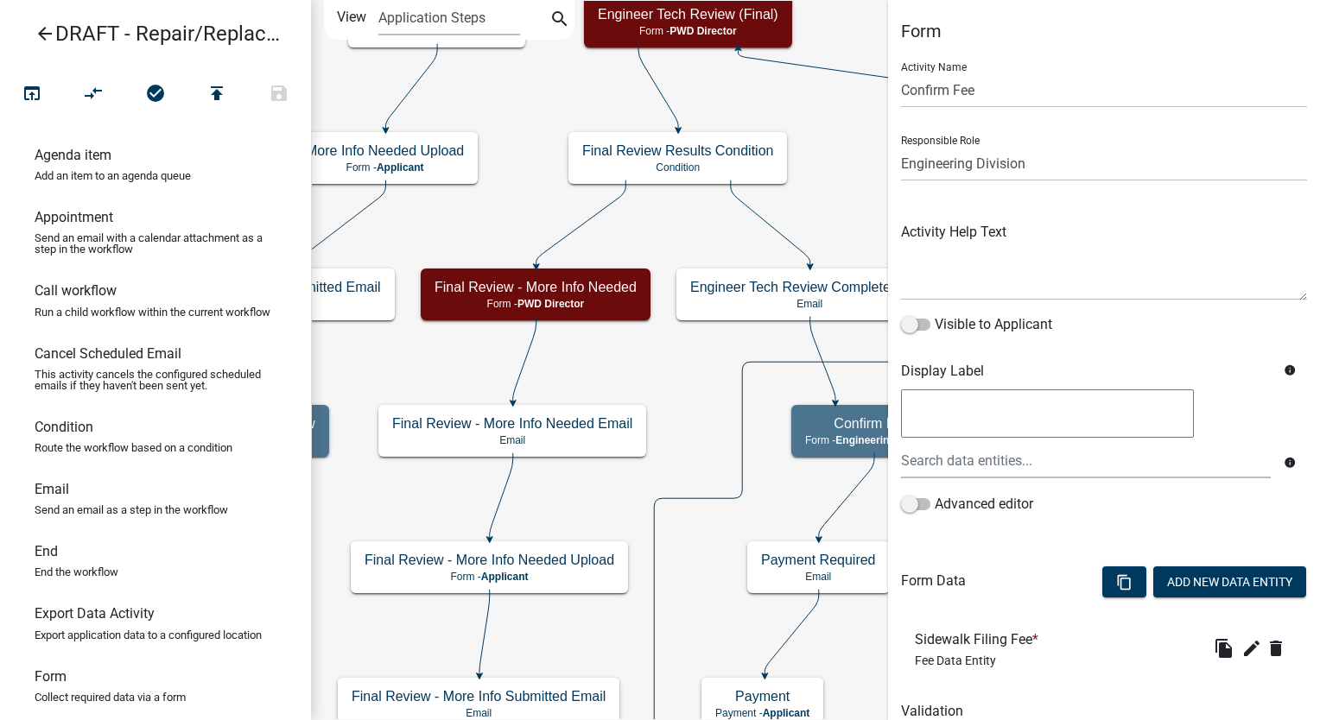
scroll to position [73, 0]
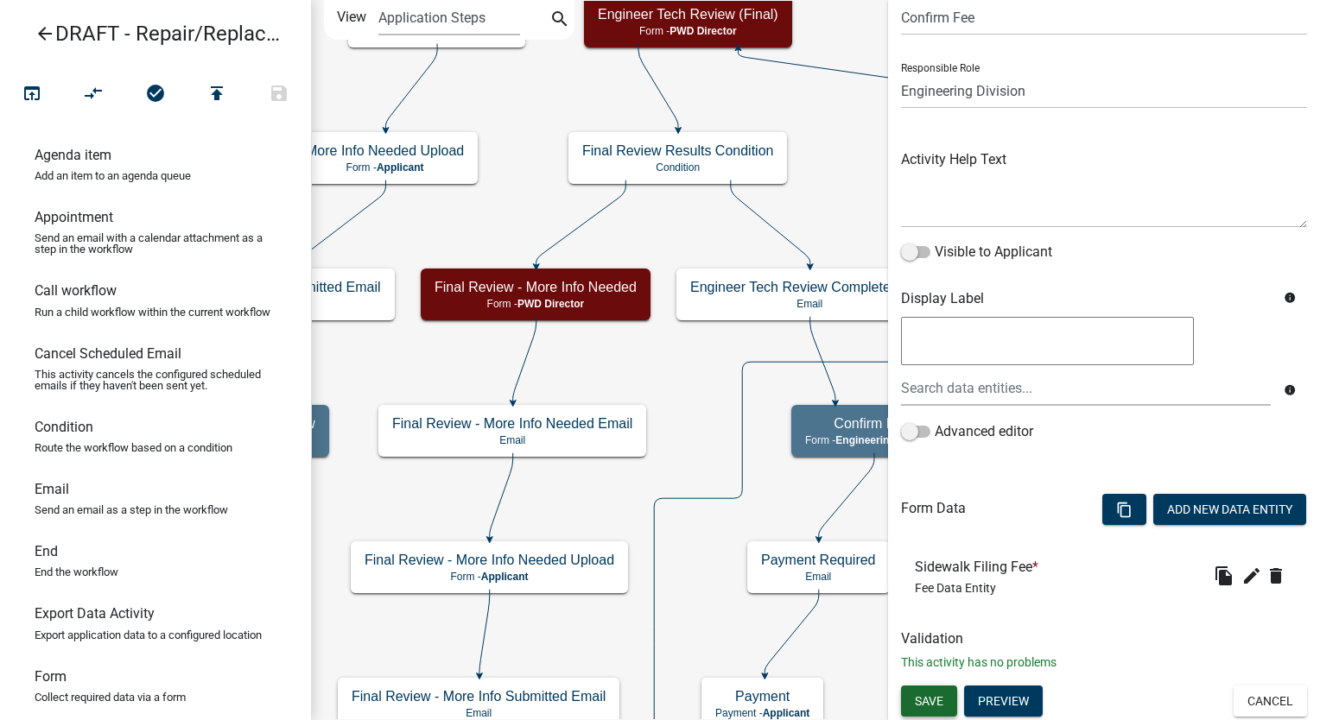
click at [936, 700] on span "Save" at bounding box center [929, 701] width 29 height 14
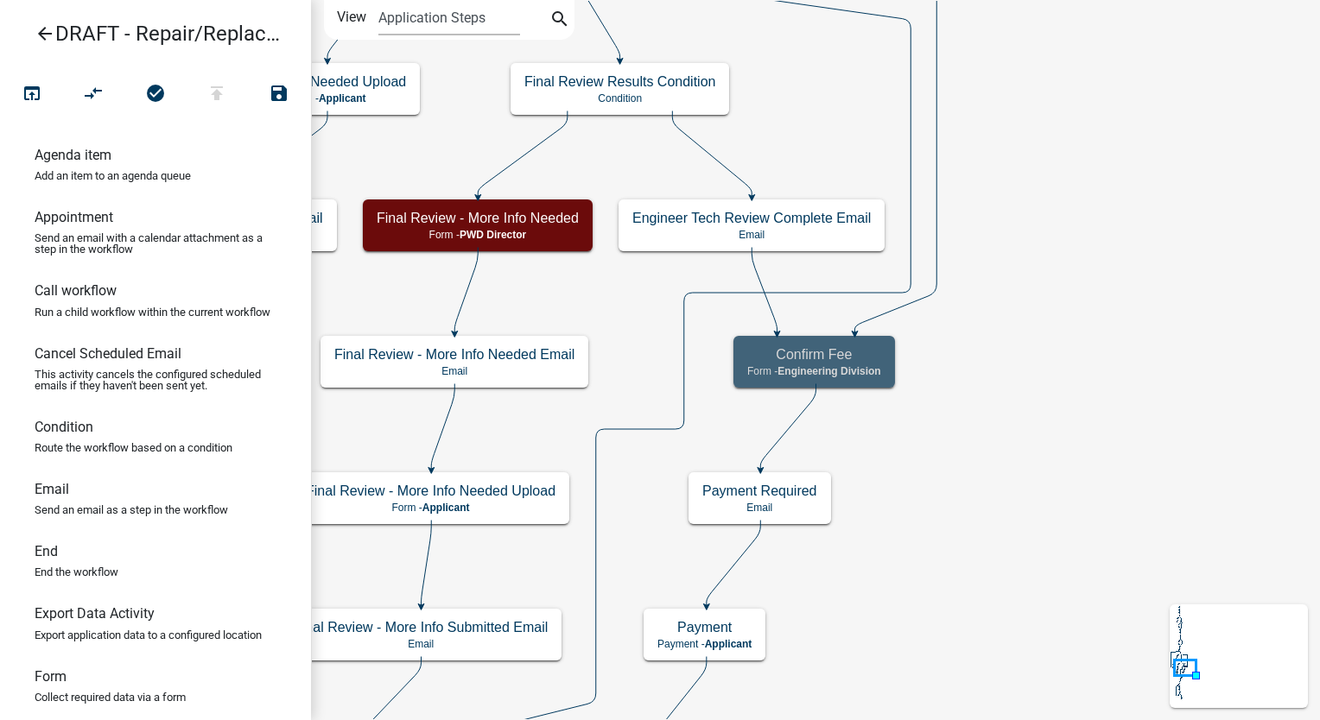
scroll to position [0, 0]
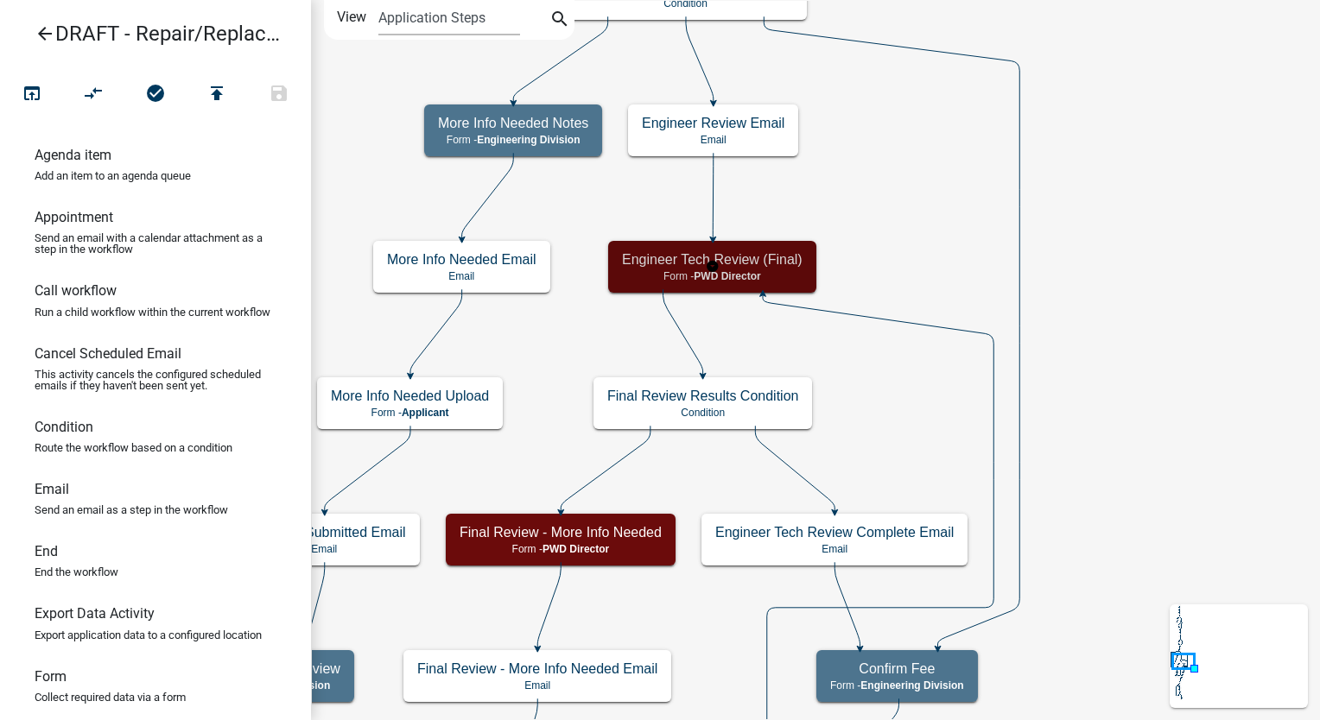
click at [763, 275] on p "Form - PWD Director" at bounding box center [712, 276] width 181 height 12
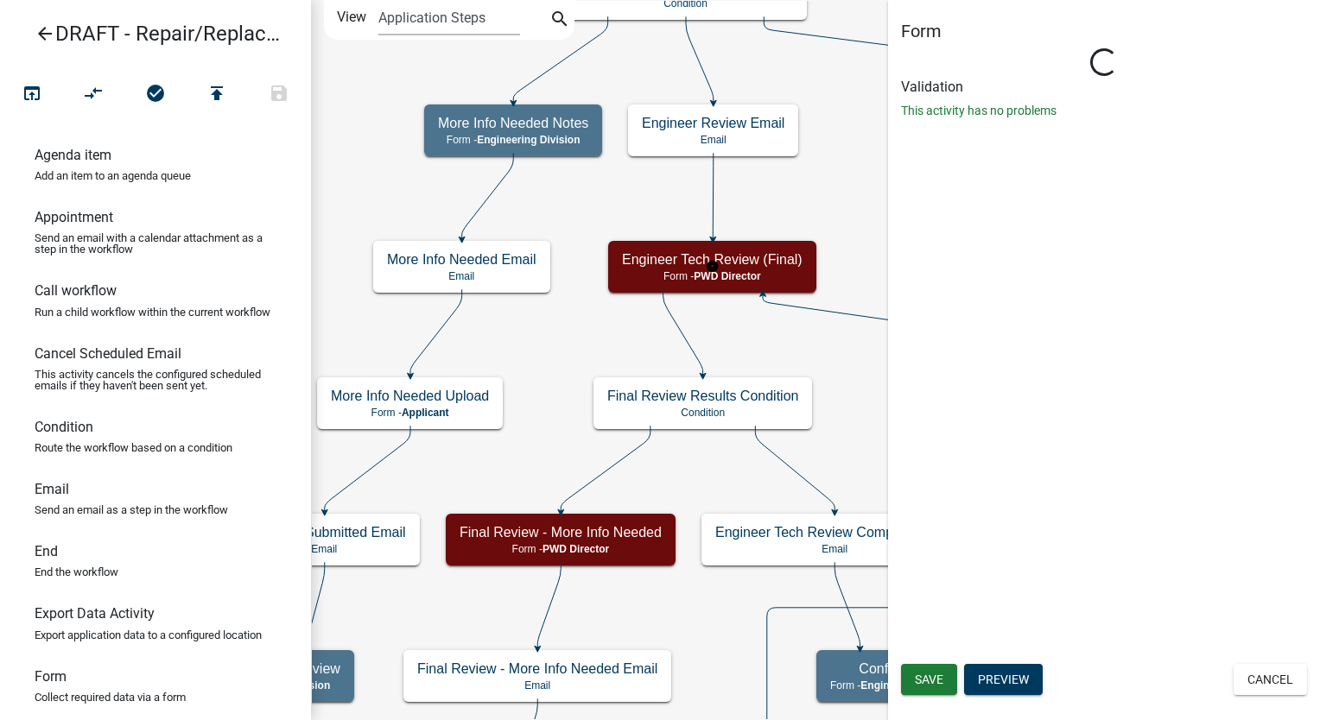
select select "6F1DAB81-19C3-45C3-A7B8-0AC3B0BBD312"
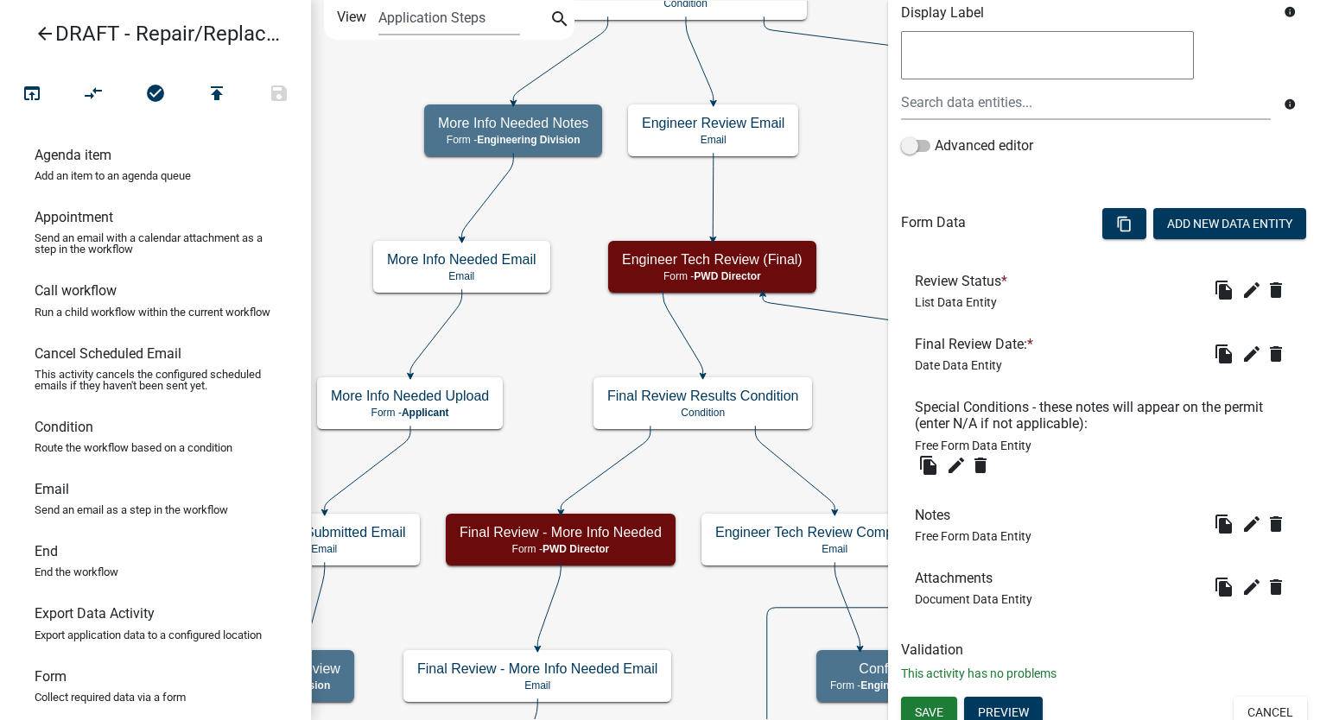
scroll to position [370, 0]
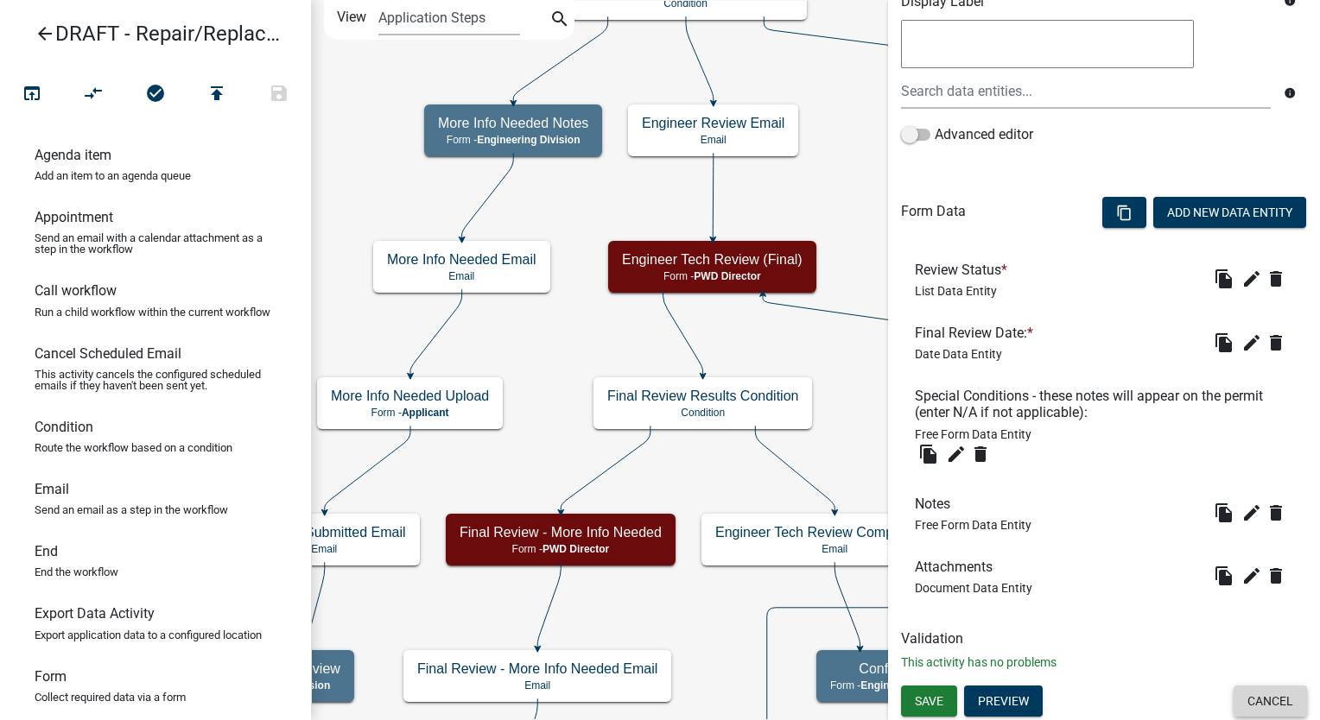
click at [1270, 700] on button "Cancel" at bounding box center [1269, 701] width 73 height 31
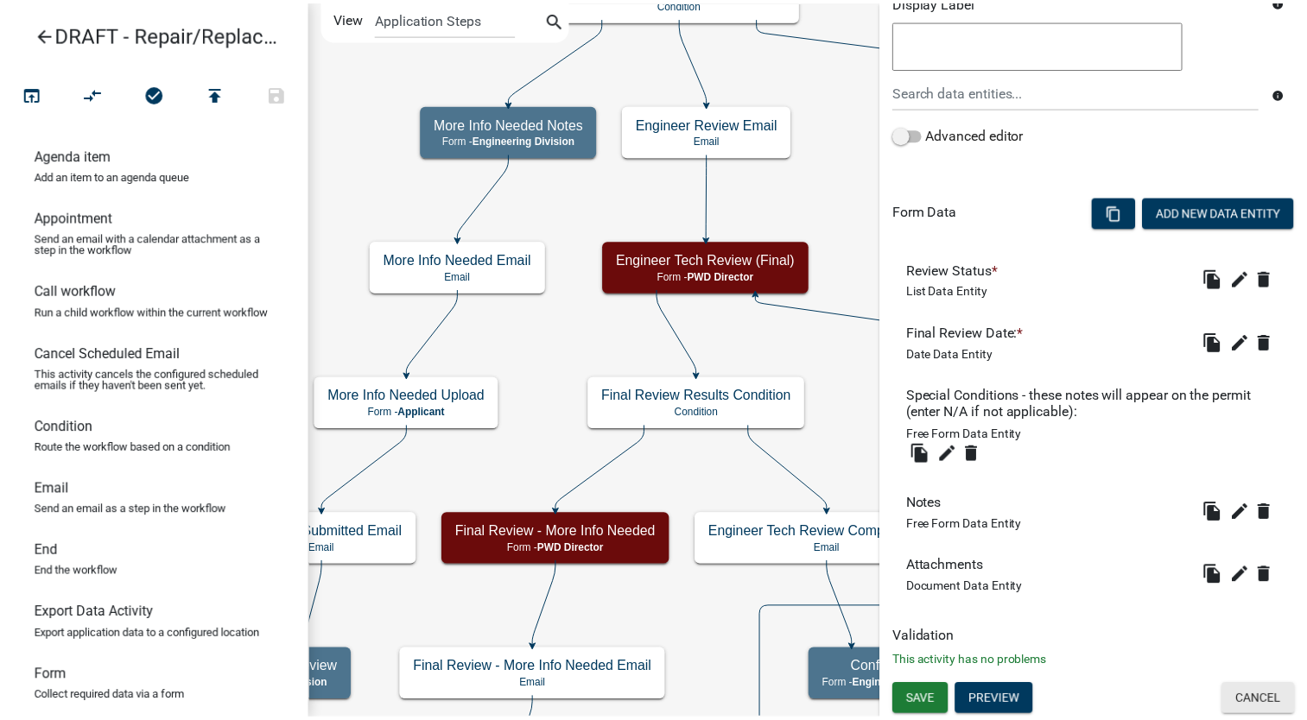
scroll to position [0, 0]
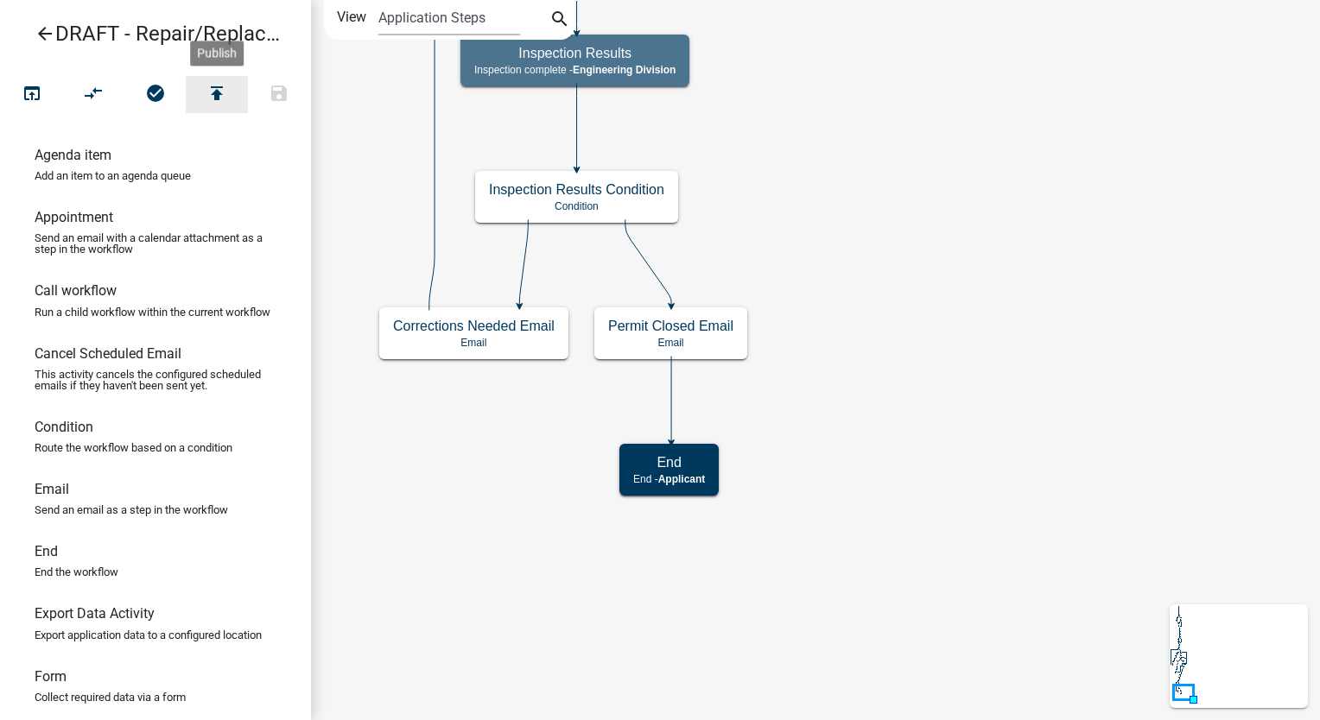
click at [221, 83] on icon "publish" at bounding box center [216, 95] width 21 height 24
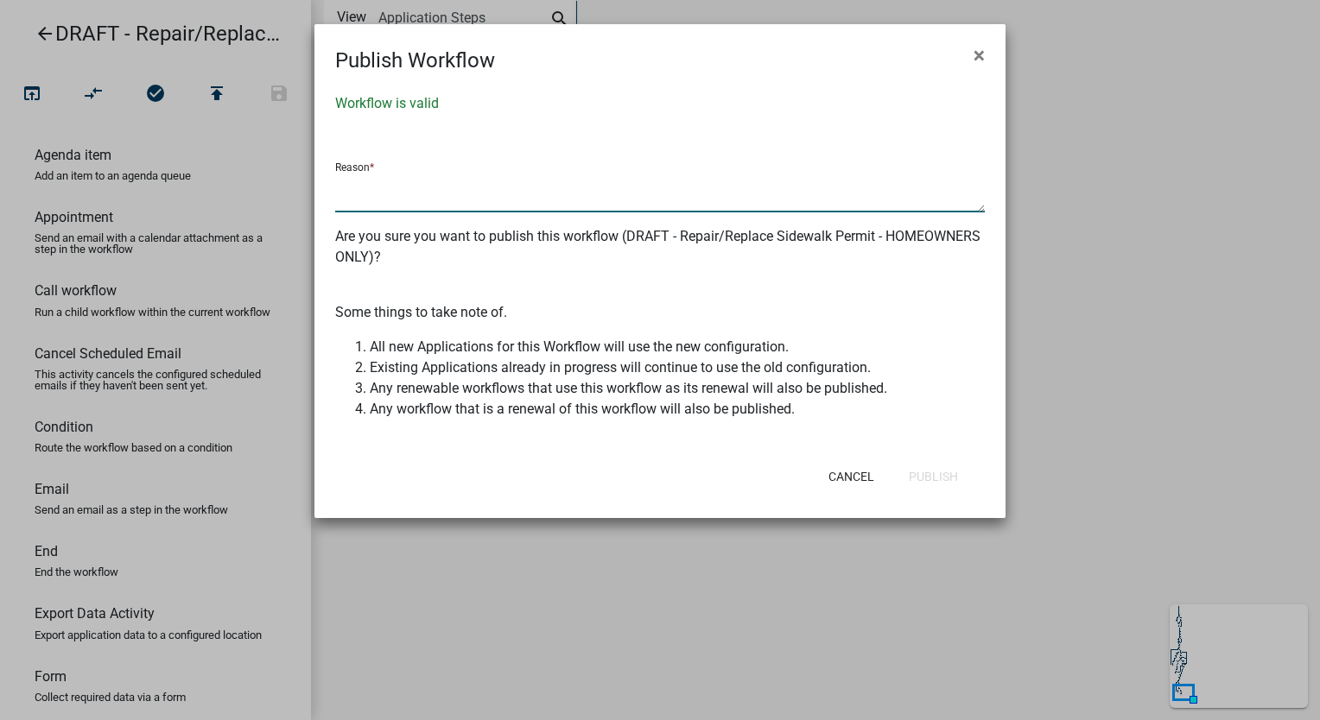
click at [448, 185] on textarea at bounding box center [659, 193] width 649 height 40
type textarea "changed fee recipient"
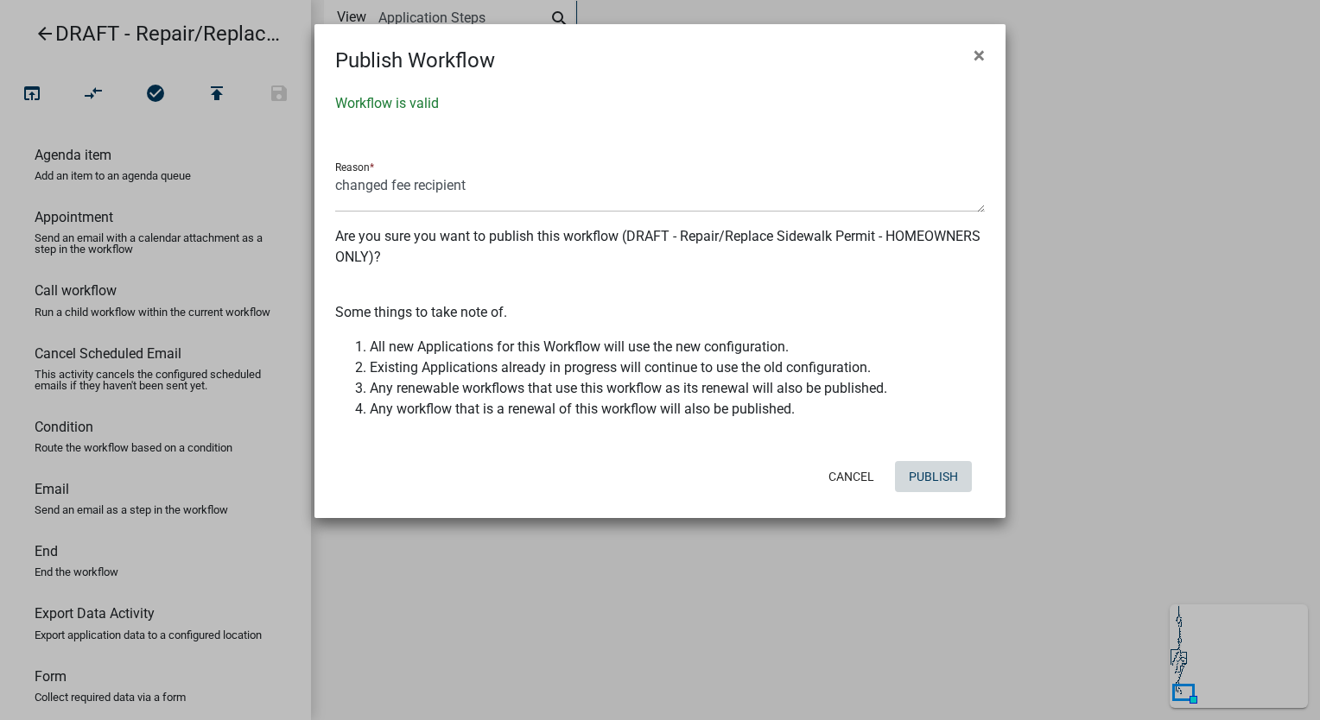
click at [939, 475] on button "Publish" at bounding box center [933, 476] width 77 height 31
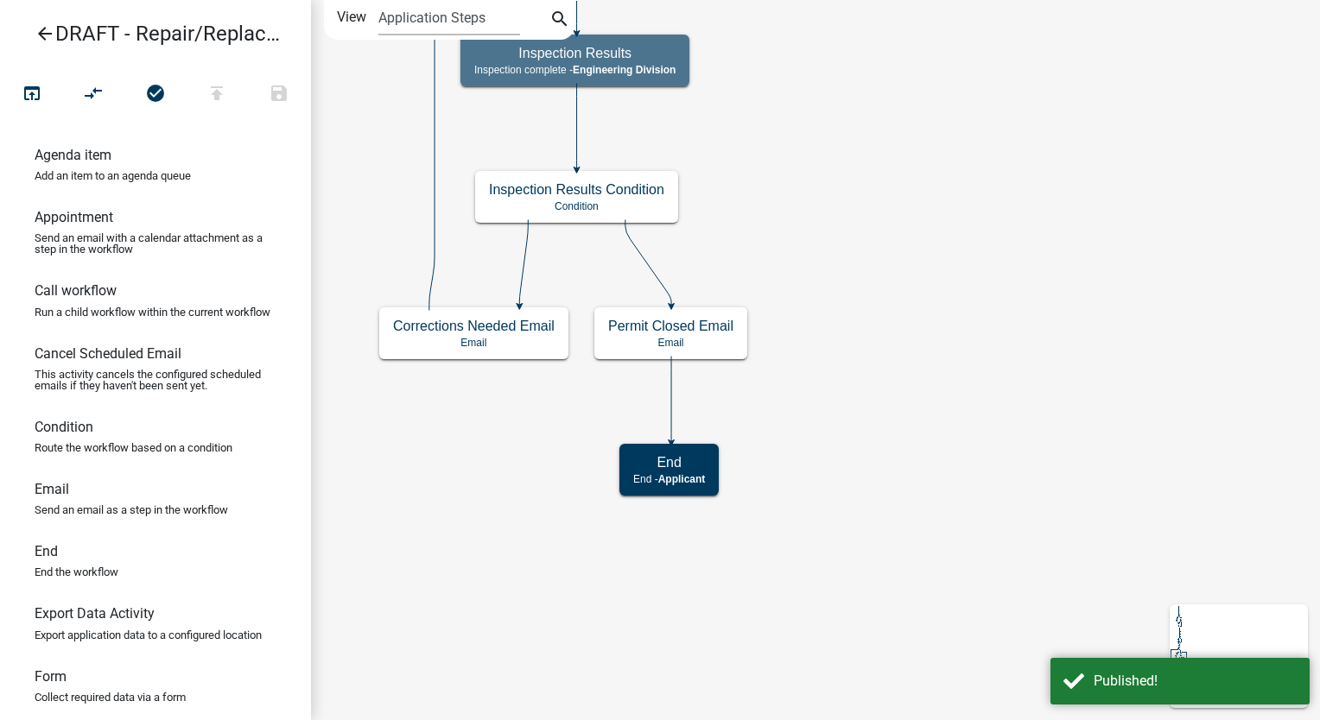
click at [42, 30] on icon "arrow_back" at bounding box center [45, 35] width 21 height 24
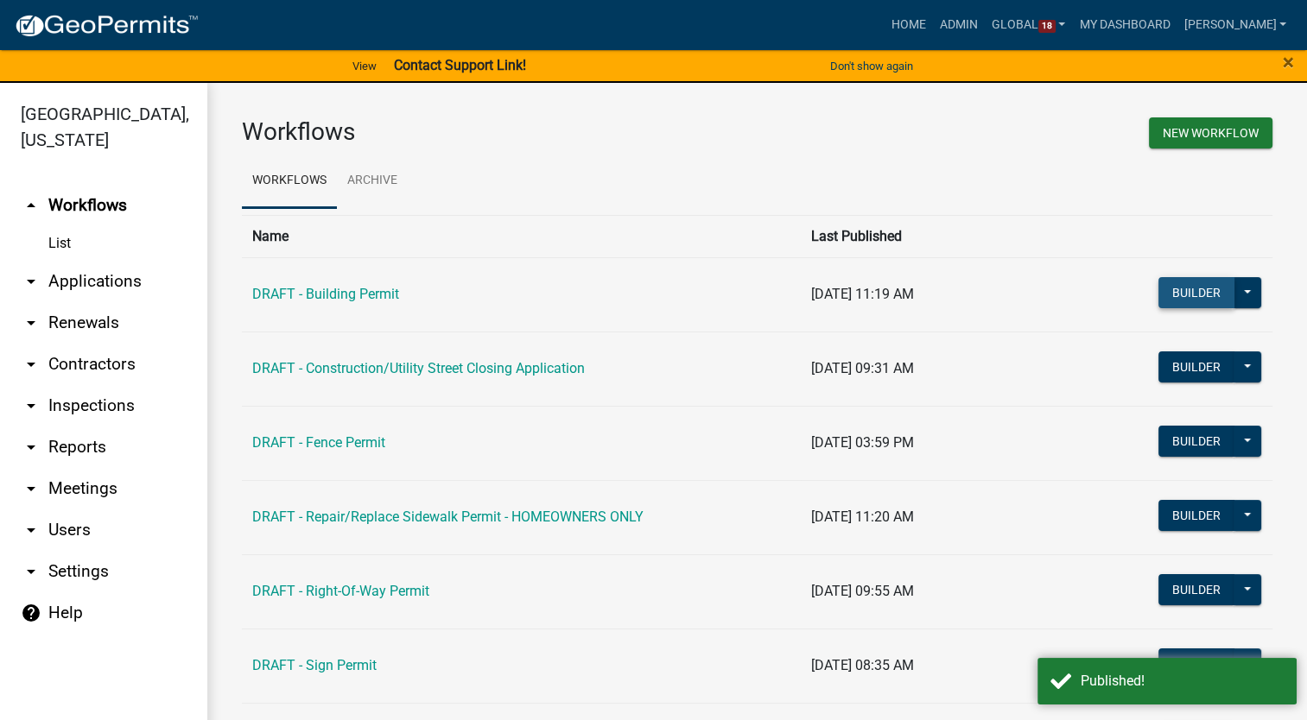
click at [1171, 288] on button "Builder" at bounding box center [1196, 292] width 76 height 31
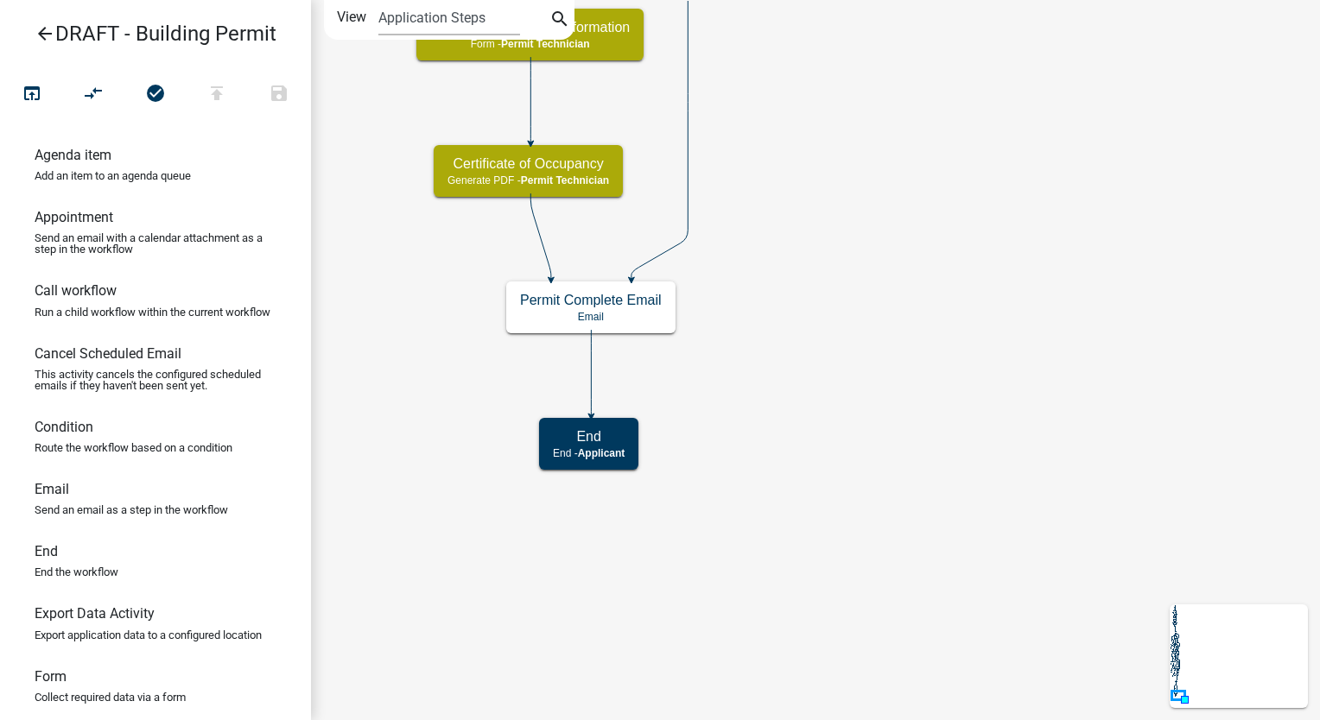
click at [46, 31] on icon "arrow_back" at bounding box center [45, 35] width 21 height 24
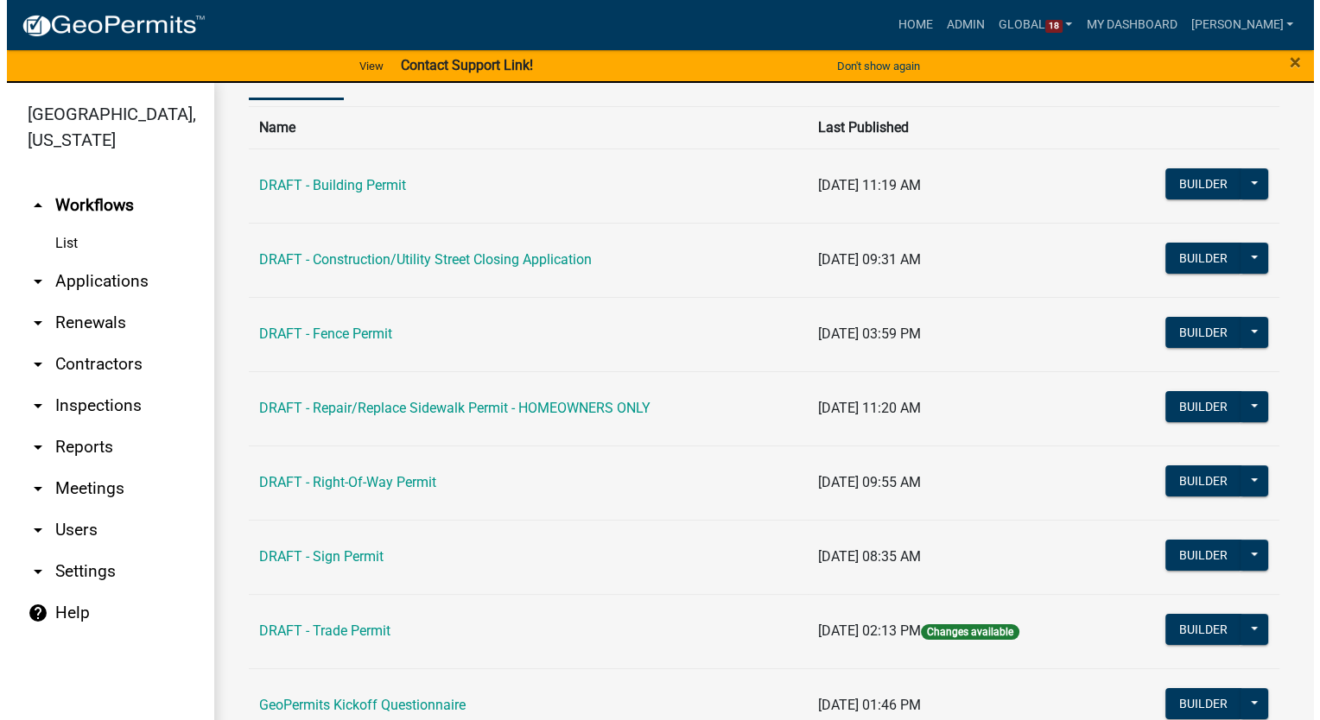
scroll to position [231, 0]
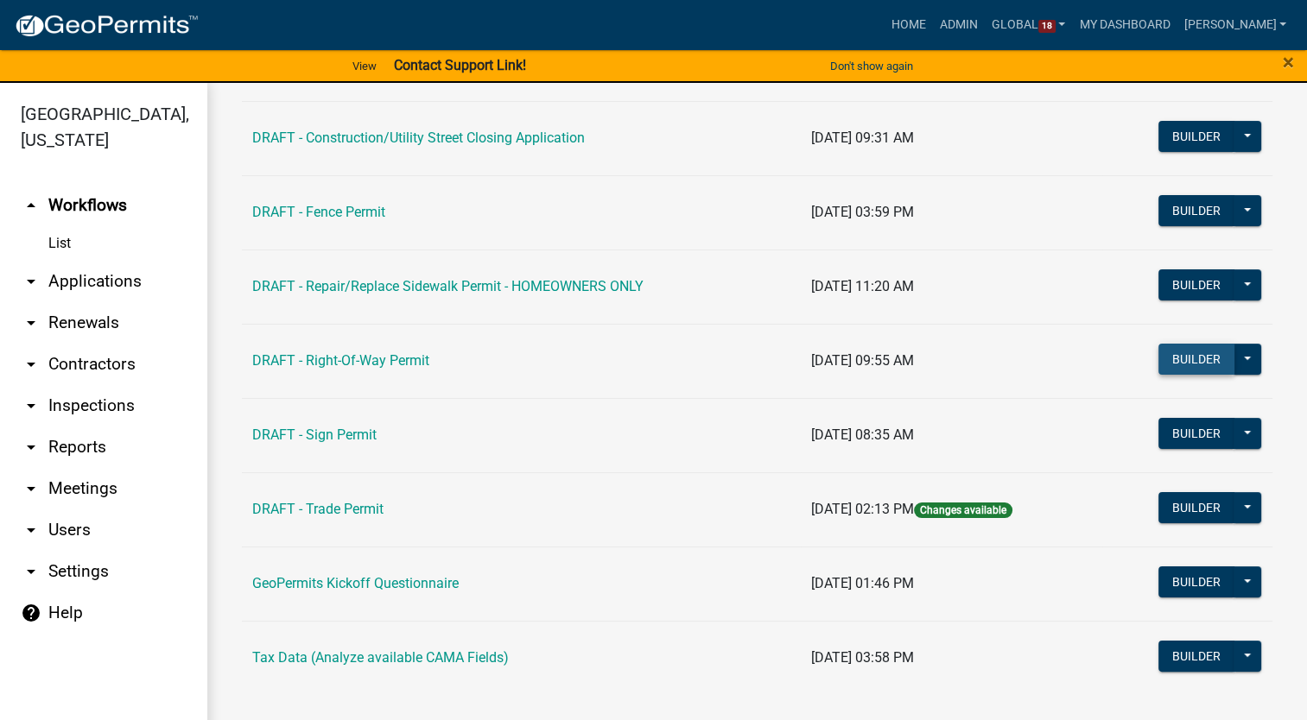
click at [1198, 358] on button "Builder" at bounding box center [1196, 359] width 76 height 31
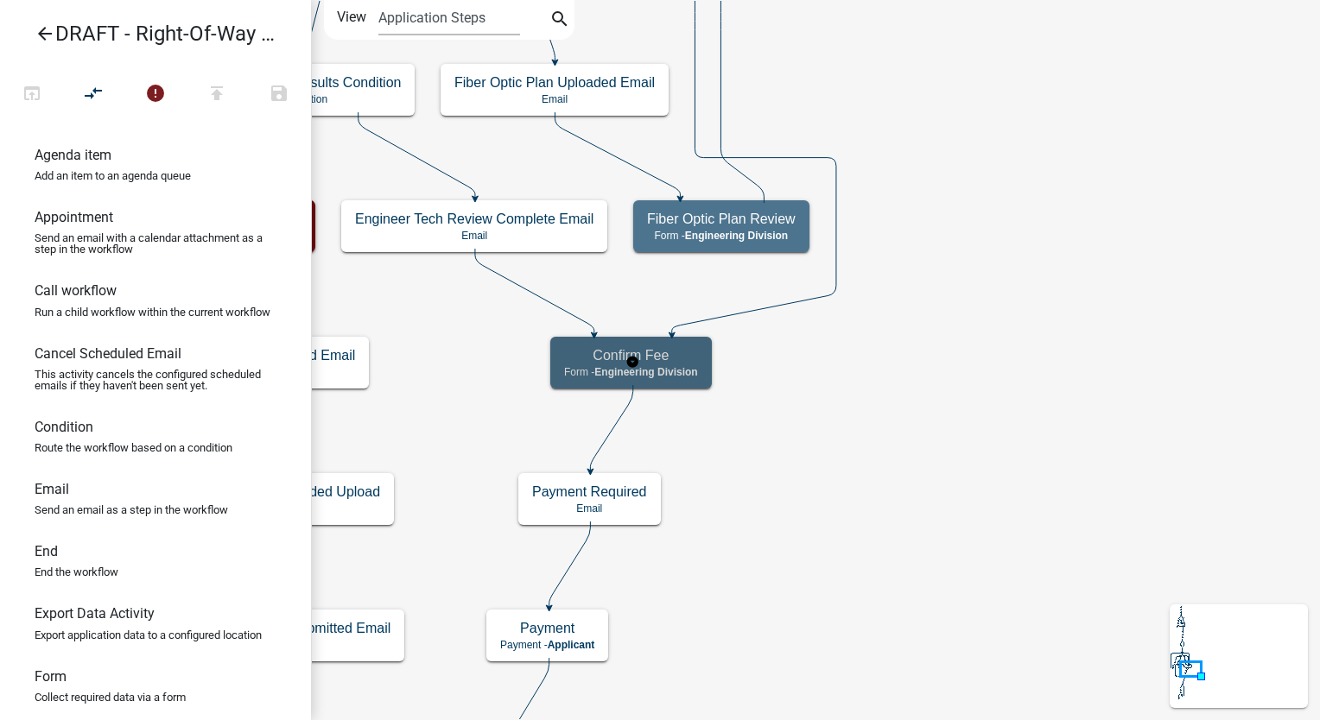
click at [603, 387] on div "Confirm Fee Form - Engineering Division" at bounding box center [631, 363] width 162 height 52
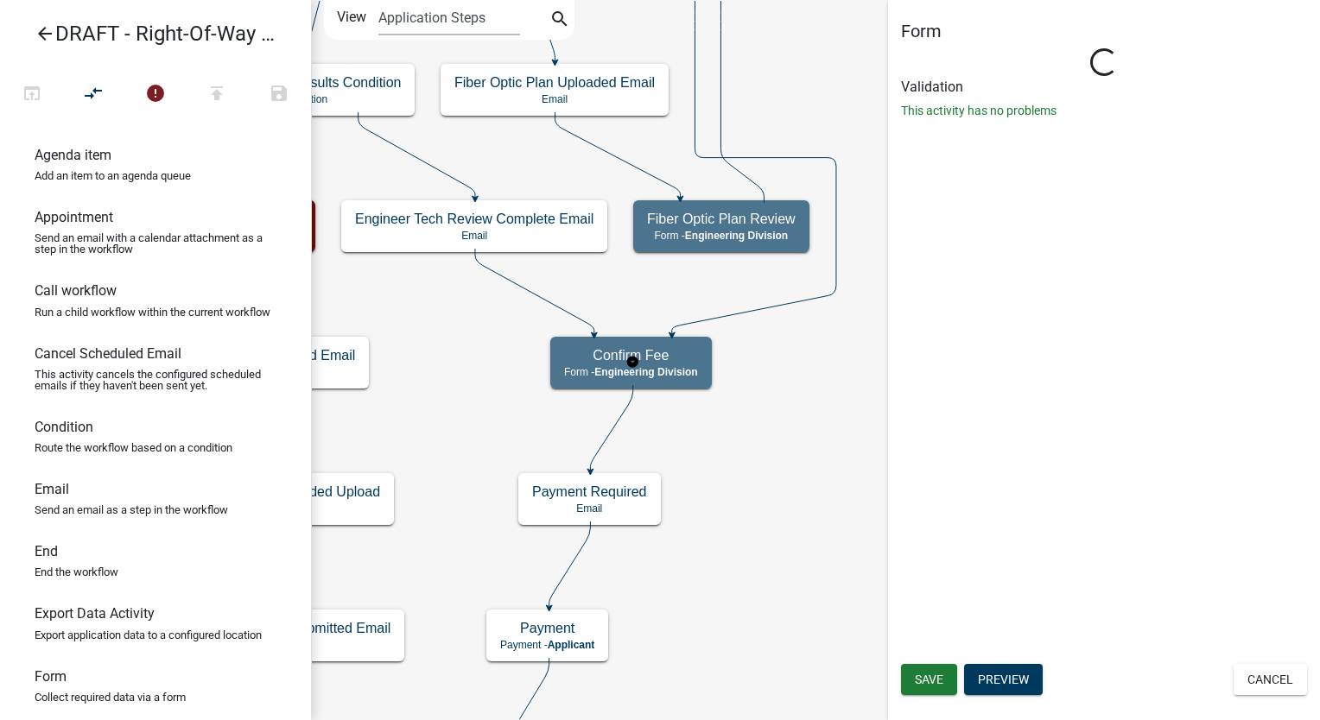
select select "2EABD35E-CE6D-461F-BA3B-875F04B0D107"
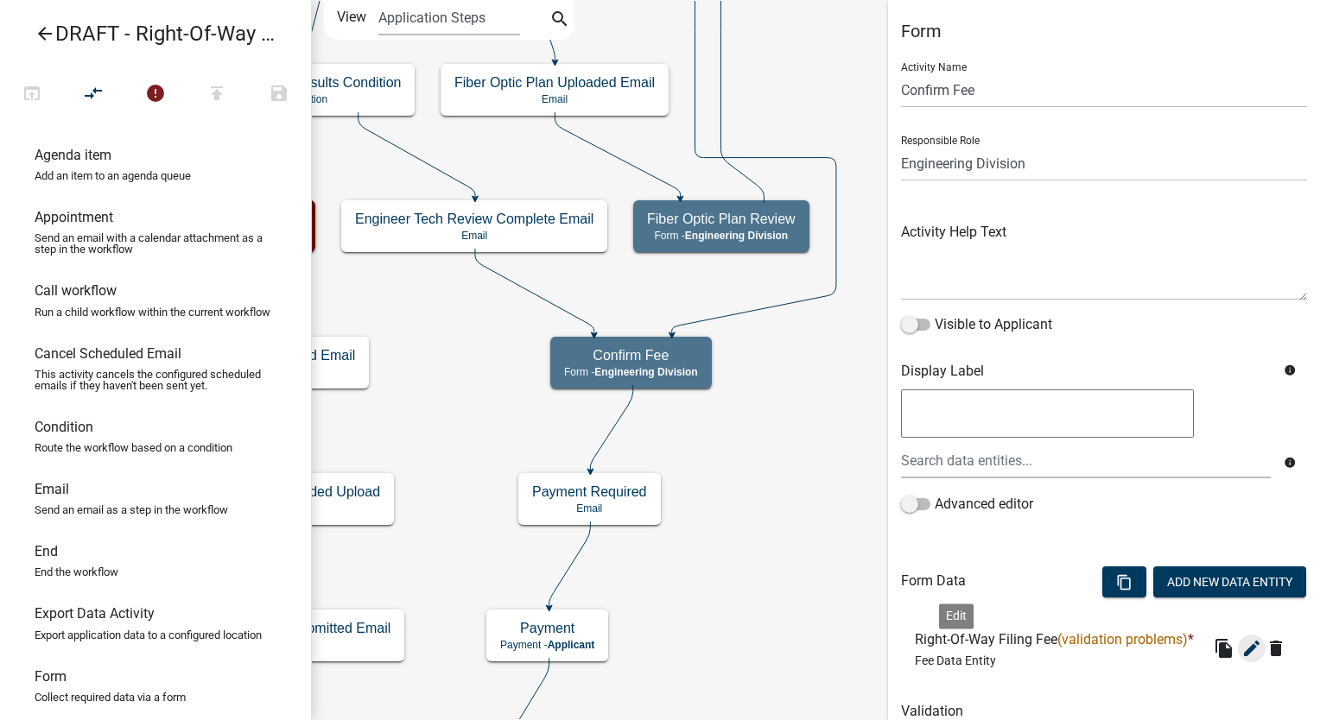
click at [1241, 659] on icon "edit" at bounding box center [1251, 648] width 21 height 21
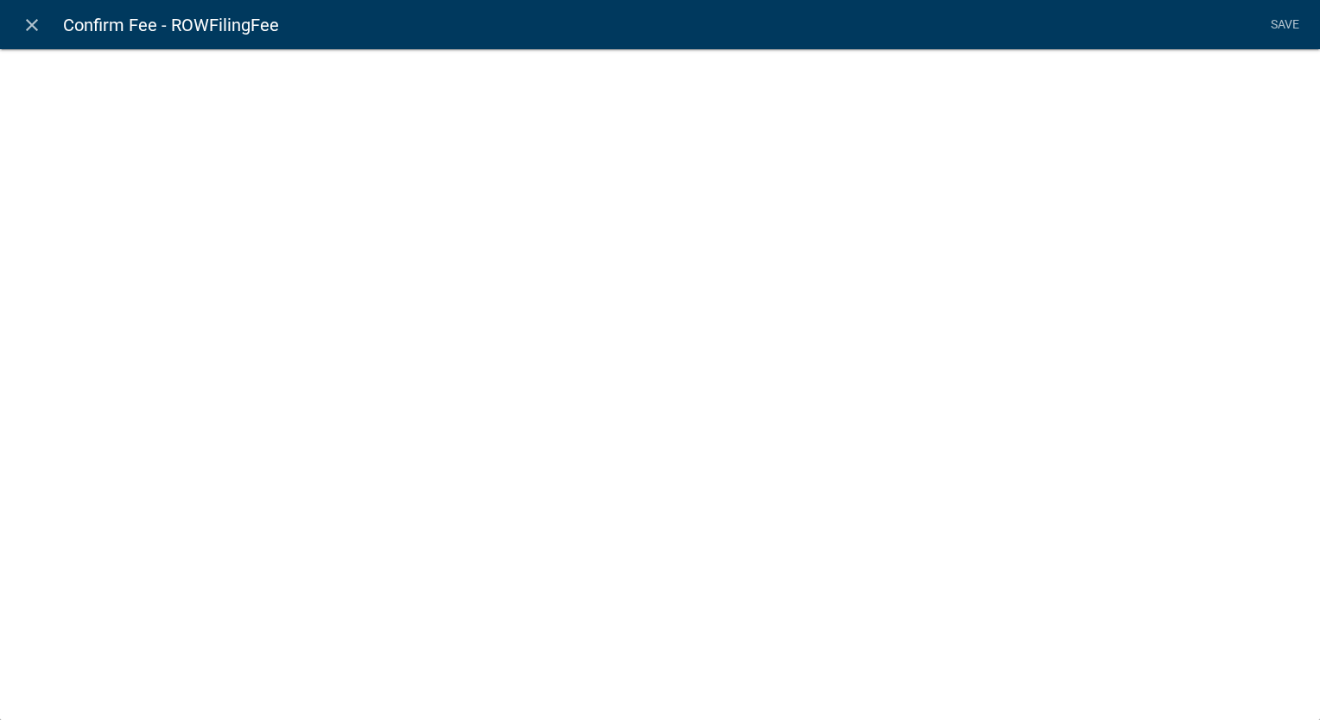
select select "fee"
select select "4878f9a1-c785-466c-a124-d35ee7d960eb"
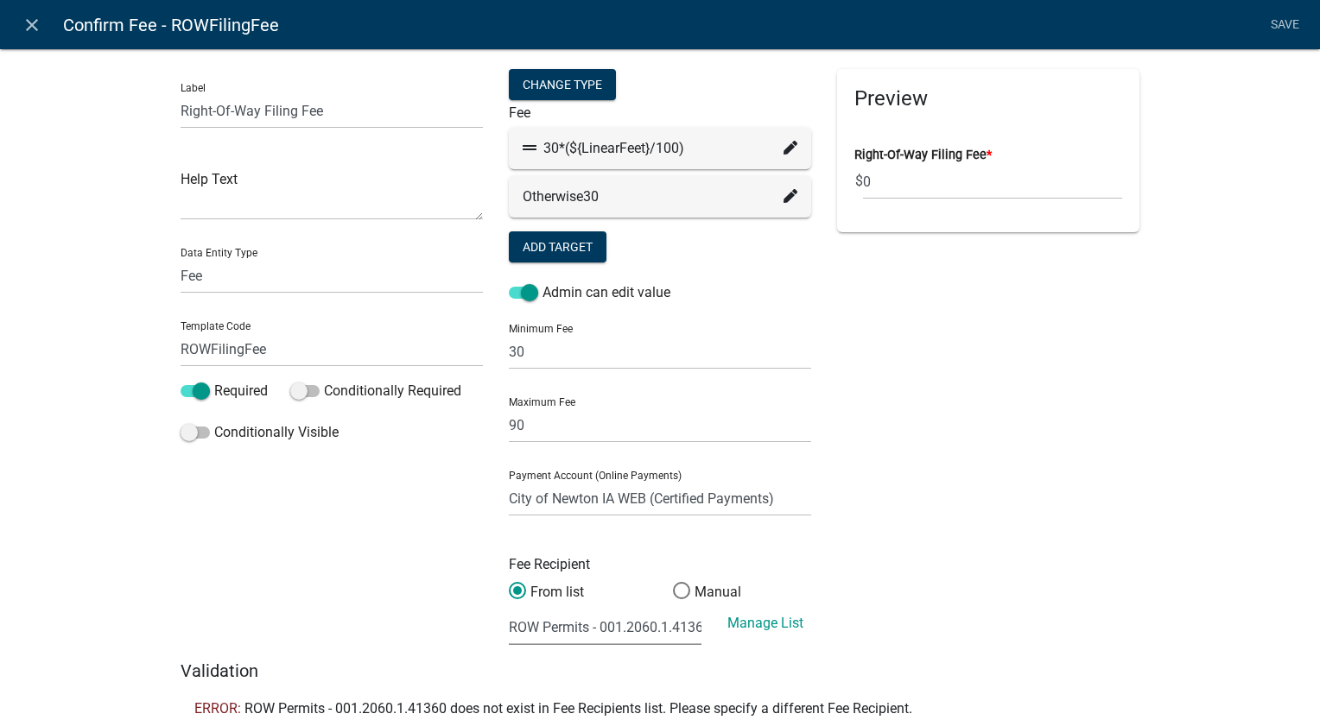
click at [572, 624] on select "(None selected) Agnes Patterson Farmland Rent - 001.4030.2.43100 Building Permi…" at bounding box center [605, 627] width 193 height 35
select select "17: 8b17510b-449b-439d-82bc-391cc9abd40e"
click at [509, 610] on select "(None selected) Agnes Patterson Farmland Rent - 001.4030.2.43100 Building Permi…" at bounding box center [605, 627] width 193 height 35
click at [1290, 22] on link "Save" at bounding box center [1284, 25] width 43 height 33
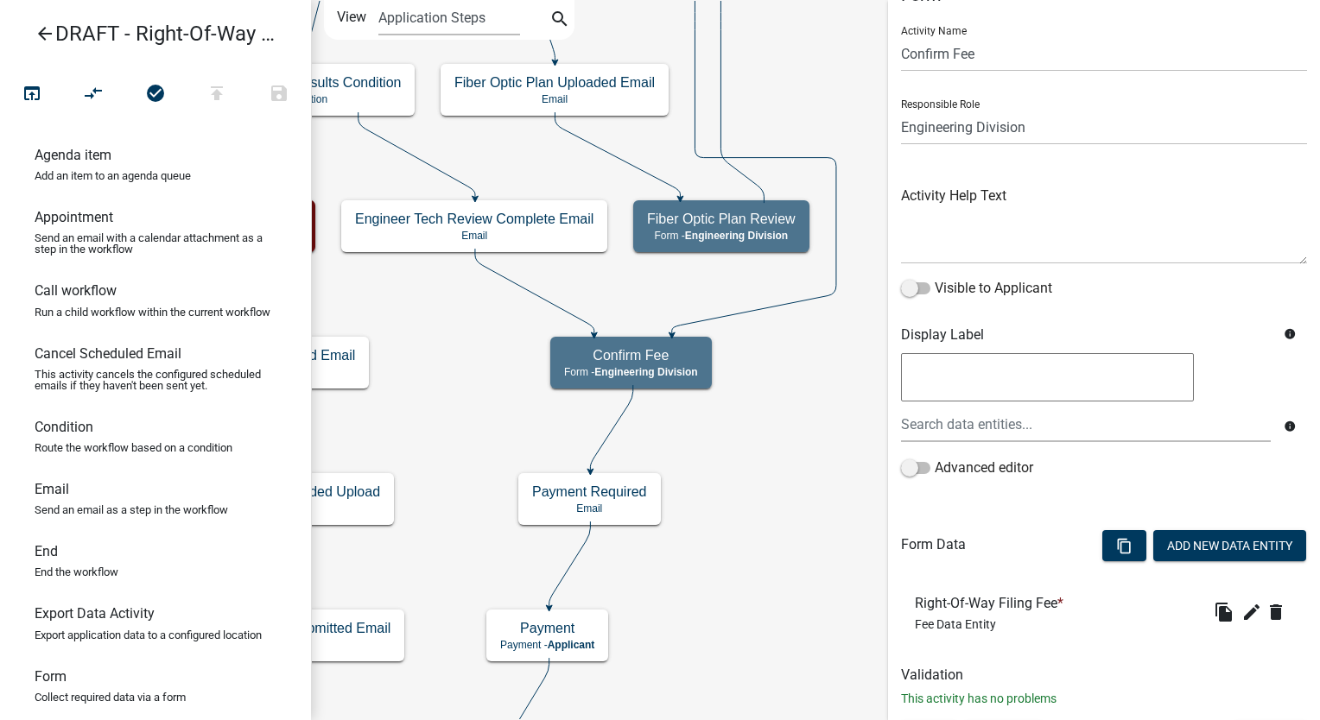
scroll to position [73, 0]
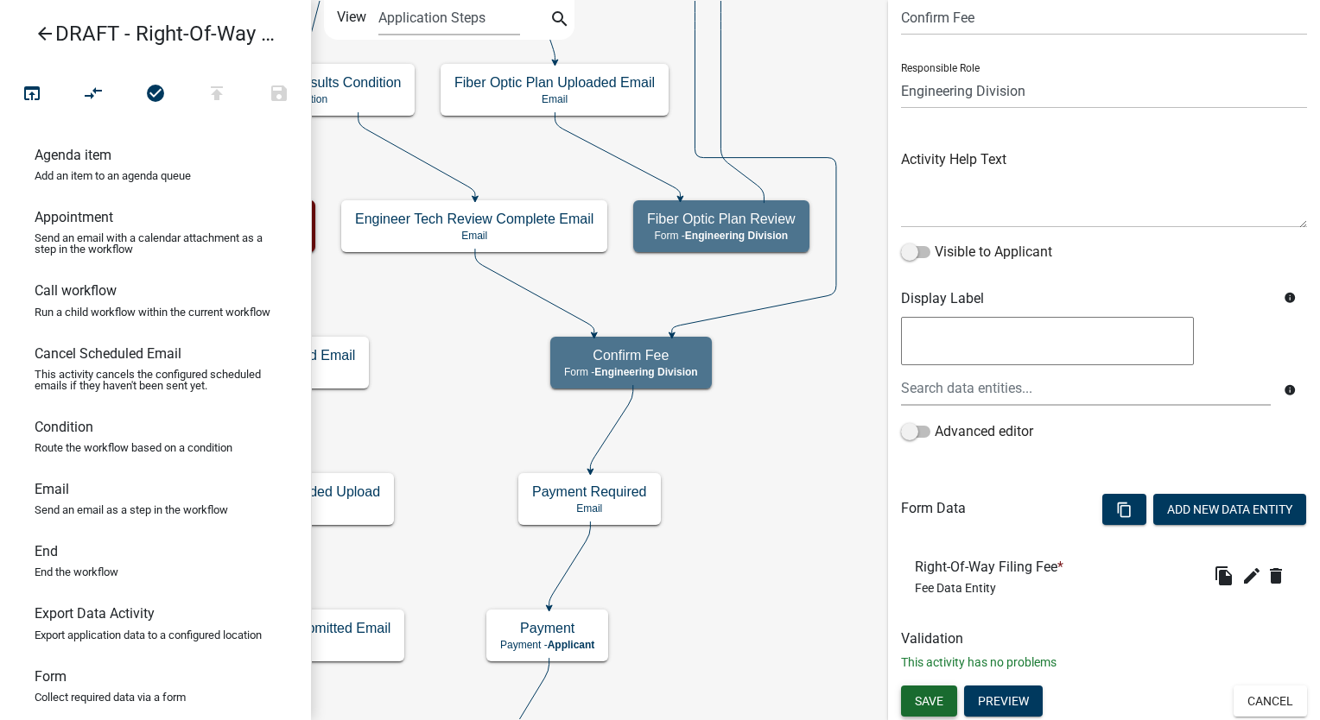
click at [926, 710] on button "Save" at bounding box center [929, 701] width 56 height 31
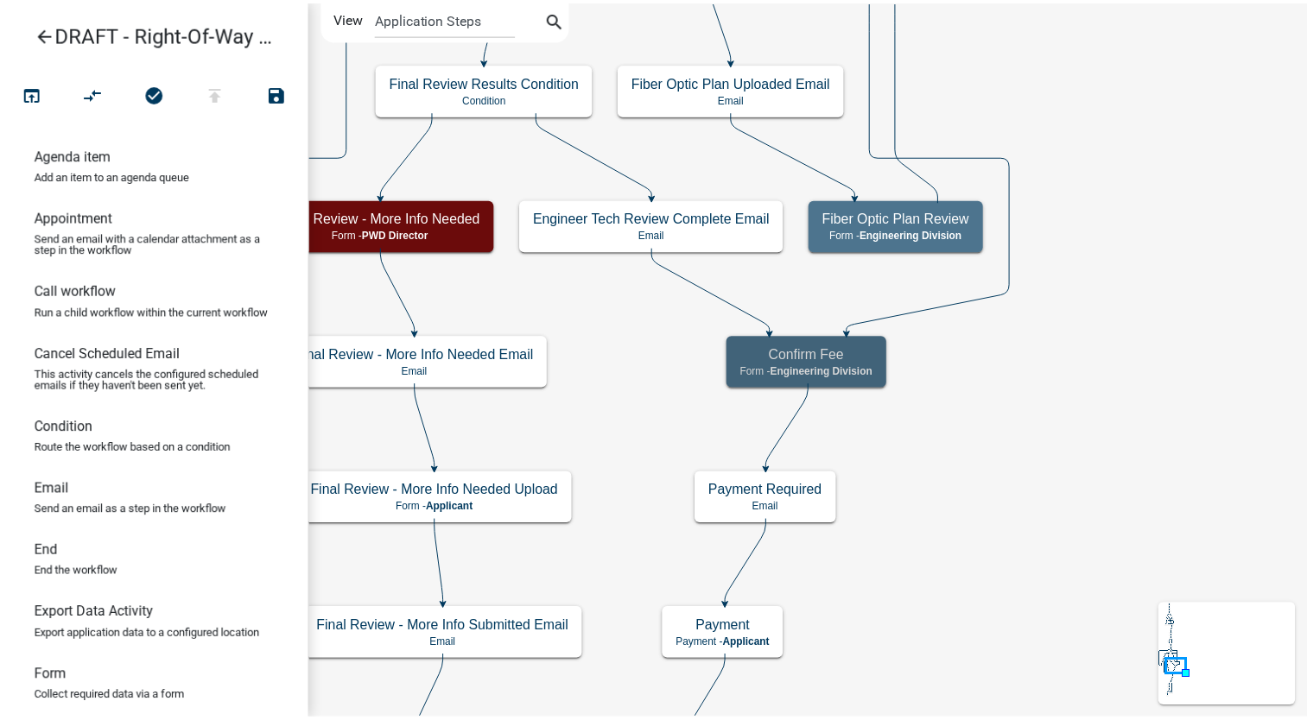
scroll to position [0, 0]
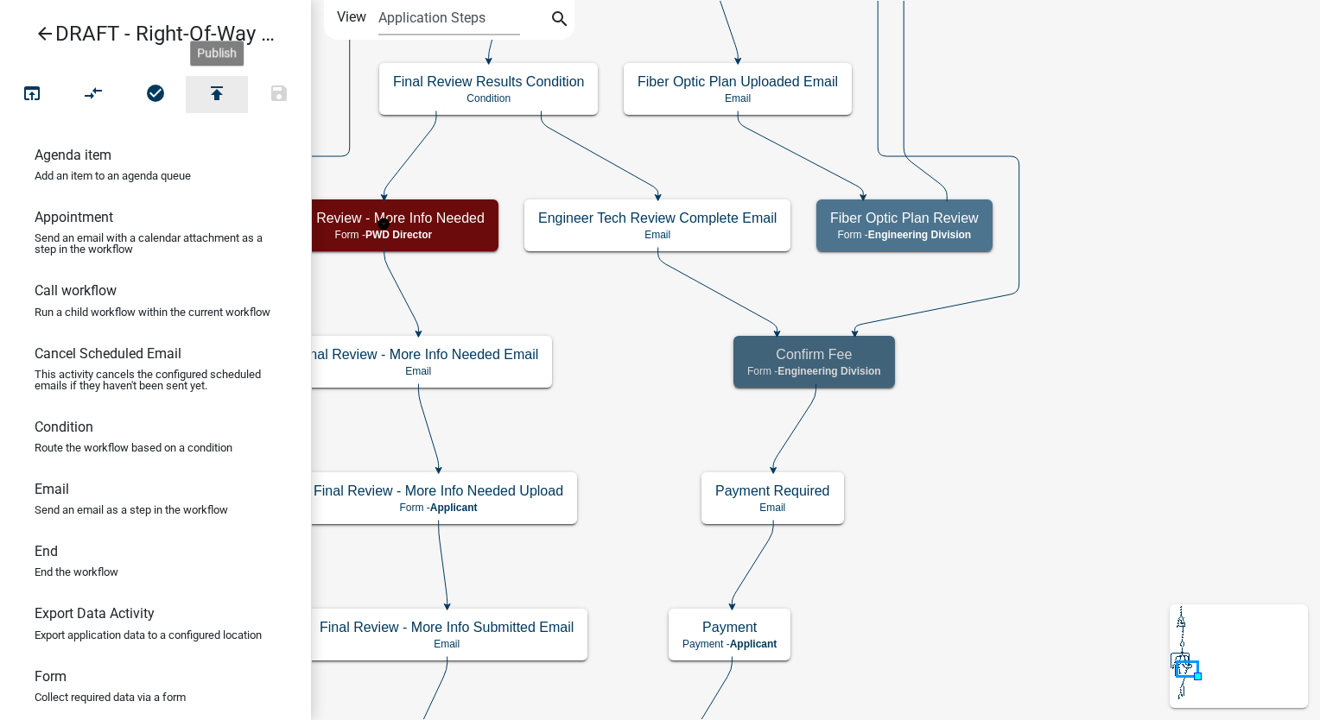
click at [212, 91] on icon "publish" at bounding box center [216, 95] width 21 height 24
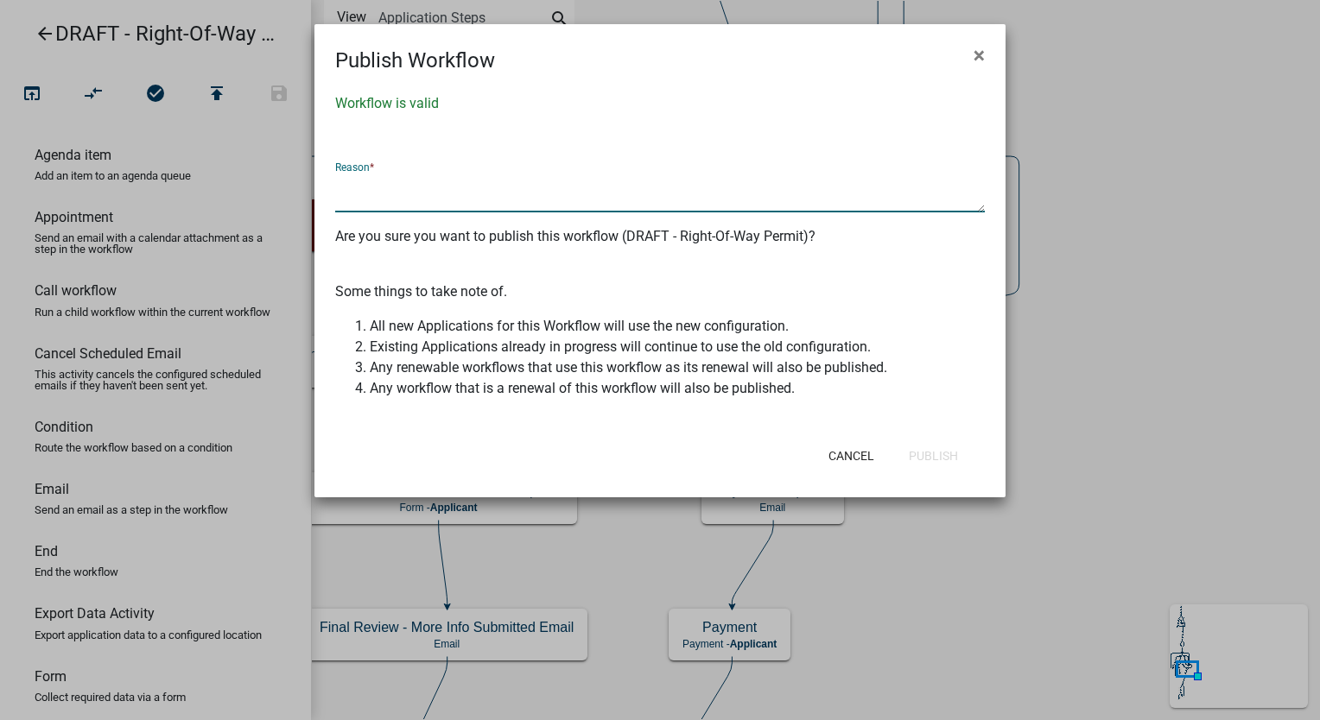
click at [377, 187] on textarea at bounding box center [659, 193] width 649 height 40
type textarea "changed fee recipient"
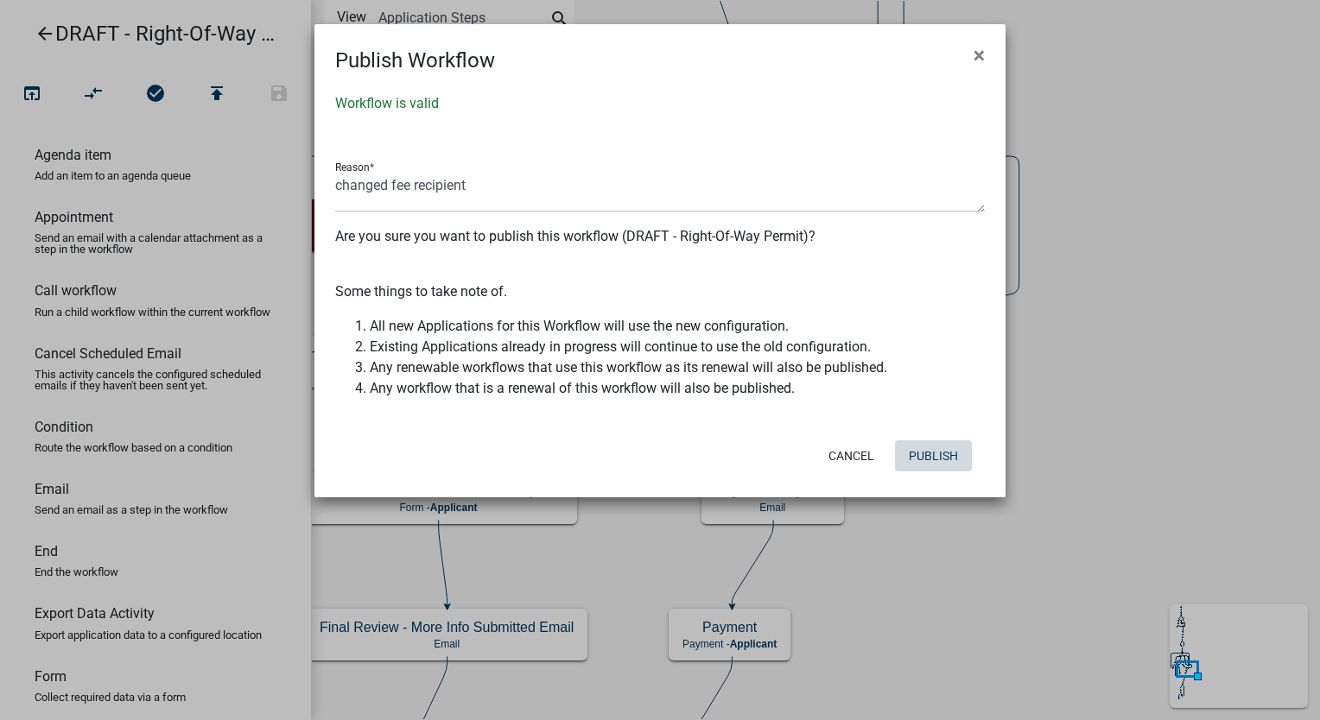
click at [927, 453] on button "Publish" at bounding box center [933, 455] width 77 height 31
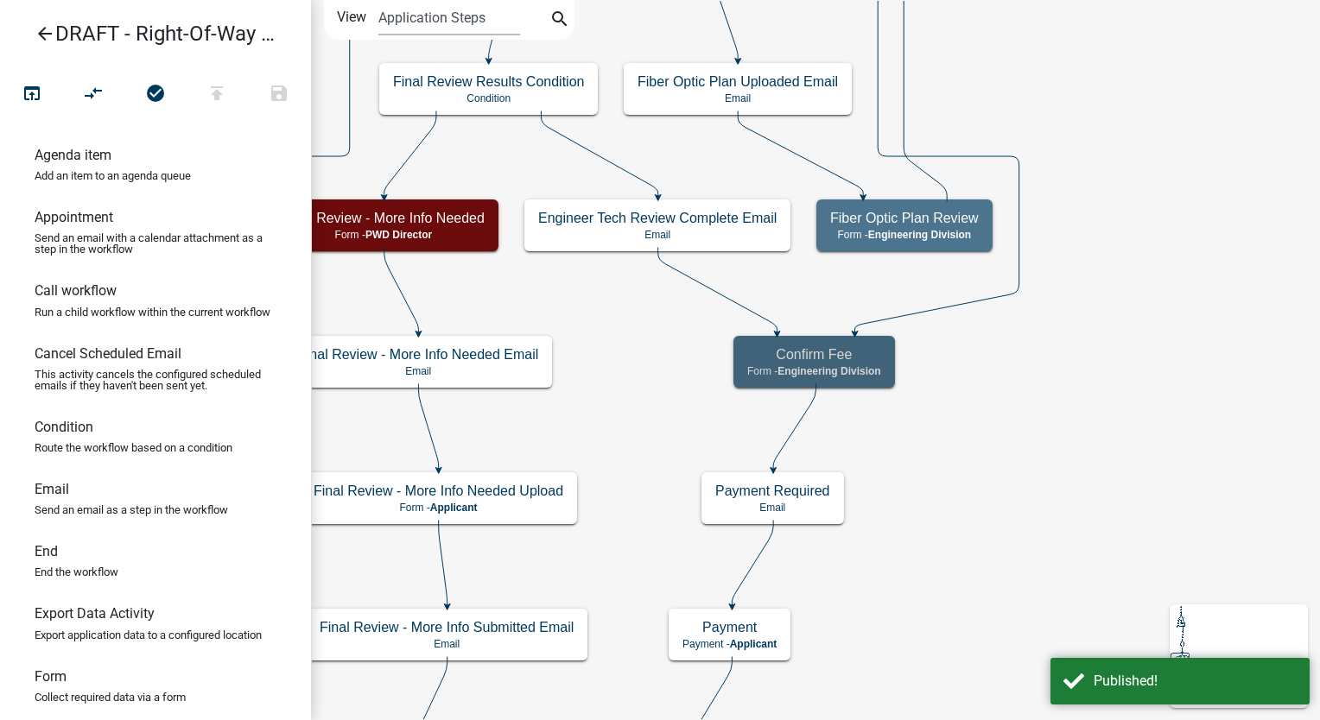
click at [52, 35] on icon "arrow_back" at bounding box center [45, 35] width 21 height 24
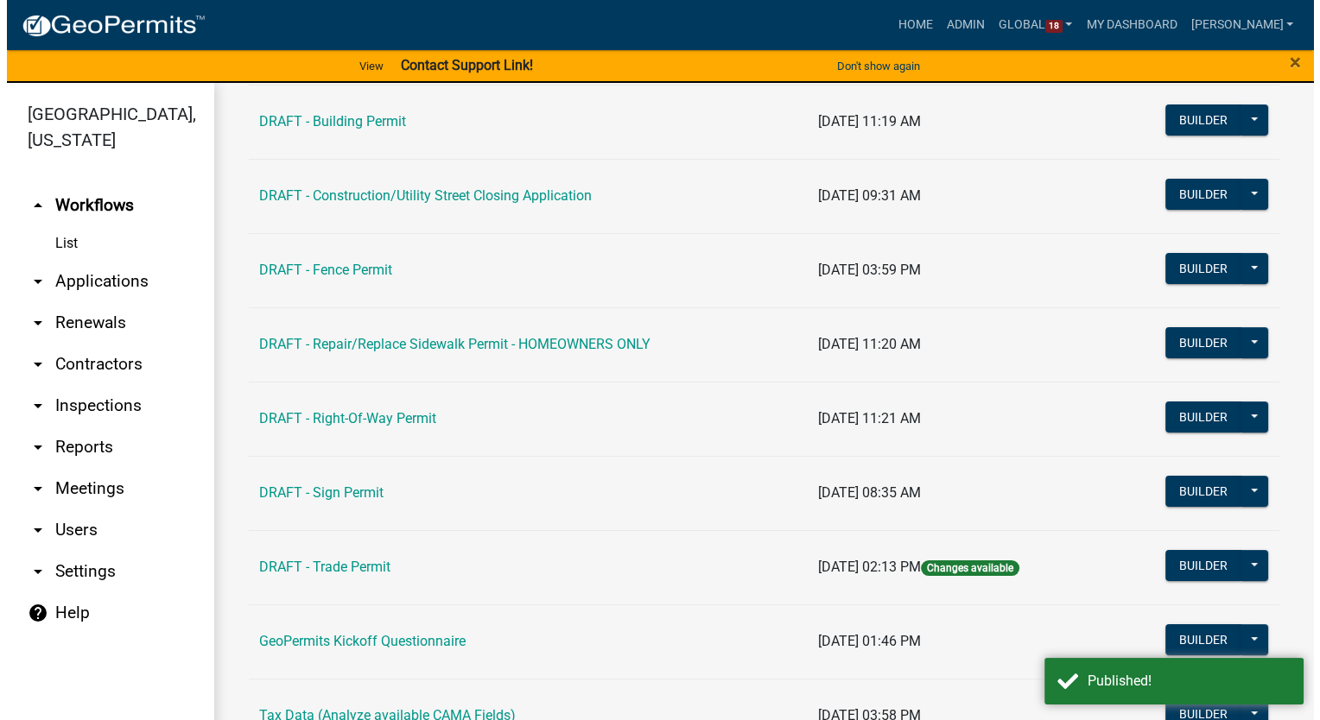
scroll to position [231, 0]
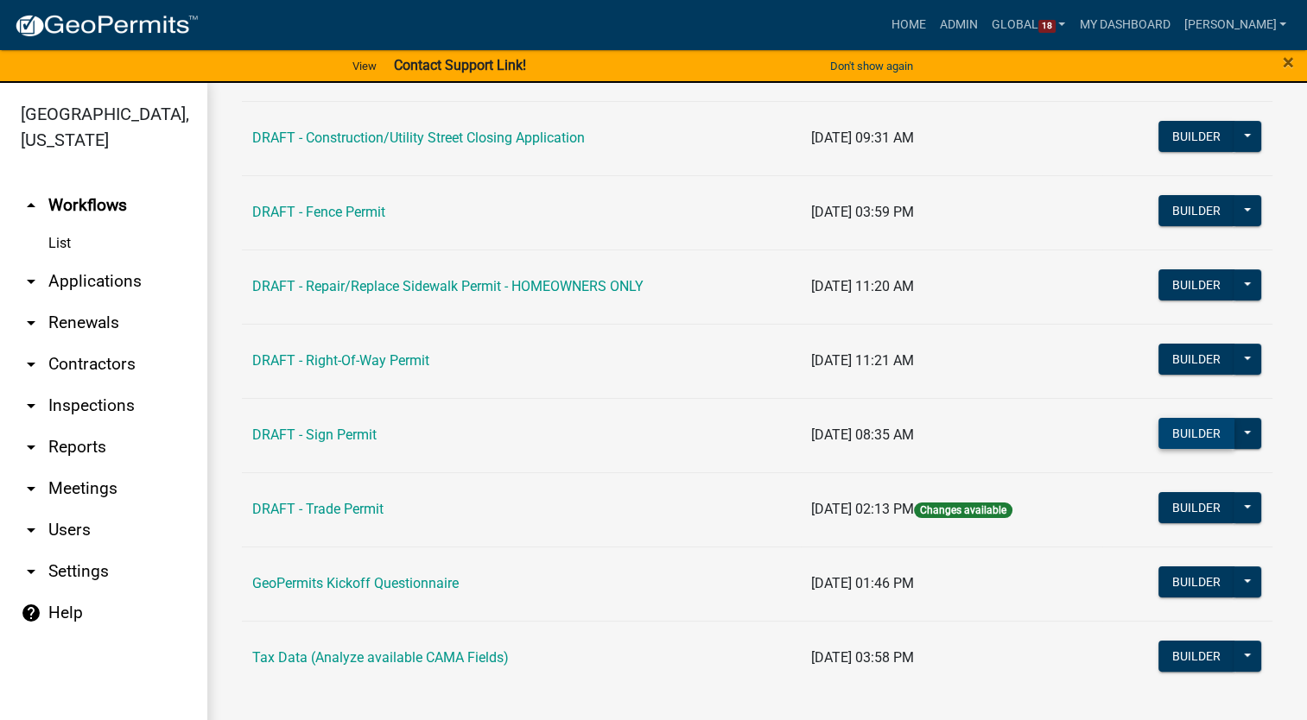
click at [1185, 428] on button "Builder" at bounding box center [1196, 433] width 76 height 31
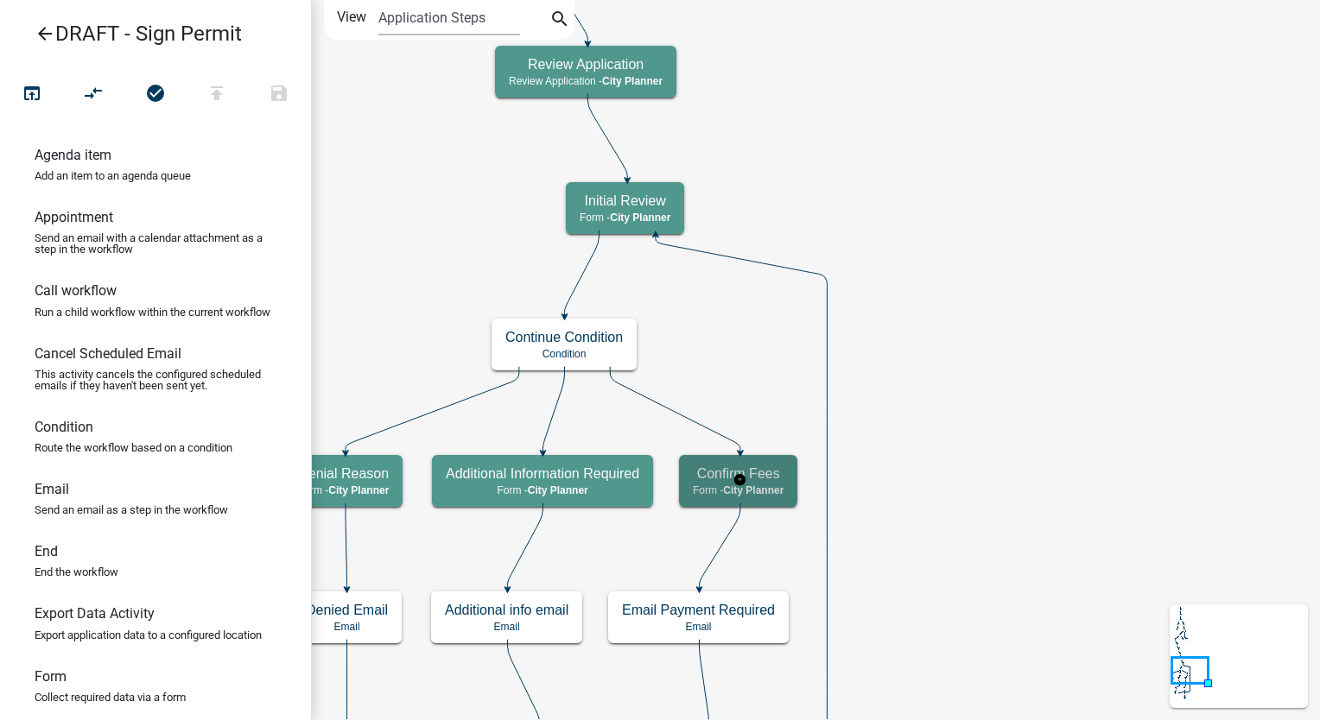
click at [713, 491] on p "Form - City Planner" at bounding box center [738, 491] width 91 height 12
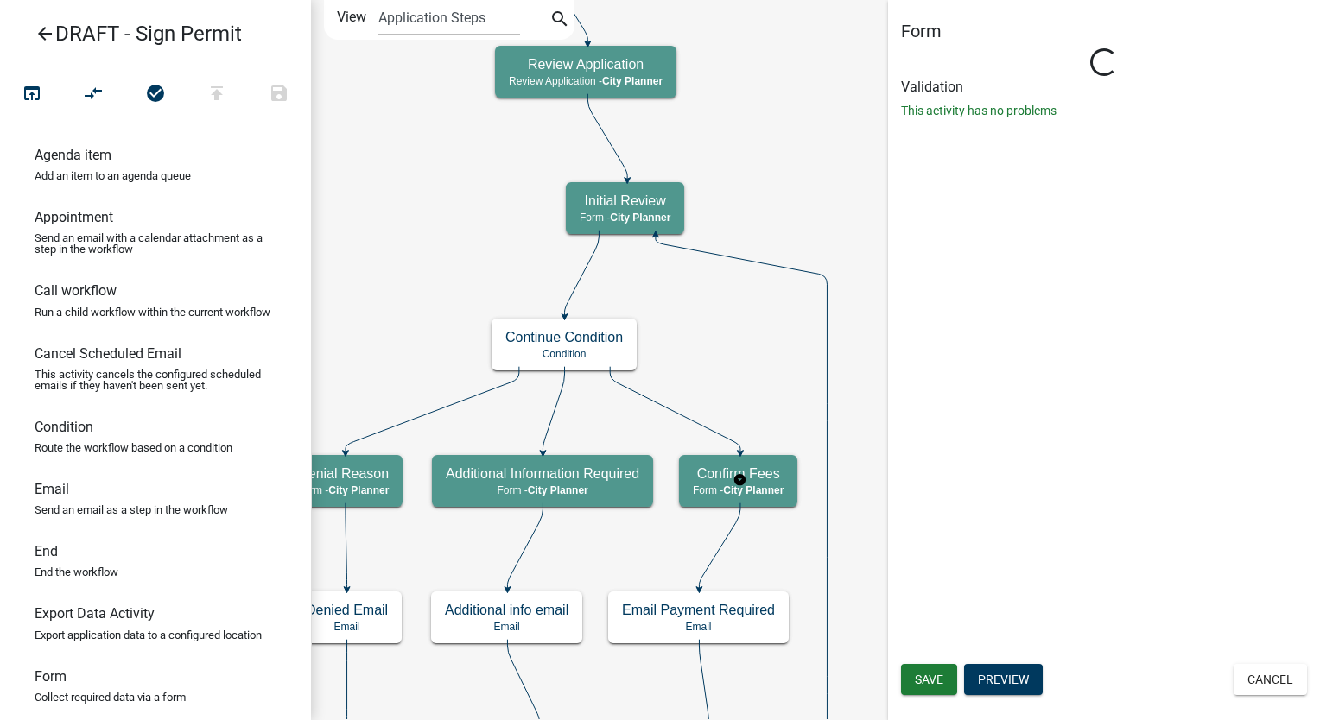
select select "B0EC8D28-4564-4FAC-BE8F-7037D338EE00"
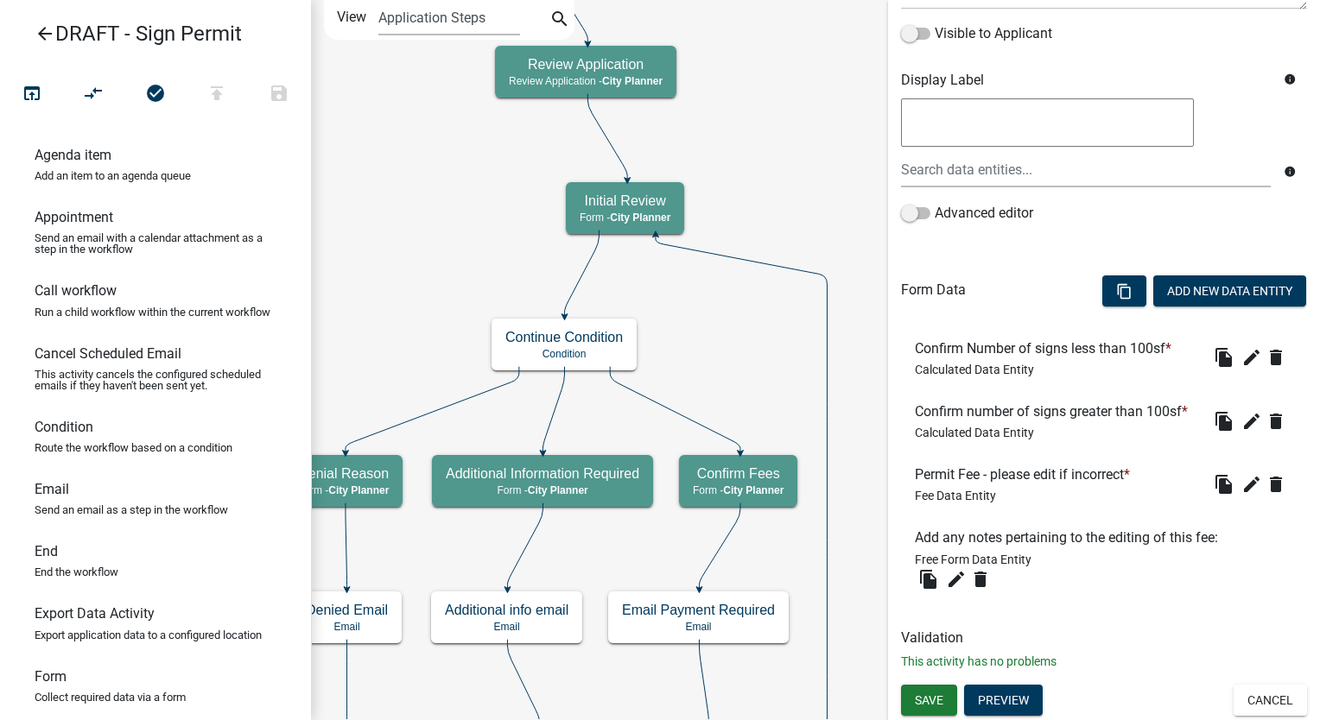
scroll to position [318, 0]
click at [1241, 480] on icon "edit" at bounding box center [1251, 484] width 21 height 21
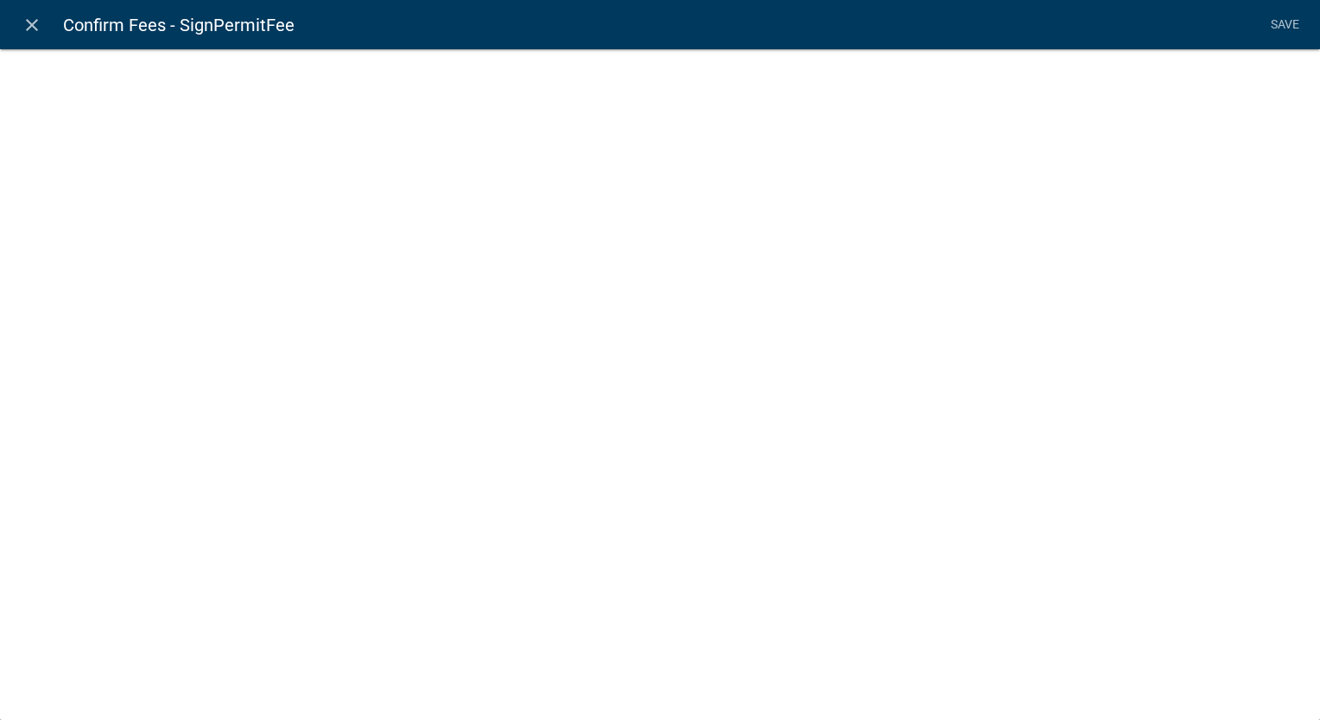
select select "fee"
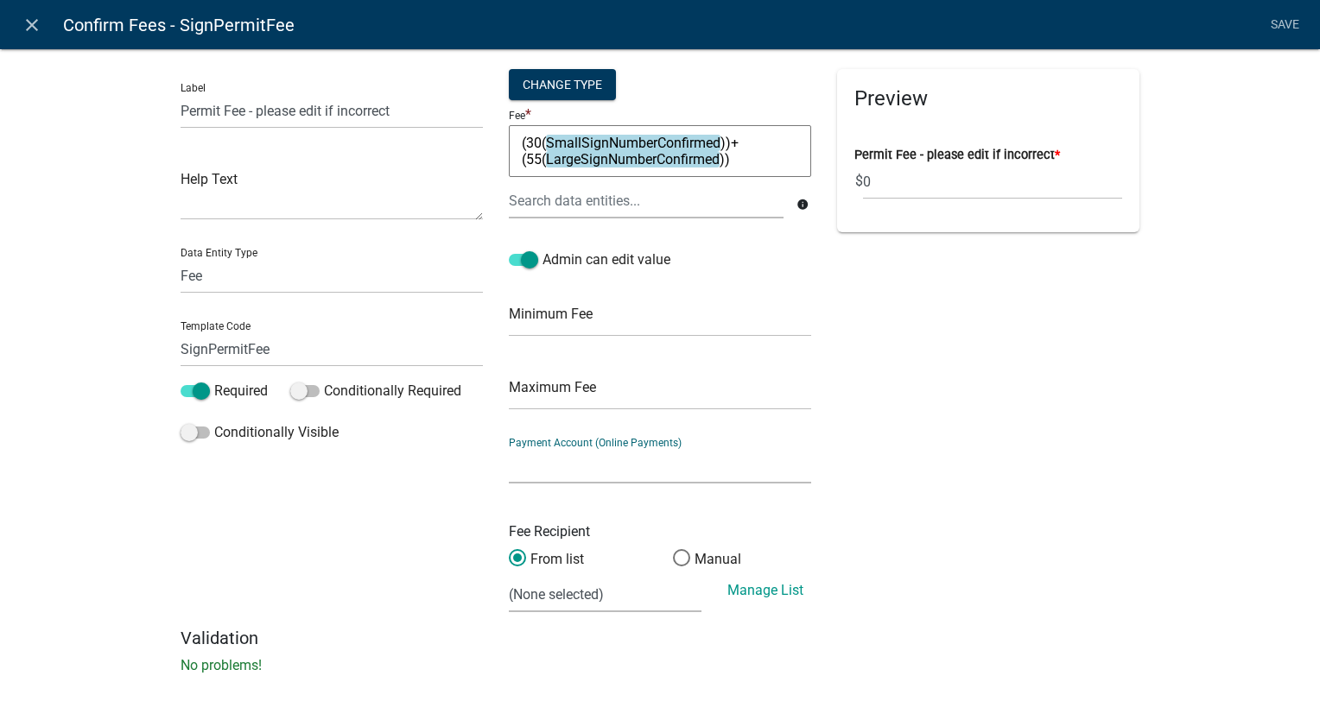
click at [575, 464] on select "City of Newton IA WEB (Certified Payments)" at bounding box center [660, 465] width 302 height 35
select select "4878f9a1-c785-466c-a124-d35ee7d960eb"
click at [509, 448] on select "City of Newton IA WEB (Certified Payments)" at bounding box center [660, 465] width 302 height 35
click at [575, 603] on select "(None selected) Agnes Patterson Farmland Rent - 001.4030.2.43100 Building Permi…" at bounding box center [605, 594] width 193 height 35
select select "20: d4353e24-1d90-48f7-9847-f44d620f883b"
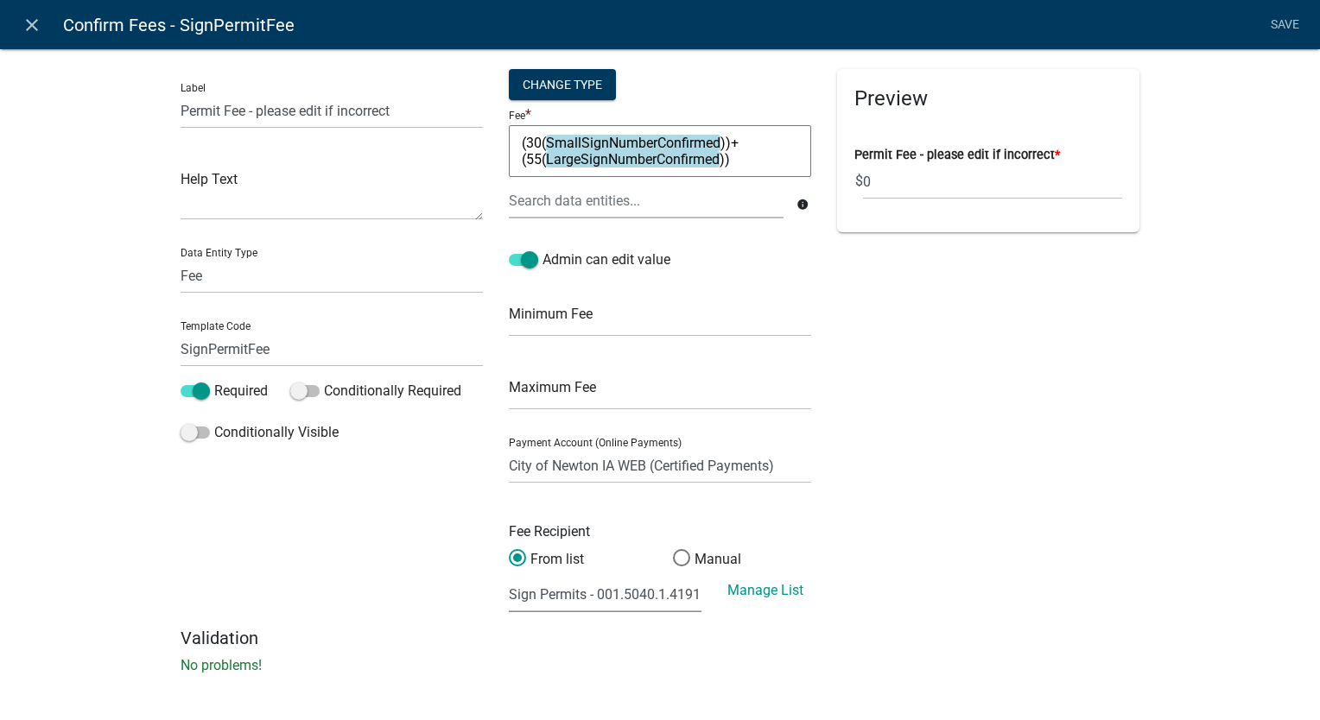
click at [509, 577] on select "(None selected) Agnes Patterson Farmland Rent - 001.4030.2.43100 Building Permi…" at bounding box center [605, 594] width 193 height 35
click at [1280, 19] on link "Save" at bounding box center [1284, 25] width 43 height 33
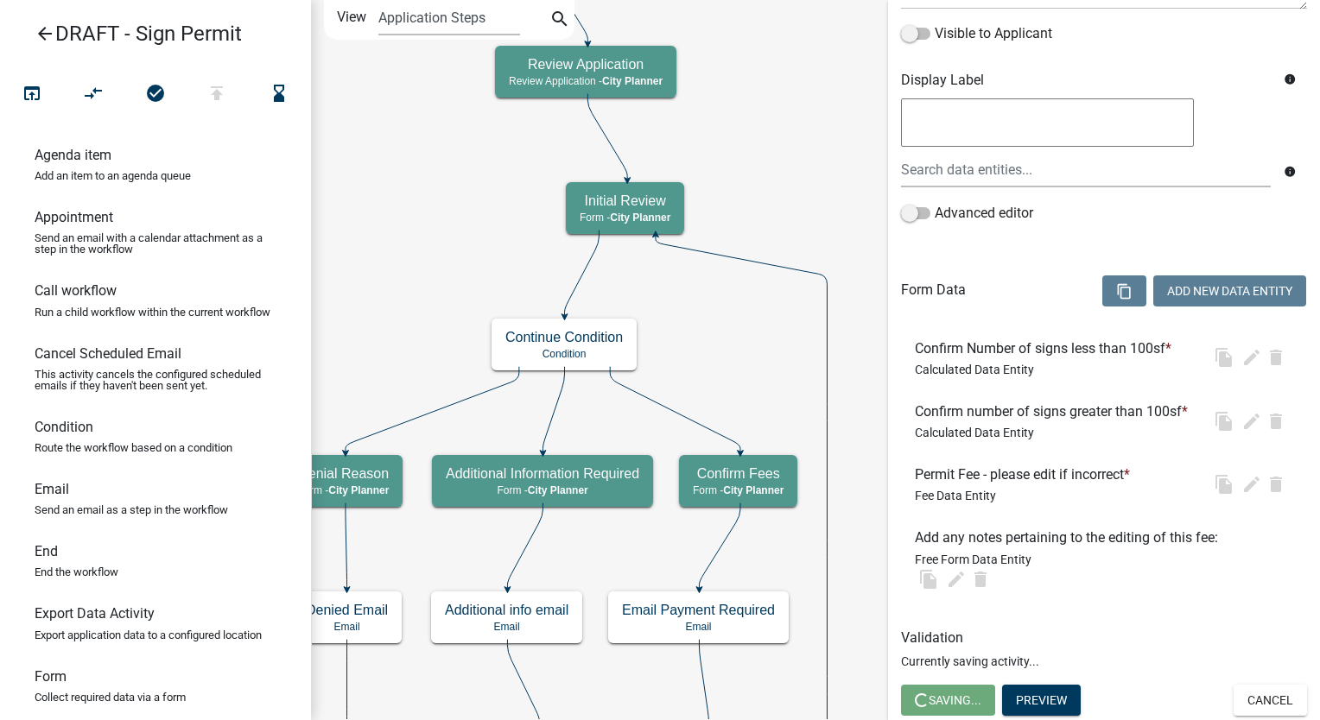
scroll to position [0, 0]
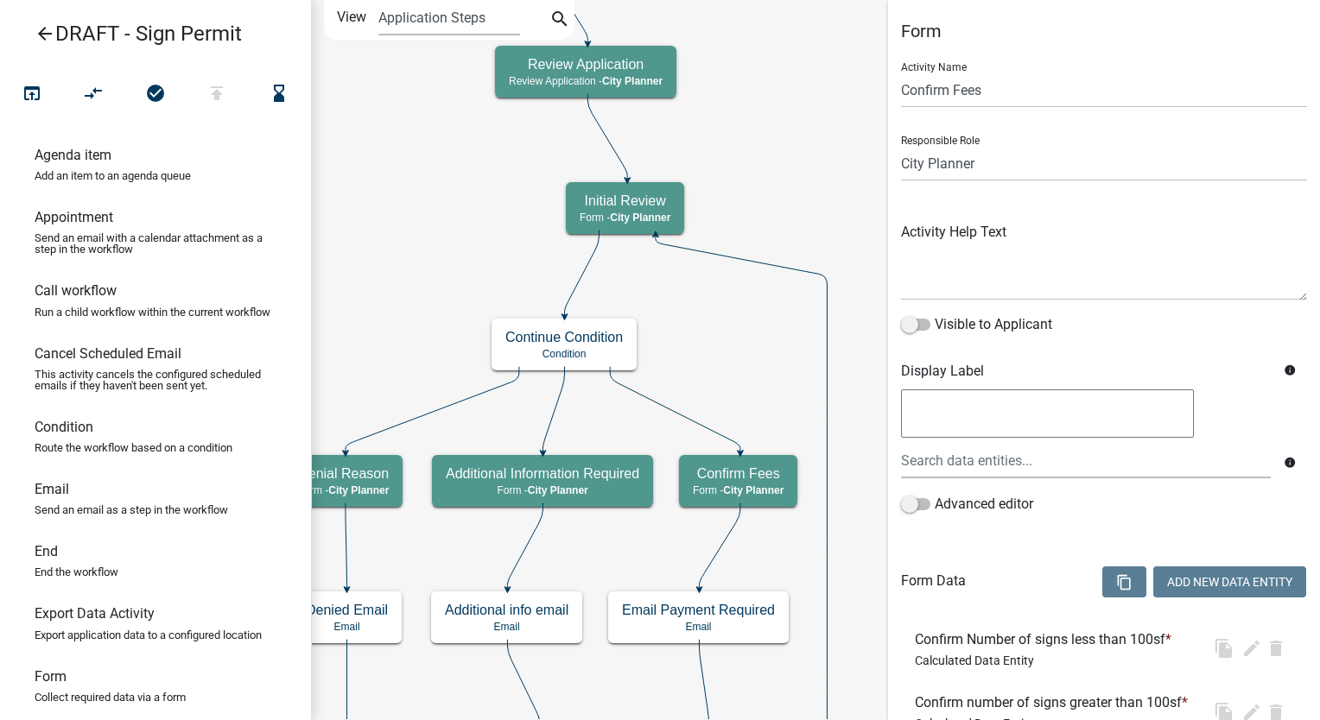
select select "B0EC8D28-4564-4FAC-BE8F-7037D338EE00"
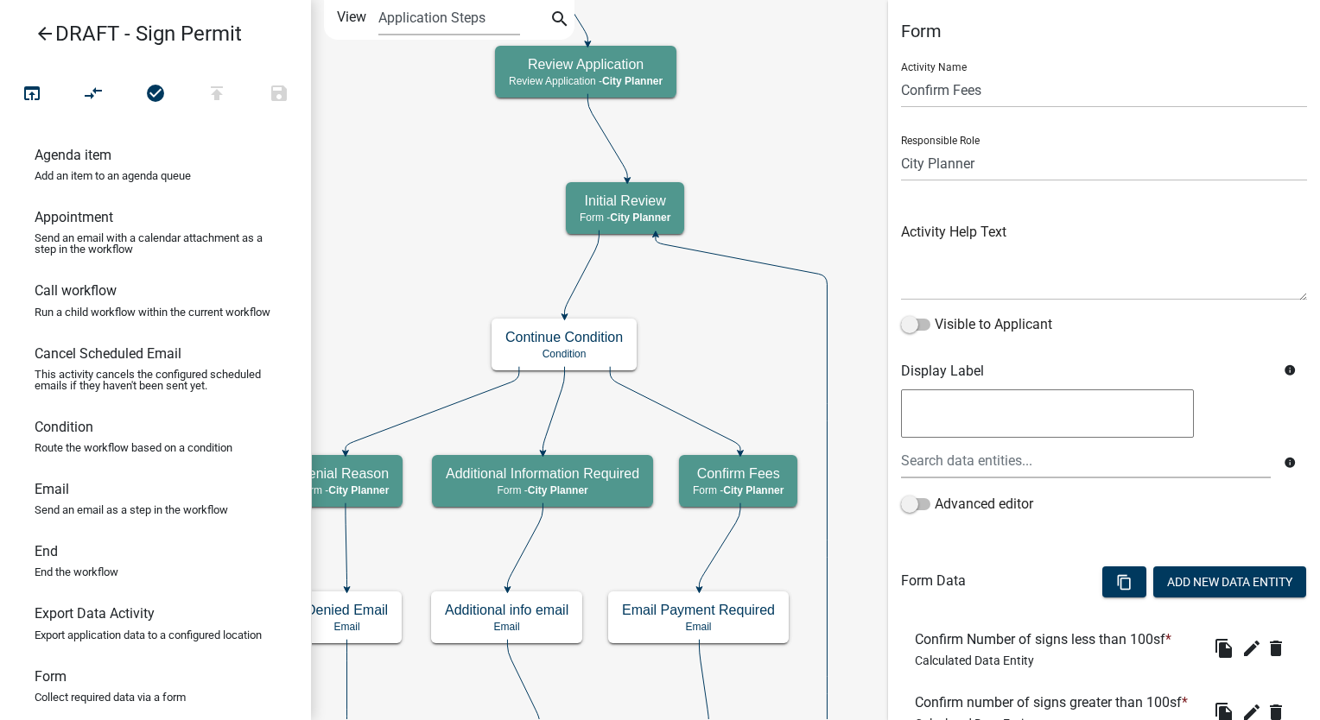
scroll to position [318, 0]
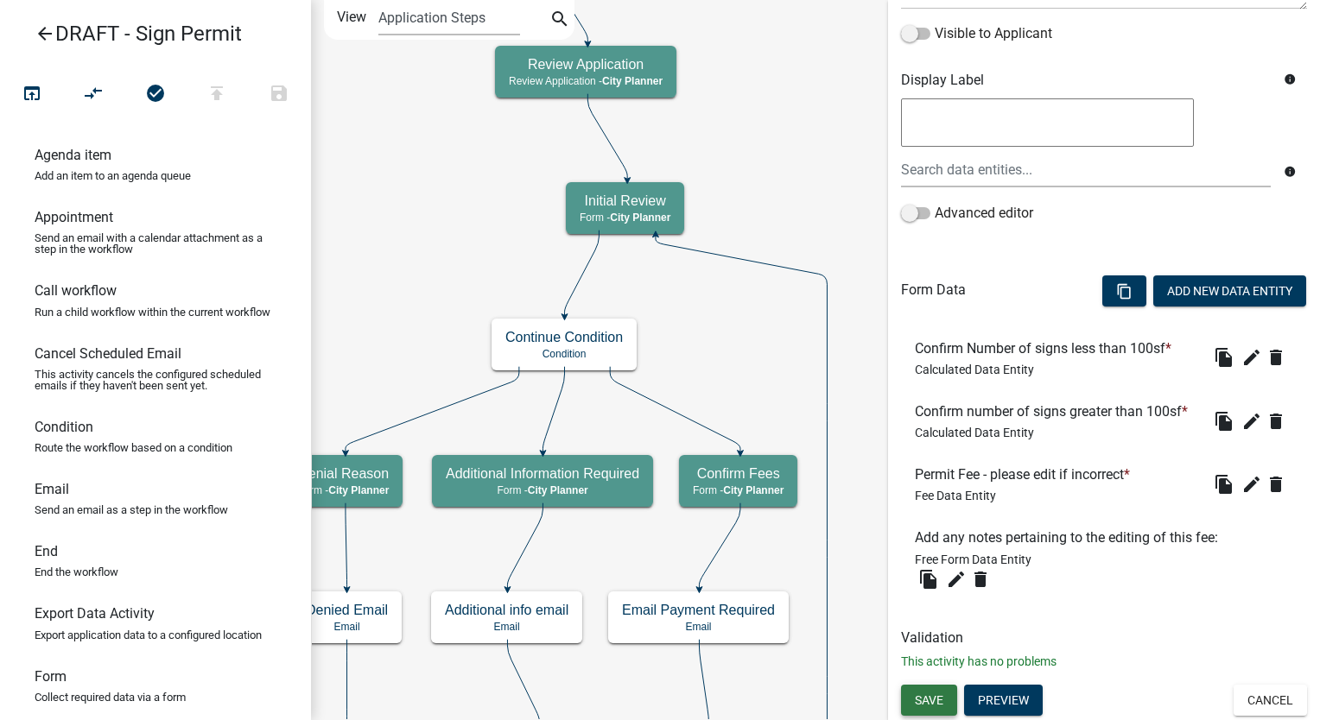
click at [926, 692] on button "Save" at bounding box center [929, 700] width 56 height 31
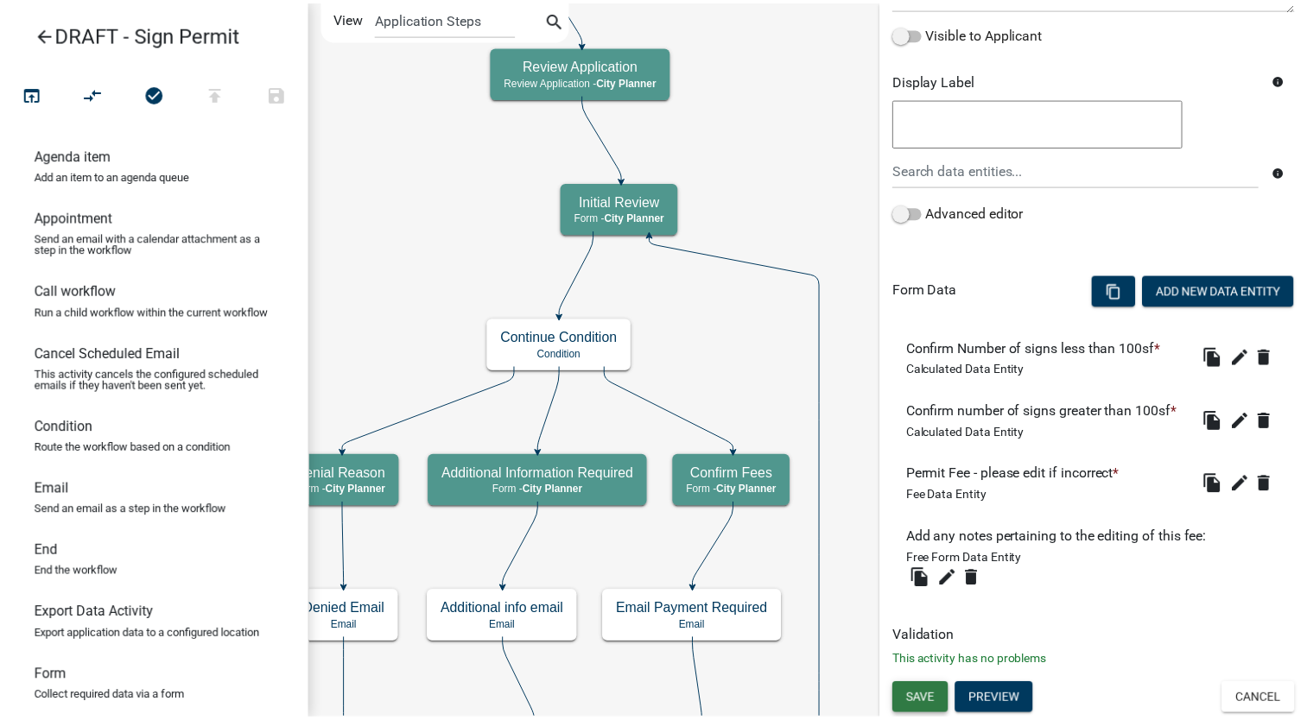
scroll to position [0, 0]
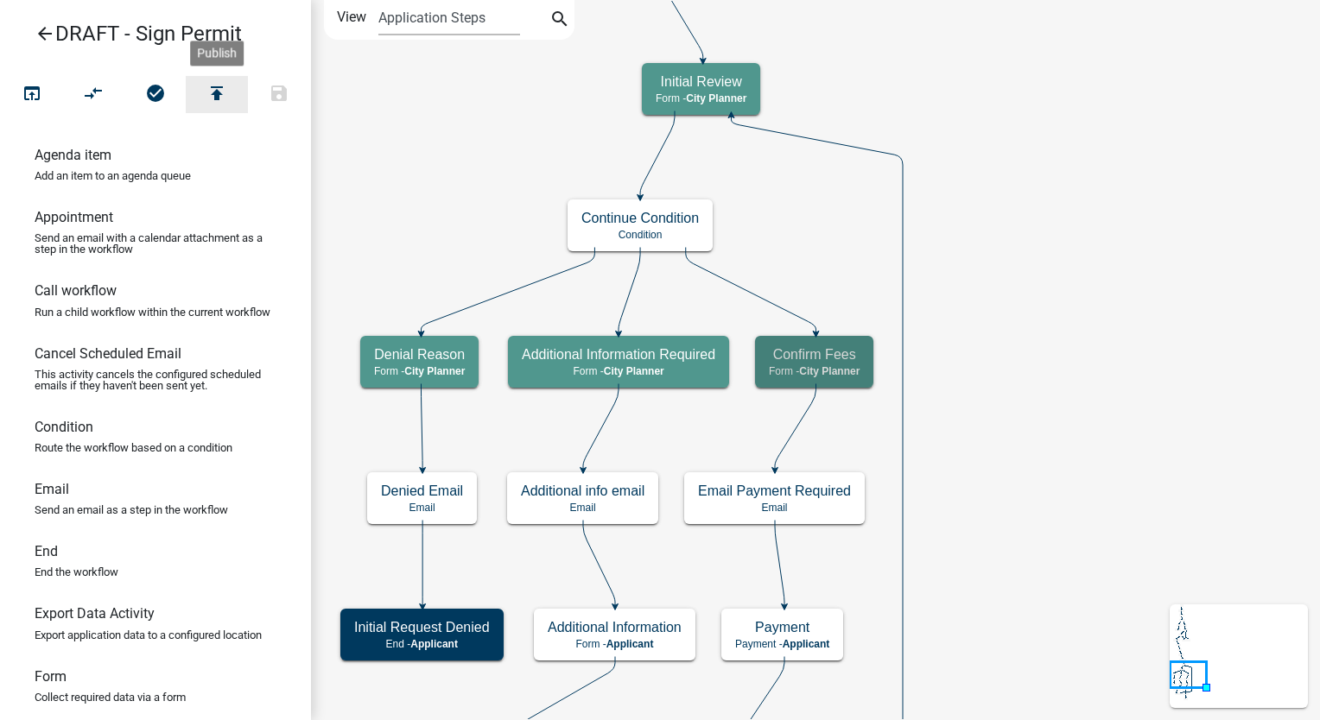
click at [209, 85] on icon "publish" at bounding box center [216, 95] width 21 height 24
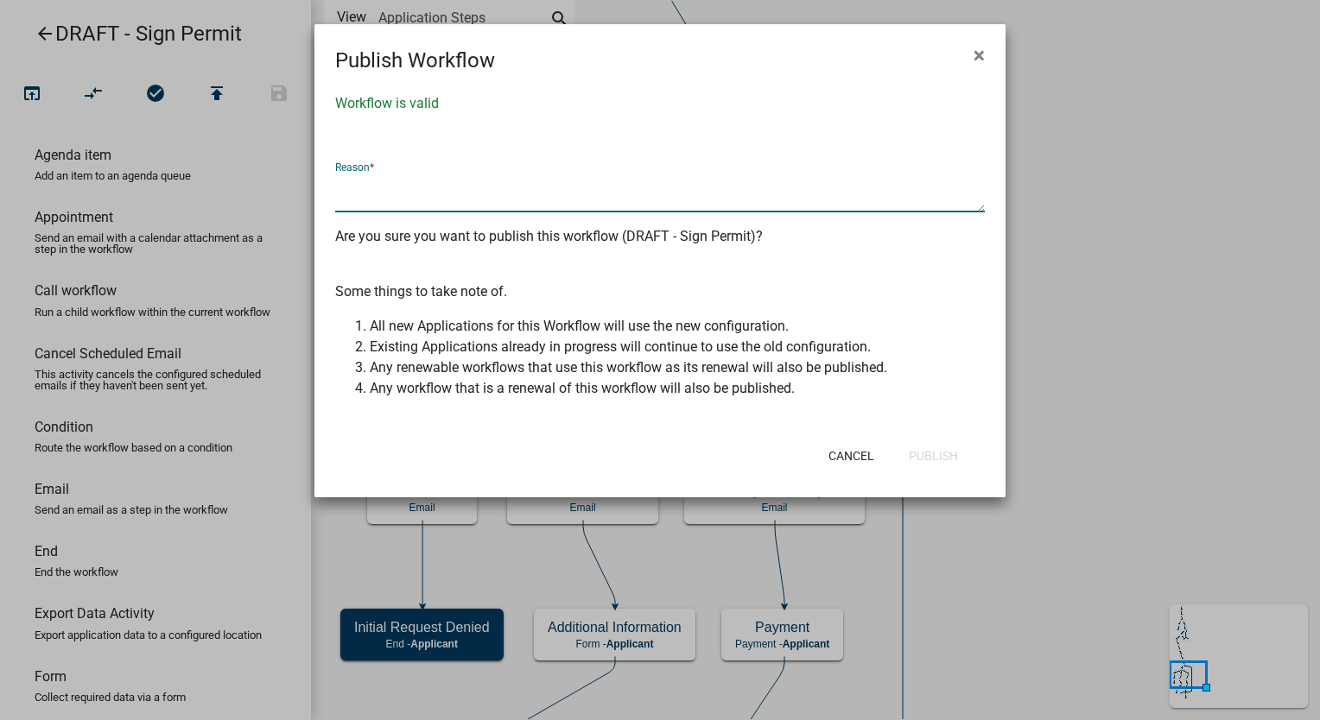
click at [427, 204] on textarea at bounding box center [659, 193] width 649 height 40
type textarea "changed fee recipient"
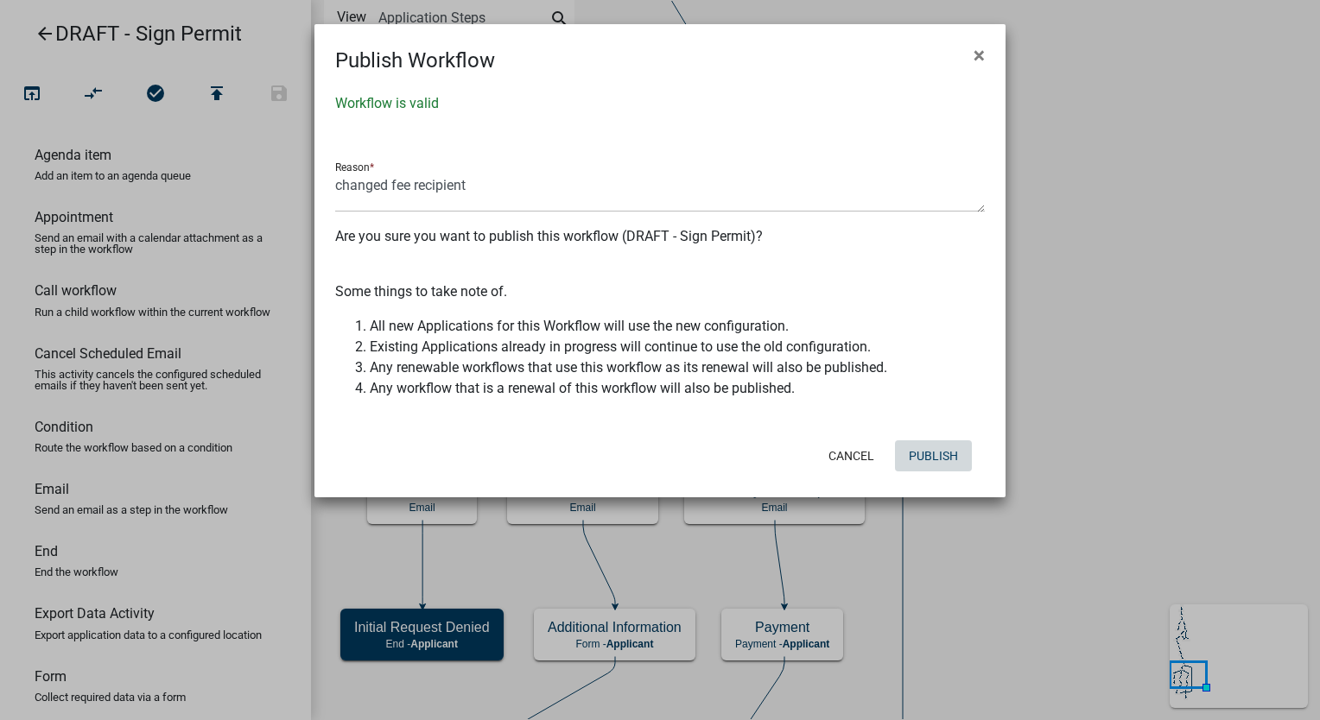
click at [945, 451] on button "Publish" at bounding box center [933, 455] width 77 height 31
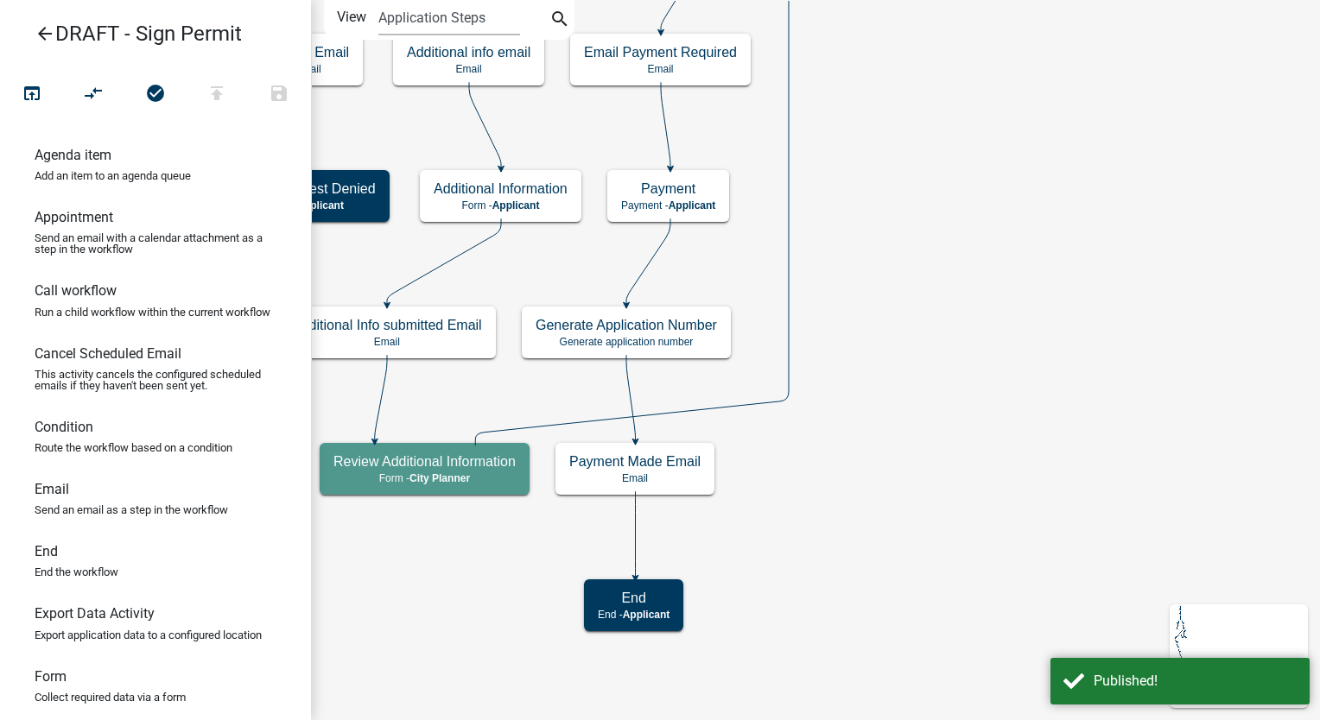
click at [40, 33] on icon "arrow_back" at bounding box center [45, 35] width 21 height 24
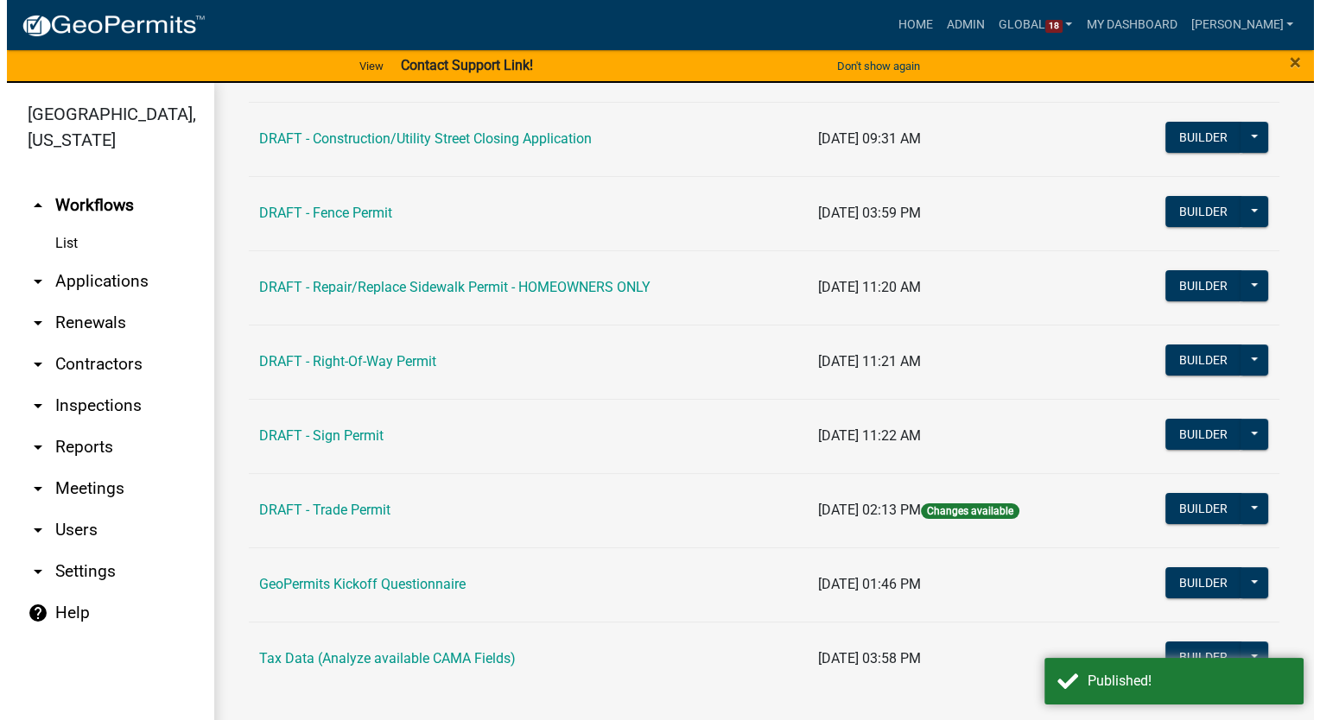
scroll to position [231, 0]
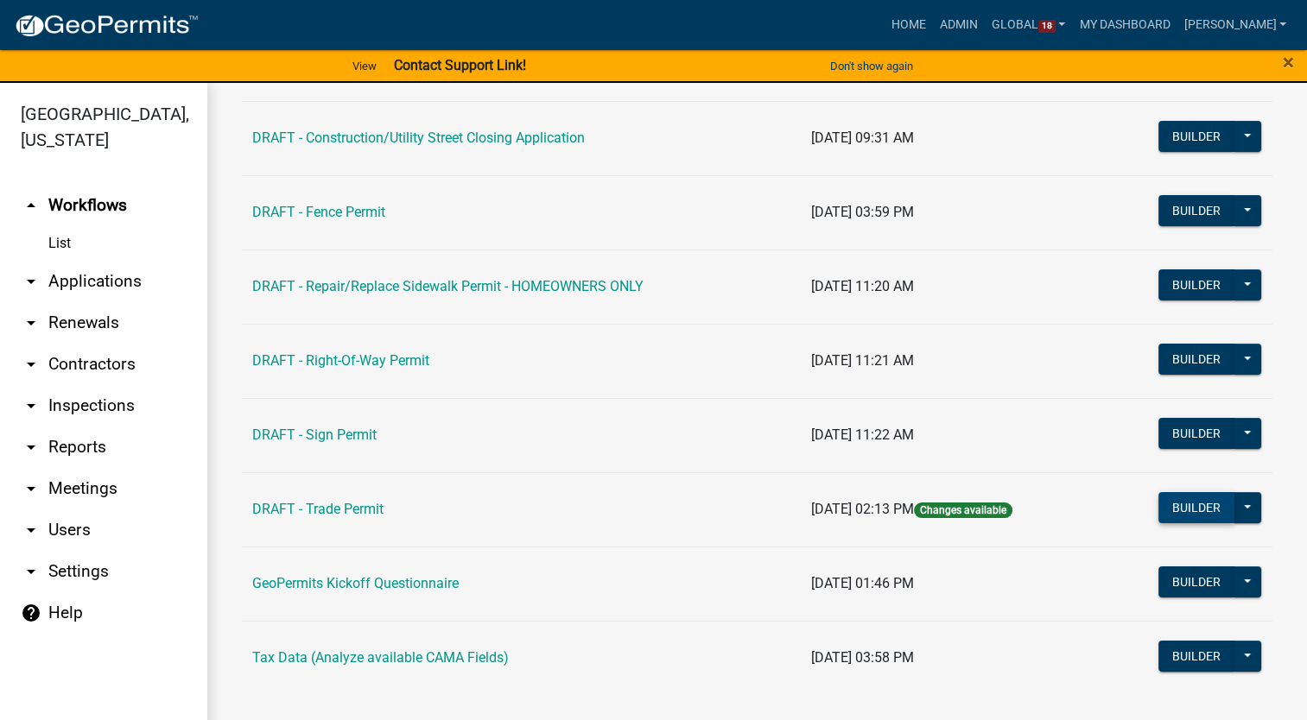
click at [1192, 509] on button "Builder" at bounding box center [1196, 507] width 76 height 31
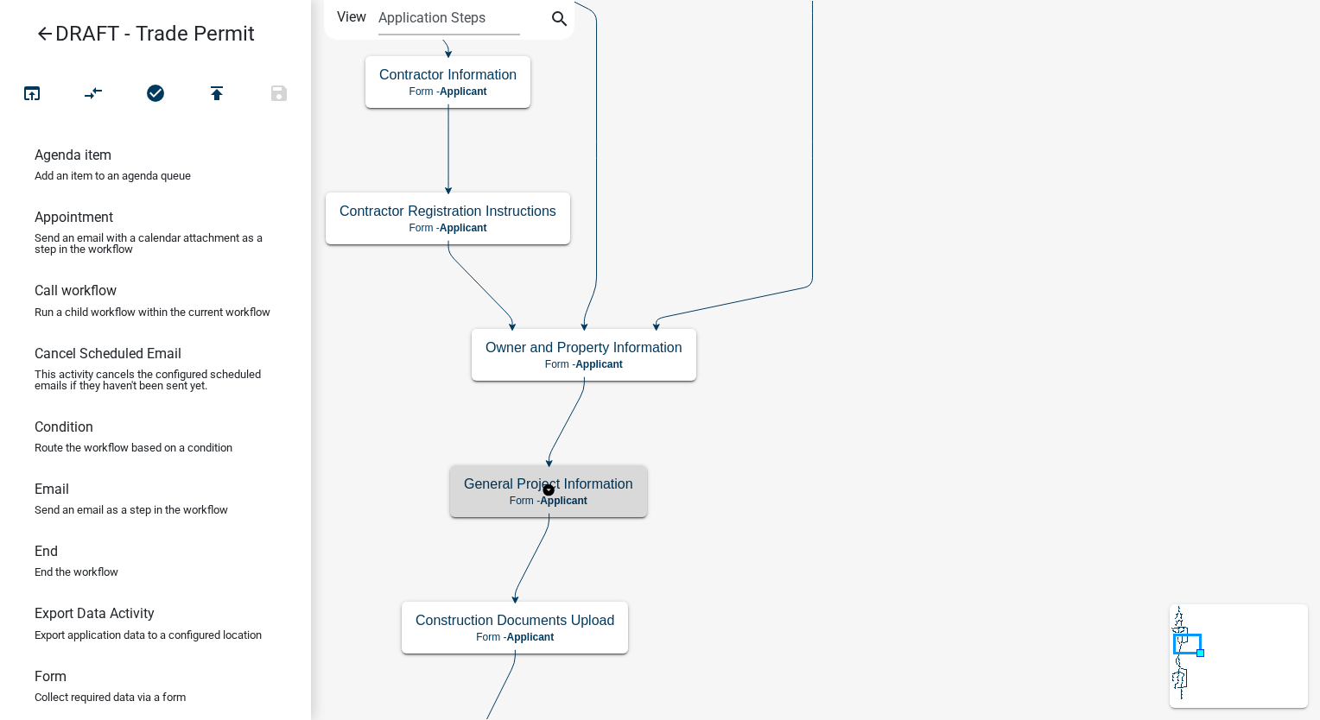
click at [622, 491] on h5 "General Project Information" at bounding box center [548, 484] width 169 height 16
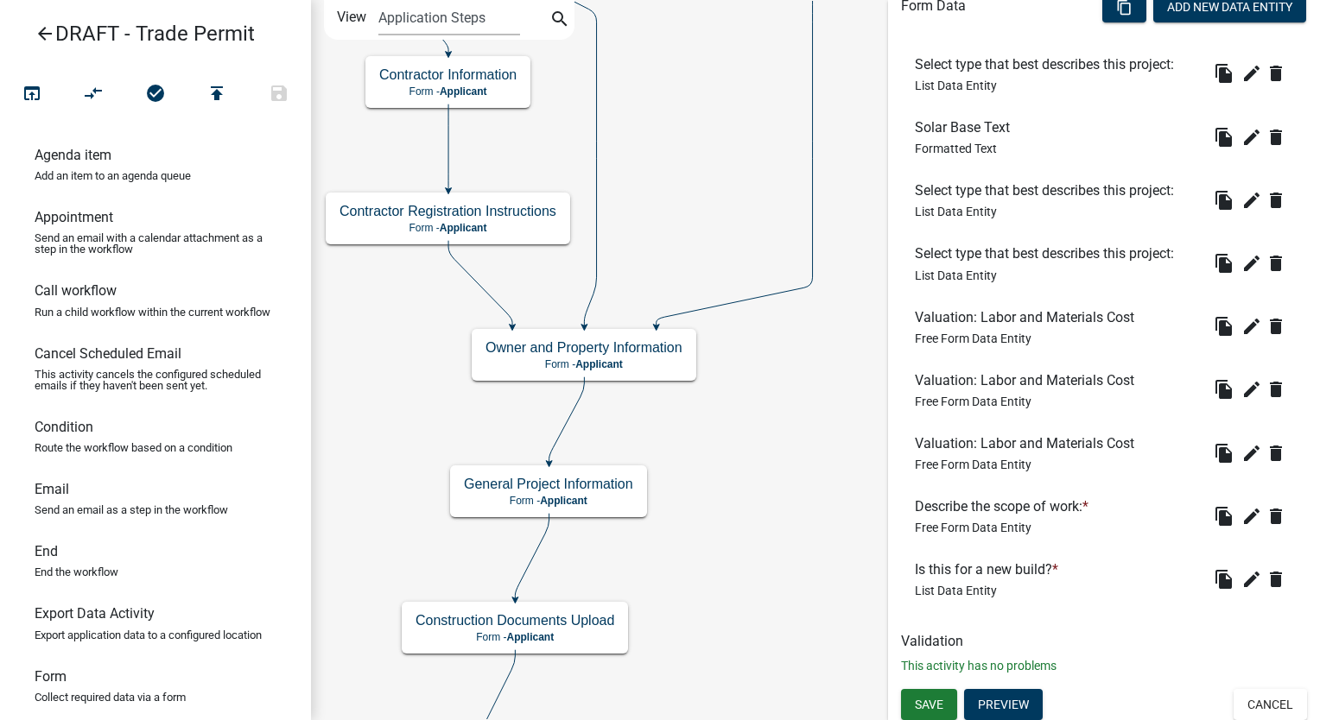
scroll to position [536, 0]
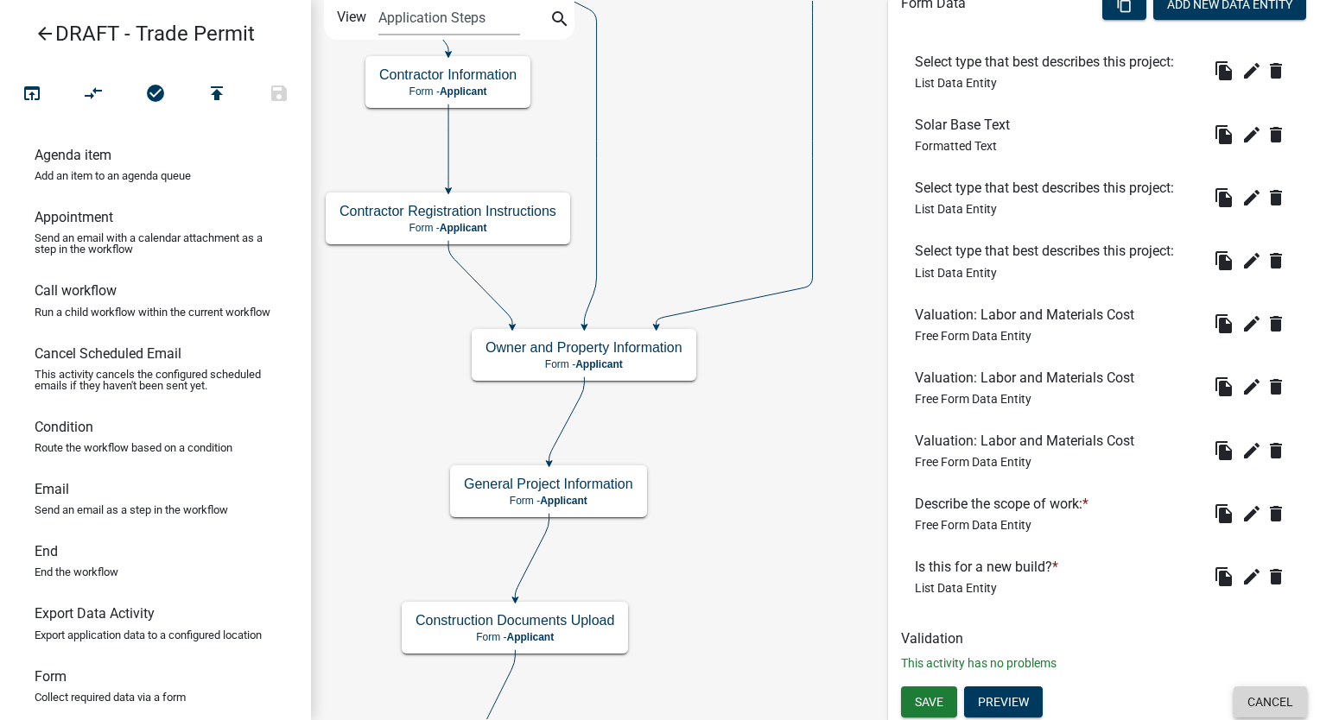
click at [1251, 692] on button "Cancel" at bounding box center [1269, 702] width 73 height 31
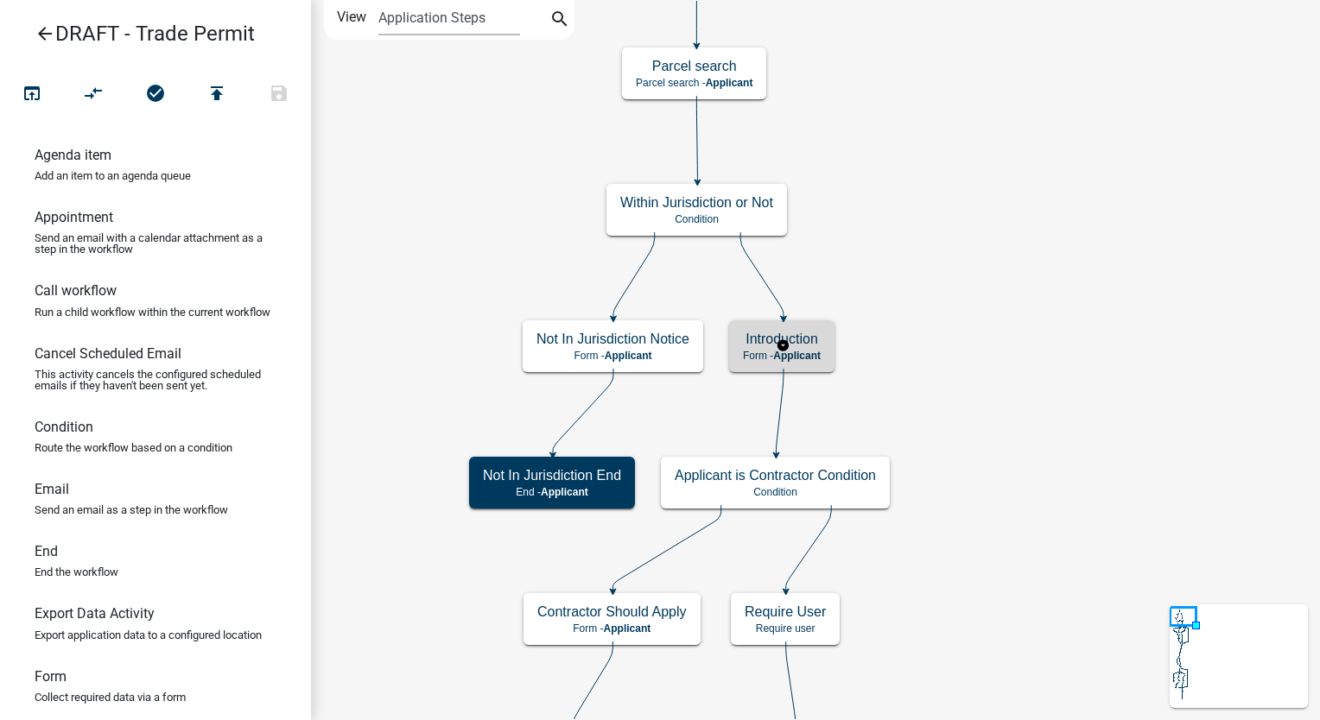
click at [820, 361] on p "Form - Applicant" at bounding box center [782, 356] width 78 height 12
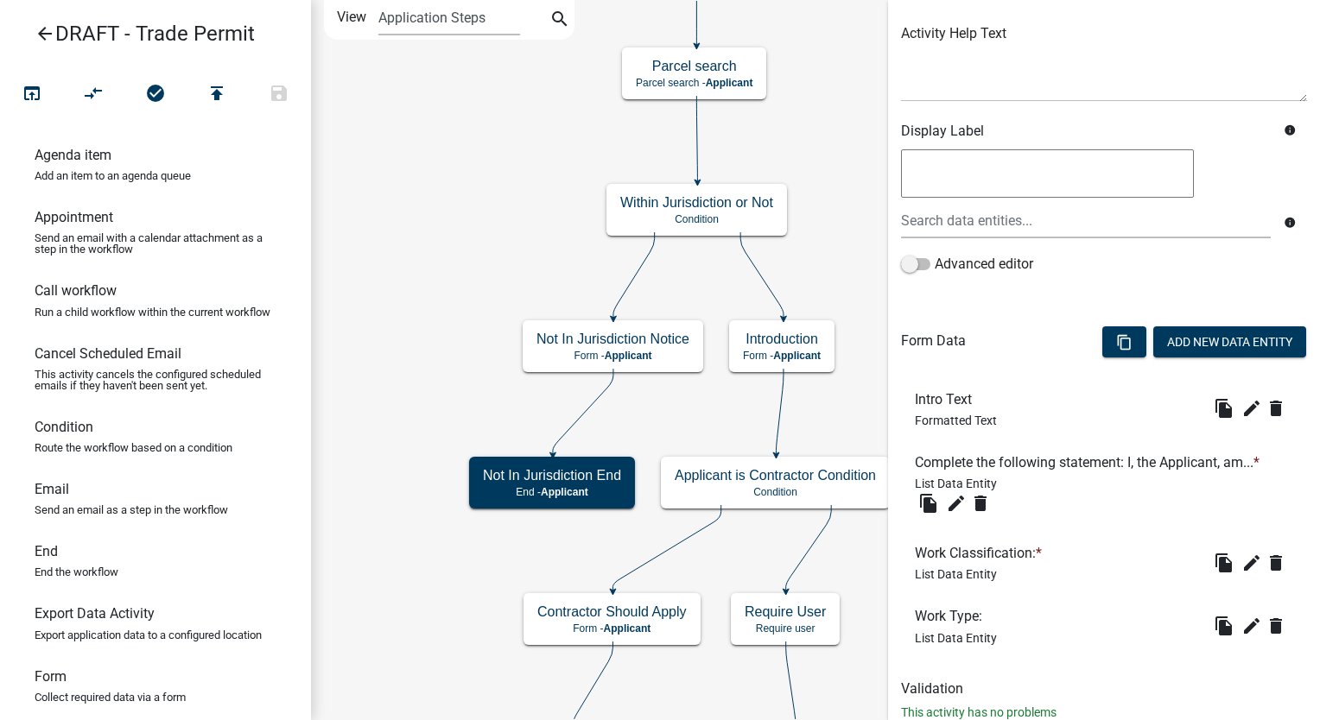
scroll to position [230, 0]
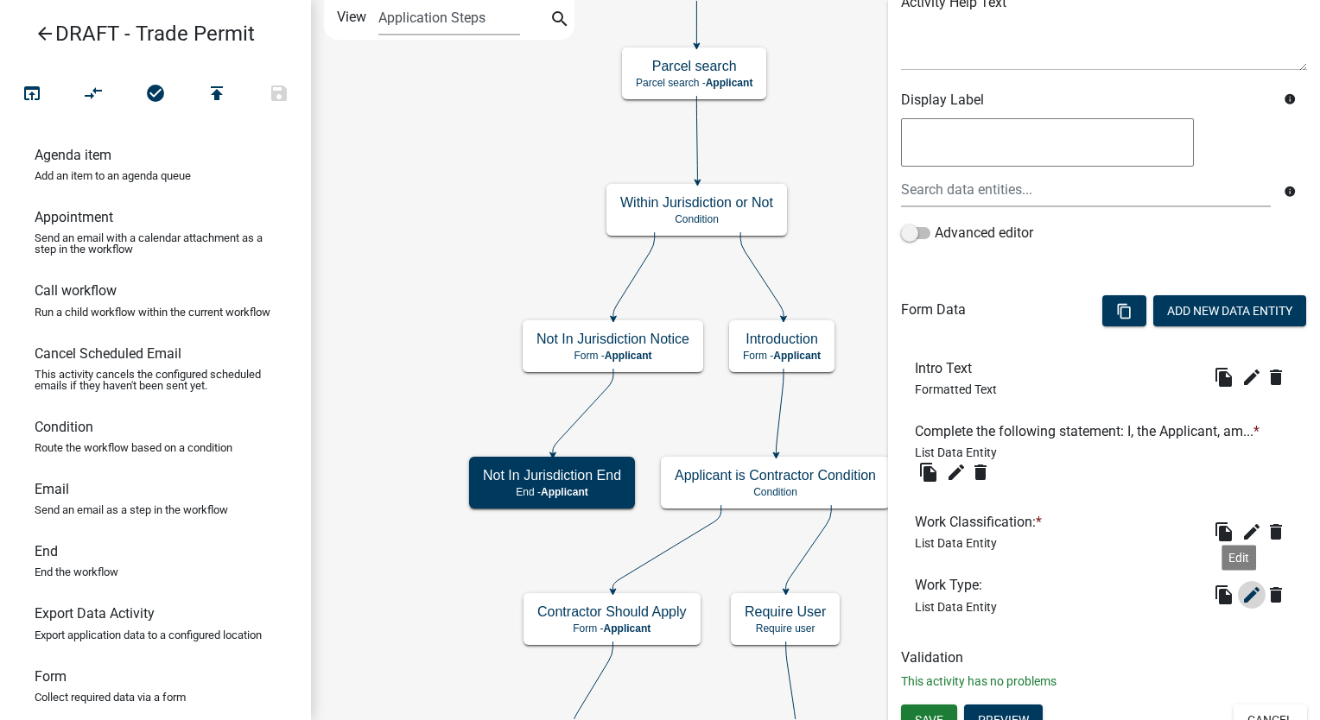
click at [1238, 593] on button "edit" at bounding box center [1252, 595] width 28 height 28
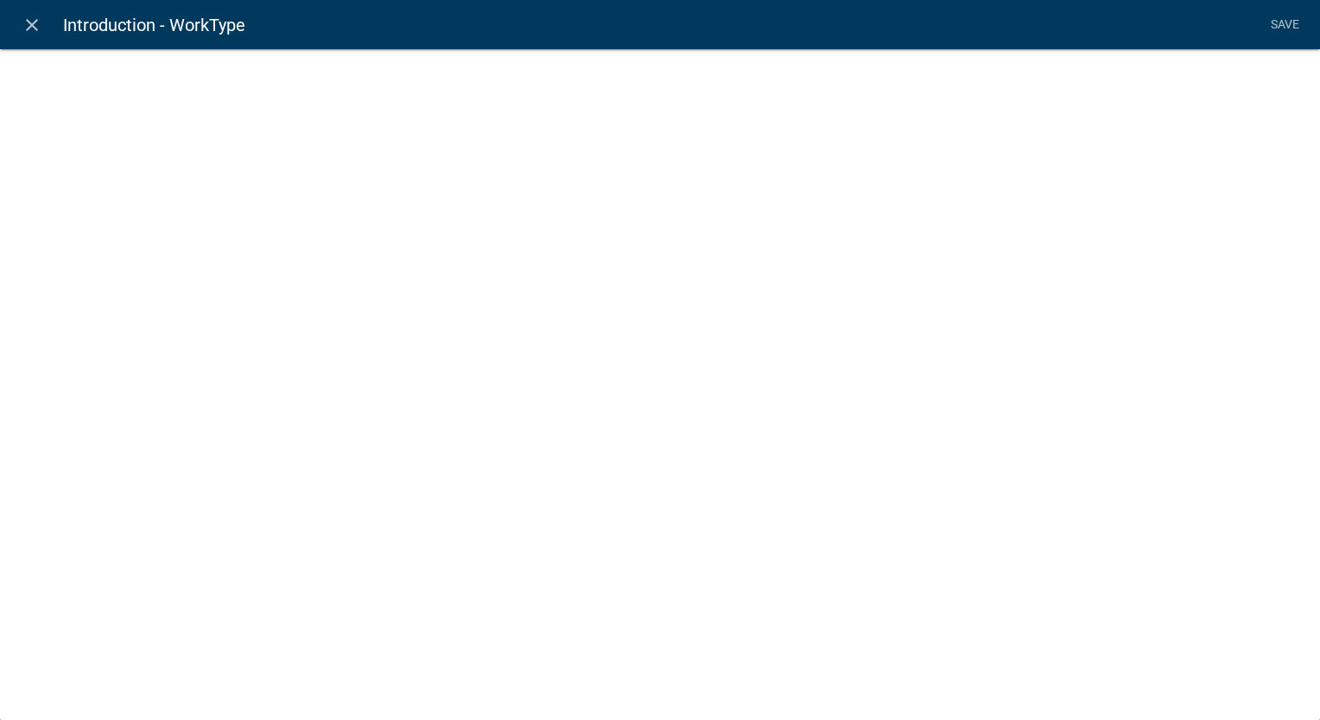
select select "list-data"
select select
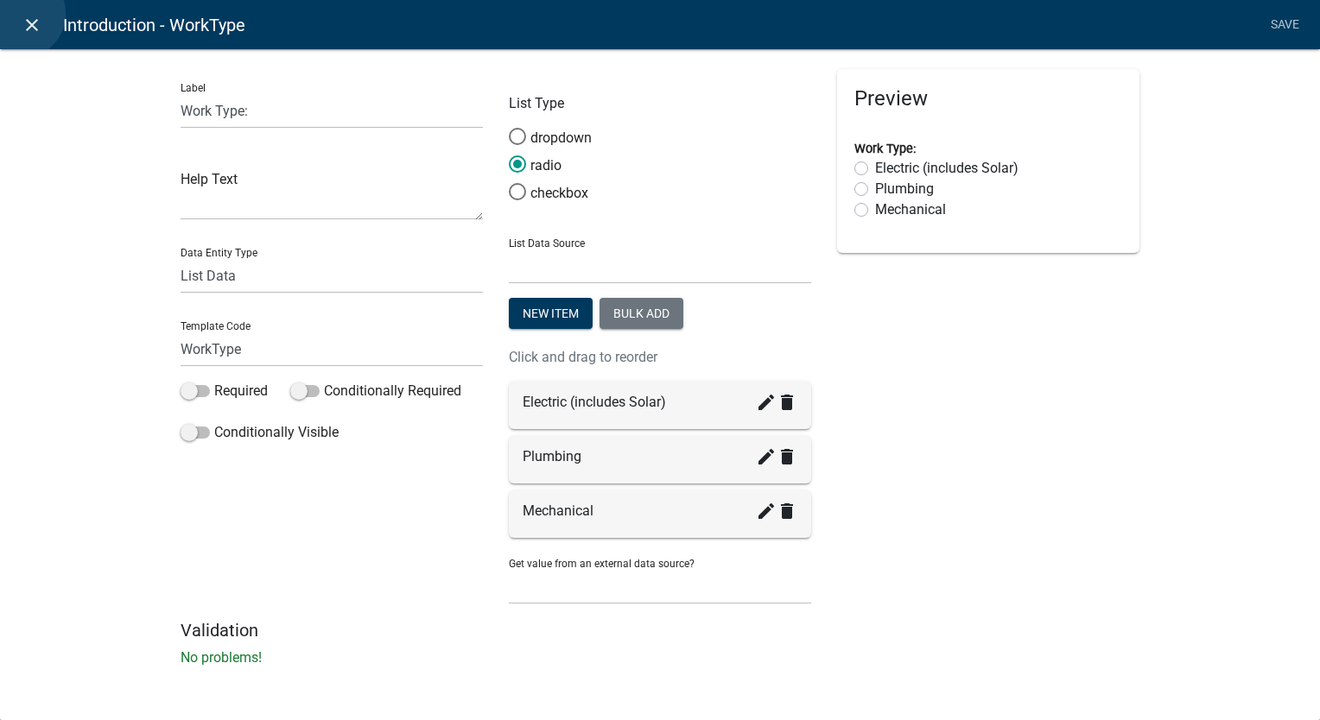
click at [22, 15] on icon "close" at bounding box center [32, 25] width 21 height 21
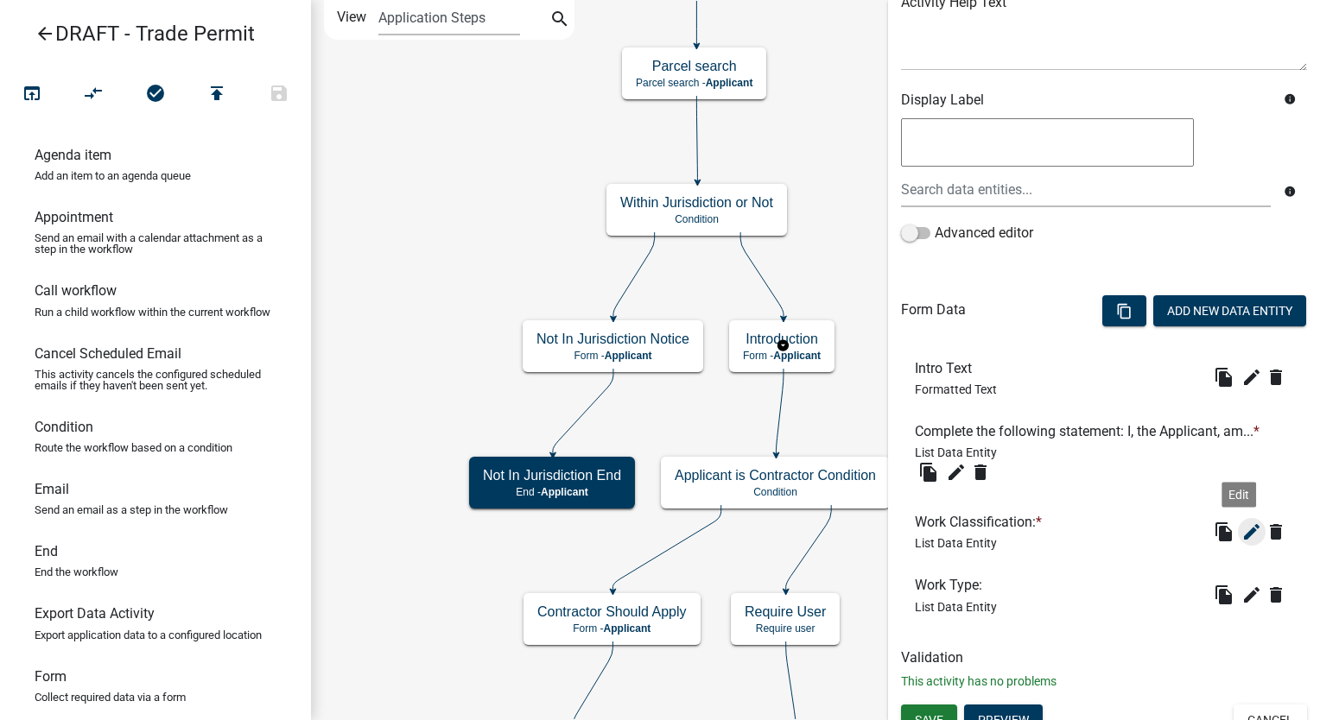
click at [1241, 522] on icon "edit" at bounding box center [1251, 532] width 21 height 21
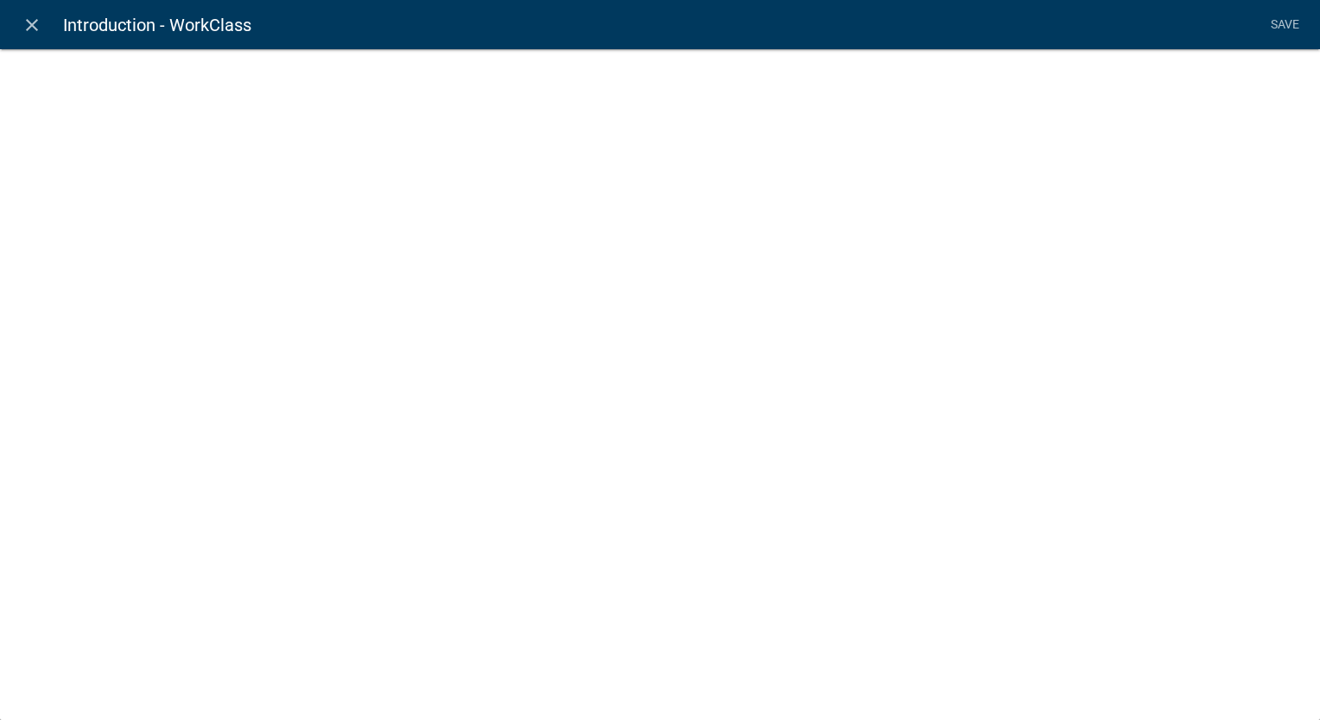
select select "list-data"
select select
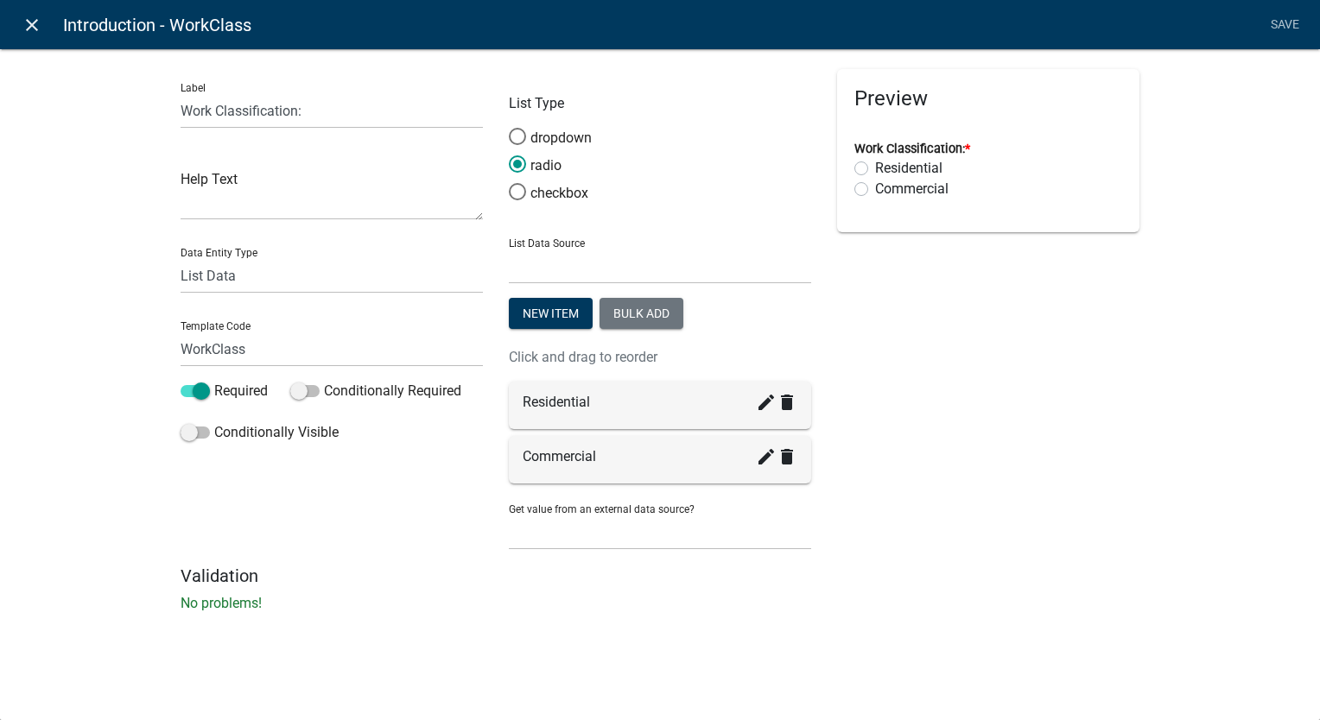
click at [25, 17] on icon "close" at bounding box center [32, 25] width 21 height 21
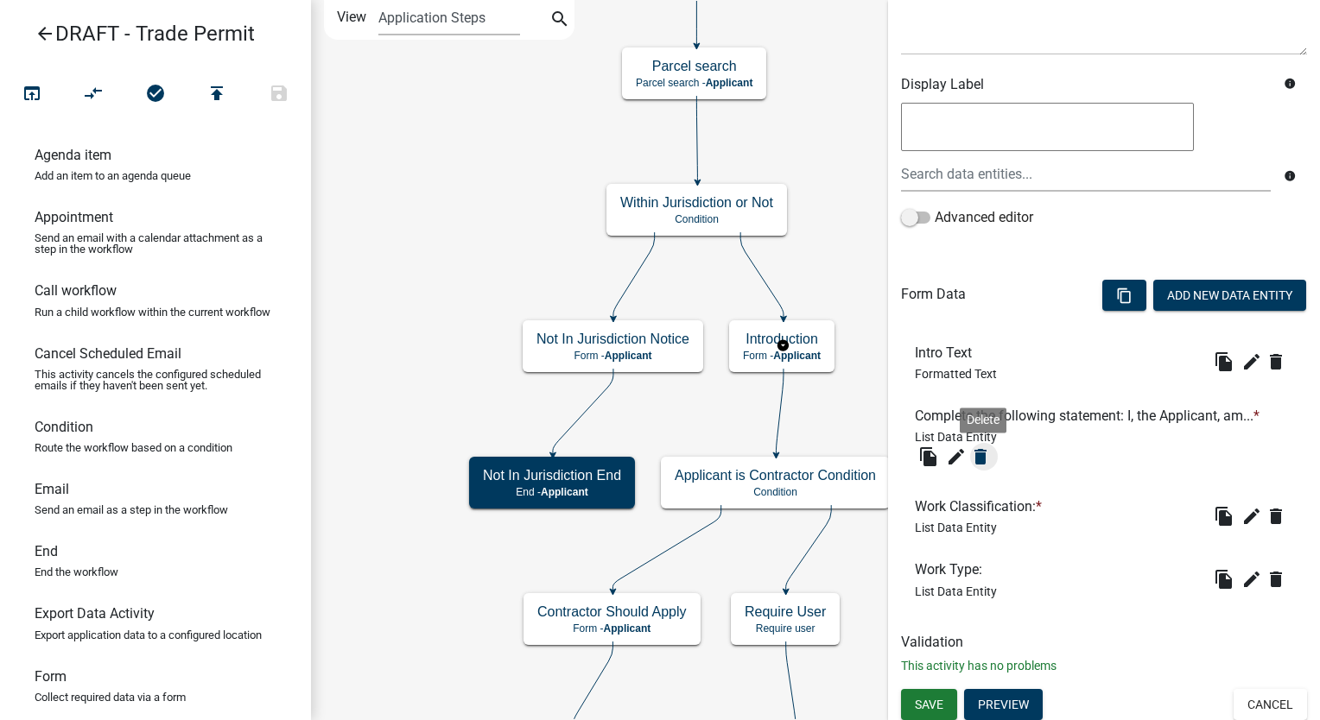
scroll to position [249, 0]
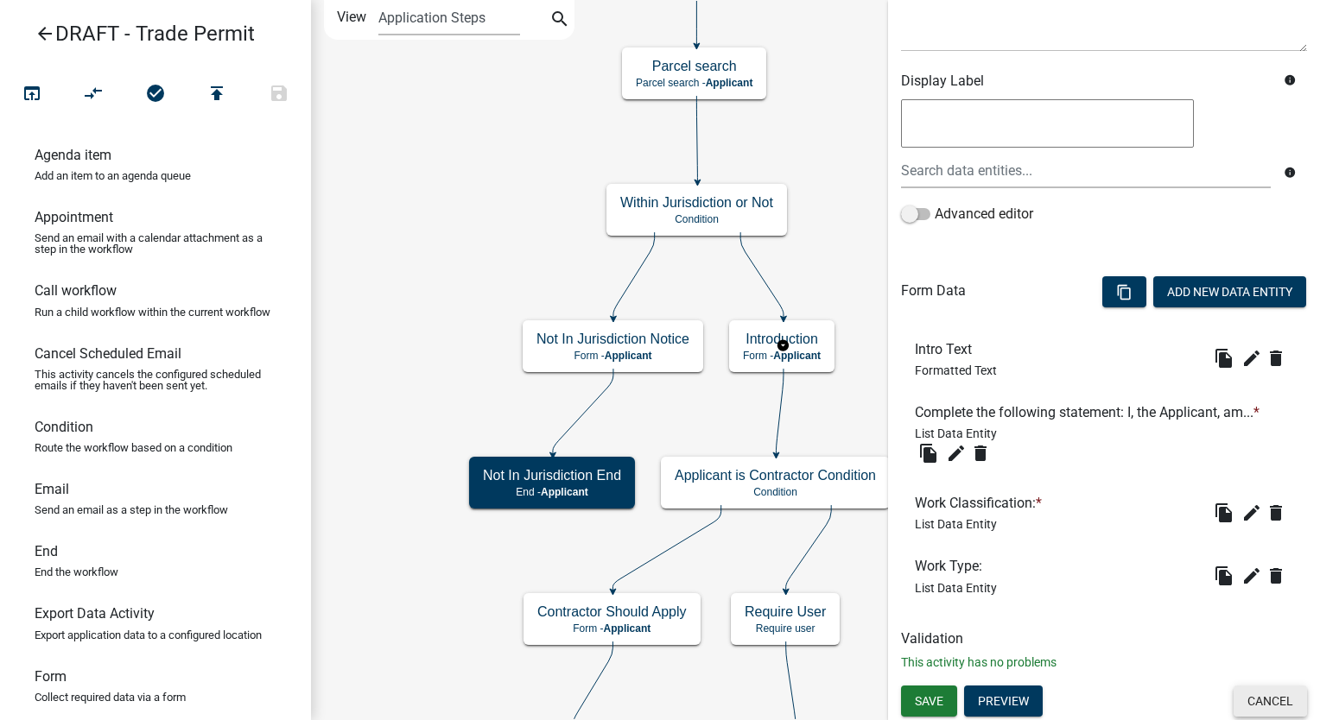
click at [1271, 703] on button "Cancel" at bounding box center [1269, 701] width 73 height 31
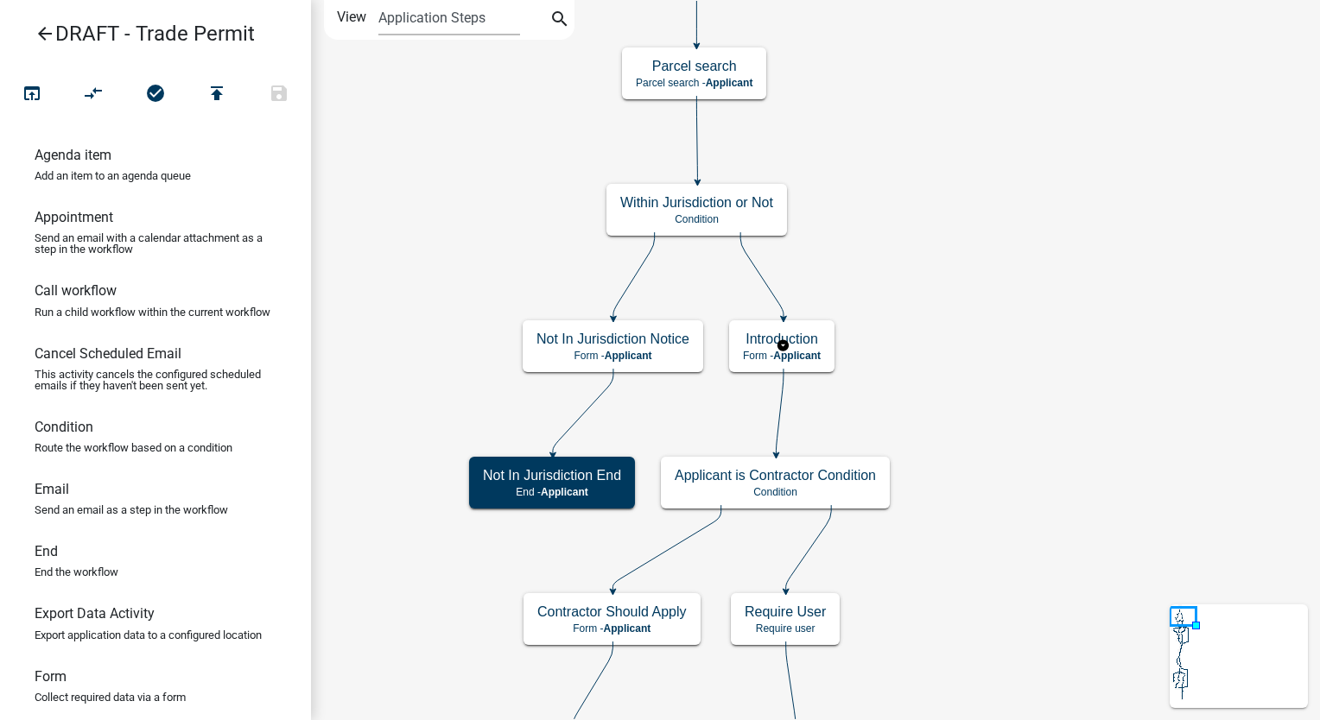
scroll to position [0, 0]
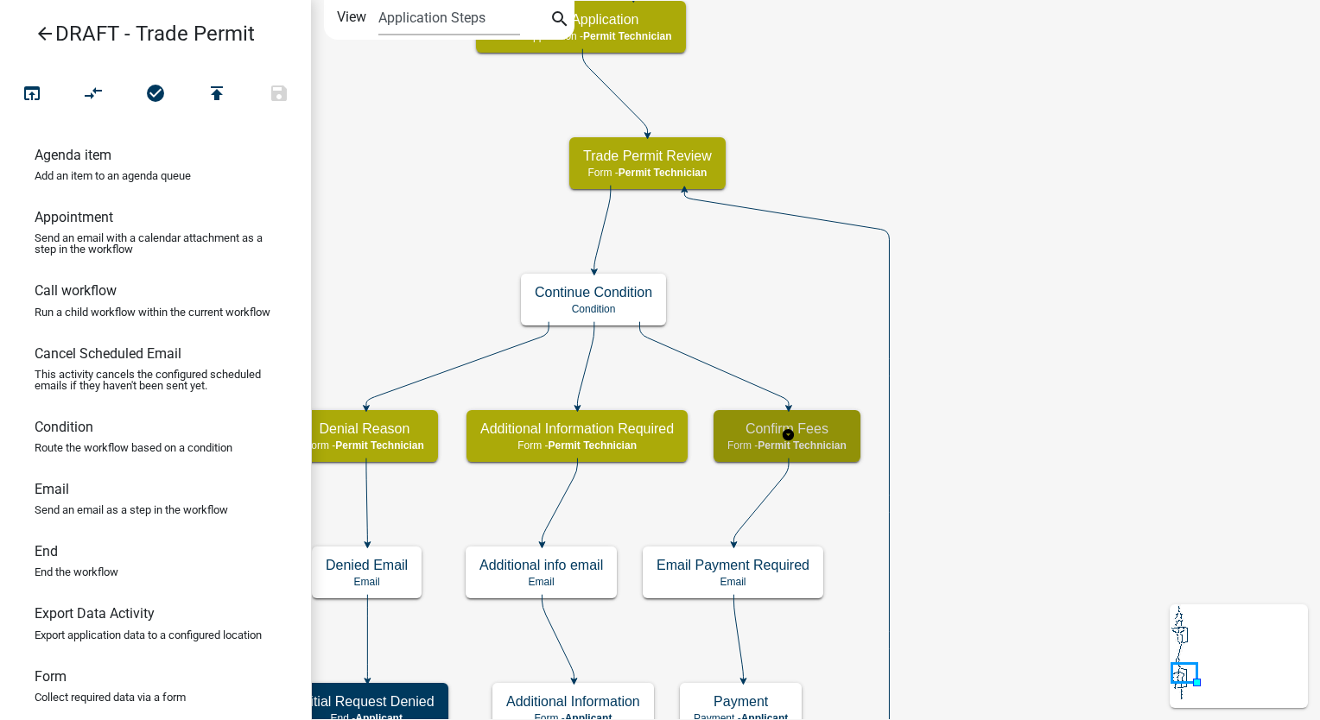
click at [849, 451] on div "Confirm Fees Form - Permit Technician" at bounding box center [786, 436] width 147 height 52
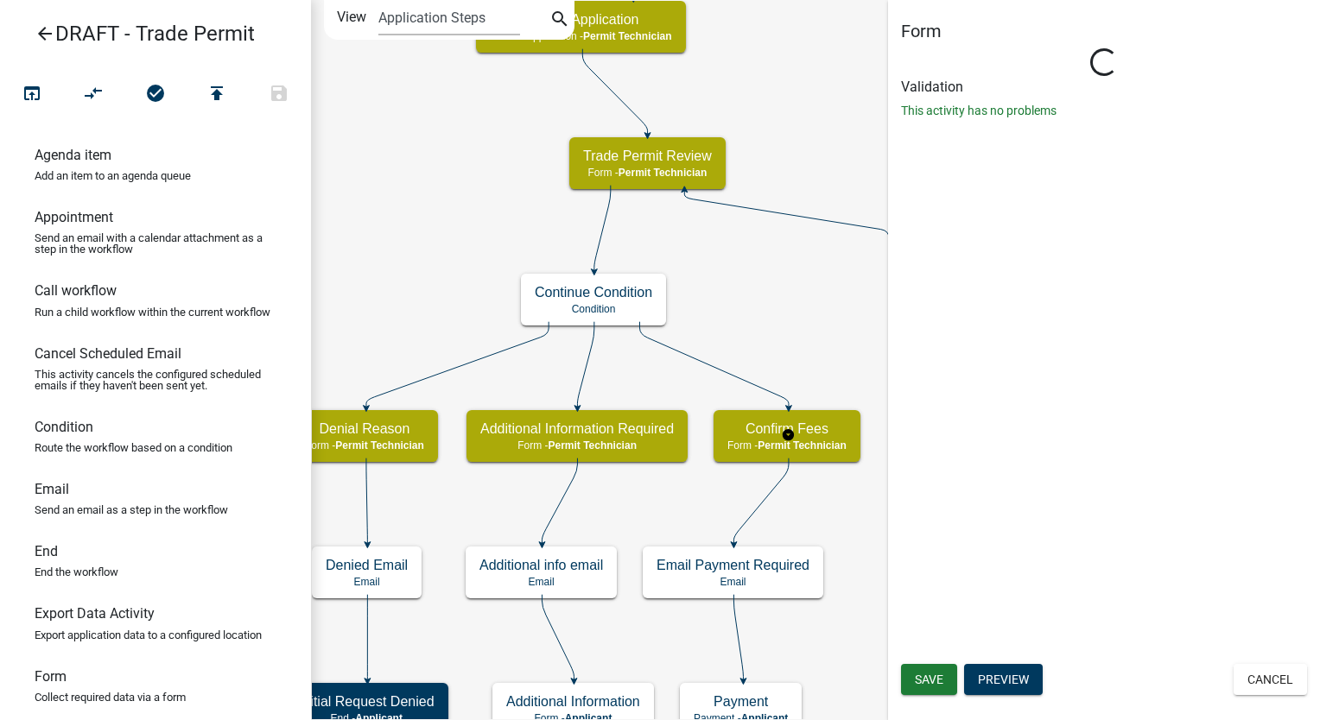
select select "5805852F-8761-4B18-8554-11011EE0AEBD"
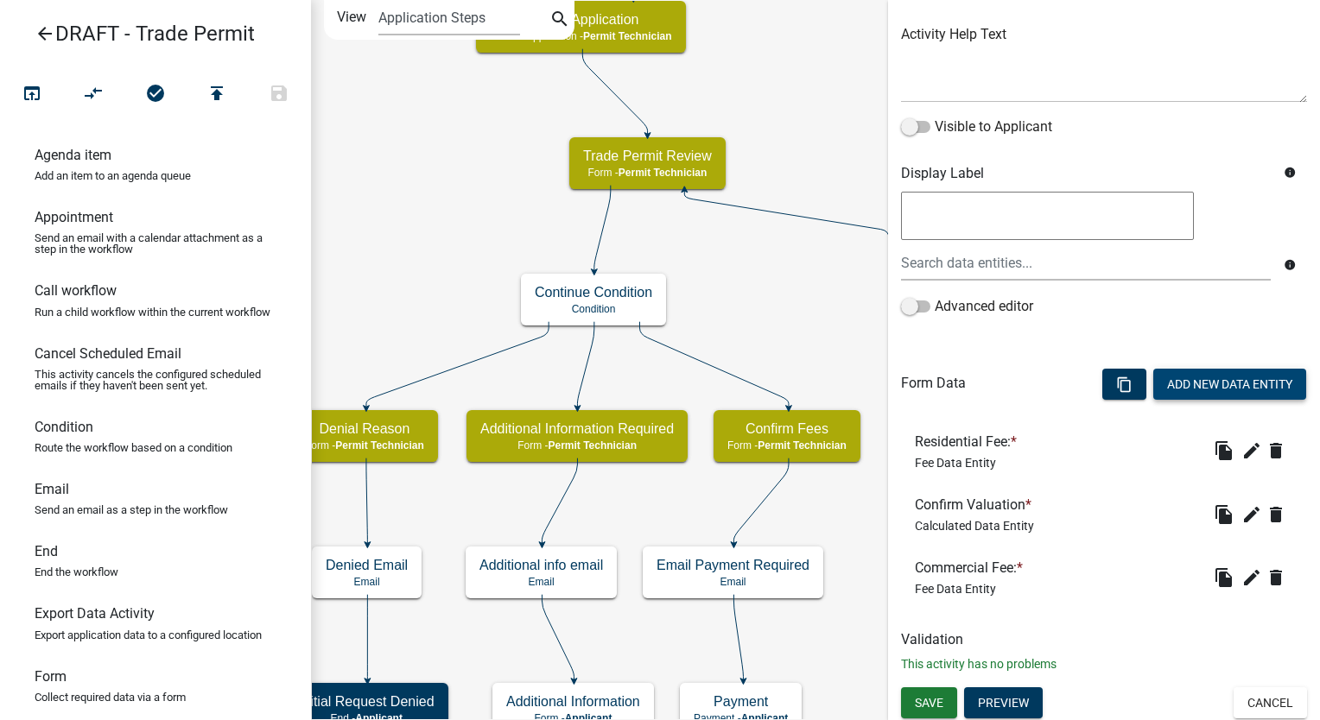
scroll to position [199, 0]
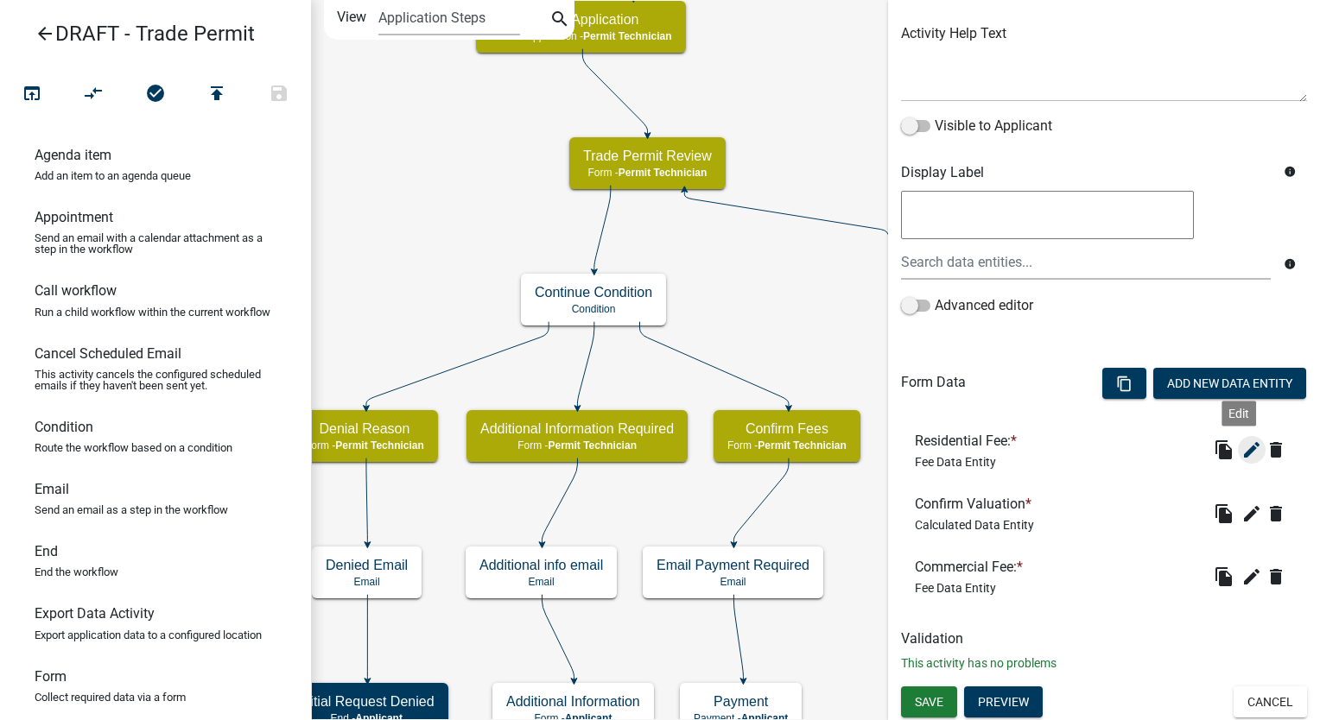
click at [1241, 451] on icon "edit" at bounding box center [1251, 450] width 21 height 21
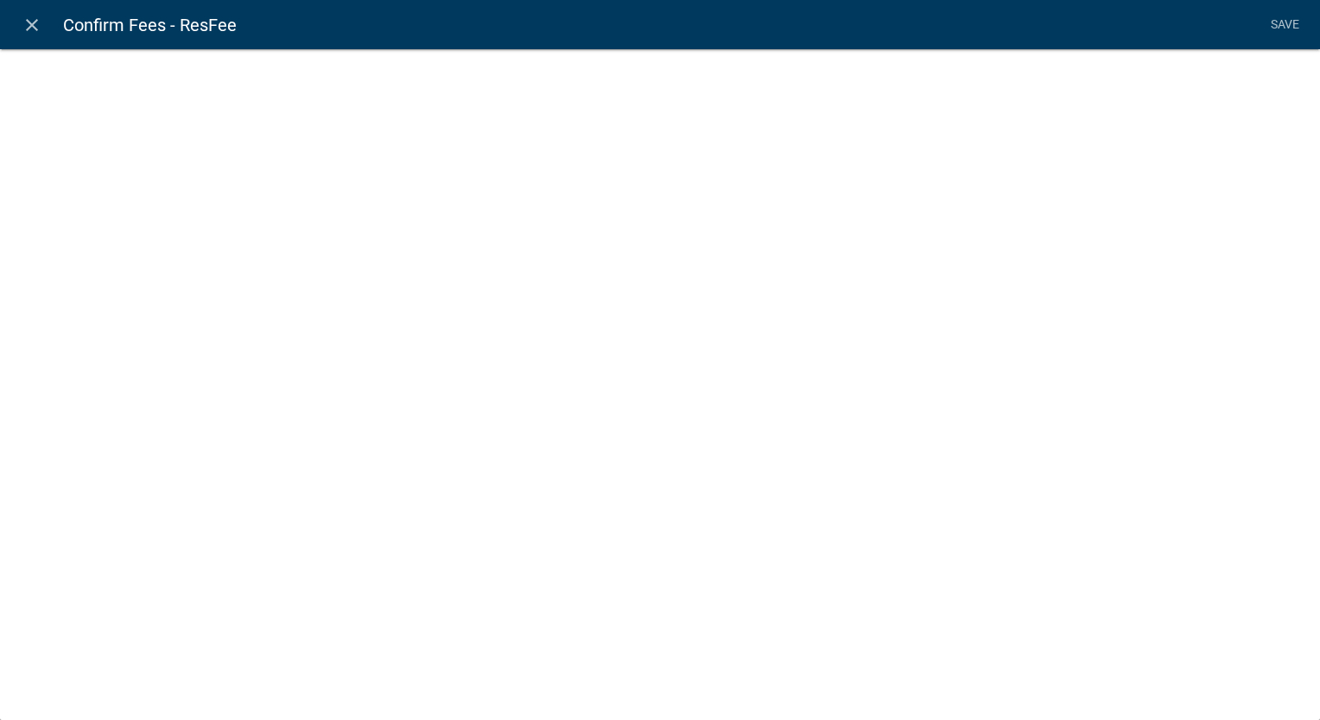
select select "fee"
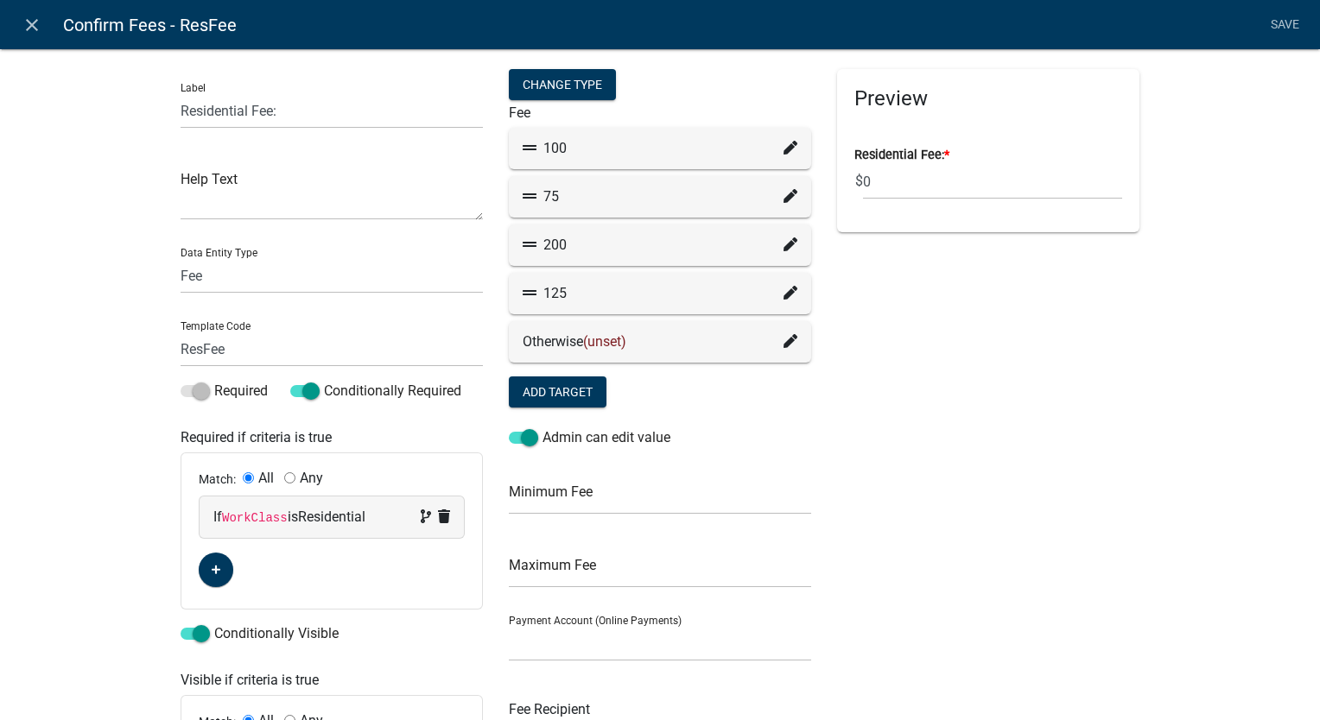
click at [784, 146] on icon at bounding box center [790, 148] width 14 height 14
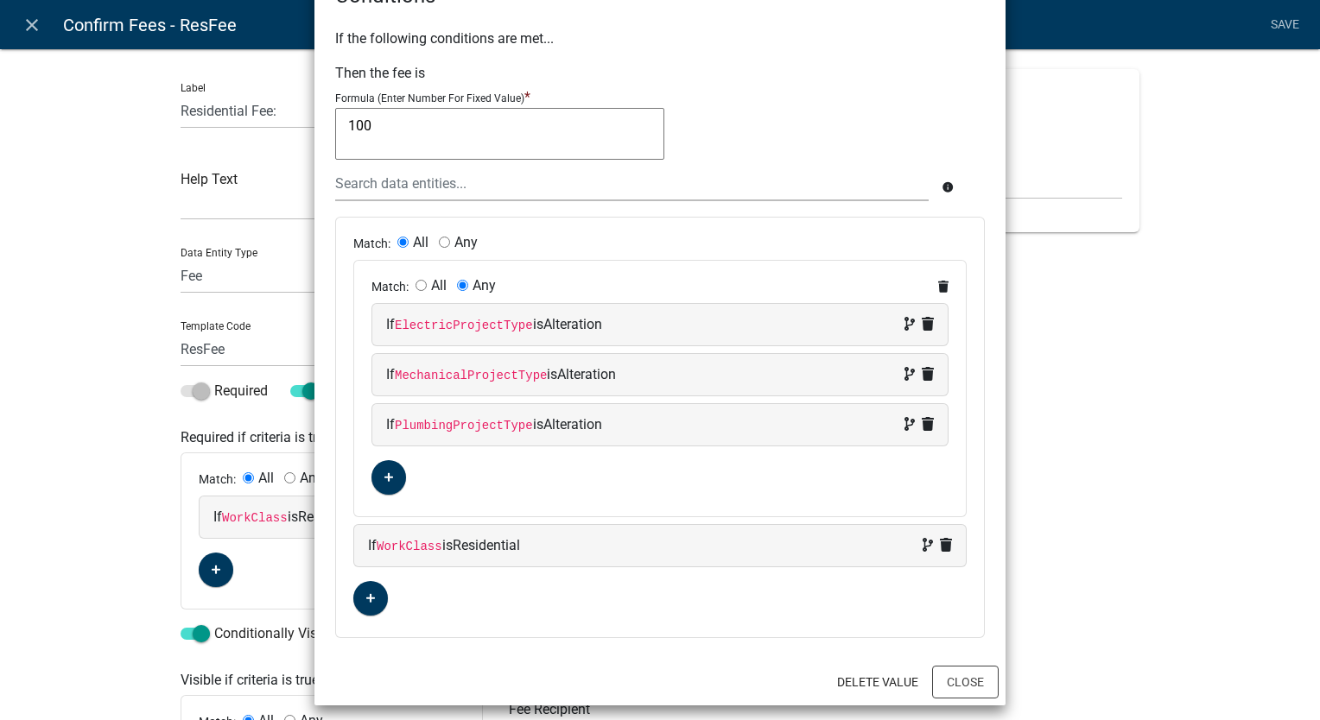
scroll to position [71, 0]
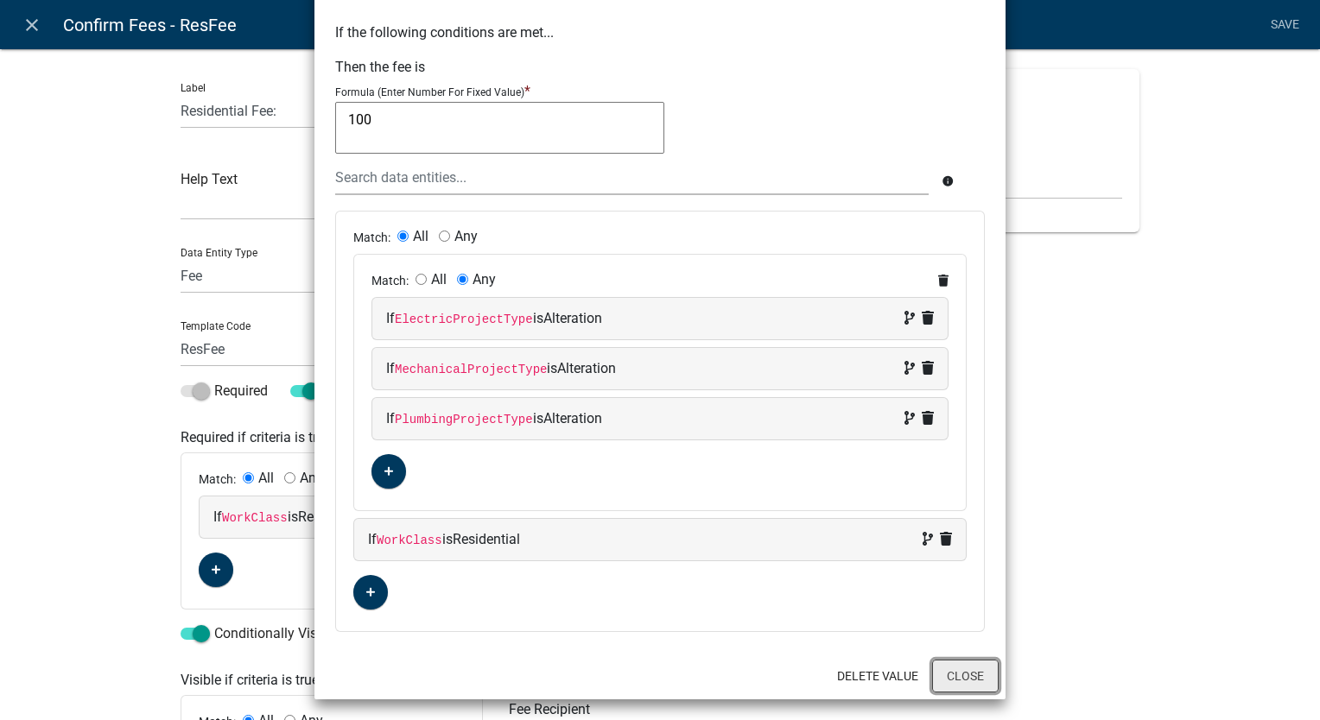
click at [973, 678] on button "Close" at bounding box center [965, 676] width 67 height 33
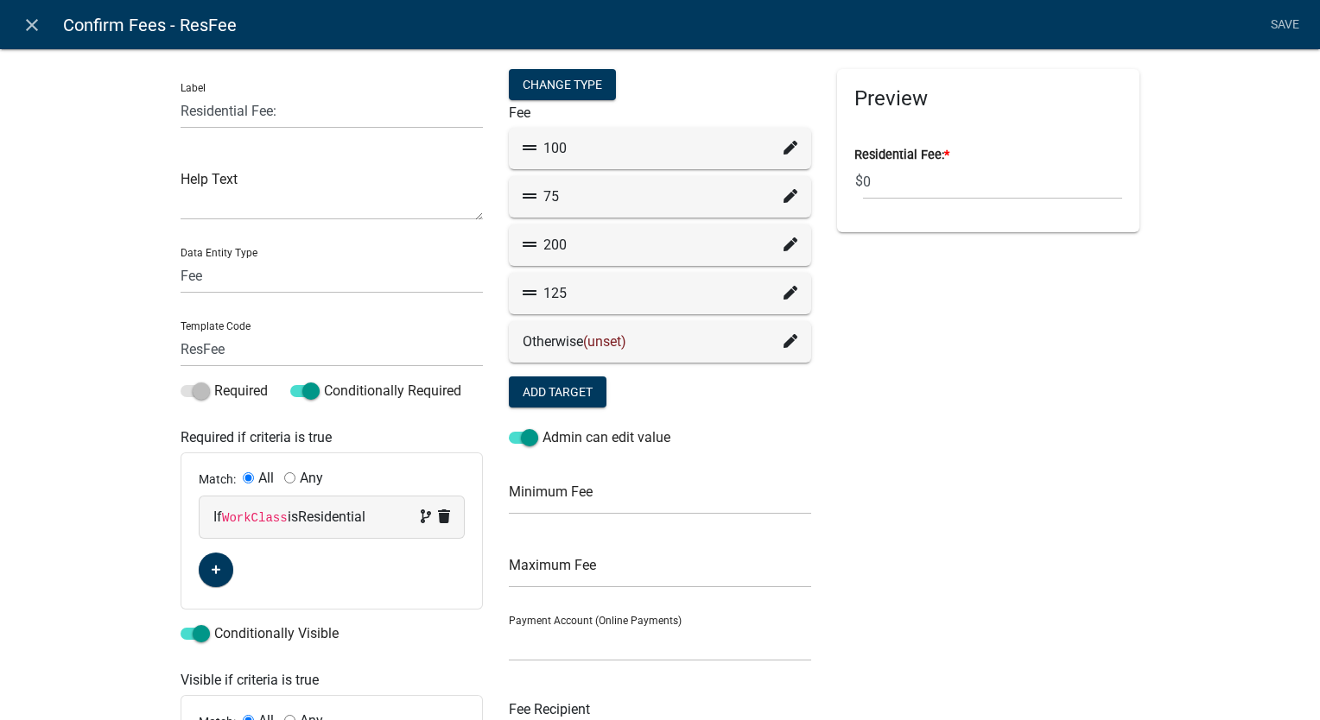
click at [789, 292] on icon at bounding box center [790, 293] width 14 height 14
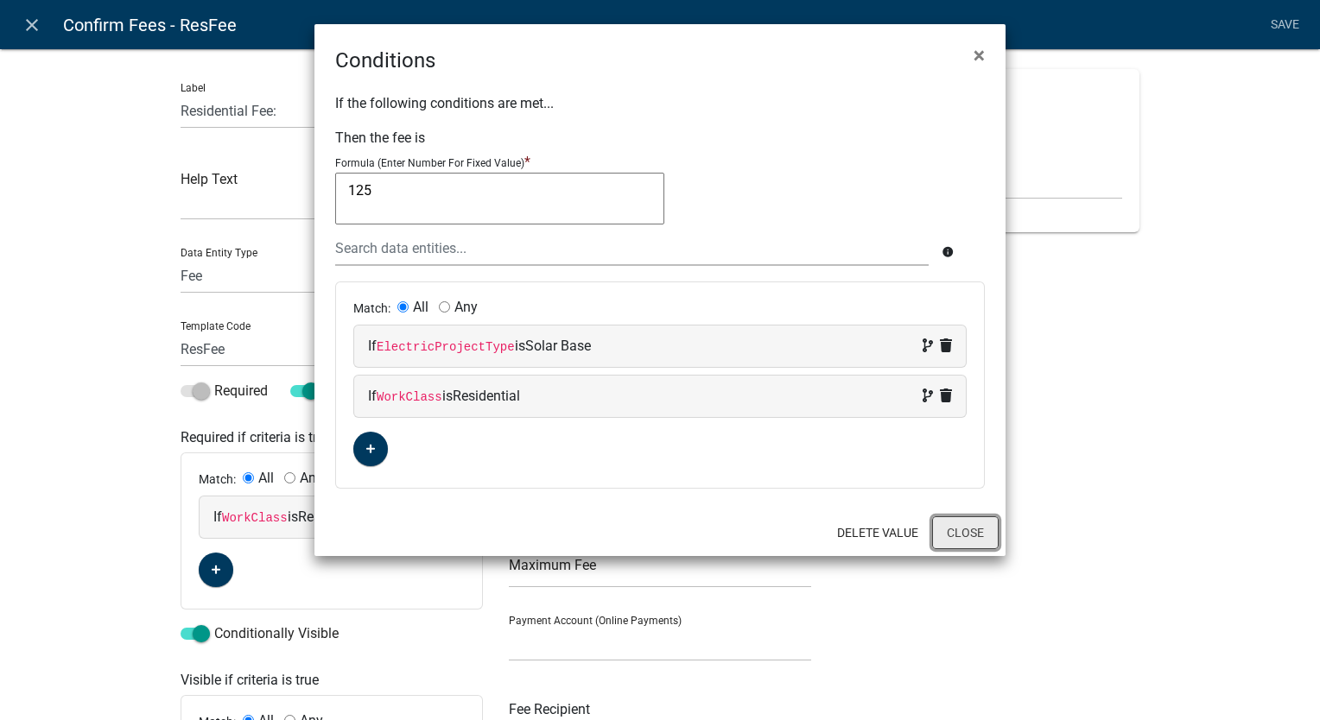
click at [979, 535] on button "Close" at bounding box center [965, 532] width 67 height 33
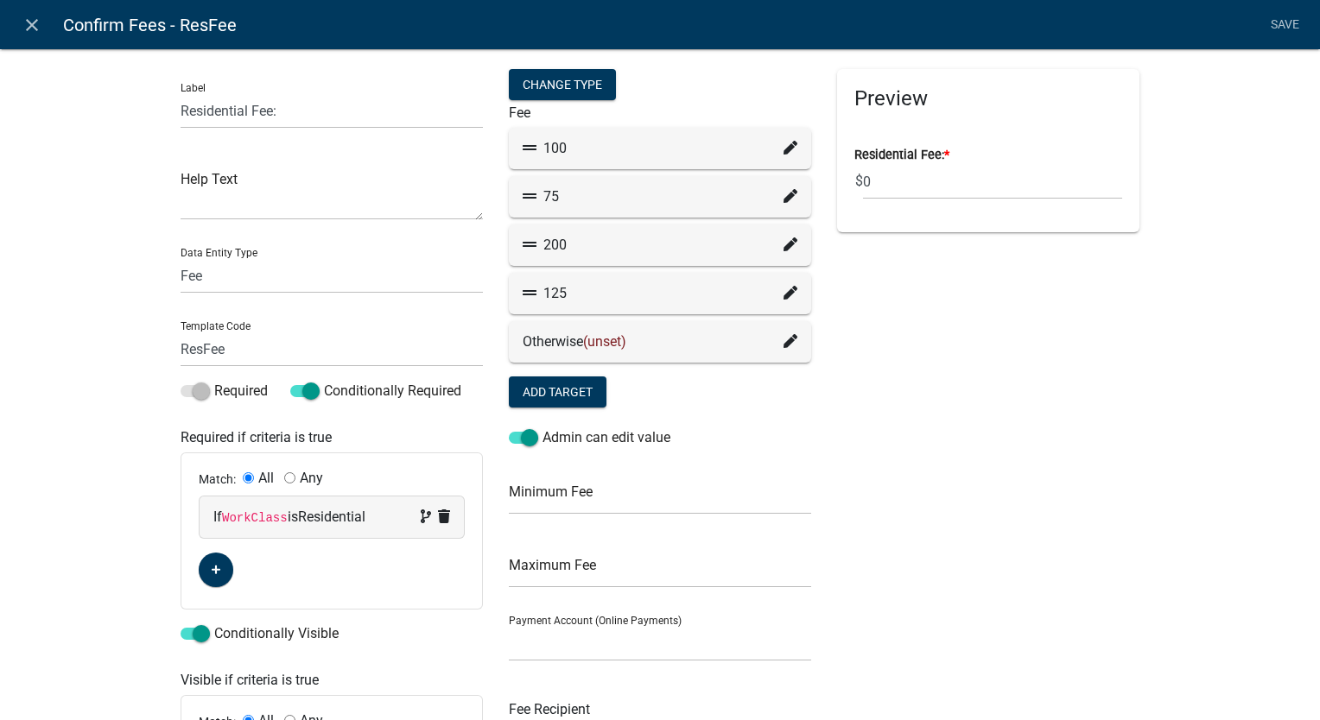
click at [783, 147] on icon at bounding box center [790, 148] width 14 height 14
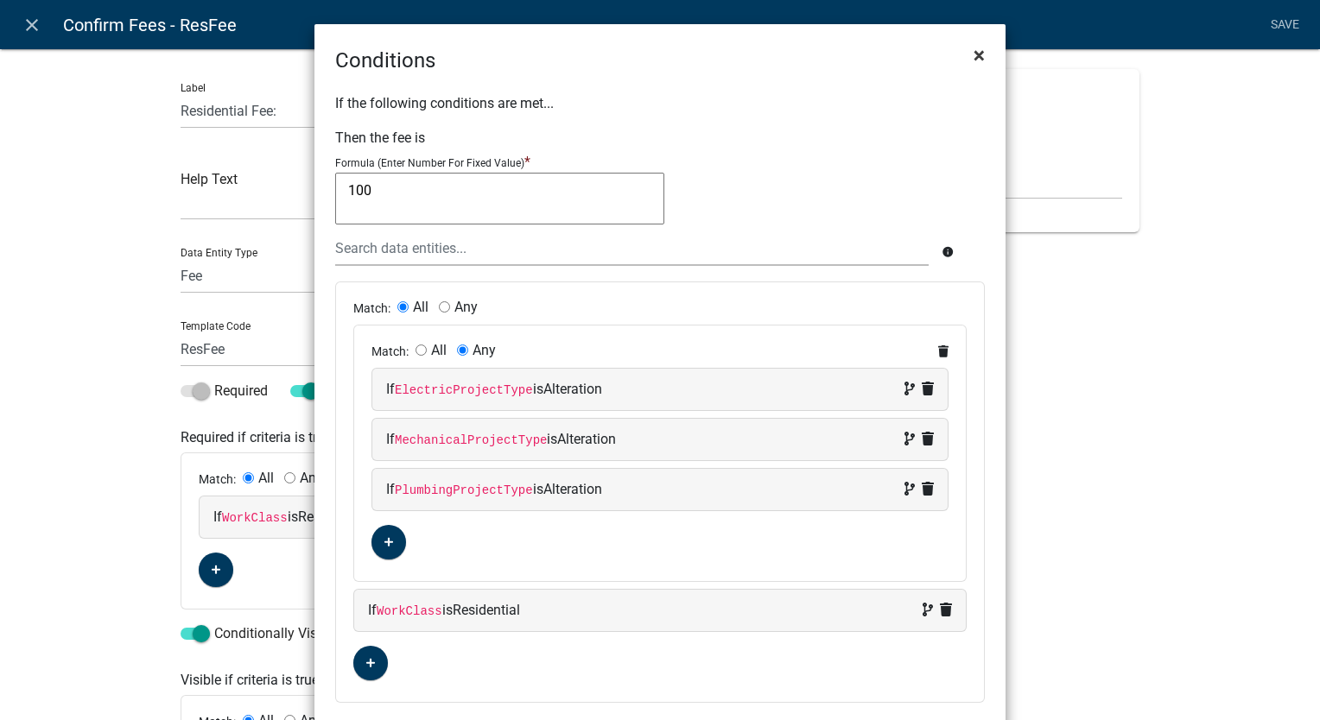
click at [976, 54] on span "×" at bounding box center [978, 55] width 11 height 24
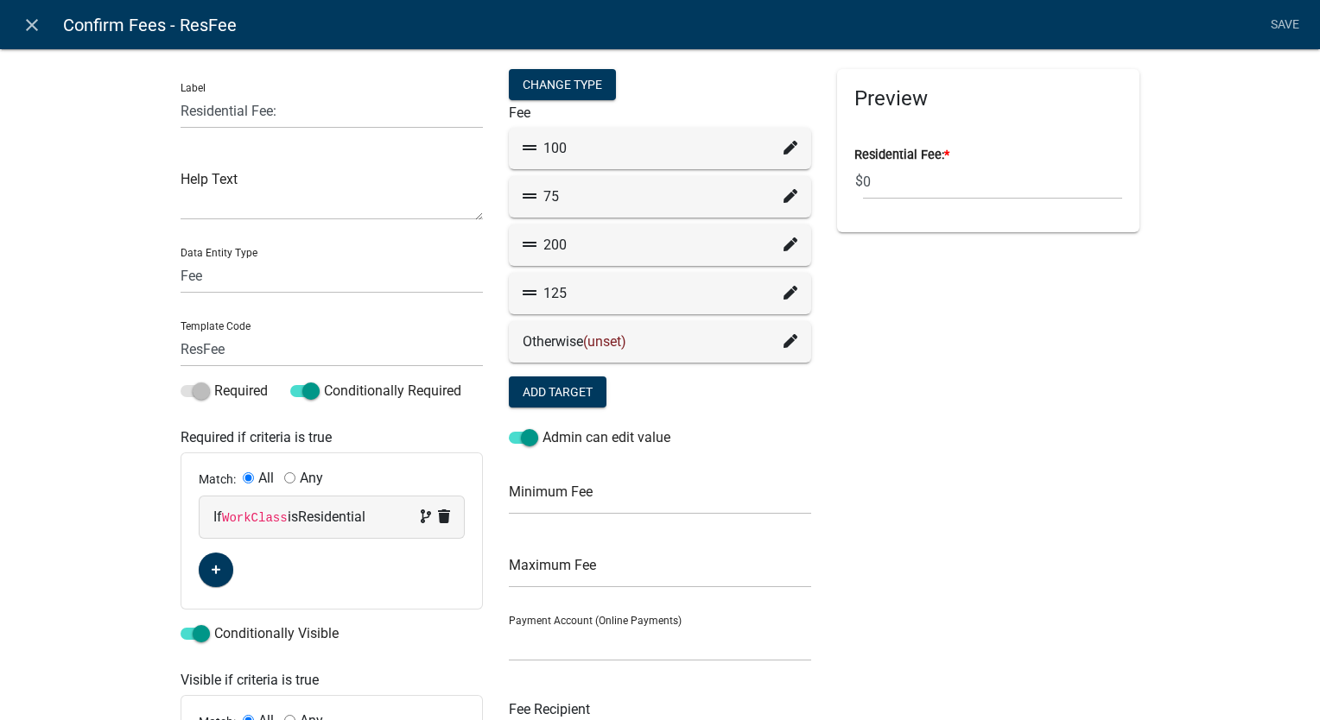
click at [785, 140] on fa-icon at bounding box center [790, 148] width 14 height 21
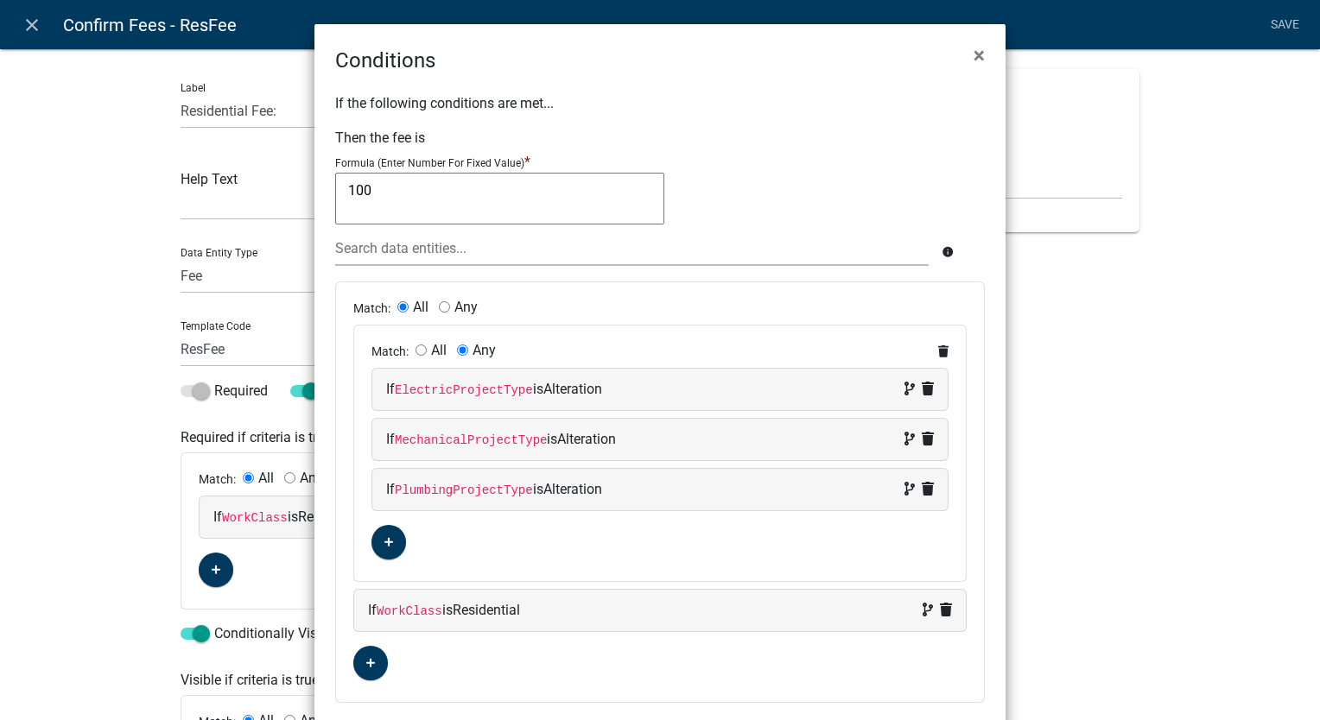
click at [32, 26] on ngb-modal-window "Conditions × If the following conditions are met... Then the fee is Formula (En…" at bounding box center [660, 360] width 1320 height 720
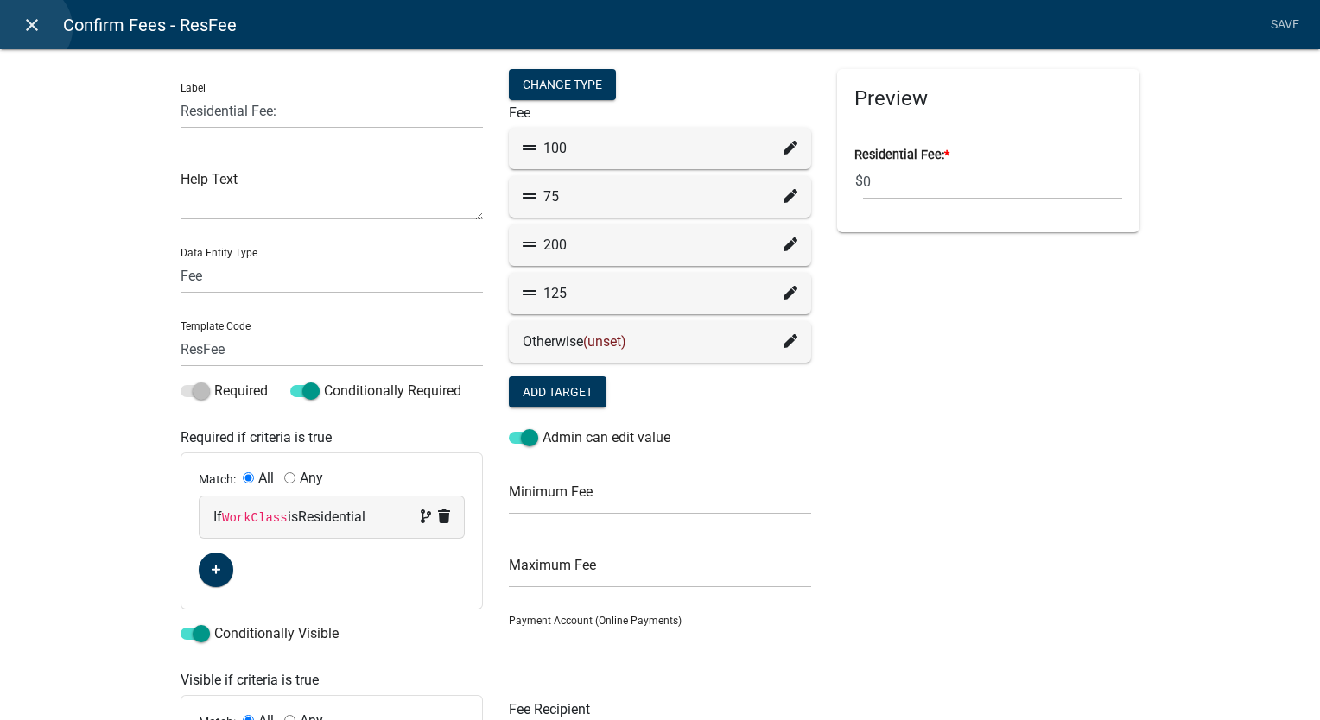
click at [29, 28] on icon "close" at bounding box center [32, 25] width 21 height 21
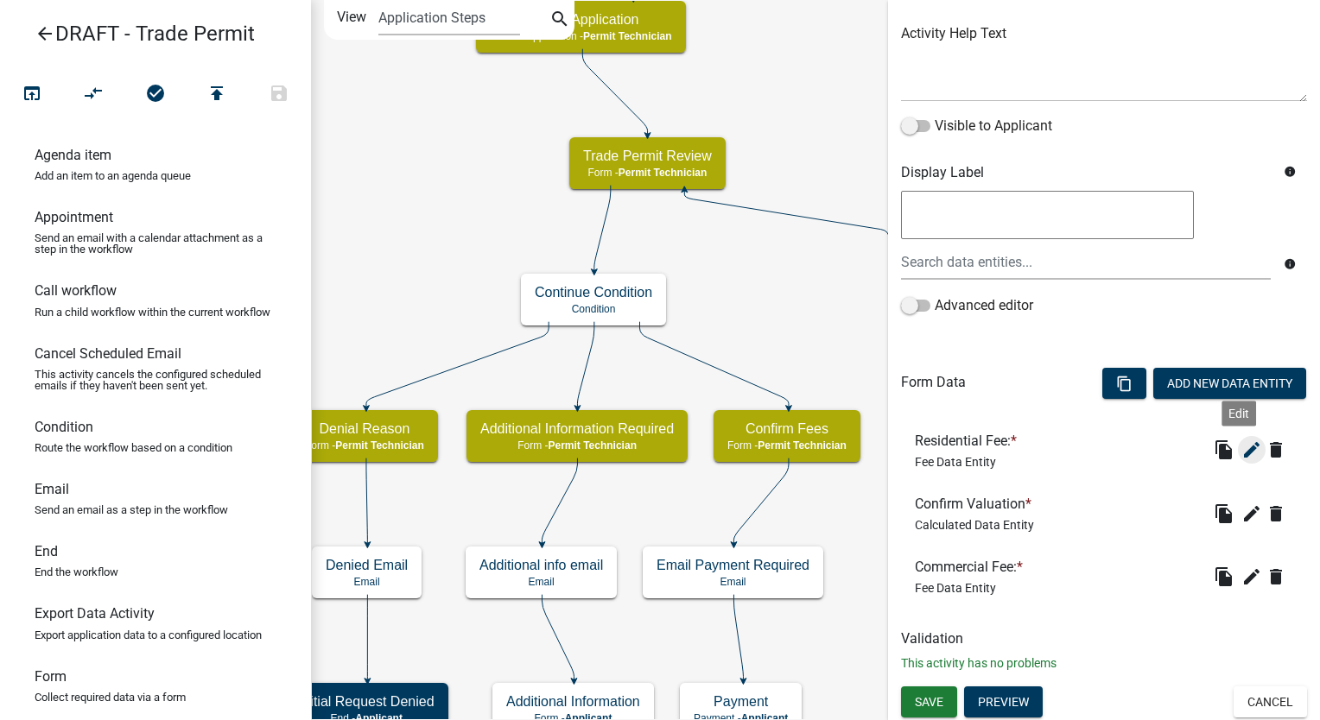
click at [1241, 445] on icon "edit" at bounding box center [1251, 450] width 21 height 21
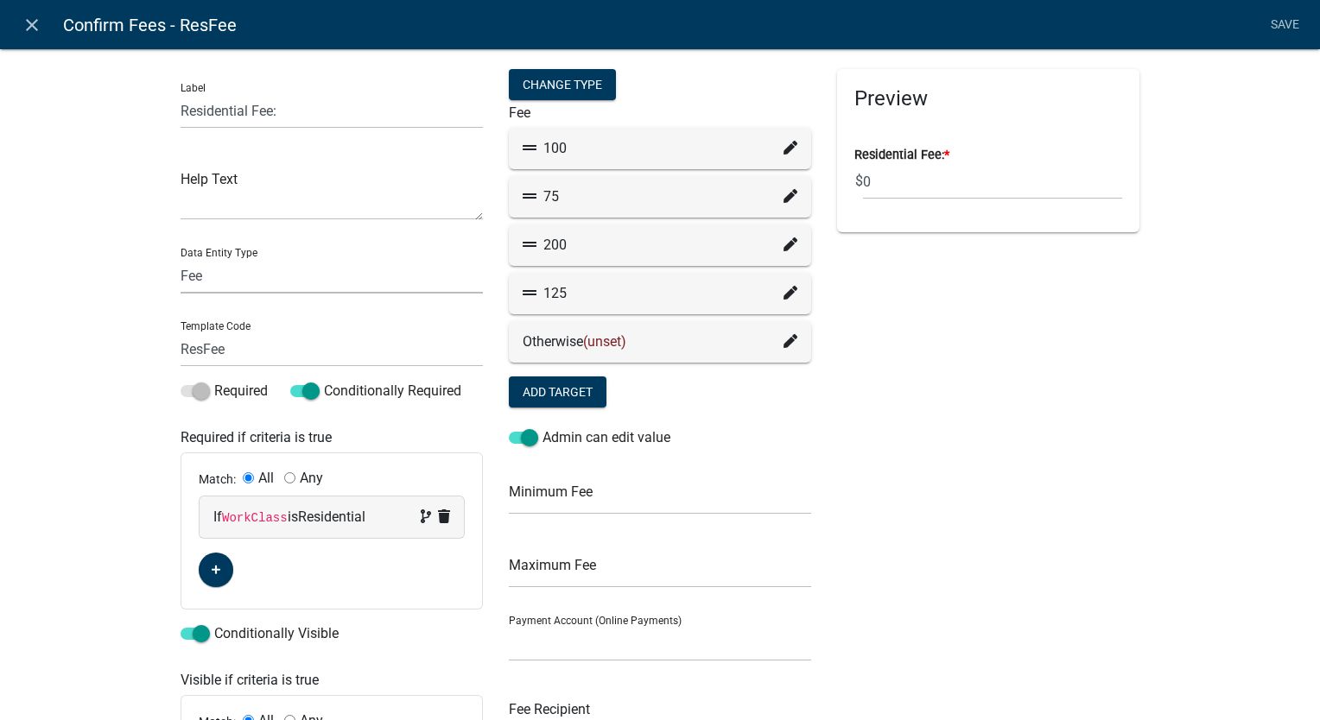
click at [218, 274] on select "Free Form Text Document Display Entity Value Fee Numeric Data Date Map Sketch D…" at bounding box center [332, 275] width 302 height 35
select select "list-data"
click at [181, 258] on select "Free Form Text Document Display Entity Value Fee Numeric Data Date Map Sketch D…" at bounding box center [332, 275] width 302 height 35
select select "list-data"
select select
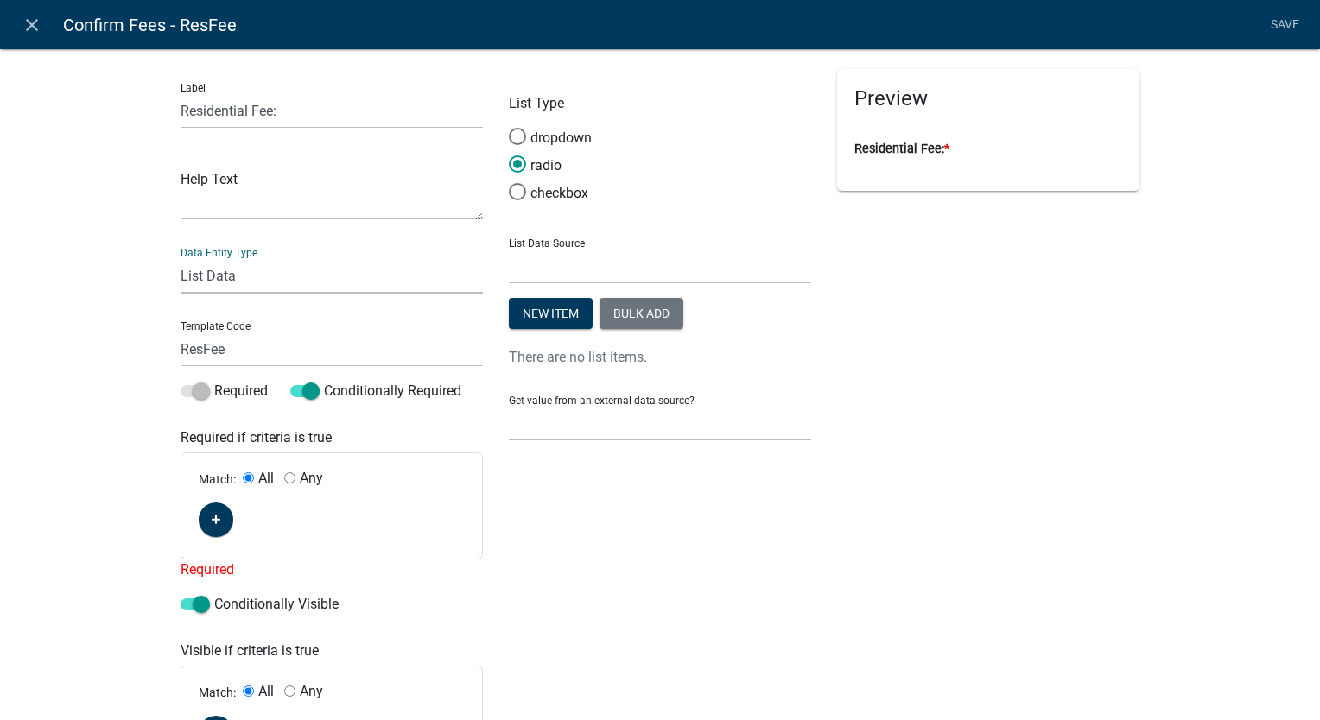
click at [239, 289] on select "Free Form Text Document Display Entity Value Fee Numeric Data Date Map Sketch D…" at bounding box center [332, 275] width 302 height 35
select select "calculated-value"
click at [181, 258] on select "Free Form Text Document Display Entity Value Fee Numeric Data Date Map Sketch D…" at bounding box center [332, 275] width 302 height 35
select select "calculated-value"
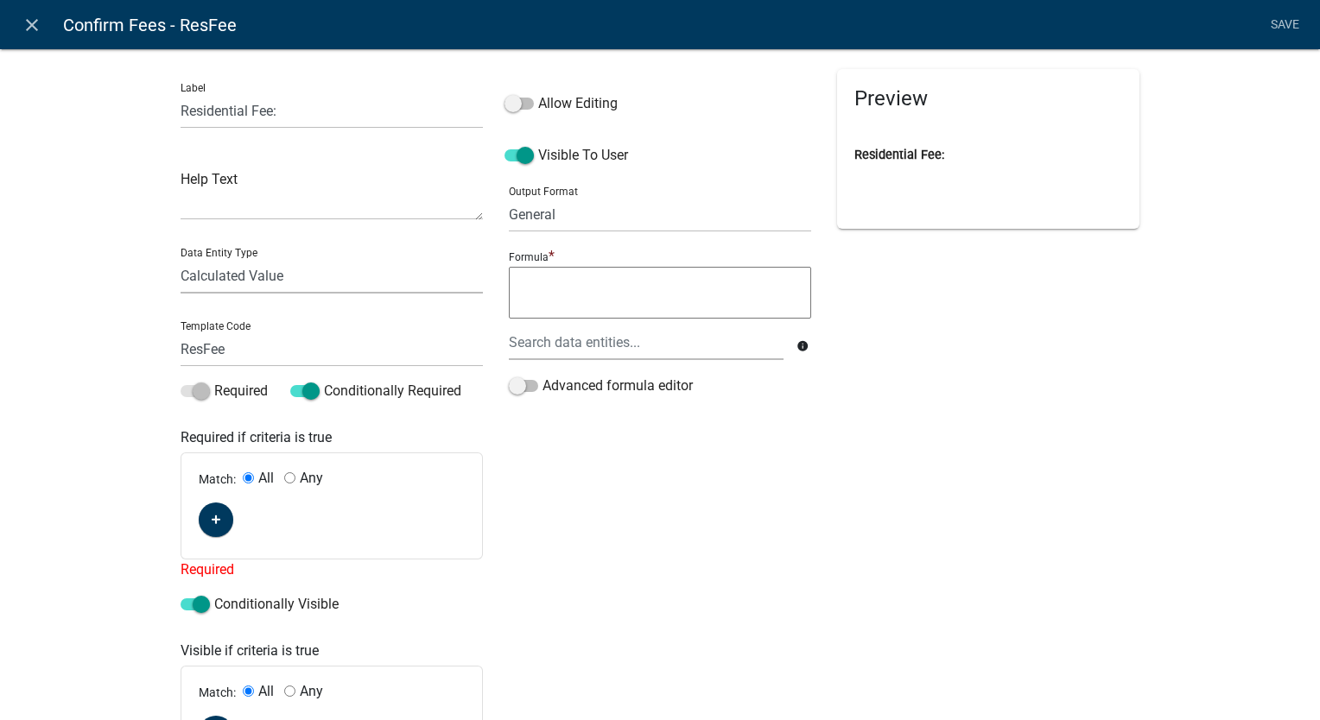
click at [282, 282] on select "Free Form Text Document Display Entity Value Fee Numeric Data Date Map Sketch D…" at bounding box center [332, 275] width 302 height 35
click at [59, 294] on div "Label Residential Fee: Help Text Data Entity Type Free Form Text Document Displ…" at bounding box center [660, 450] width 1320 height 858
click at [219, 352] on input "ResFee" at bounding box center [332, 349] width 302 height 35
type input "R"
type input "ResidentialFeeCalc"
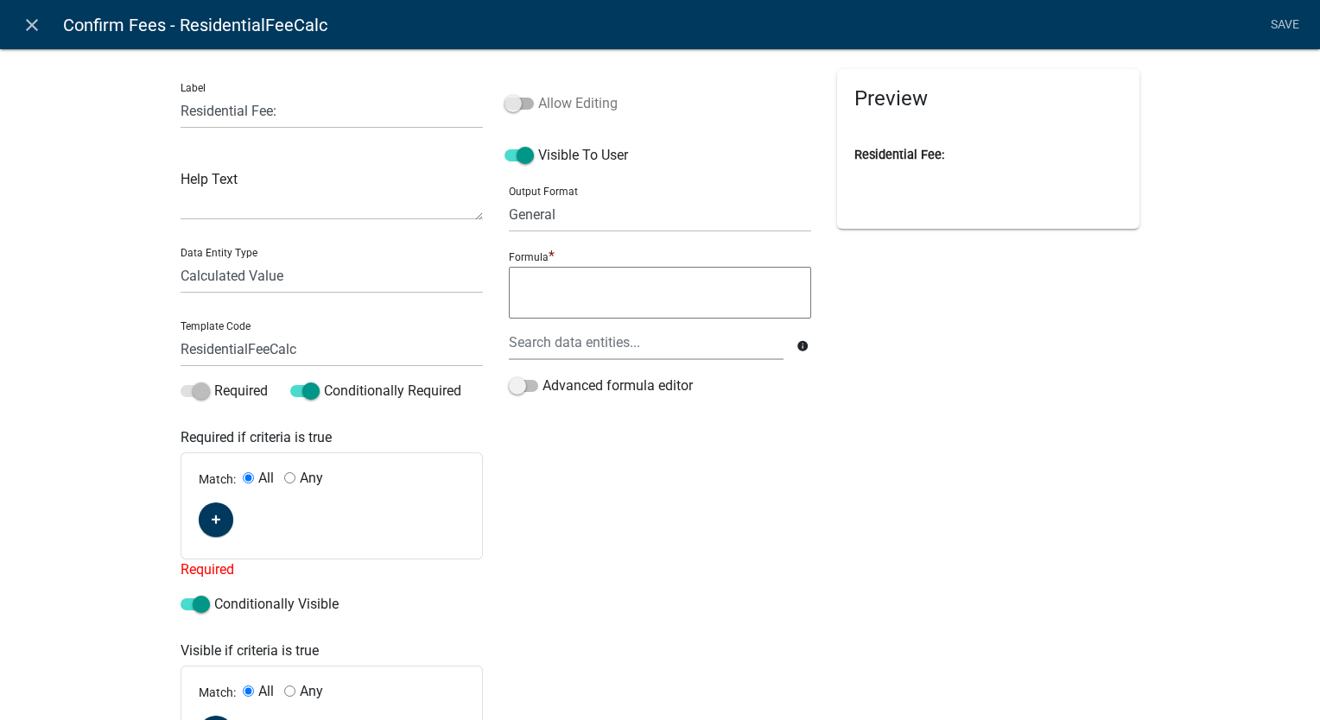
click at [508, 102] on span at bounding box center [518, 104] width 29 height 12
click at [538, 93] on input "Allow Editing" at bounding box center [538, 93] width 0 height 0
click at [517, 386] on span at bounding box center [523, 386] width 29 height 12
click at [542, 376] on input "Advanced formula editor" at bounding box center [542, 376] width 0 height 0
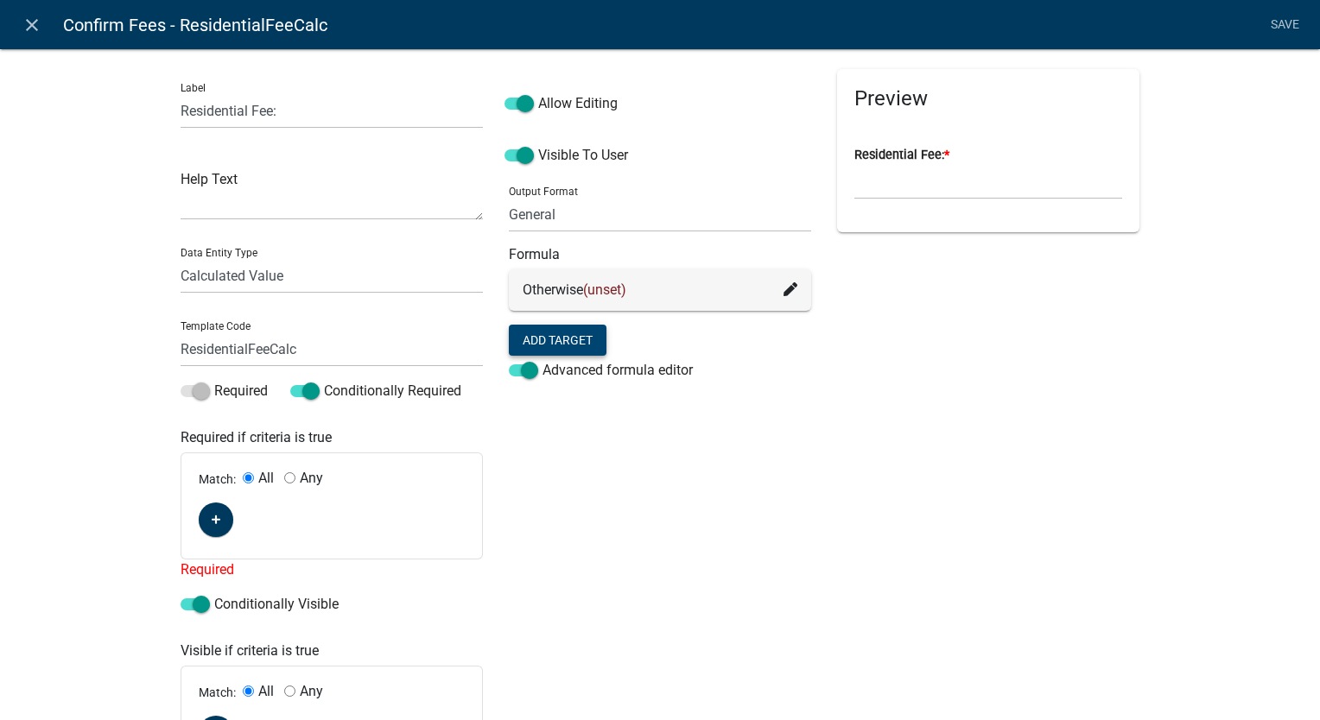
click at [552, 347] on button "Add Target" at bounding box center [558, 340] width 98 height 31
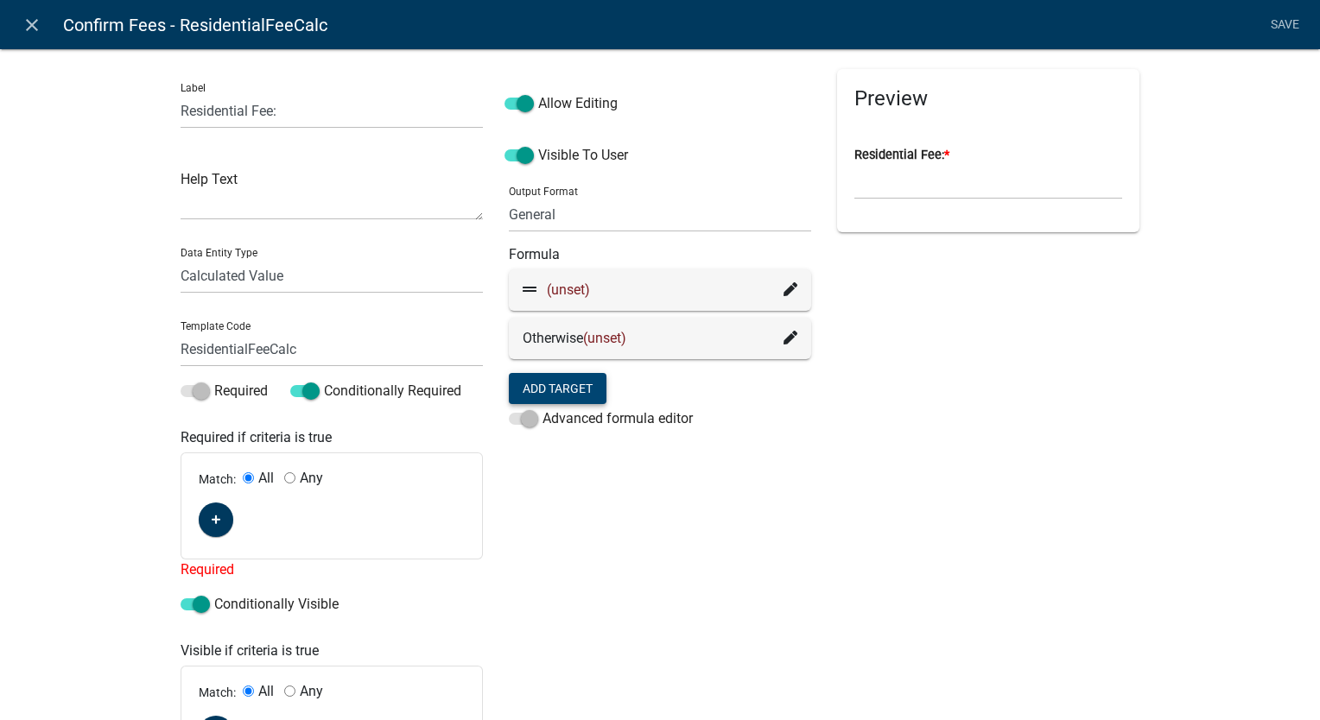
click at [554, 379] on button "Add Target" at bounding box center [558, 388] width 98 height 31
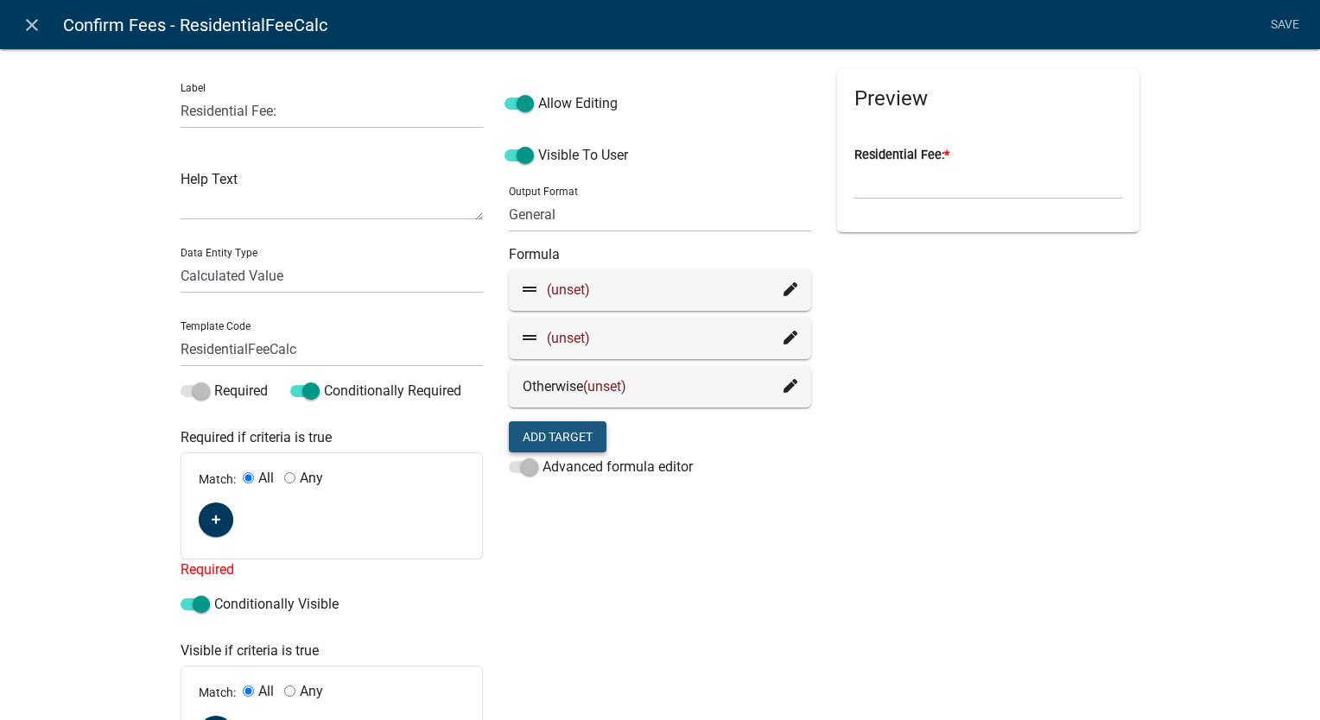
click at [556, 441] on button "Add Target" at bounding box center [558, 436] width 98 height 31
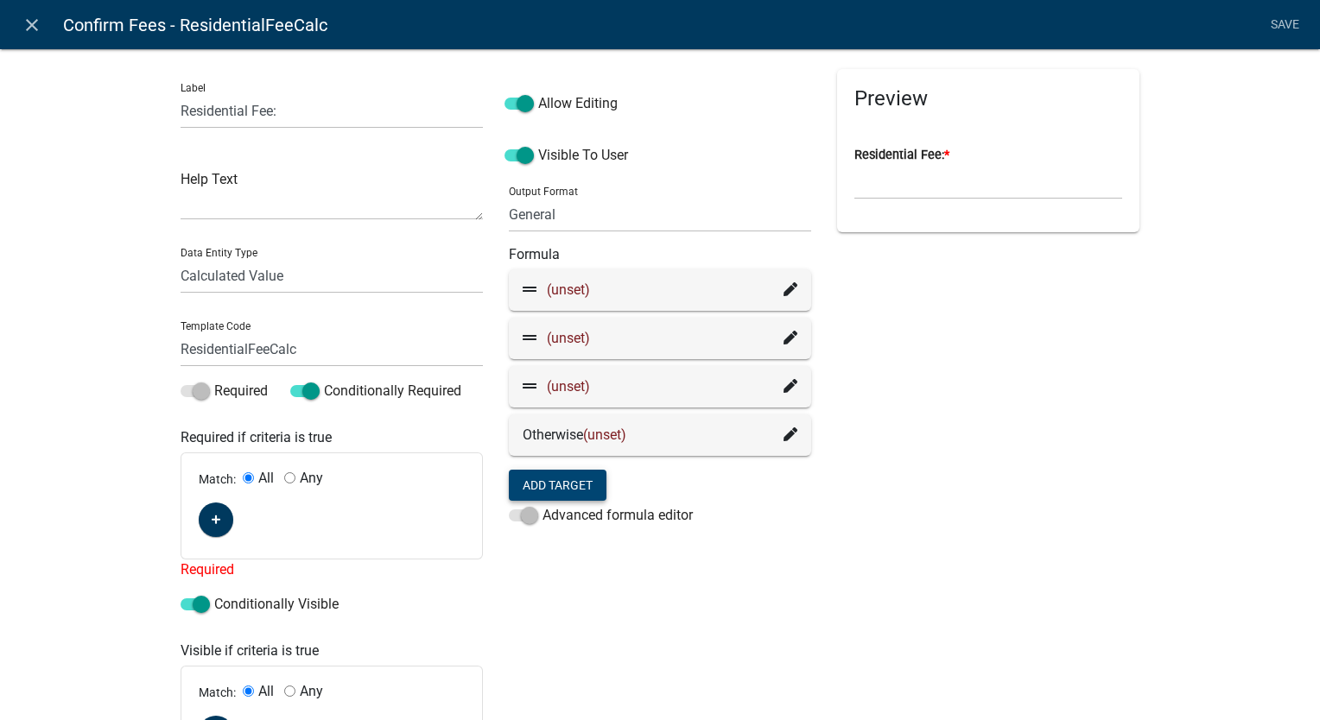
click at [785, 287] on icon at bounding box center [790, 289] width 14 height 14
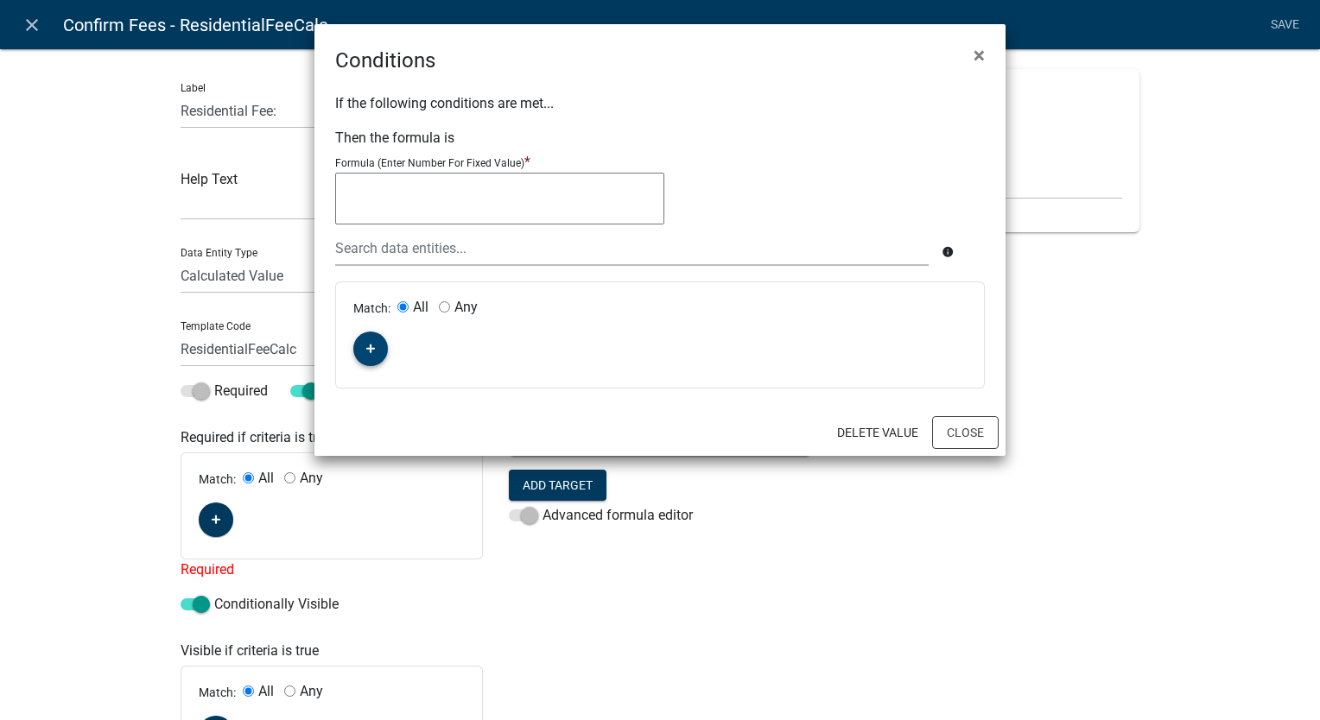
click at [376, 339] on button "button" at bounding box center [370, 349] width 35 height 35
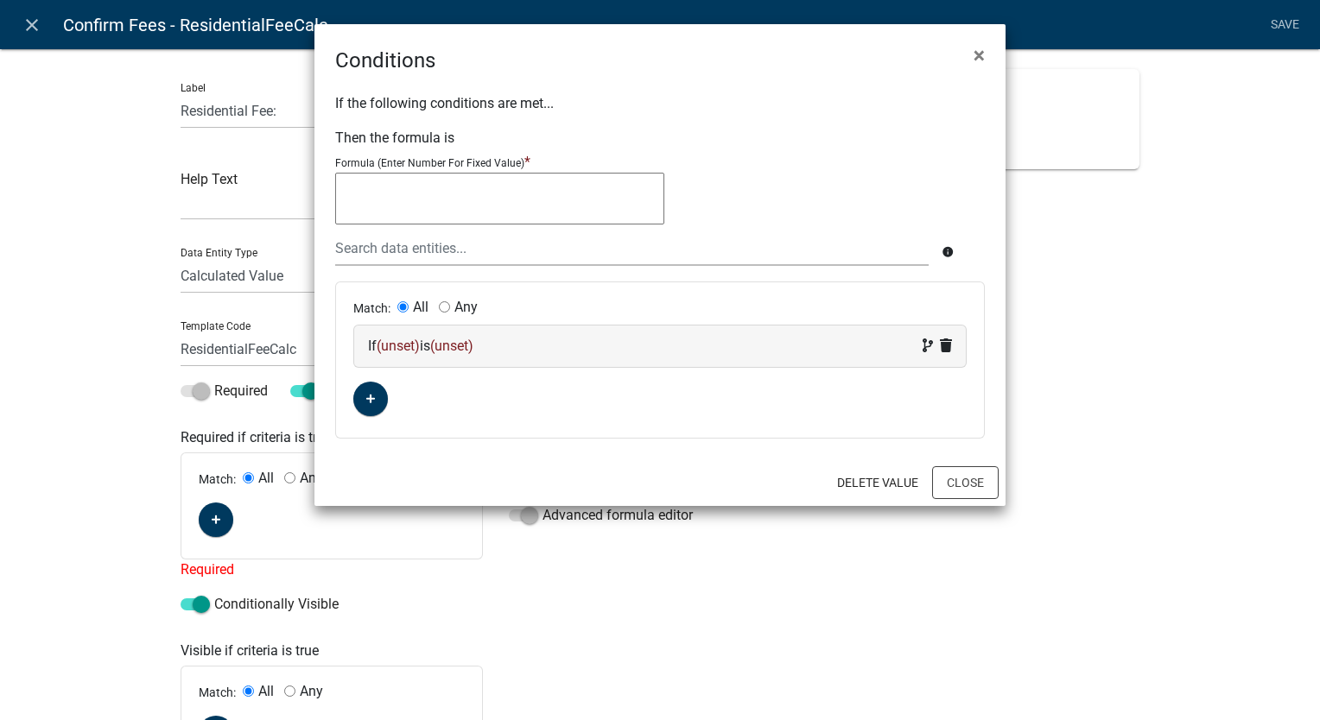
click at [592, 339] on div "If (unset) is (unset)" at bounding box center [660, 346] width 584 height 21
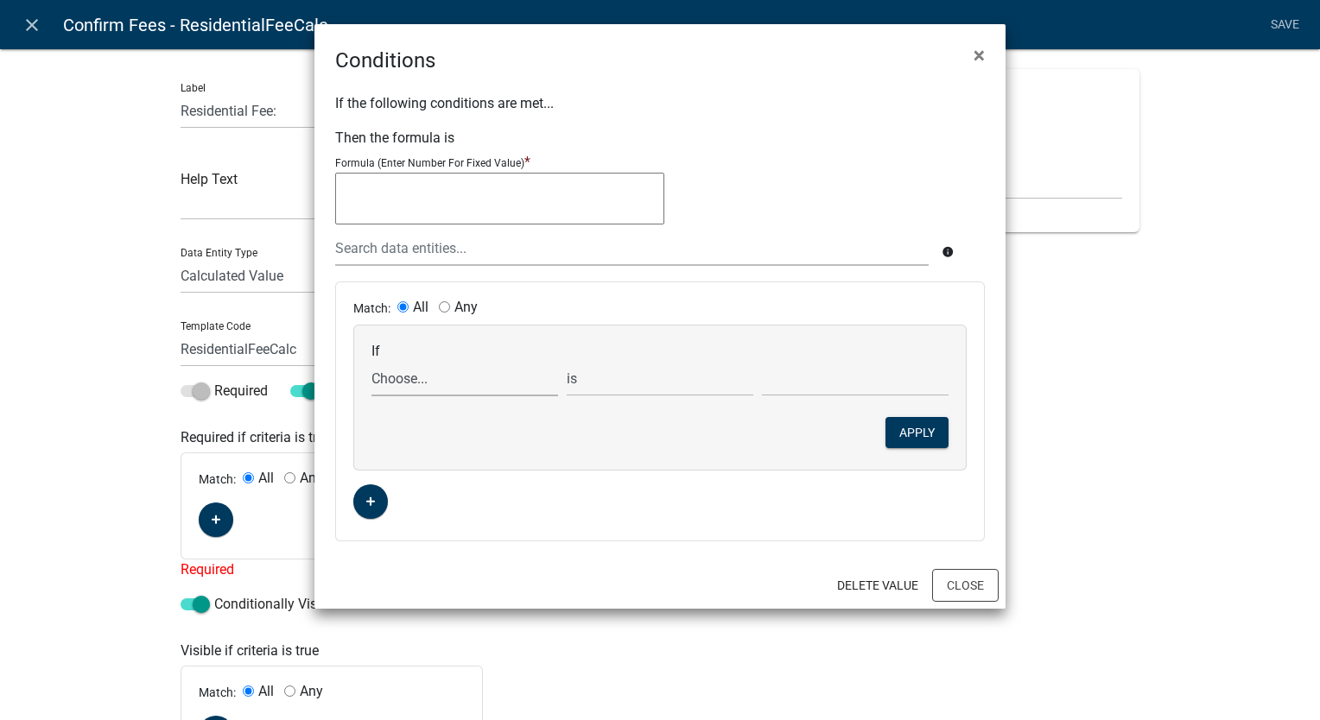
click at [408, 381] on select "Choose... Acres AddInfoNeeded Address ALL_FEE_RECIPIENTS APPLICANT_CITY APPLICA…" at bounding box center [464, 378] width 187 height 35
select select "260: WorkType"
click at [371, 361] on select "Choose... Acres AddInfoNeeded Address ALL_FEE_RECIPIENTS APPLICANT_CITY APPLICA…" at bounding box center [464, 378] width 187 height 35
click at [787, 383] on select "Choose... Electric (includes Solar) Mechanical Plumbing" at bounding box center [855, 378] width 187 height 35
select select "1: Electric (includes Solar)"
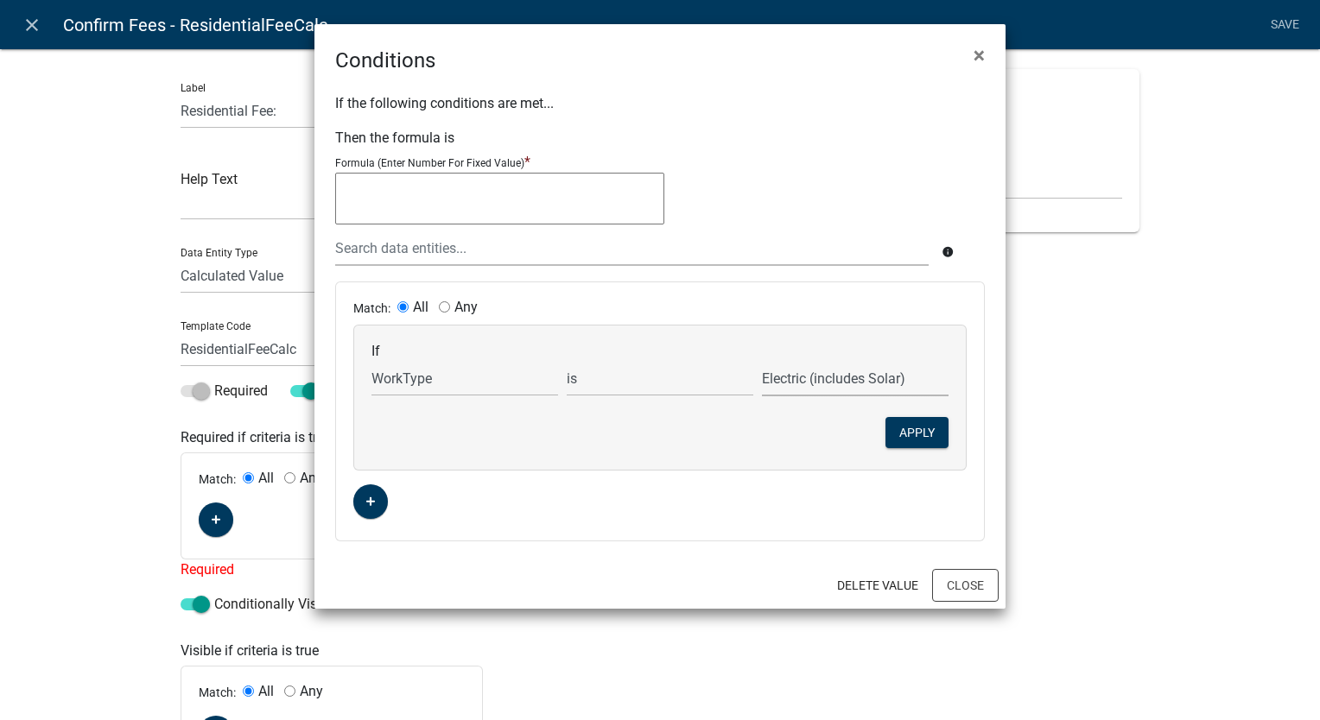
click at [762, 361] on select "Choose... Electric (includes Solar) Mechanical Plumbing" at bounding box center [855, 378] width 187 height 35
click at [909, 427] on button "Apply" at bounding box center [916, 432] width 63 height 31
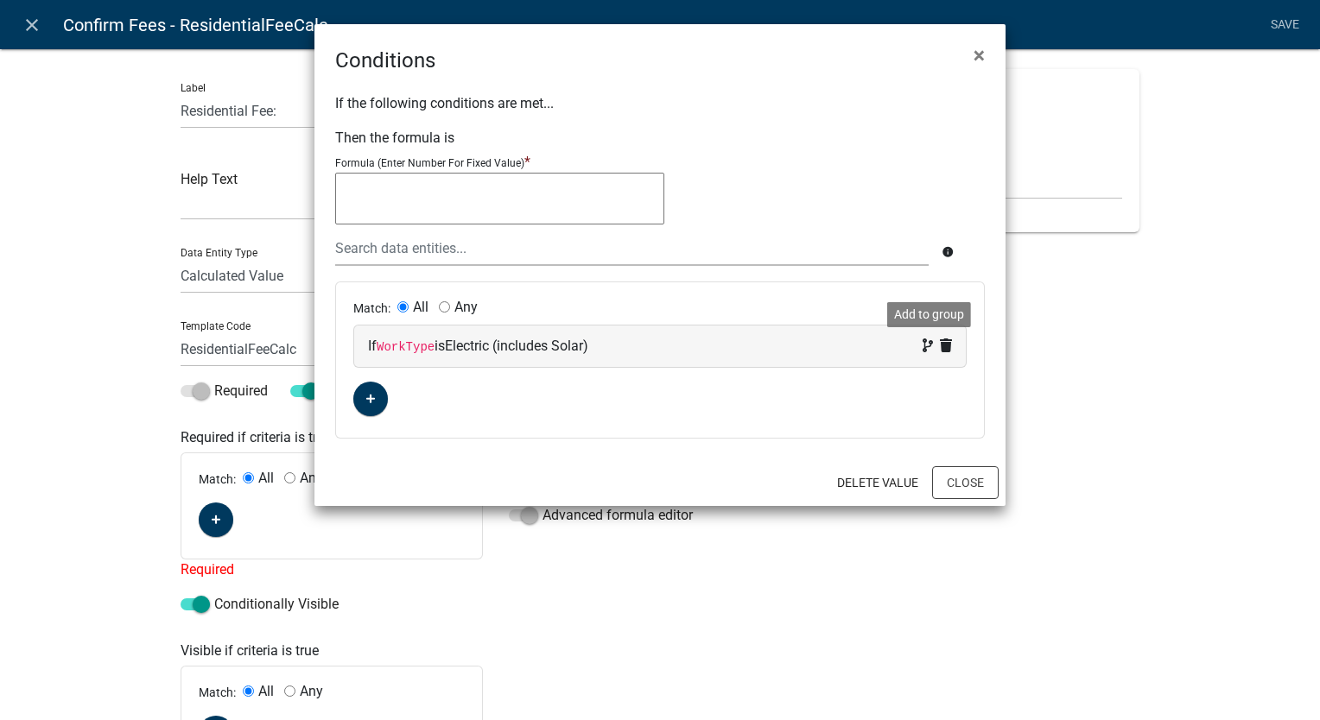
click at [925, 348] on icon at bounding box center [927, 346] width 10 height 14
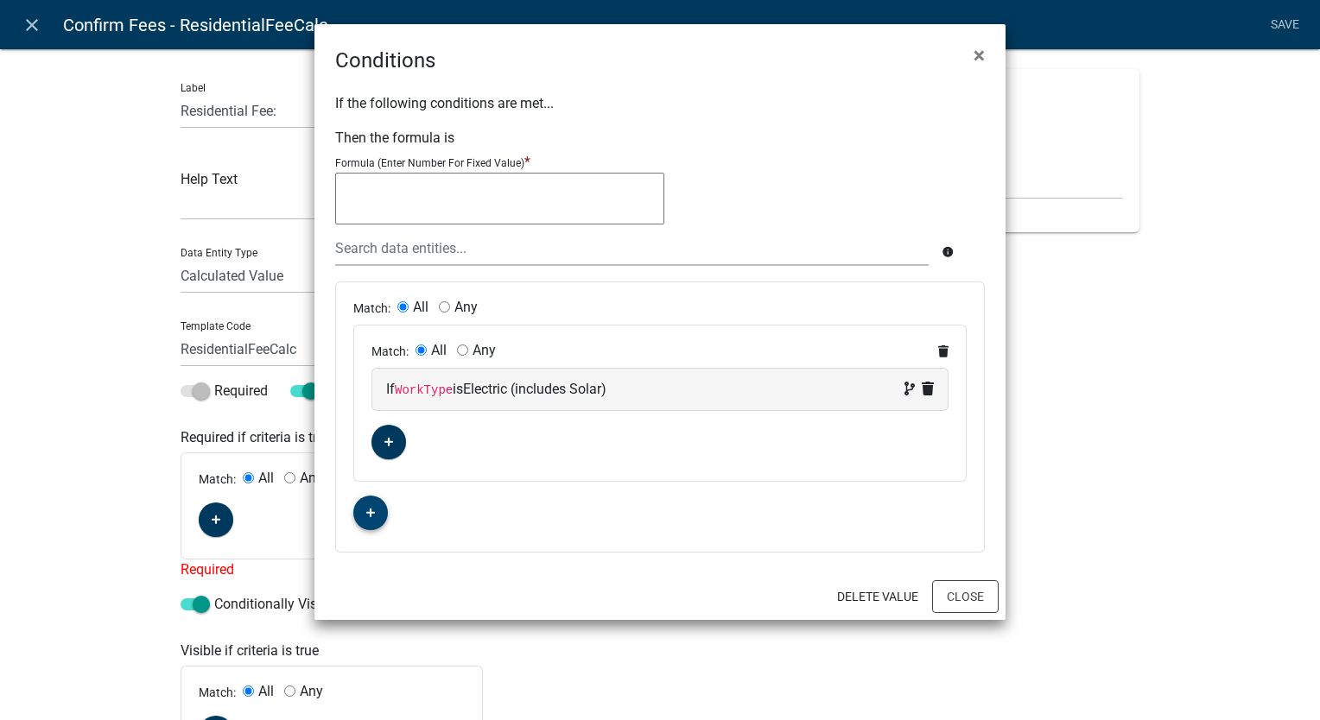
click at [364, 519] on button "button" at bounding box center [370, 513] width 35 height 35
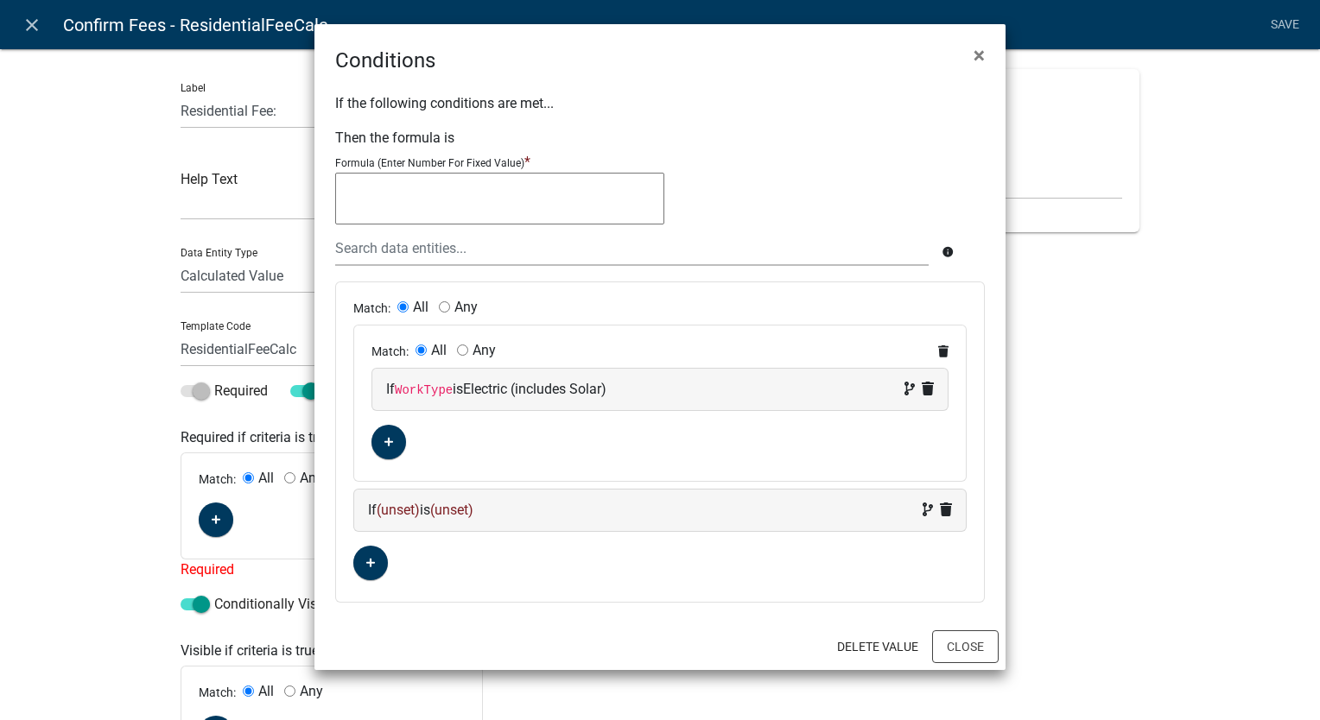
click at [538, 508] on div "If (unset) is (unset)" at bounding box center [660, 510] width 584 height 21
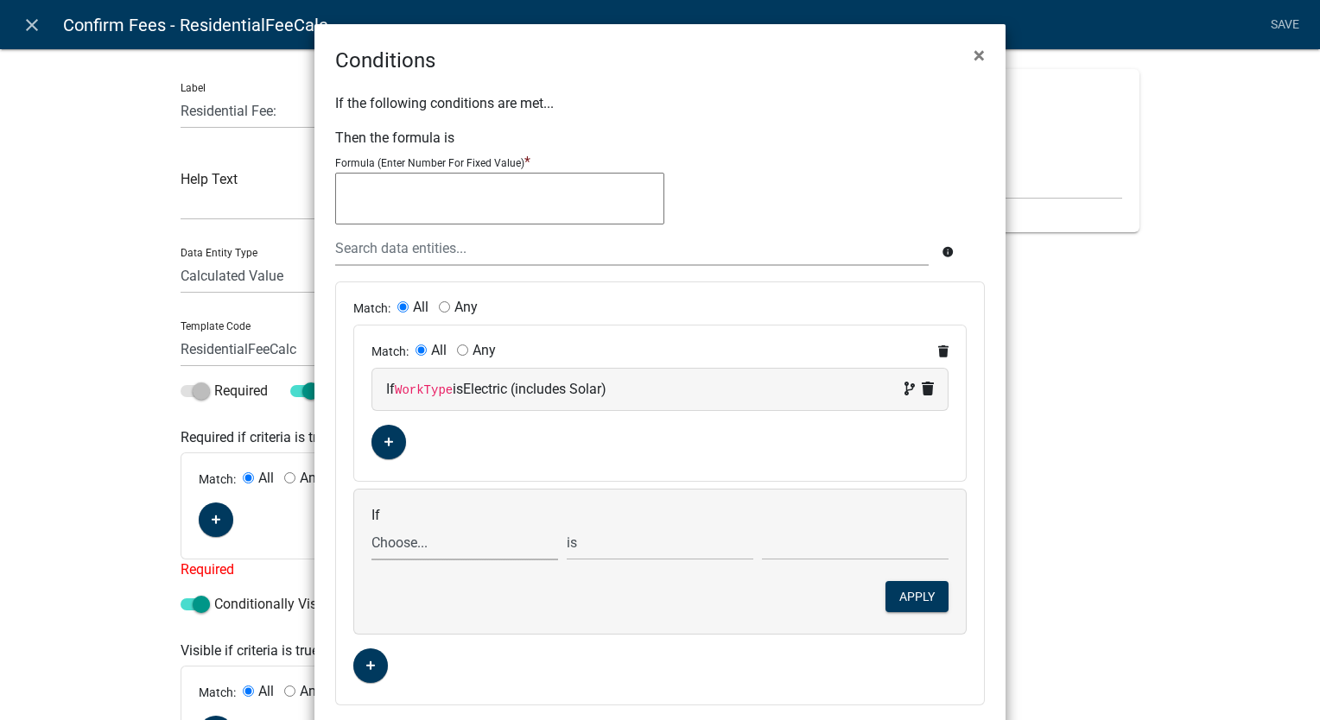
click at [389, 547] on select "Choose... Acres AddInfoNeeded Address ALL_FEE_RECIPIENTS APPLICANT_CITY APPLICA…" at bounding box center [464, 542] width 187 height 35
select select "260: WorkType"
click at [371, 525] on select "Choose... Acres AddInfoNeeded Address ALL_FEE_RECIPIENTS APPLICANT_CITY APPLICA…" at bounding box center [464, 542] width 187 height 35
click at [815, 549] on select "Choose... Electric (includes Solar) Mechanical Plumbing" at bounding box center [855, 542] width 187 height 35
select select "1: Electric (includes Solar)"
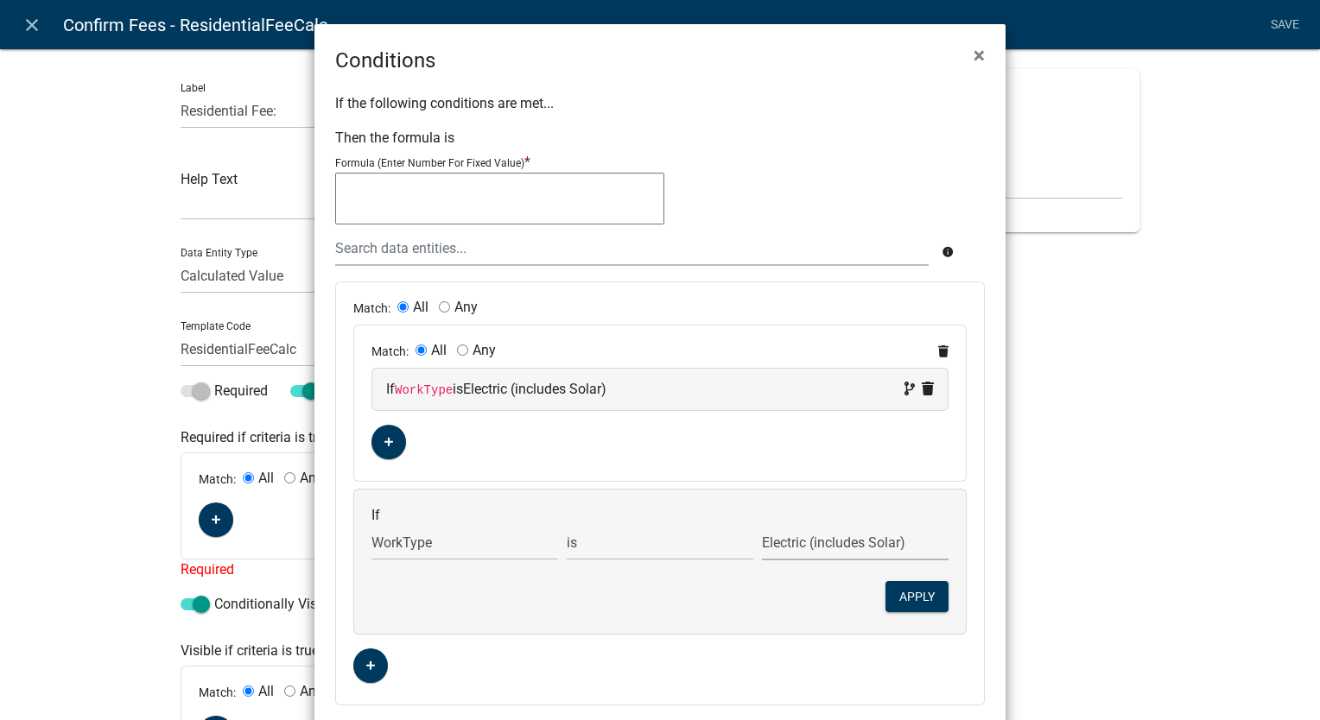
click at [762, 525] on select "Choose... Electric (includes Solar) Mechanical Plumbing" at bounding box center [855, 542] width 187 height 35
click at [932, 588] on button "Apply" at bounding box center [916, 596] width 63 height 31
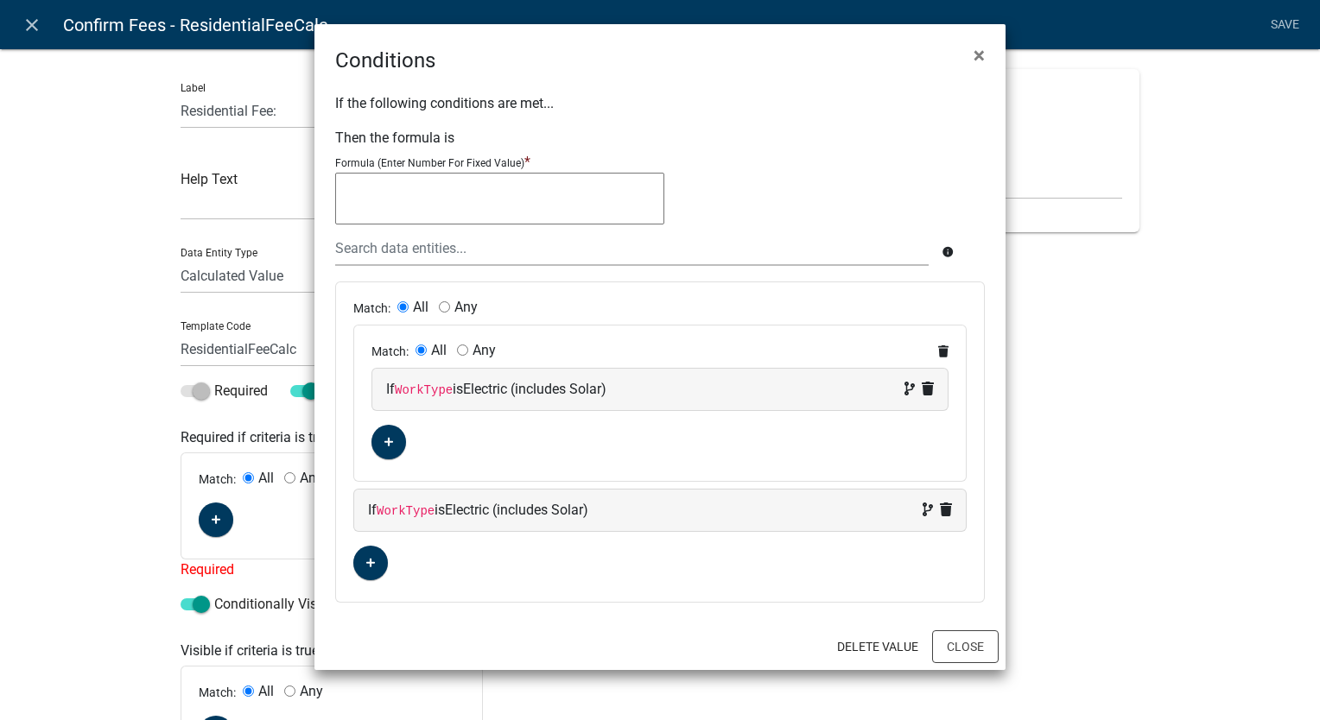
click at [679, 389] on div "If WorkType is Electric (includes Solar)" at bounding box center [660, 389] width 548 height 21
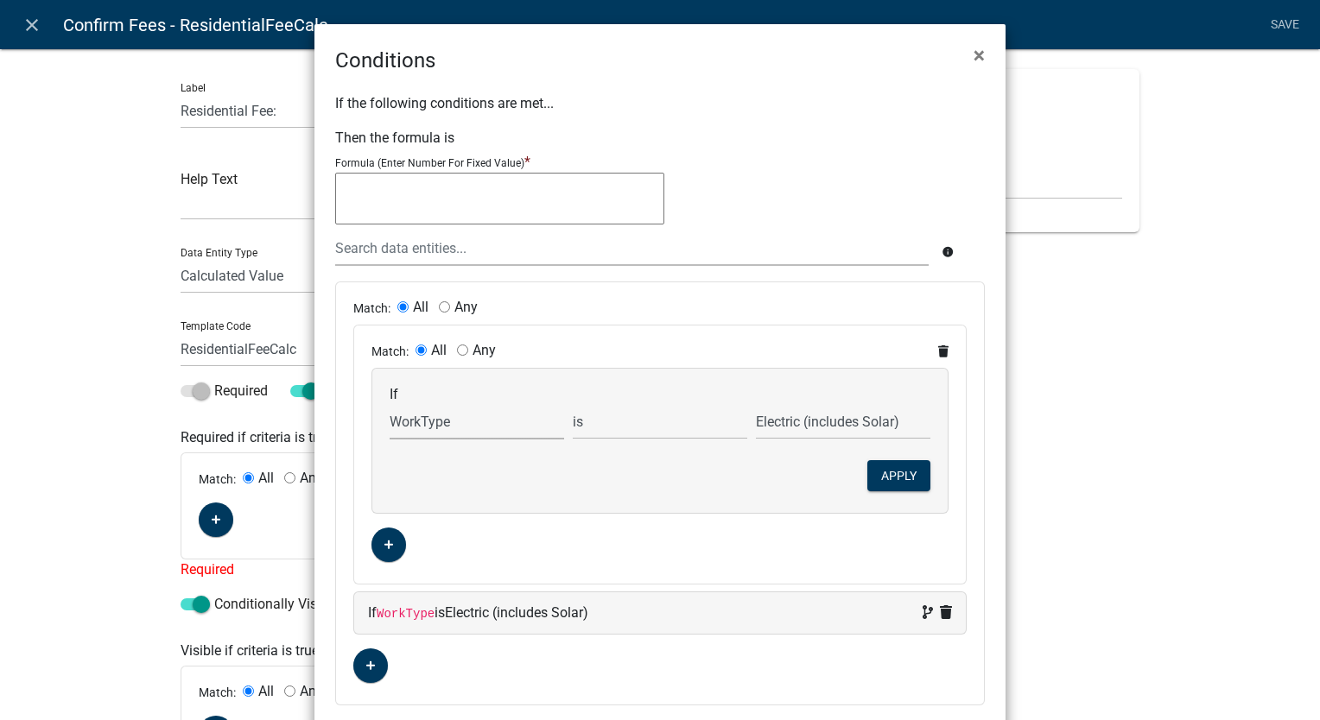
click at [462, 422] on select "Choose... Acres AddInfoNeeded Address ALL_FEE_RECIPIENTS APPLICANT_CITY APPLICA…" at bounding box center [477, 421] width 174 height 35
click at [390, 404] on select "Choose... Acres AddInfoNeeded Address ALL_FEE_RECIPIENTS APPLICANT_CITY APPLICA…" at bounding box center [477, 421] width 174 height 35
click at [775, 423] on input "Electric (includes Solar)" at bounding box center [843, 421] width 174 height 35
click at [481, 426] on select "Choose... Acres AddInfoNeeded Address ALL_FEE_RECIPIENTS APPLICANT_CITY APPLICA…" at bounding box center [477, 421] width 174 height 35
select select "37: ElectricProjectType"
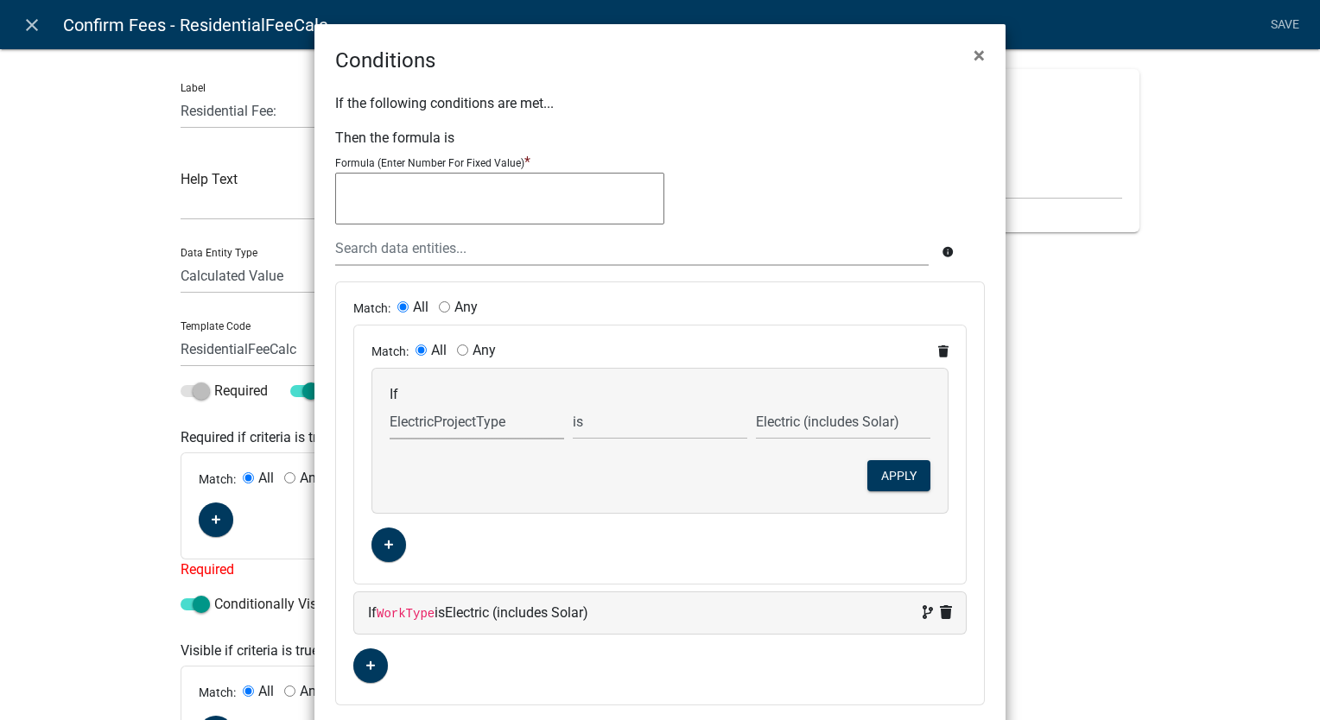
click at [390, 404] on select "Choose... Acres AddInfoNeeded Address ALL_FEE_RECIPIENTS APPLICANT_CITY APPLICA…" at bounding box center [477, 421] width 174 height 35
select select
click at [763, 427] on select "Alteration Appliance Replacement New Construction Solar Base" at bounding box center [843, 421] width 174 height 35
click at [973, 60] on span "×" at bounding box center [978, 55] width 11 height 24
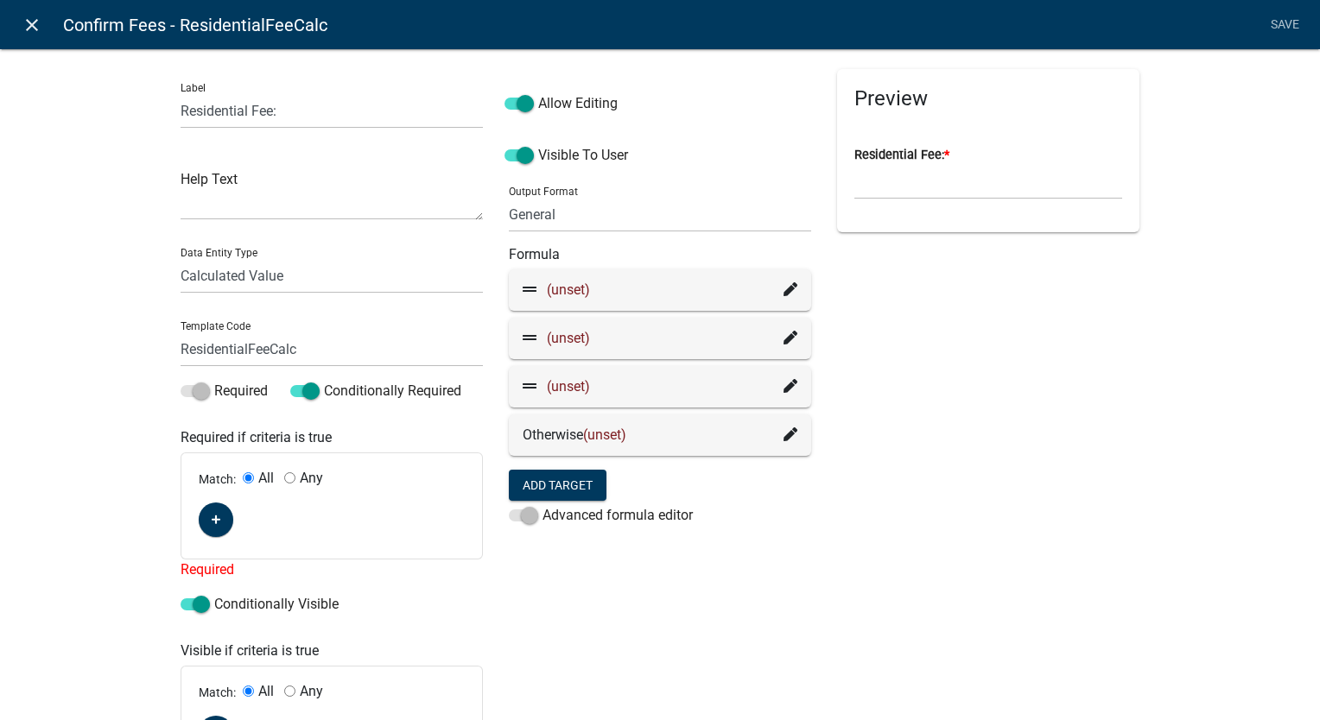
click at [28, 23] on icon "close" at bounding box center [32, 25] width 21 height 21
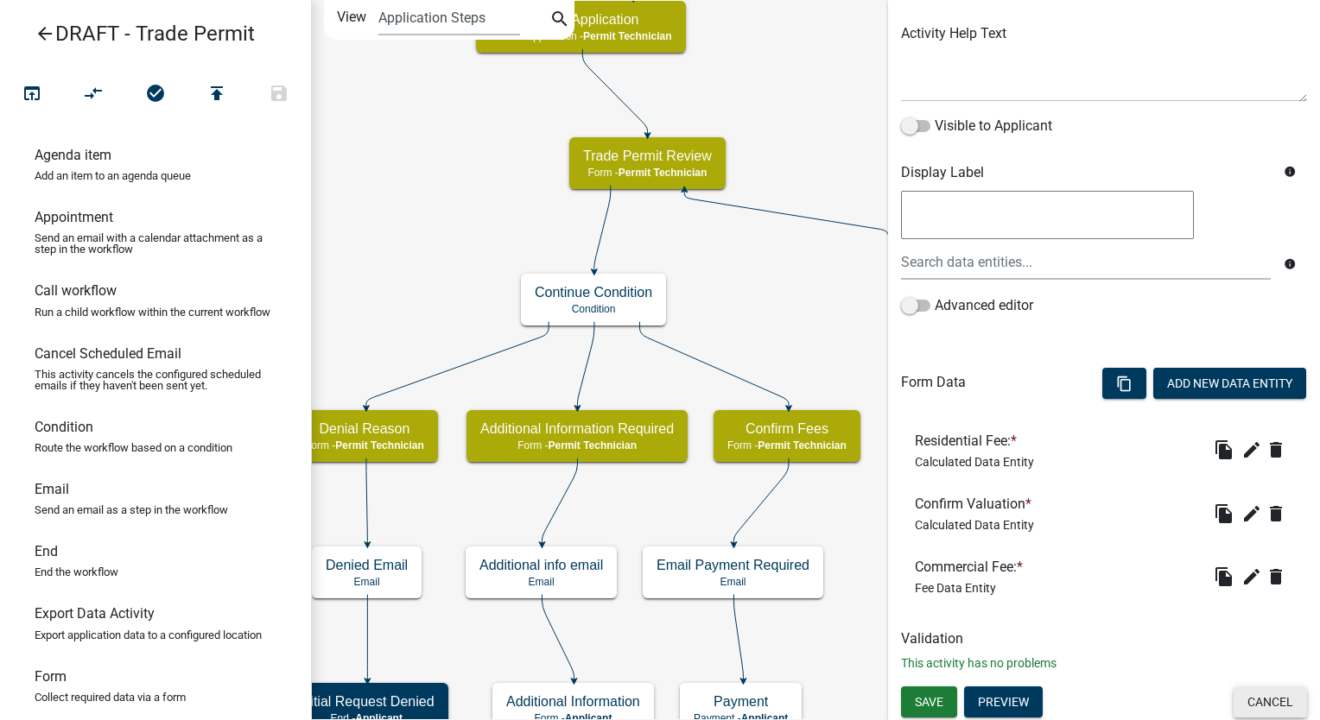
click at [1247, 706] on button "Cancel" at bounding box center [1269, 702] width 73 height 31
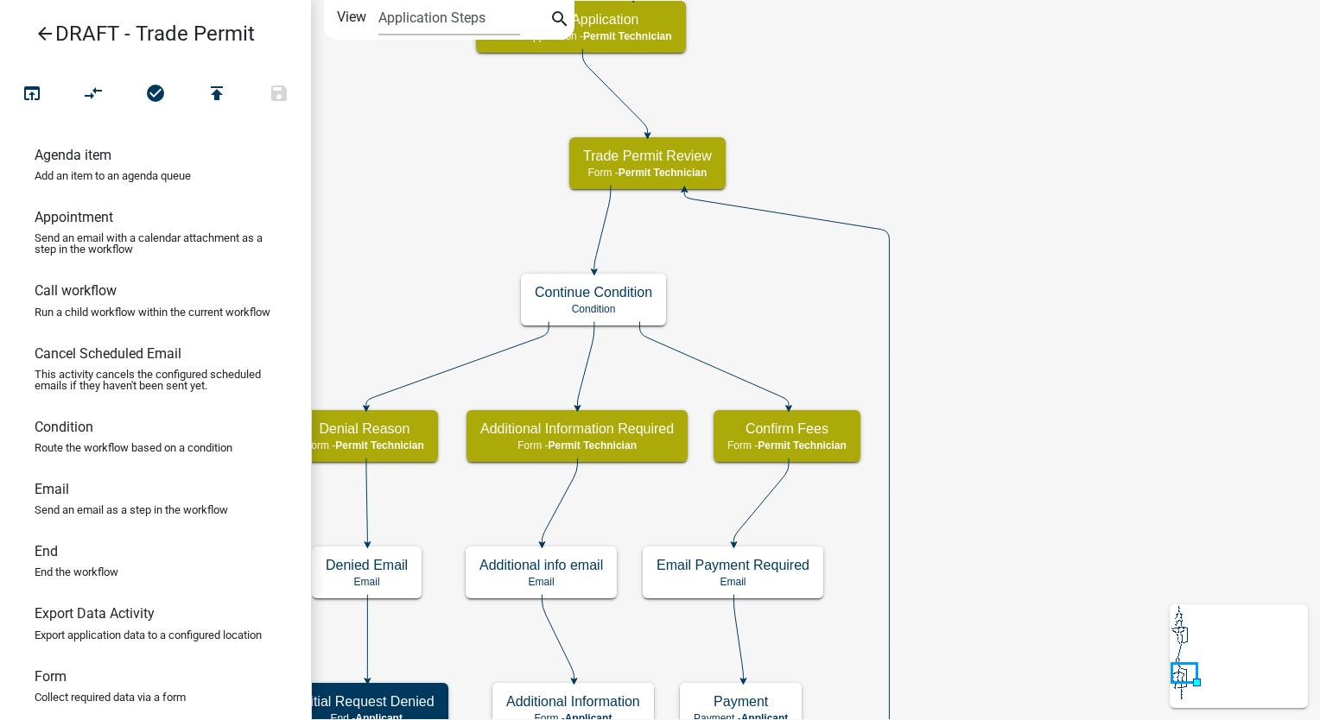
scroll to position [0, 0]
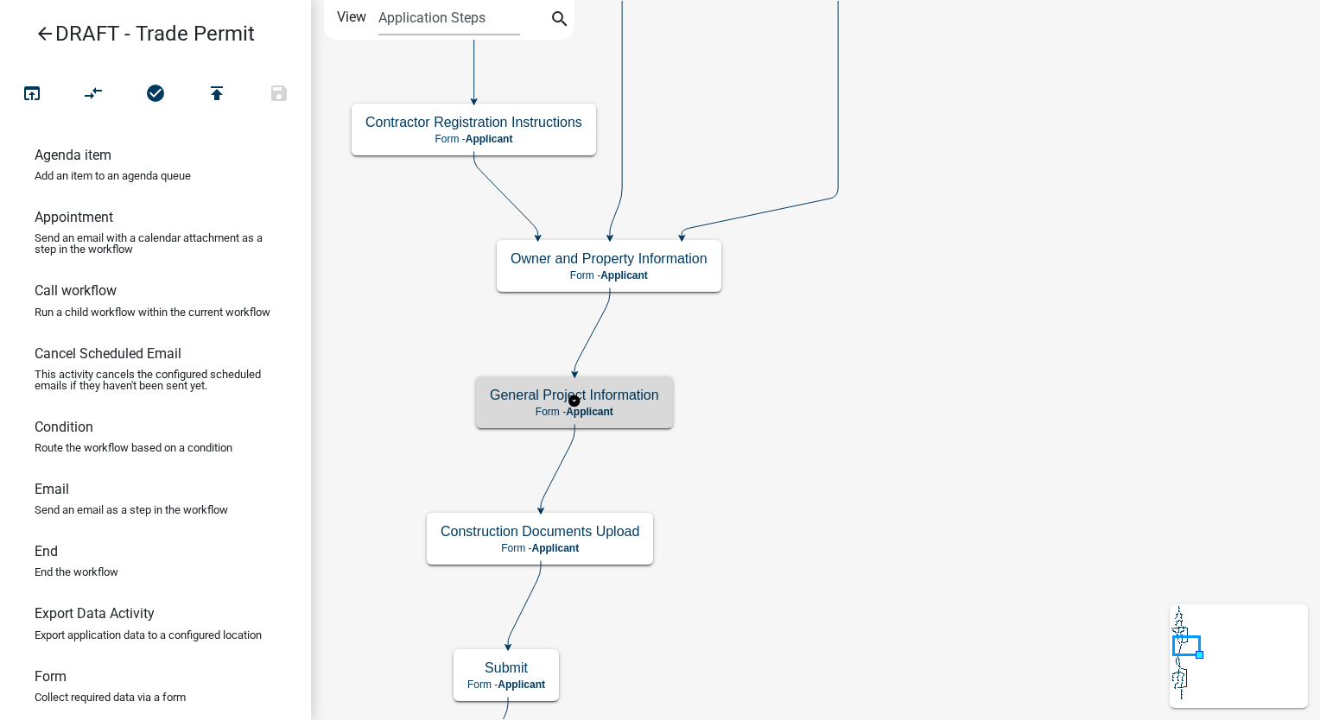
click at [663, 395] on div "General Project Information Form - Applicant" at bounding box center [574, 403] width 197 height 52
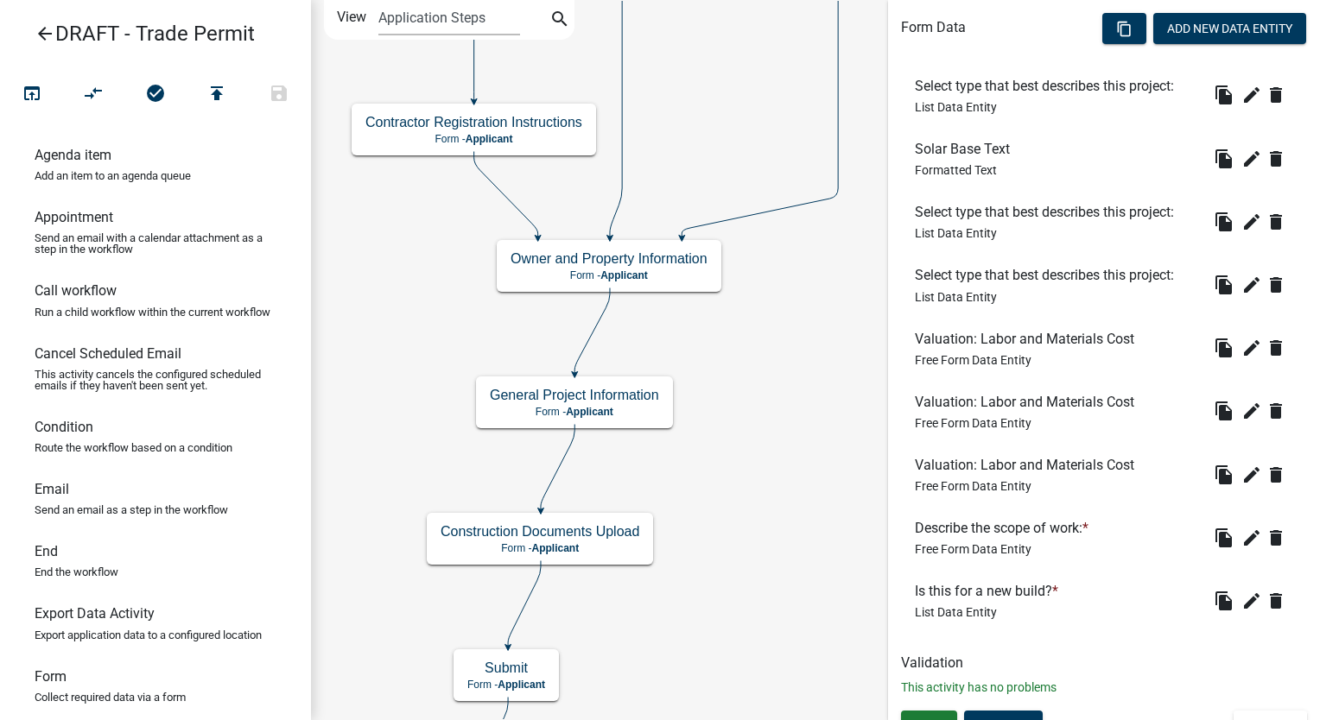
scroll to position [536, 0]
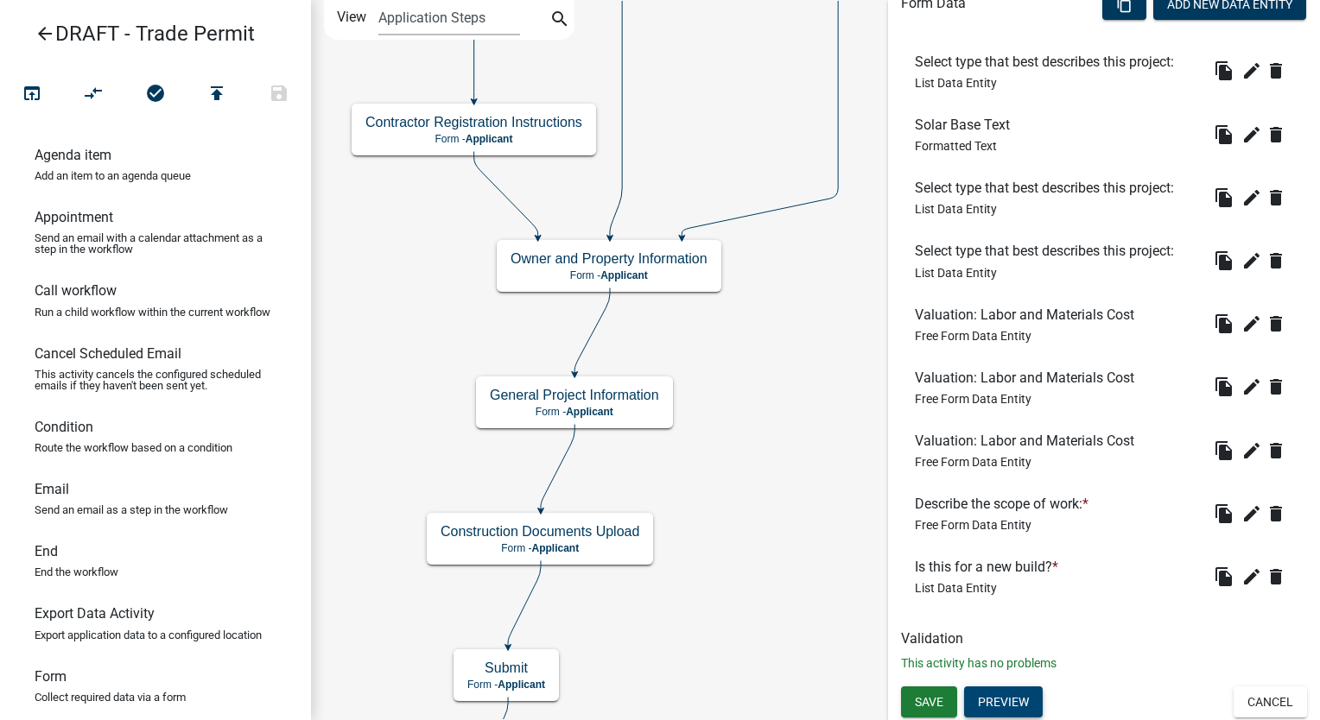
click at [978, 706] on button "Preview" at bounding box center [1003, 702] width 79 height 31
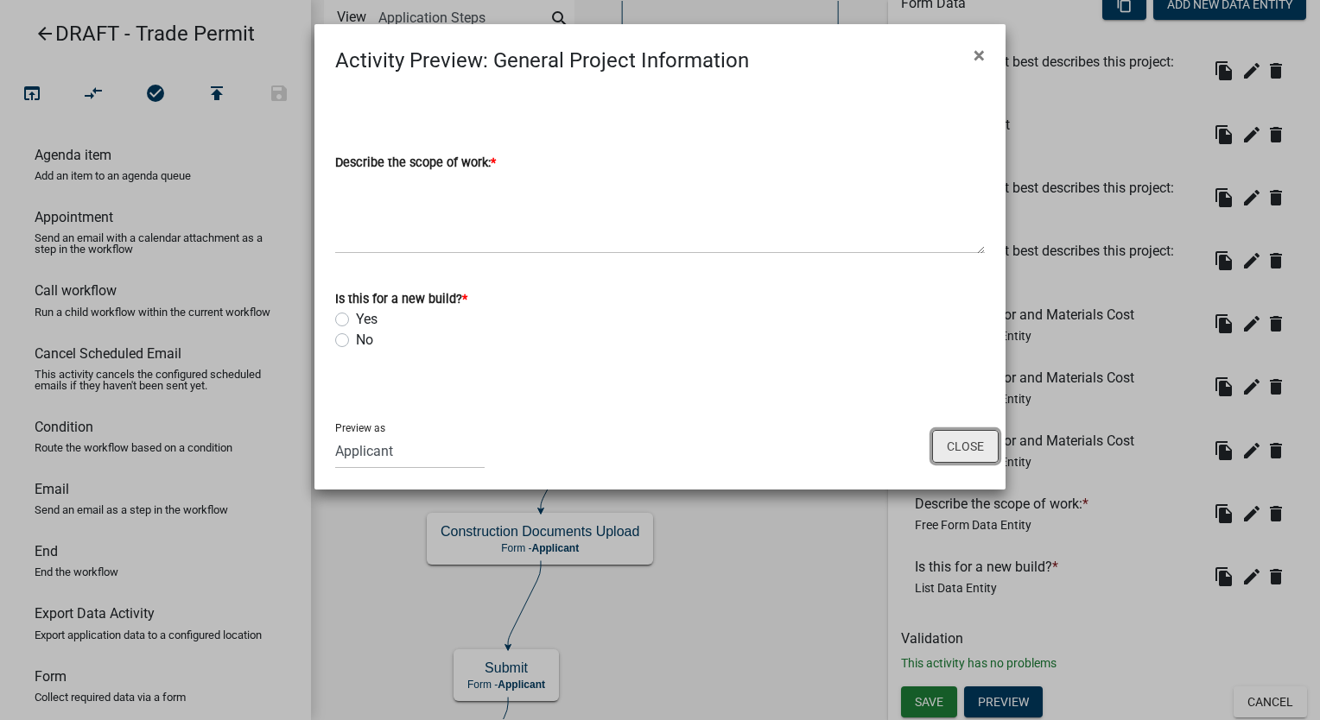
click at [988, 440] on button "Close" at bounding box center [965, 446] width 67 height 33
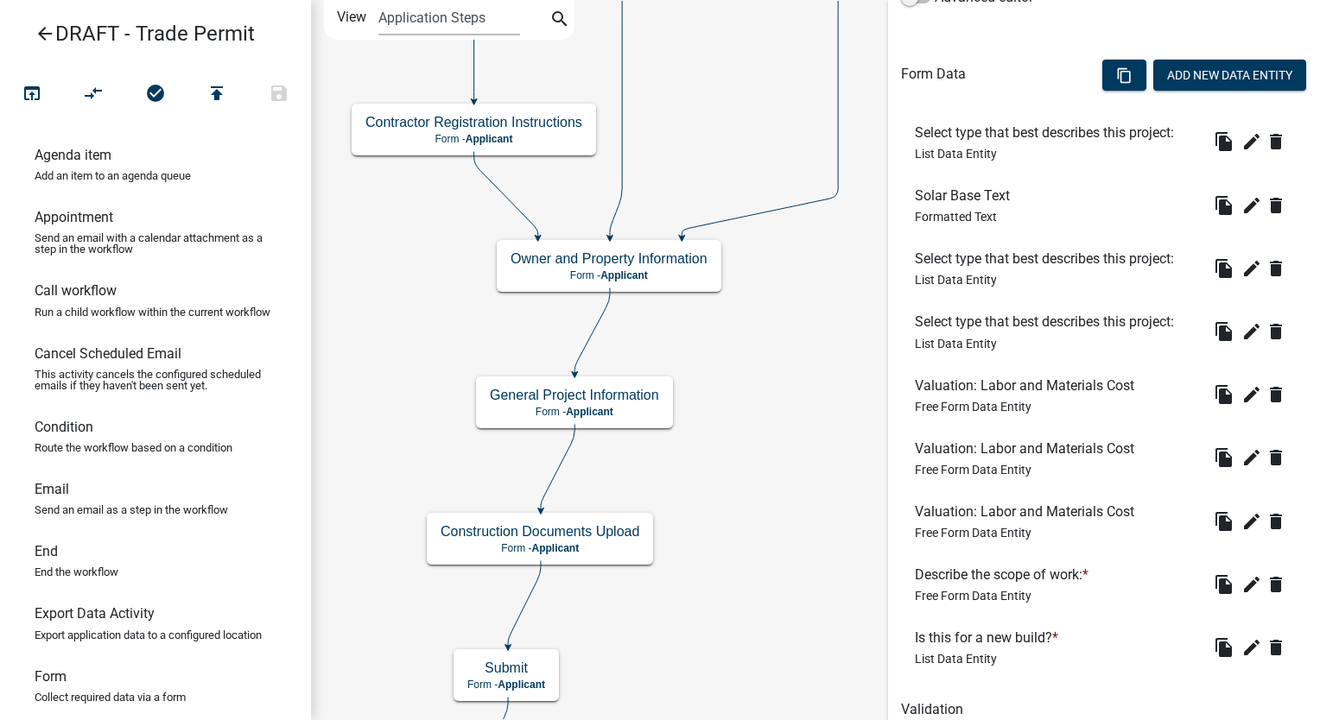
scroll to position [364, 0]
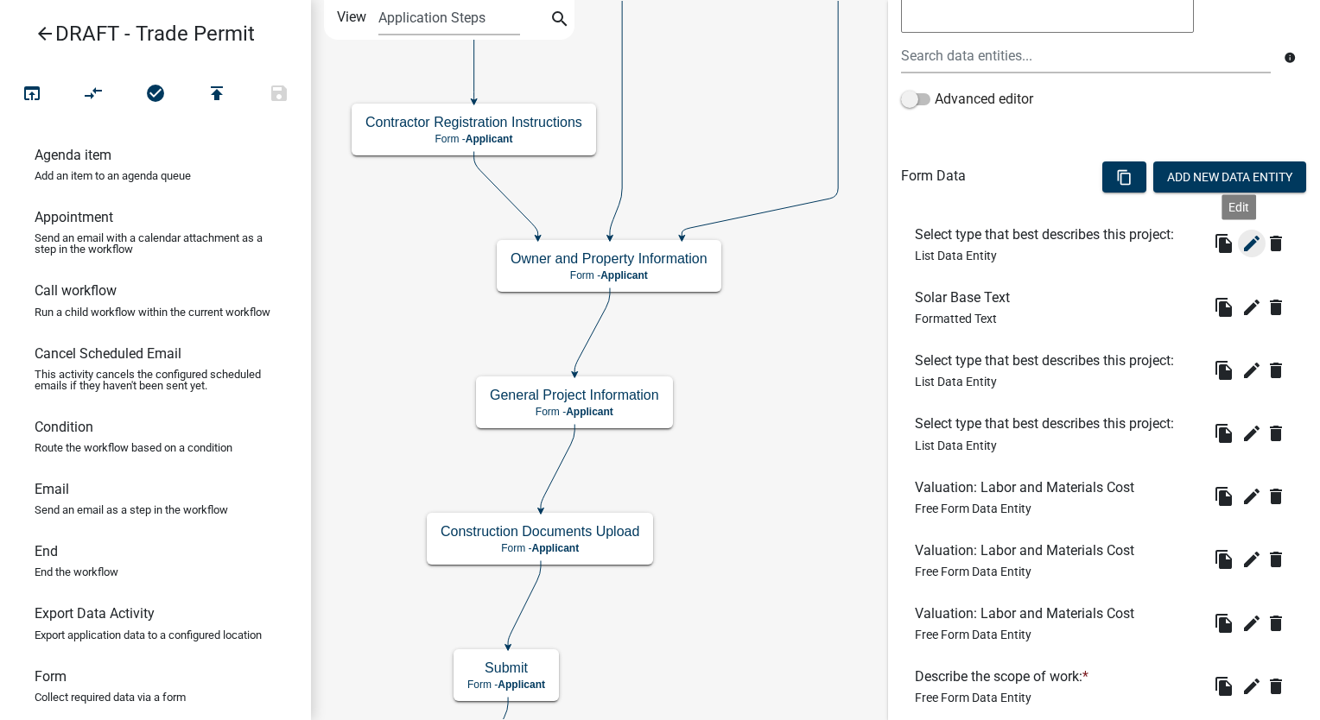
click at [1241, 246] on icon "edit" at bounding box center [1251, 243] width 21 height 21
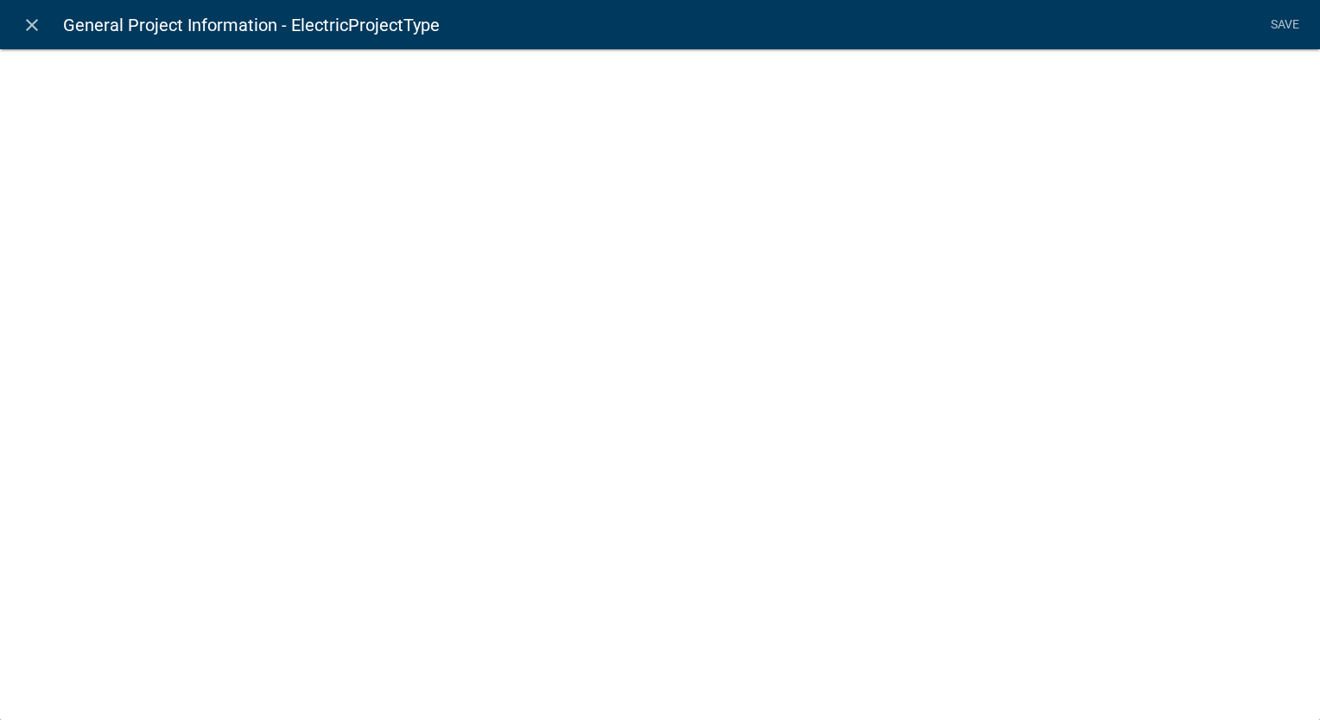
select select "list-data"
select select
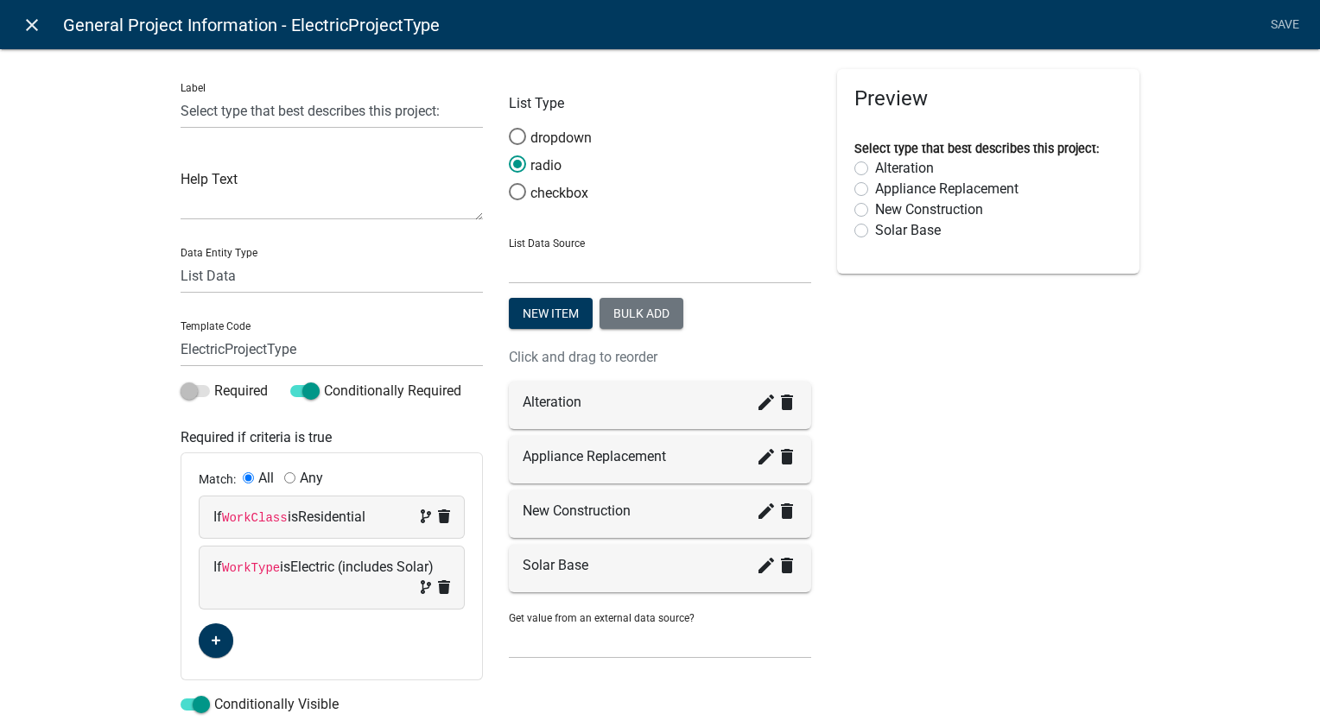
click at [37, 25] on icon "close" at bounding box center [32, 25] width 21 height 21
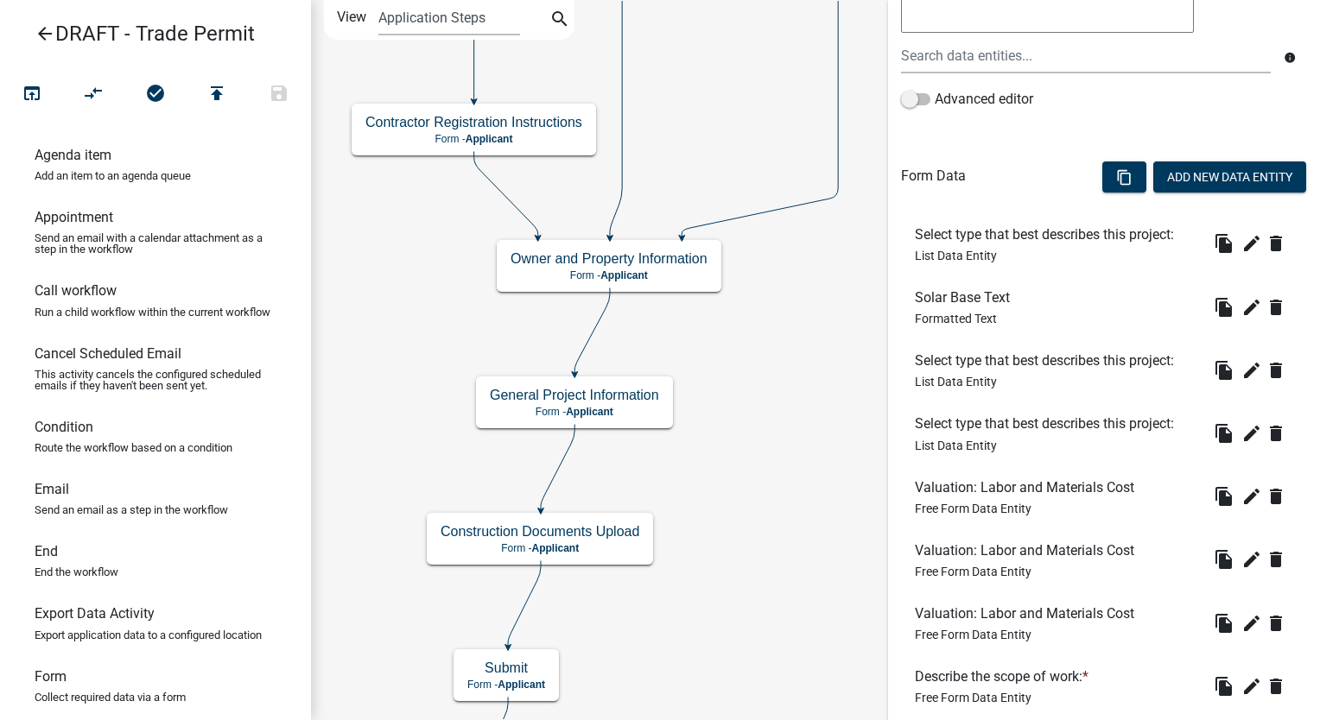
scroll to position [536, 0]
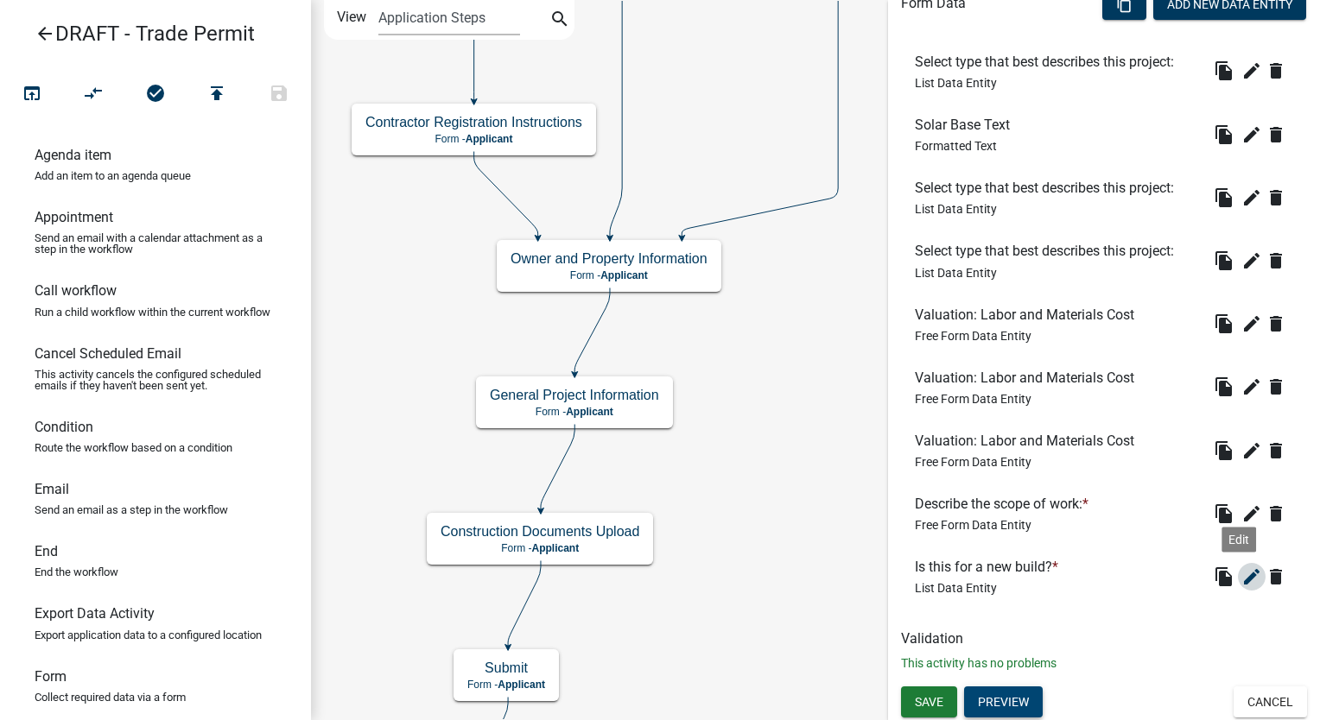
click at [1241, 579] on icon "edit" at bounding box center [1251, 577] width 21 height 21
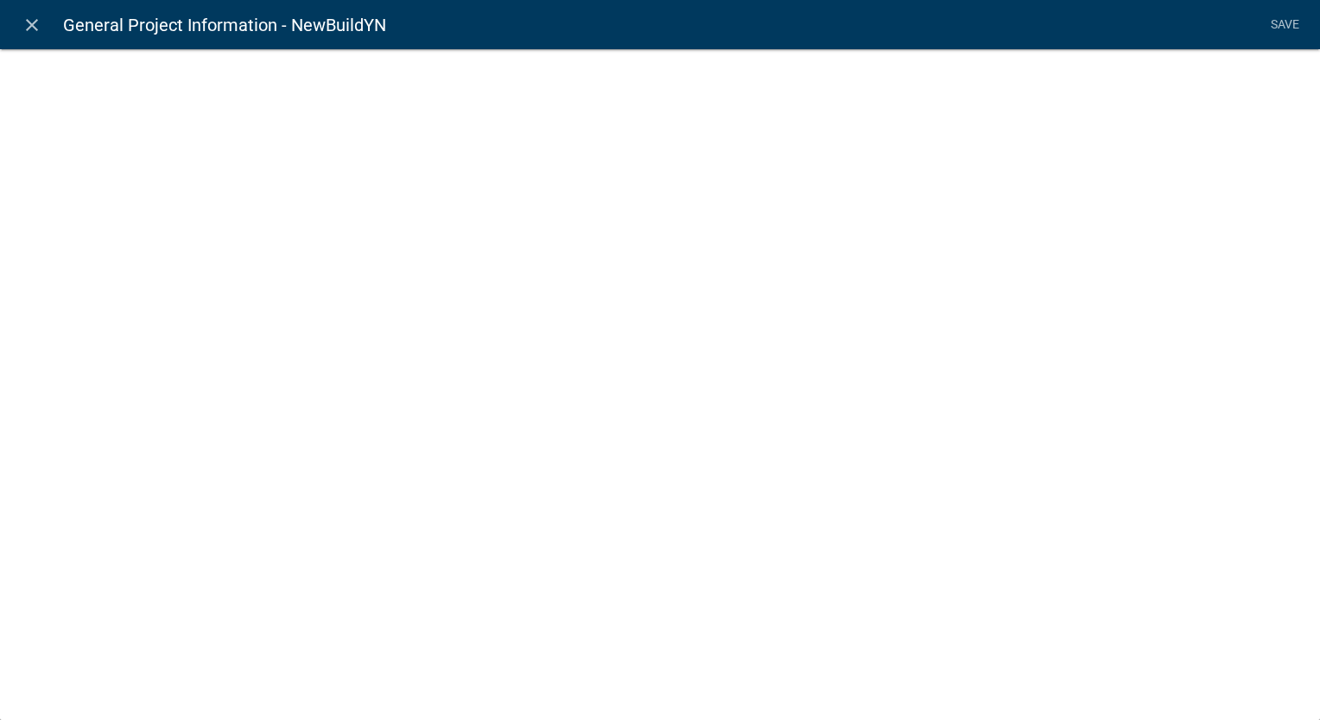
select select "list-data"
select select
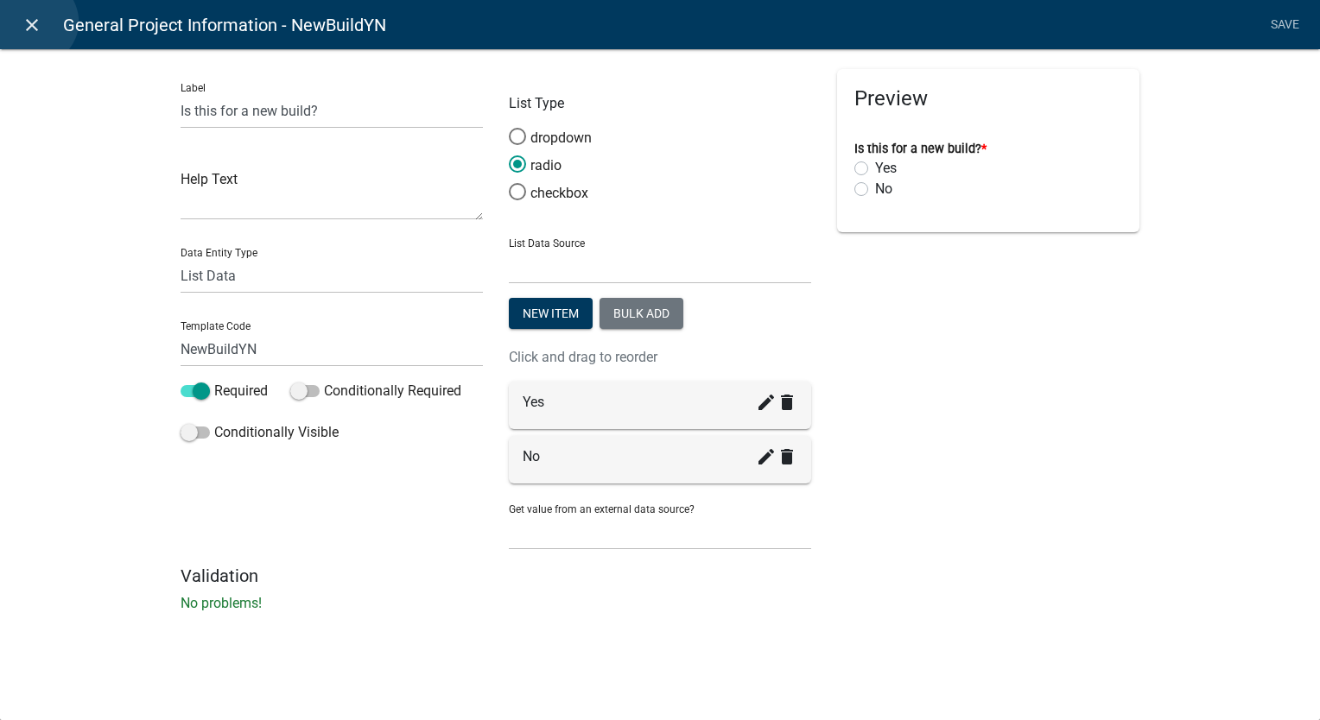
click at [35, 22] on icon "close" at bounding box center [32, 25] width 21 height 21
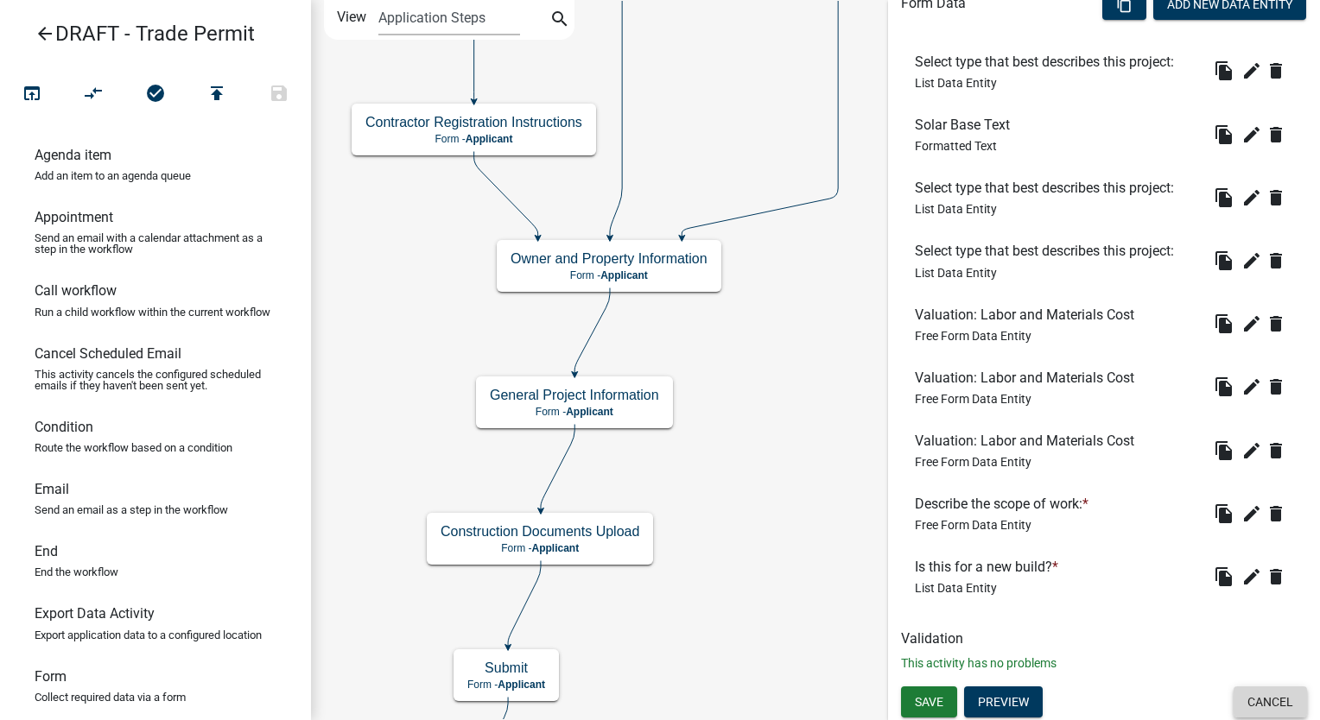
click at [1251, 700] on button "Cancel" at bounding box center [1269, 702] width 73 height 31
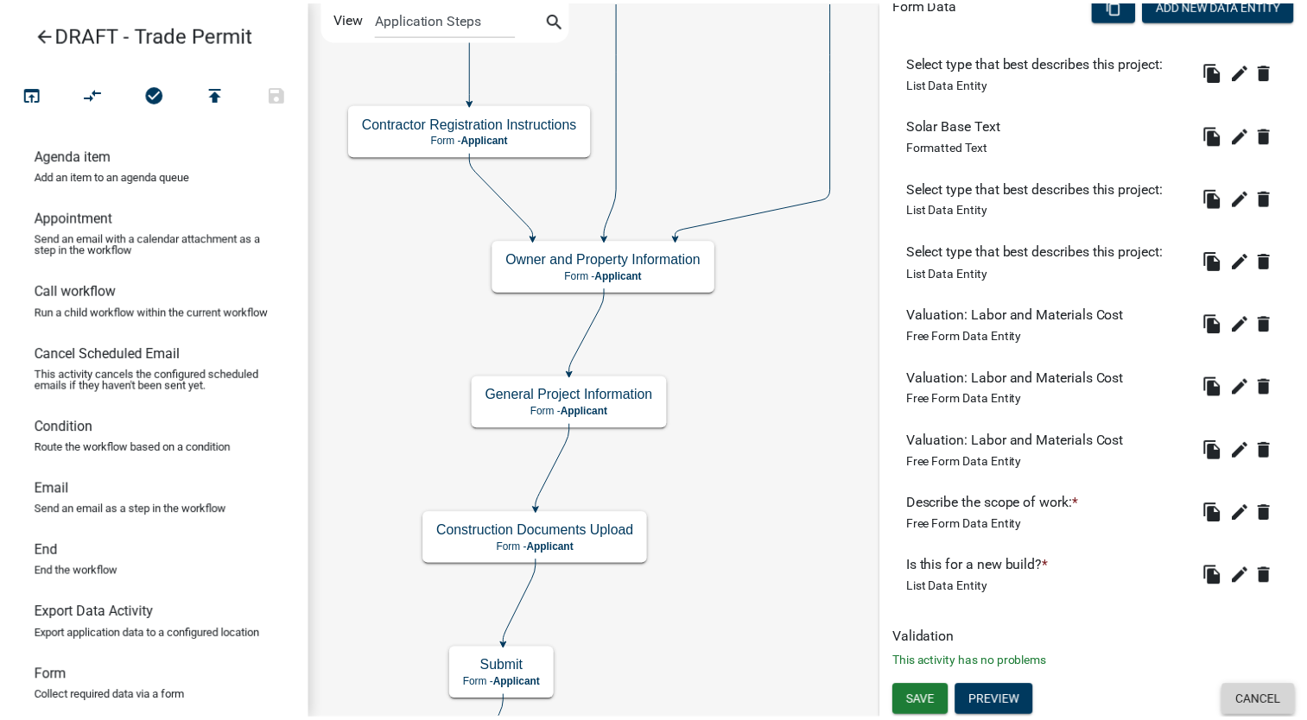
scroll to position [0, 0]
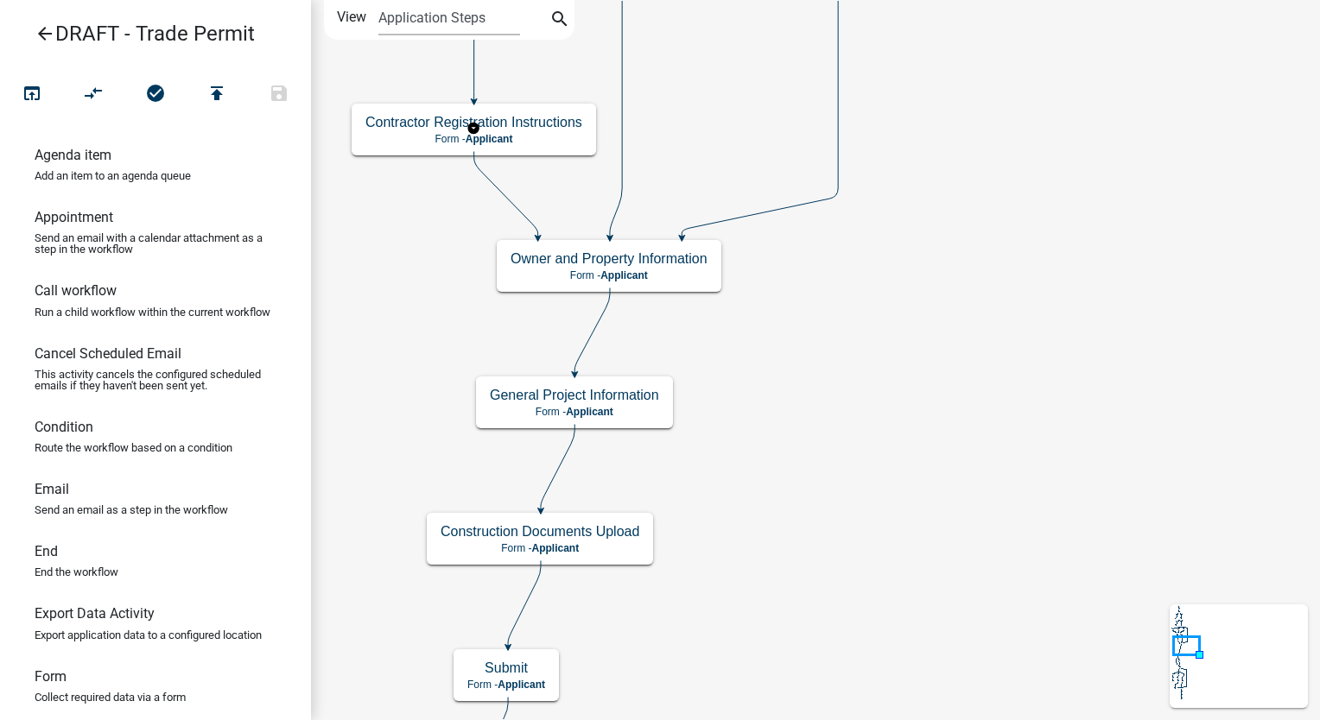
click at [41, 29] on icon "arrow_back" at bounding box center [45, 35] width 21 height 24
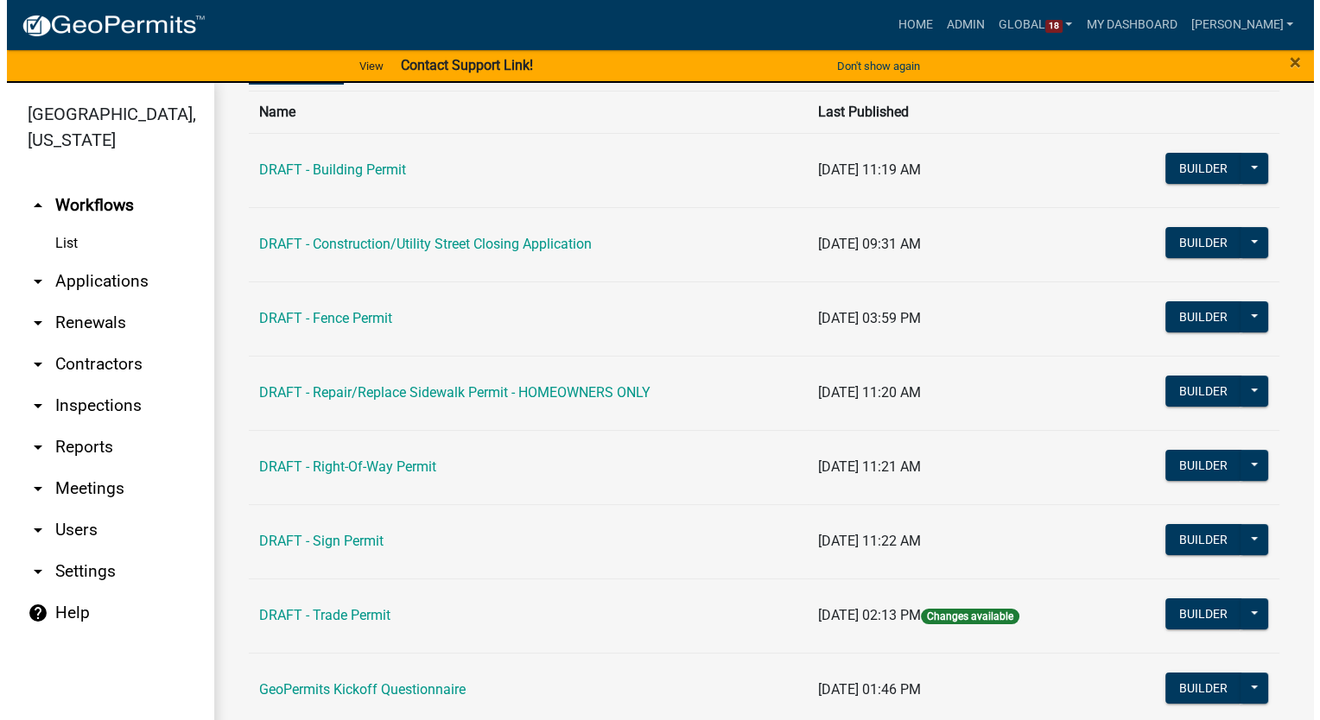
scroll to position [231, 0]
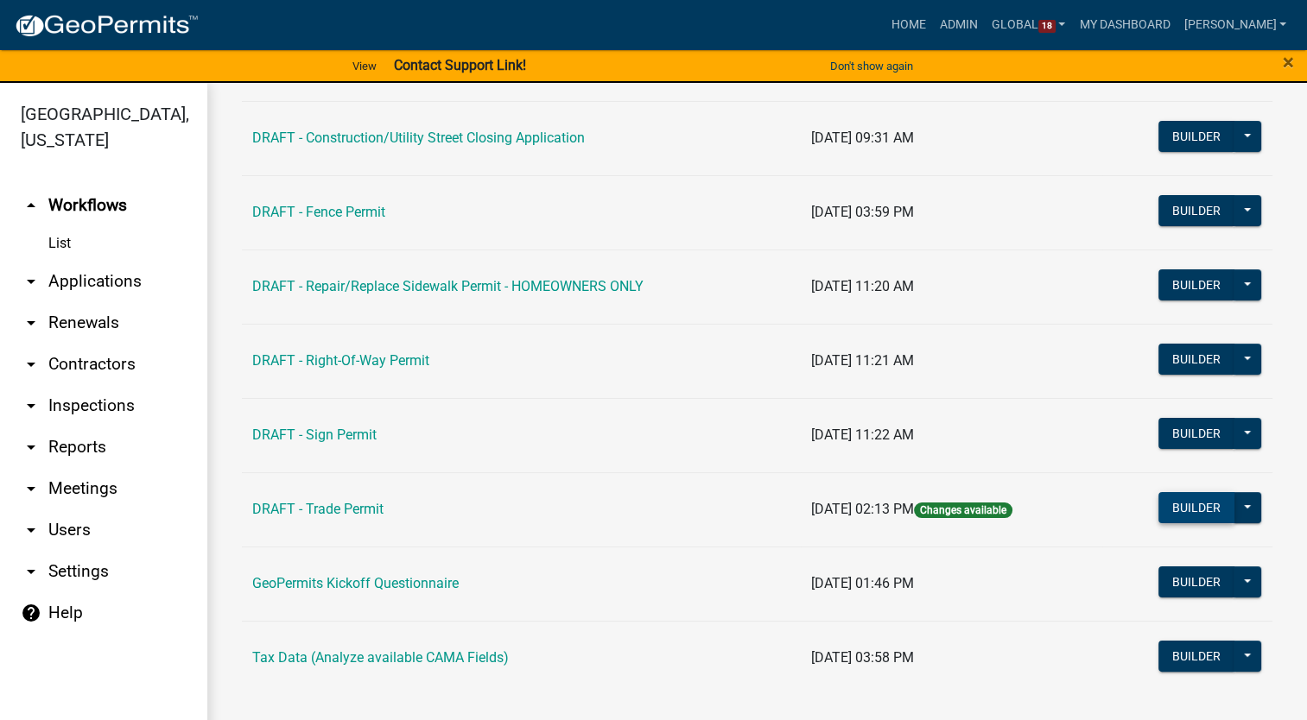
click at [1185, 506] on button "Builder" at bounding box center [1196, 507] width 76 height 31
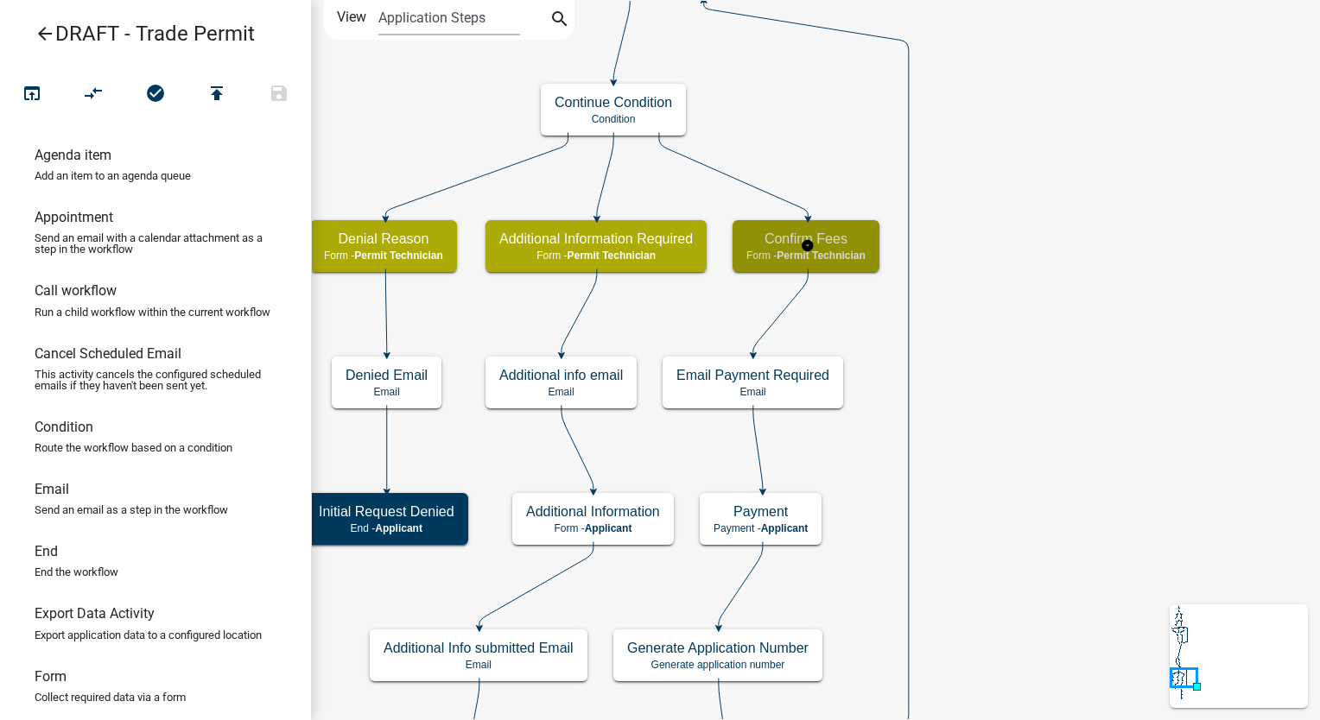
click at [848, 237] on h5 "Confirm Fees" at bounding box center [805, 239] width 119 height 16
select select "5805852F-8761-4B18-8554-11011EE0AEBD"
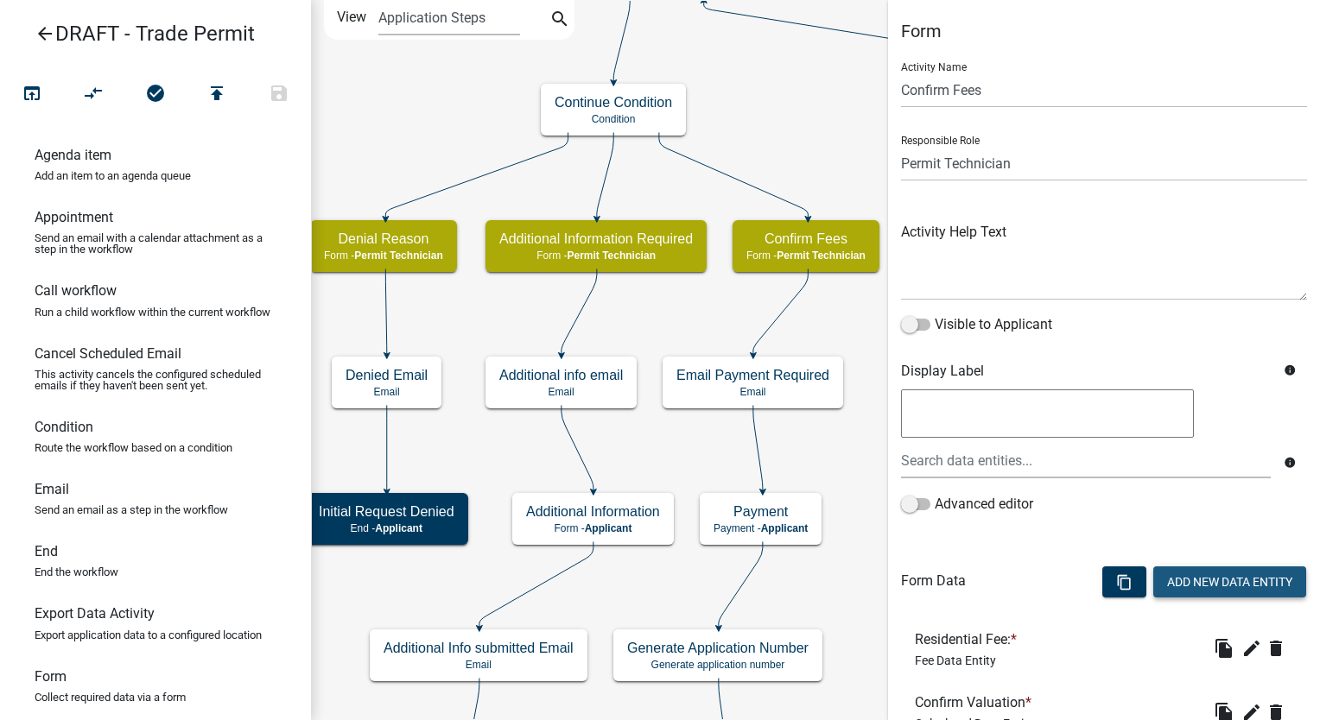
click at [1213, 576] on button "Add New Data Entity" at bounding box center [1229, 582] width 153 height 31
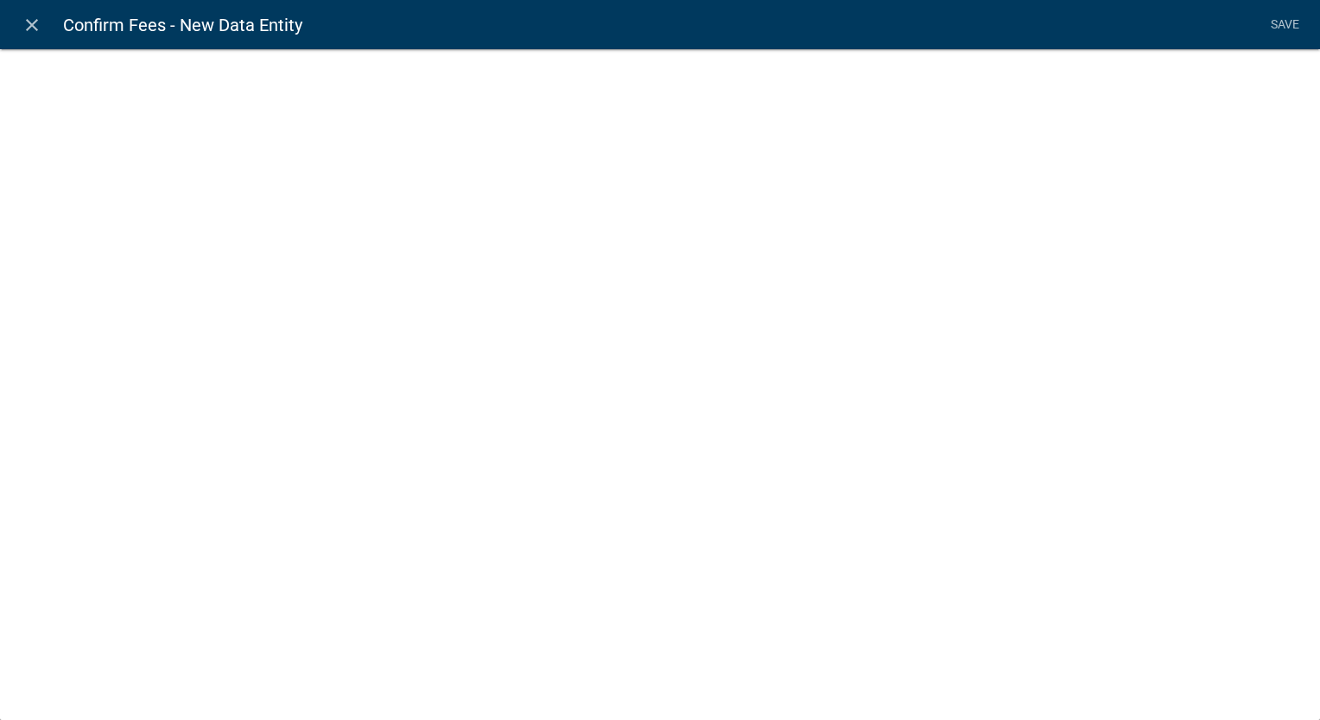
select select
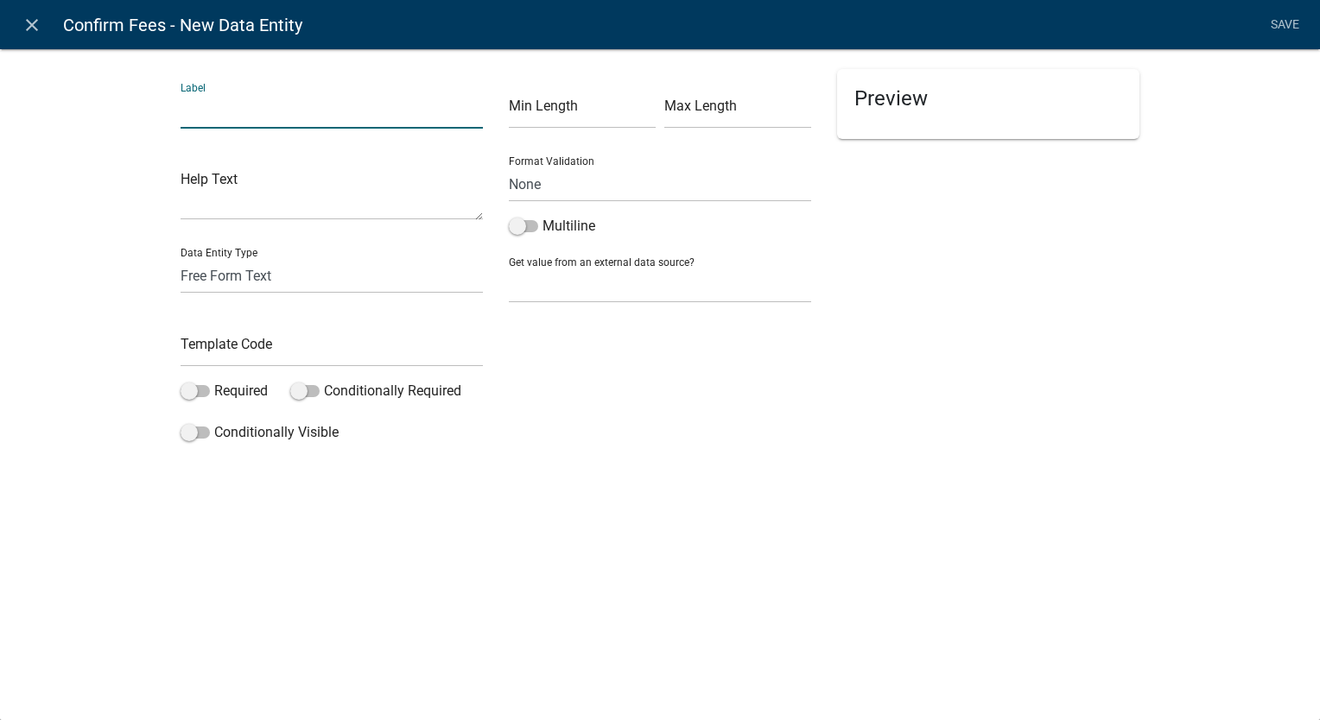
click at [263, 104] on input "text" at bounding box center [332, 110] width 302 height 35
type input "Electric Fee"
click at [231, 282] on select "Free Form Text Document Display Entity Value Fee Numeric Data Date Map Sketch D…" at bounding box center [332, 275] width 302 height 35
select select "list-data"
click at [181, 258] on select "Free Form Text Document Display Entity Value Fee Numeric Data Date Map Sketch D…" at bounding box center [332, 275] width 302 height 35
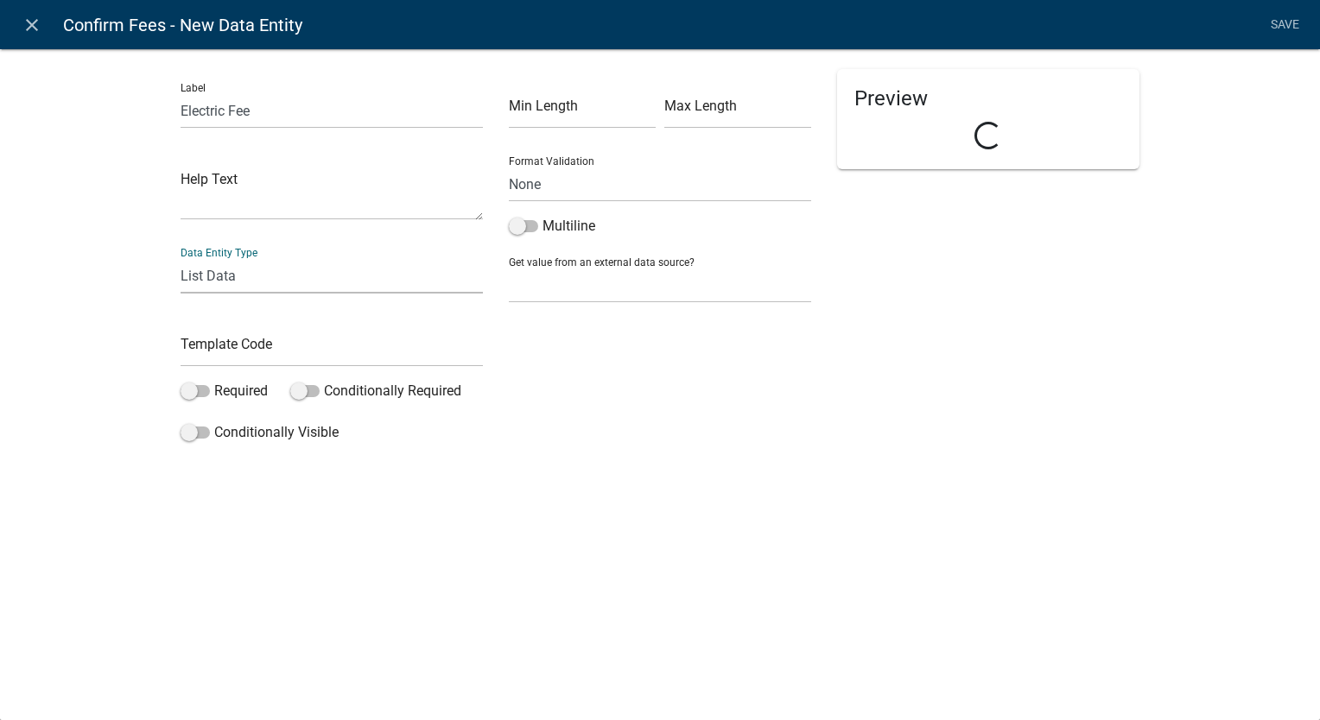
select select "list-data"
select select
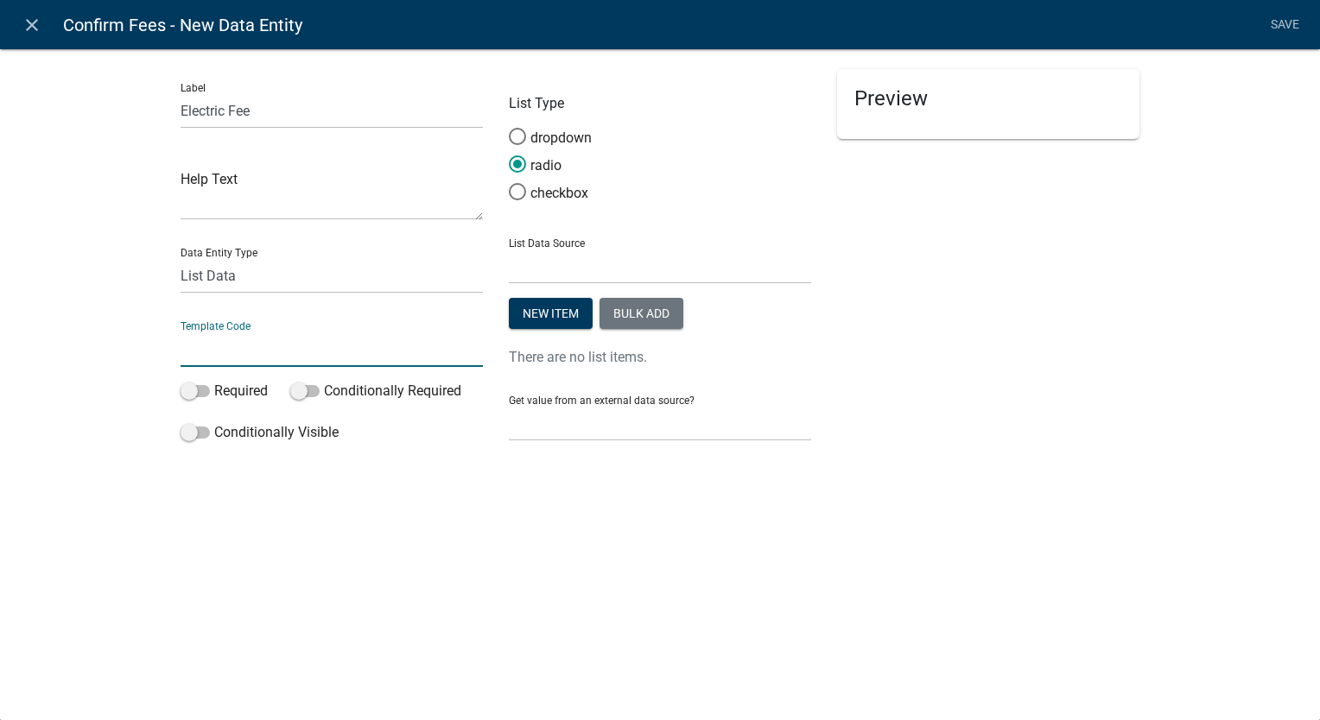
drag, startPoint x: 213, startPoint y: 376, endPoint x: 212, endPoint y: 351, distance: 25.1
click at [212, 351] on input "text" at bounding box center [332, 349] width 302 height 35
type input "ElectricFee"
click at [311, 275] on select "Free Form Text Document Display Entity Value Fee Numeric Data Date Map Sketch D…" at bounding box center [332, 275] width 302 height 35
select select "fee"
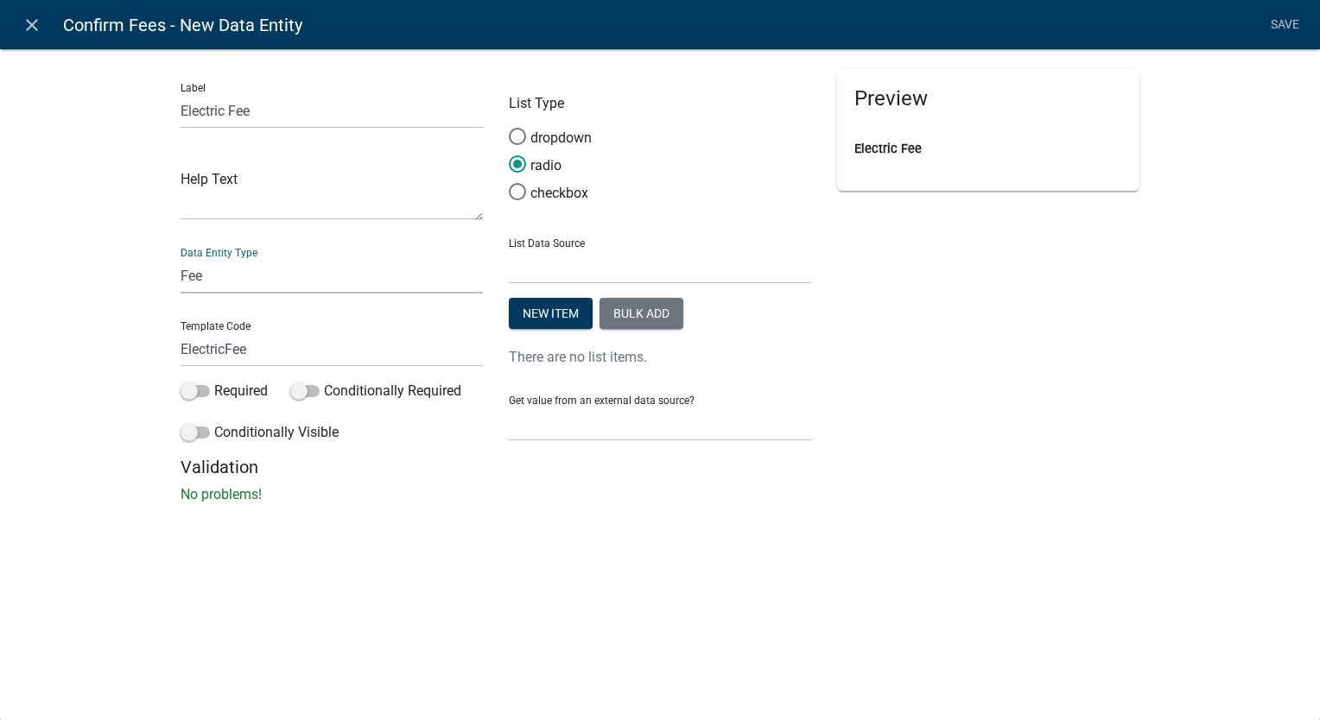
click at [181, 258] on select "Free Form Text Document Display Entity Value Fee Numeric Data Date Map Sketch D…" at bounding box center [332, 275] width 302 height 35
select select "fee"
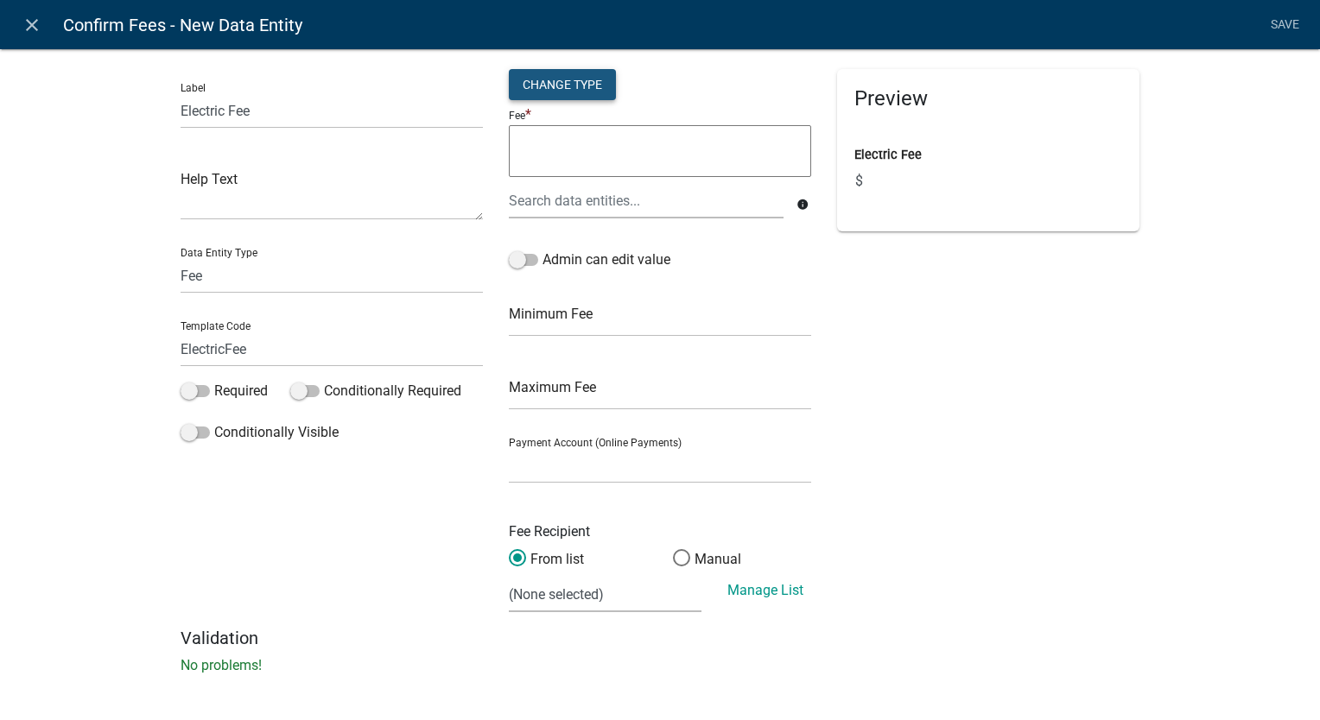
click at [535, 87] on div "Change Type" at bounding box center [562, 84] width 107 height 31
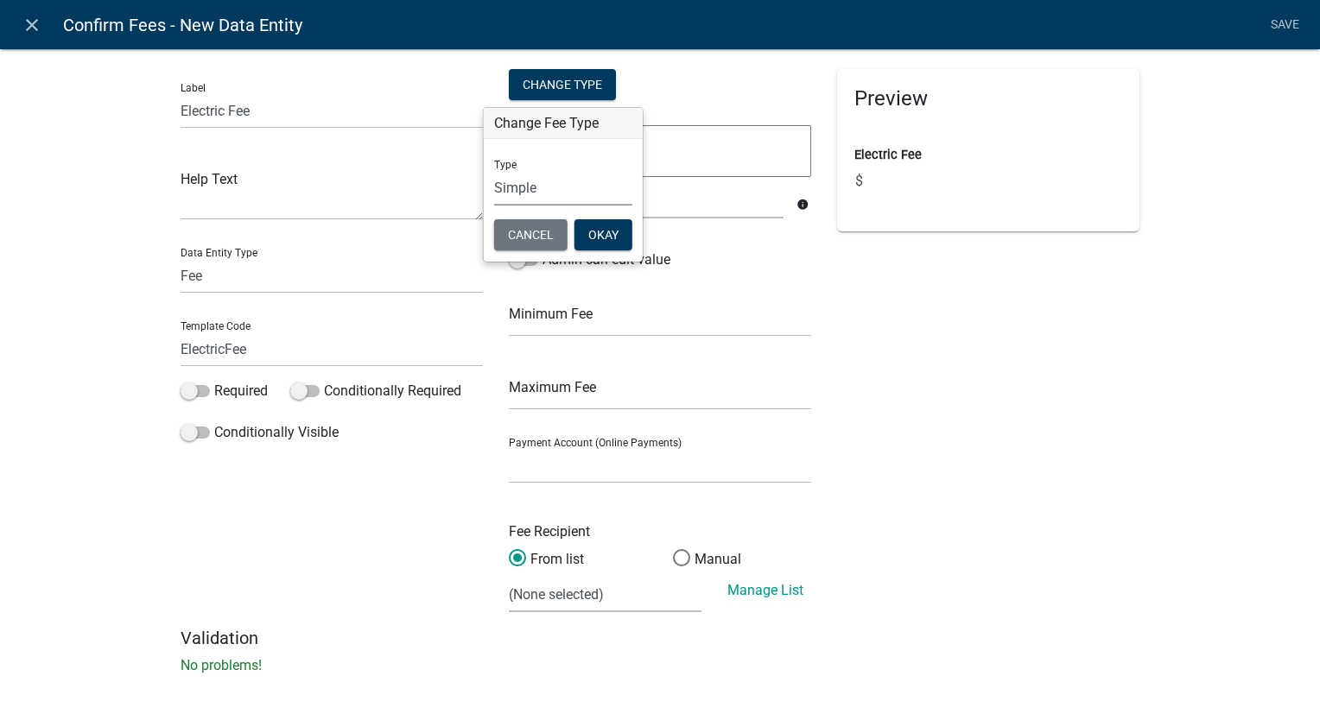
click at [515, 187] on select "Simple List Advanced" at bounding box center [563, 187] width 138 height 35
select select "1"
click at [494, 206] on select "Simple List Advanced" at bounding box center [563, 187] width 138 height 35
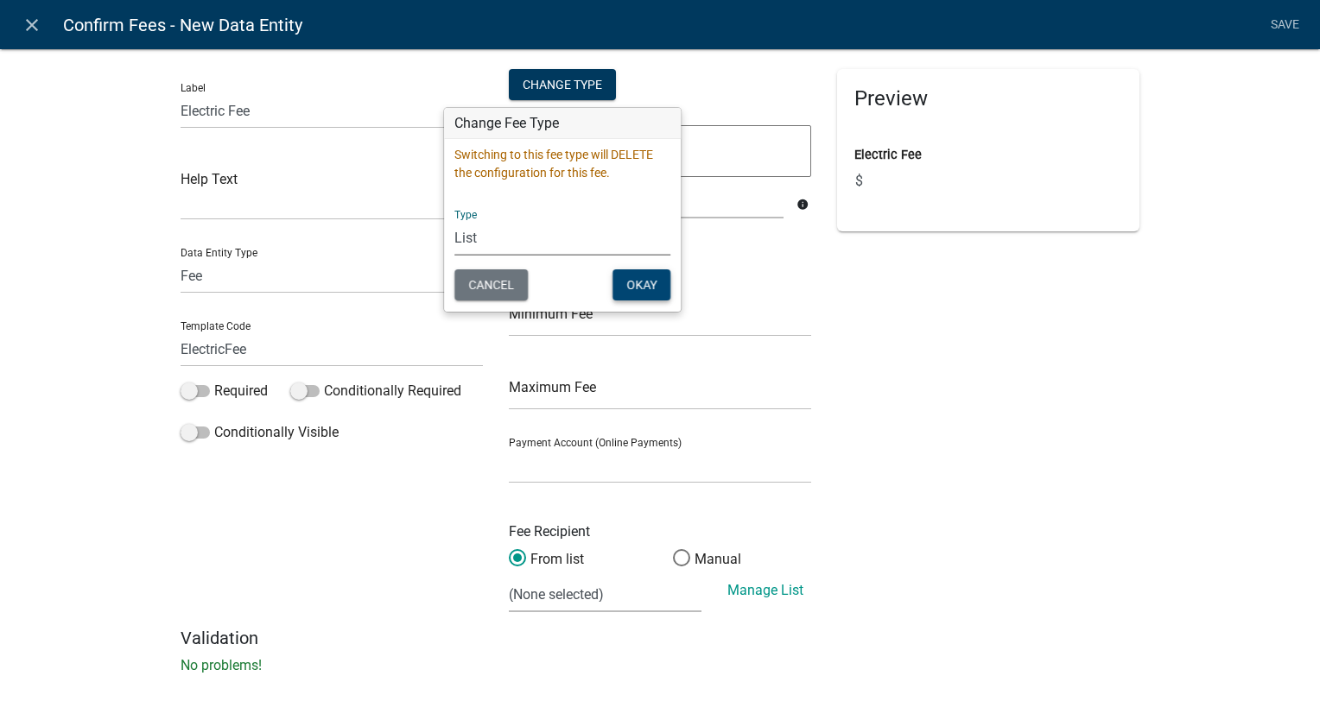
click at [637, 280] on button "Okay" at bounding box center [641, 284] width 58 height 31
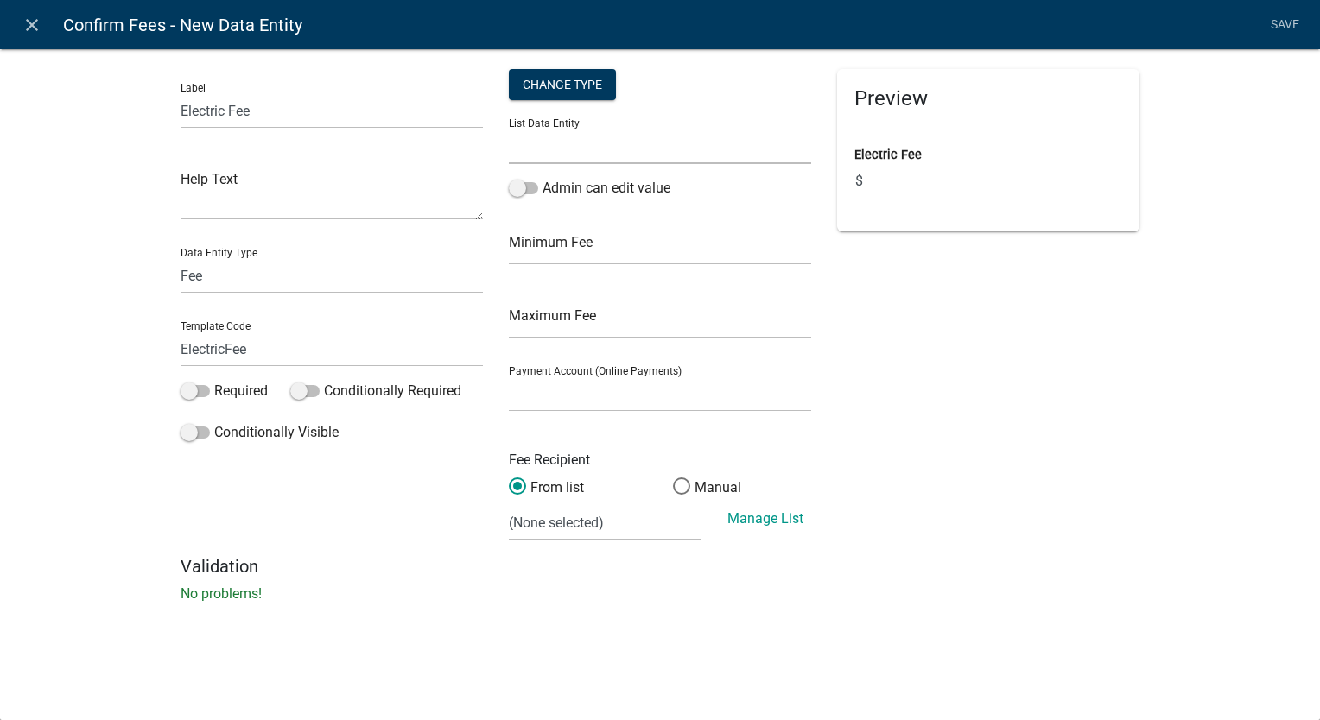
click at [602, 155] on select "ApplicantIs APPLICATION_STATUS AppliedOnBehalf CURRENT_ACTIVITY ElectricProject…" at bounding box center [660, 146] width 302 height 35
select select "ElectricProjectType"
click at [509, 129] on select "ApplicantIs APPLICATION_STATUS AppliedOnBehalf CURRENT_ACTIVITY ElectricProject…" at bounding box center [660, 146] width 302 height 35
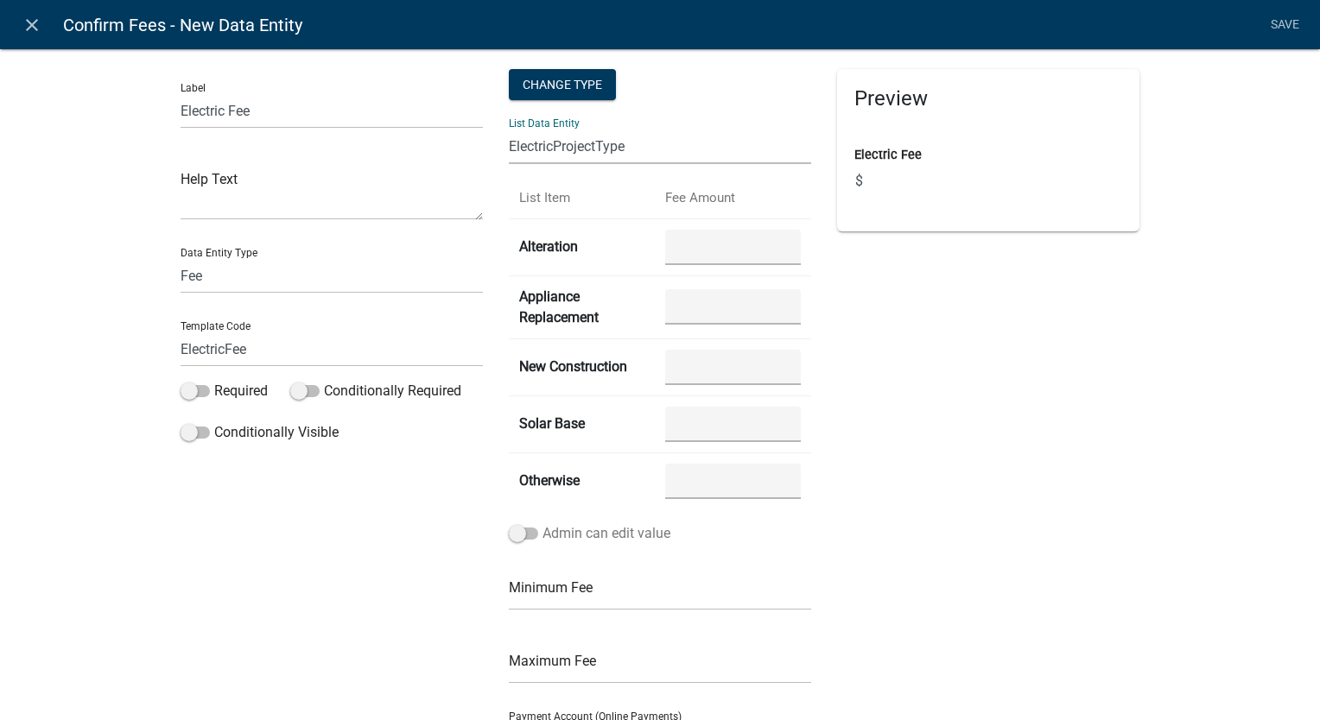
click at [510, 537] on span at bounding box center [523, 534] width 29 height 12
click at [542, 523] on input "Admin can edit value" at bounding box center [542, 523] width 0 height 0
click at [724, 255] on input "number" at bounding box center [733, 247] width 136 height 35
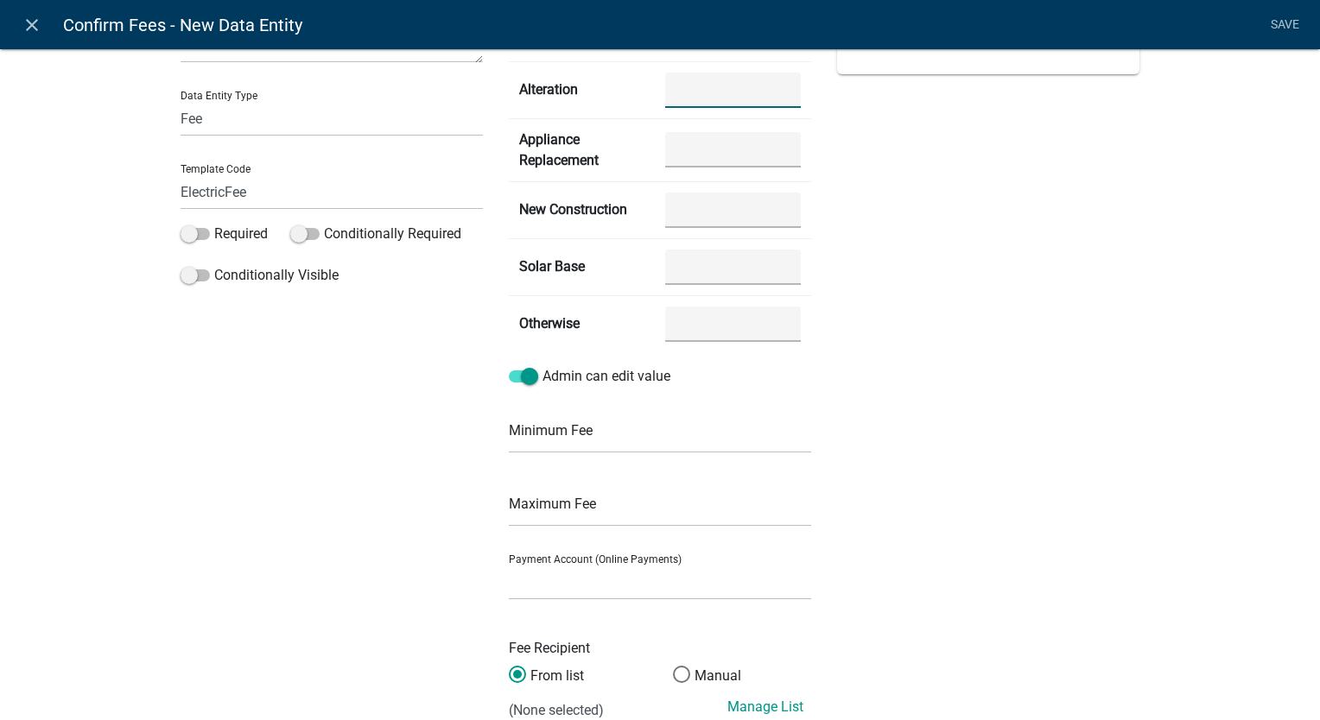
scroll to position [86, 0]
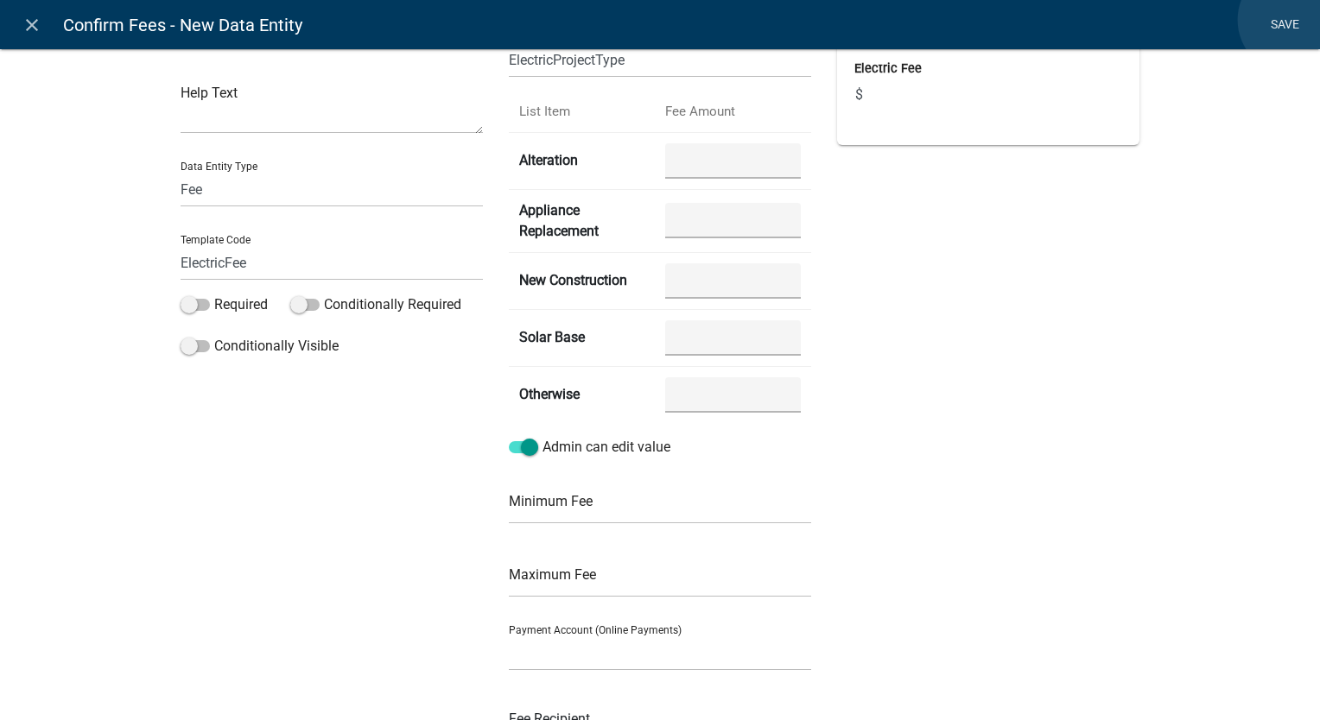
click at [1292, 20] on link "Save" at bounding box center [1284, 25] width 43 height 33
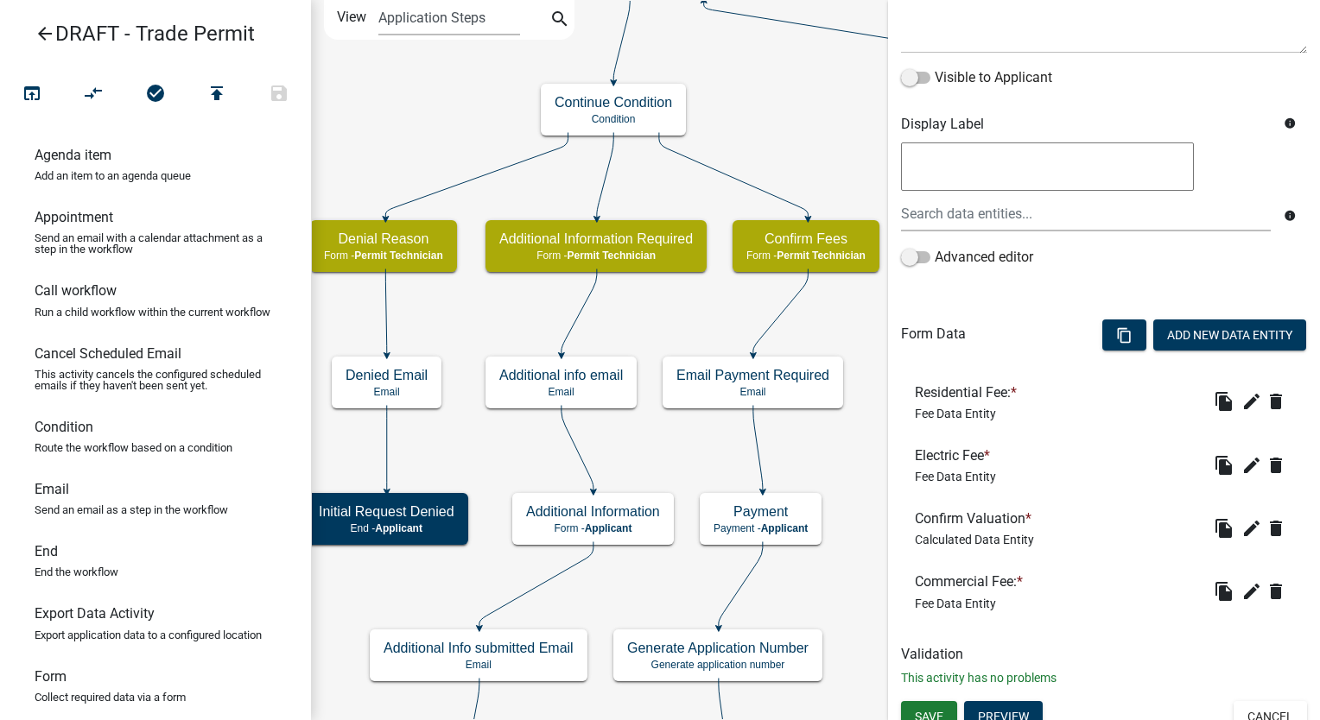
scroll to position [263, 0]
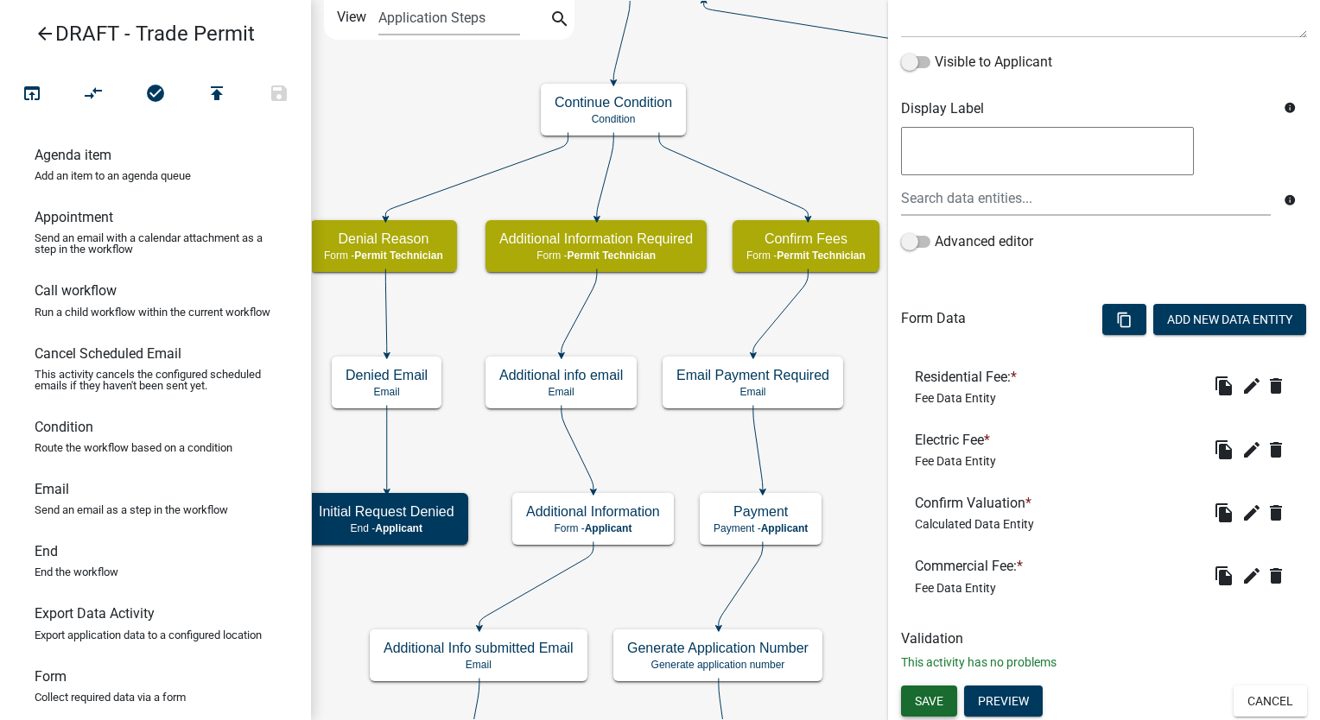
click at [932, 700] on span "Save" at bounding box center [929, 701] width 29 height 14
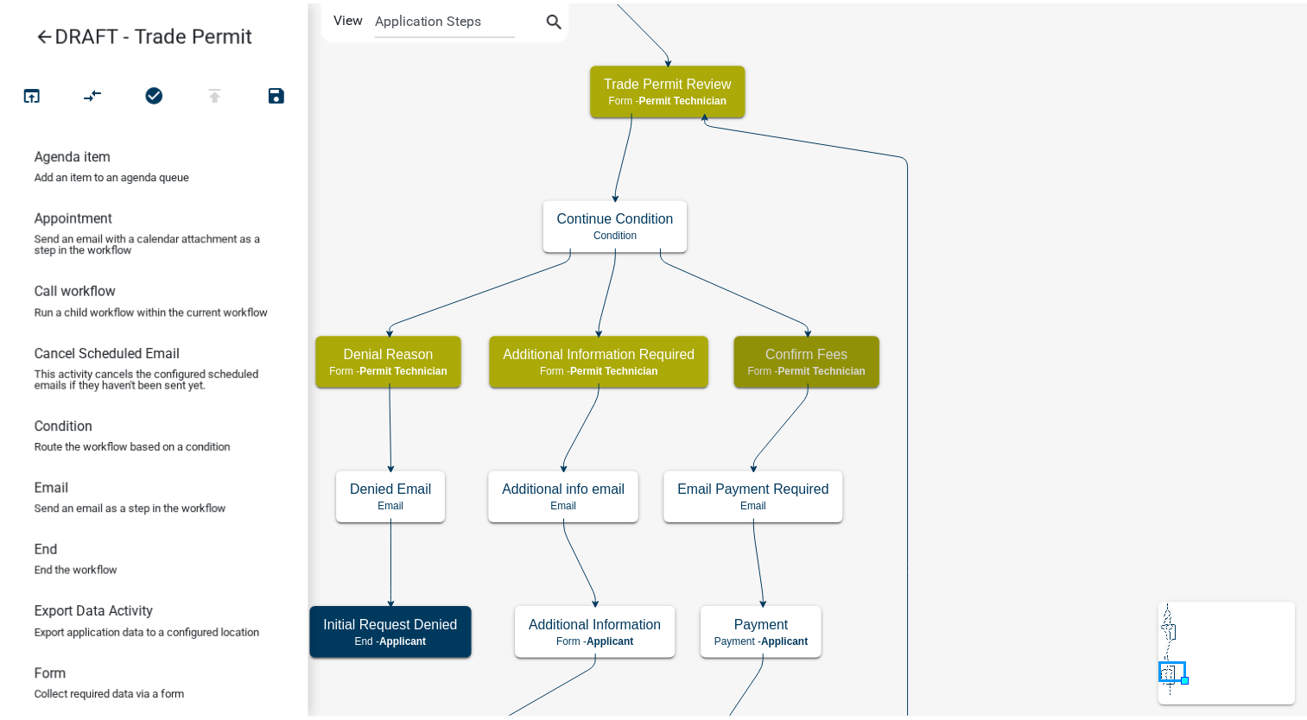
scroll to position [0, 0]
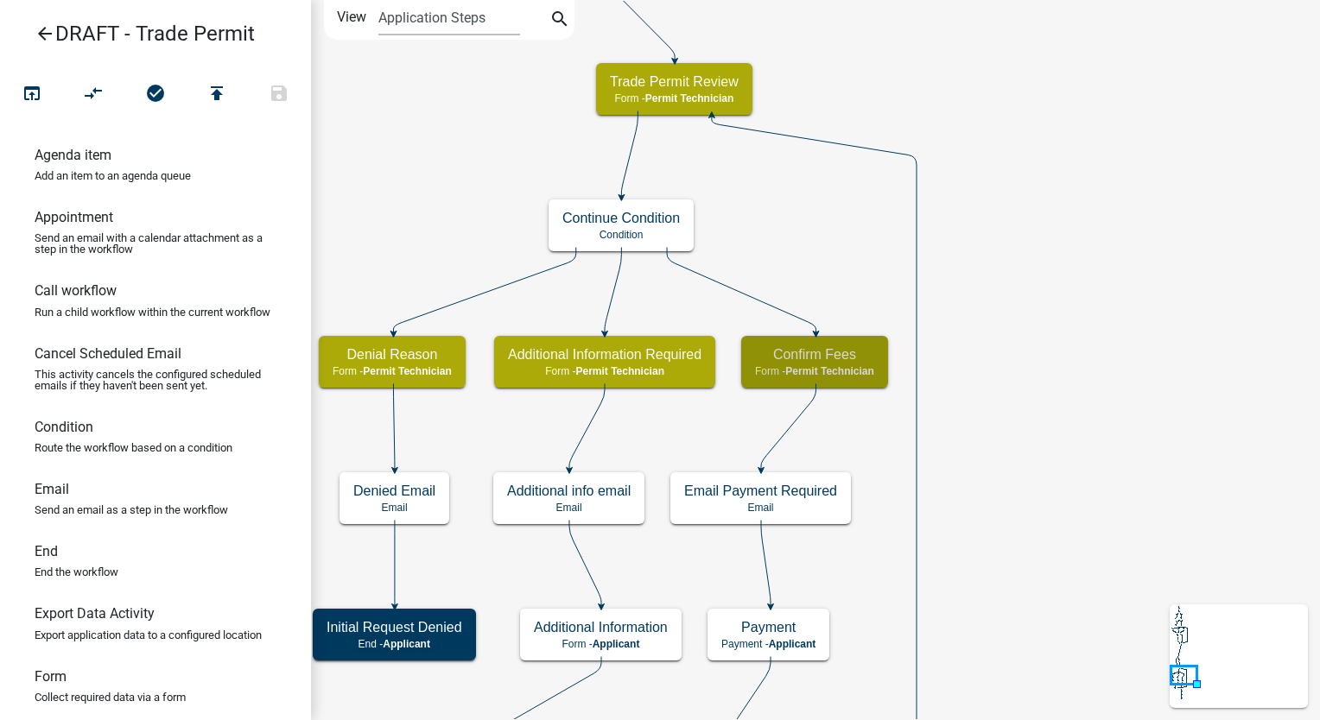
click at [48, 30] on icon "arrow_back" at bounding box center [45, 35] width 21 height 24
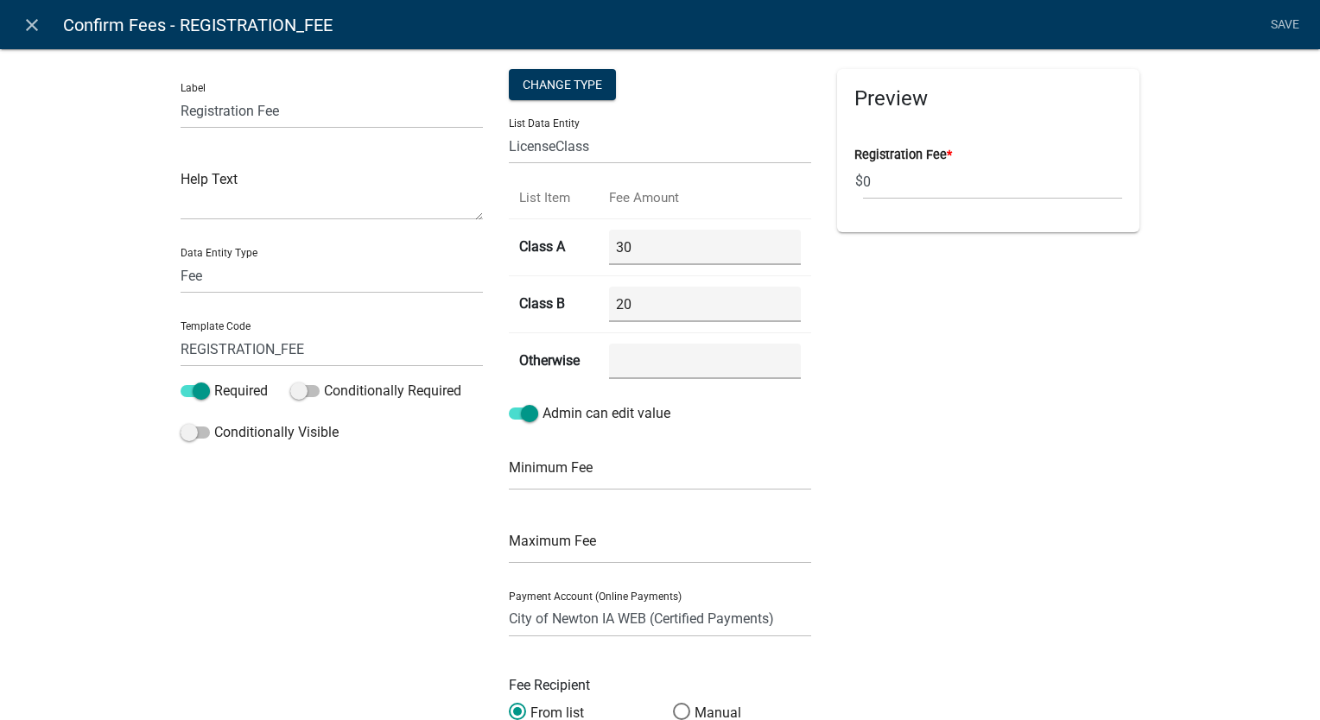
select select "4: b748f019-82c2-45bc-8874-d2e8f736f314"
select select "1: b798264d-217c-4581-98de-27d3ae90d6db"
select select "1: Object"
select select
select select "fee"
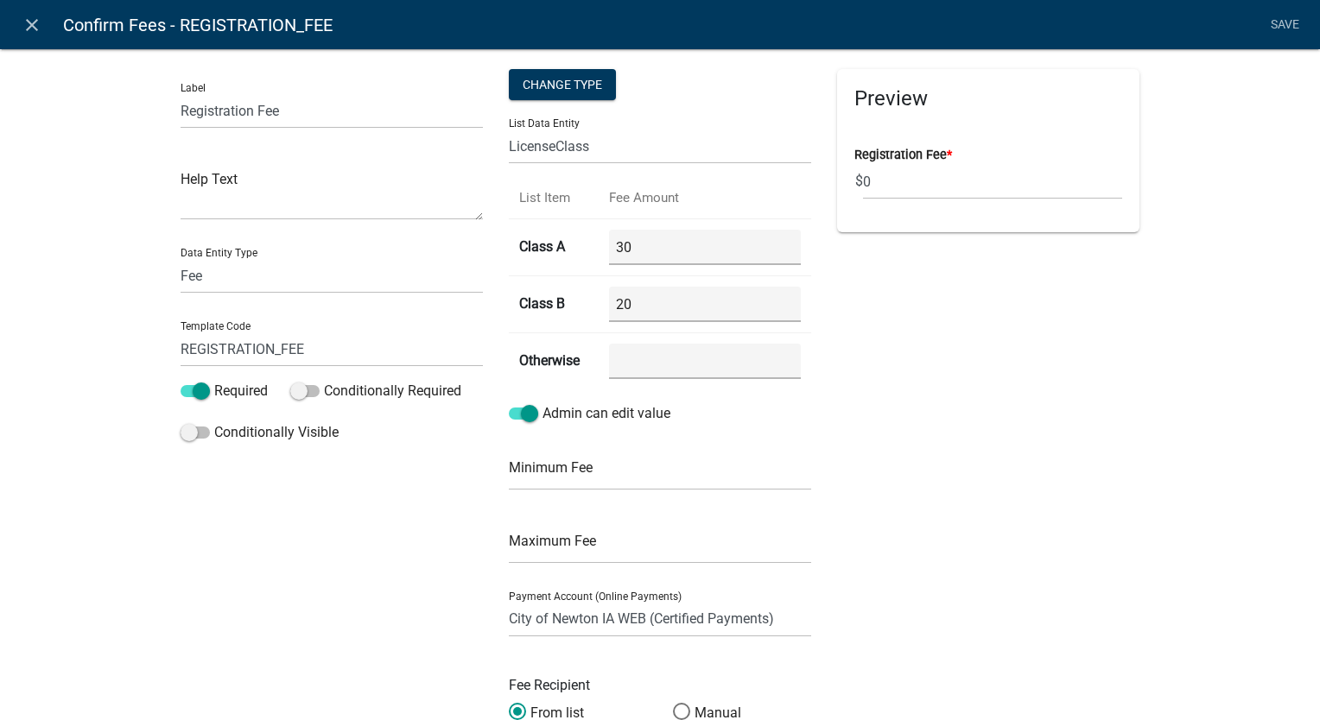
select select "LicenseClass"
select select "4878f9a1-c785-466c-a124-d35ee7d960eb"
select select "2: d771ebd9-2ecf-4ddf-9f95-d237eaf6b0b1"
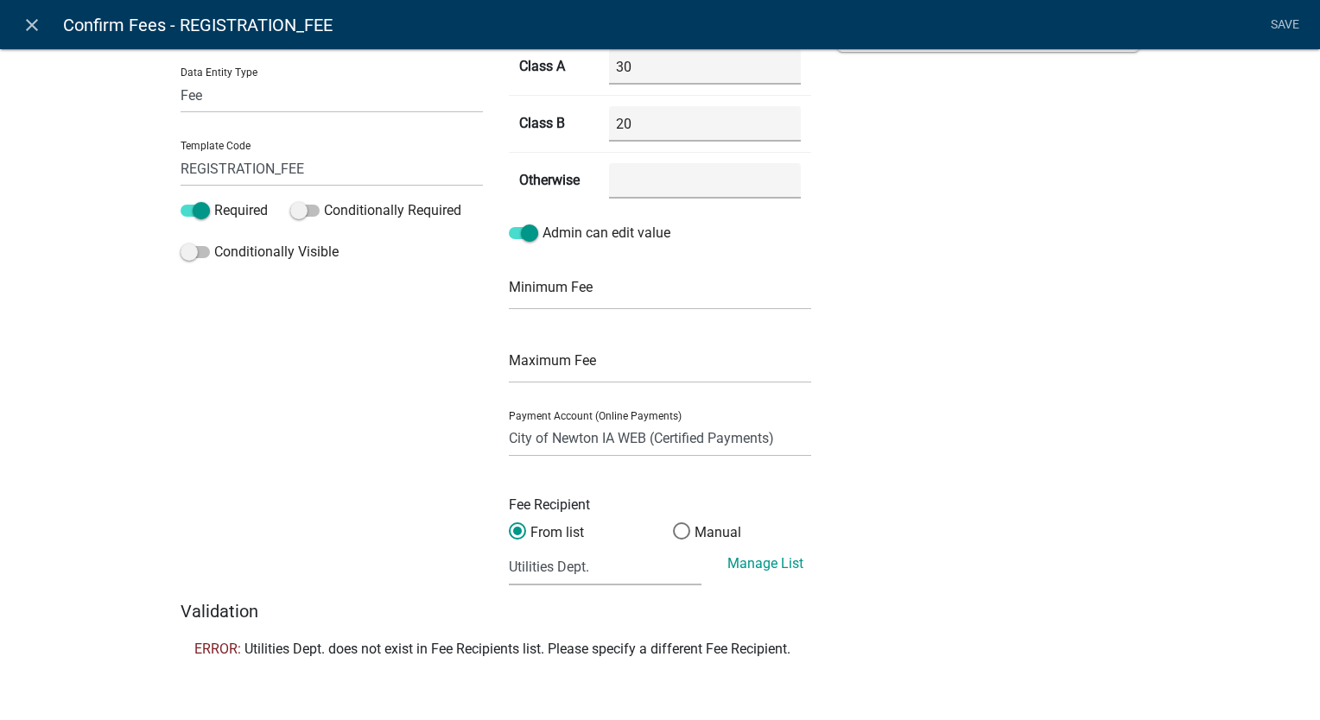
click at [22, 21] on icon "close" at bounding box center [32, 25] width 21 height 21
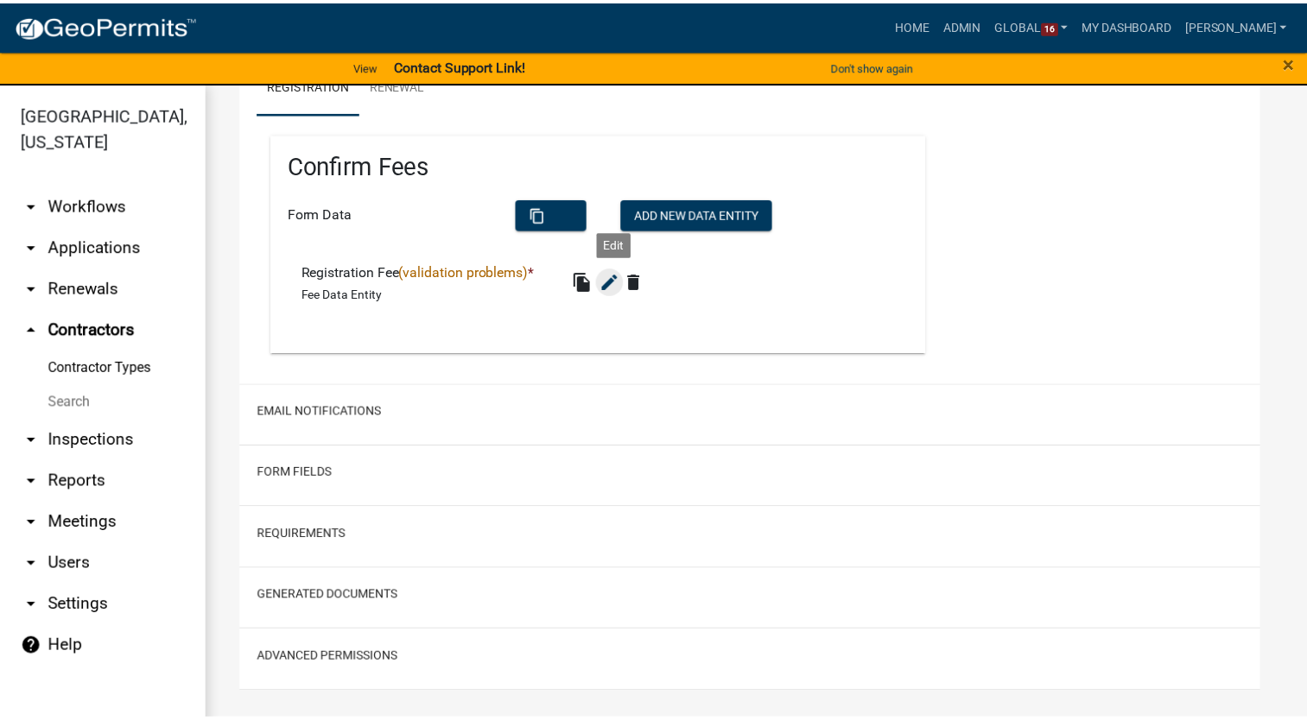
scroll to position [0, 0]
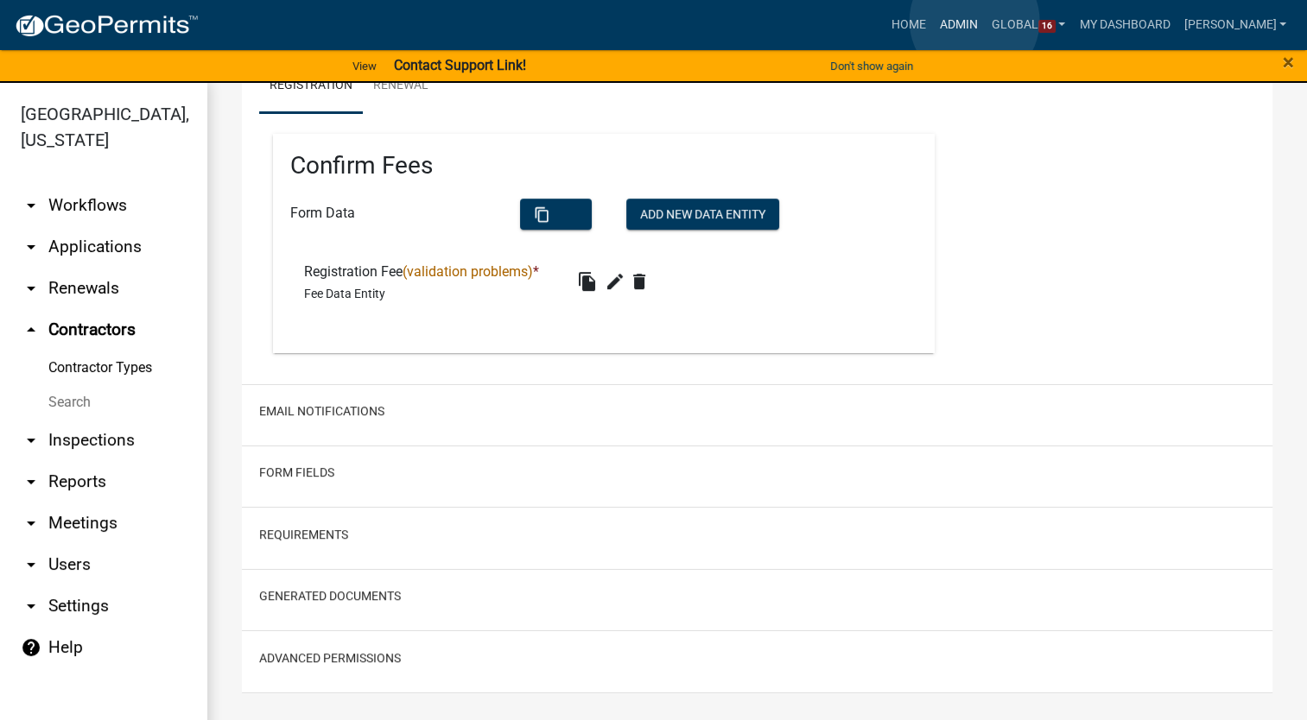
click at [974, 21] on link "Admin" at bounding box center [959, 25] width 52 height 33
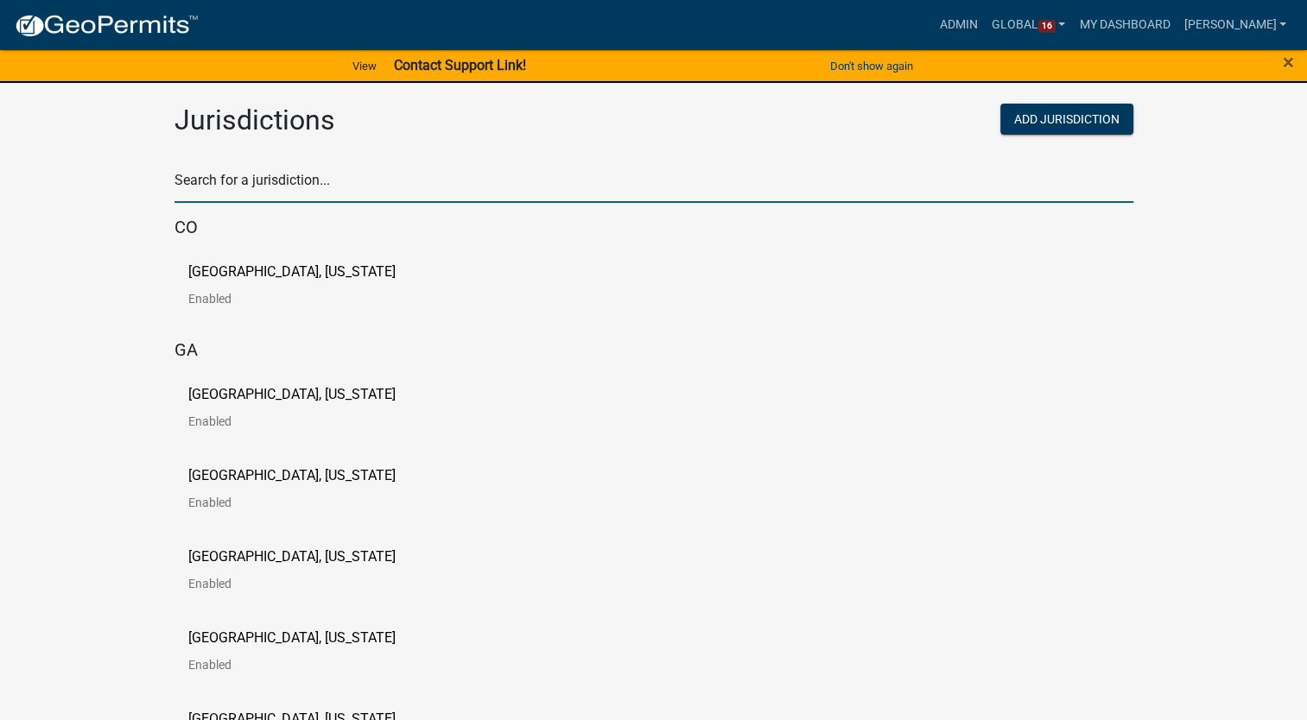
click at [291, 187] on input "text" at bounding box center [653, 185] width 959 height 35
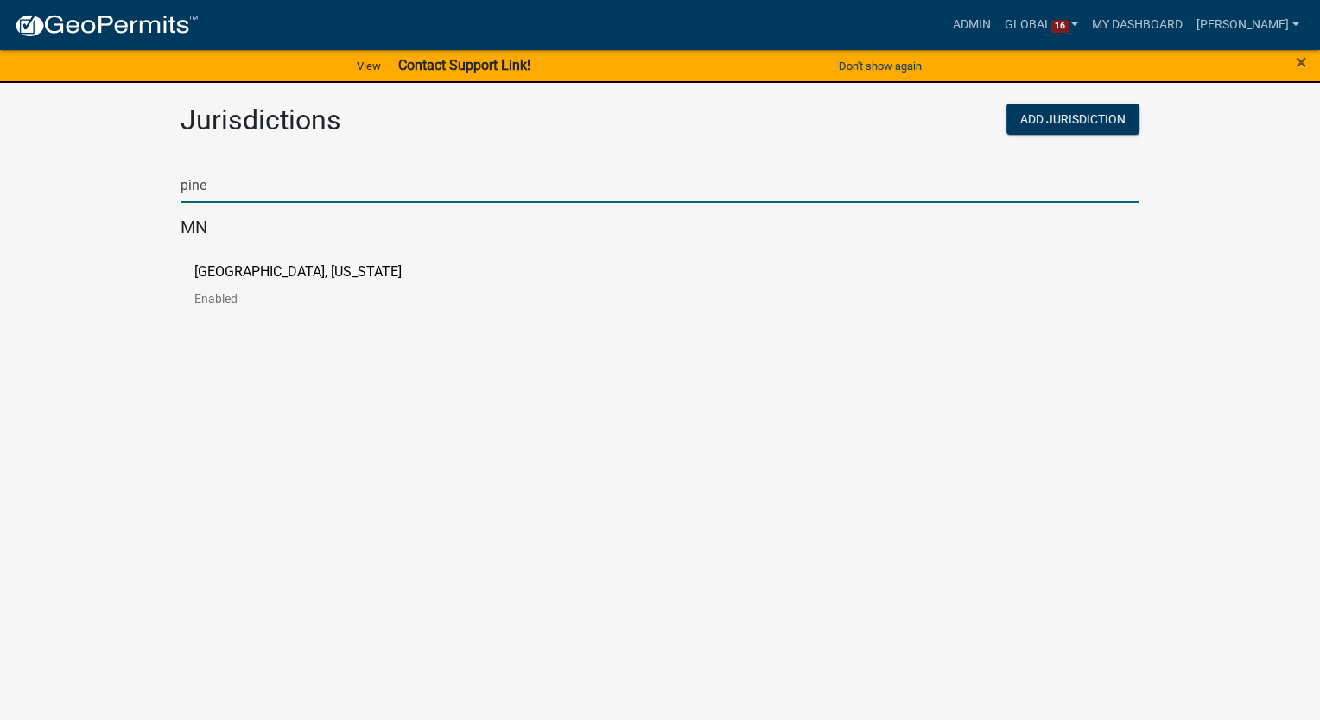
type input "pine"
click at [203, 274] on p "[GEOGRAPHIC_DATA], [US_STATE]" at bounding box center [297, 272] width 207 height 14
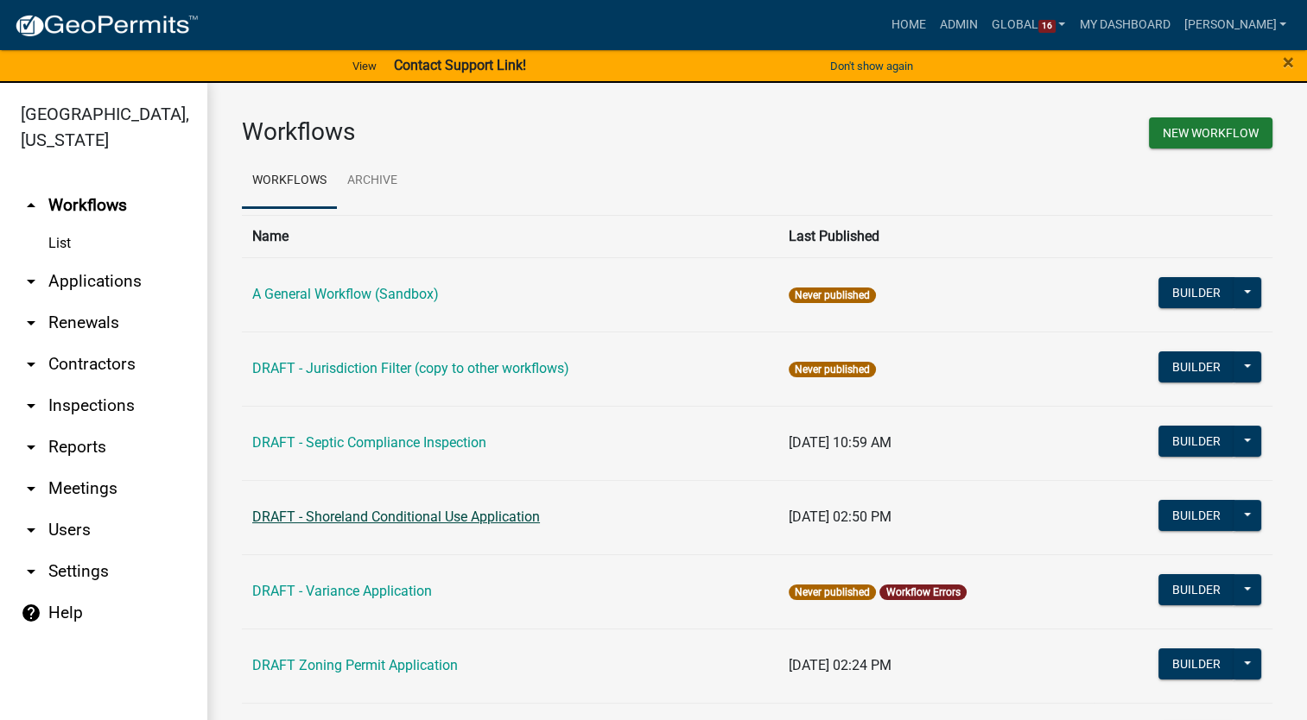
scroll to position [156, 0]
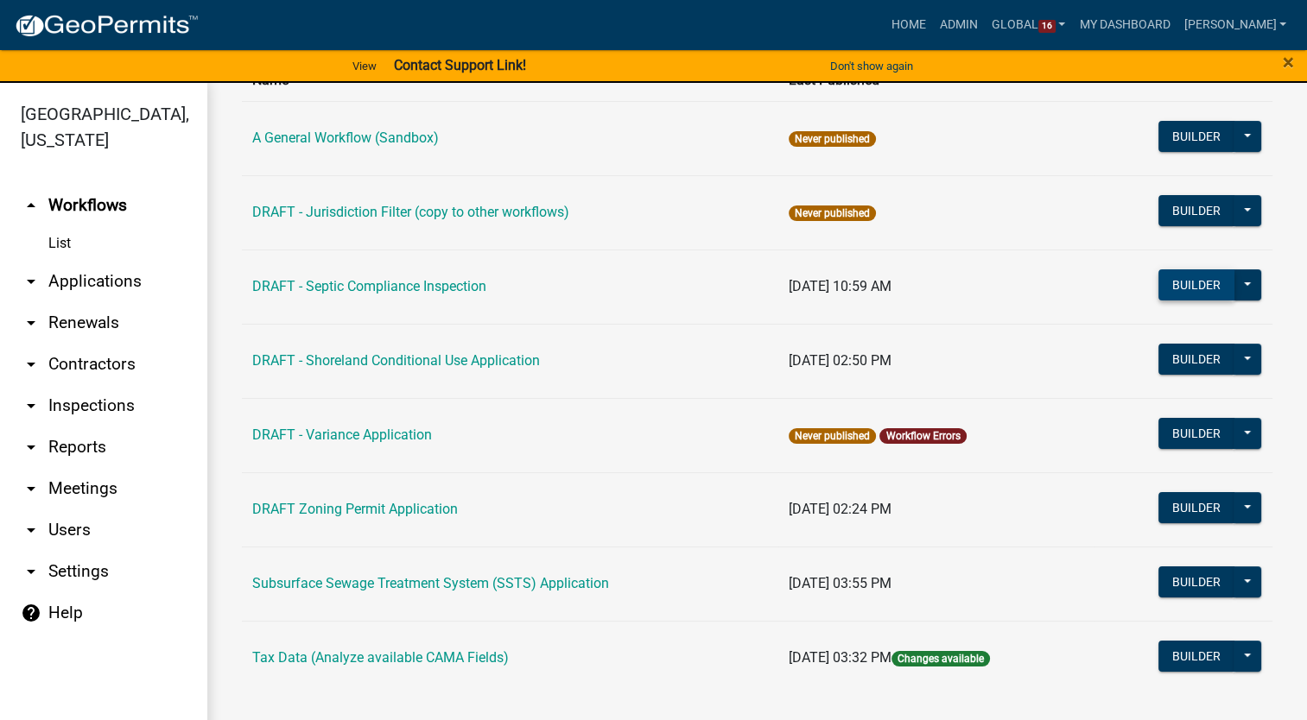
click at [1175, 280] on button "Builder" at bounding box center [1196, 284] width 76 height 31
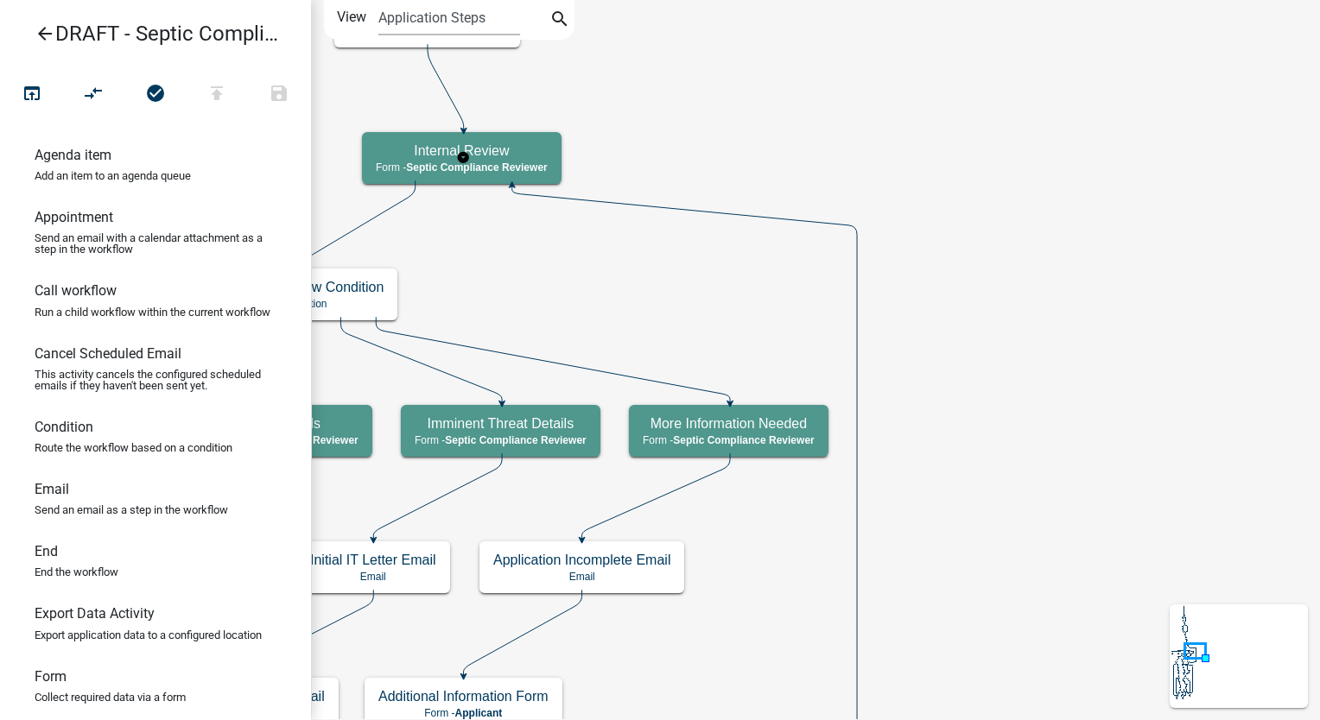
click at [41, 33] on icon "arrow_back" at bounding box center [45, 35] width 21 height 24
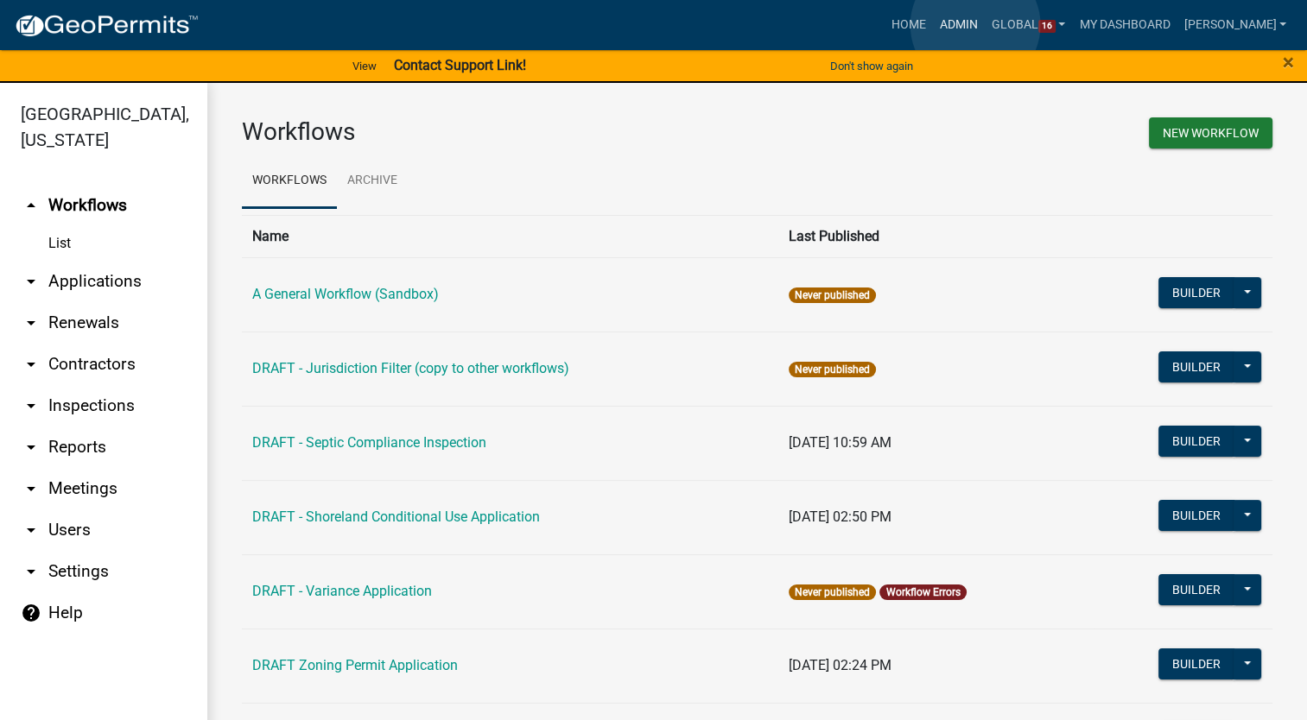
click at [975, 25] on link "Admin" at bounding box center [959, 25] width 52 height 33
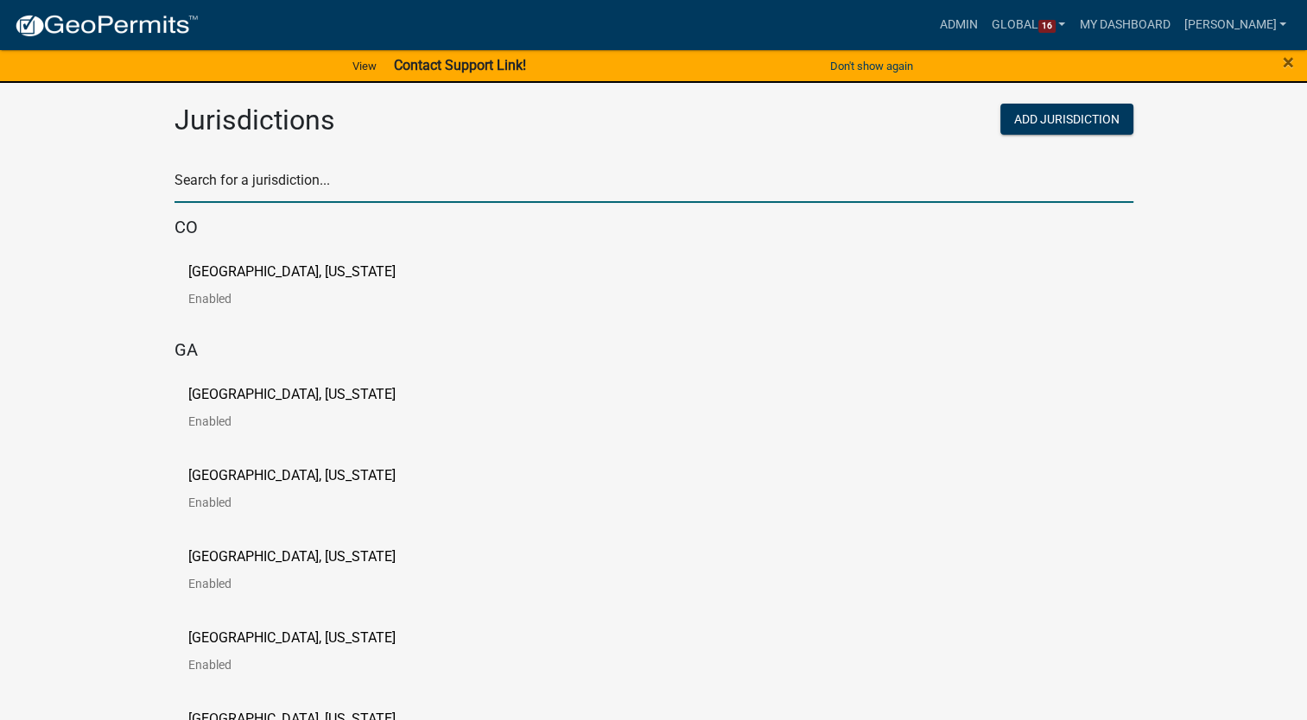
click at [295, 185] on input "text" at bounding box center [653, 185] width 959 height 35
type input "story"
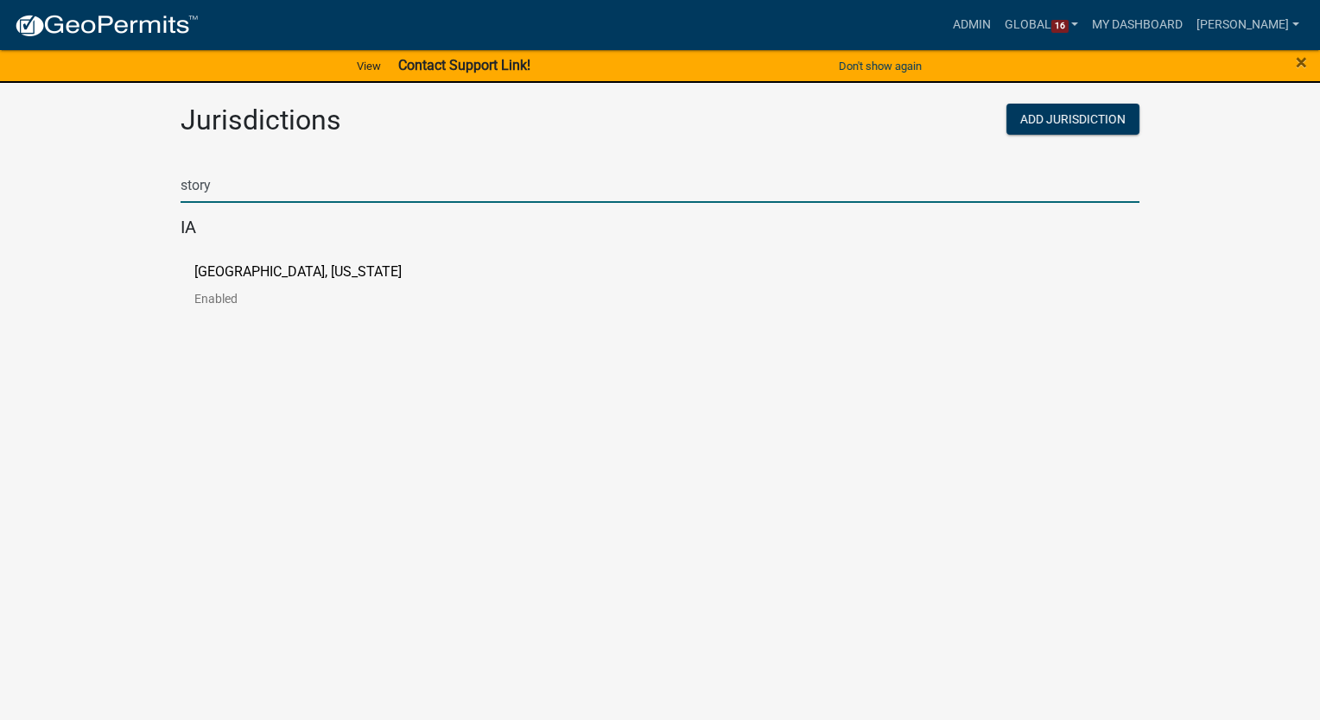
click at [245, 276] on p "[GEOGRAPHIC_DATA], [US_STATE]" at bounding box center [297, 272] width 207 height 14
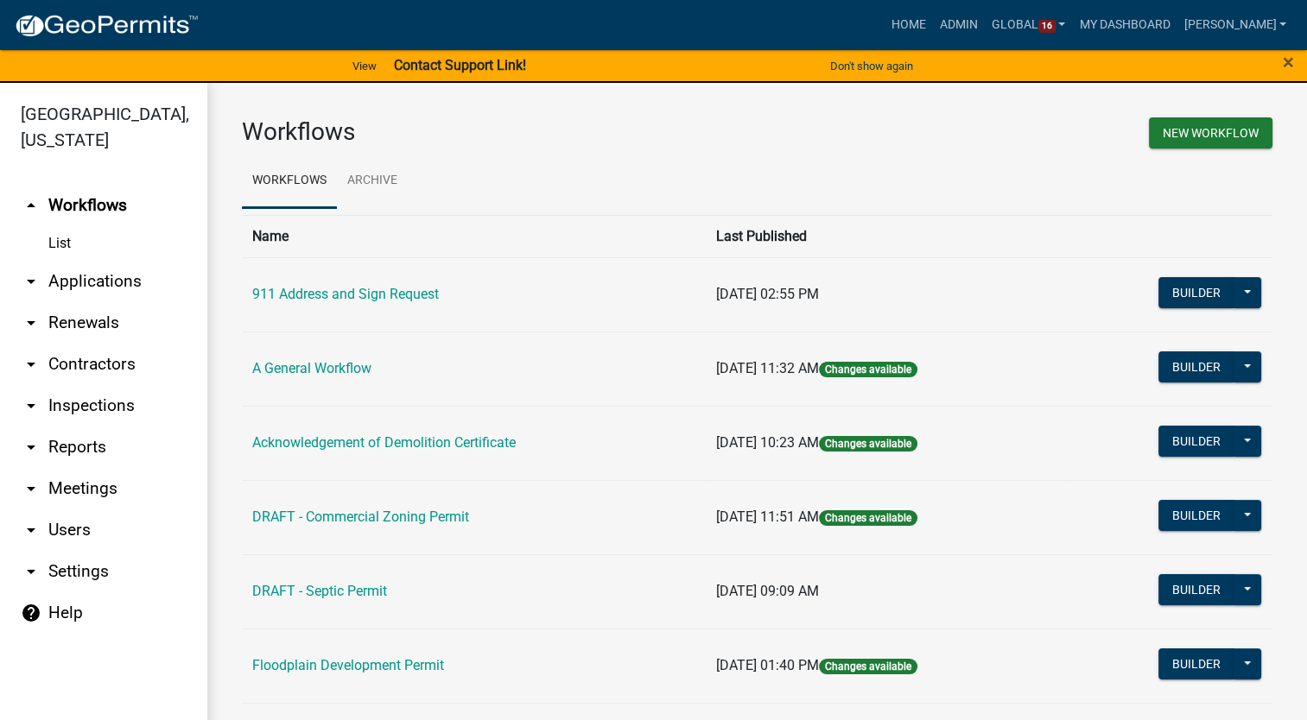
click at [75, 551] on link "arrow_drop_down Settings" at bounding box center [103, 571] width 207 height 41
select select "IA"
select select "Central Standard Time"
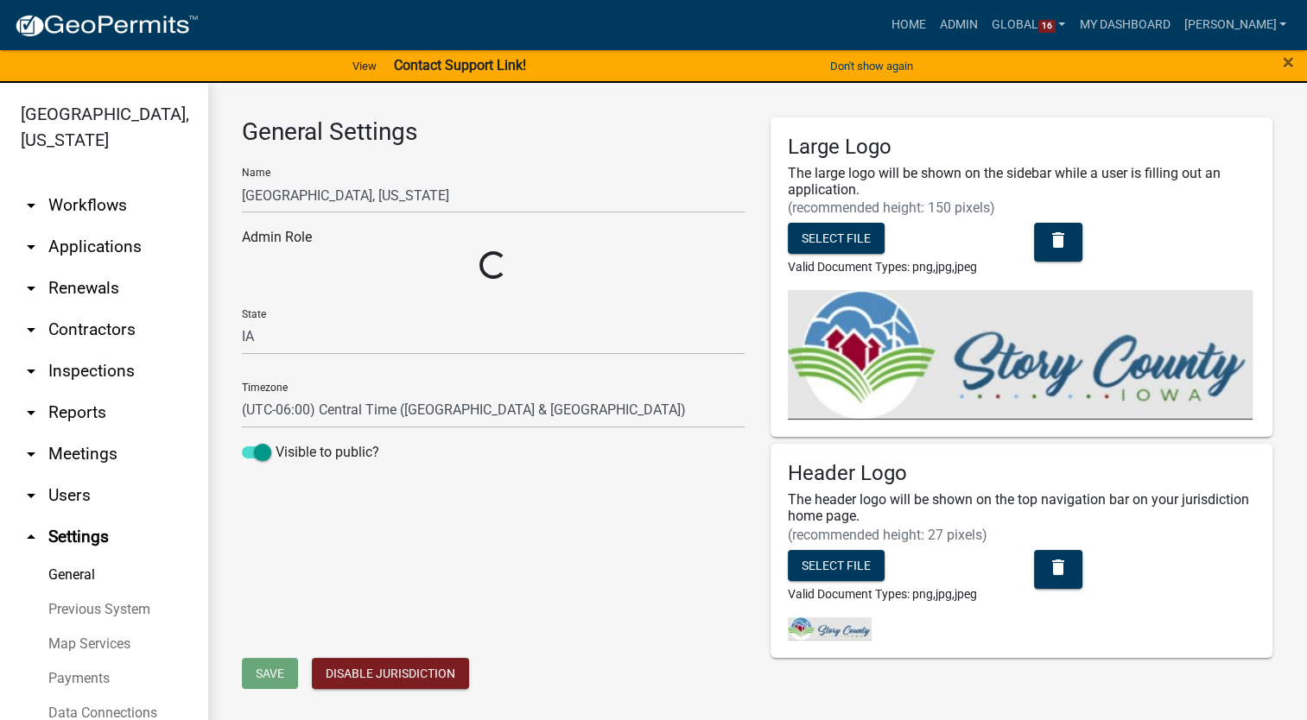
select select "03540cc7-cae6-4ec5-9df4-19164d3ec826"
click at [66, 662] on link "Payments" at bounding box center [103, 679] width 207 height 35
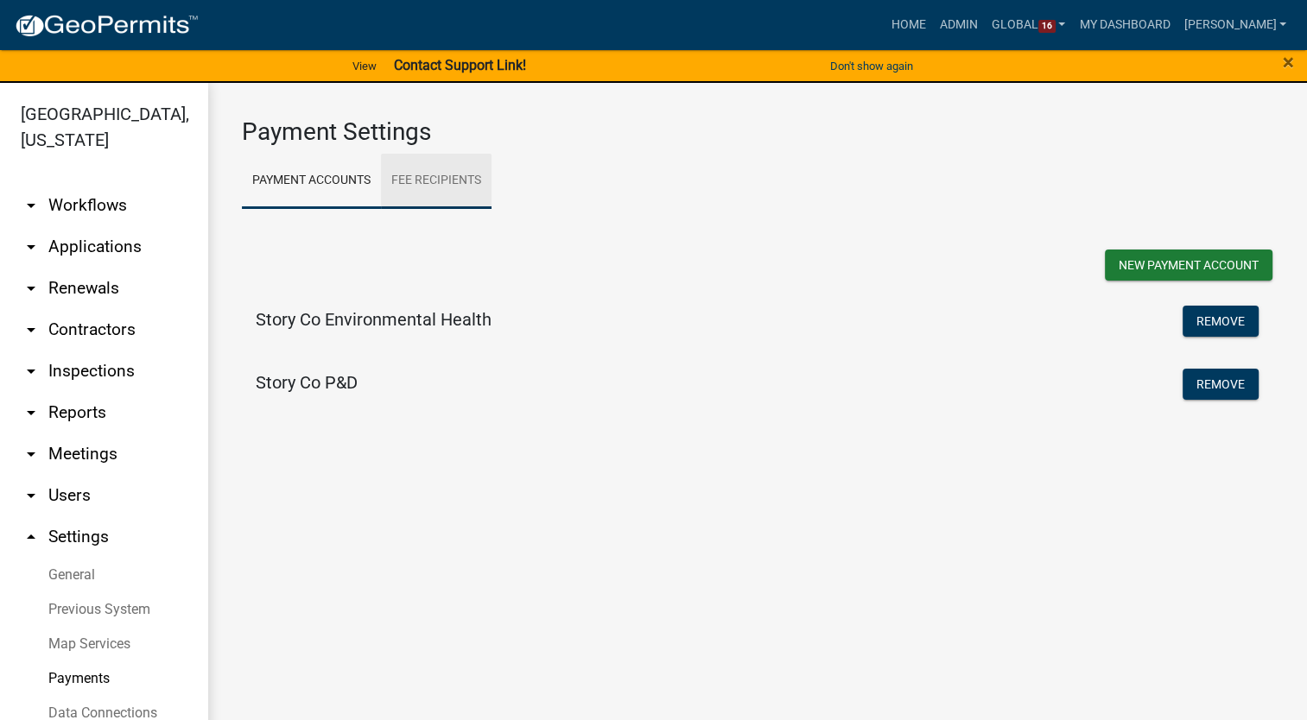
click at [478, 169] on link "Fee Recipients" at bounding box center [436, 181] width 111 height 55
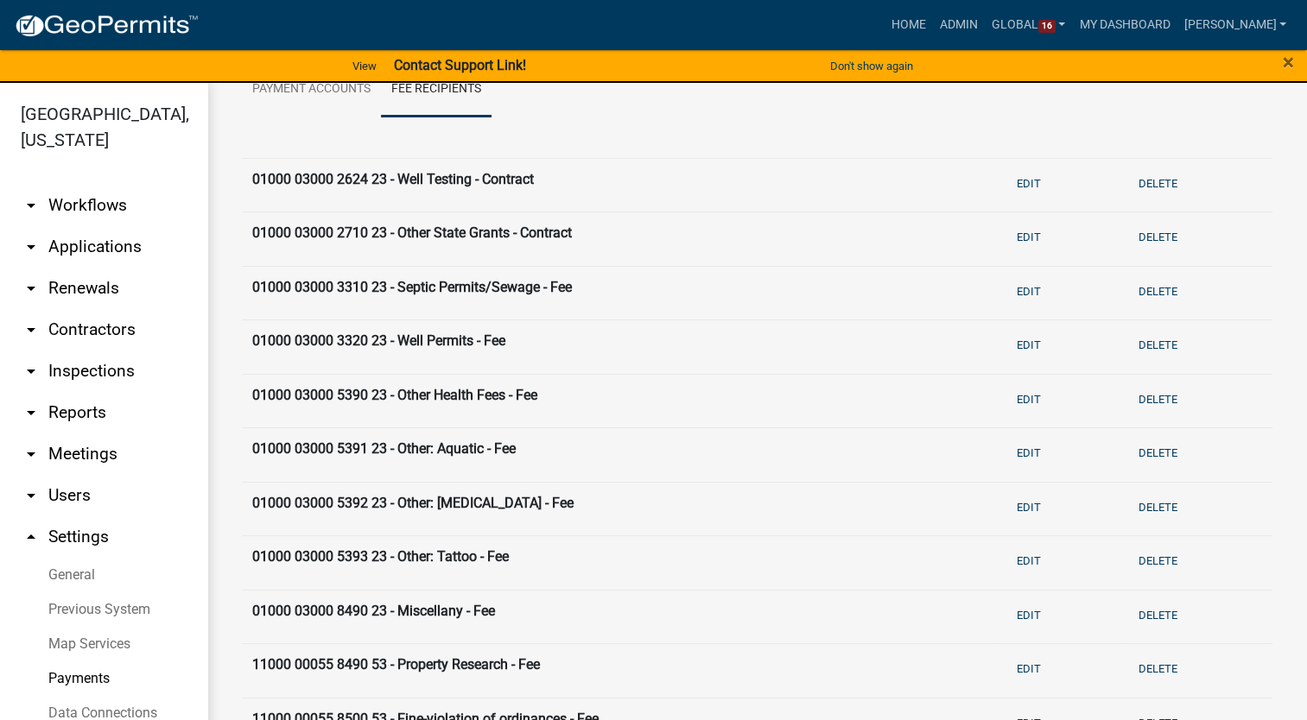
scroll to position [86, 0]
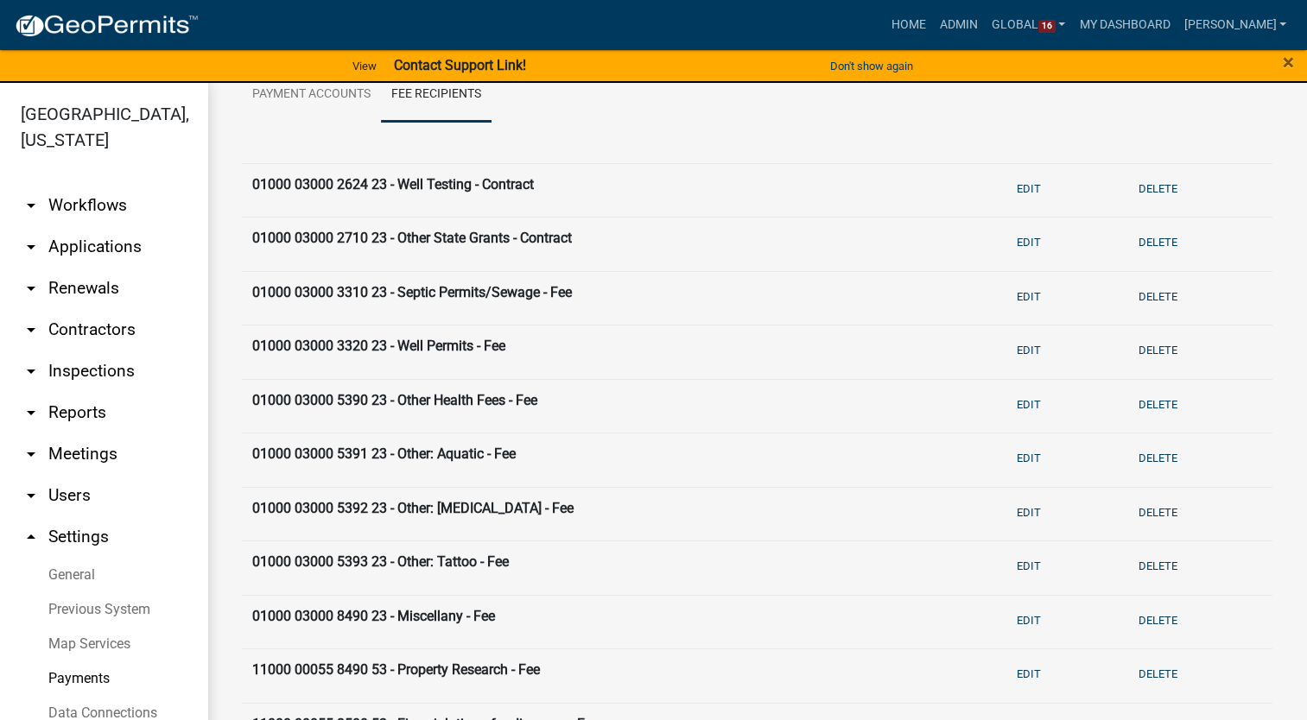
click at [73, 185] on link "arrow_drop_down Workflows" at bounding box center [103, 205] width 207 height 41
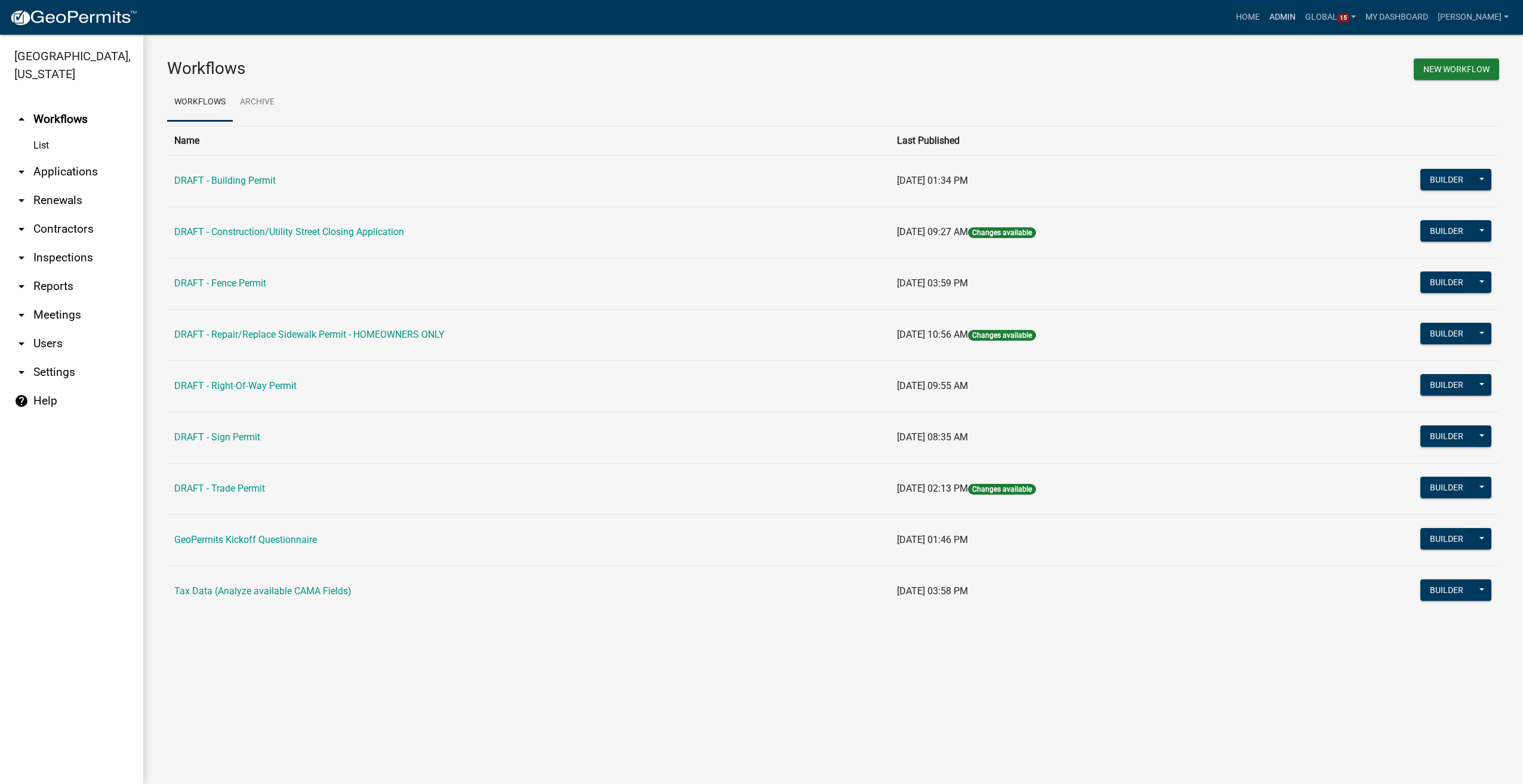
click at [1289, 15] on link "Admin" at bounding box center [1283, 17] width 36 height 23
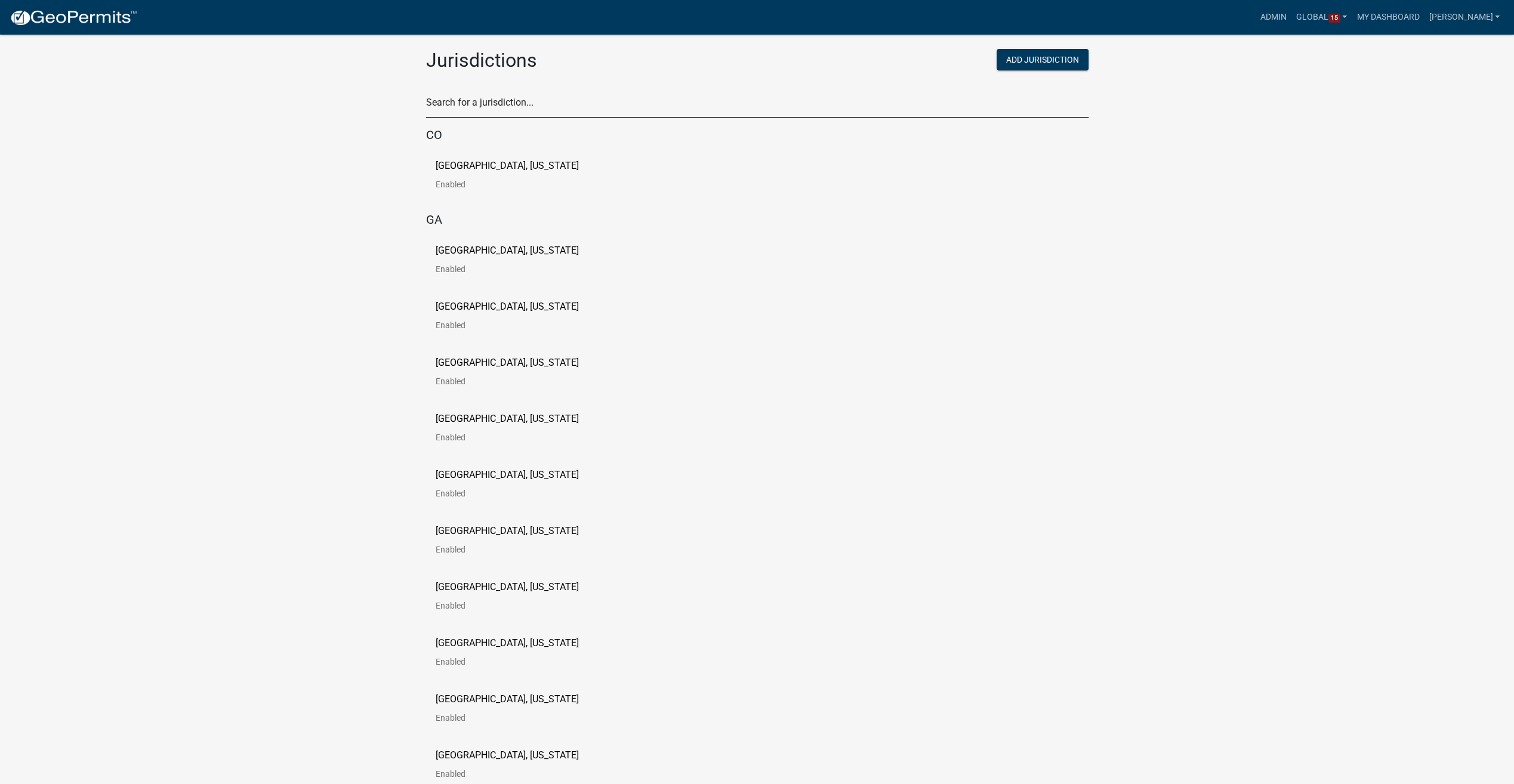
click at [493, 100] on input "text" at bounding box center [757, 106] width 663 height 24
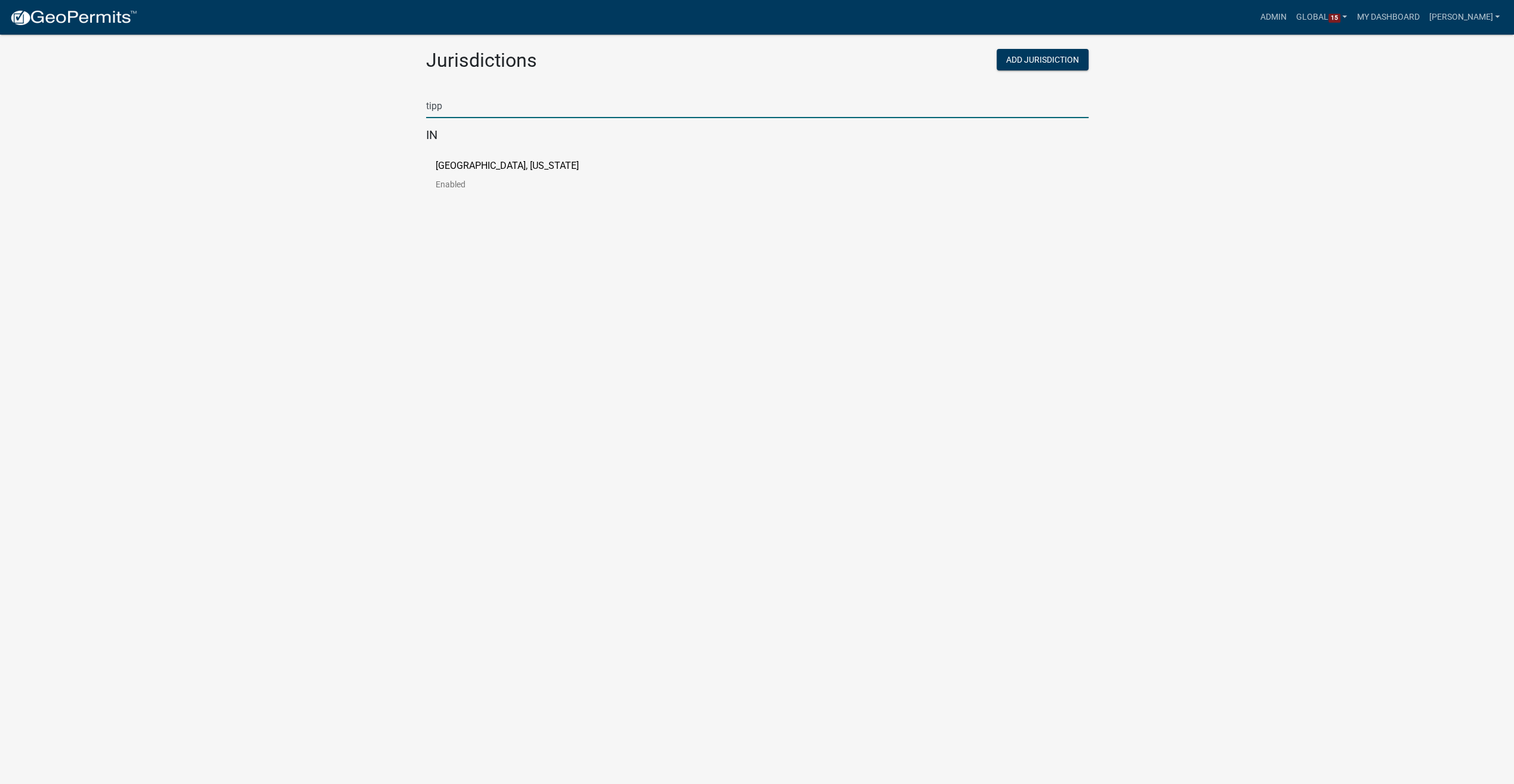
type input "tipp"
click at [438, 161] on p "[GEOGRAPHIC_DATA], [US_STATE]" at bounding box center [507, 166] width 143 height 10
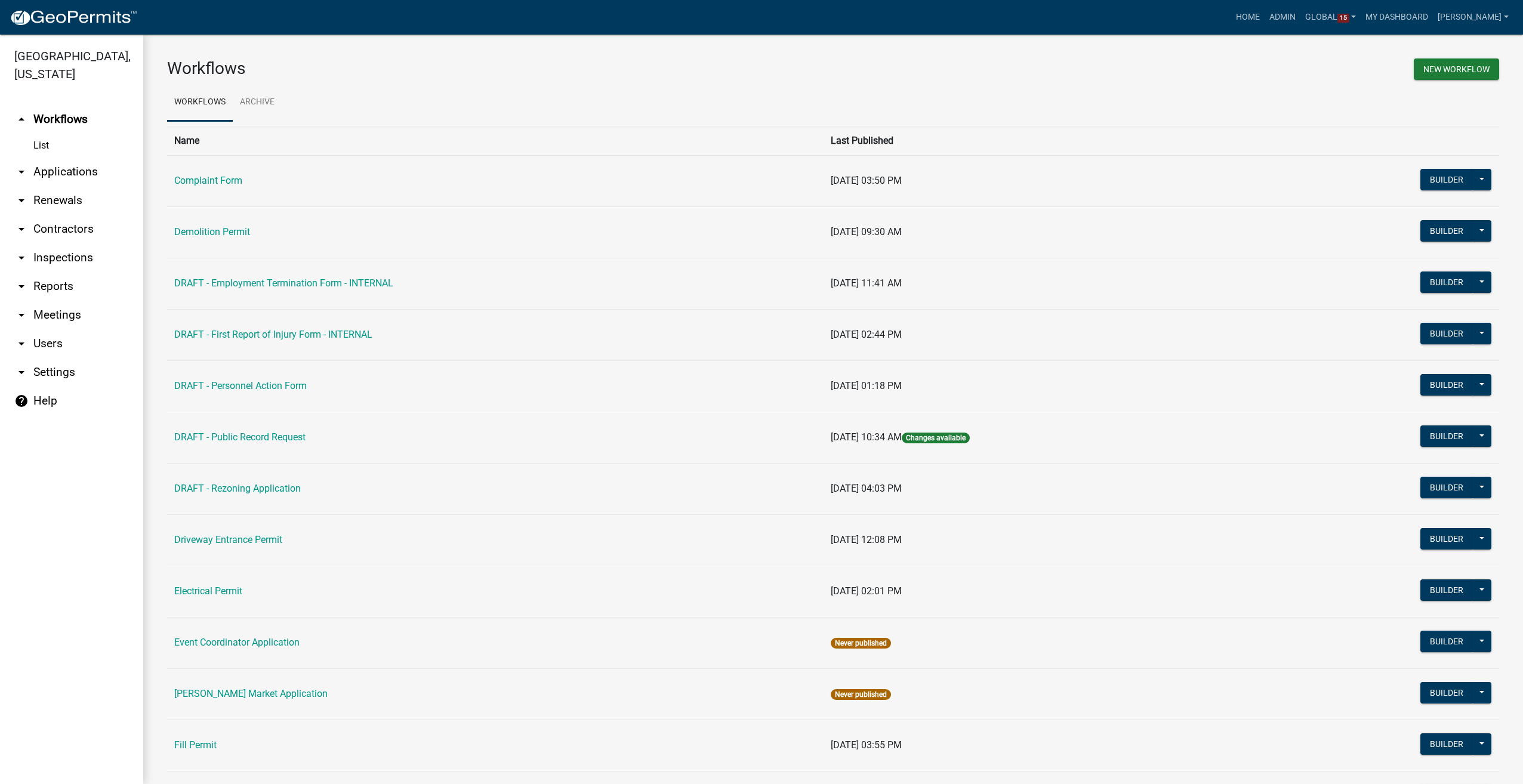
scroll to position [119, 0]
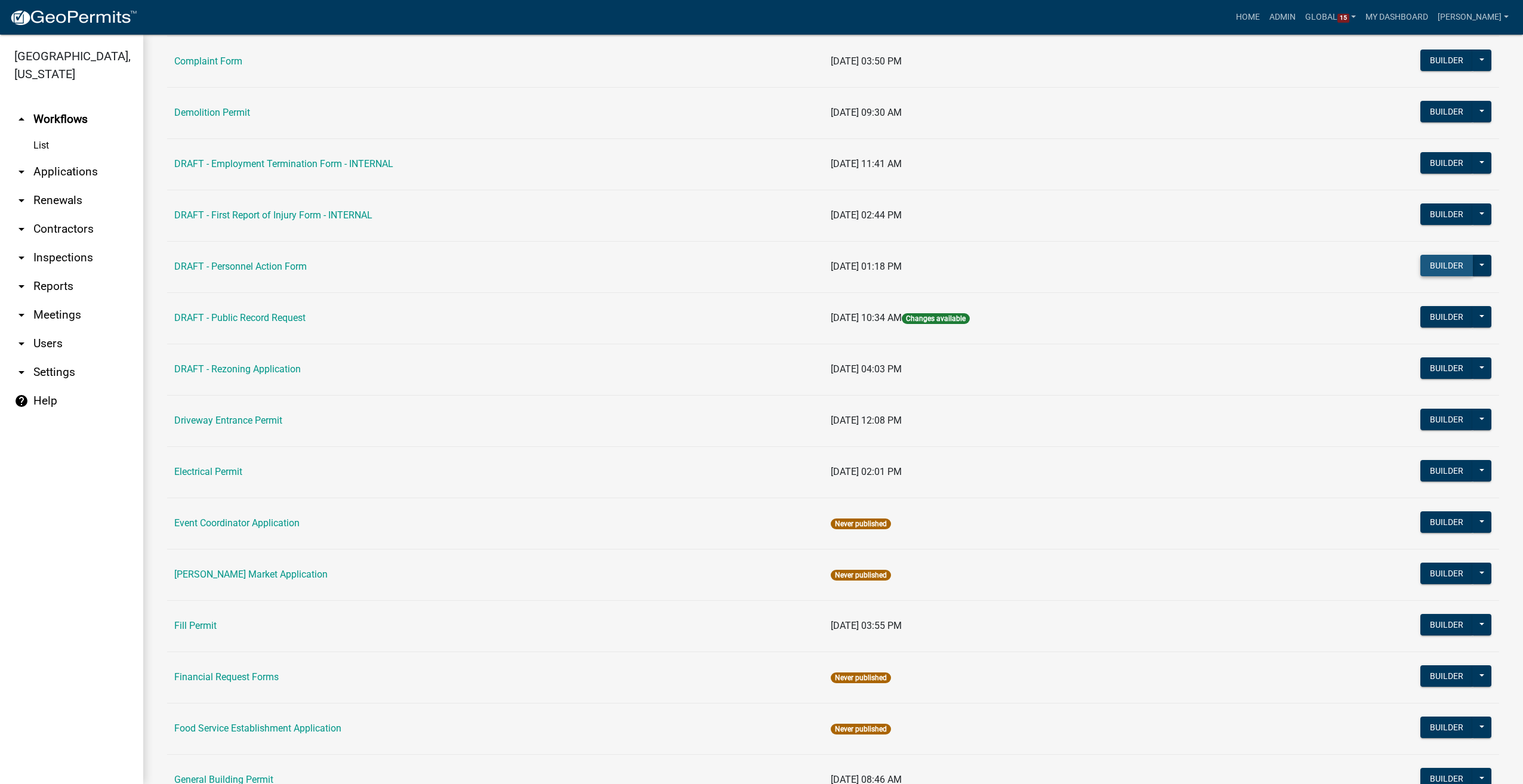
click at [1422, 269] on button "Builder" at bounding box center [1447, 265] width 53 height 21
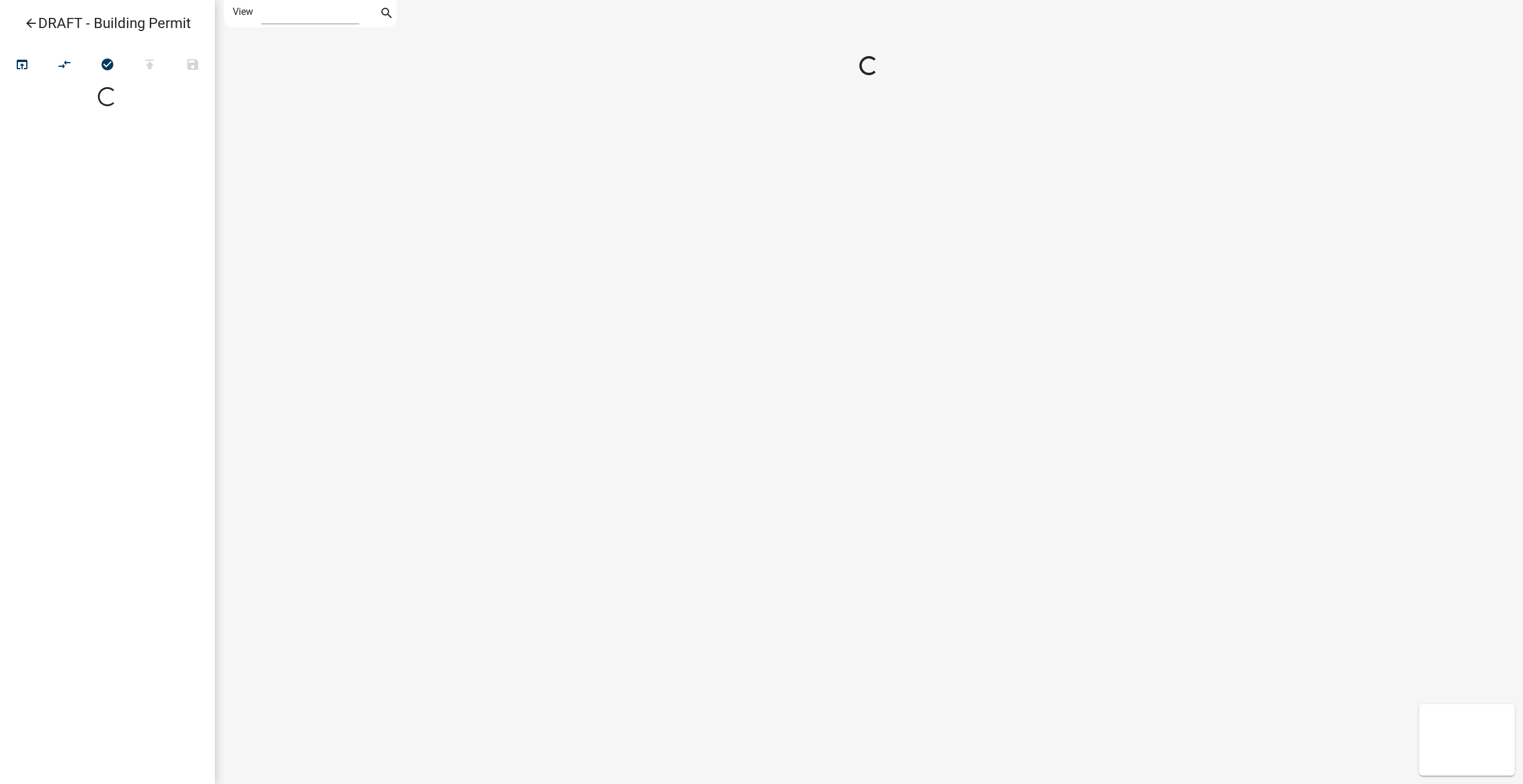
select select "1"
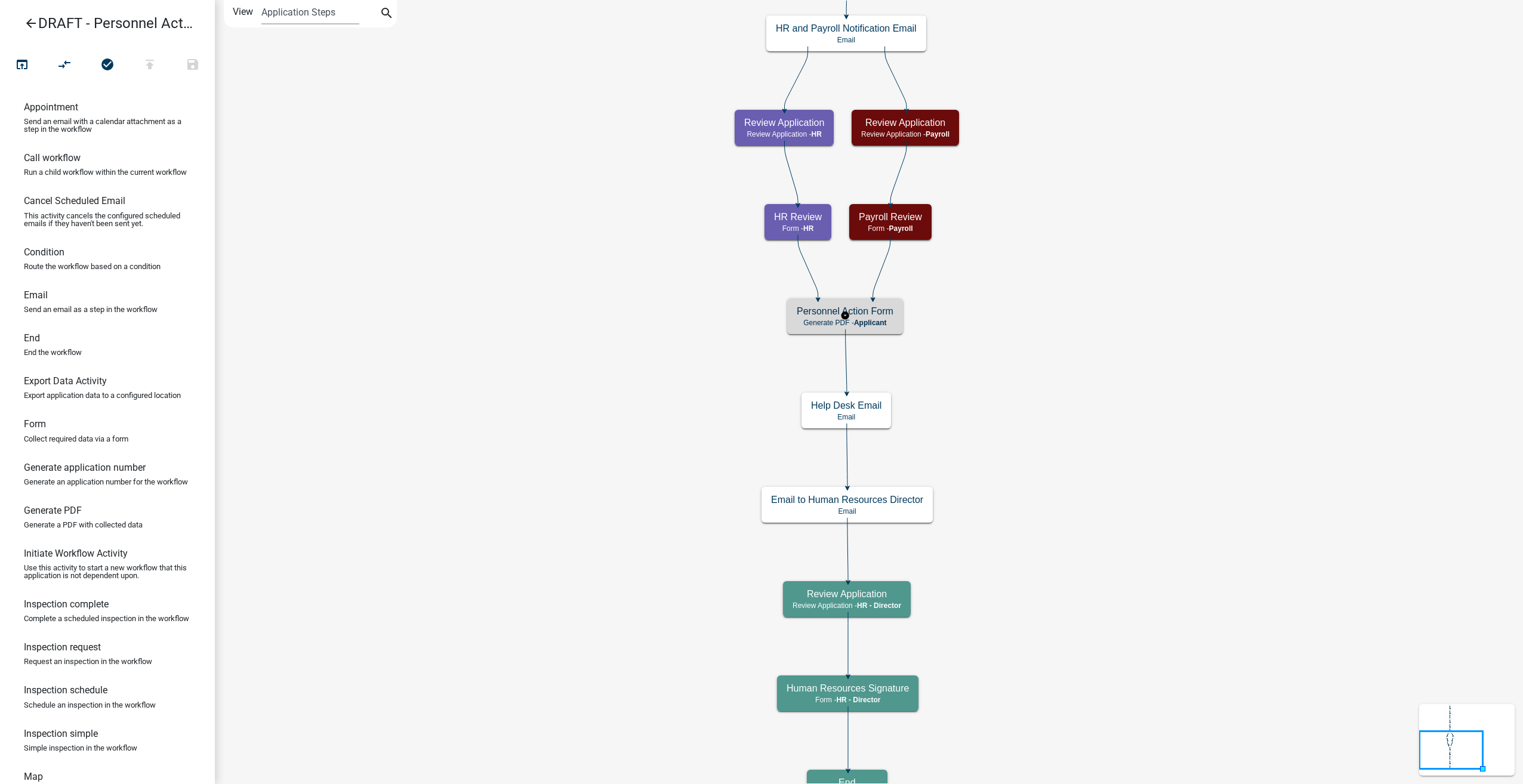
click at [868, 322] on span "Applicant" at bounding box center [871, 323] width 33 height 8
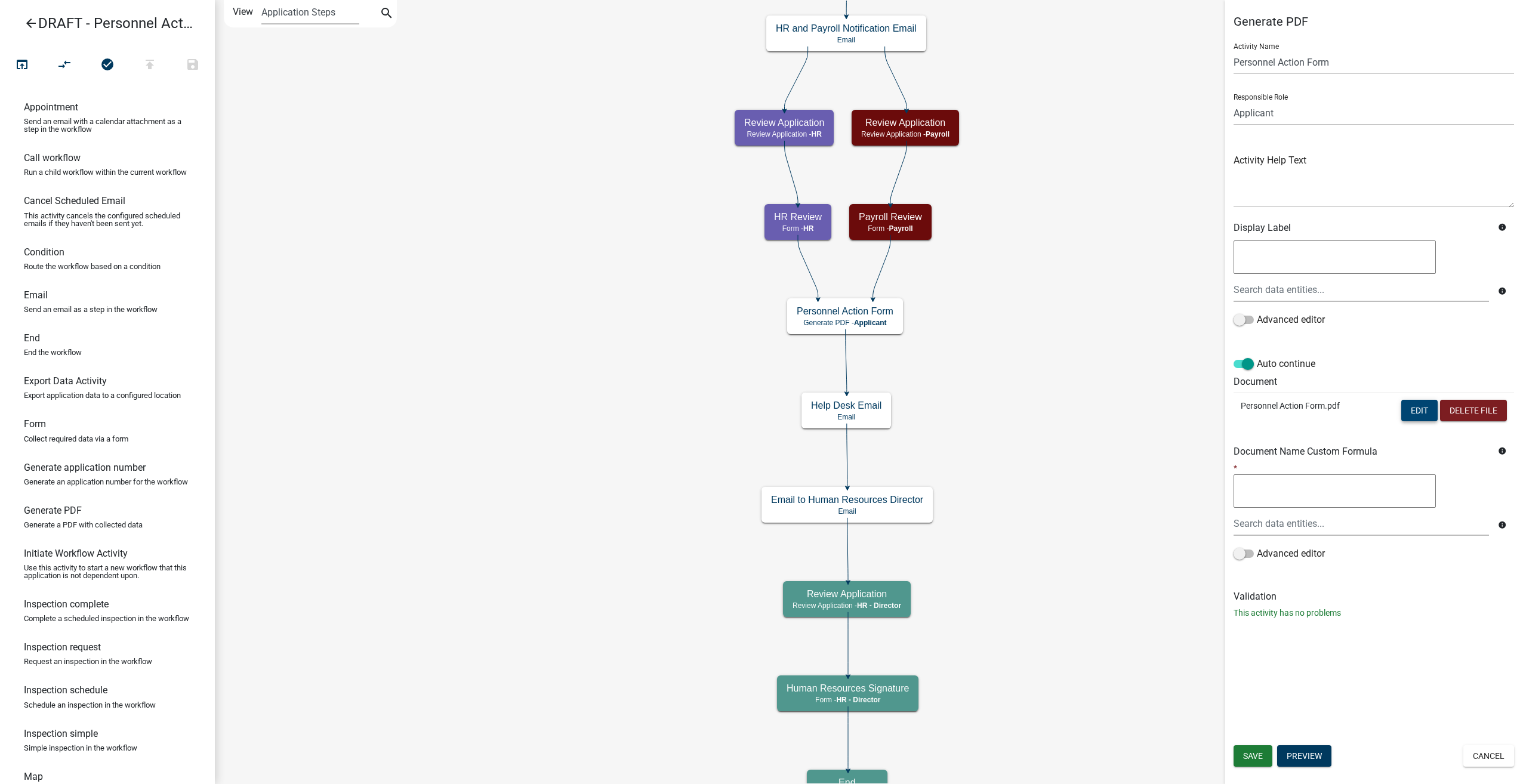
click at [1410, 408] on button "Edit" at bounding box center [1419, 410] width 37 height 21
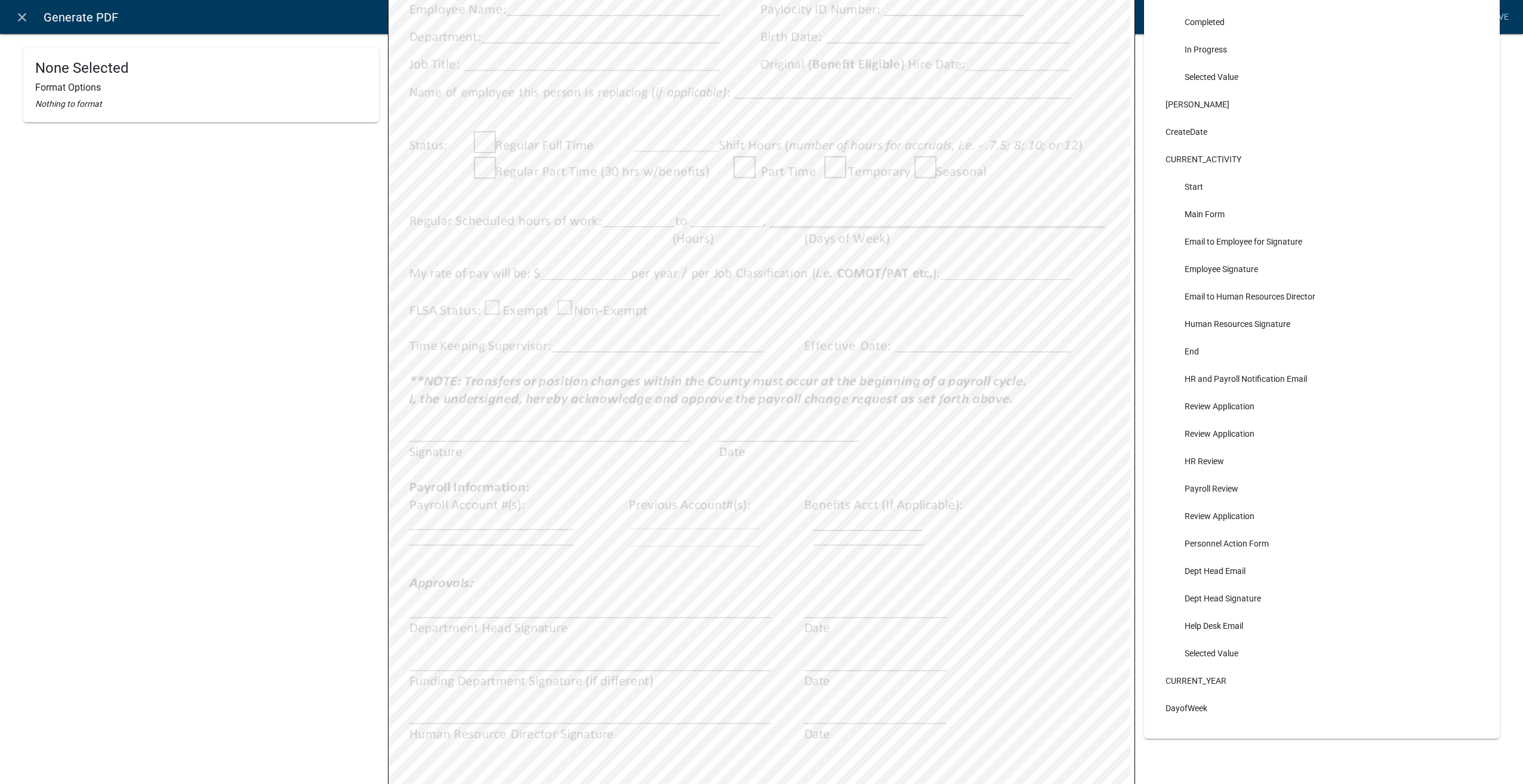
scroll to position [397, 0]
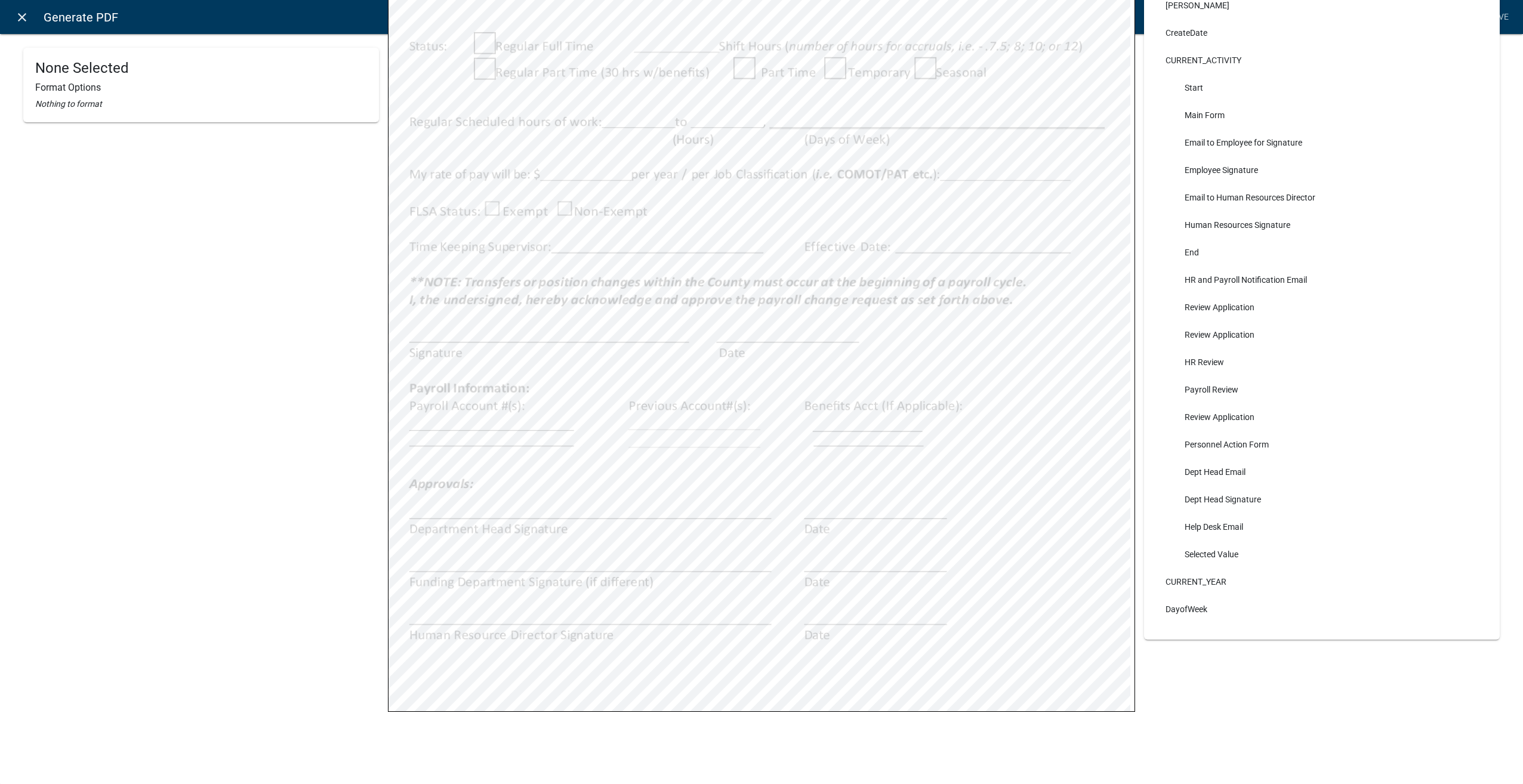
click at [25, 17] on icon "close" at bounding box center [22, 17] width 15 height 15
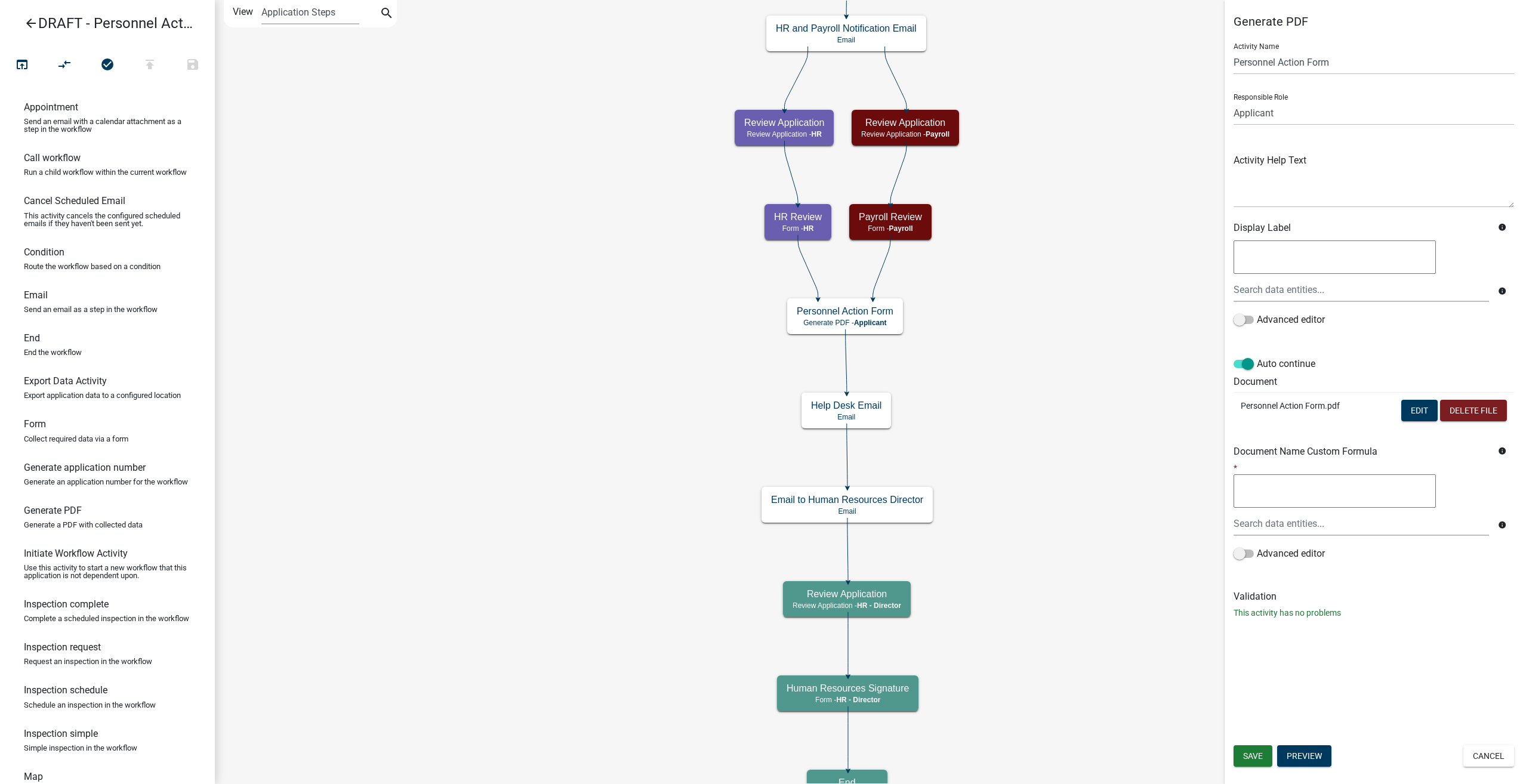
click at [31, 24] on icon "arrow_back" at bounding box center [31, 24] width 15 height 17
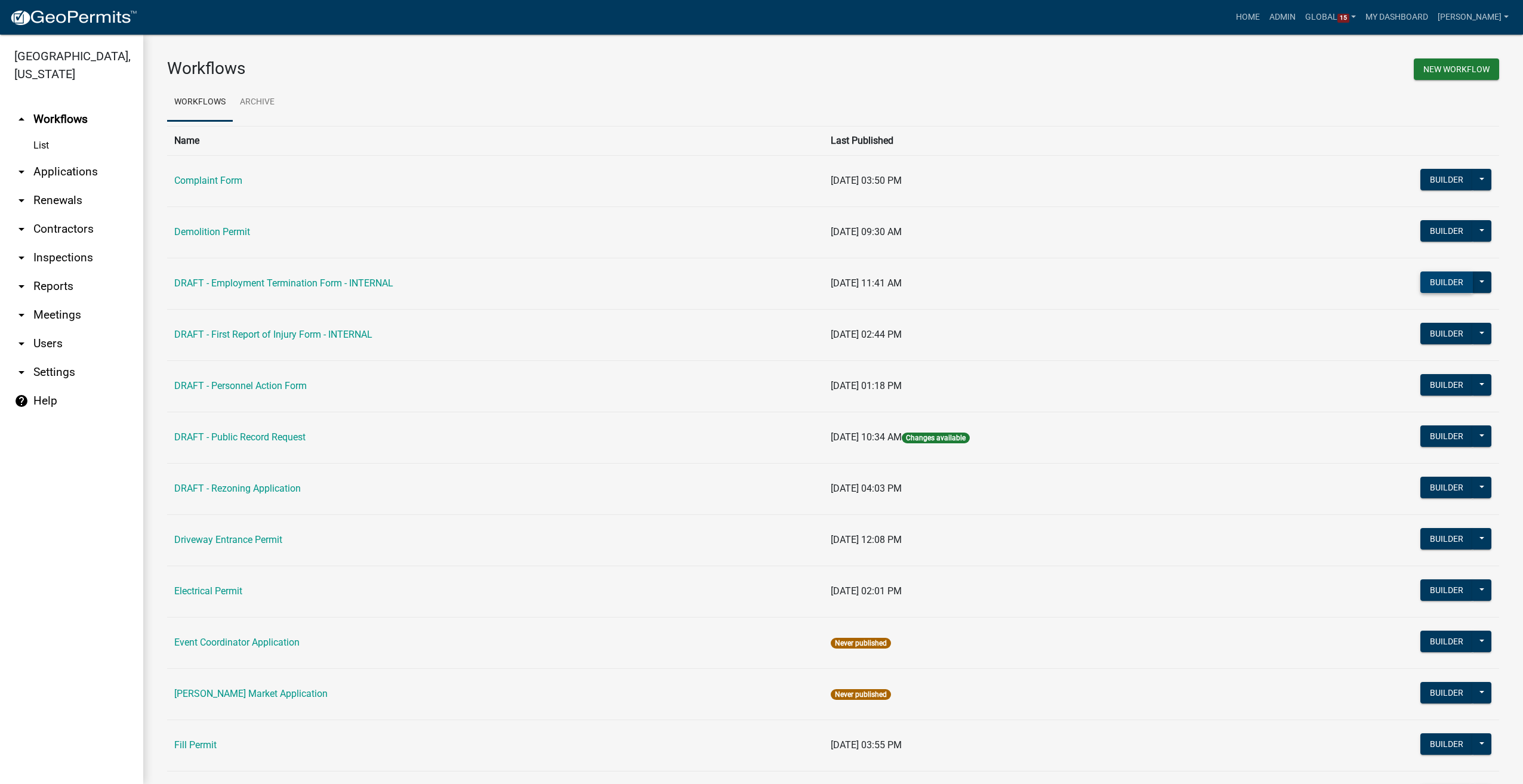
click at [1423, 280] on button "Builder" at bounding box center [1447, 282] width 53 height 21
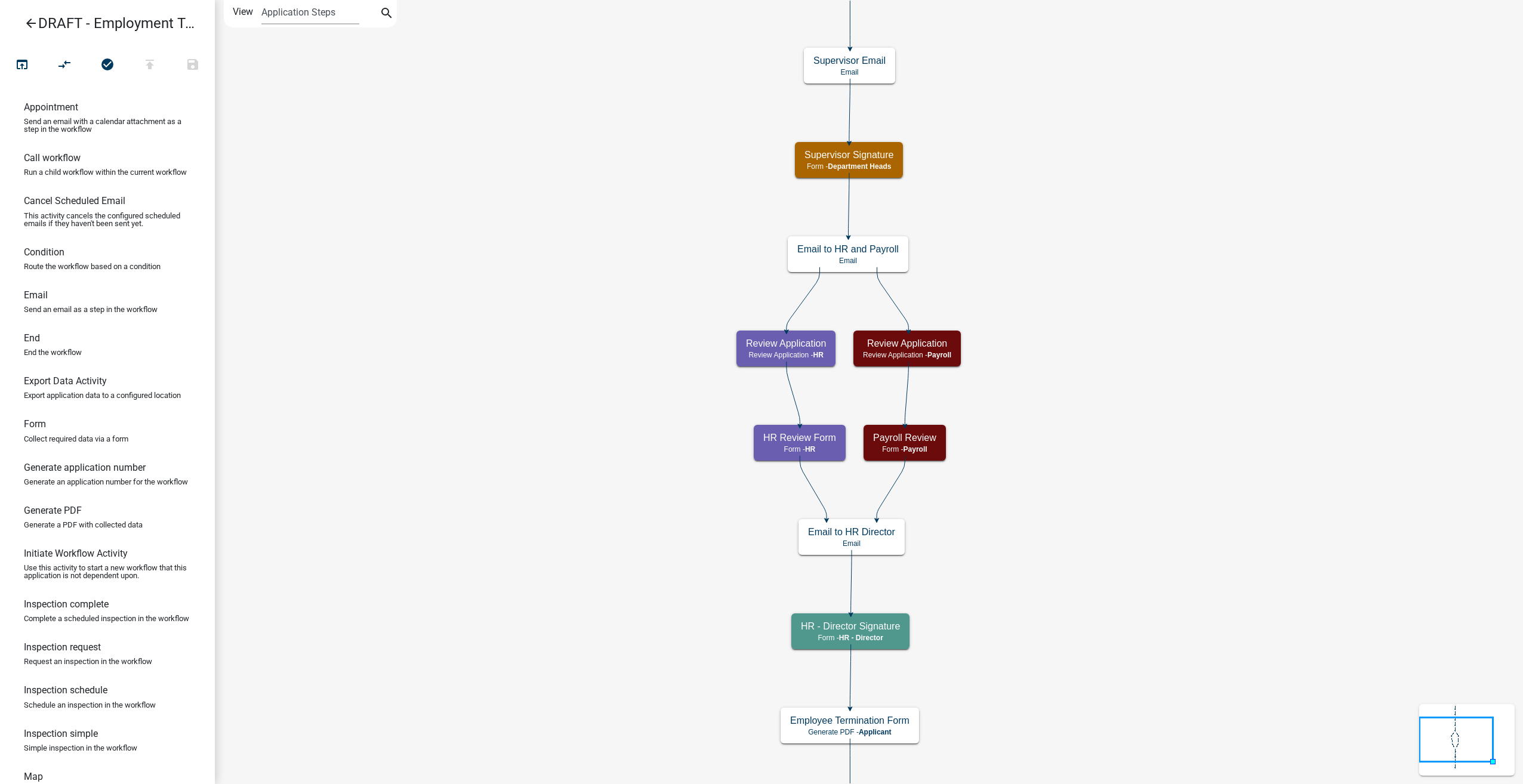
click at [32, 24] on icon "arrow_back" at bounding box center [31, 24] width 15 height 17
